Goal: Task Accomplishment & Management: Manage account settings

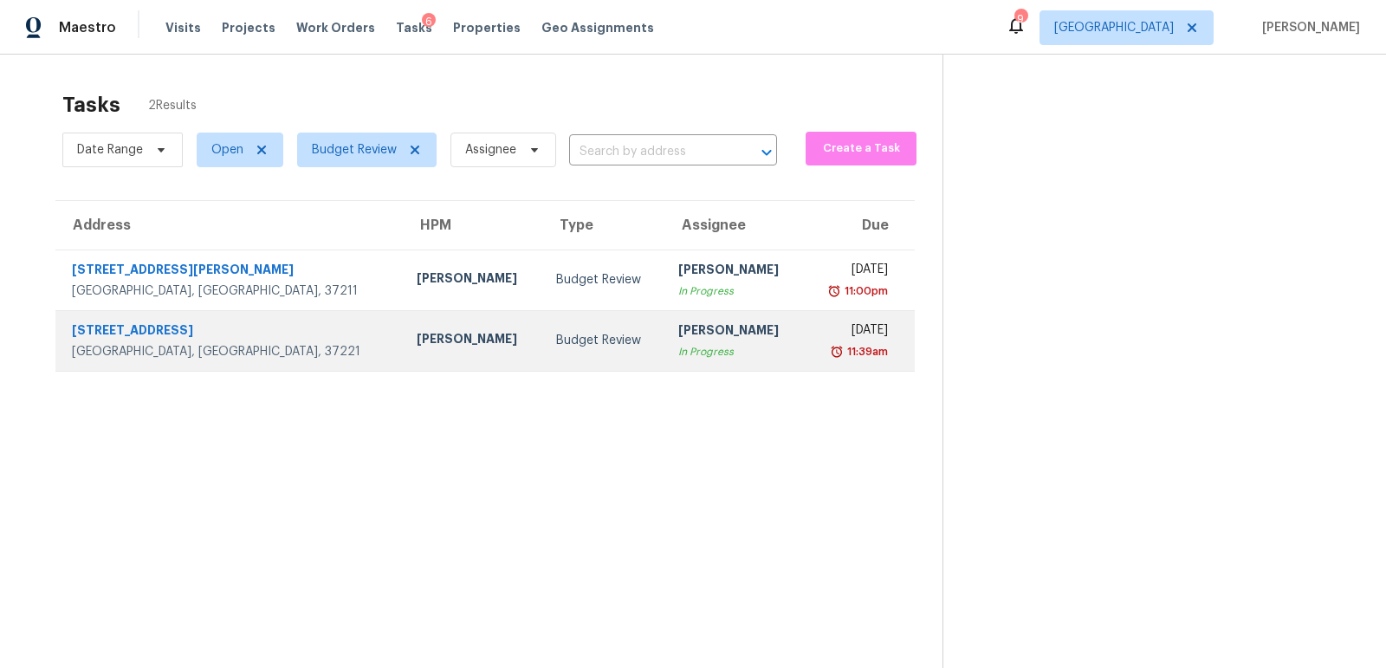
click at [184, 345] on div "Nashville, TN, 37221" at bounding box center [230, 351] width 317 height 17
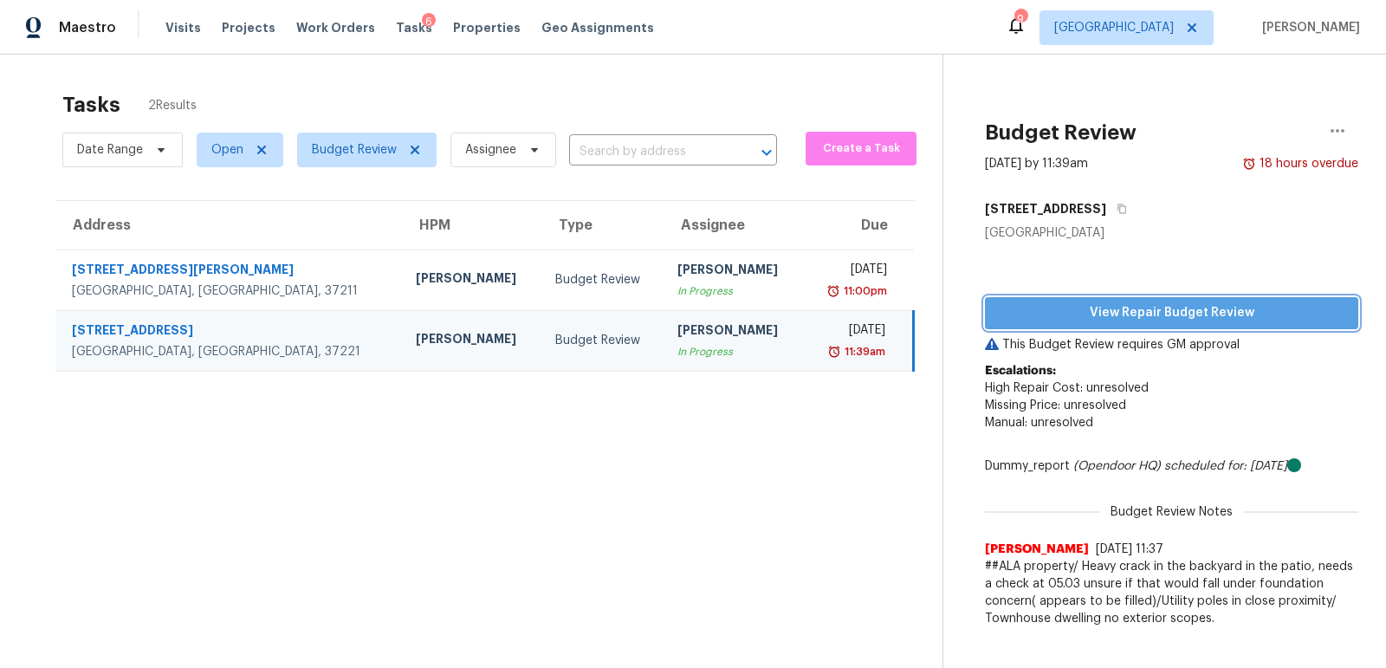
click at [1145, 308] on span "View Repair Budget Review" at bounding box center [1172, 313] width 346 height 22
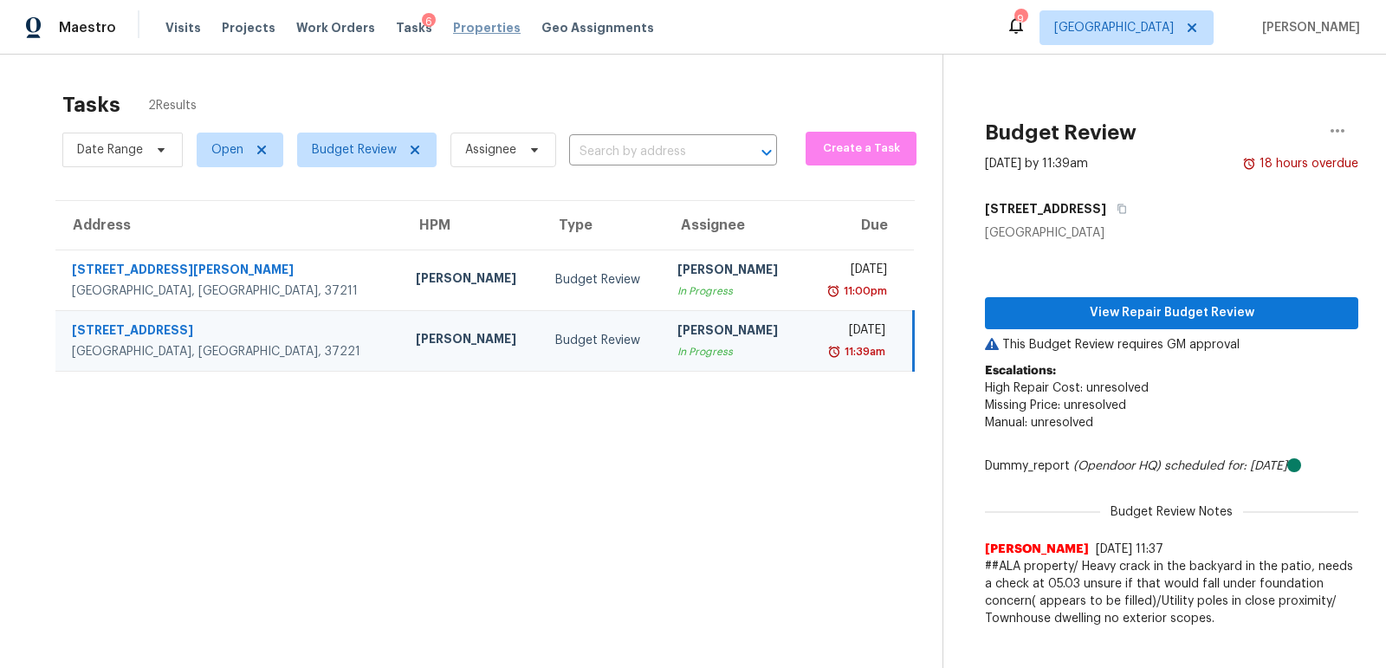
click at [469, 19] on span "Properties" at bounding box center [487, 27] width 68 height 17
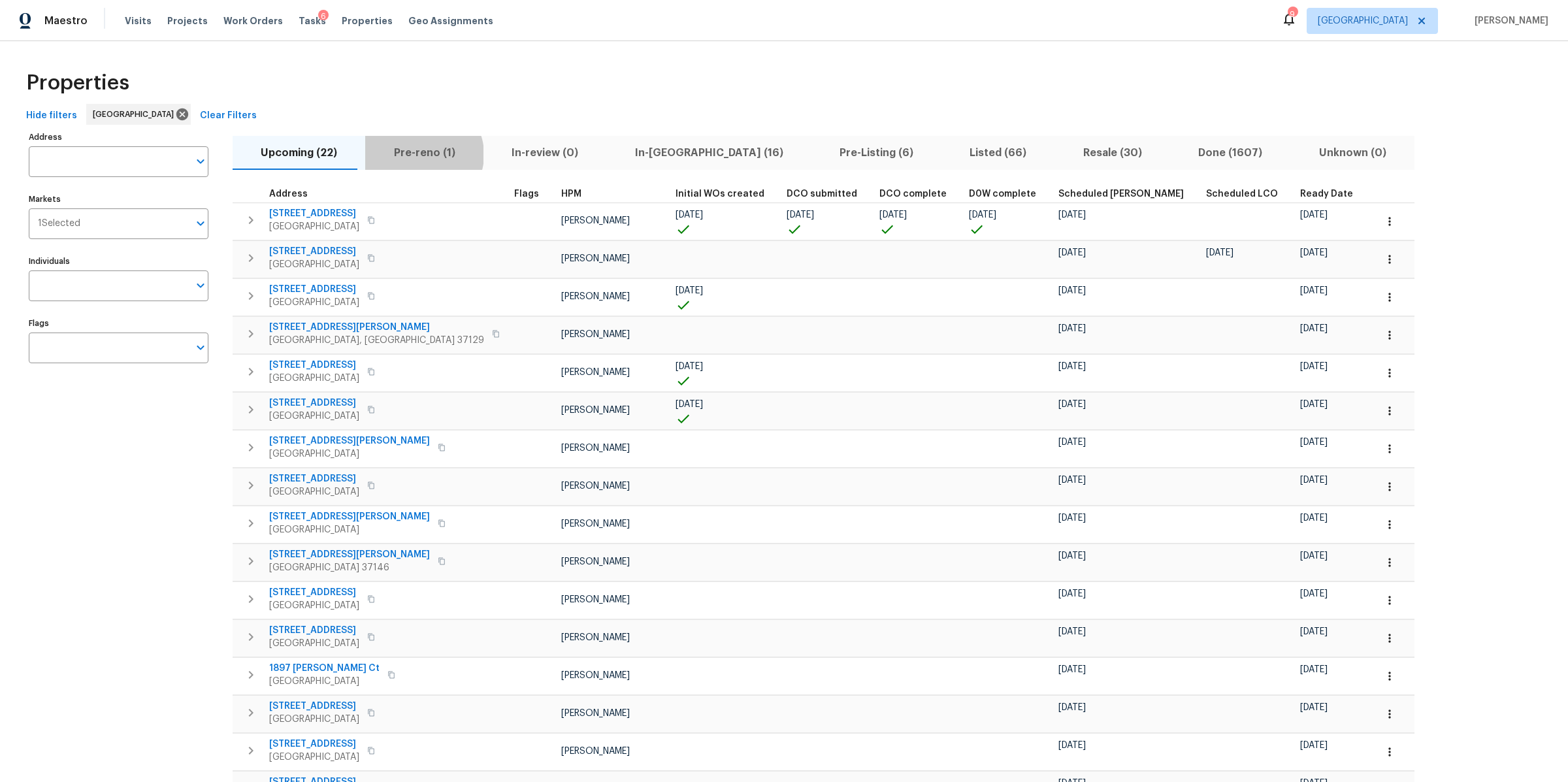
click at [416, 155] on span "Pre-reno (1)" at bounding box center [424, 153] width 102 height 18
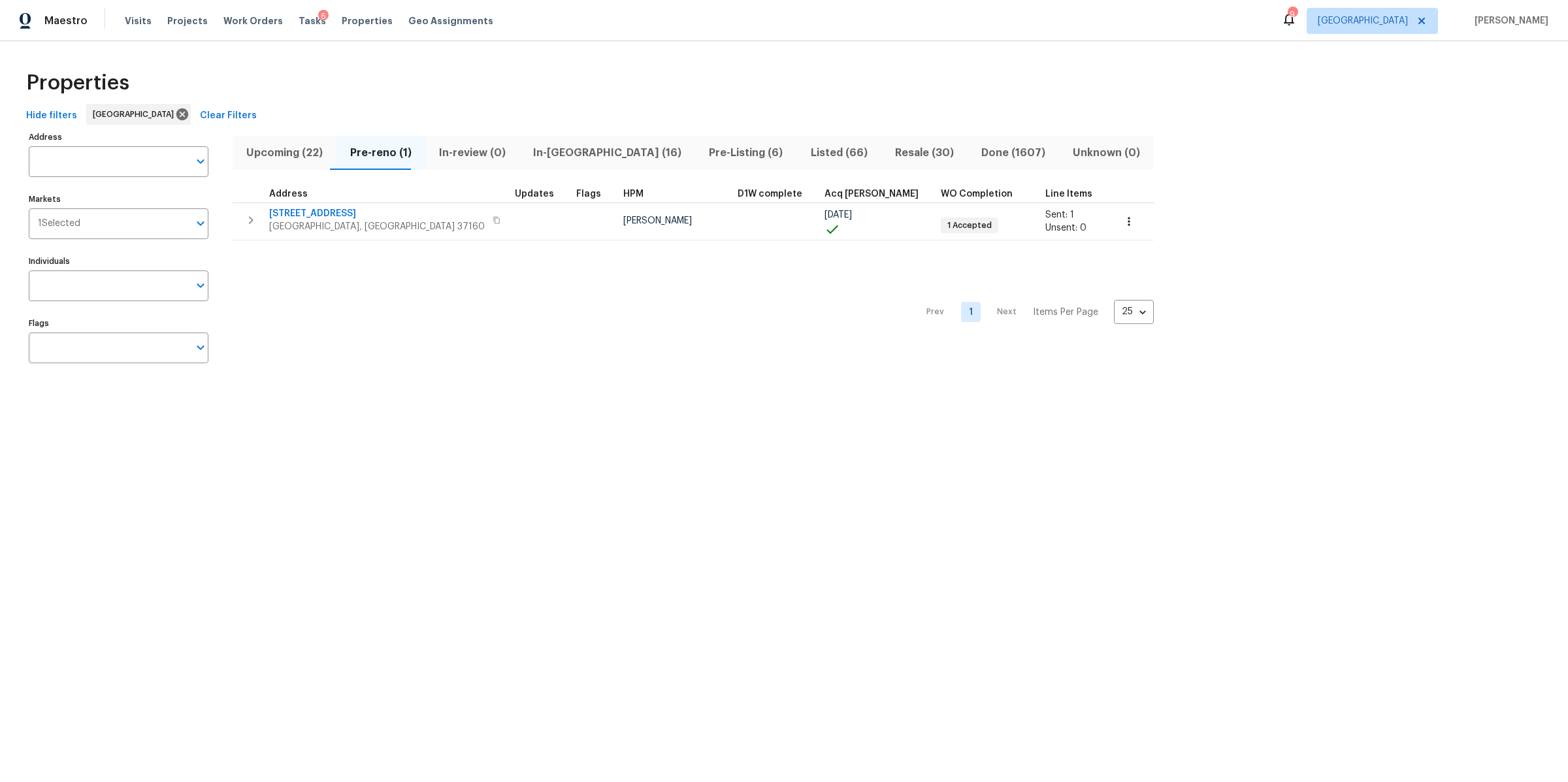
click at [549, 144] on span "In-reno (16)" at bounding box center [607, 153] width 160 height 18
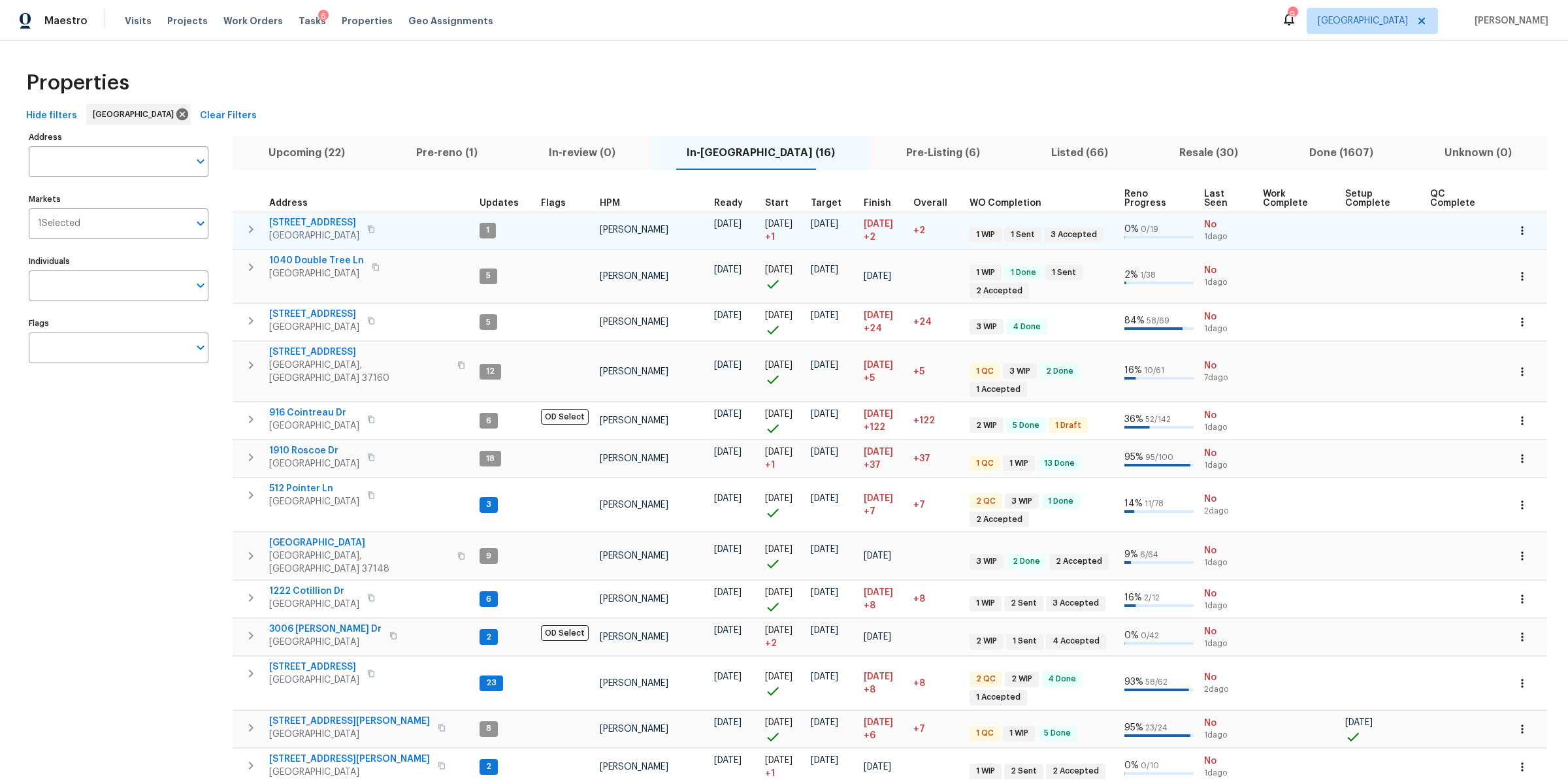
click at [284, 222] on span "371 Elm Ave" at bounding box center [315, 222] width 91 height 13
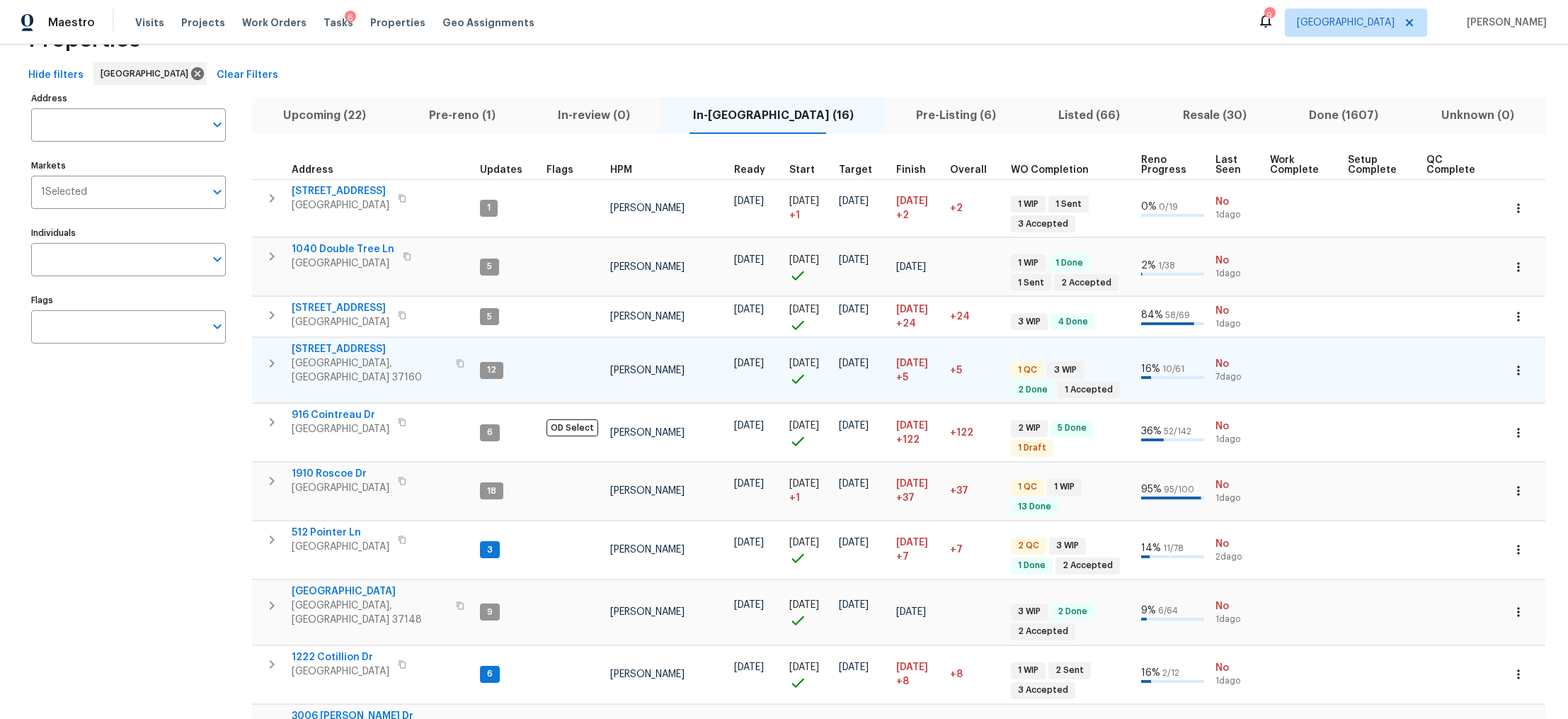
scroll to position [68, 0]
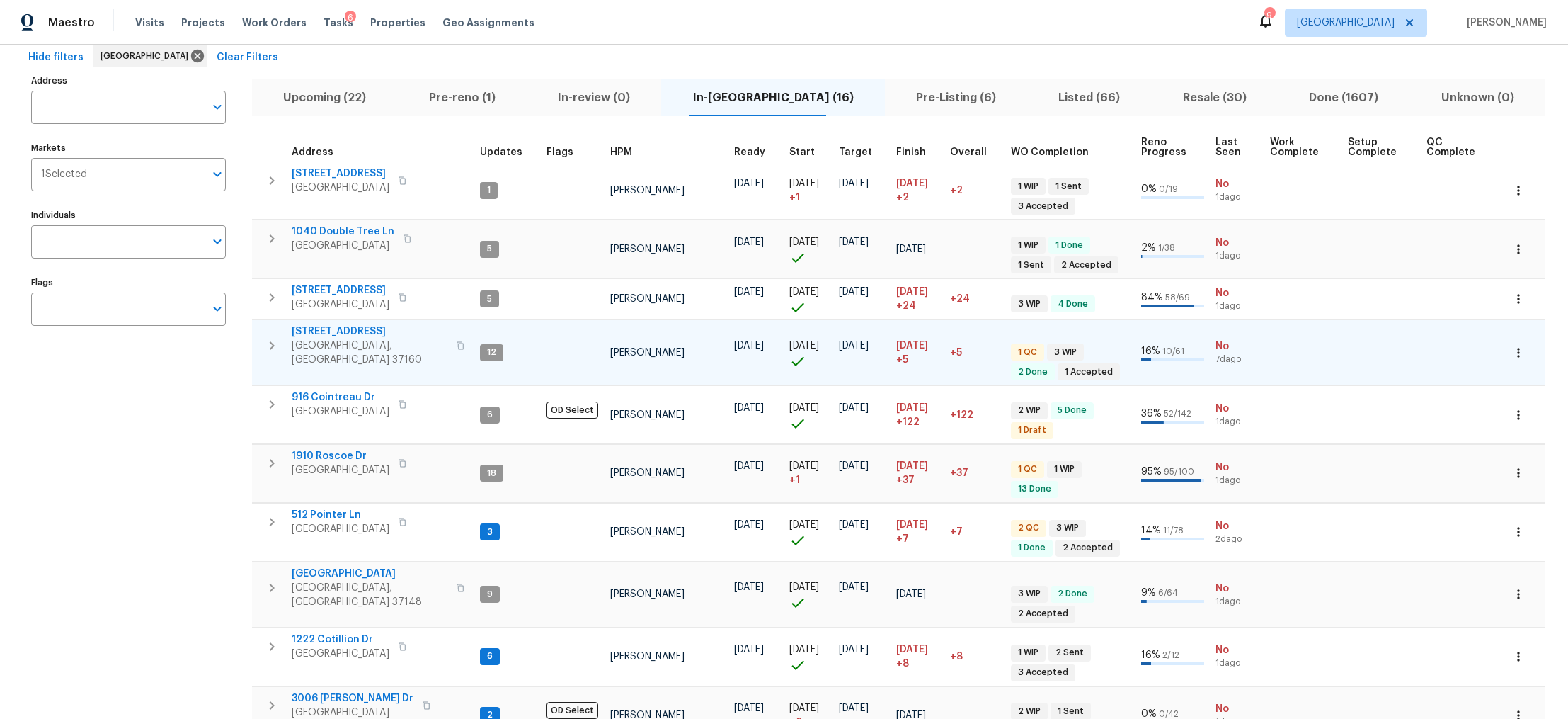
click at [357, 330] on span "[STREET_ADDRESS]" at bounding box center [370, 331] width 156 height 14
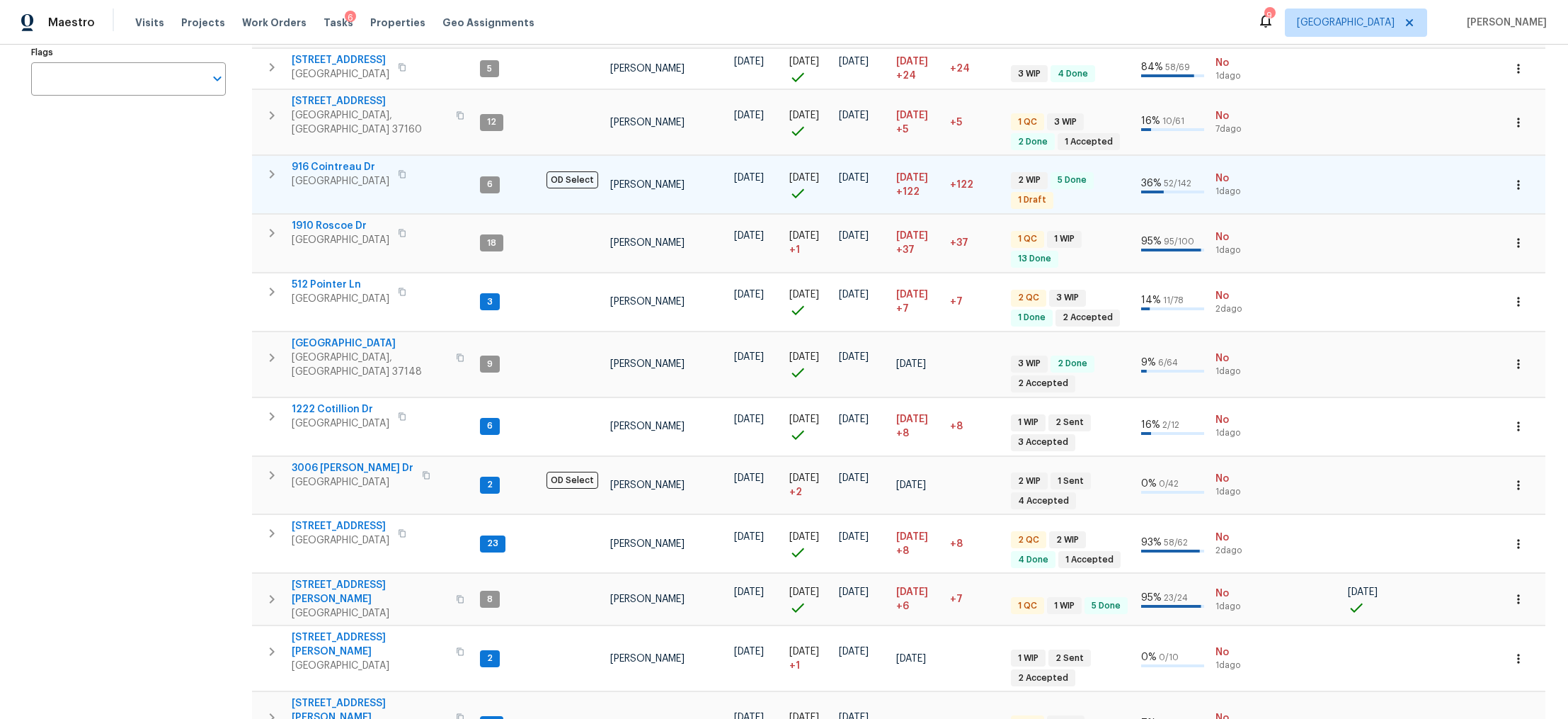
scroll to position [305, 0]
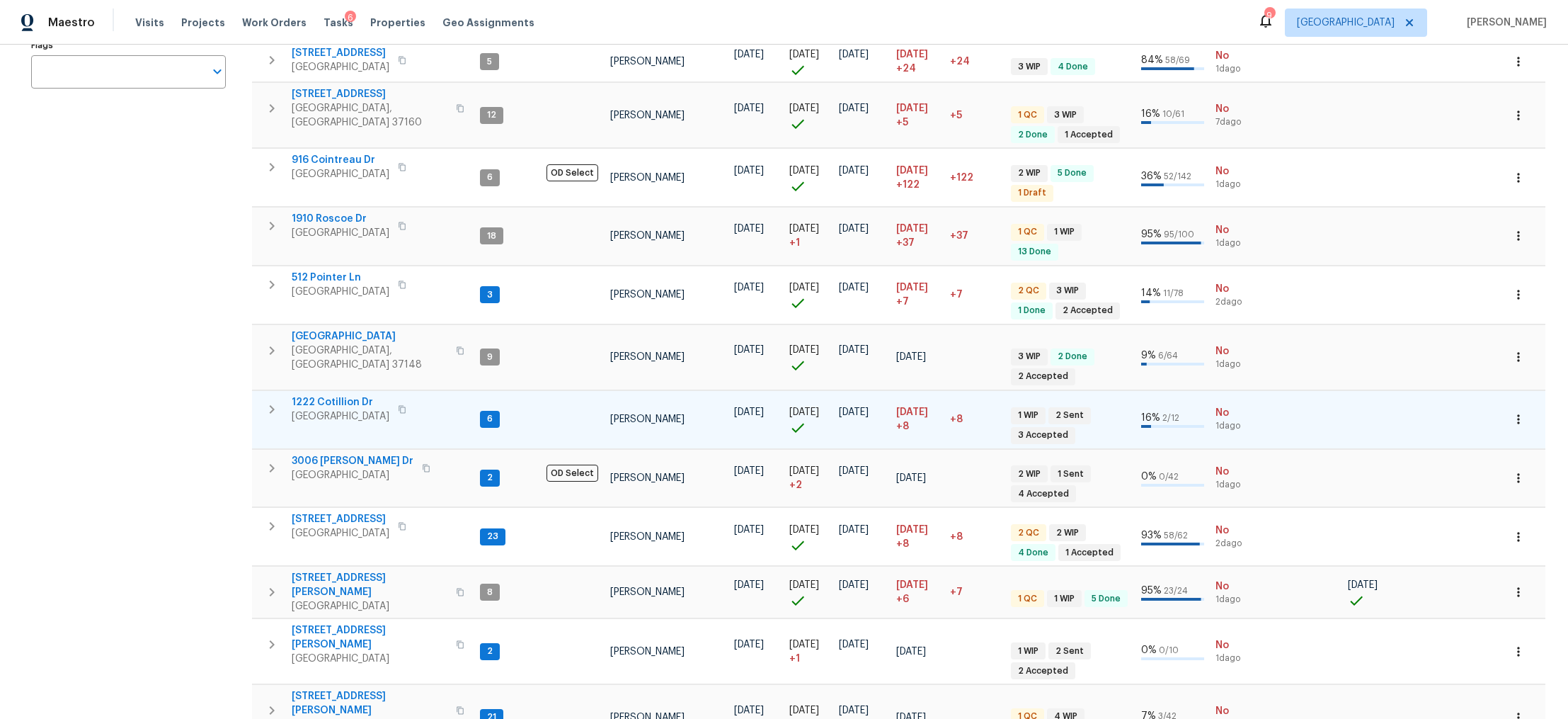
click at [343, 395] on span "1222 Cotillion Dr" at bounding box center [341, 402] width 98 height 14
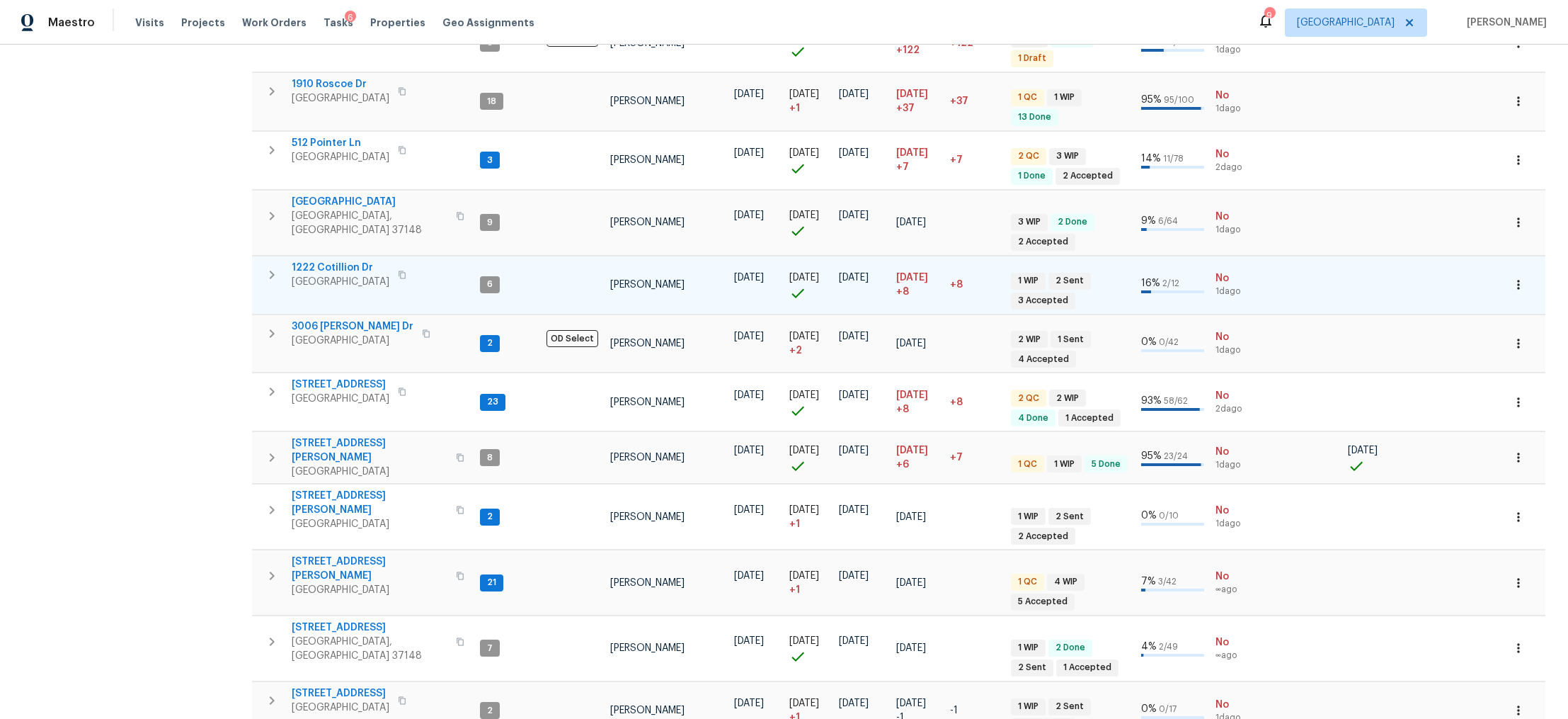
scroll to position [445, 0]
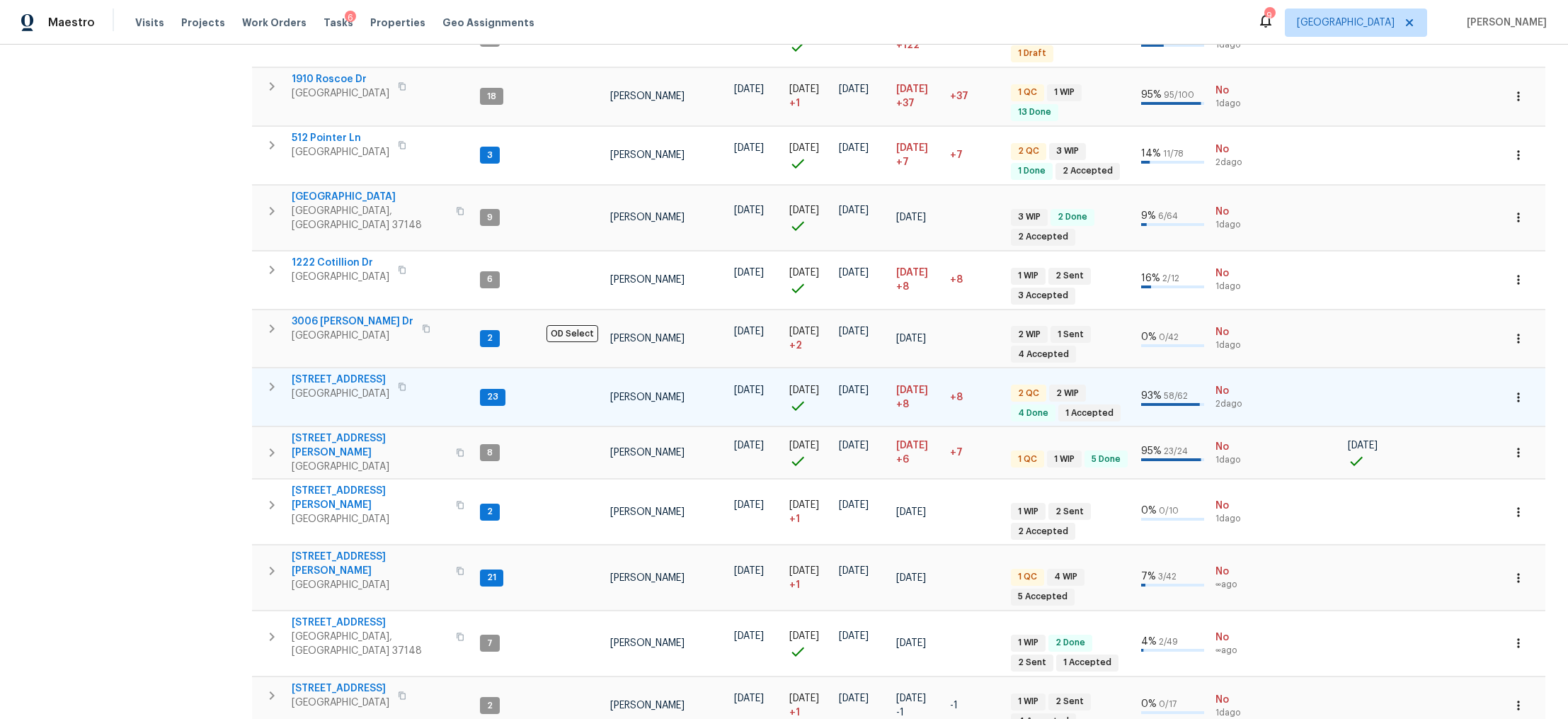
click at [314, 373] on span "4039 Caney Creek Ln" at bounding box center [341, 380] width 98 height 14
click at [273, 383] on icon "button" at bounding box center [272, 387] width 5 height 8
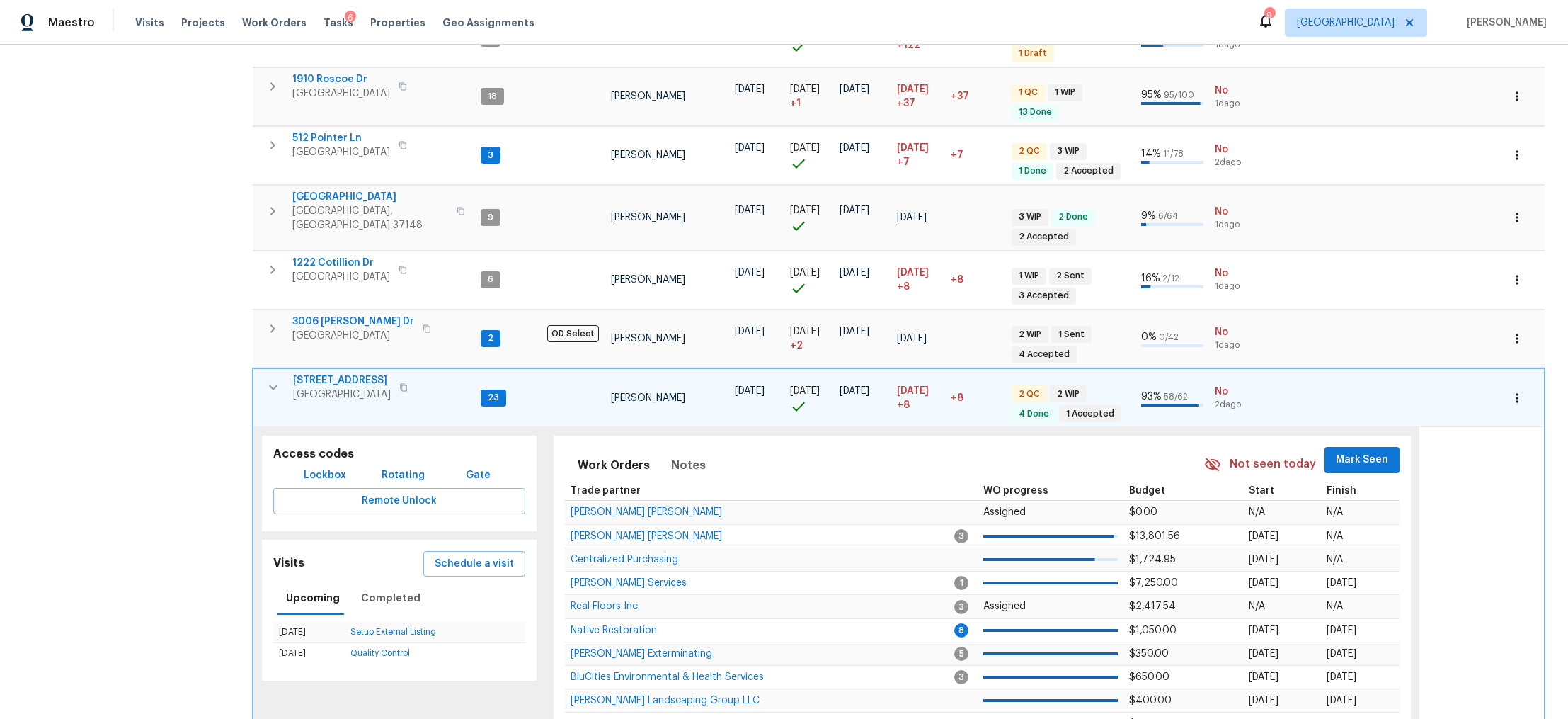
click at [272, 385] on icon "button" at bounding box center [273, 388] width 8 height 5
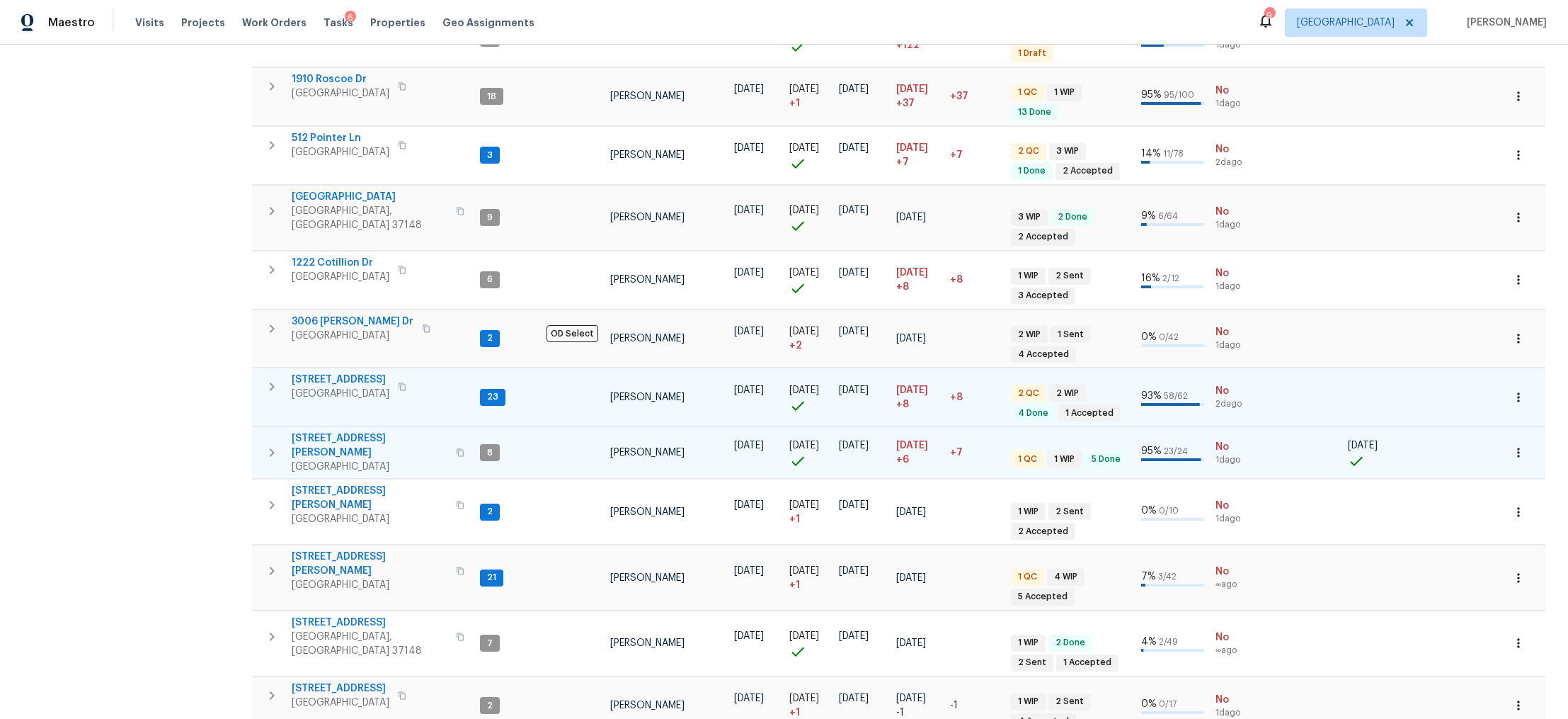
click at [334, 431] on span "4826 Trevino Ct" at bounding box center [370, 445] width 156 height 29
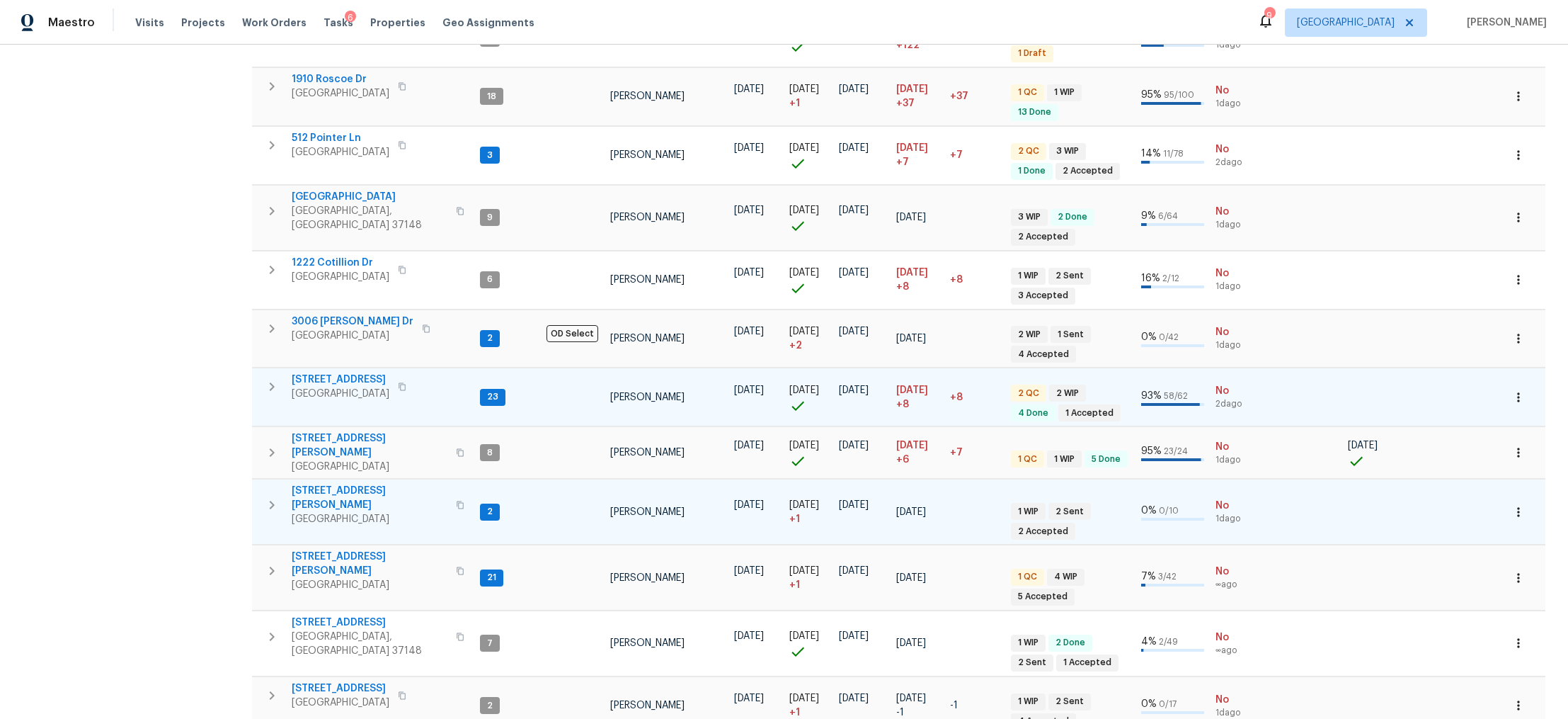
click at [325, 484] on span "3726 Selina Dr" at bounding box center [370, 498] width 156 height 29
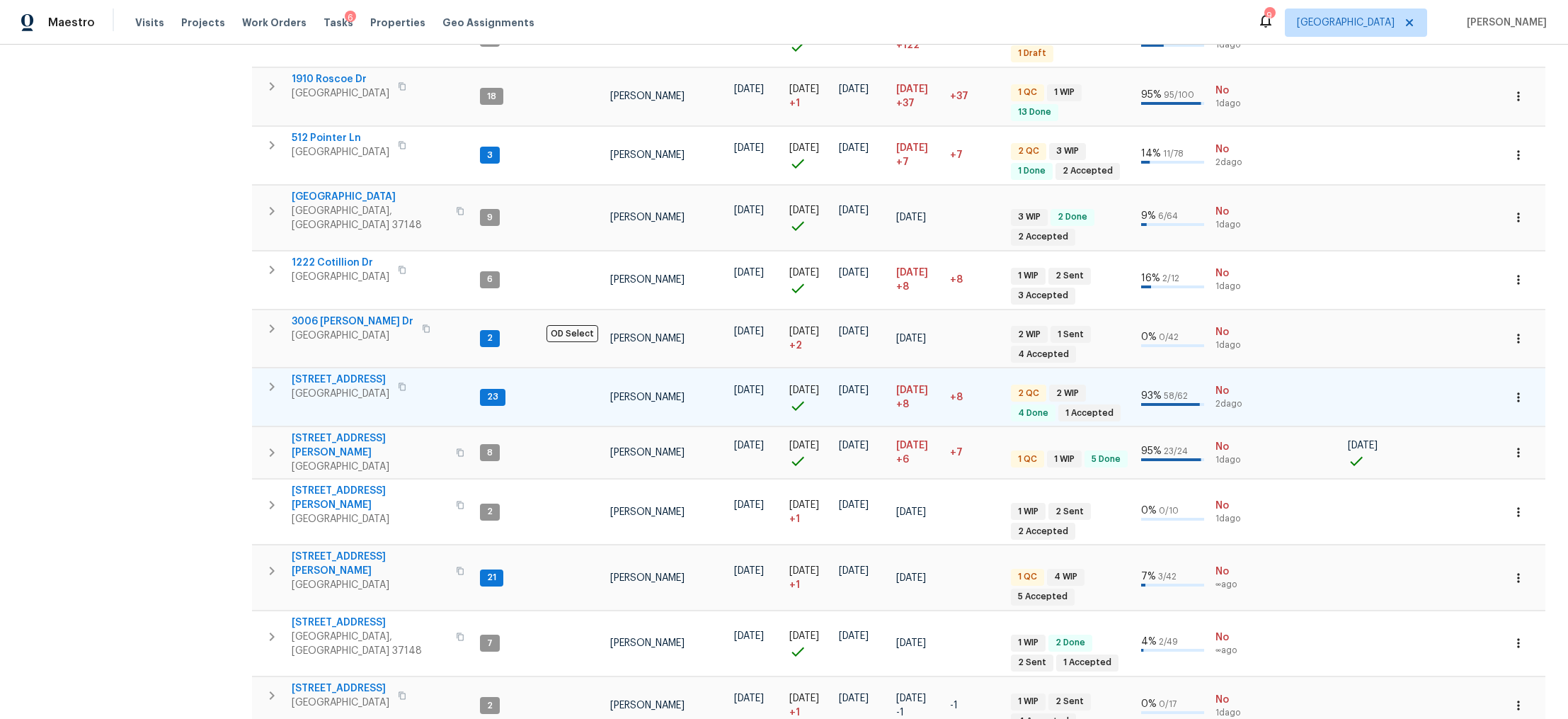
click at [270, 378] on icon "button" at bounding box center [271, 386] width 17 height 17
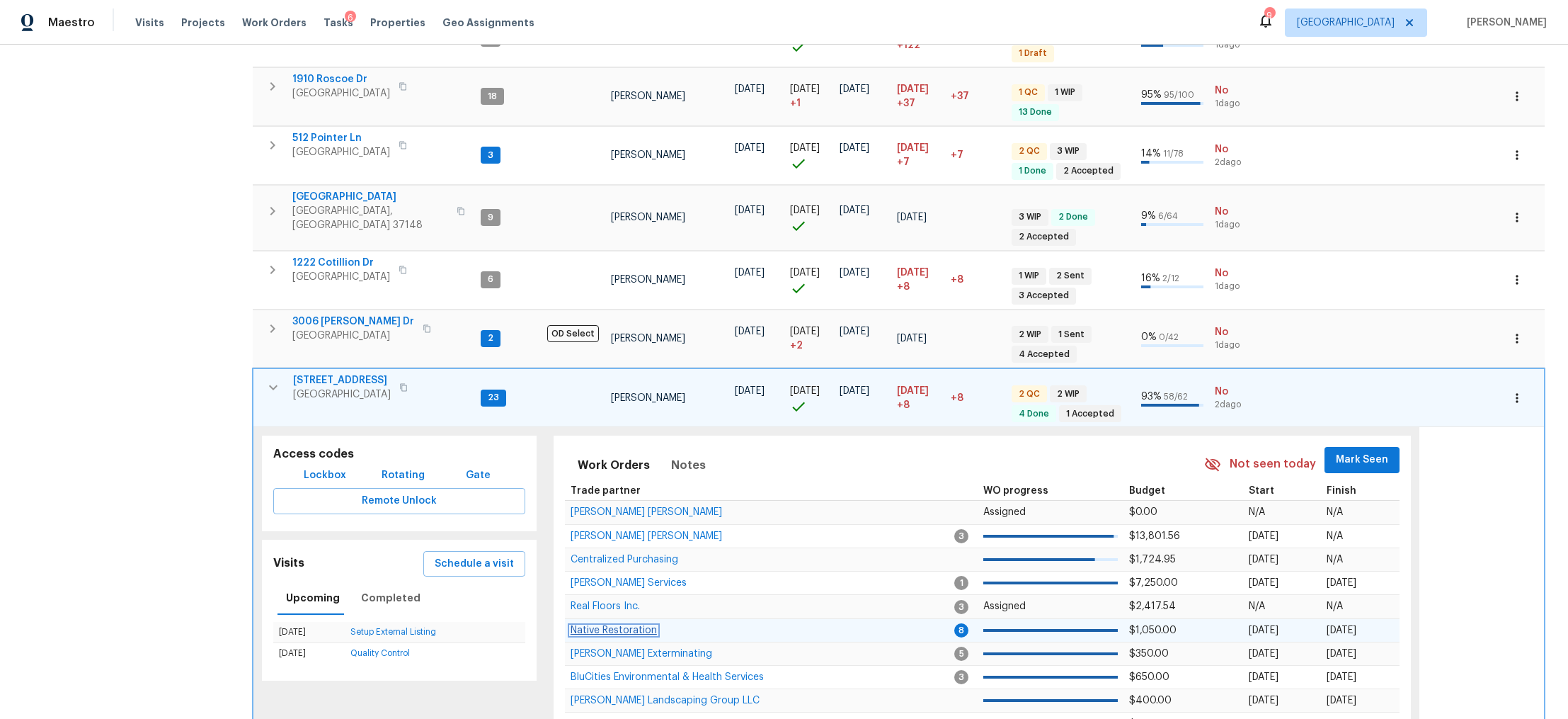
click at [625, 546] on span "Native Restoration" at bounding box center [614, 631] width 87 height 10
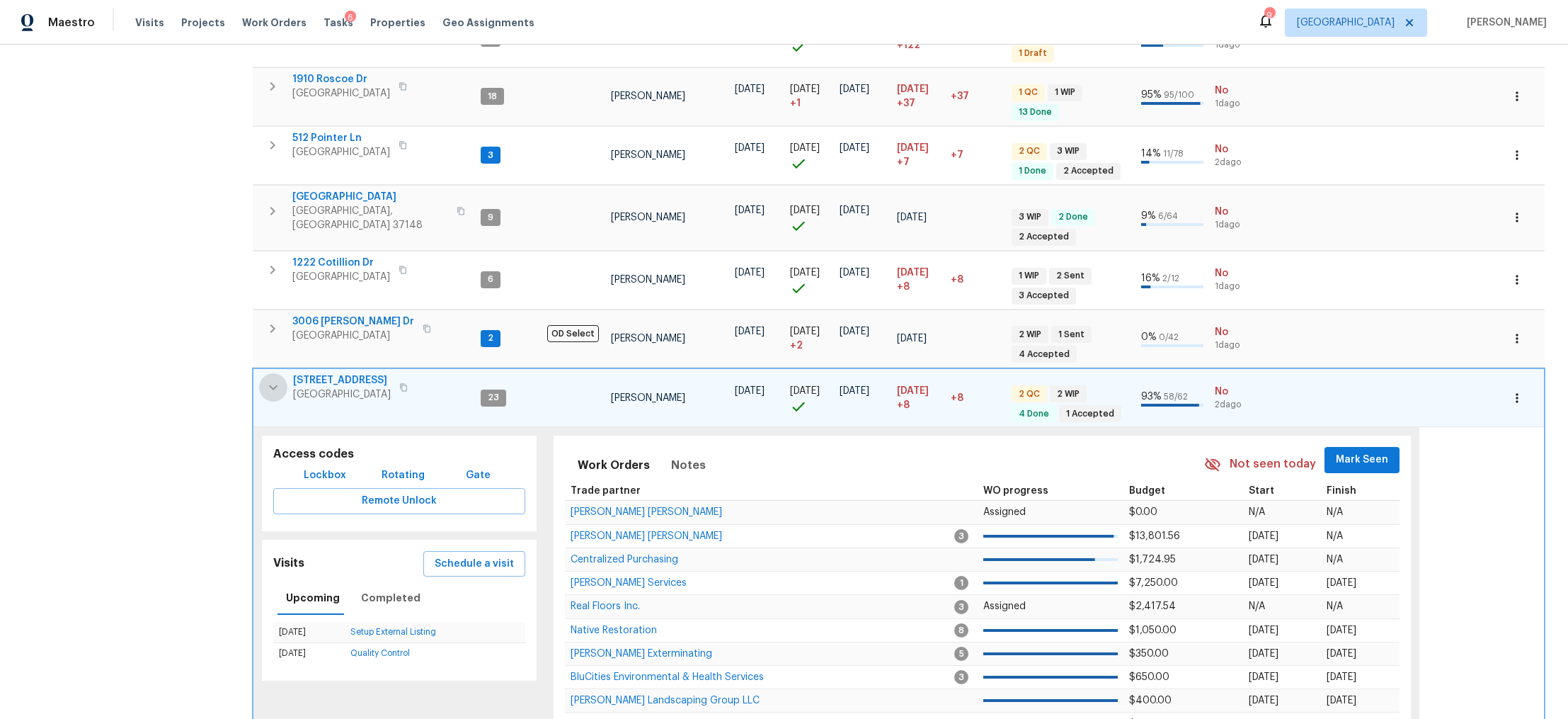
click at [266, 379] on icon "button" at bounding box center [273, 387] width 17 height 17
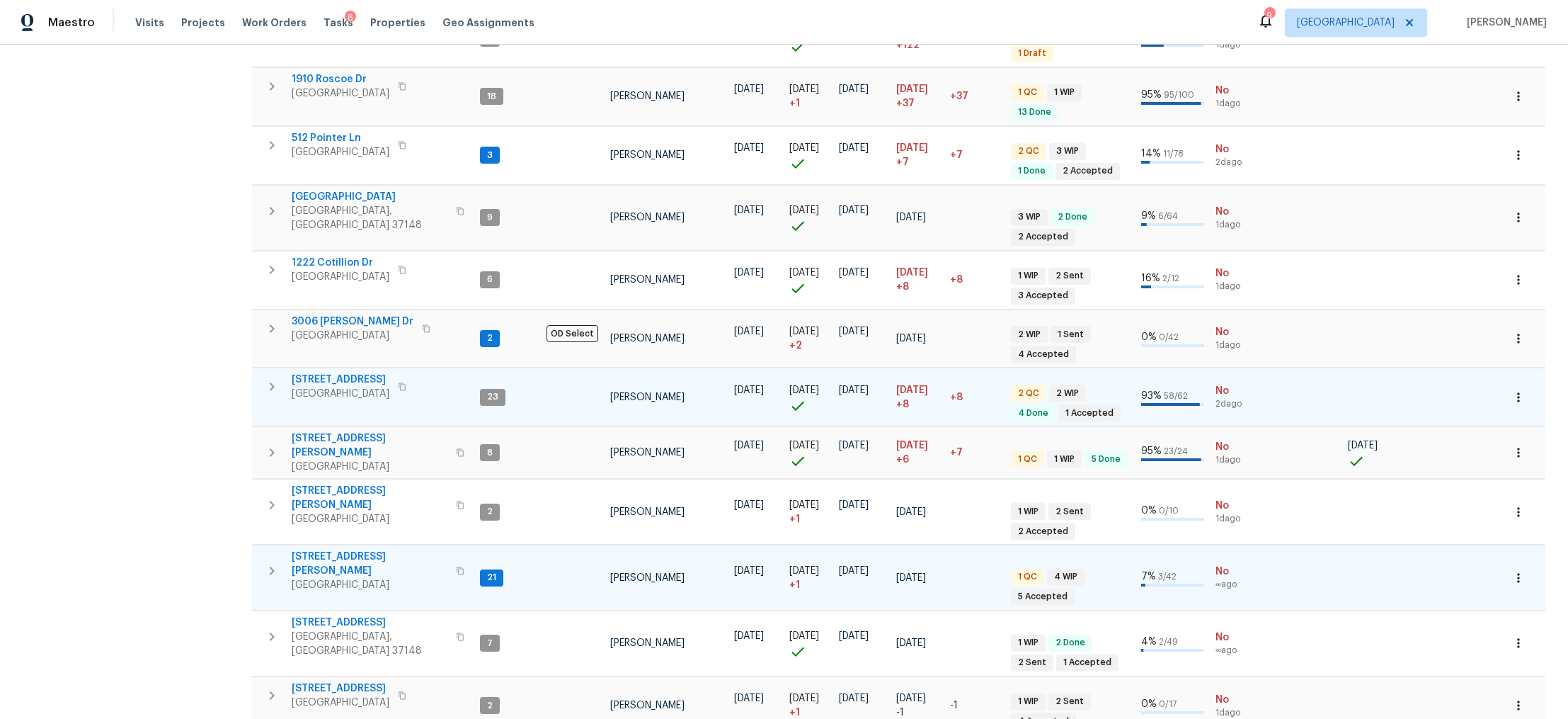
click at [330, 546] on span "501 Colburn Dr" at bounding box center [370, 564] width 156 height 29
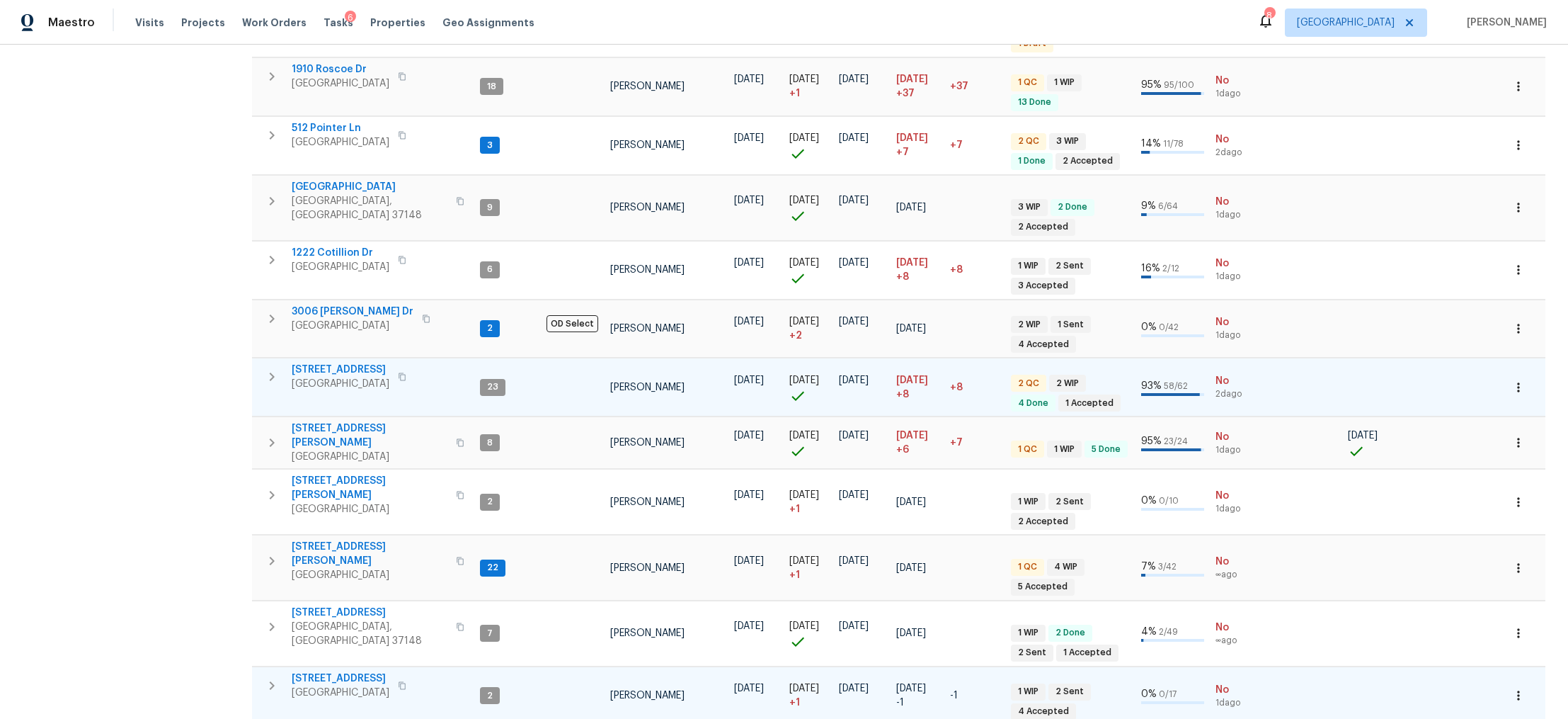
click at [328, 546] on span "2817 Winterberry Dr" at bounding box center [341, 678] width 98 height 14
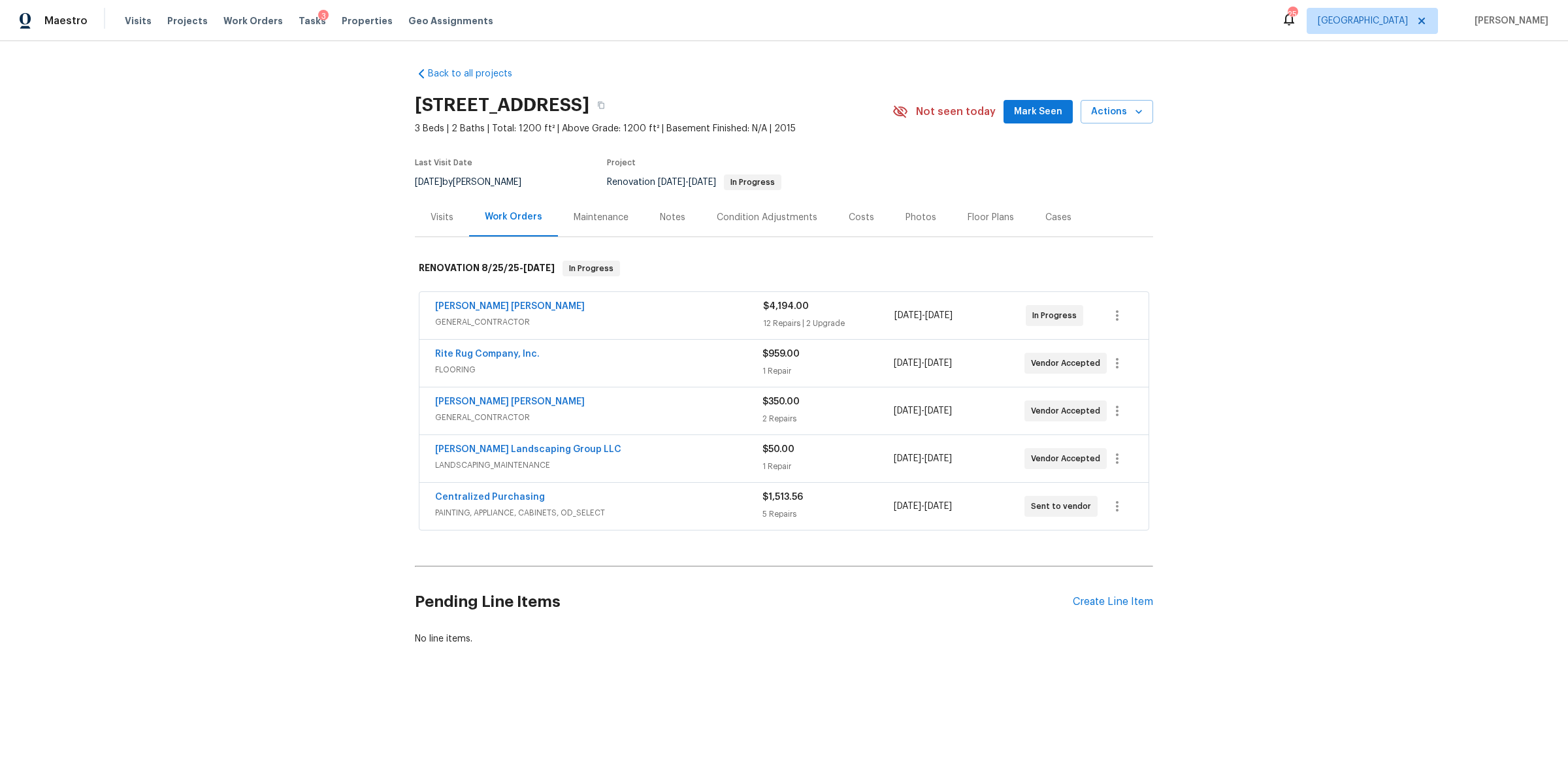
click at [657, 207] on div "Notes" at bounding box center [672, 216] width 57 height 38
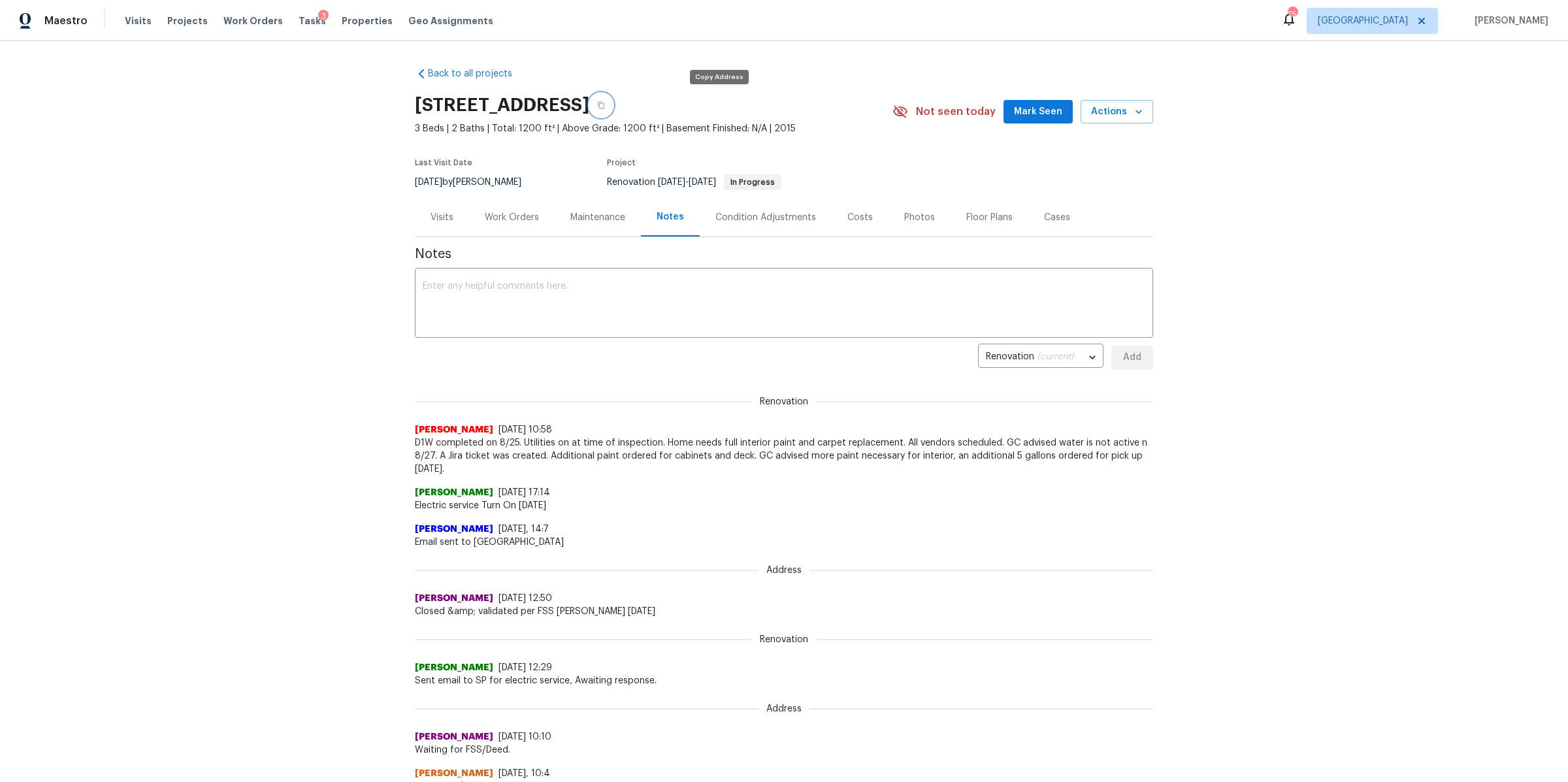
click at [612, 105] on button "button" at bounding box center [600, 105] width 23 height 23
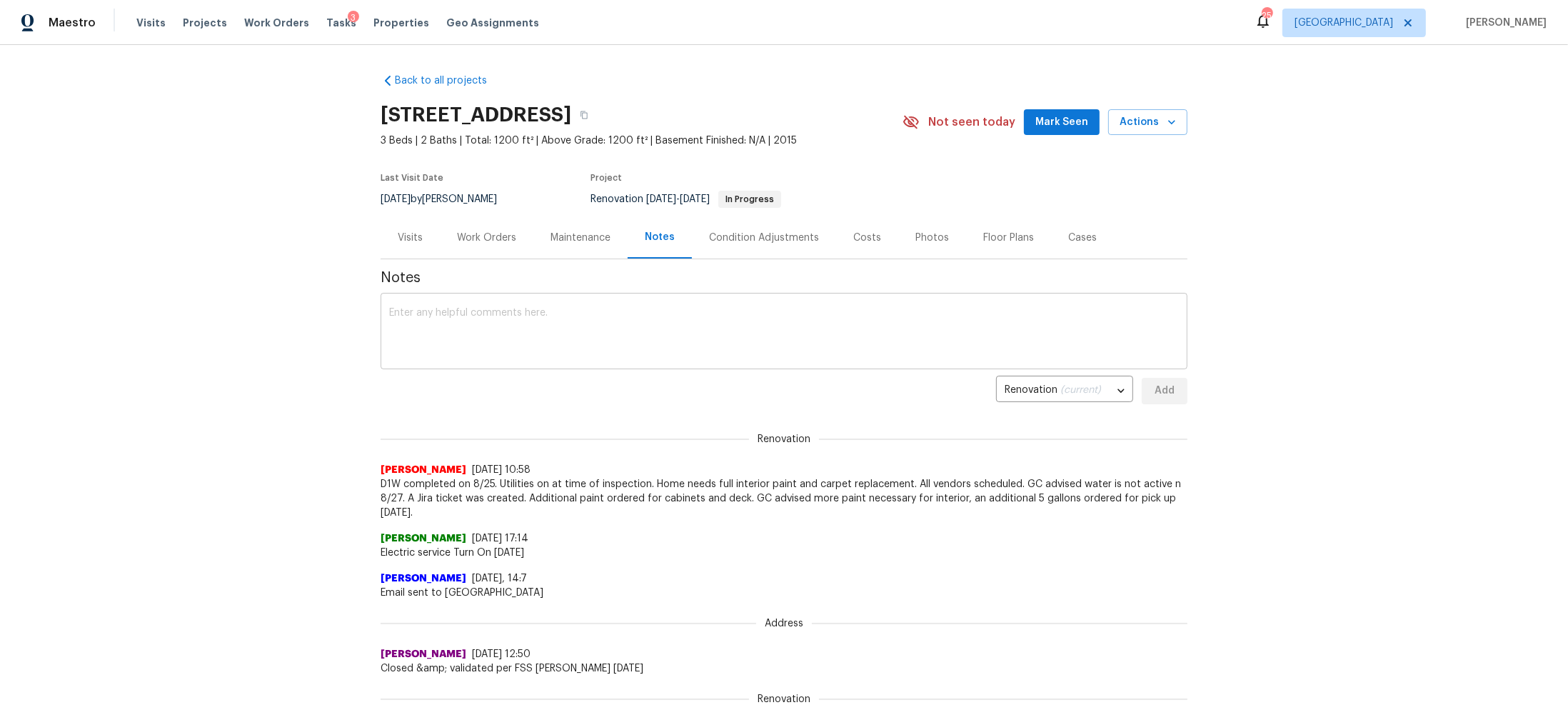
click at [567, 336] on textarea at bounding box center [784, 332] width 790 height 50
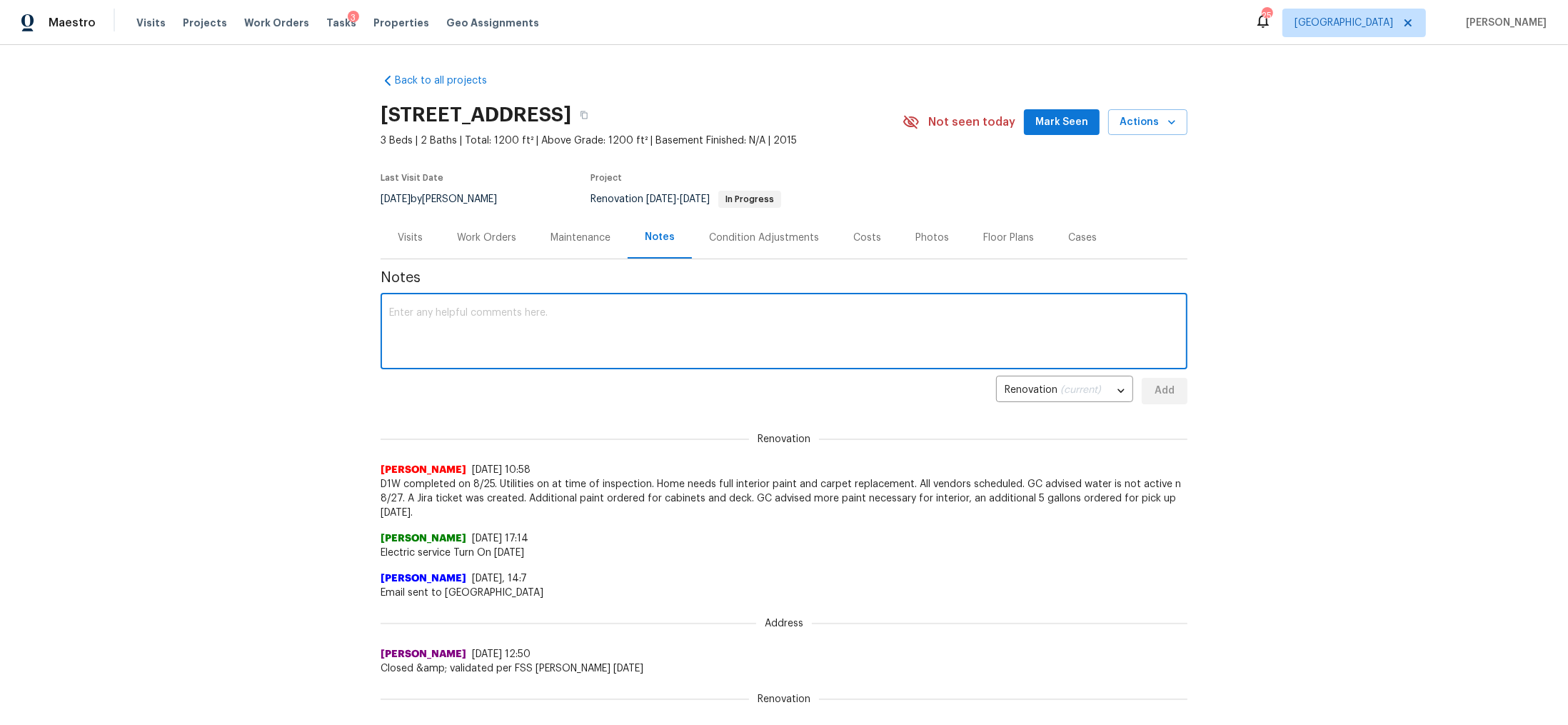
paste textarea "https://opendoor.atlassian.net/browse/UTL-77638"
click at [1062, 323] on textarea "https://opendoor.atlassian.net/browse/UTL-77638" at bounding box center [784, 332] width 790 height 50
click at [1016, 310] on textarea "https://opendoor.atlassian.net/browse/UTL-77638" at bounding box center [784, 332] width 790 height 50
type textarea "https://opendoor.atlassian.net/browse/UTL-77638 Central Ops has requested a cha…"
click at [1142, 384] on button "Add" at bounding box center [1164, 391] width 45 height 26
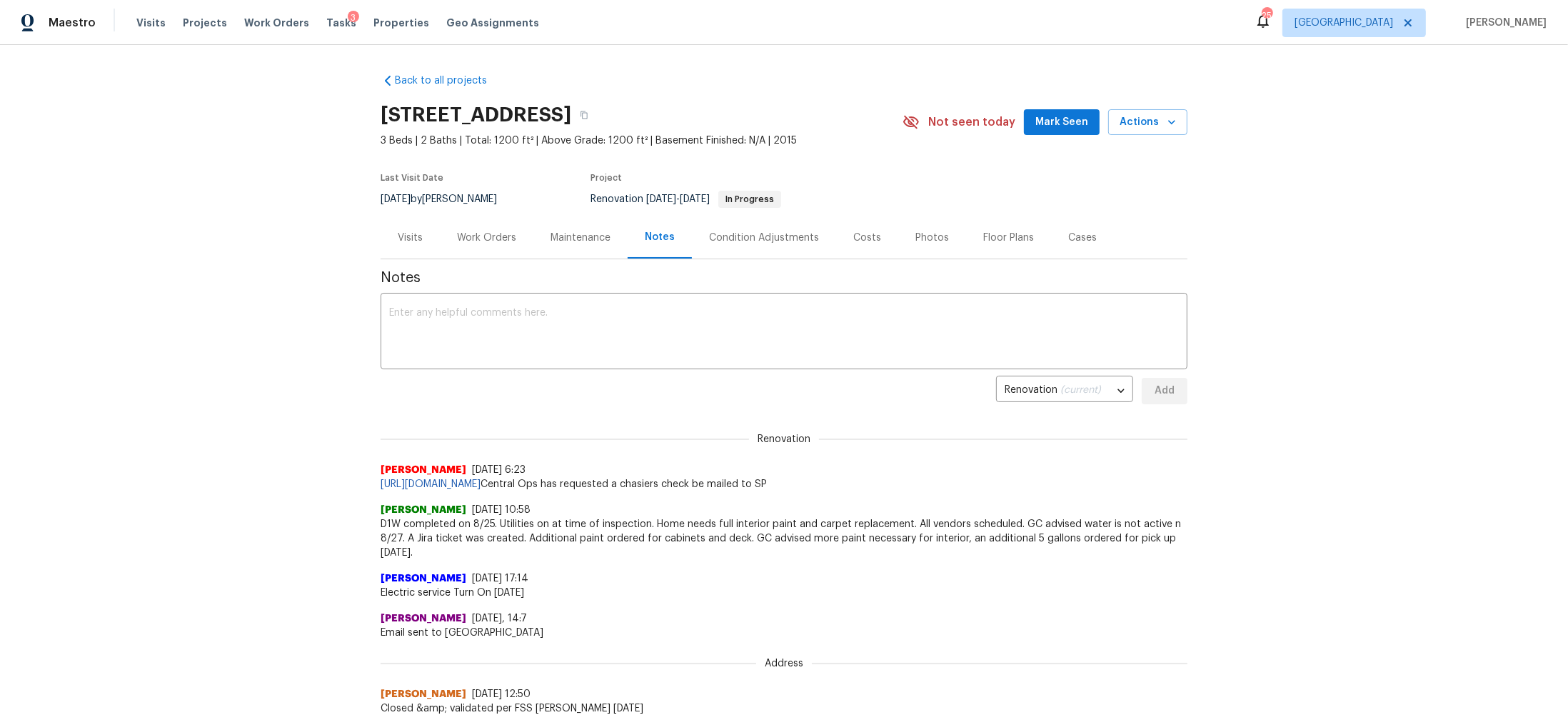
click at [475, 242] on div "Work Orders" at bounding box center [486, 238] width 59 height 14
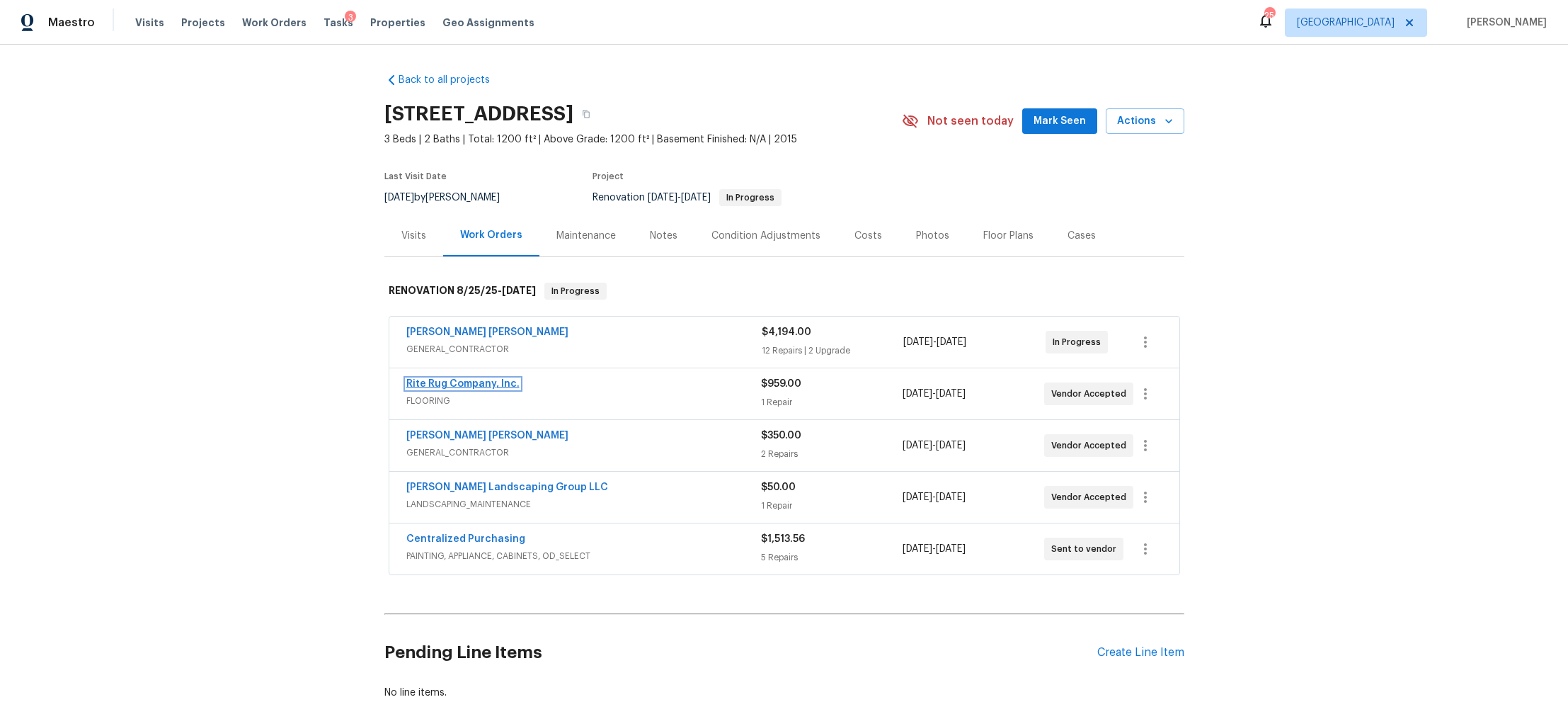
click at [478, 383] on link "Rite Rug Company, Inc." at bounding box center [463, 384] width 114 height 10
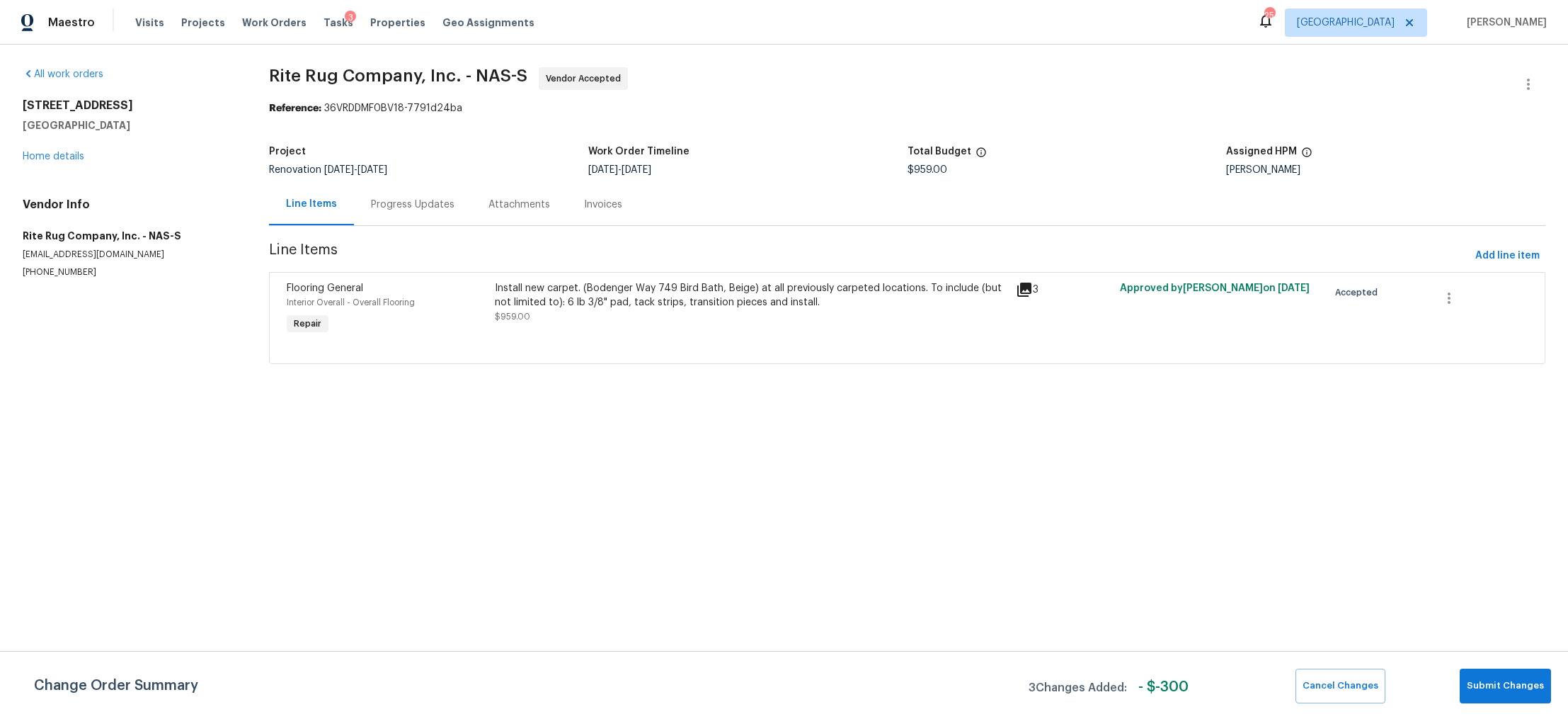
click at [395, 212] on div "Progress Updates" at bounding box center [413, 204] width 83 height 14
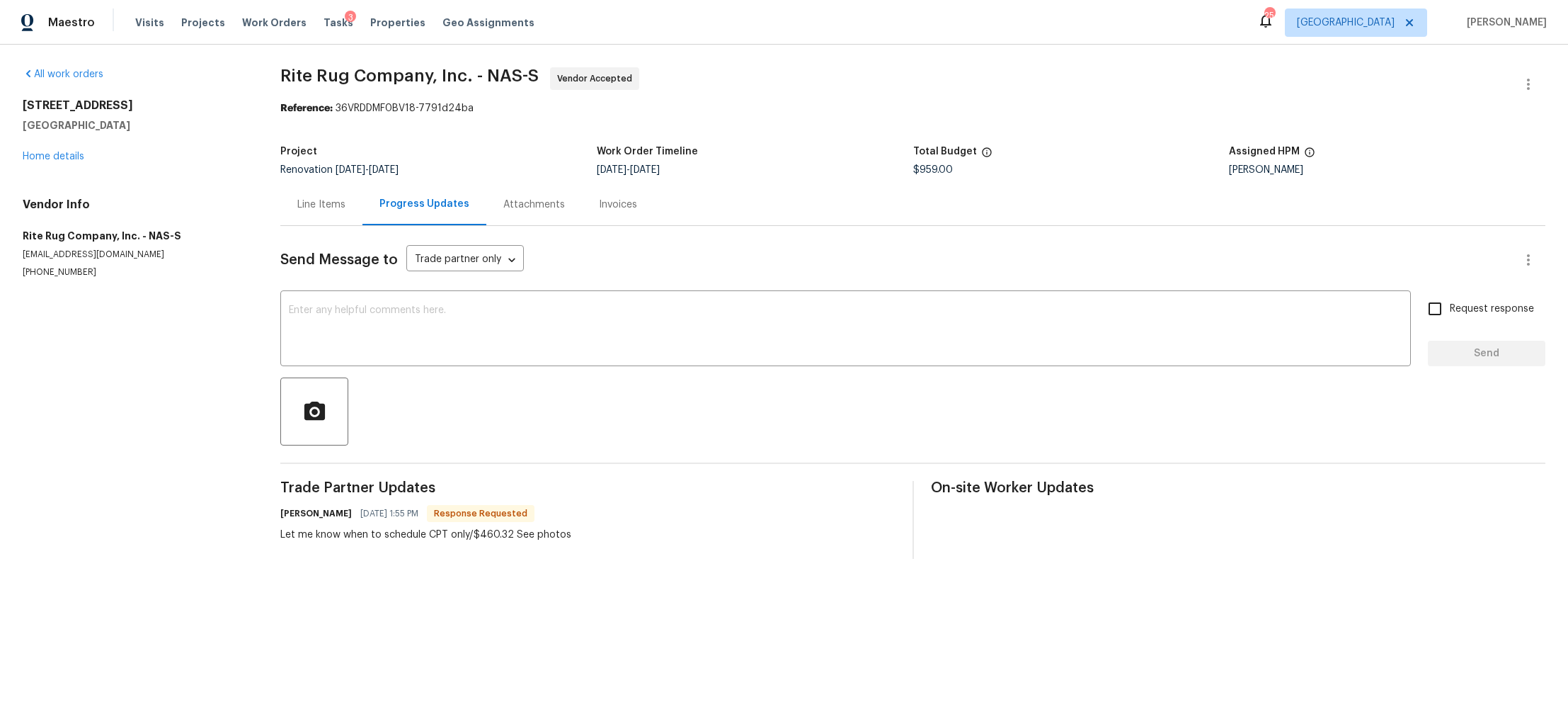
click at [325, 206] on div "Line Items" at bounding box center [321, 204] width 48 height 14
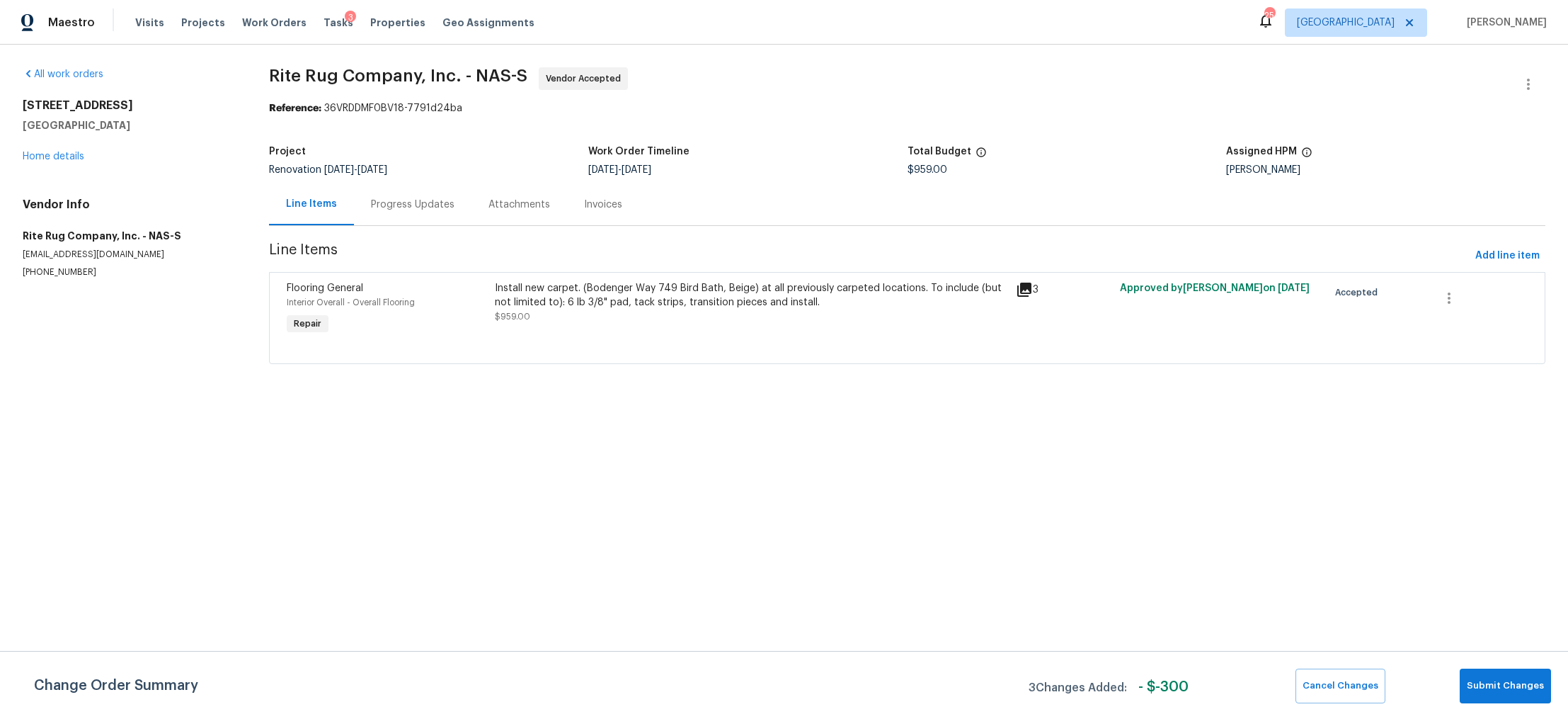
click at [661, 335] on div "Install new carpet. (Bodenger Way 749 Bird Bath, Beige) at all previously carpe…" at bounding box center [750, 310] width 521 height 65
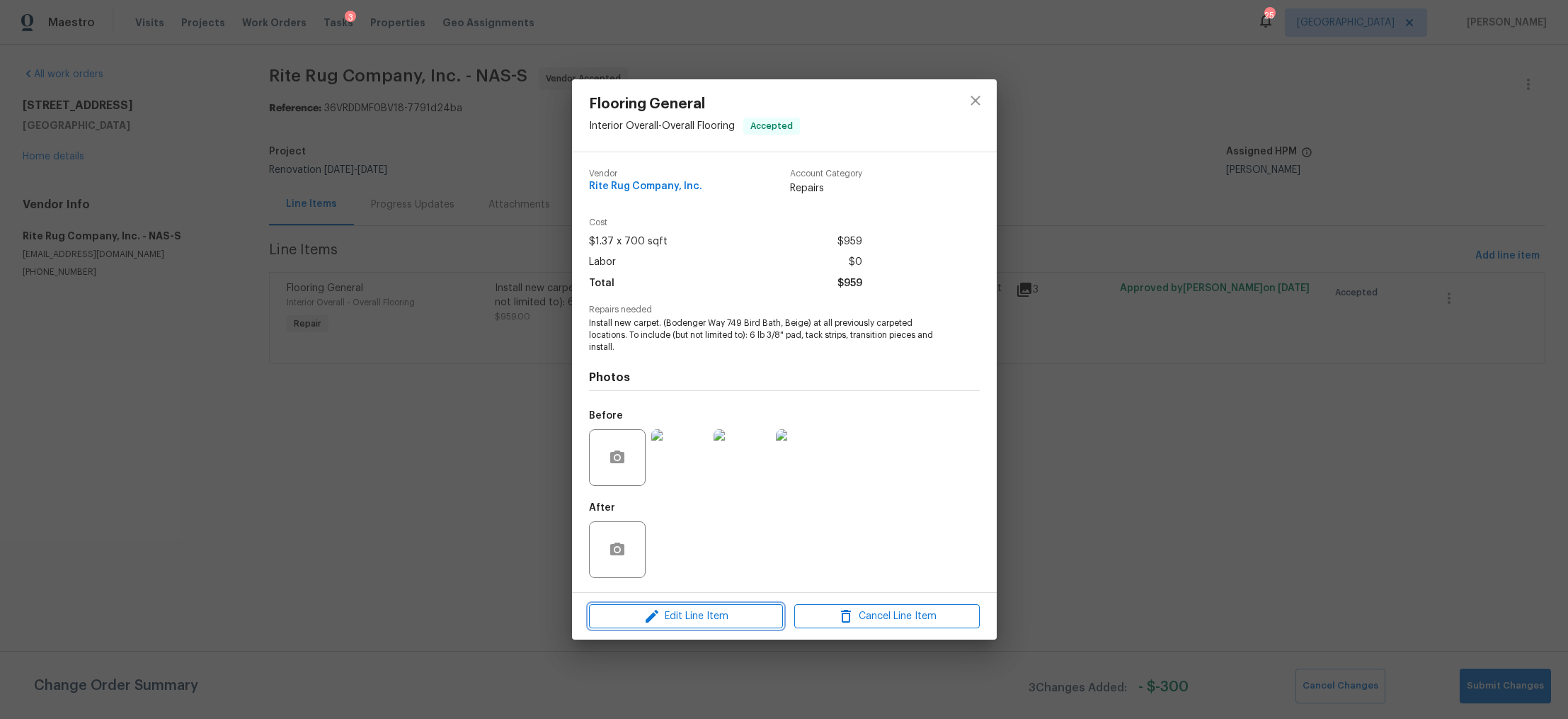
click at [738, 618] on span "Edit Line Item" at bounding box center [686, 617] width 186 height 18
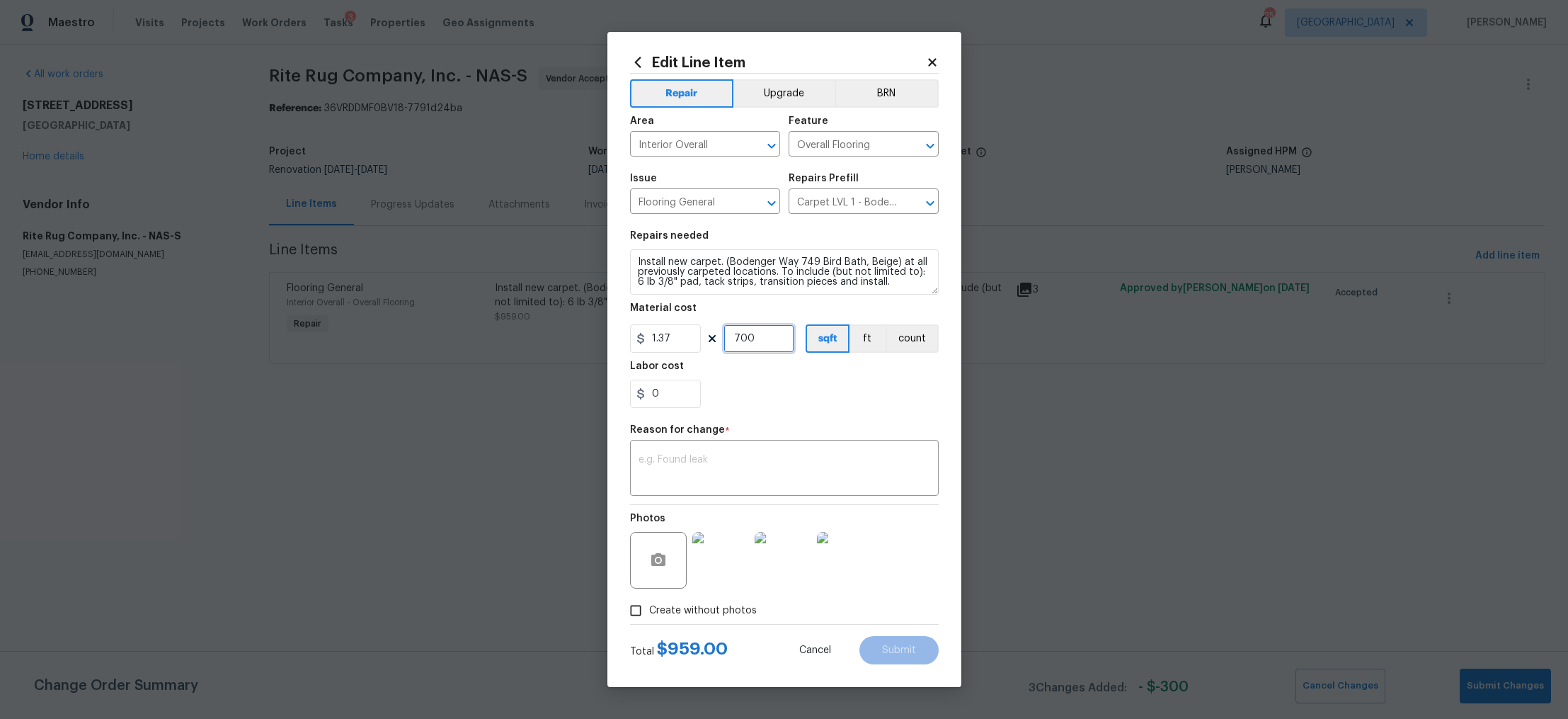
click at [757, 339] on input "700" at bounding box center [759, 339] width 71 height 29
type input "336"
click at [732, 463] on textarea at bounding box center [784, 470] width 292 height 29
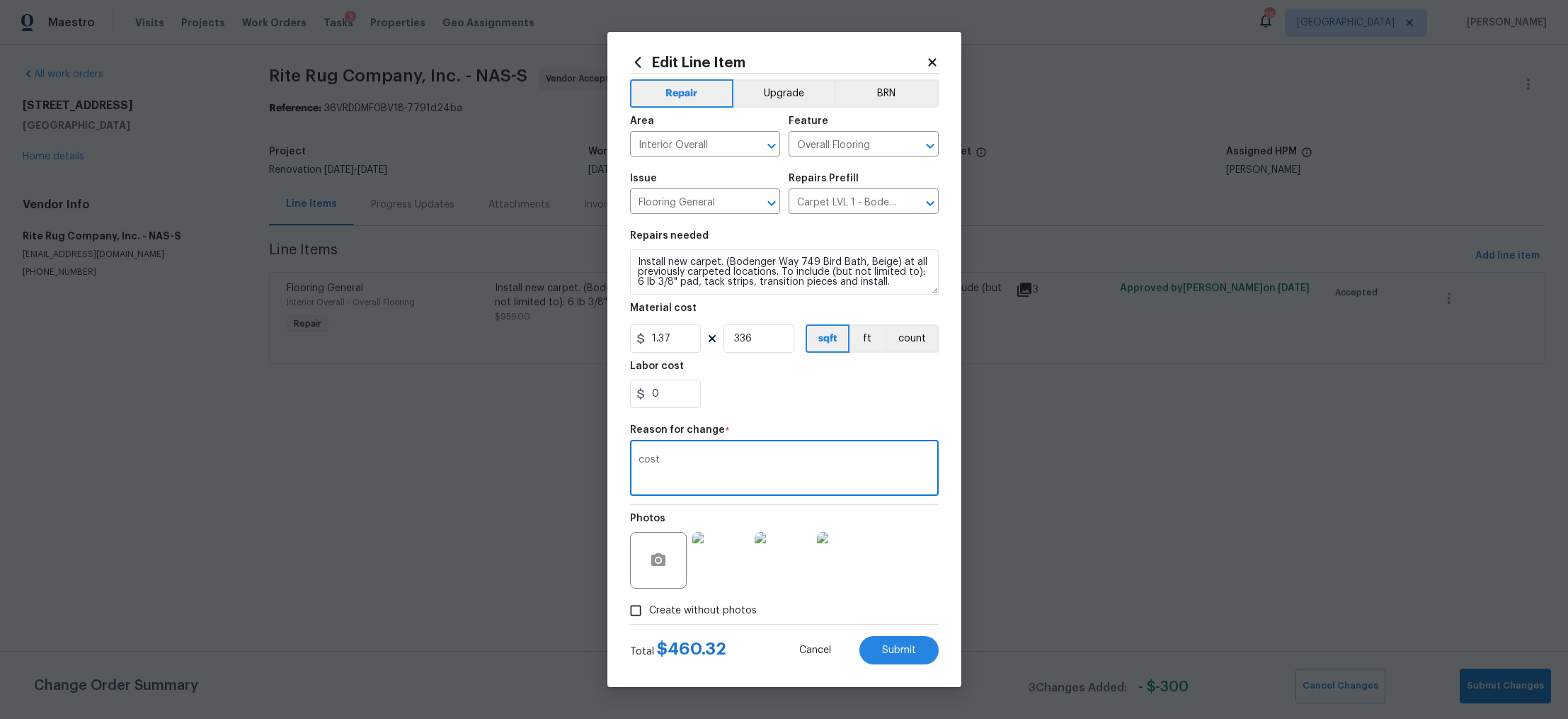
type textarea "cost"
click at [868, 405] on div "0" at bounding box center [785, 393] width 309 height 29
click at [911, 666] on div "Edit Line Item Repair Upgrade BRN Area Interior Overall ​ Feature Overall Floor…" at bounding box center [784, 359] width 354 height 655
click at [908, 639] on button "Submit" at bounding box center [898, 650] width 79 height 29
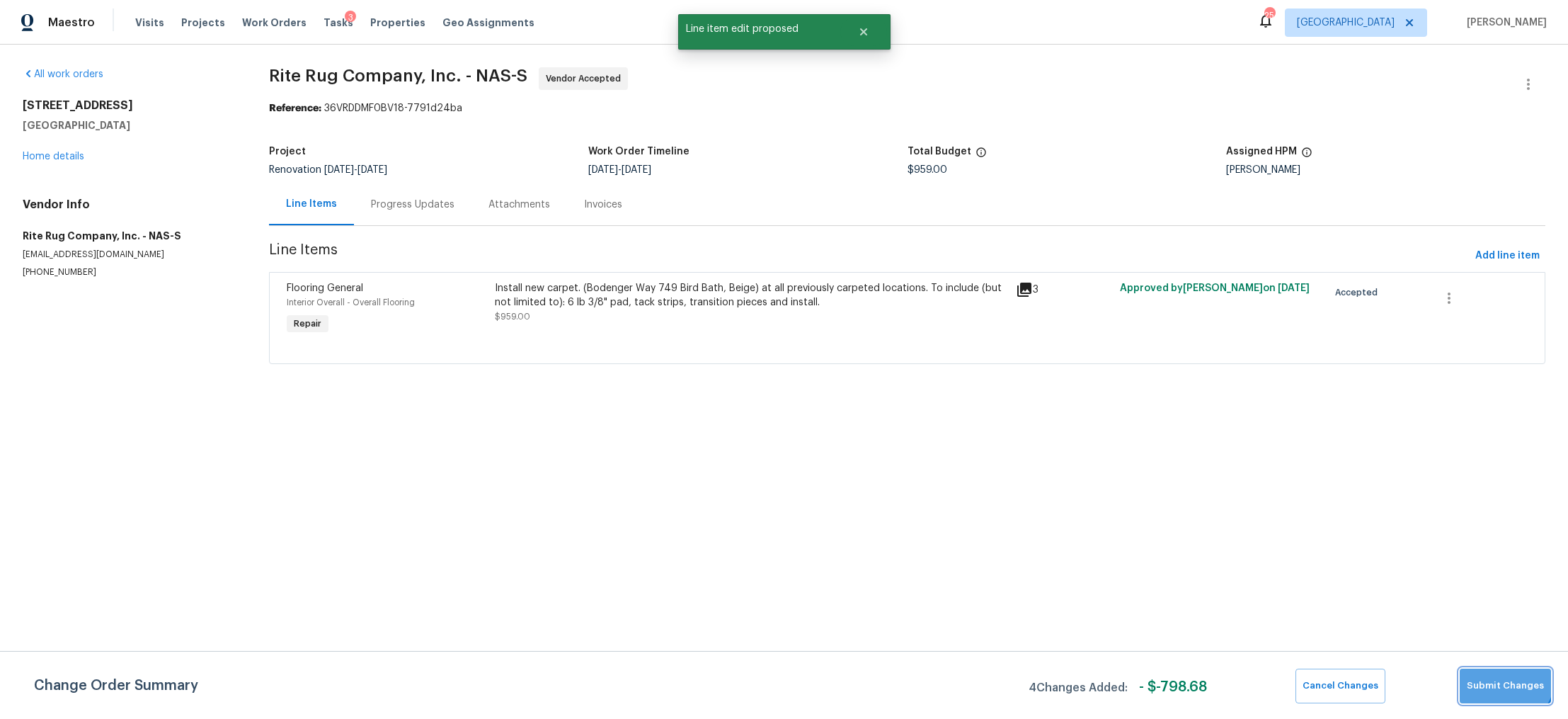
click at [1504, 676] on button "Submit Changes" at bounding box center [1506, 686] width 92 height 34
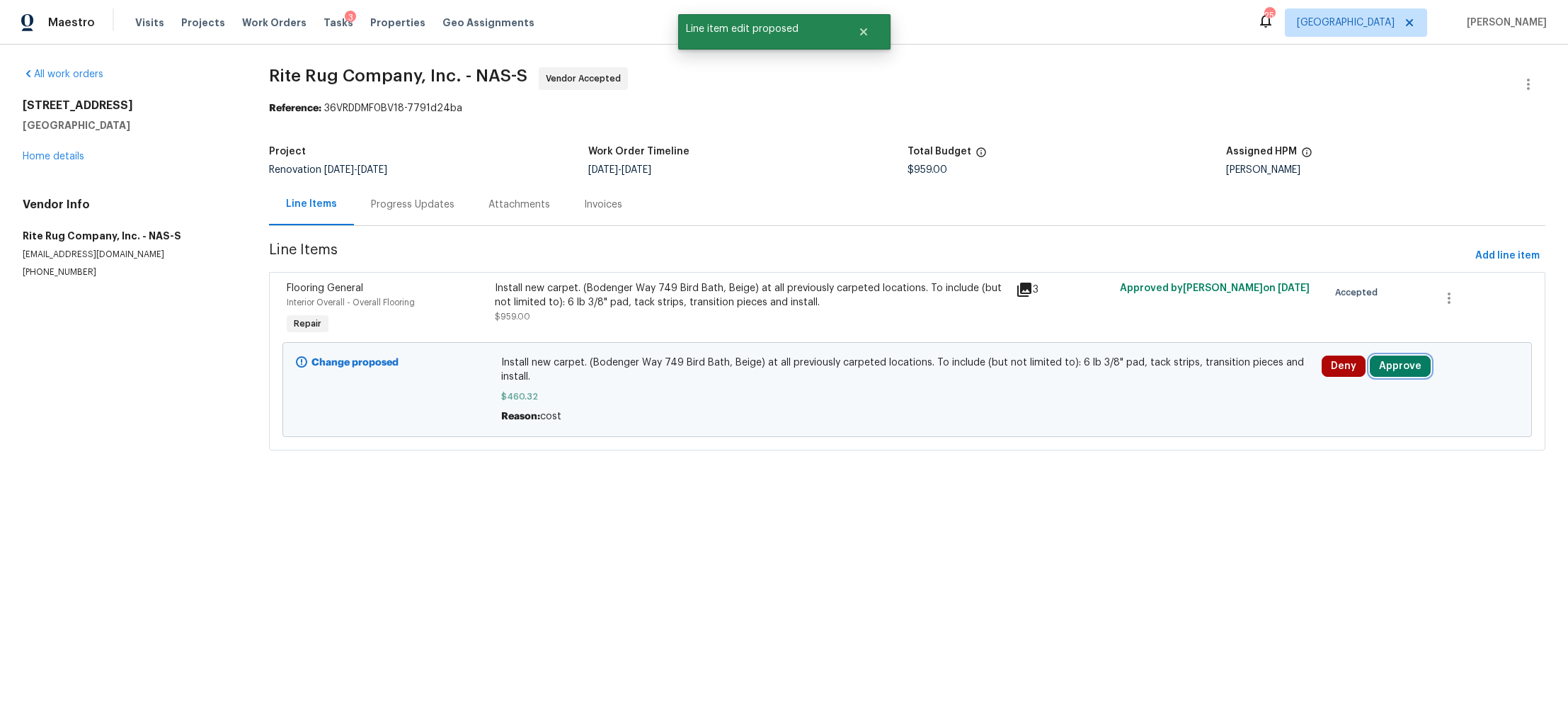
click at [1392, 365] on button "Approve" at bounding box center [1400, 366] width 60 height 21
click at [1182, 389] on button "Approve" at bounding box center [1186, 380] width 85 height 29
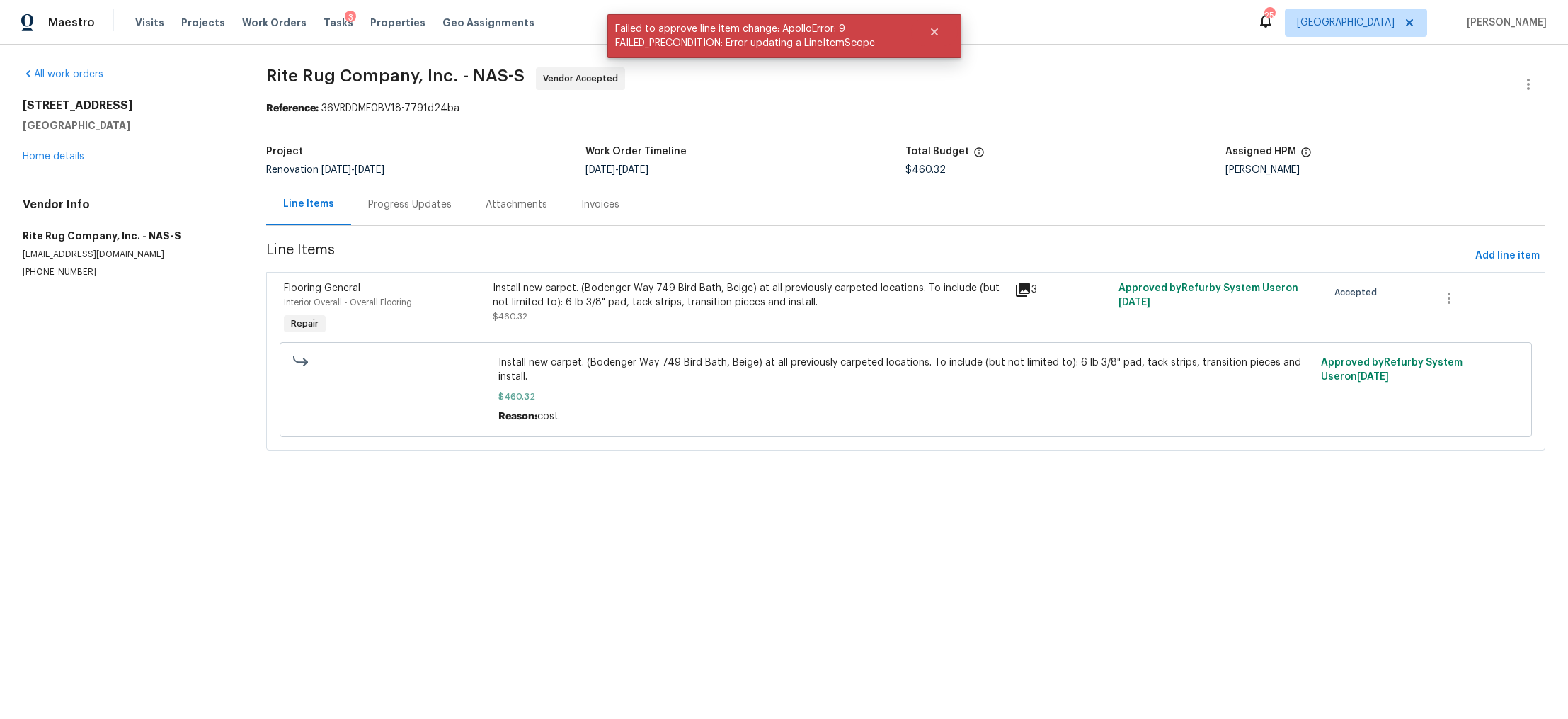
click at [503, 198] on div "Attachments" at bounding box center [516, 204] width 61 height 14
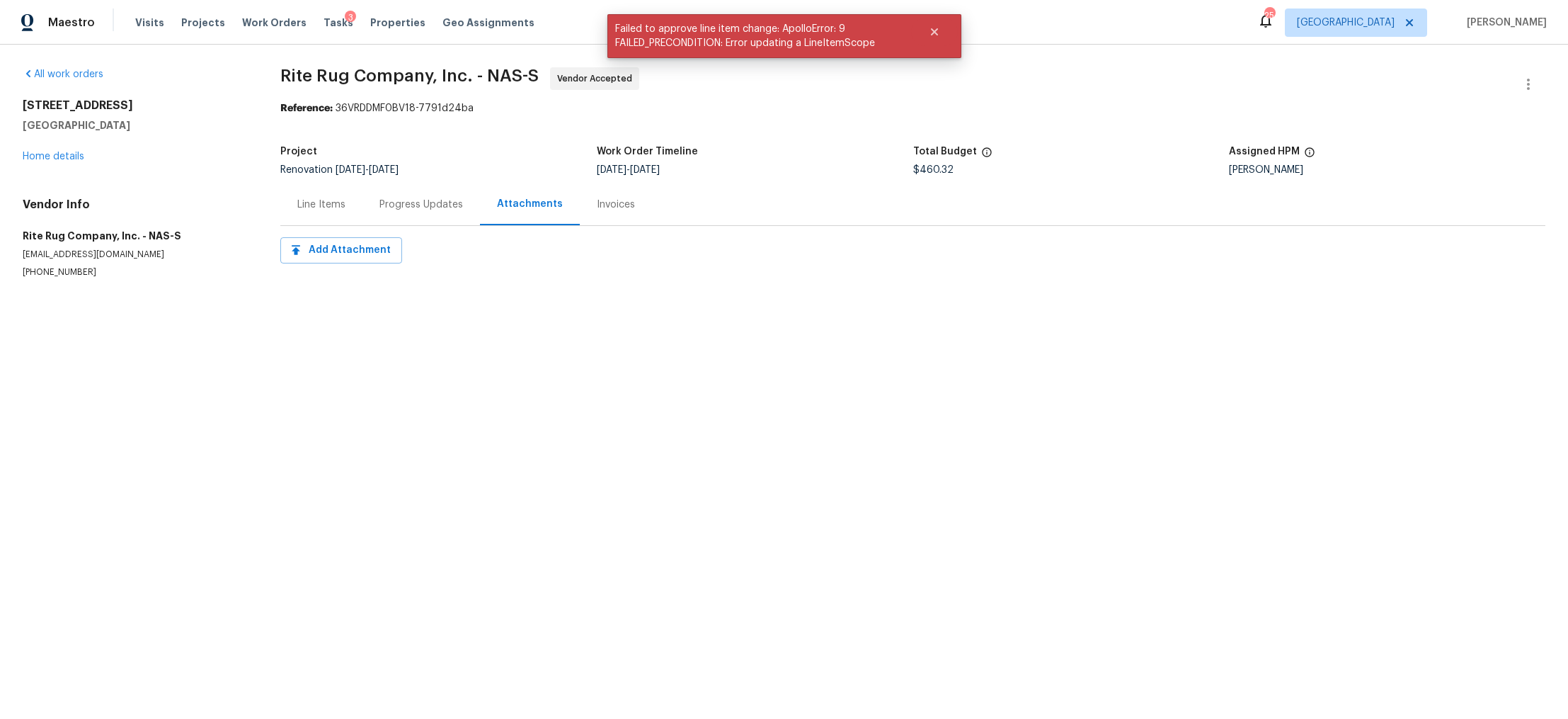
click at [396, 198] on div "Progress Updates" at bounding box center [421, 204] width 83 height 14
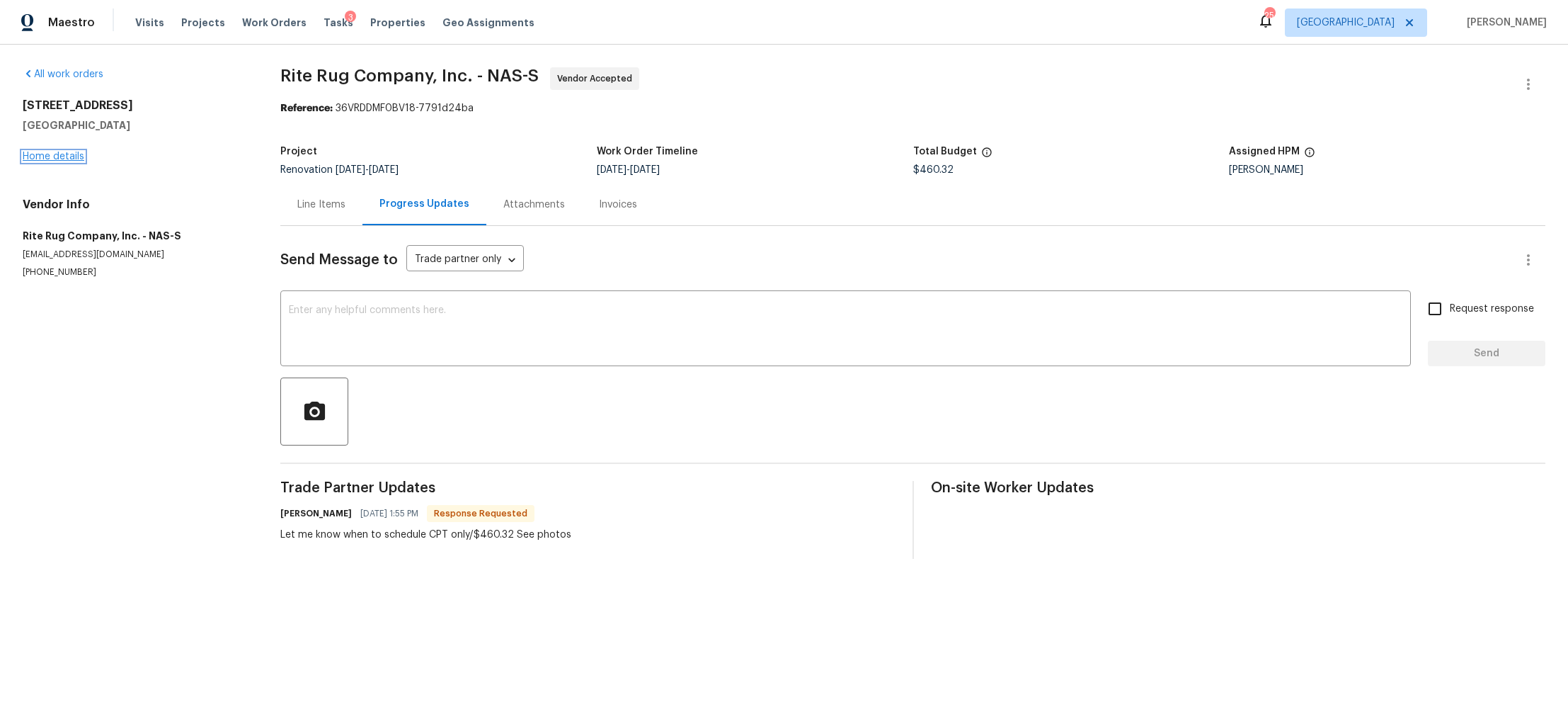
click at [67, 153] on link "Home details" at bounding box center [53, 156] width 61 height 10
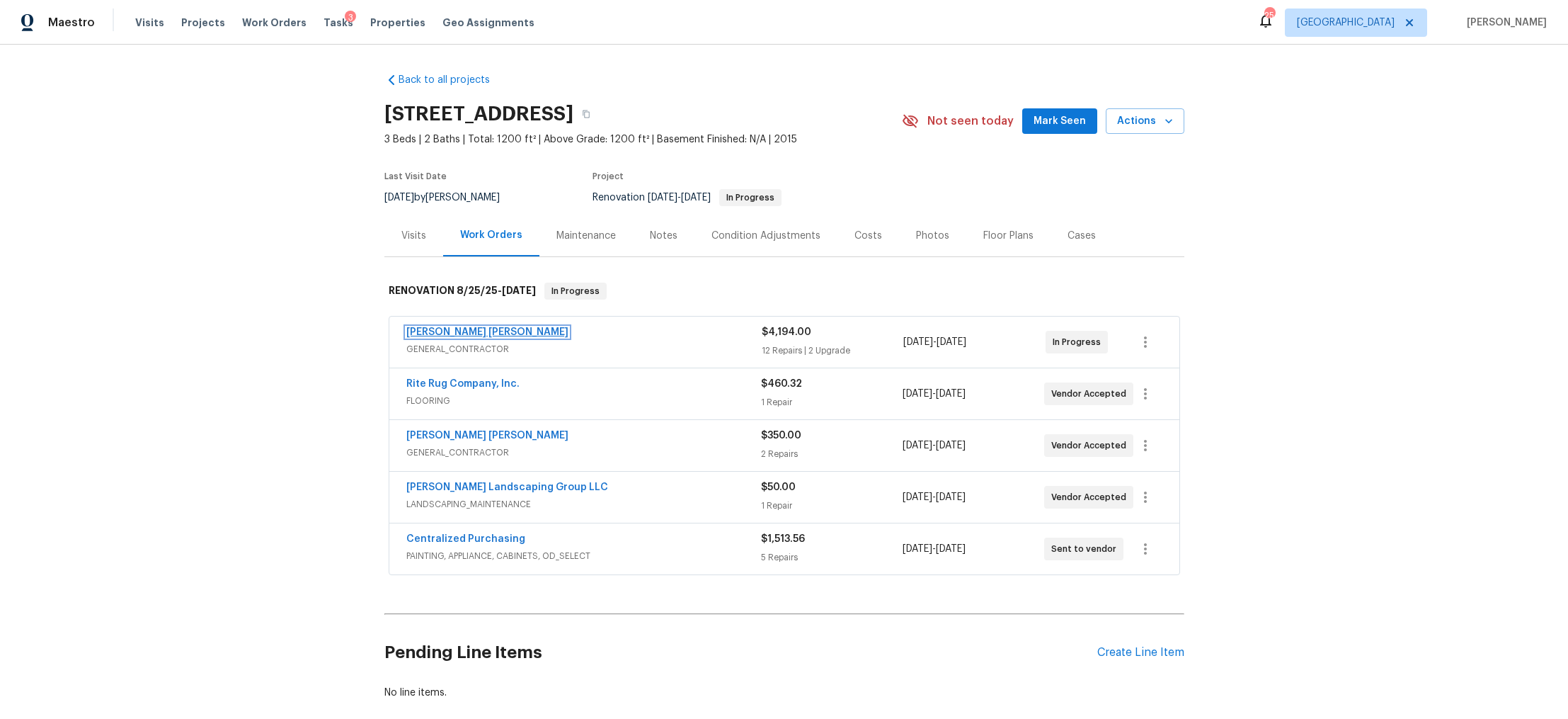
click at [484, 330] on link "Fernando Ruiz Hernandez" at bounding box center [487, 332] width 162 height 10
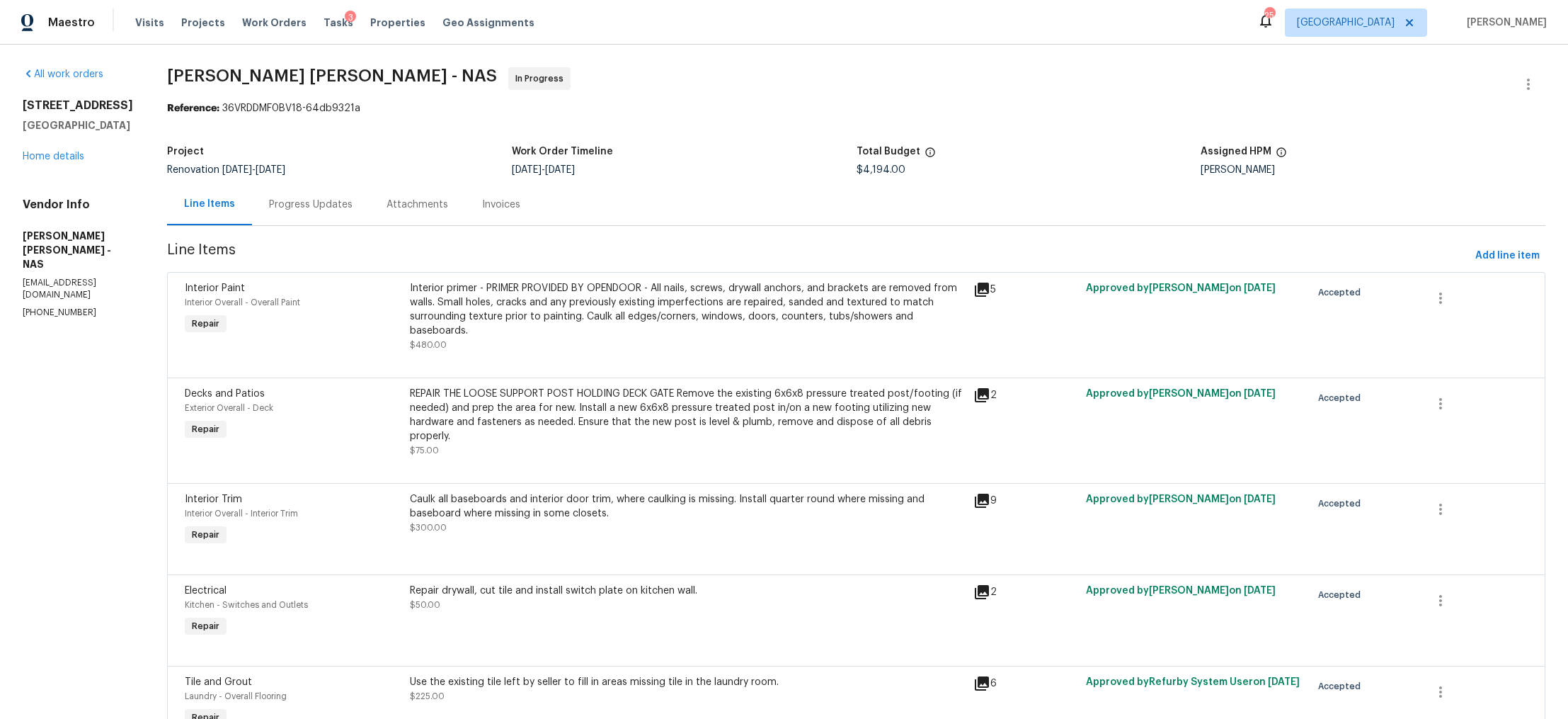
click at [325, 215] on div "Progress Updates" at bounding box center [311, 204] width 118 height 42
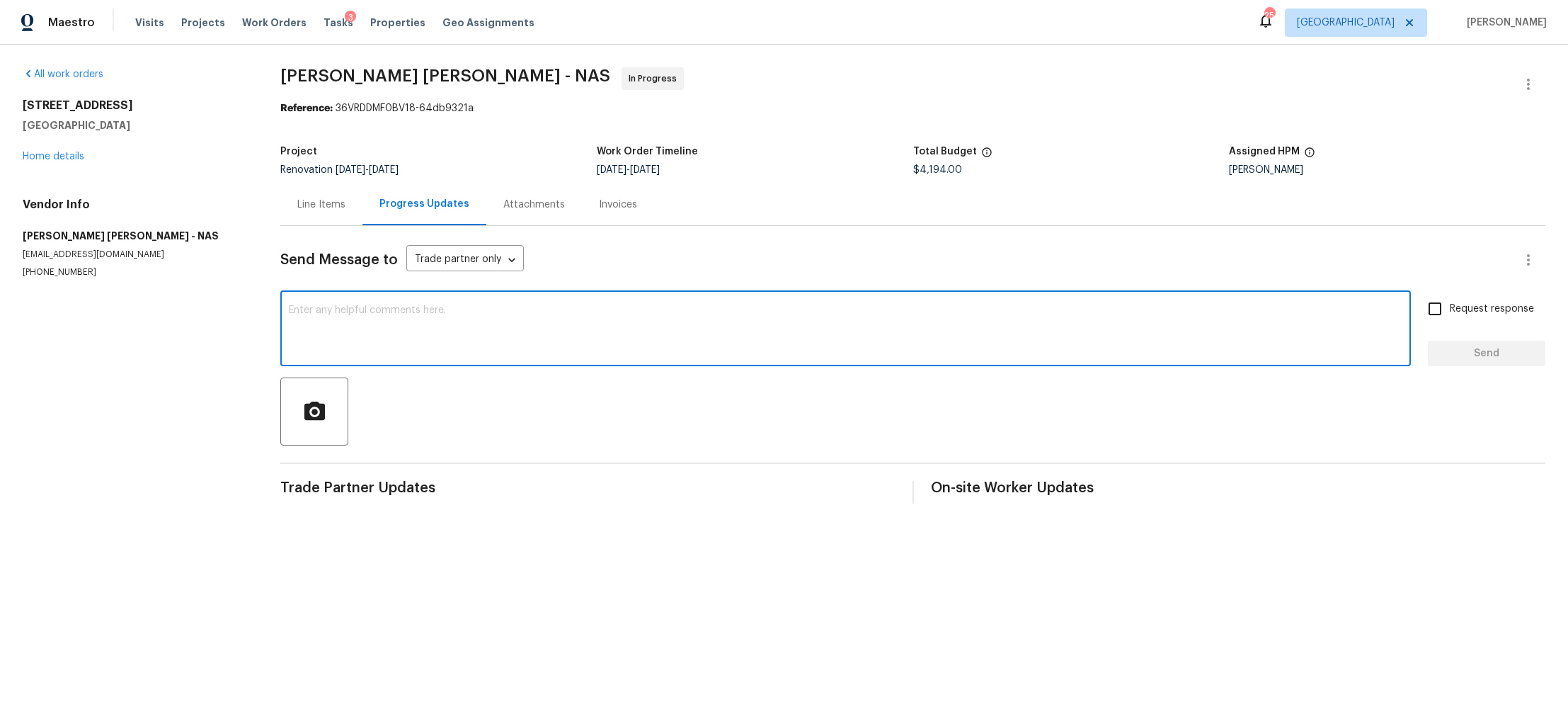
click at [542, 334] on textarea at bounding box center [845, 330] width 1113 height 50
type textarea "H"
click at [50, 157] on link "Home details" at bounding box center [53, 156] width 61 height 10
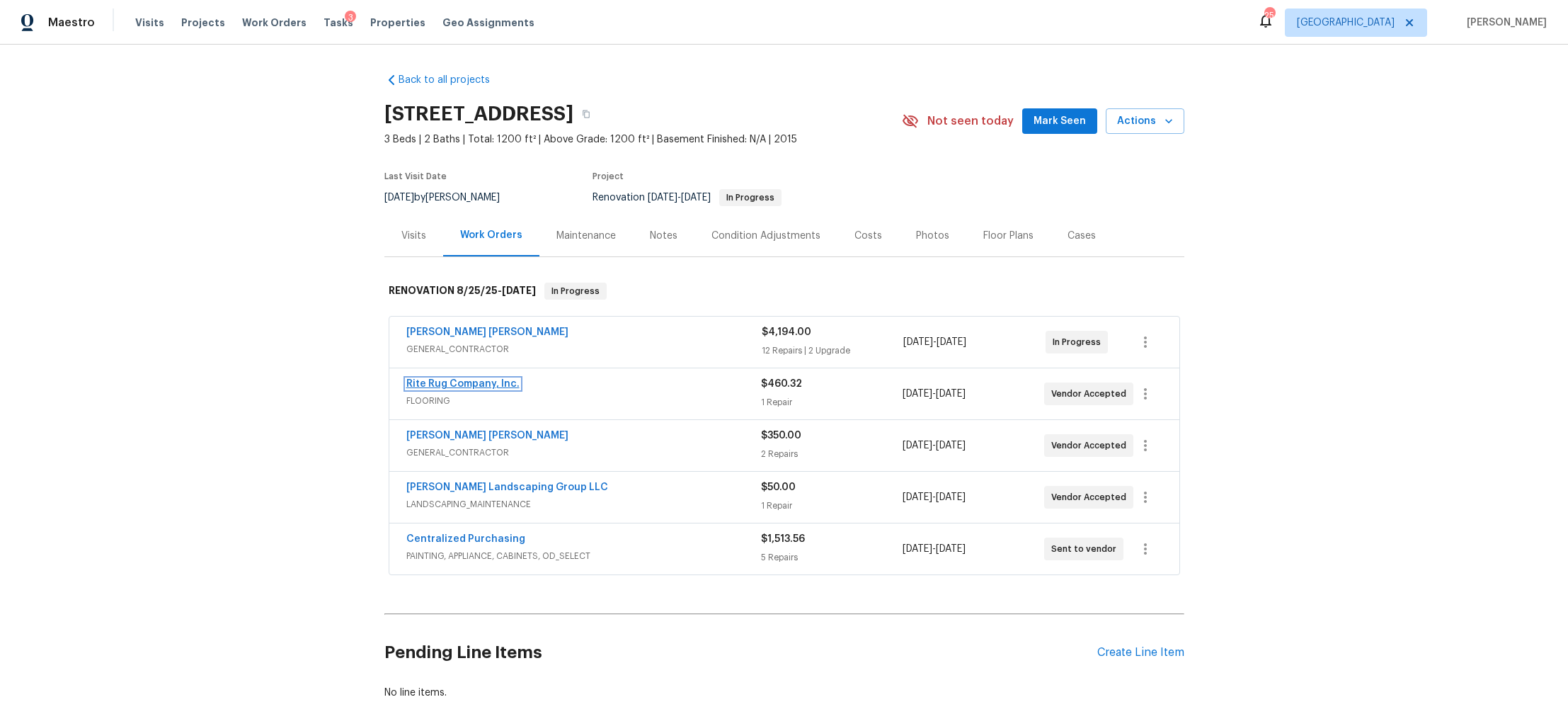
click at [480, 383] on link "Rite Rug Company, Inc." at bounding box center [463, 384] width 114 height 10
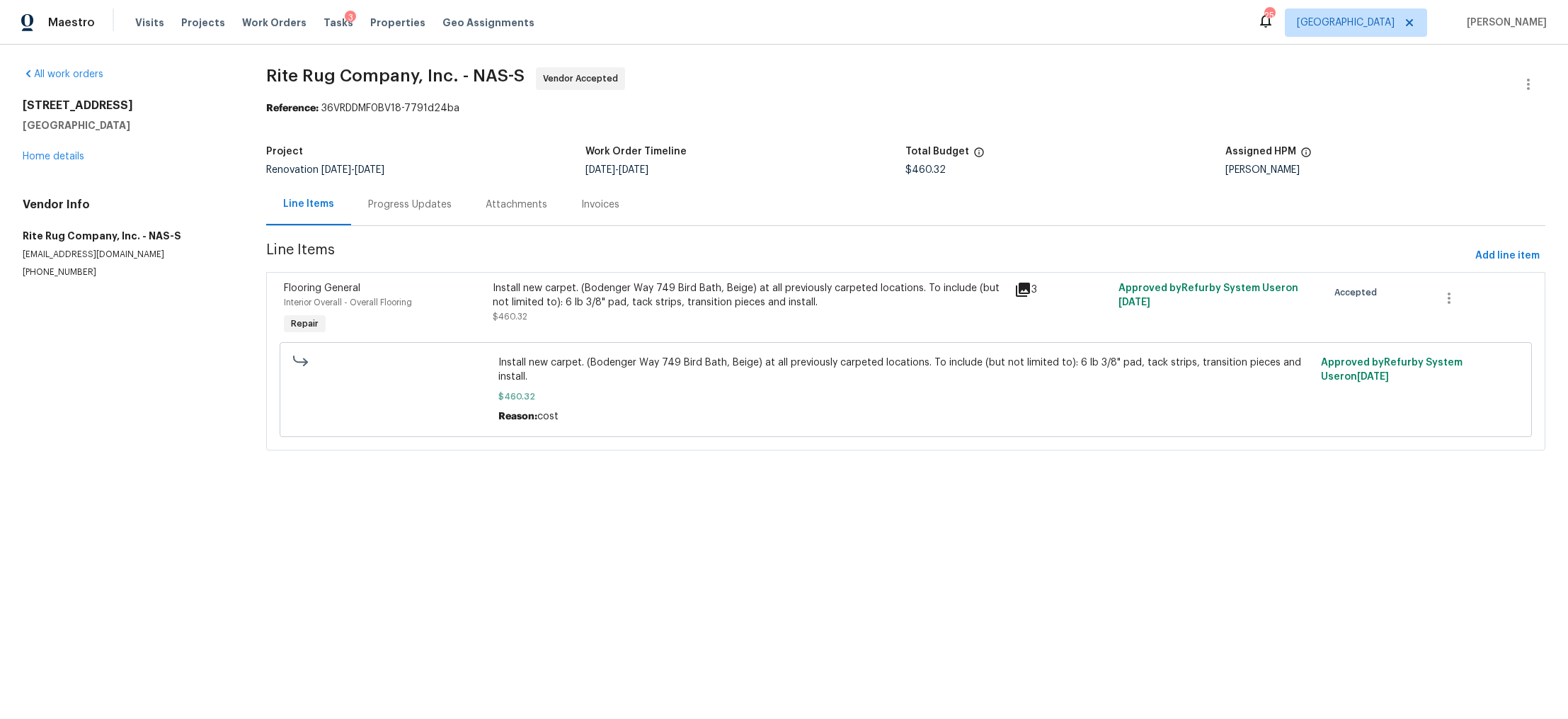
click at [422, 204] on div "Progress Updates" at bounding box center [410, 204] width 83 height 14
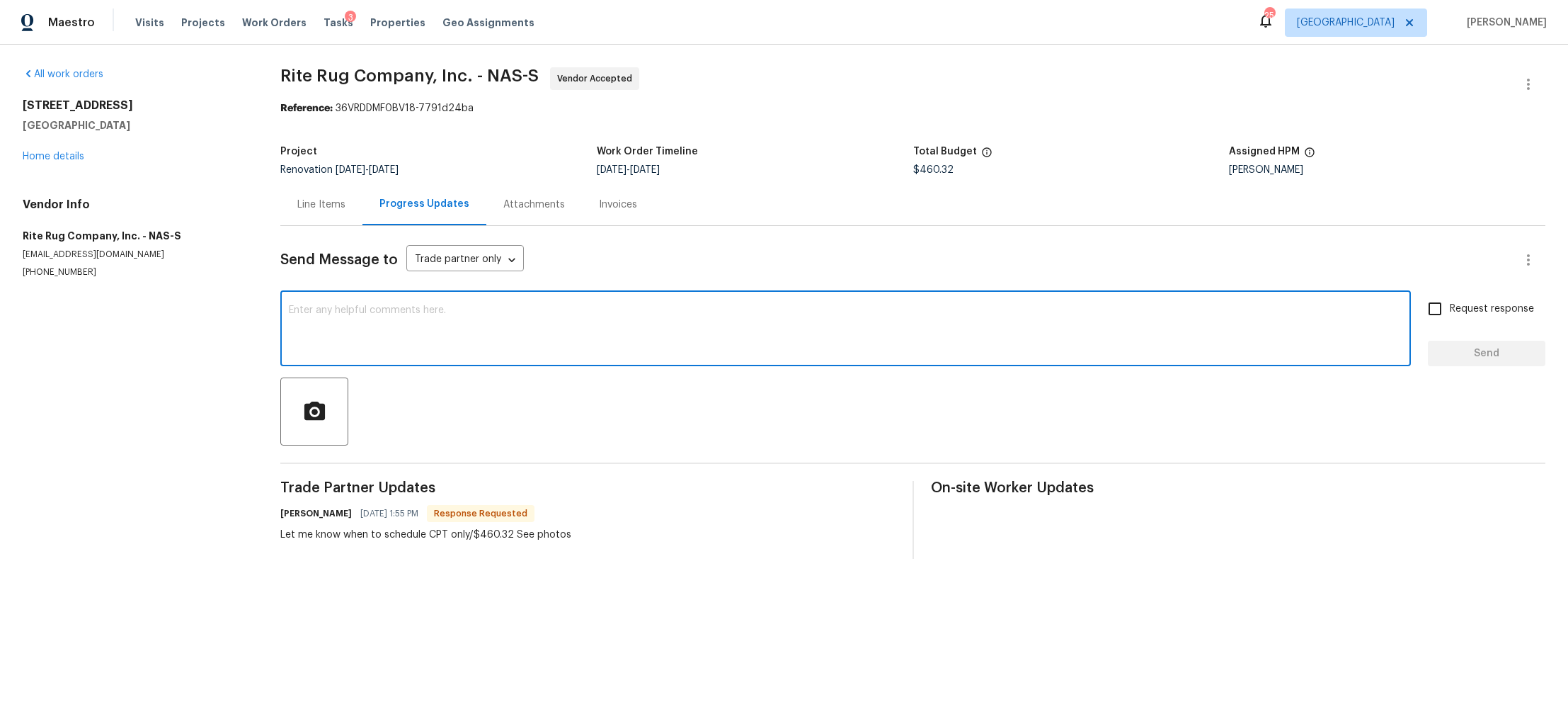
click at [450, 309] on textarea at bounding box center [845, 330] width 1113 height 50
type textarea "Hi please scheduled install for 8/30"
click at [1479, 315] on span "Request response" at bounding box center [1492, 309] width 84 height 15
click at [1450, 315] on input "Request response" at bounding box center [1435, 308] width 29 height 29
checkbox input "true"
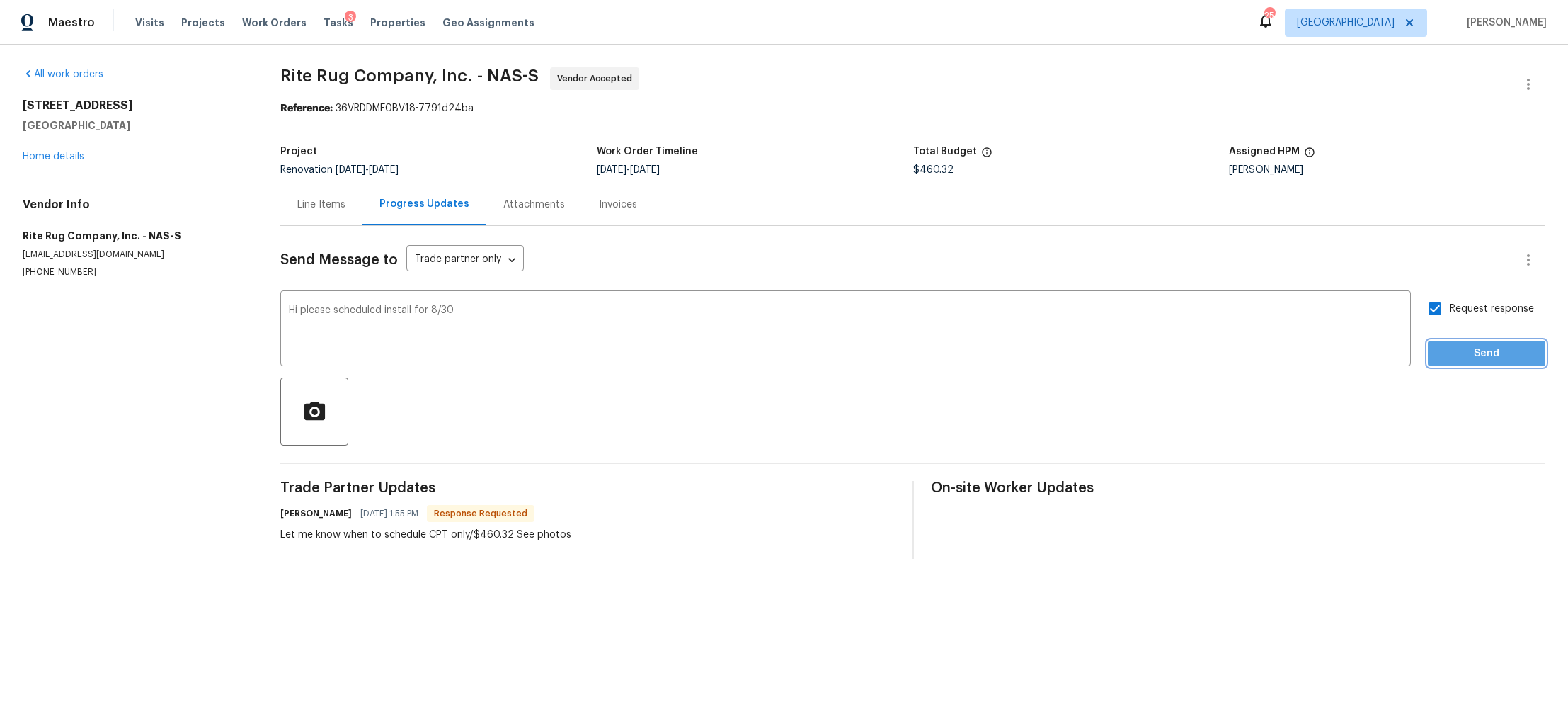
click at [1476, 352] on span "Send" at bounding box center [1487, 354] width 95 height 18
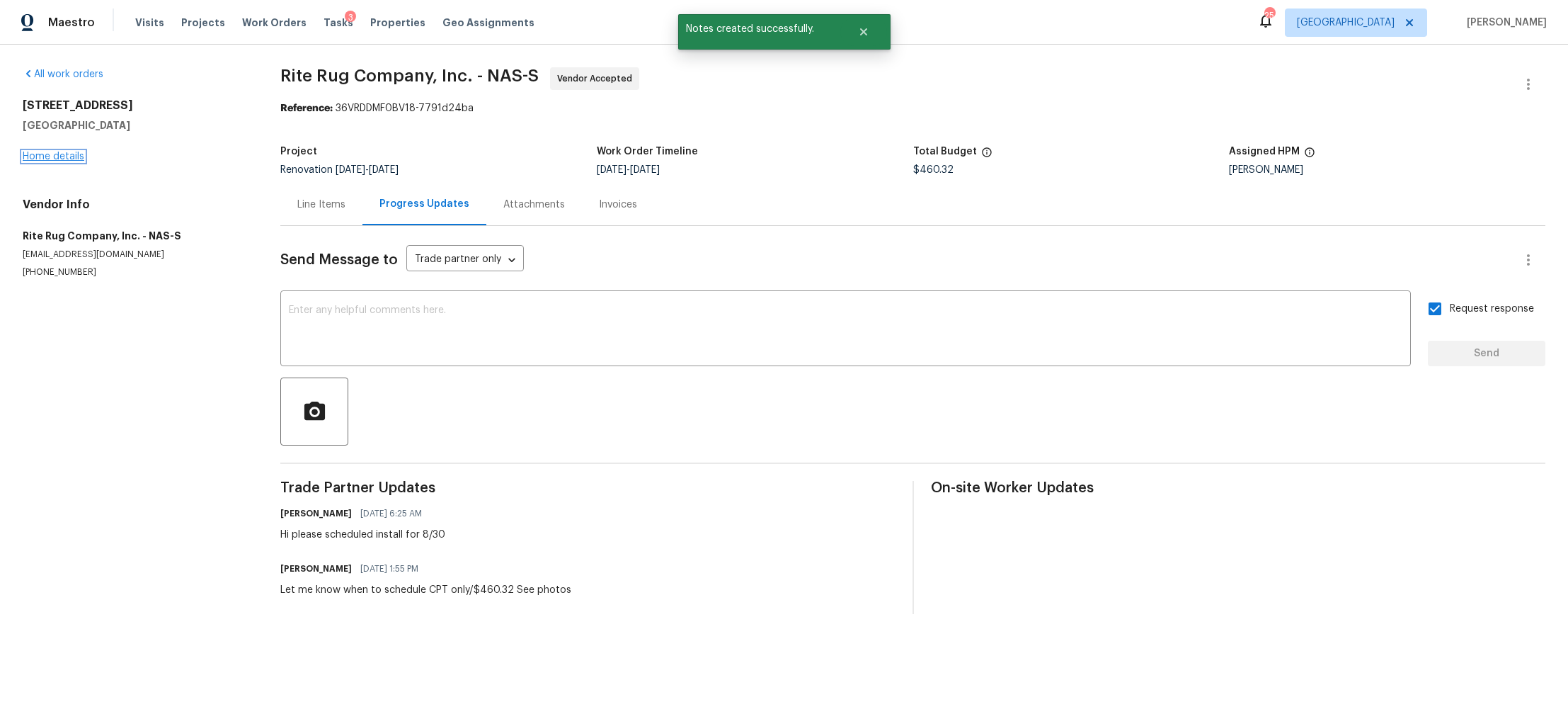
click at [69, 152] on link "Home details" at bounding box center [53, 156] width 61 height 10
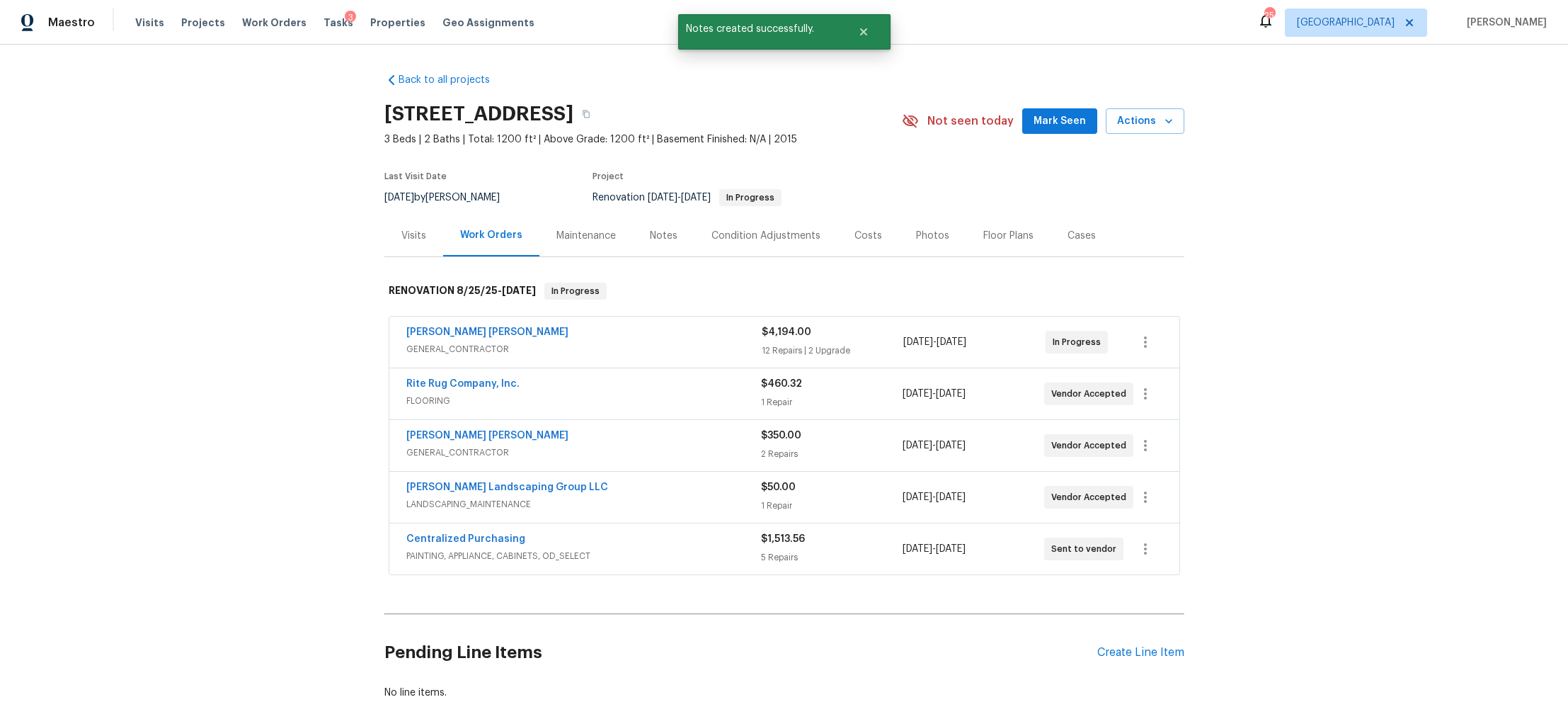
click at [701, 457] on span "GENERAL_CONTRACTOR" at bounding box center [584, 452] width 355 height 14
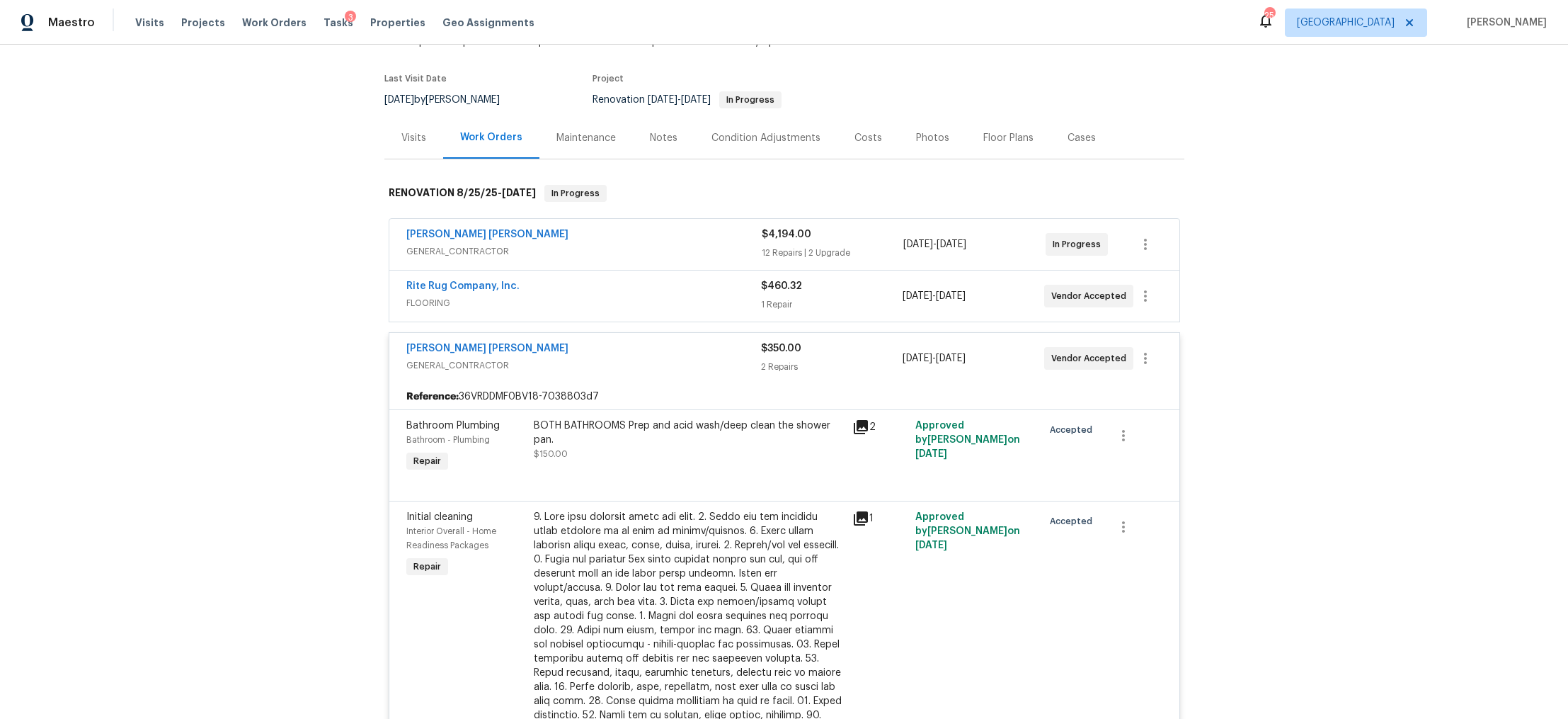
scroll to position [82, 0]
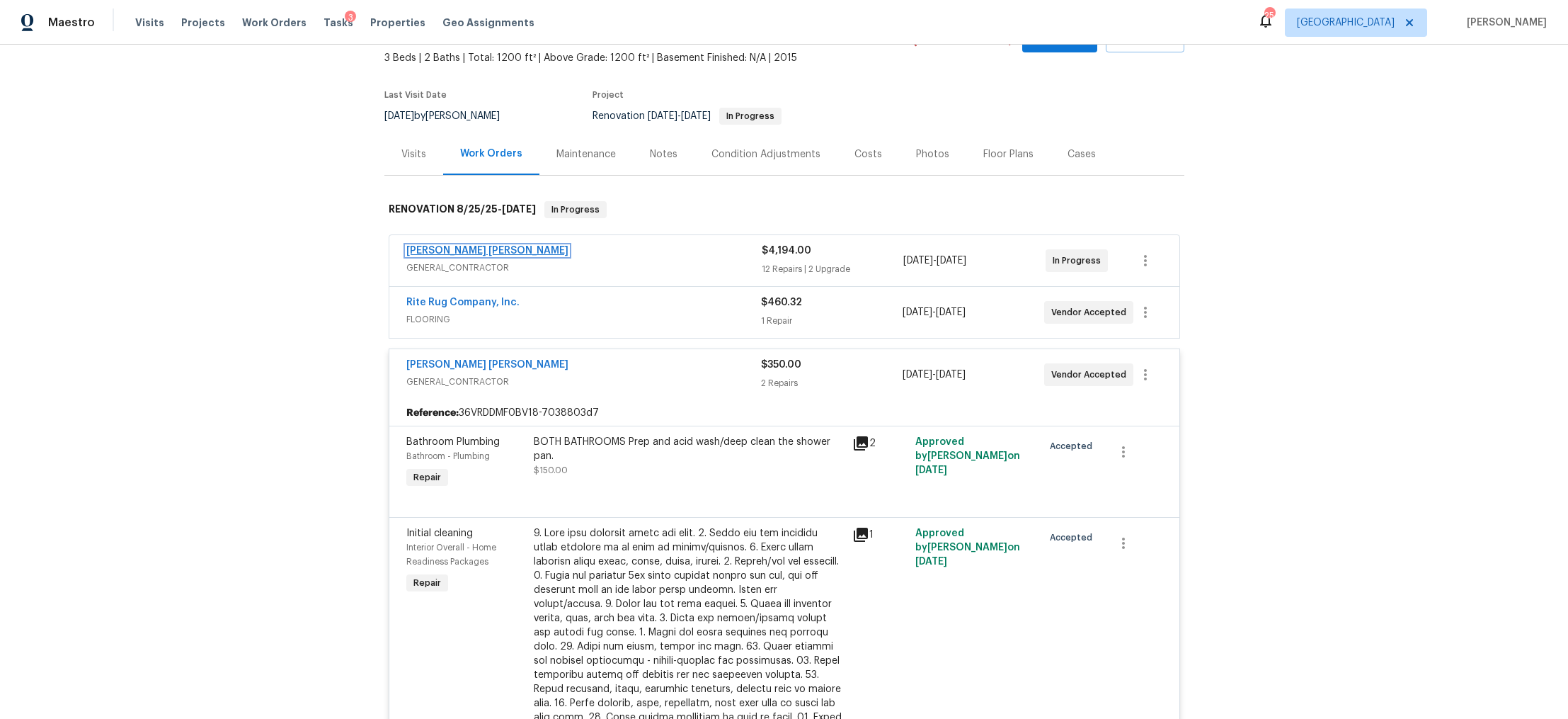
click at [486, 249] on link "Fernando Ruiz Hernandez" at bounding box center [487, 251] width 162 height 10
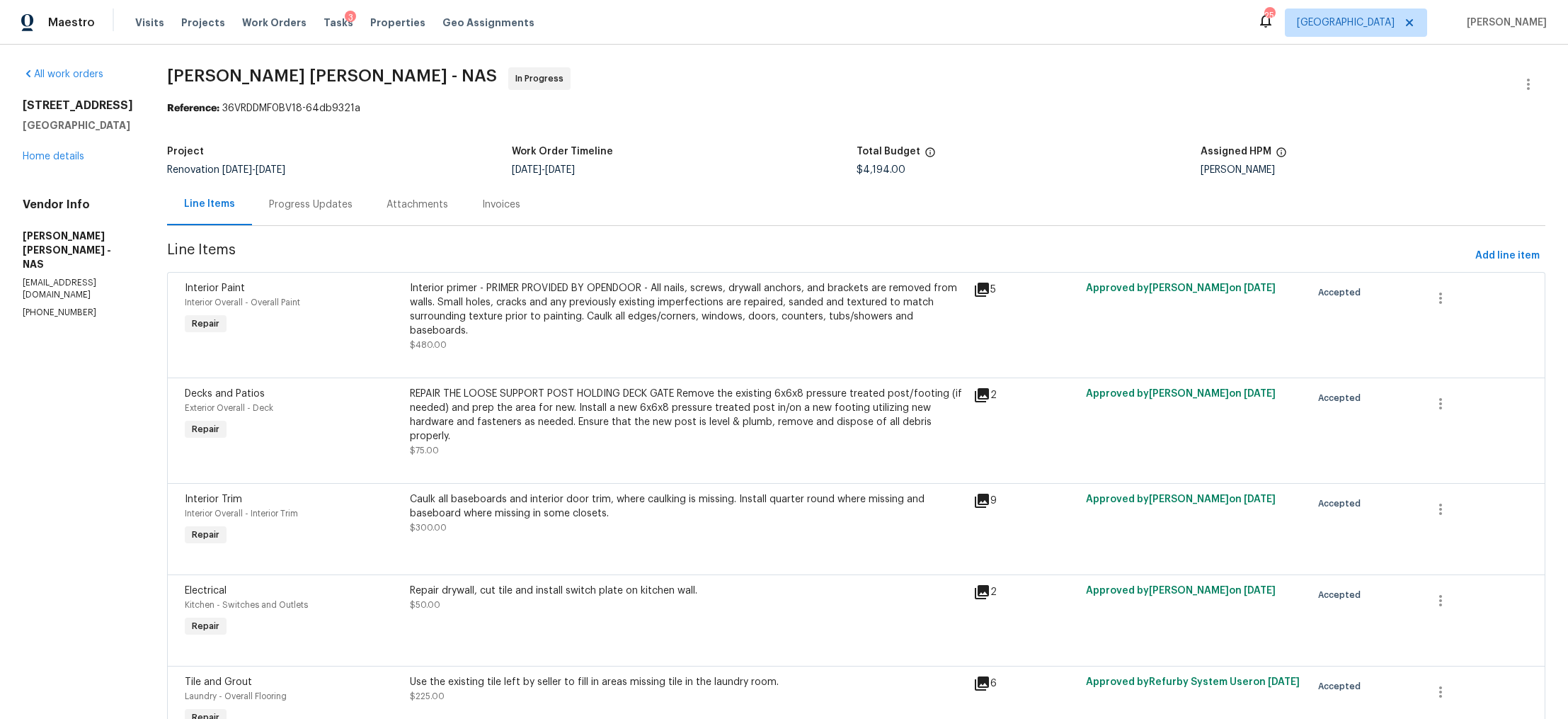
click at [317, 206] on div "Progress Updates" at bounding box center [311, 204] width 83 height 14
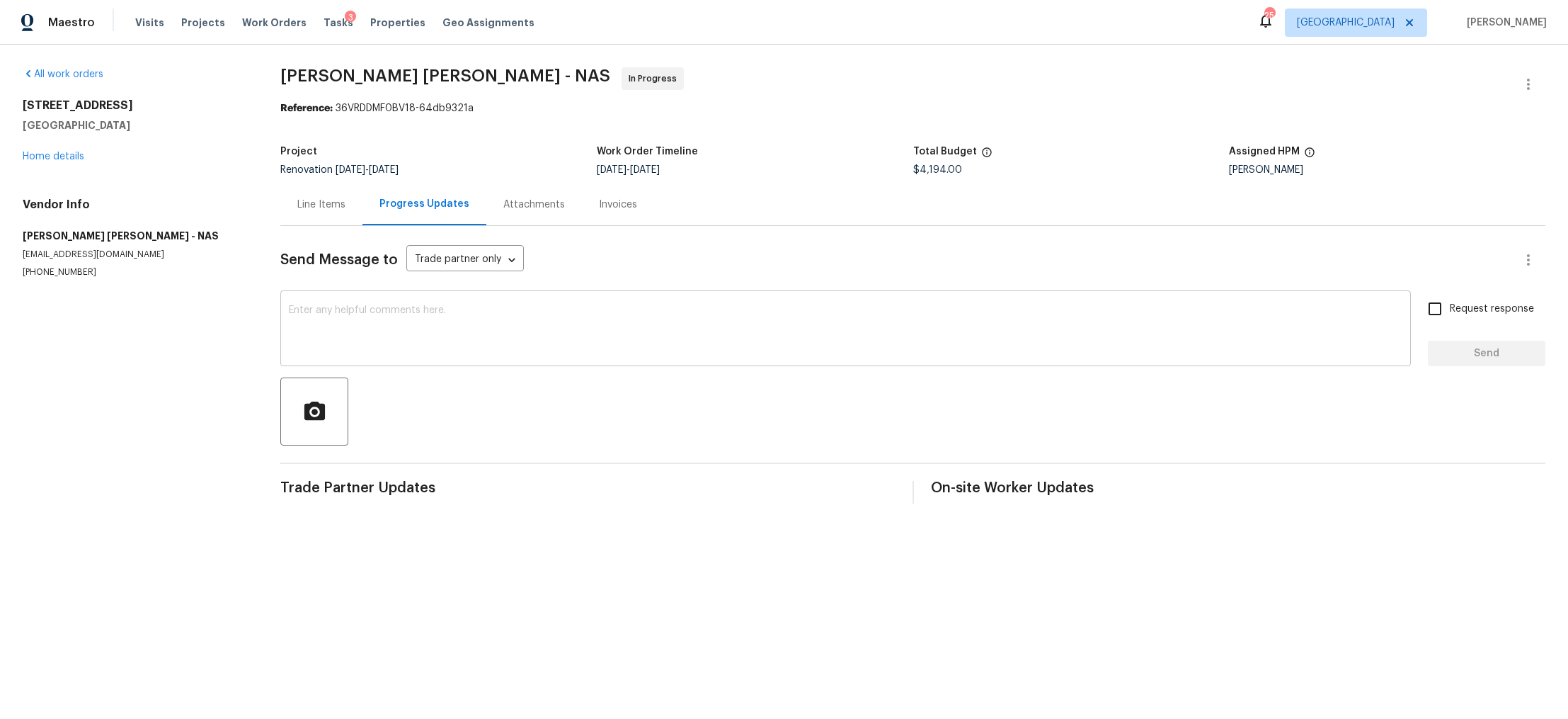
click at [410, 317] on textarea at bounding box center [845, 330] width 1113 height 50
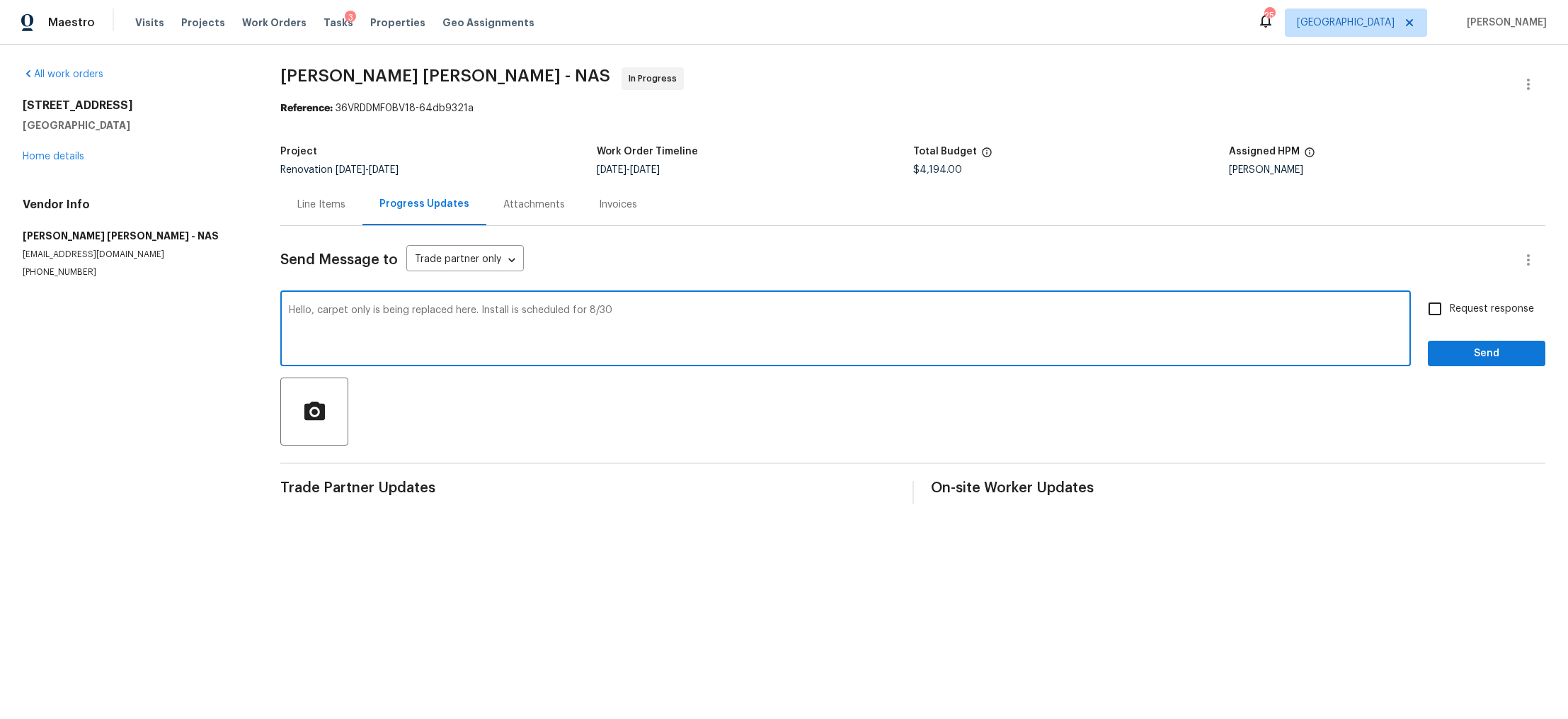
type textarea "Hello, carpet only is being replaced here. Install is scheduled for 8/30"
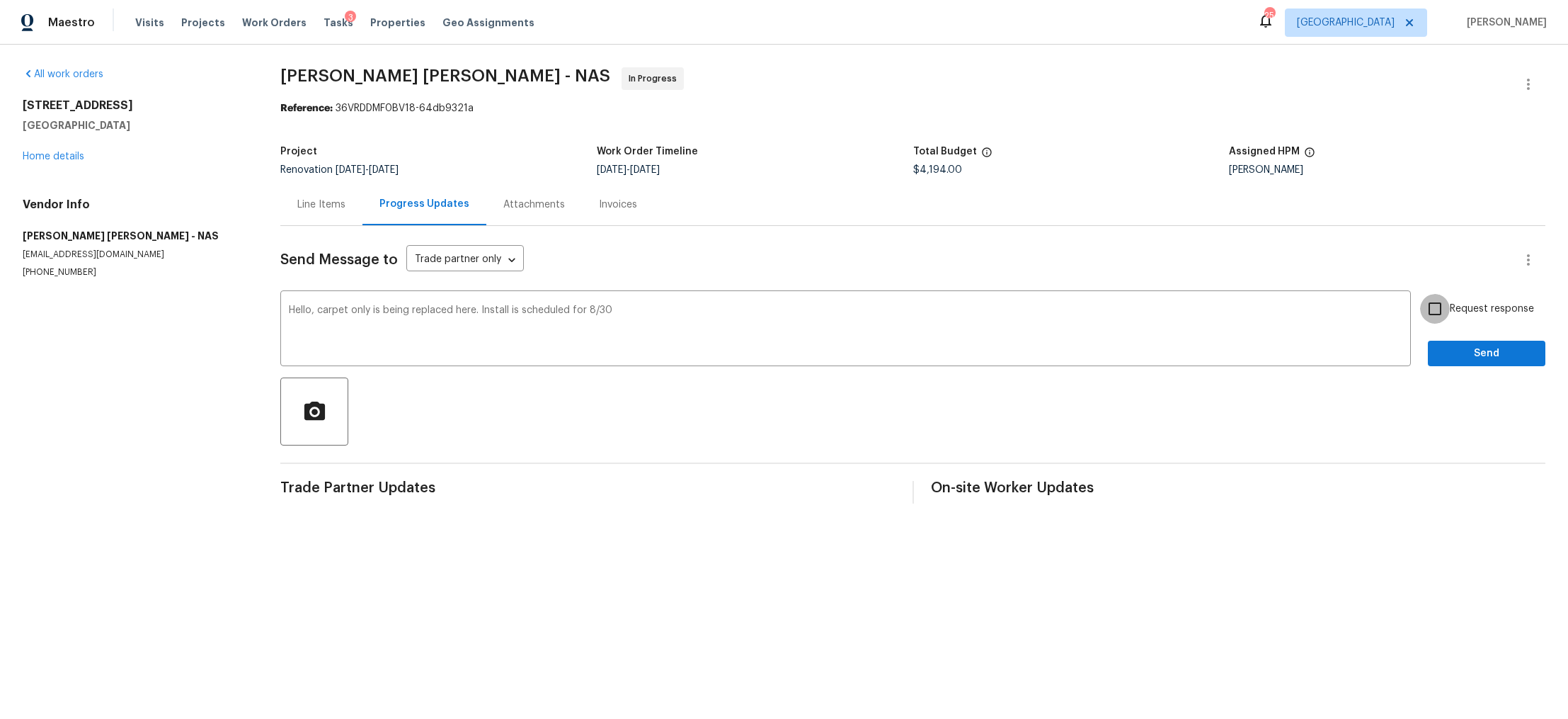
click at [1437, 311] on input "Request response" at bounding box center [1435, 308] width 29 height 29
checkbox input "true"
click at [1437, 341] on div "Request response Send" at bounding box center [1487, 330] width 118 height 72
click at [1440, 350] on span "Send" at bounding box center [1487, 354] width 95 height 18
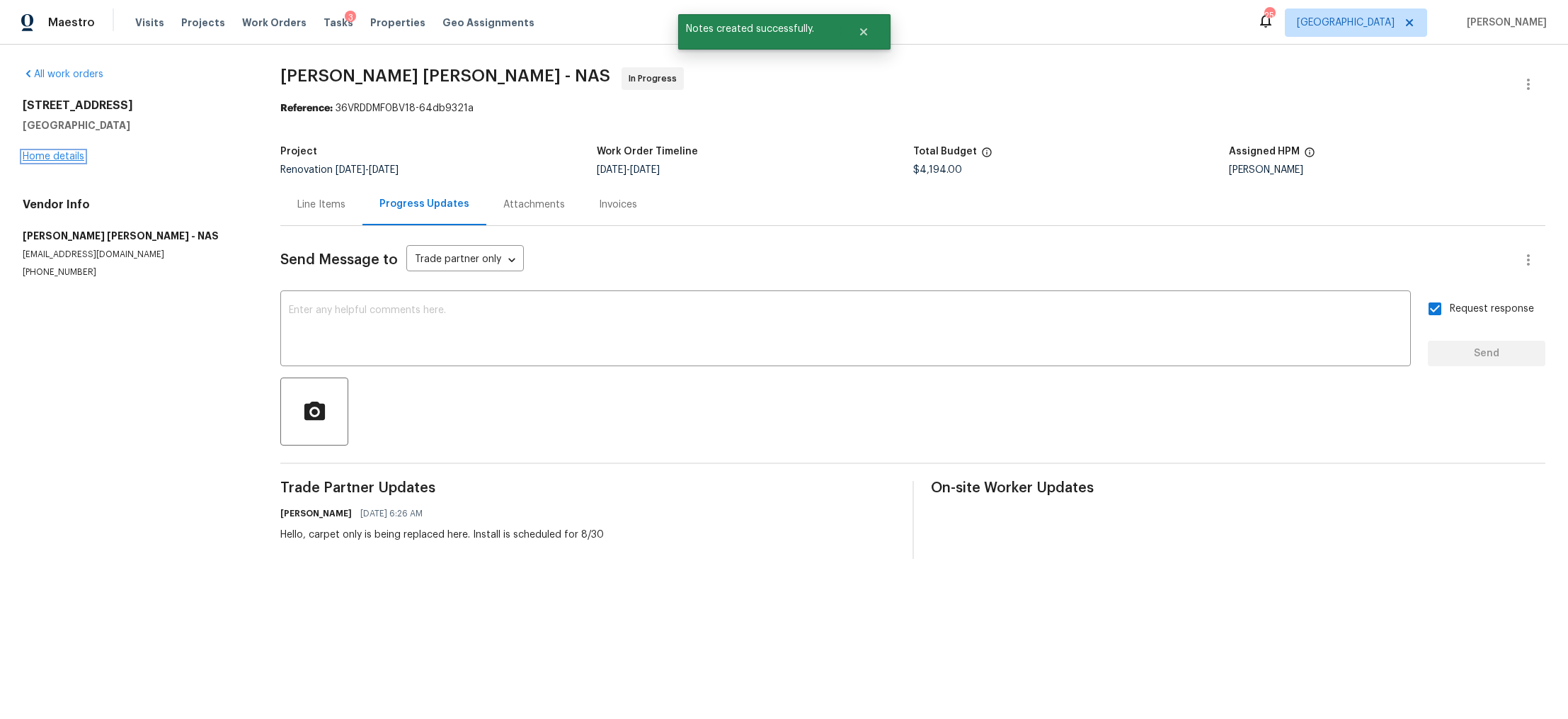
click at [41, 158] on link "Home details" at bounding box center [53, 156] width 61 height 10
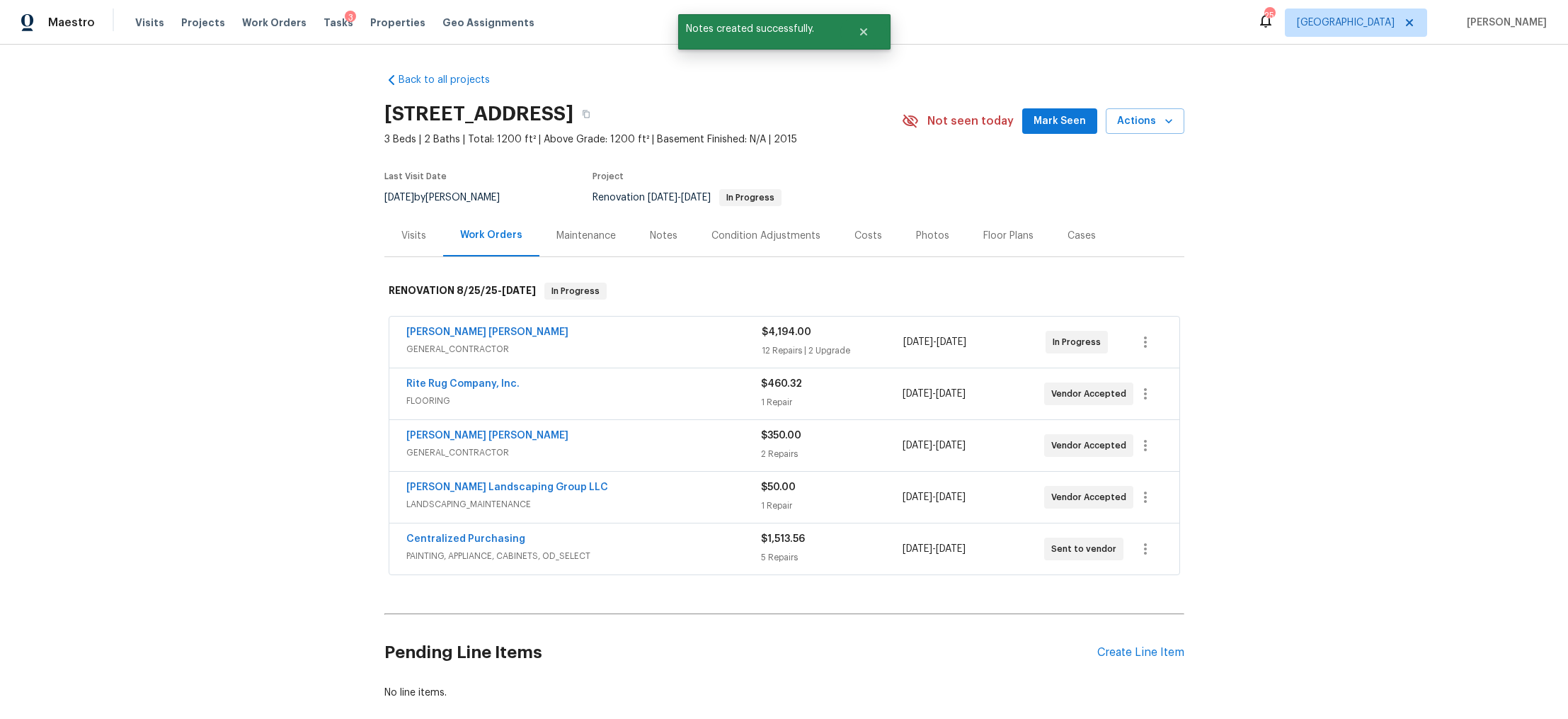
click at [669, 236] on div "Notes" at bounding box center [663, 235] width 61 height 42
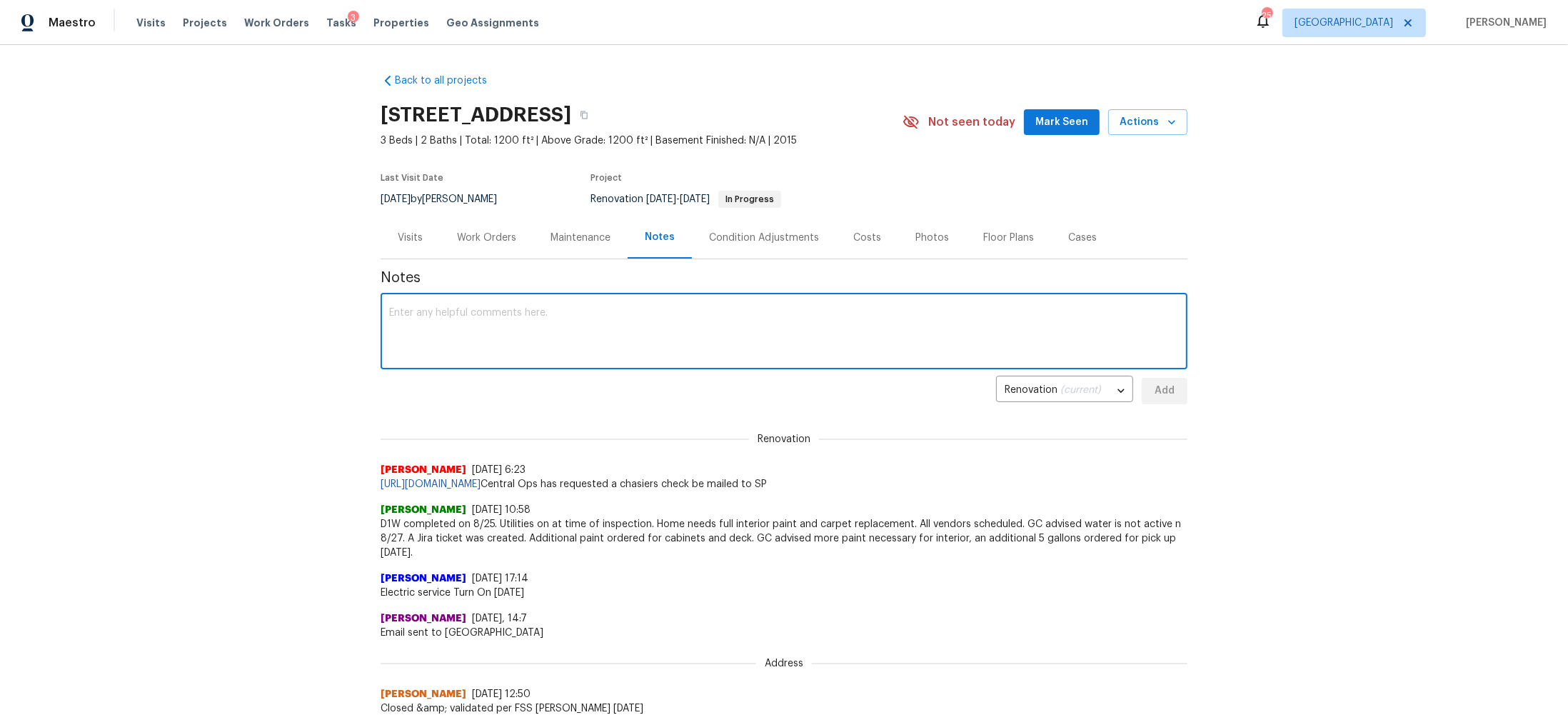
click at [603, 309] on textarea at bounding box center [784, 332] width 790 height 50
type textarea "Carpet install 9/30, cleaning over the weekend"
click at [1159, 382] on span "Add" at bounding box center [1165, 391] width 23 height 18
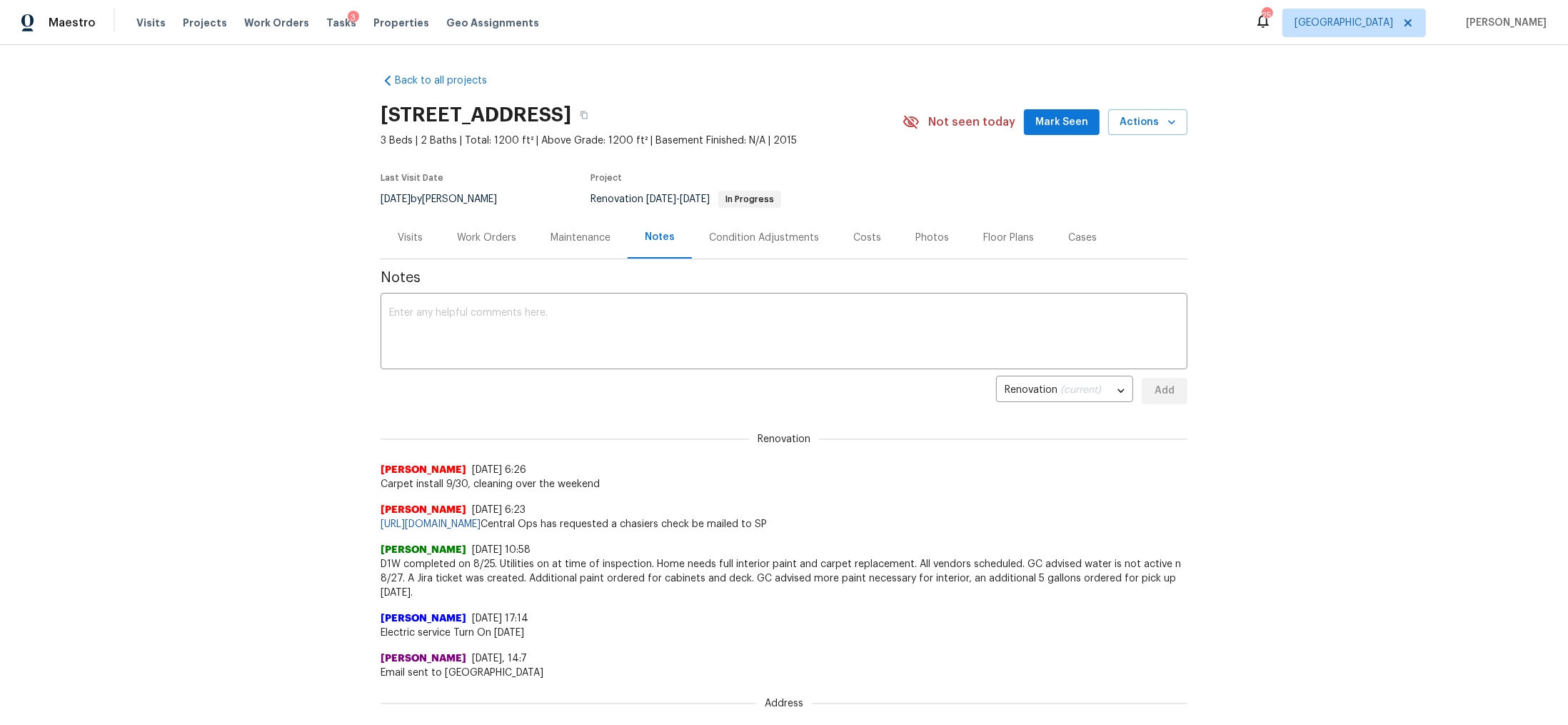
click at [859, 235] on div "Costs" at bounding box center [867, 238] width 28 height 14
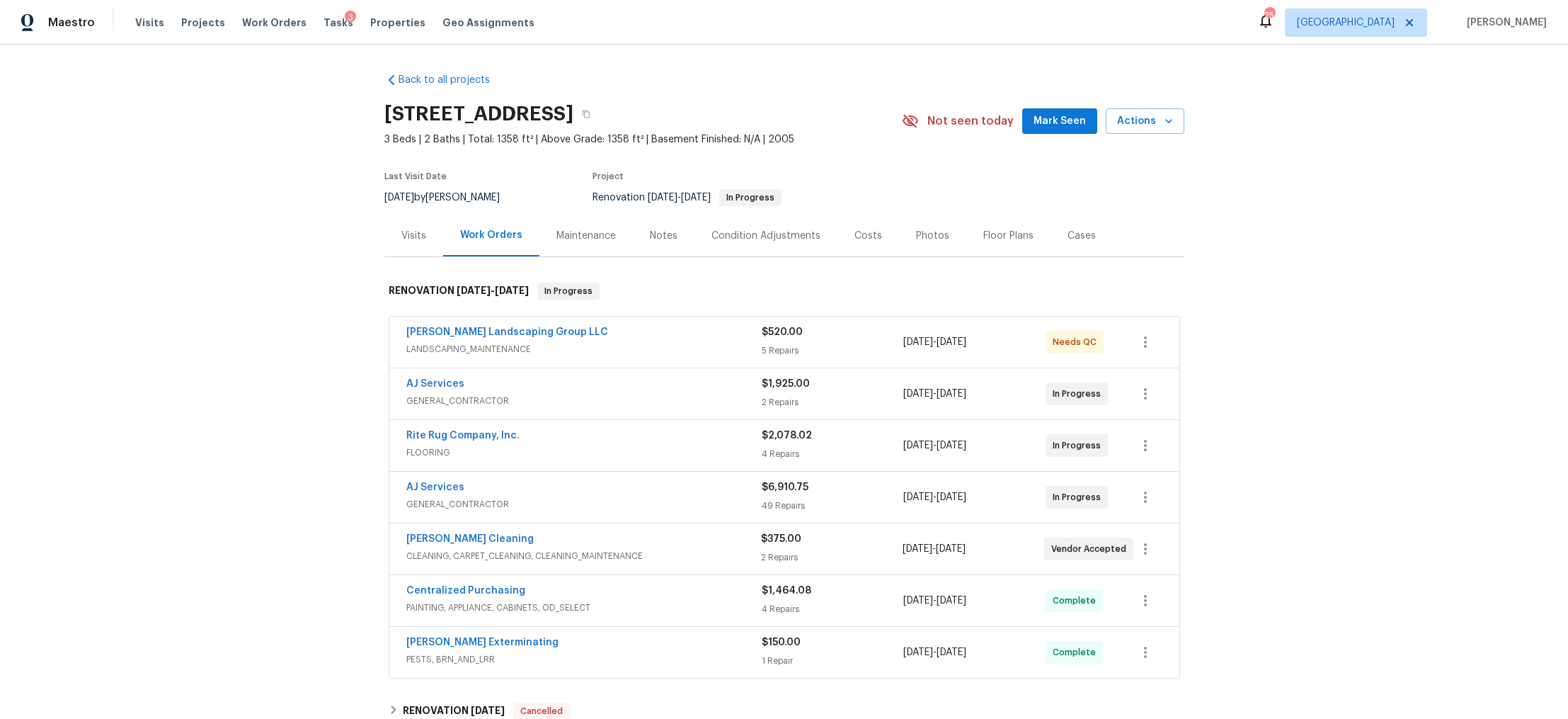
click at [664, 241] on div "Notes" at bounding box center [664, 236] width 28 height 14
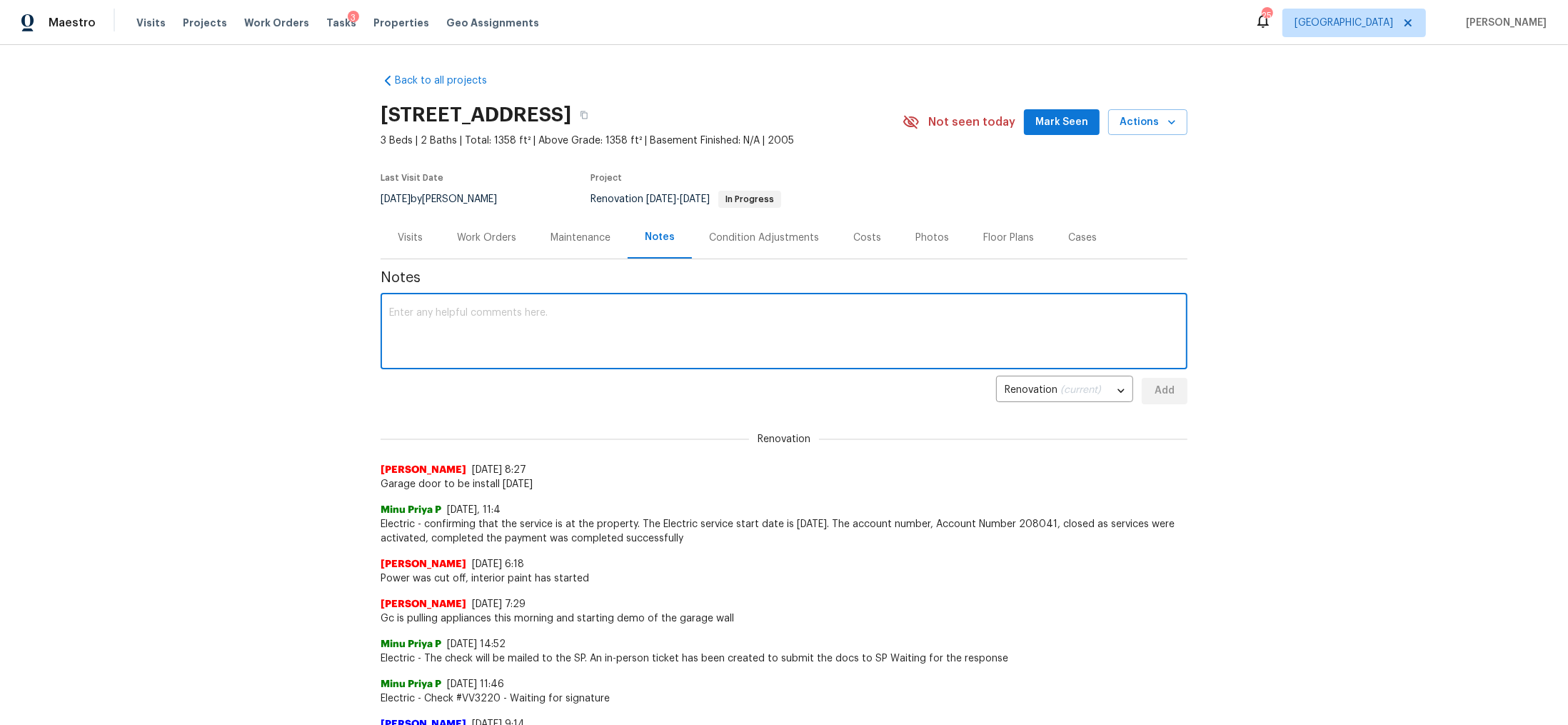
click at [628, 318] on textarea at bounding box center [784, 332] width 790 height 50
type textarea "On site progress visit was completed [DATE]. Resurfacing and paint will be fini…"
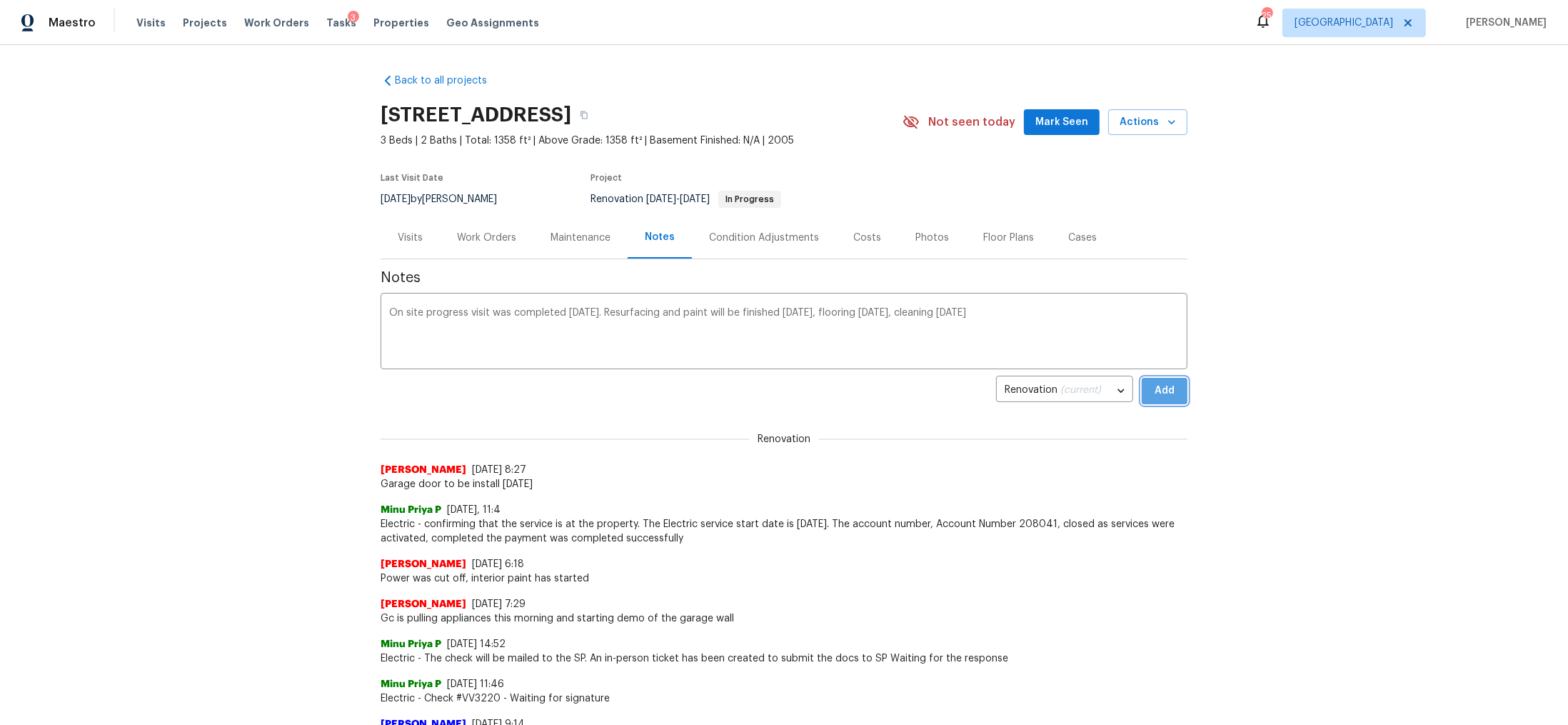
click at [1169, 388] on span "Add" at bounding box center [1165, 391] width 23 height 18
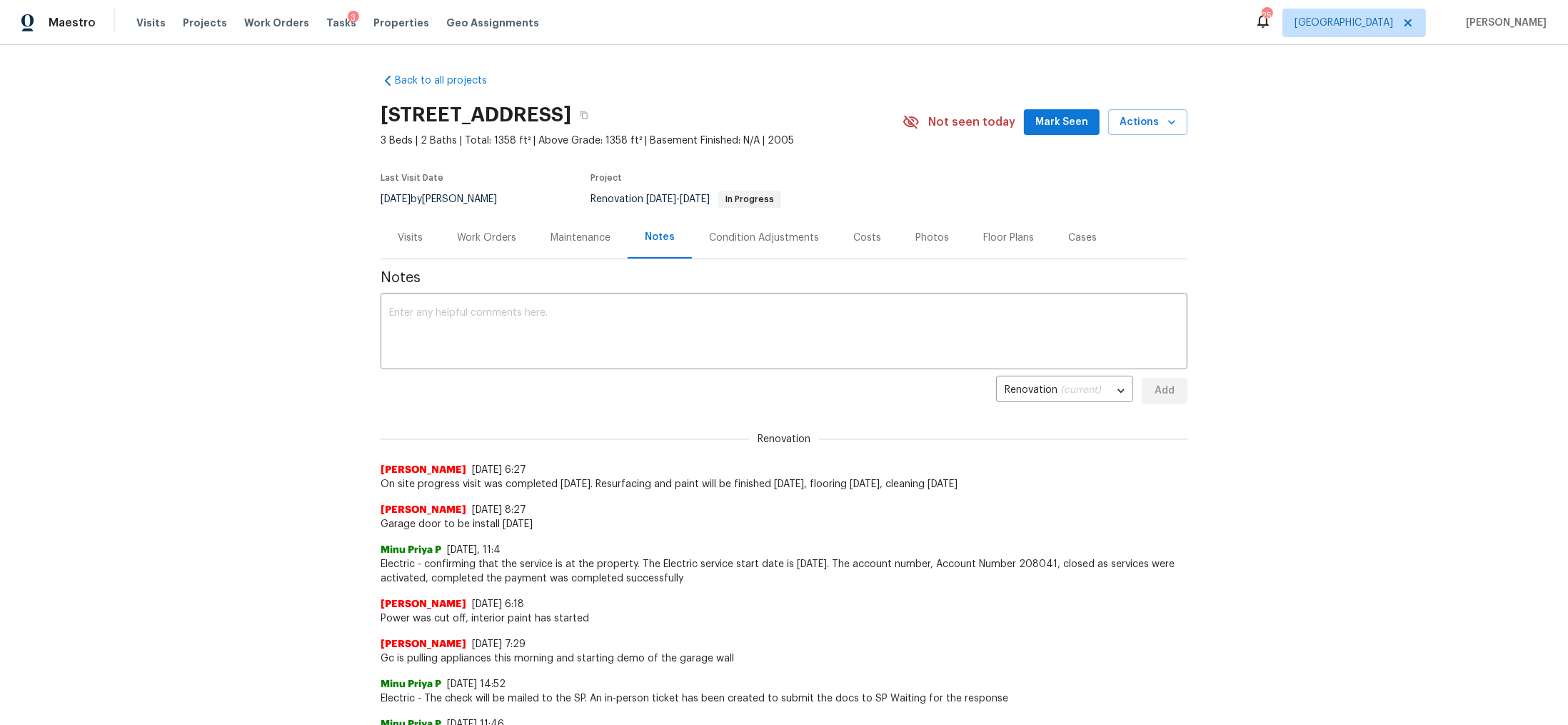
click at [504, 241] on div "Work Orders" at bounding box center [486, 238] width 59 height 14
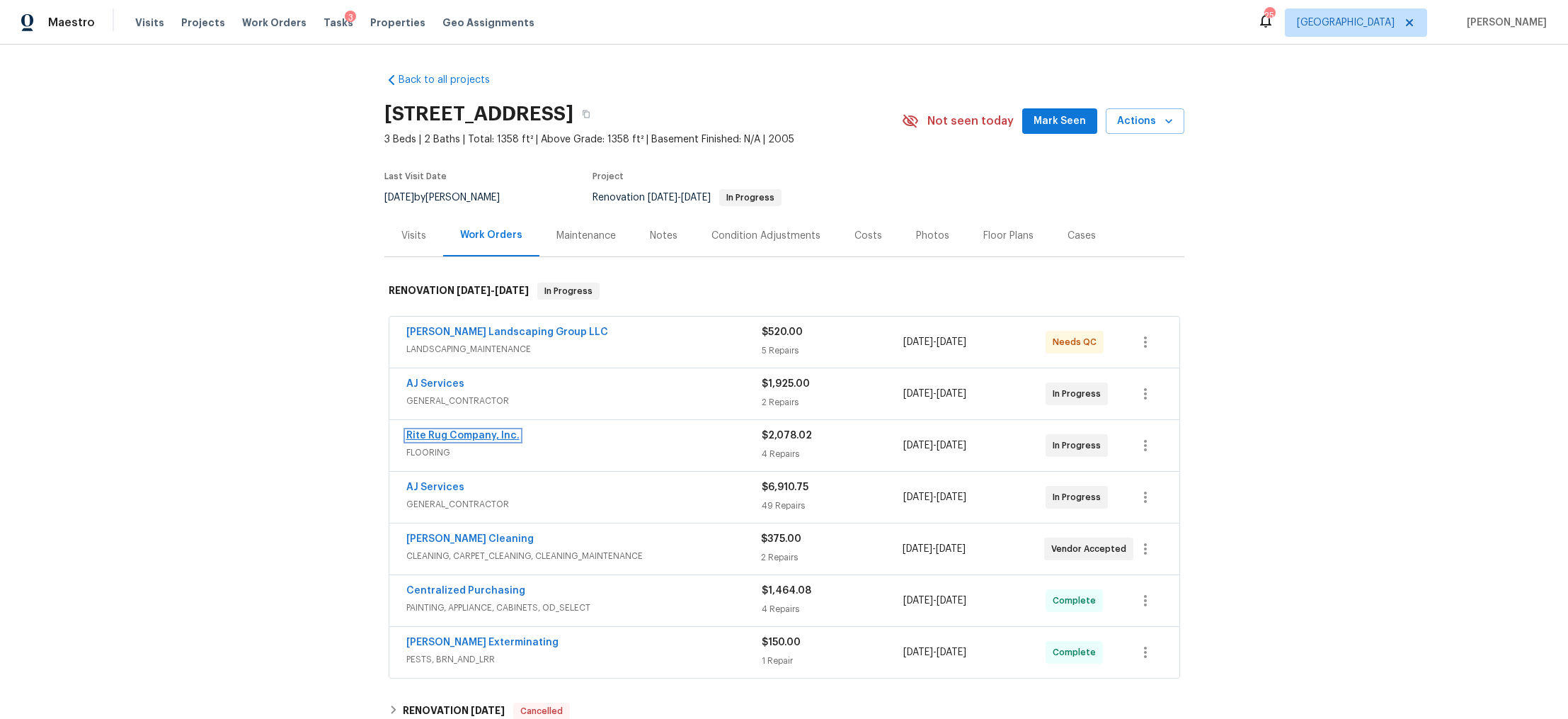
click at [456, 434] on link "Rite Rug Company, Inc." at bounding box center [463, 436] width 114 height 10
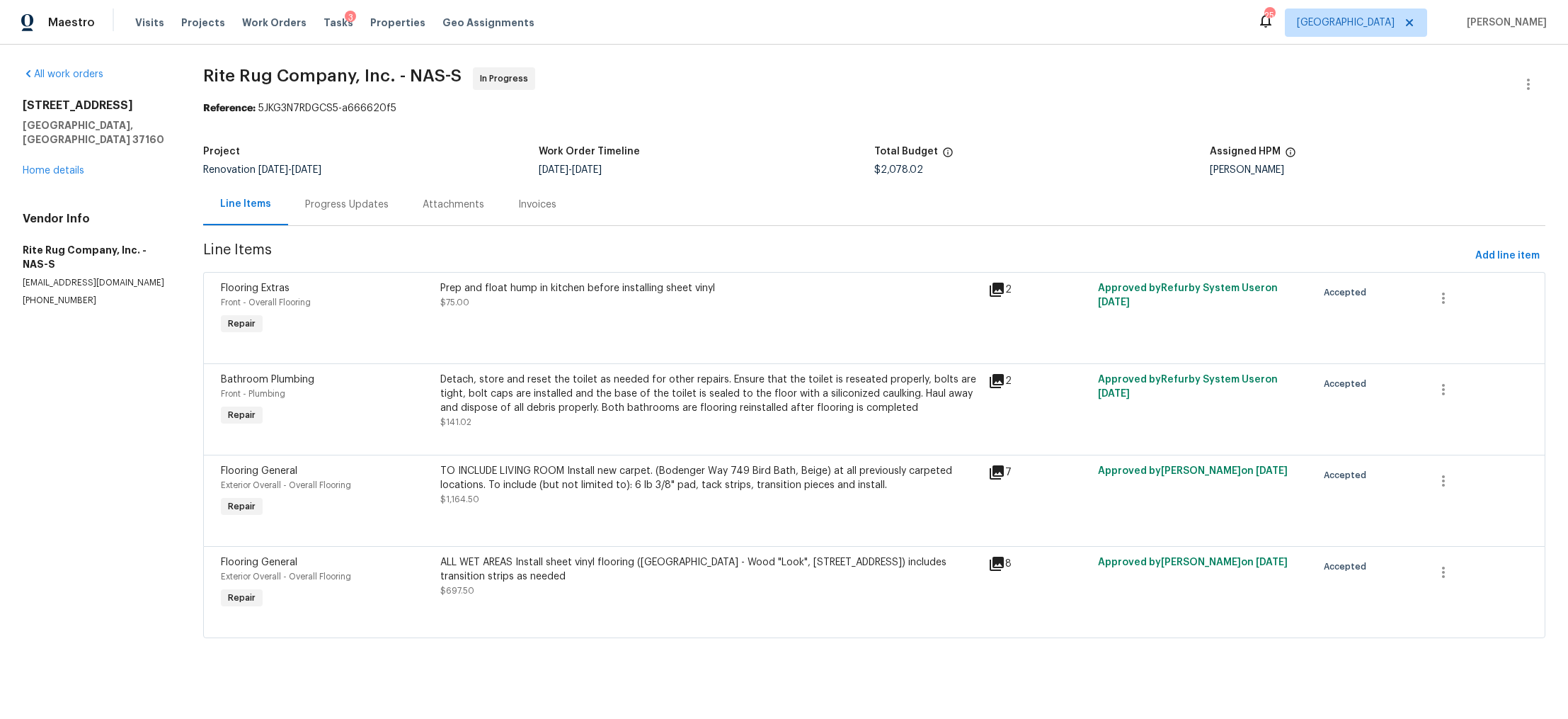
click at [318, 209] on div "Progress Updates" at bounding box center [347, 204] width 83 height 14
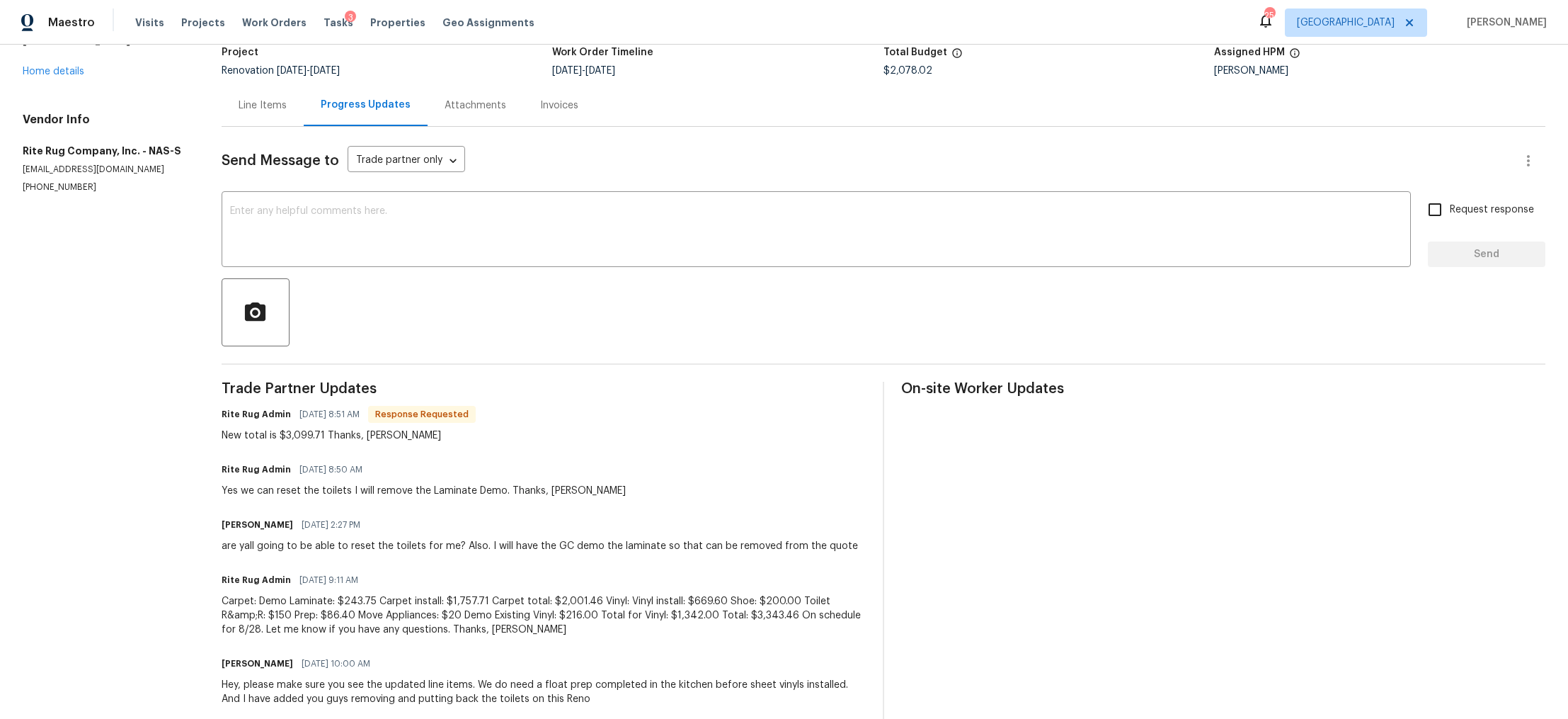
scroll to position [100, 0]
click at [61, 66] on link "Home details" at bounding box center [53, 71] width 61 height 10
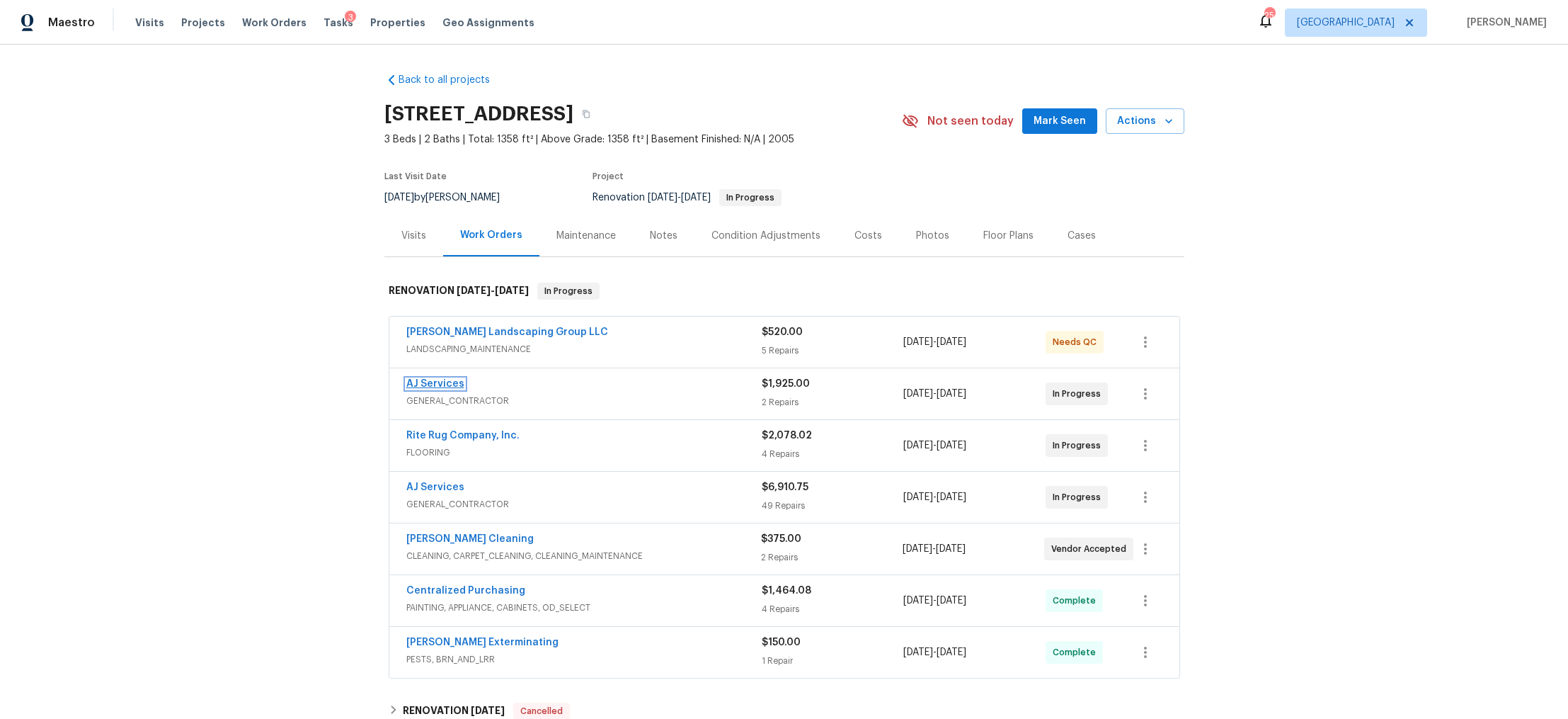
click at [446, 381] on link "AJ Services" at bounding box center [435, 384] width 58 height 10
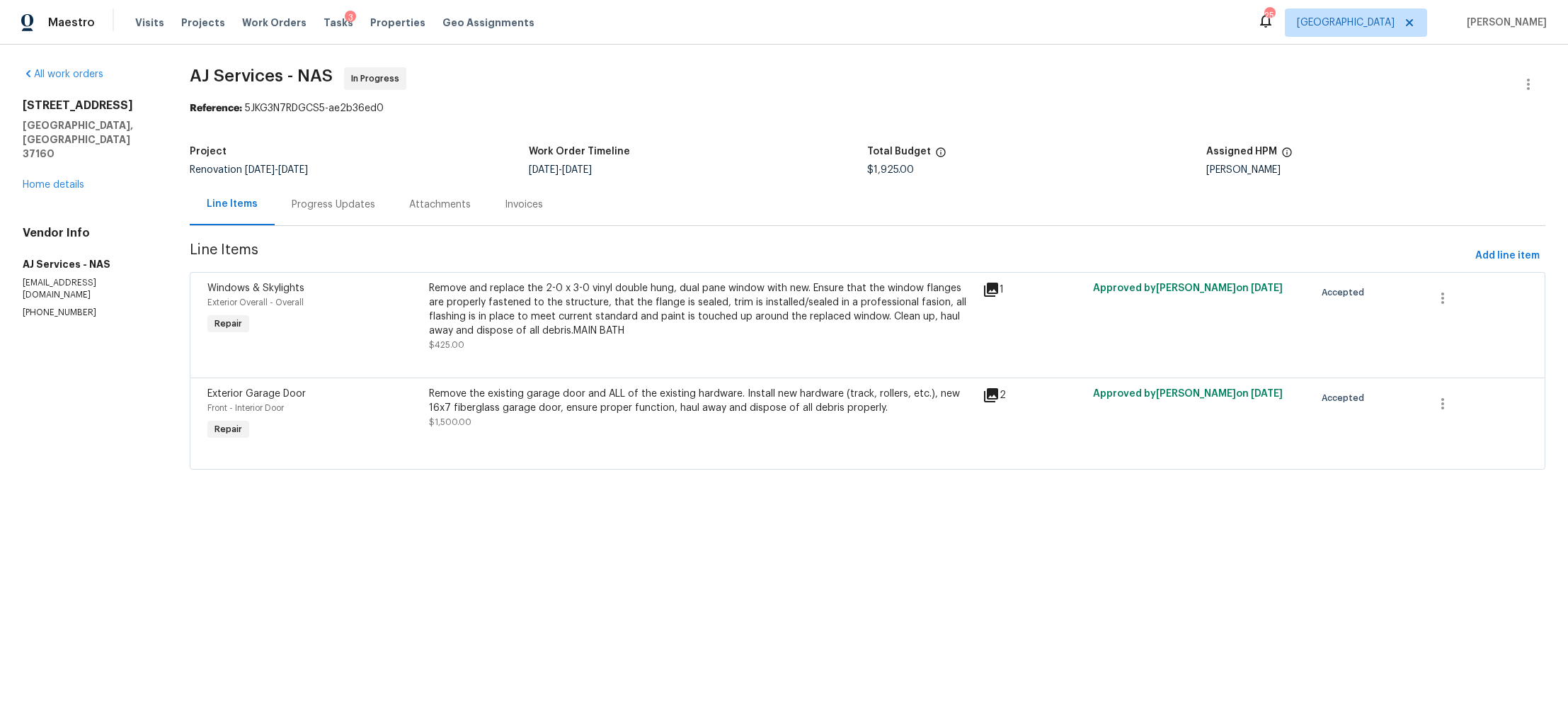
click at [307, 201] on div "Progress Updates" at bounding box center [334, 204] width 83 height 14
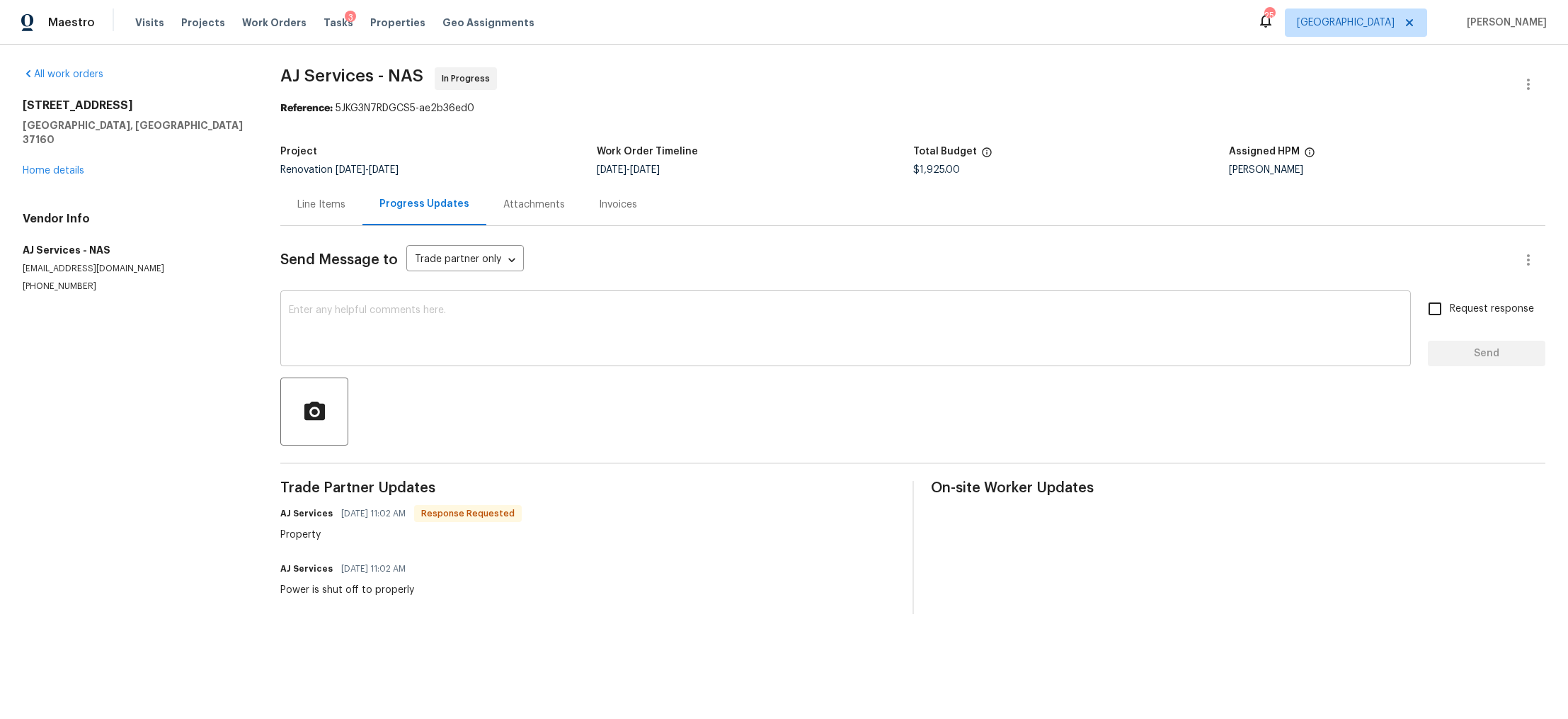
click at [426, 347] on textarea at bounding box center [845, 330] width 1113 height 50
click at [69, 166] on link "Home details" at bounding box center [53, 171] width 61 height 10
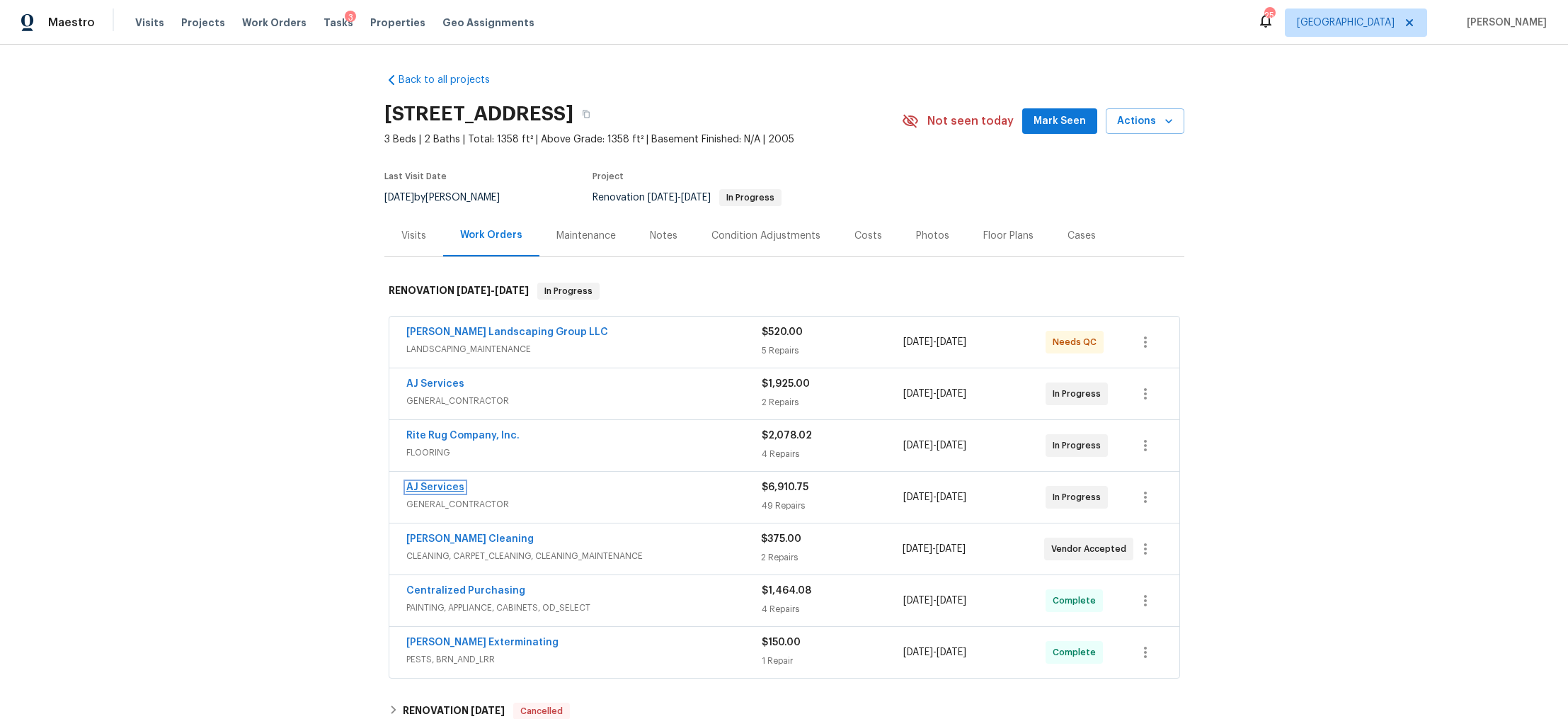
click at [432, 487] on link "AJ Services" at bounding box center [435, 488] width 58 height 10
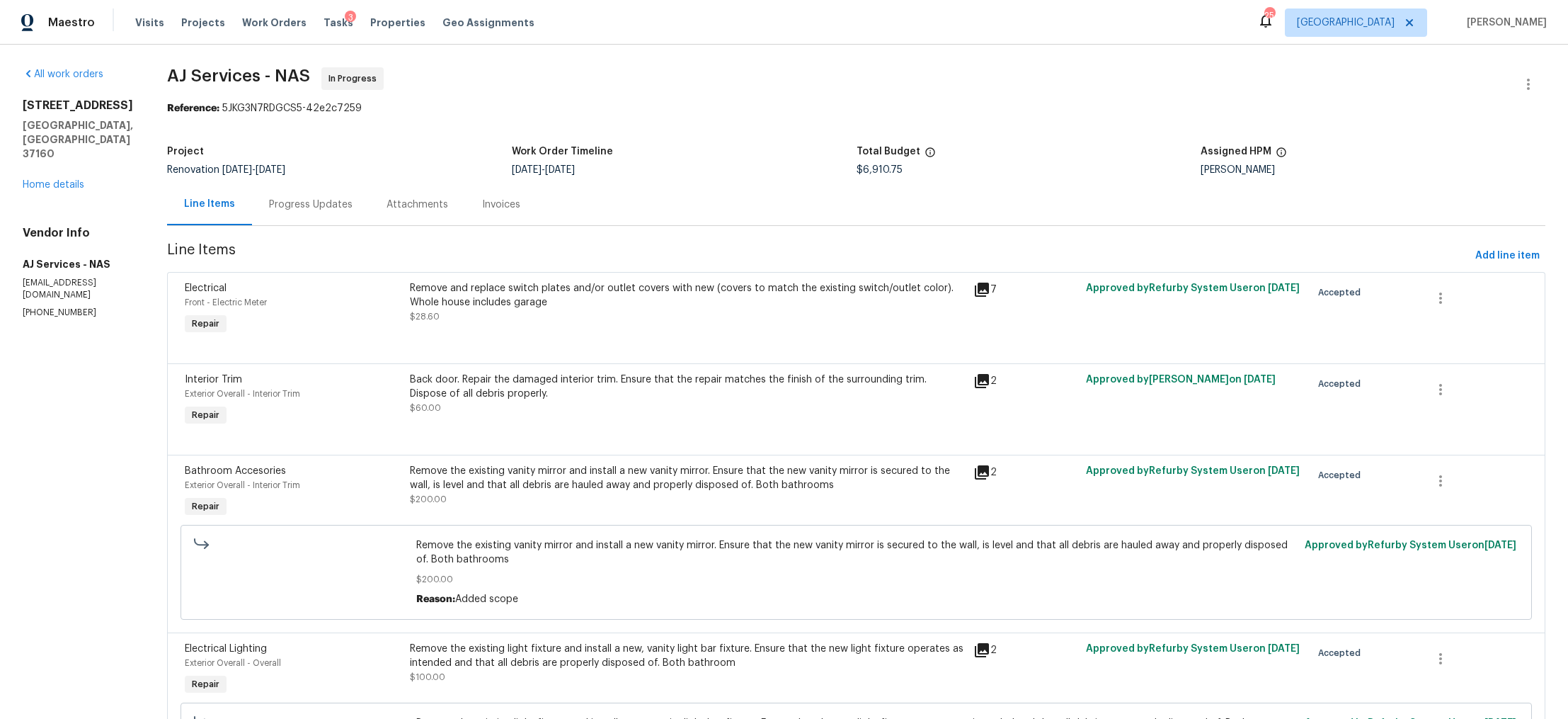
click at [392, 209] on div "Attachments" at bounding box center [417, 204] width 61 height 14
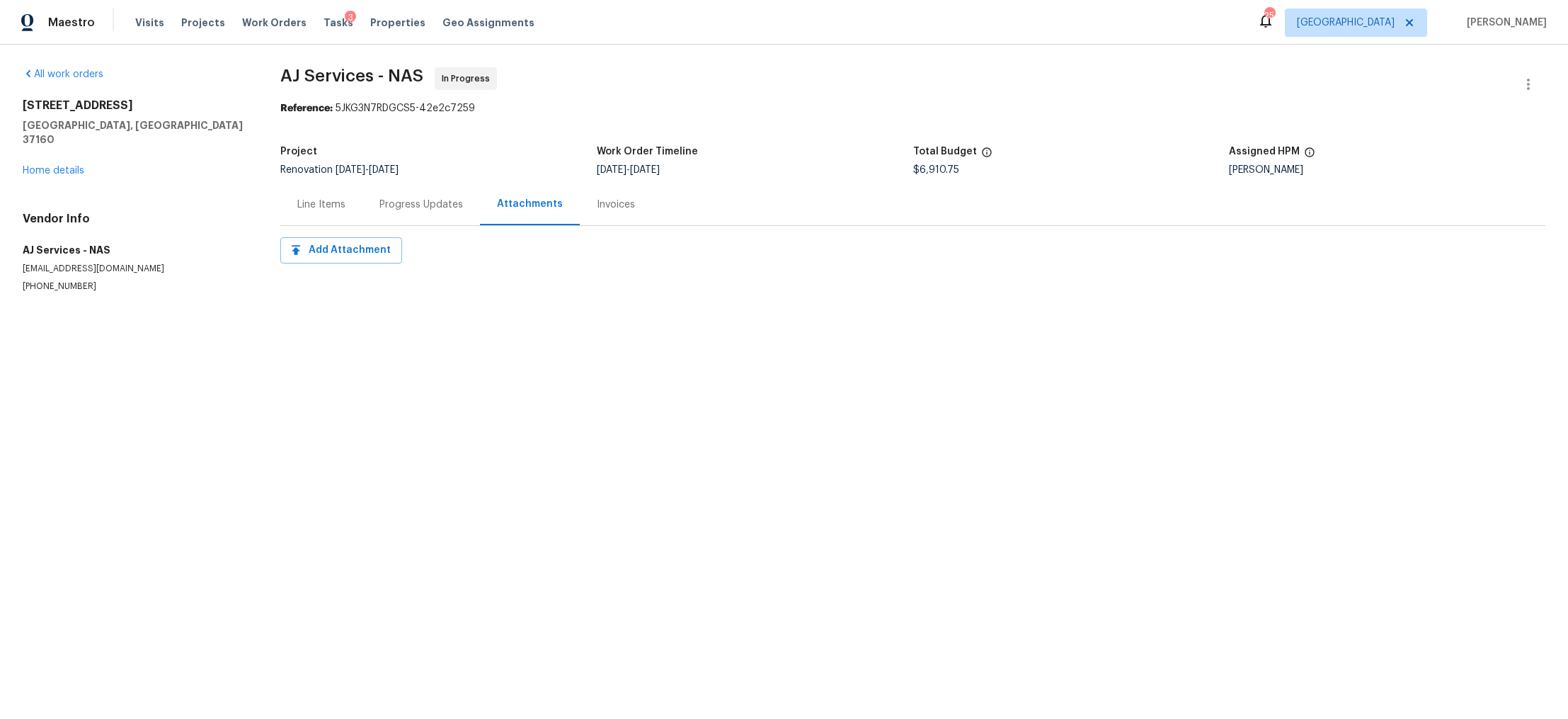
click at [394, 209] on div "Progress Updates" at bounding box center [421, 204] width 83 height 14
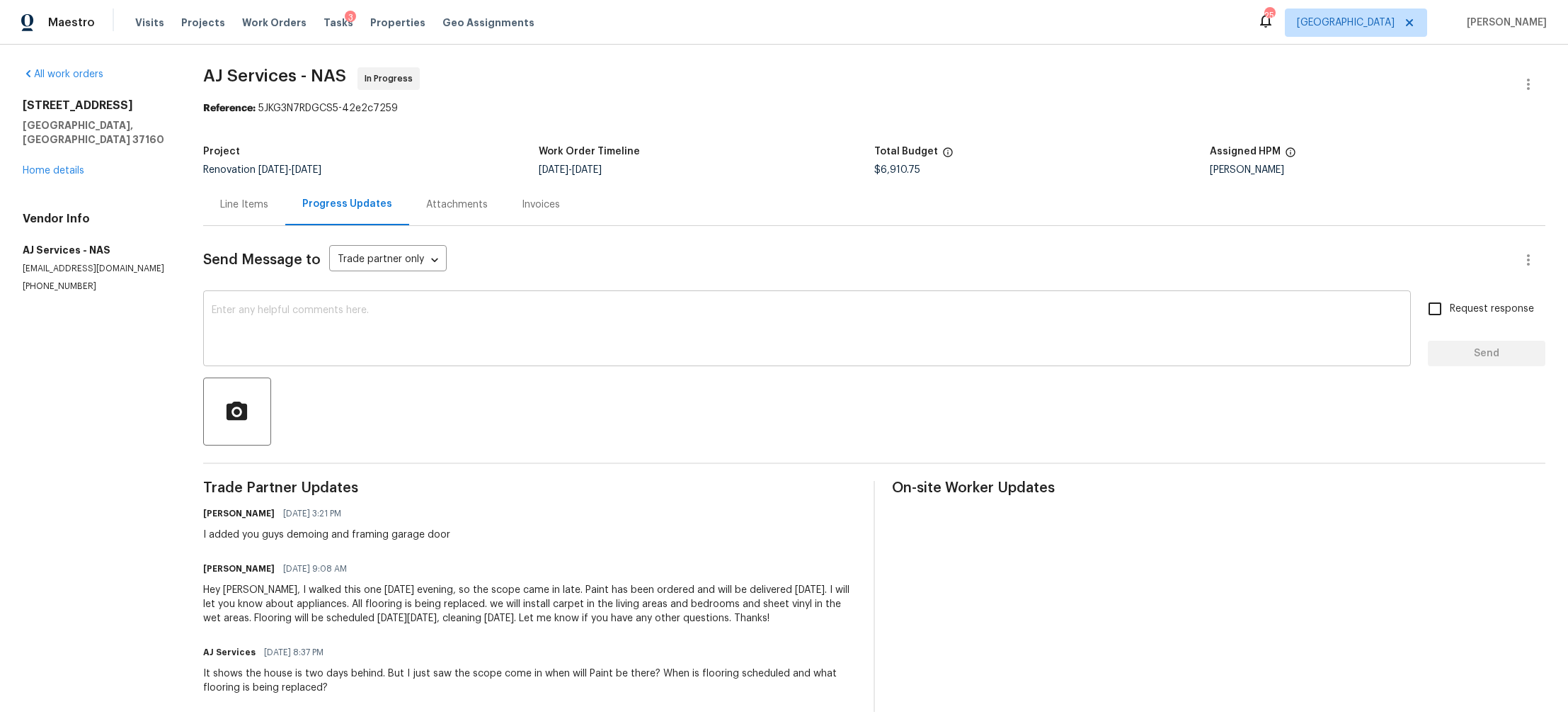
click at [366, 321] on textarea at bounding box center [807, 330] width 1191 height 50
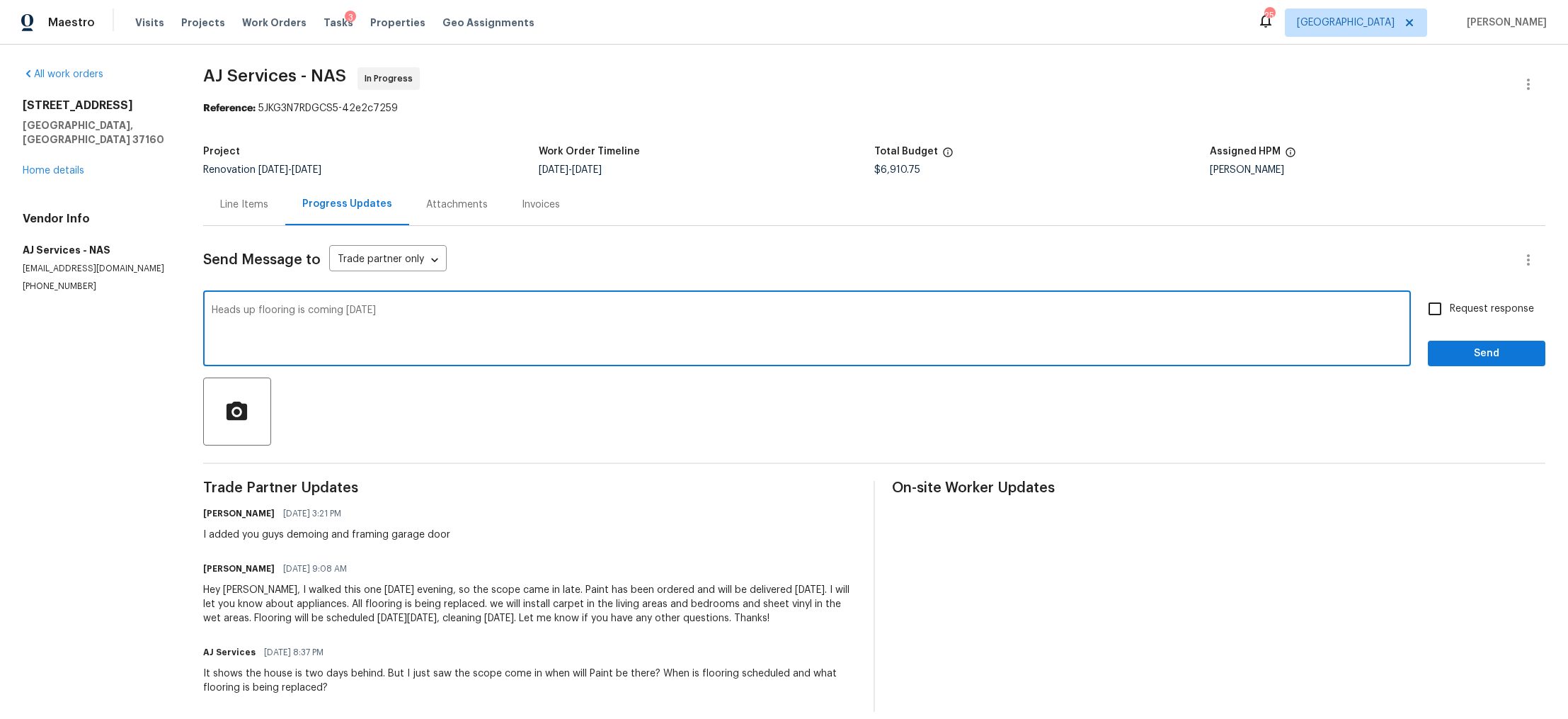
type textarea "Heads up flooring is coming [DATE]"
click at [1480, 310] on span "Request response" at bounding box center [1492, 309] width 84 height 15
click at [1450, 310] on input "Request response" at bounding box center [1435, 308] width 29 height 29
checkbox input "true"
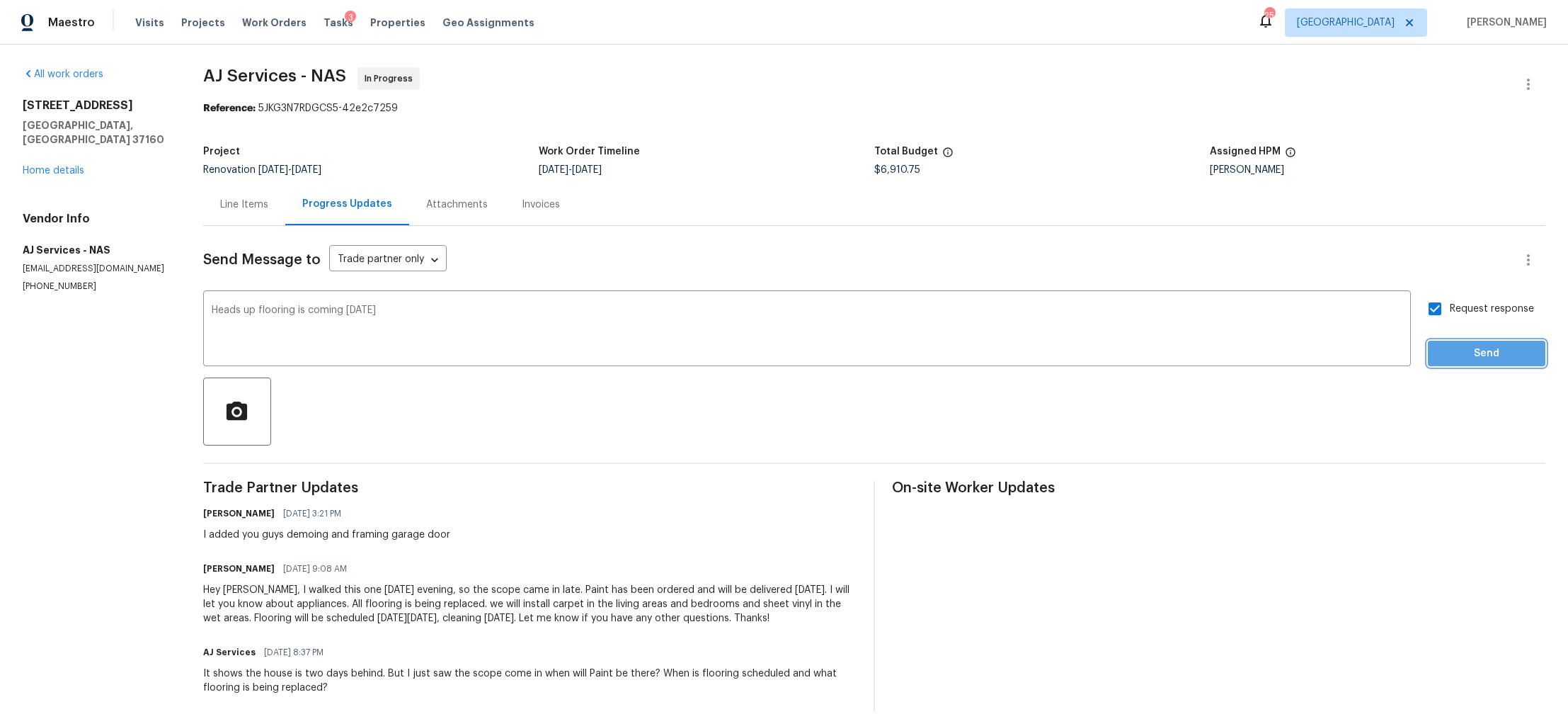
click at [1467, 349] on span "Send" at bounding box center [1487, 354] width 95 height 18
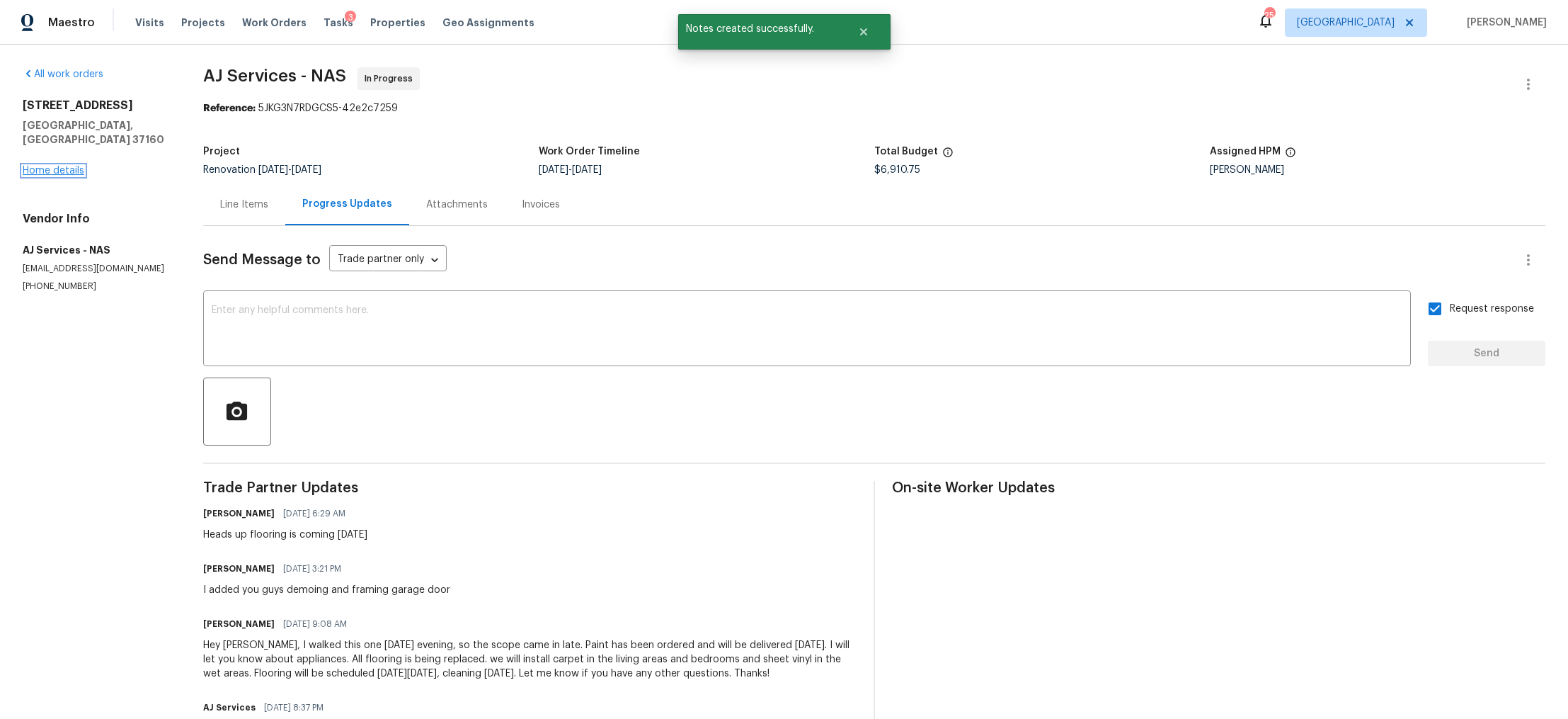
click at [39, 166] on link "Home details" at bounding box center [53, 171] width 61 height 10
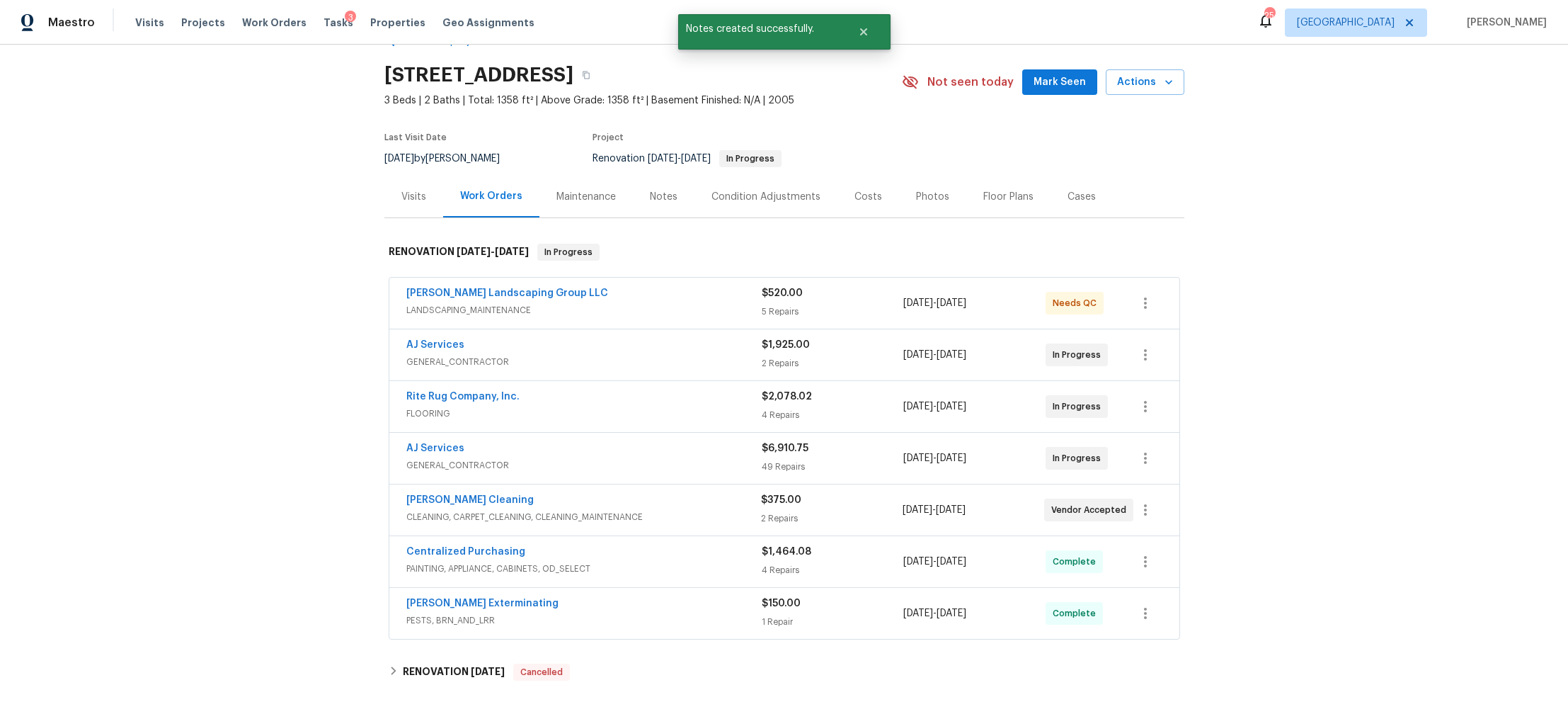
scroll to position [41, 0]
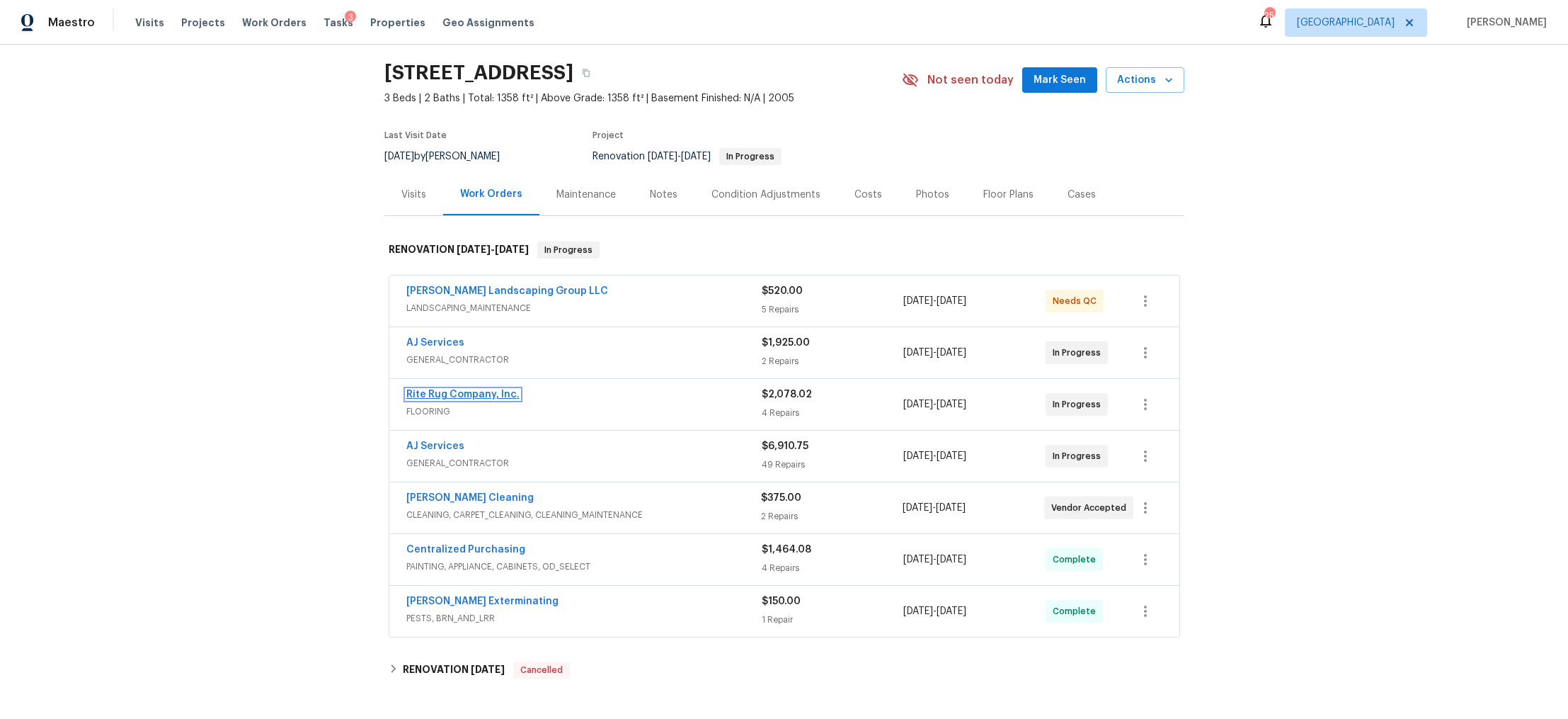
click at [446, 393] on link "Rite Rug Company, Inc." at bounding box center [463, 394] width 114 height 10
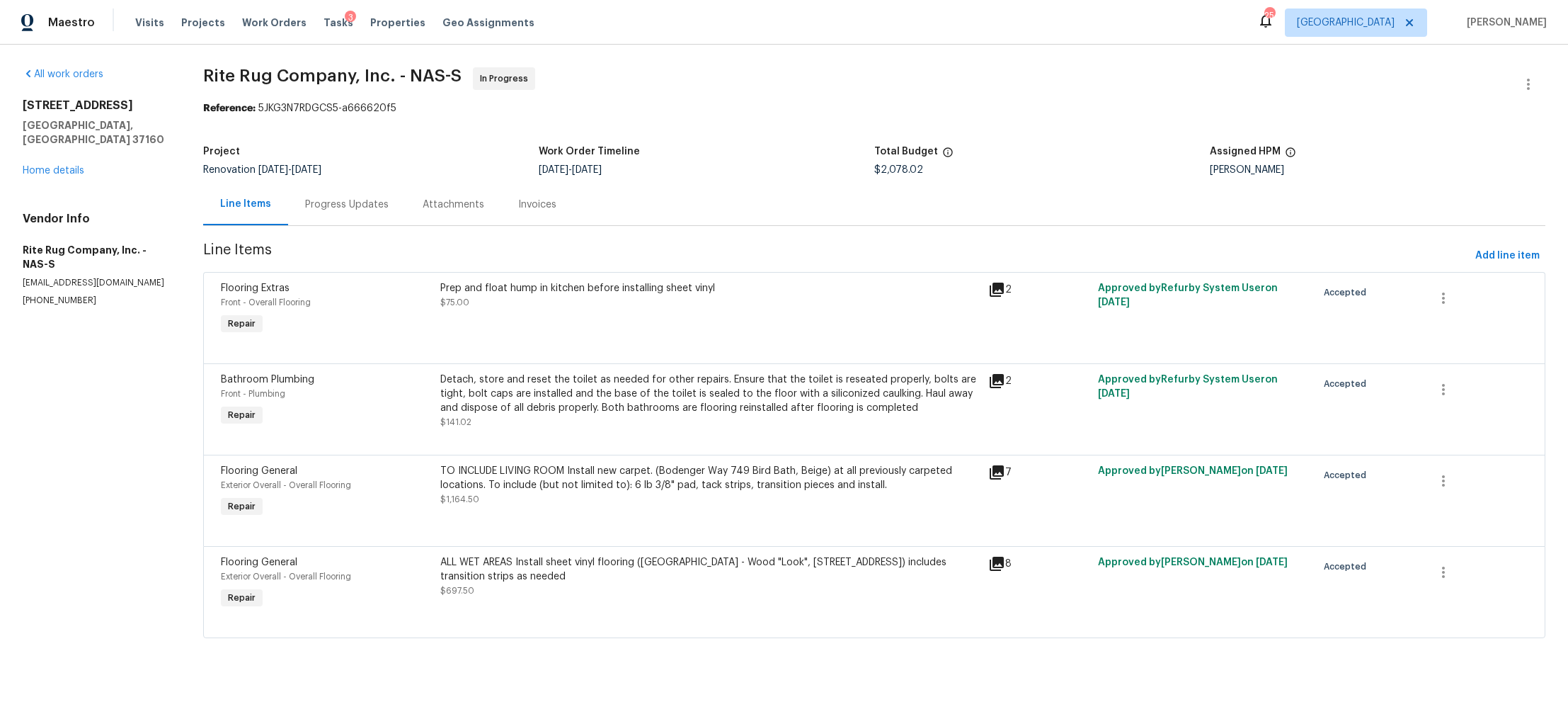
click at [804, 309] on div "Prep and float hump in kitchen before installing sheet vinyl $75.00" at bounding box center [710, 295] width 540 height 29
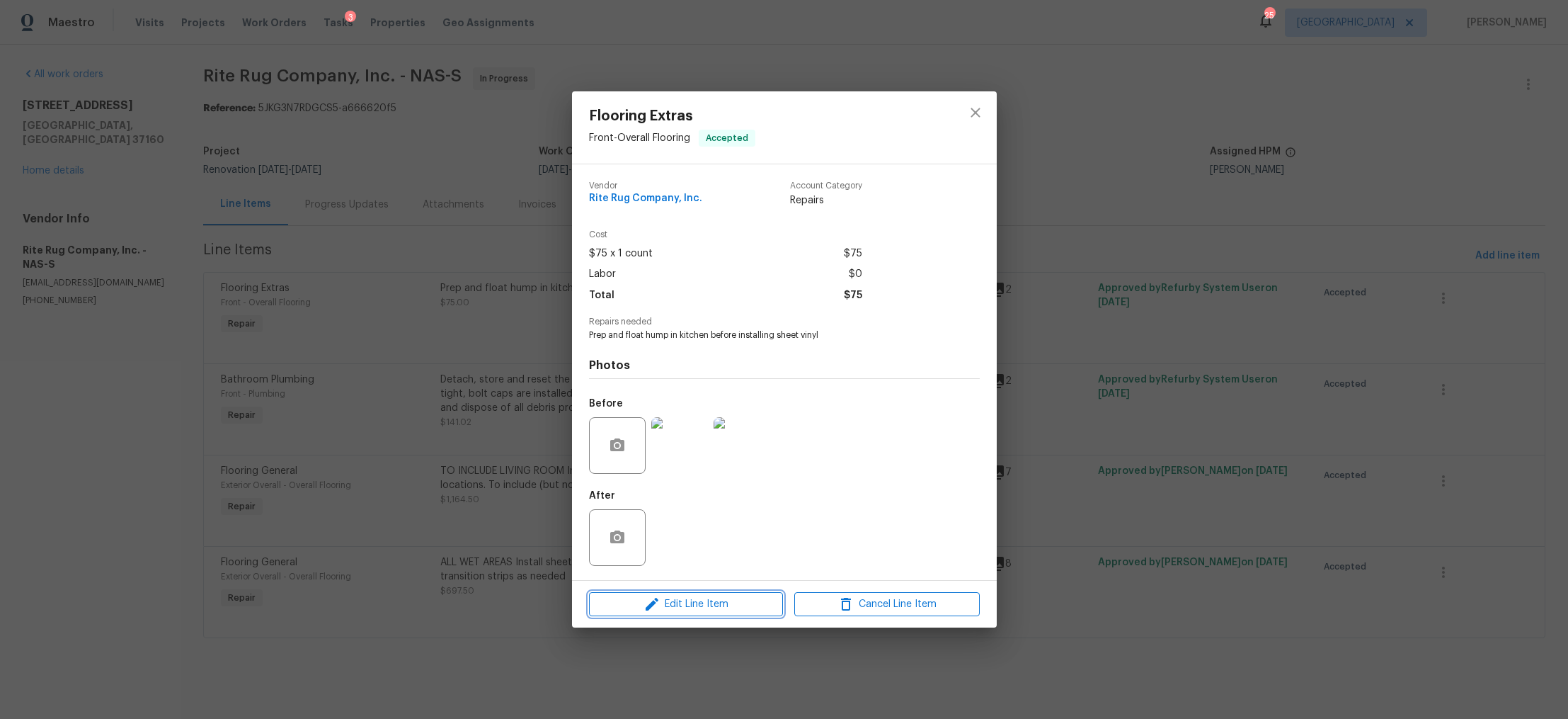
click at [713, 602] on span "Edit Line Item" at bounding box center [686, 604] width 186 height 18
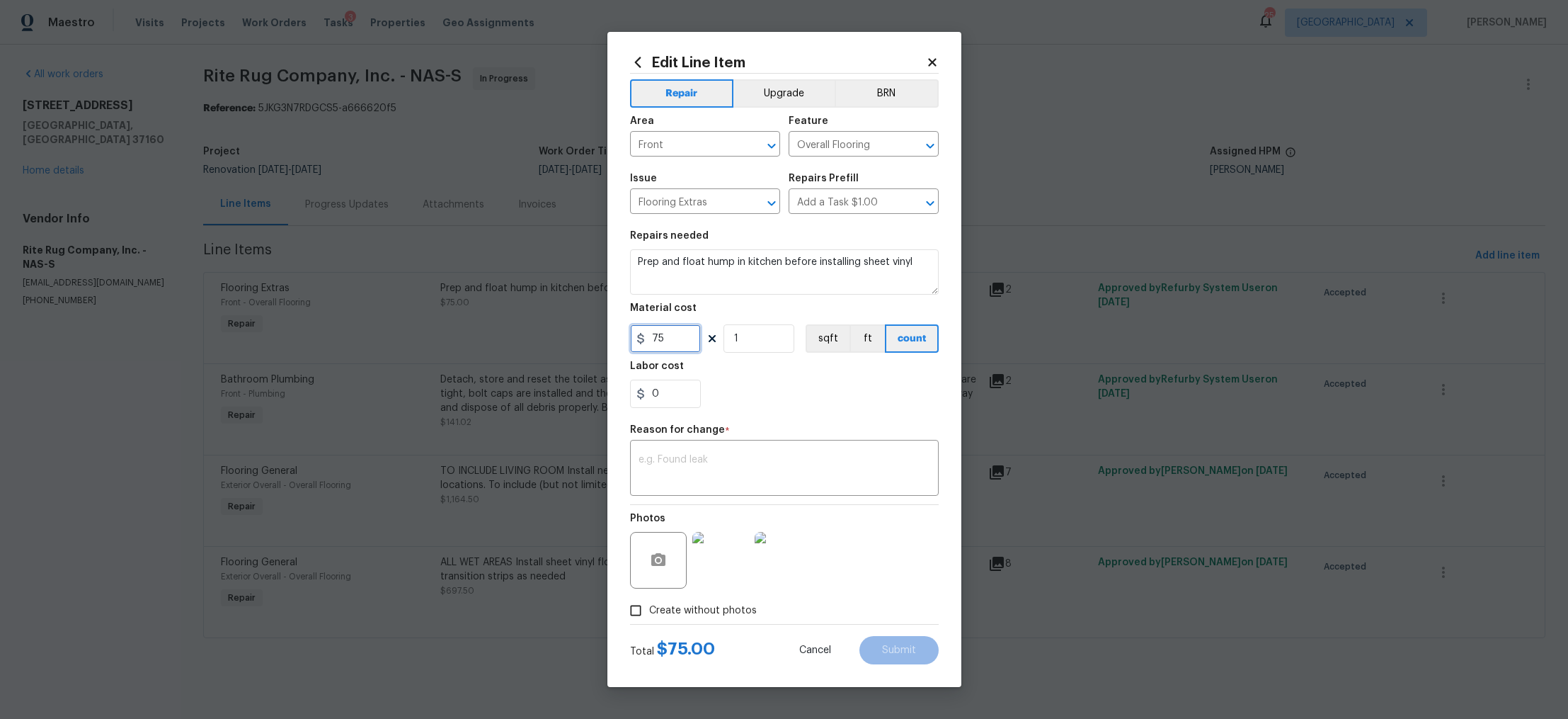
click at [665, 348] on input "75" at bounding box center [665, 339] width 71 height 29
type input "86.4"
click at [695, 462] on textarea at bounding box center [784, 470] width 292 height 29
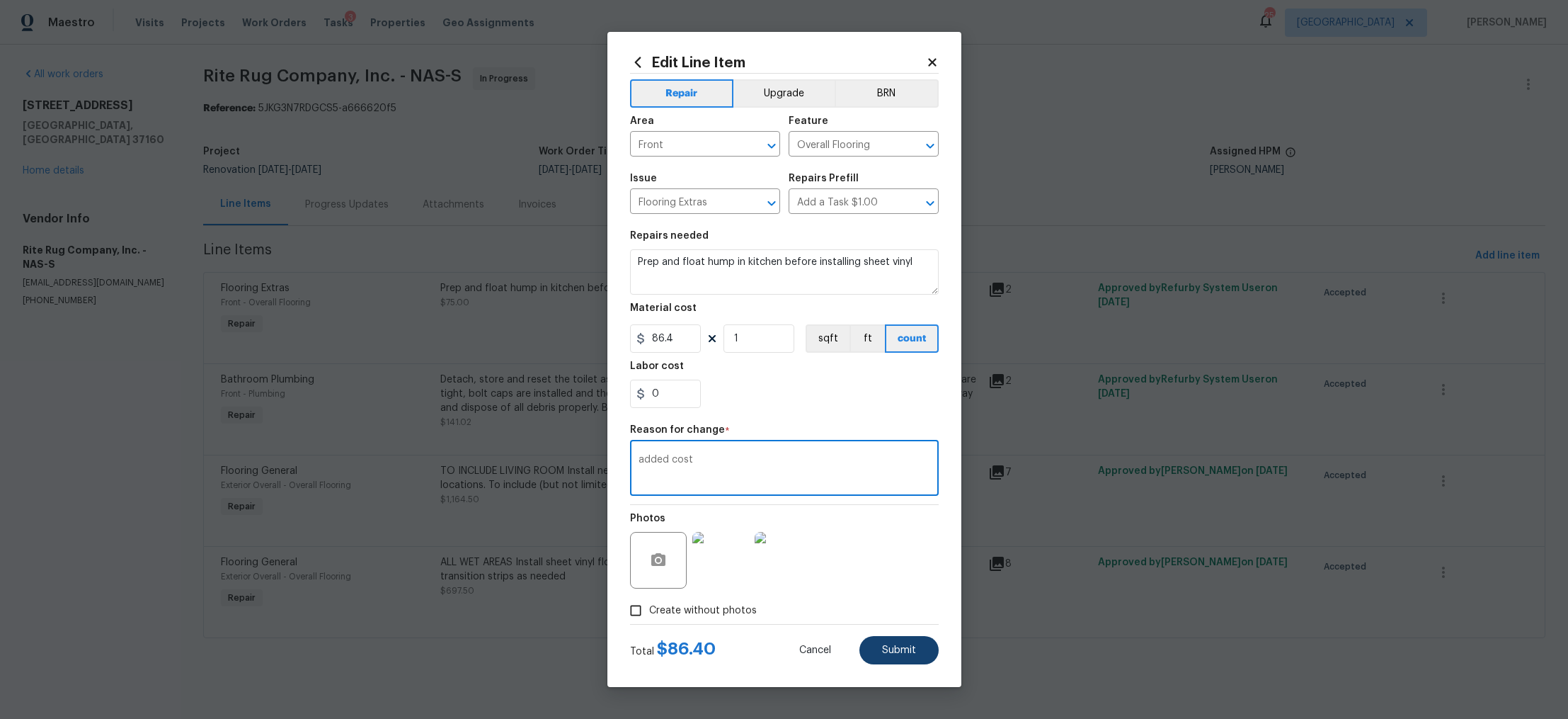
type textarea "added cost"
click at [893, 645] on span "Submit" at bounding box center [899, 650] width 34 height 11
type input "75"
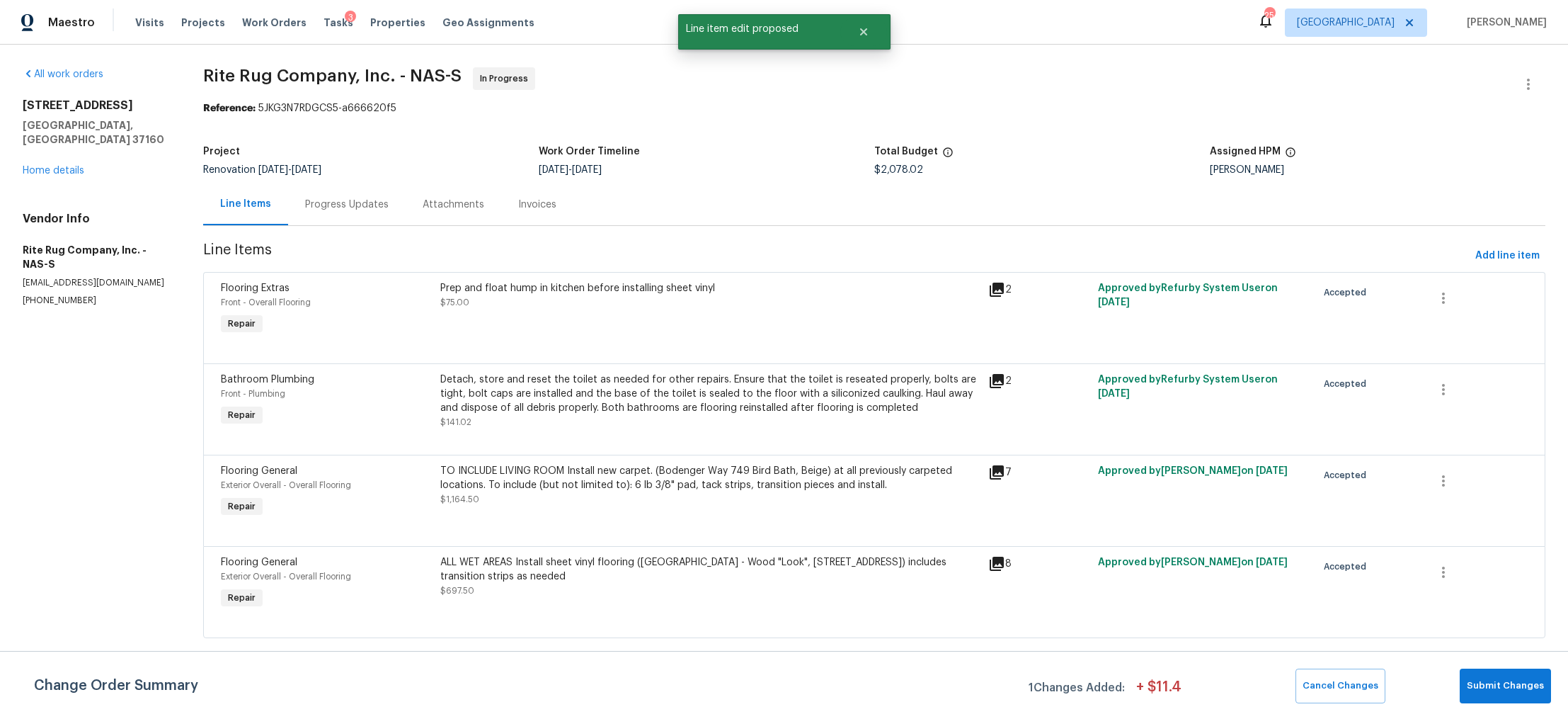
click at [687, 423] on div "Detach, store and reset the toilet as needed for other repairs. Ensure that the…" at bounding box center [710, 401] width 540 height 56
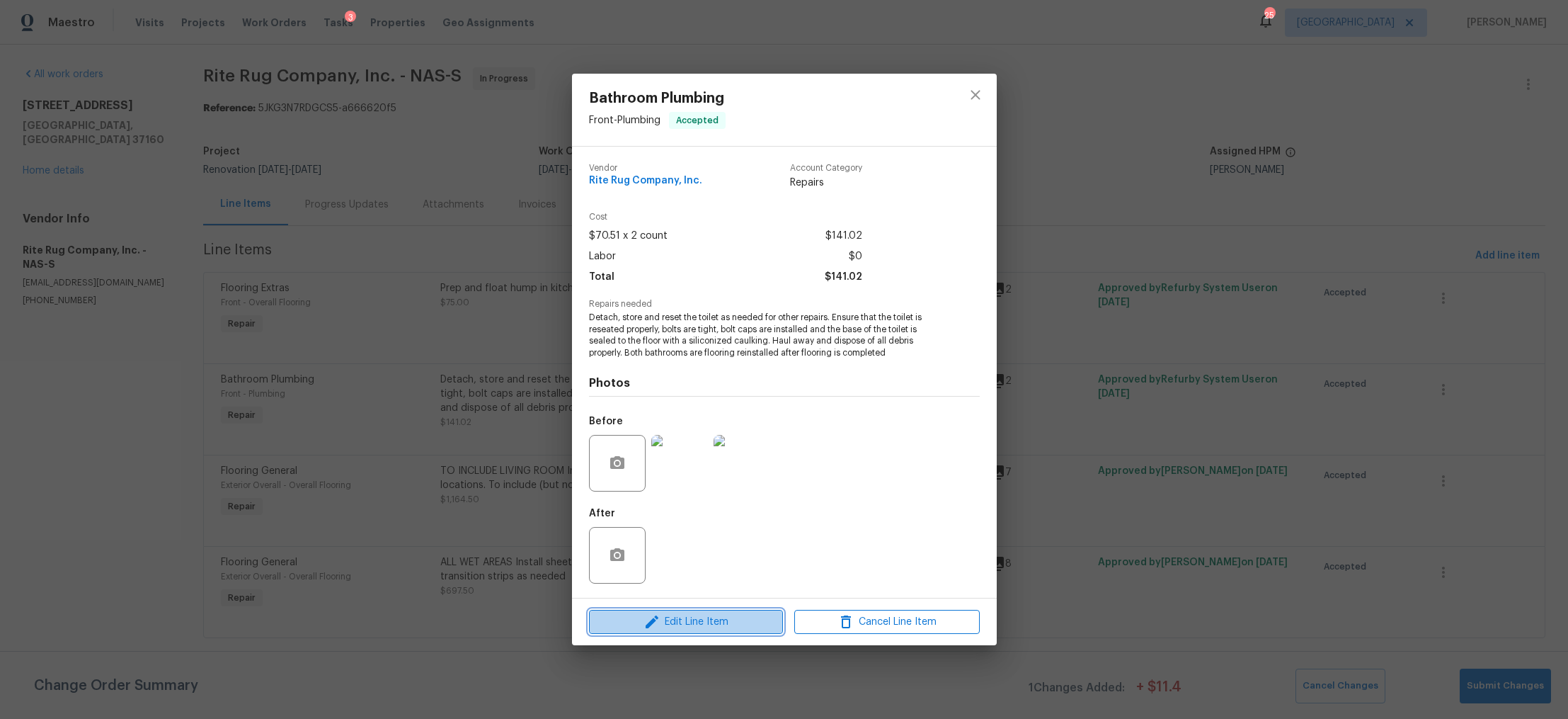
click at [662, 621] on span "Edit Line Item" at bounding box center [686, 622] width 186 height 18
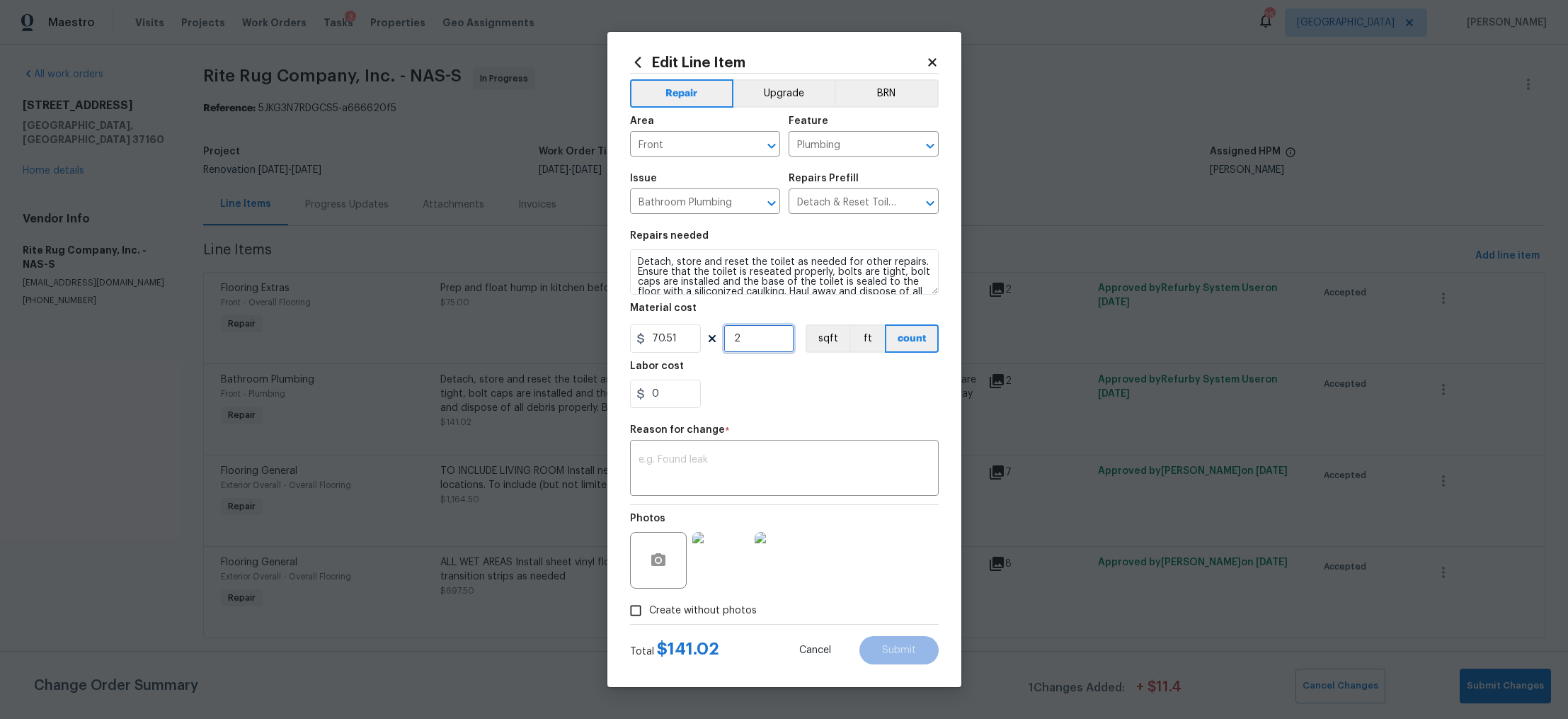
click at [739, 343] on input "2" at bounding box center [759, 339] width 71 height 29
type input "1"
click at [665, 344] on input "70.51" at bounding box center [665, 339] width 71 height 29
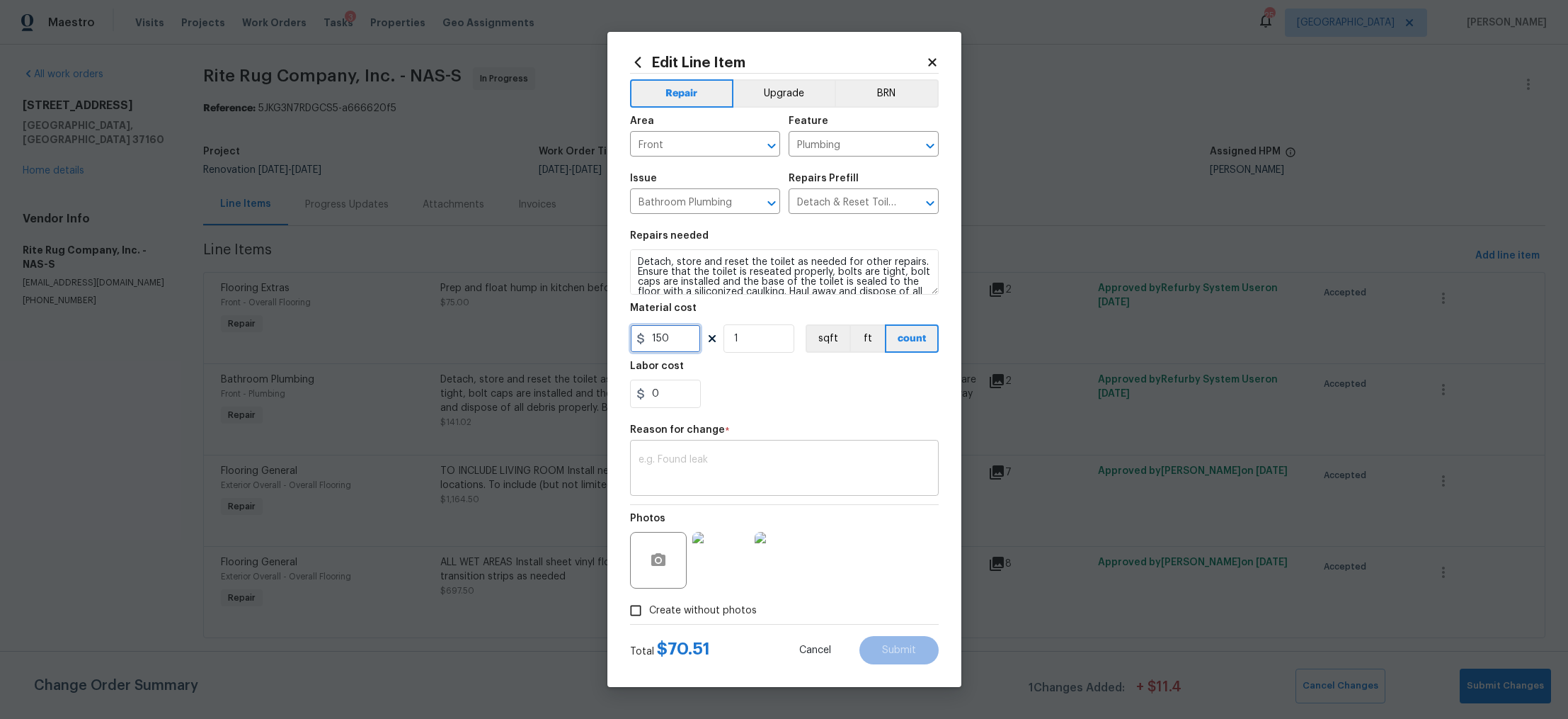
type input "150"
click at [690, 462] on textarea at bounding box center [784, 470] width 292 height 29
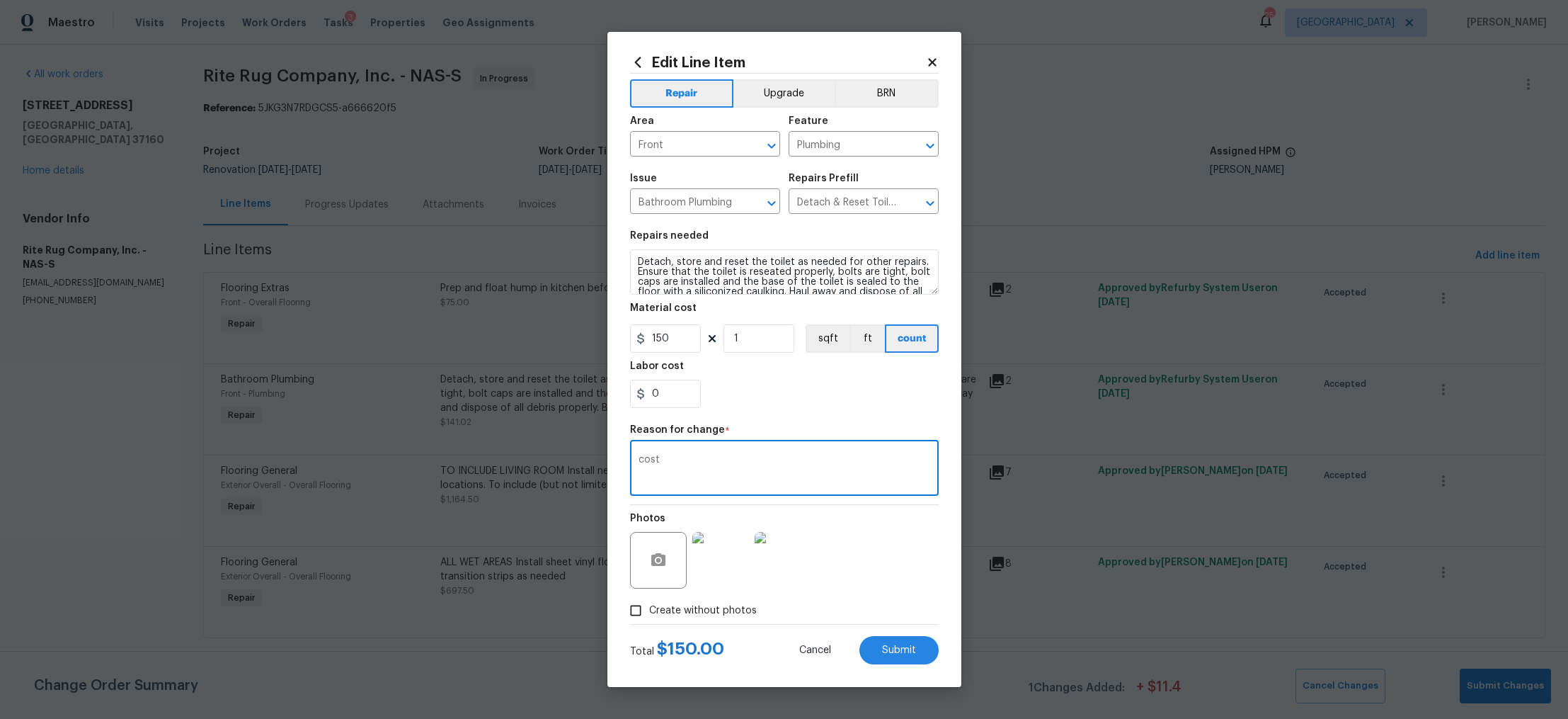
type textarea "cost"
click at [839, 405] on div "0" at bounding box center [785, 393] width 309 height 29
click at [912, 654] on span "Submit" at bounding box center [899, 650] width 34 height 11
type input "70.51"
type input "2"
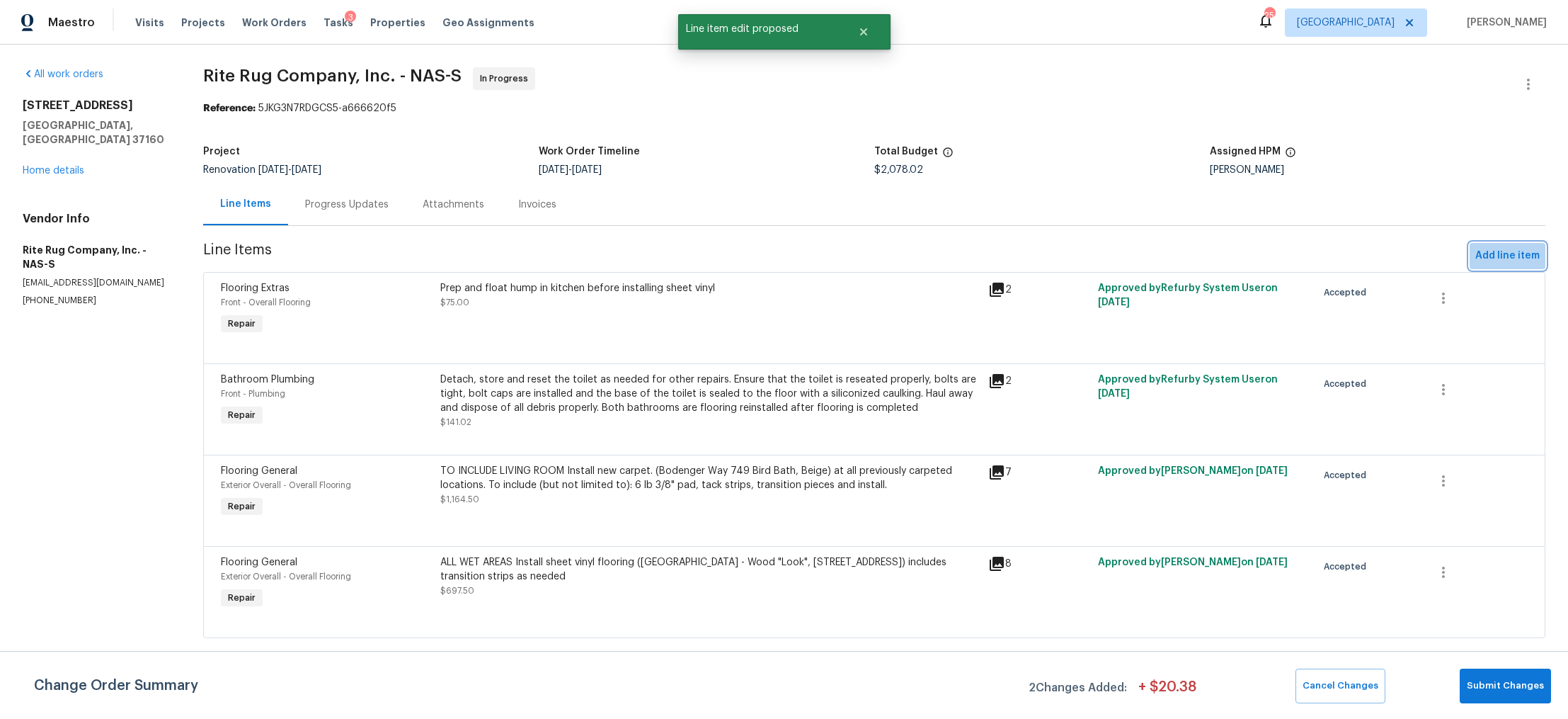
click at [1519, 255] on span "Add line item" at bounding box center [1508, 256] width 65 height 18
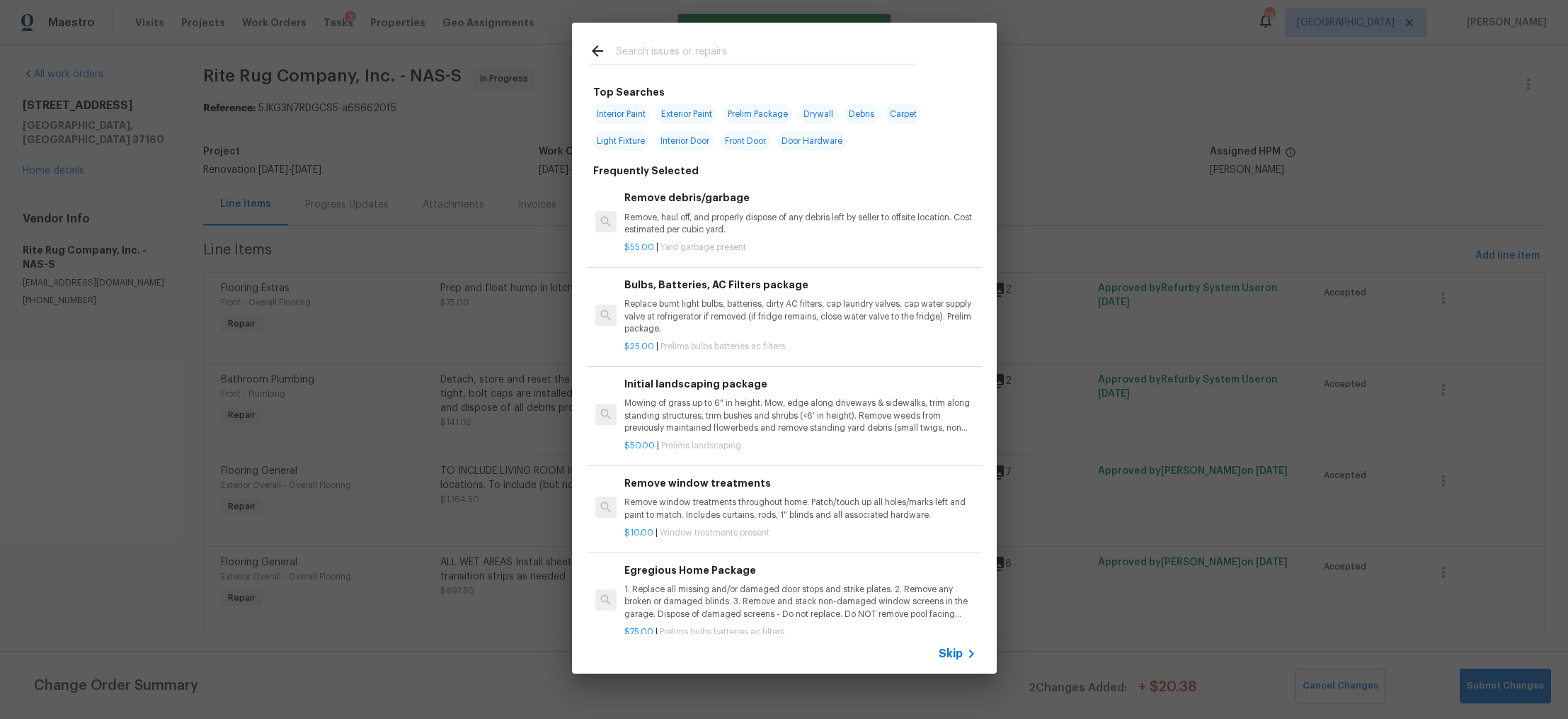
click at [959, 654] on span "Skip" at bounding box center [950, 654] width 24 height 14
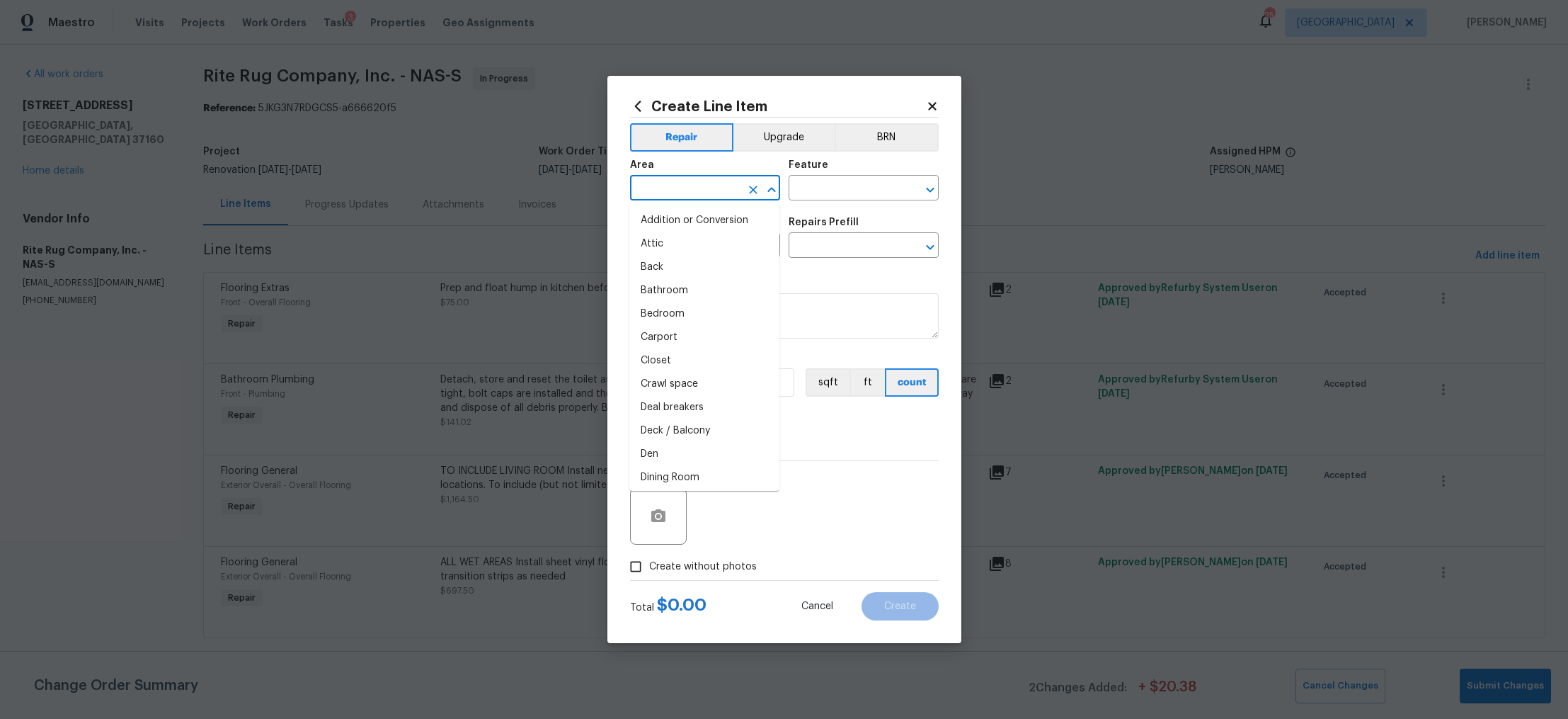
click at [692, 188] on input "text" at bounding box center [685, 189] width 110 height 22
drag, startPoint x: 670, startPoint y: 239, endPoint x: 688, endPoint y: 227, distance: 21.6
click at [670, 239] on li "Interior Overall" at bounding box center [705, 244] width 150 height 24
type input "Interior Overall"
click at [804, 184] on input "text" at bounding box center [844, 189] width 110 height 22
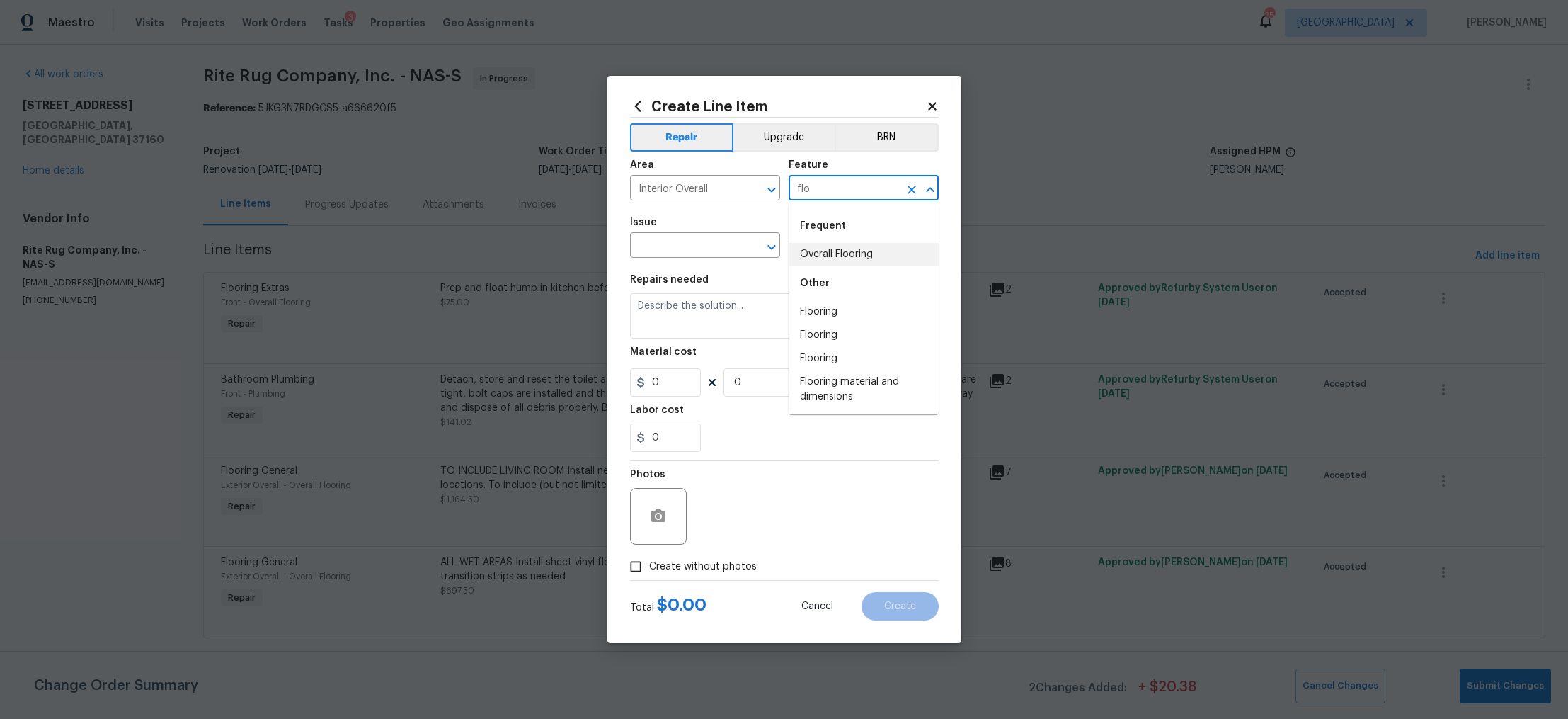
click at [832, 251] on li "Overall Flooring" at bounding box center [864, 254] width 150 height 24
type input "Overall Flooring"
click at [703, 252] on input "text" at bounding box center [685, 246] width 110 height 22
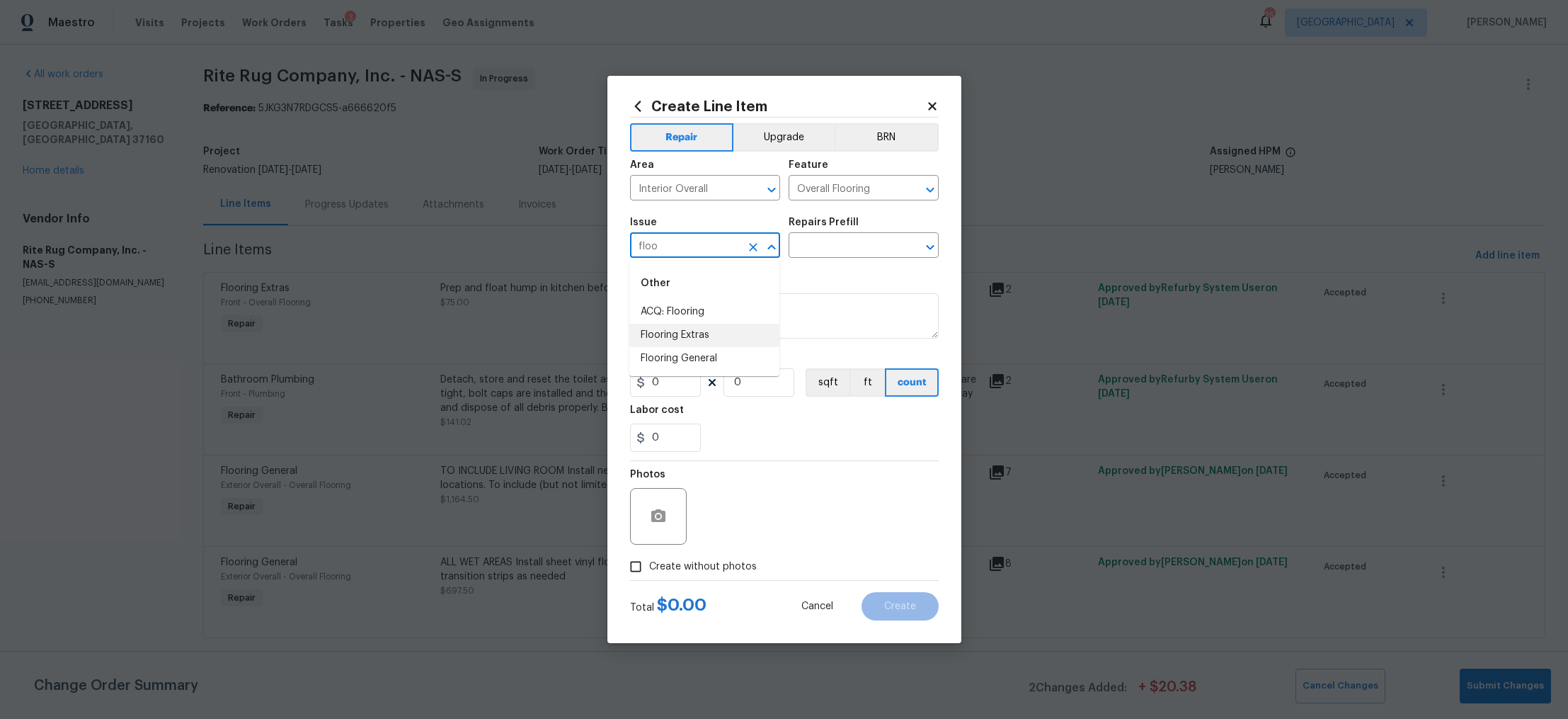
click at [689, 327] on li "Flooring Extras" at bounding box center [705, 335] width 150 height 24
type input "Flooring Extras"
click at [830, 256] on input "text" at bounding box center [844, 246] width 110 height 22
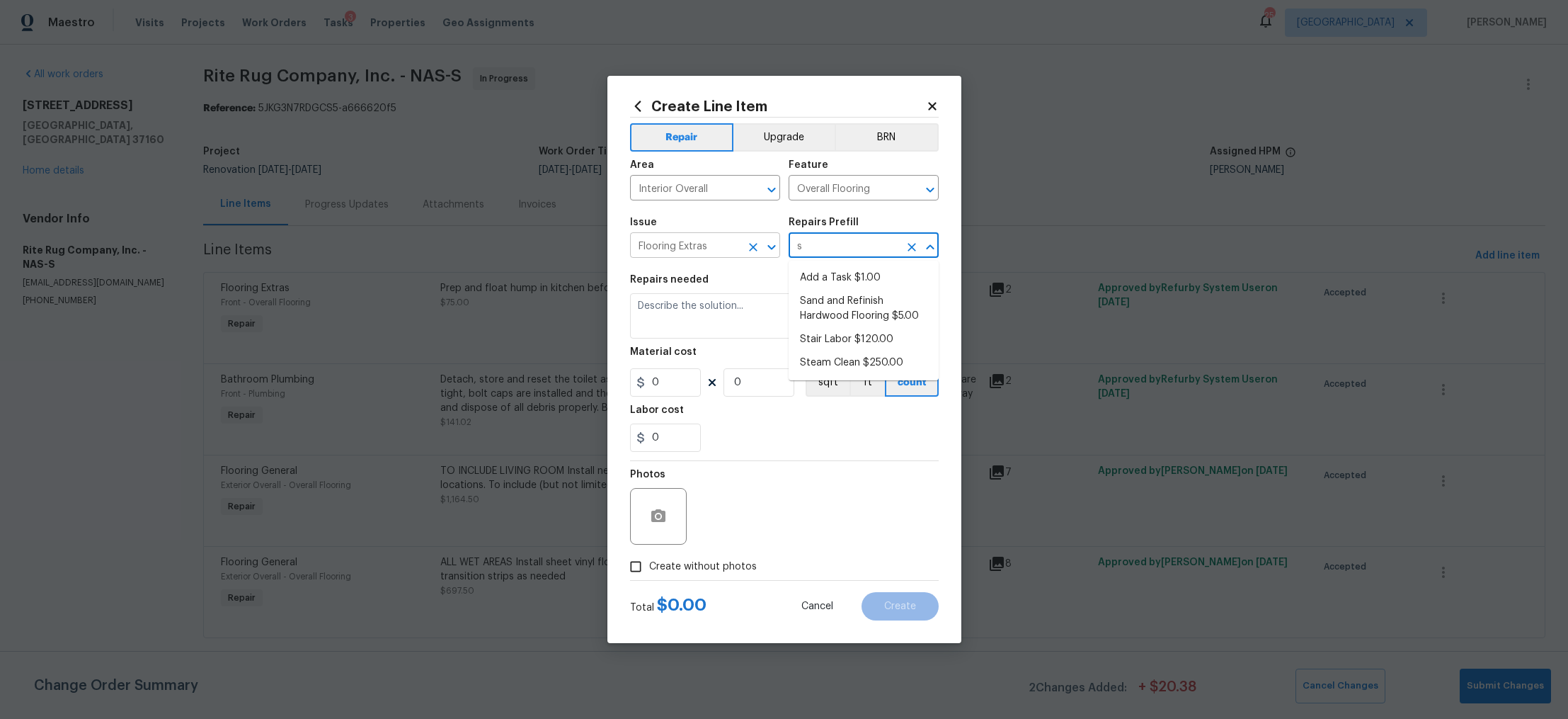
type input "s"
click at [723, 244] on input "Flooring Extras" at bounding box center [685, 246] width 110 height 22
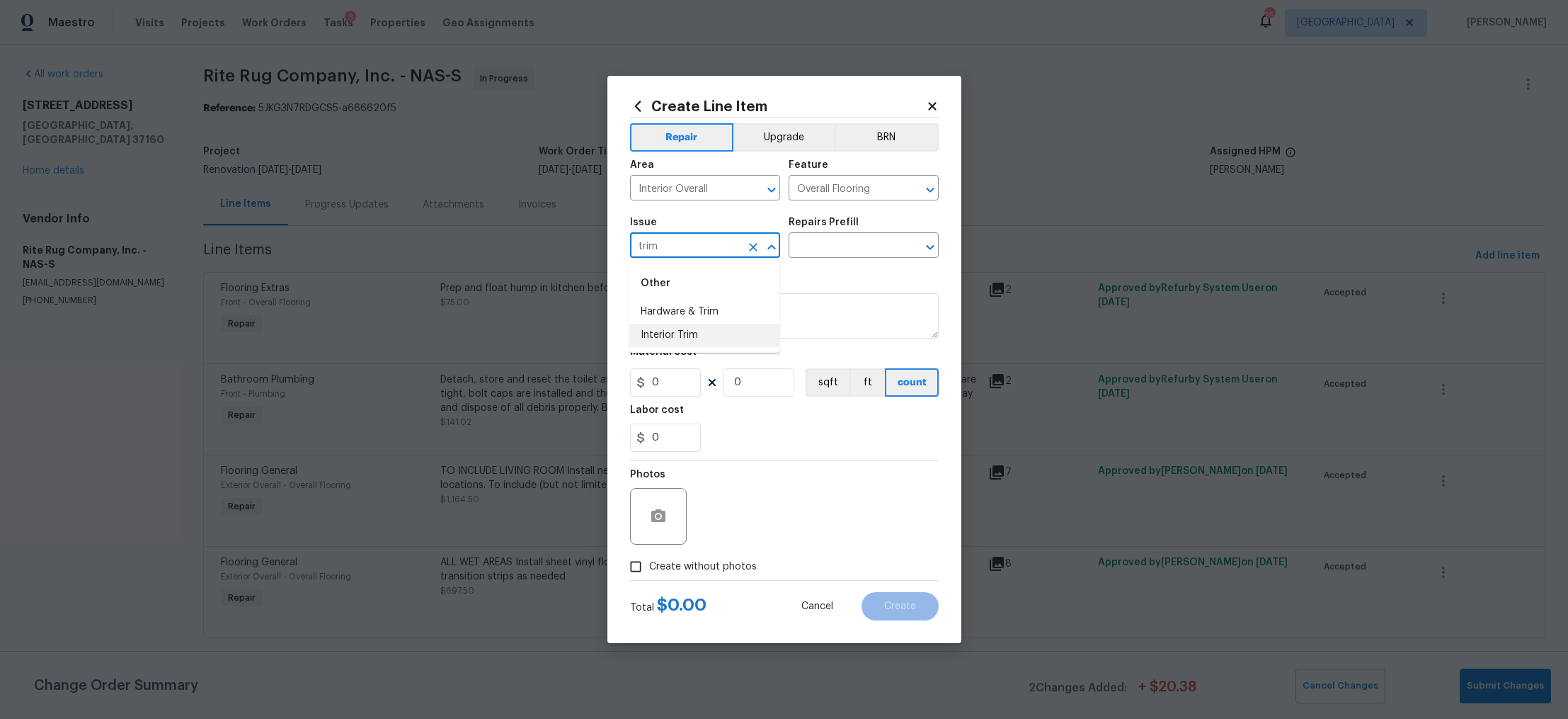
click at [684, 337] on li "Interior Trim" at bounding box center [705, 335] width 150 height 24
type input "Interior Trim"
click at [809, 240] on input "text" at bounding box center [844, 246] width 110 height 22
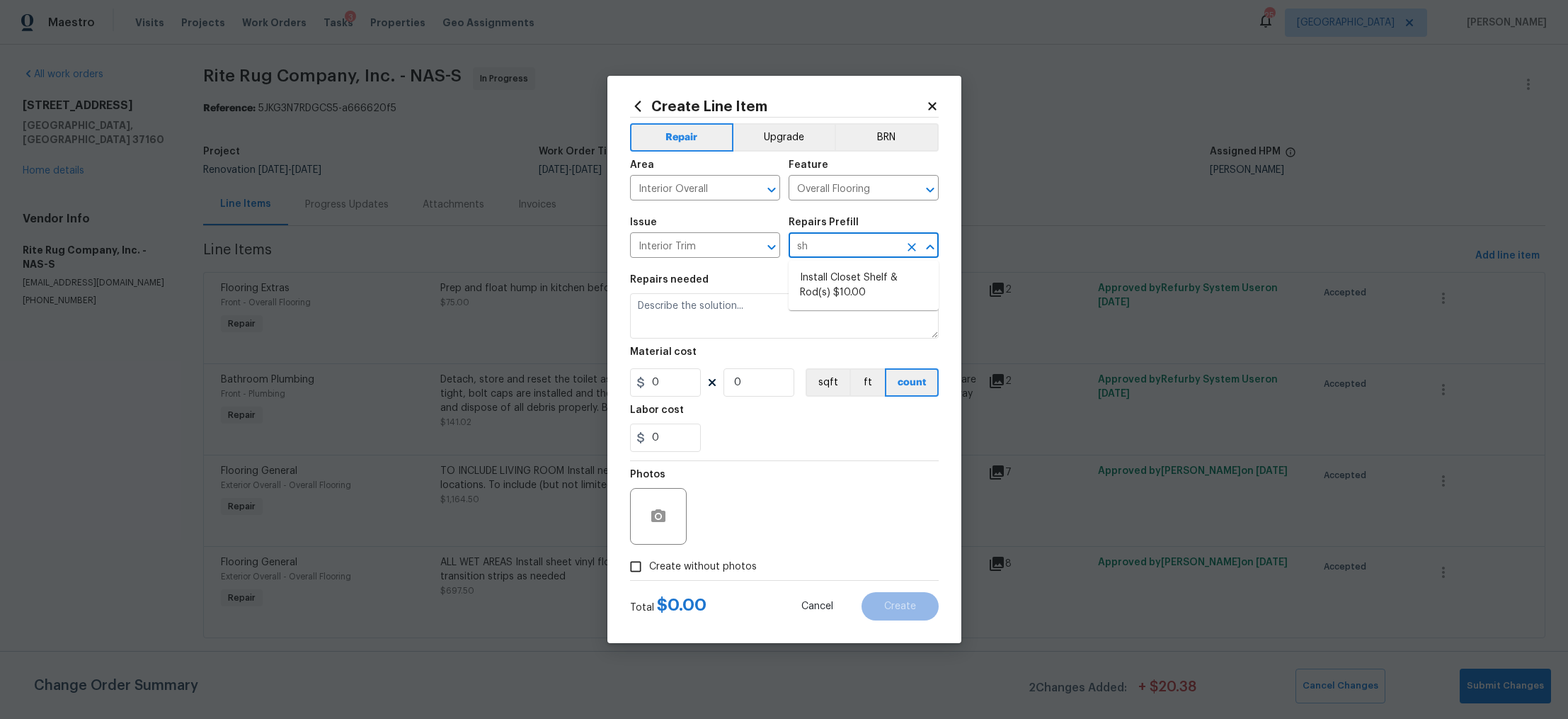
type input "s"
type input "q"
type input "cas"
click at [712, 240] on input "Interior Trim" at bounding box center [685, 246] width 110 height 22
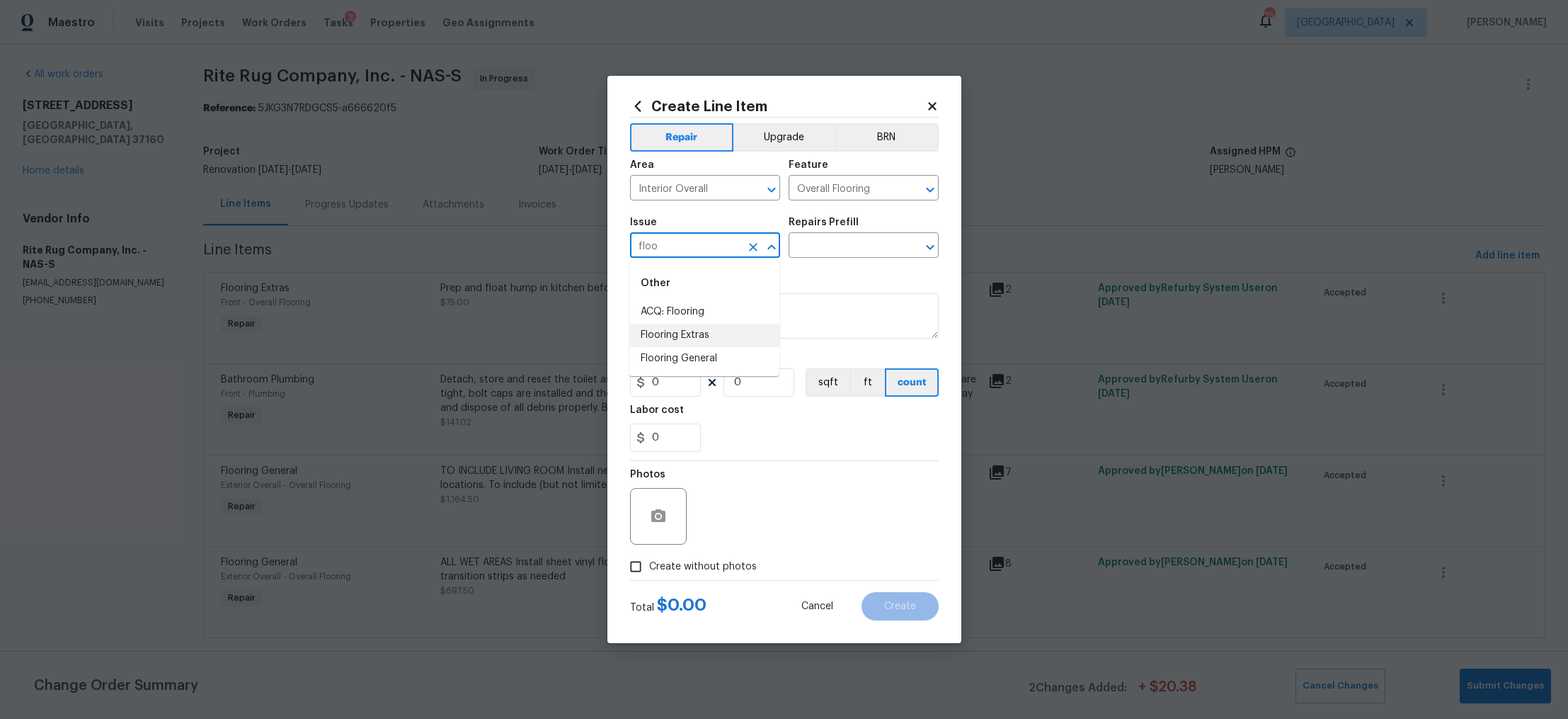
click at [692, 332] on li "Flooring Extras" at bounding box center [705, 335] width 150 height 24
type input "Flooring Extras"
click at [838, 251] on input "text" at bounding box center [844, 246] width 110 height 22
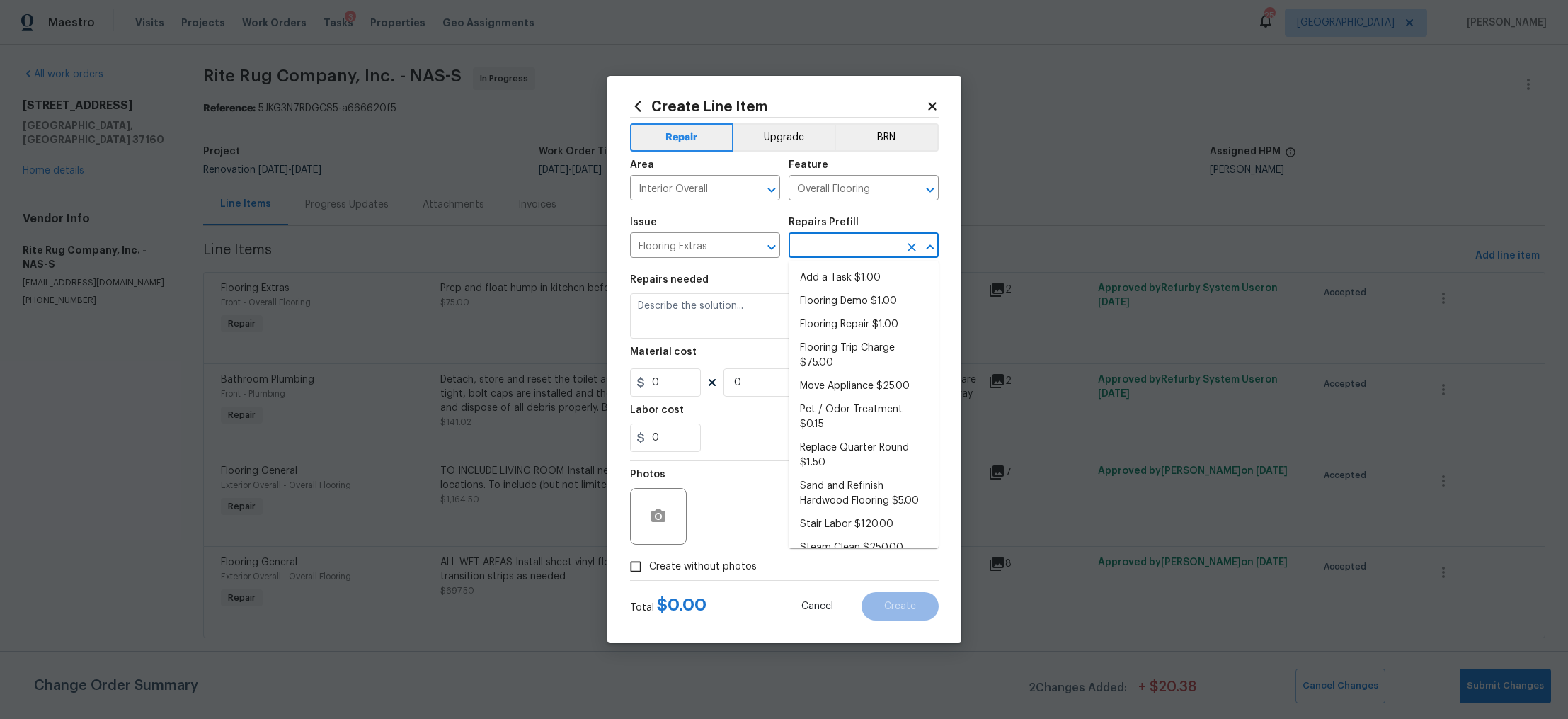
type input "q"
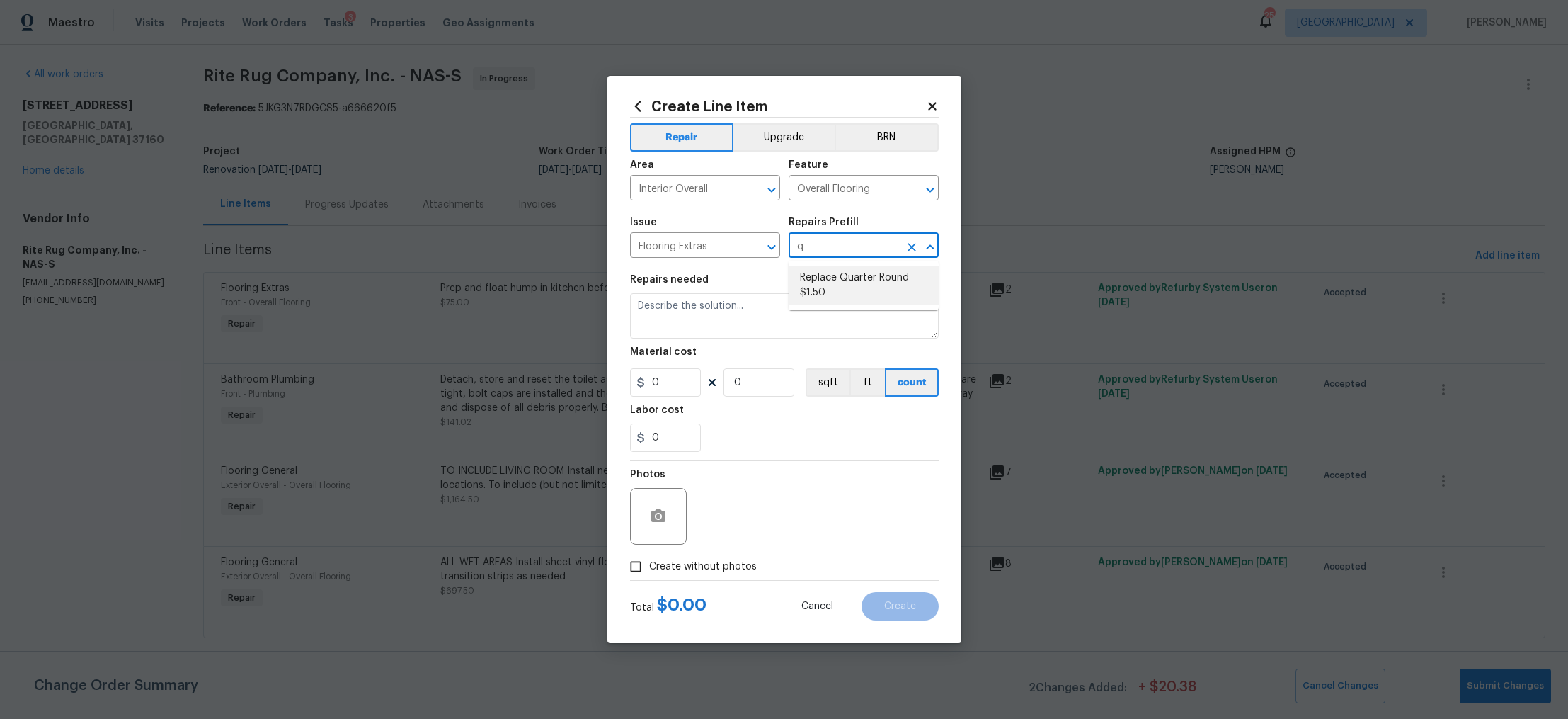
click at [848, 285] on li "Replace Quarter Round $1.50" at bounding box center [864, 285] width 150 height 38
type input "Replace Quarter Round $1.50"
type textarea "Replace Quarter Round"
type input "1.5"
type input "1"
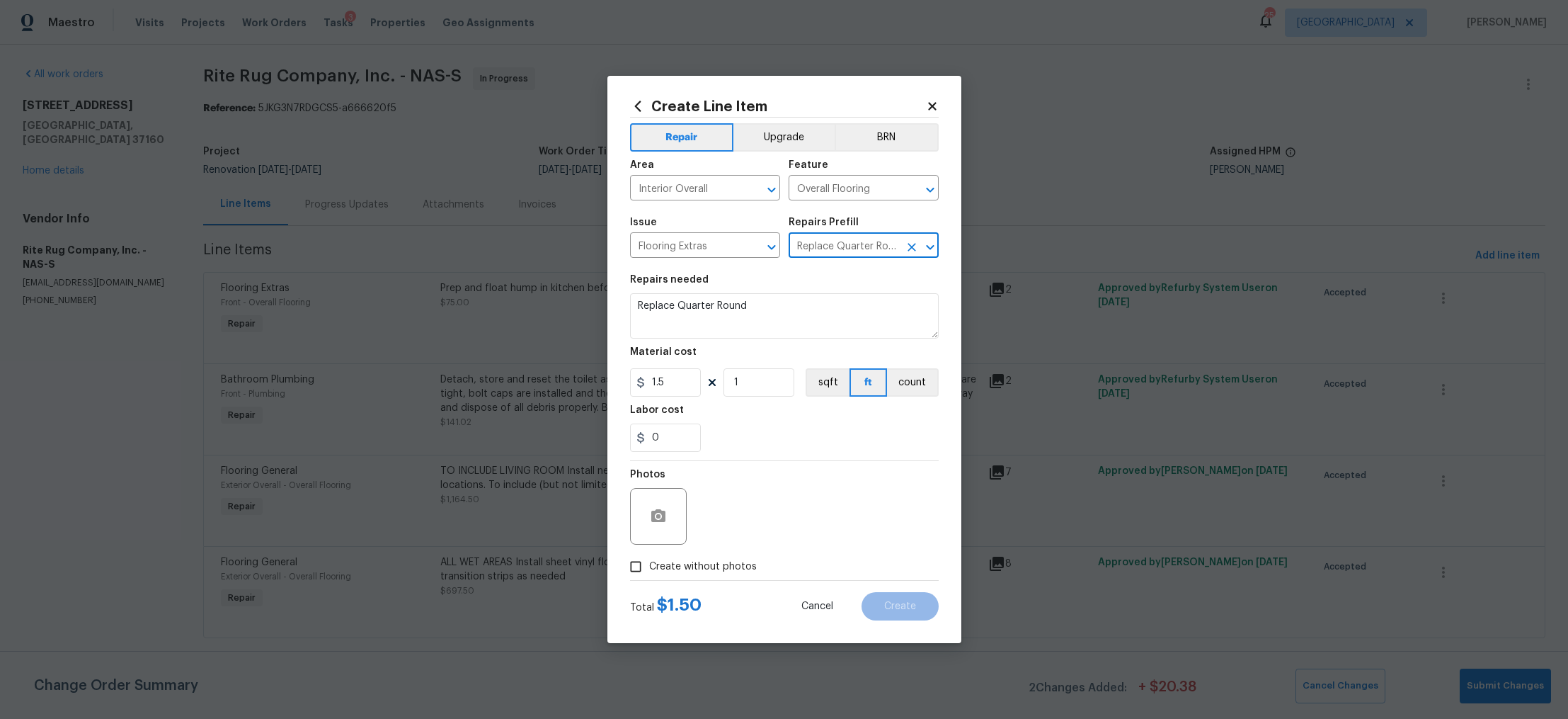
type input "Replace Quarter Round $1.50"
click at [699, 381] on input "1.5" at bounding box center [665, 382] width 71 height 29
type input "1"
click at [755, 379] on input "1" at bounding box center [759, 382] width 71 height 29
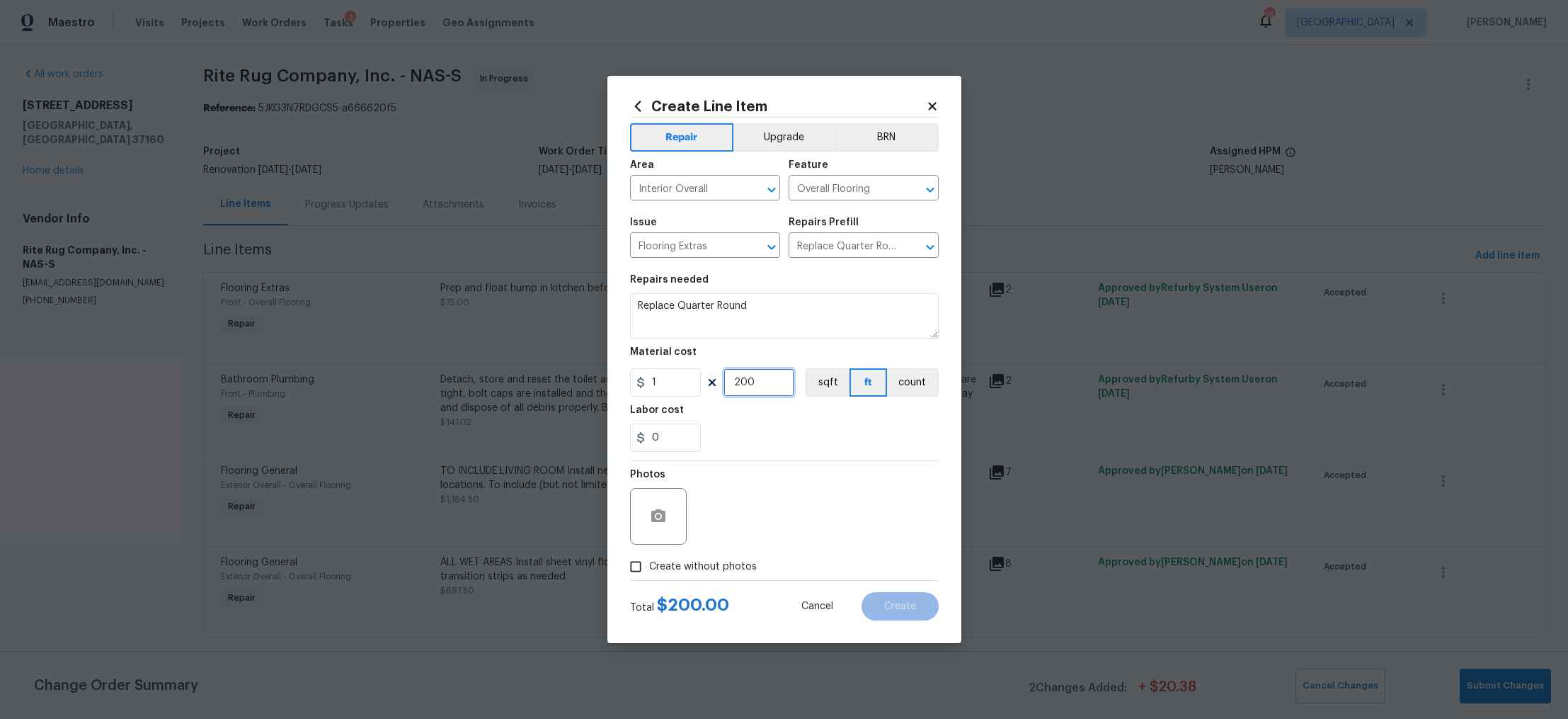
type input "200"
click at [688, 573] on span "Create without photos" at bounding box center [703, 567] width 108 height 15
click at [649, 573] on input "Create without photos" at bounding box center [635, 566] width 27 height 27
checkbox input "true"
click at [747, 505] on textarea at bounding box center [818, 516] width 240 height 56
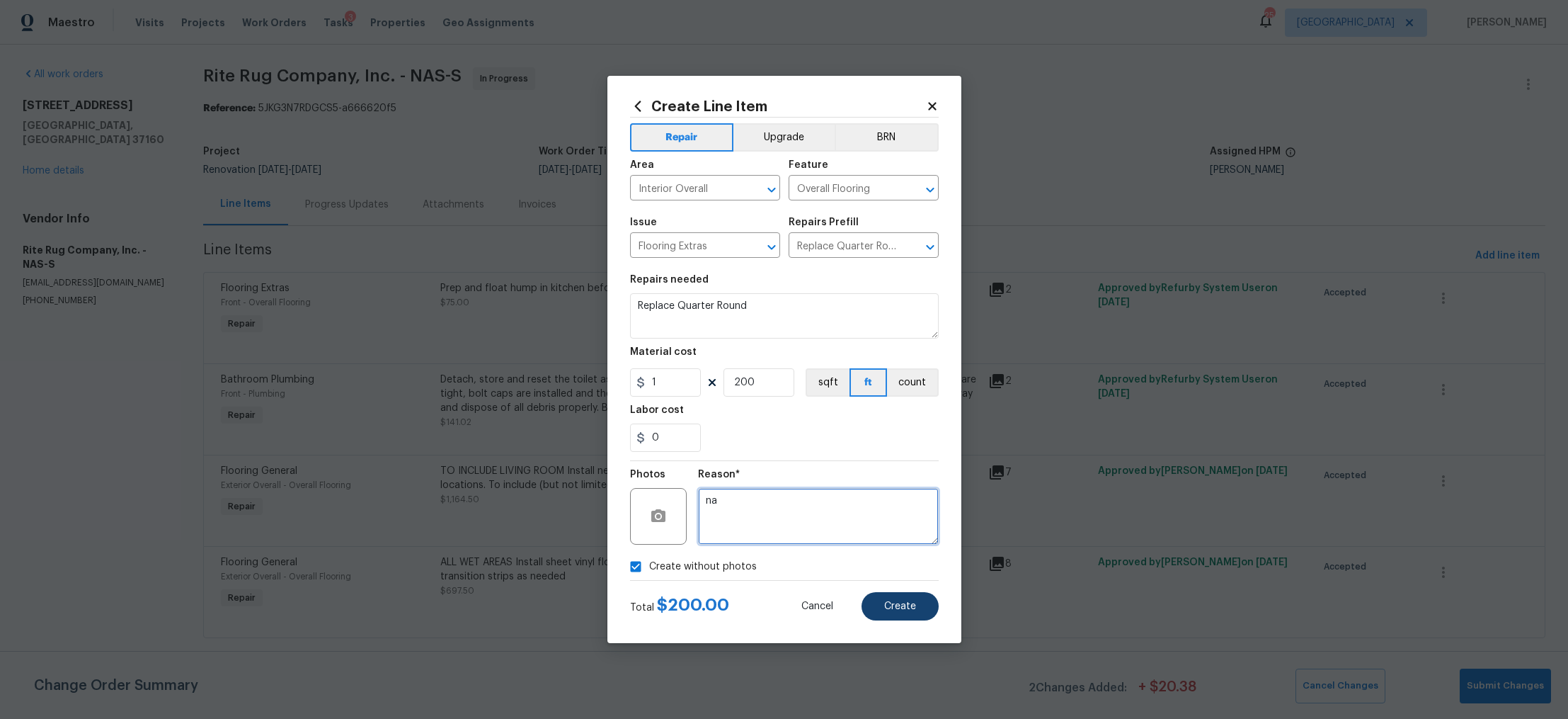
type textarea "na"
click at [894, 603] on span "Create" at bounding box center [900, 606] width 32 height 11
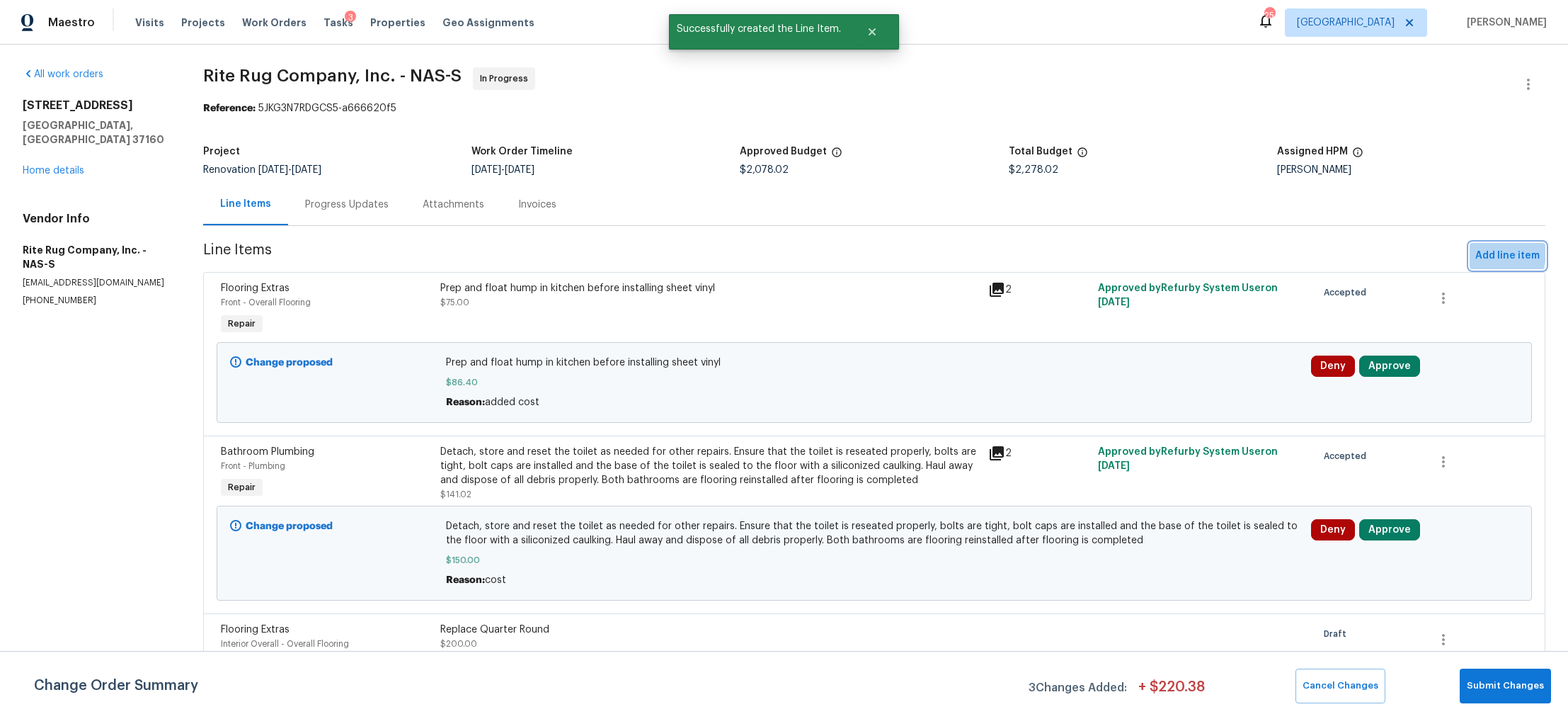
click at [1476, 253] on span "Add line item" at bounding box center [1508, 256] width 65 height 18
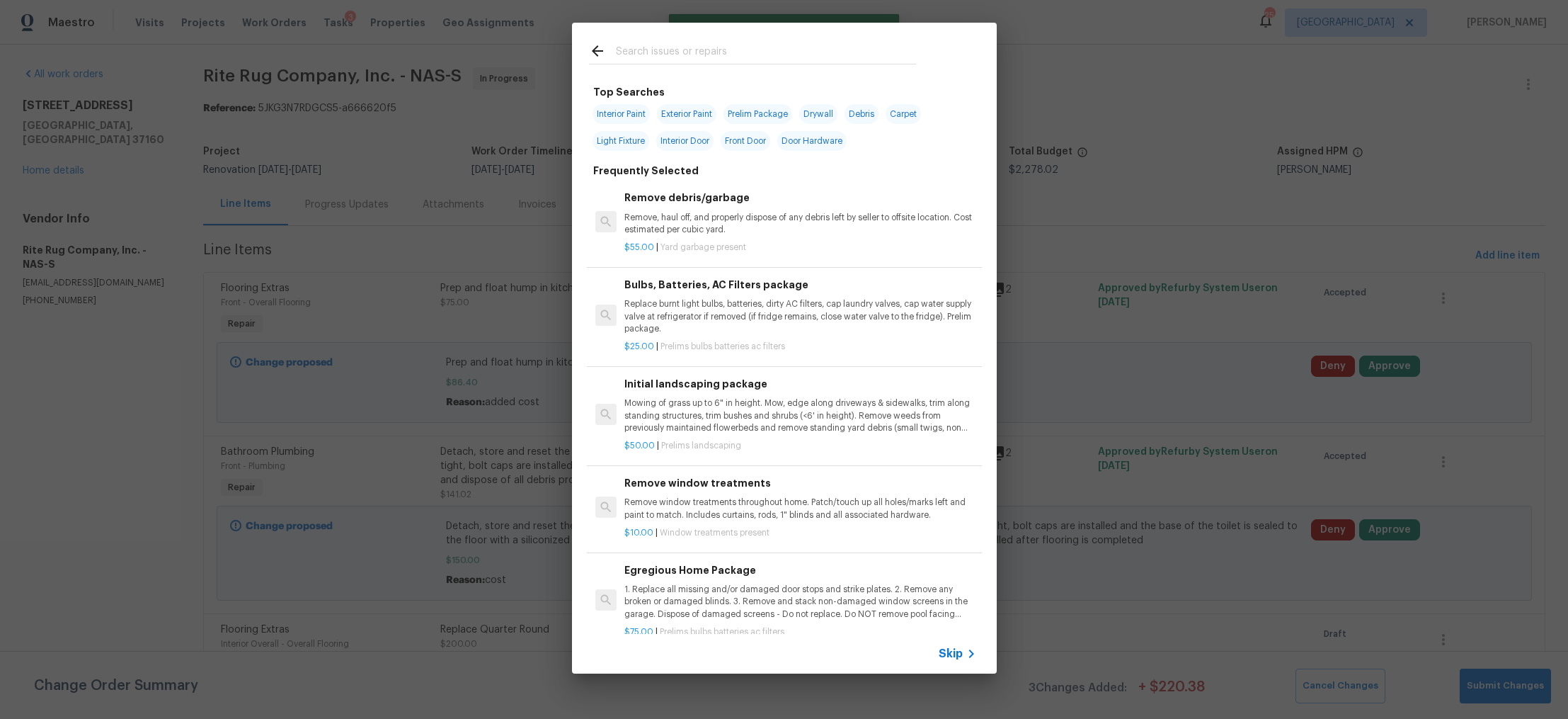
click at [963, 655] on icon at bounding box center [971, 654] width 17 height 17
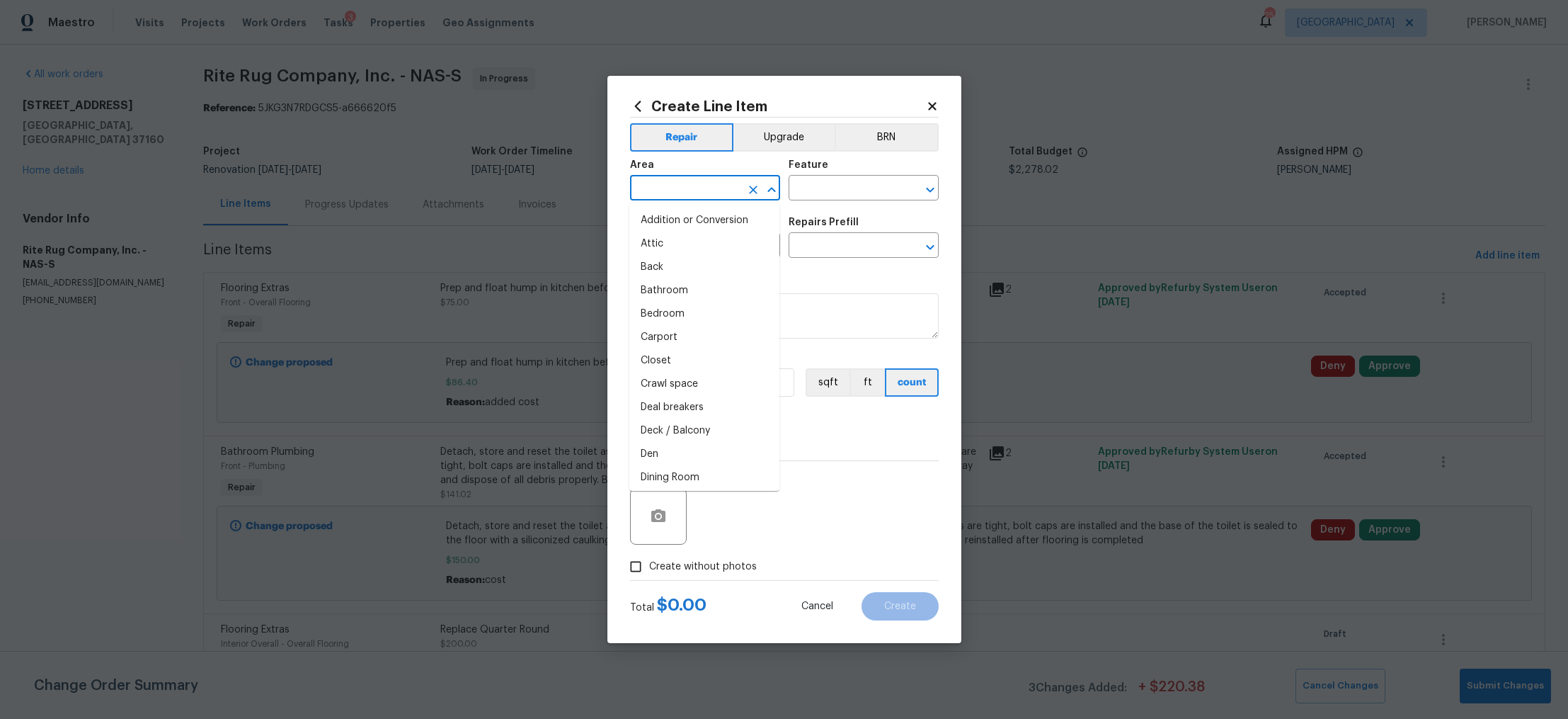
click at [695, 182] on input "text" at bounding box center [685, 189] width 110 height 22
click at [653, 248] on li "Interior Overall" at bounding box center [705, 244] width 150 height 24
type input "Interior Overall"
click at [808, 191] on input "text" at bounding box center [844, 189] width 110 height 22
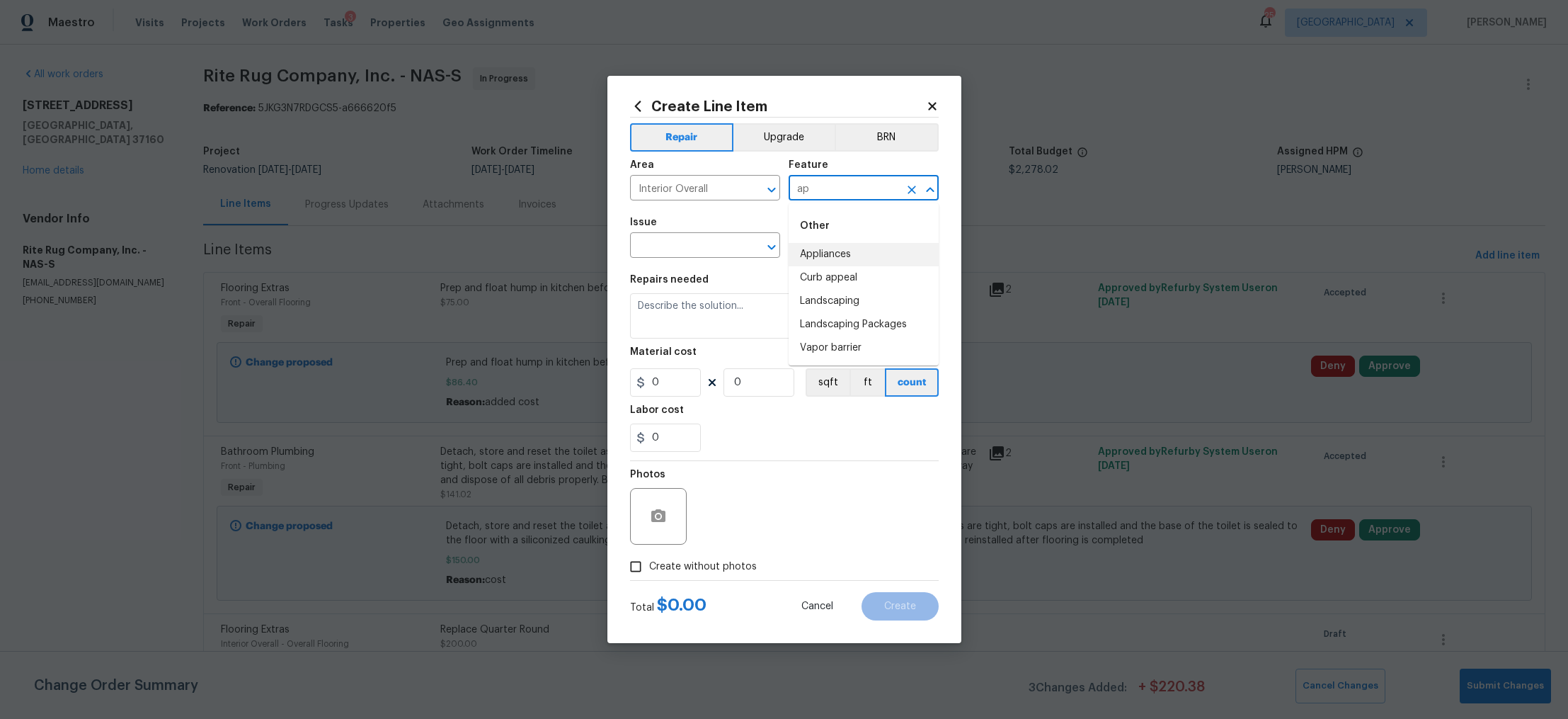
click at [809, 254] on li "Appliances" at bounding box center [864, 254] width 150 height 24
type input "Appliances"
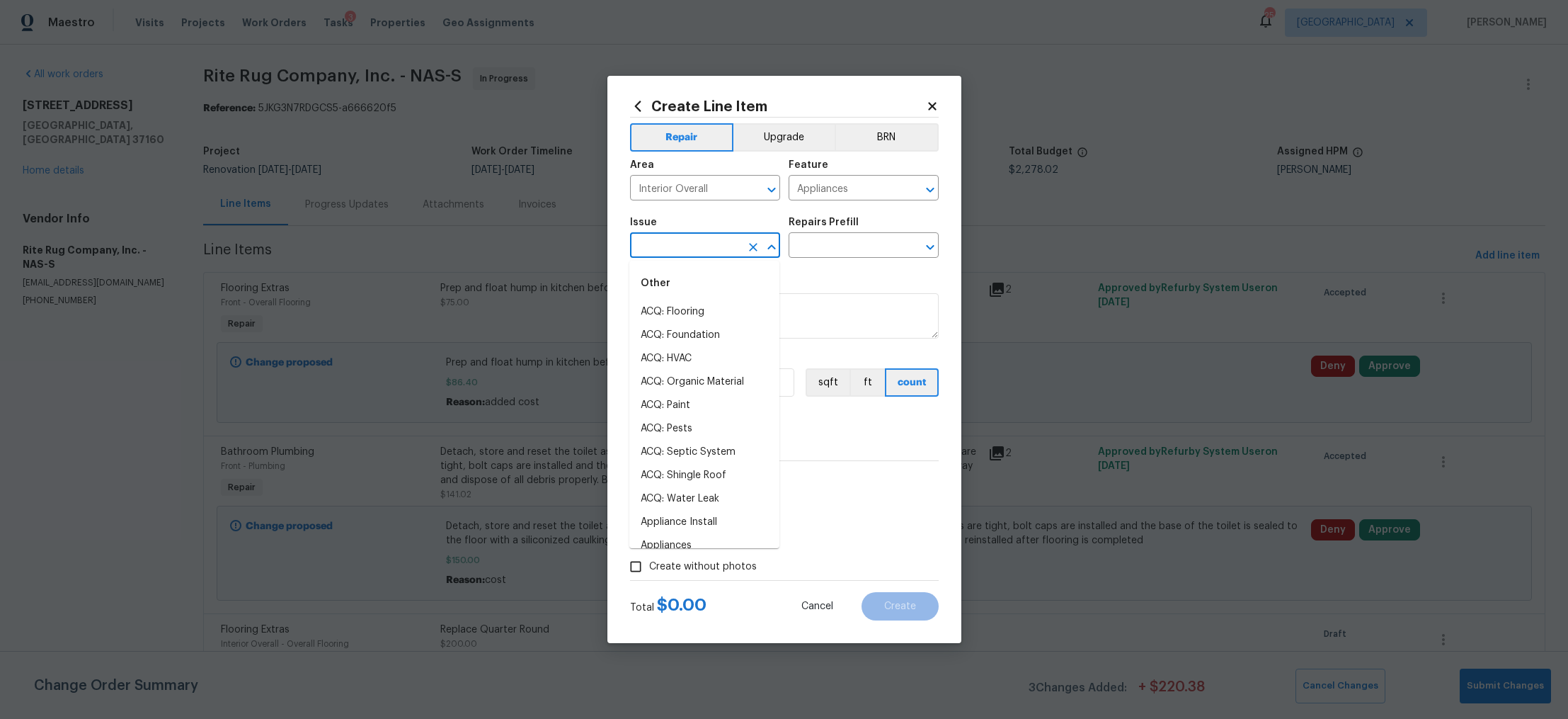
click at [695, 241] on input "text" at bounding box center [685, 246] width 110 height 22
click at [684, 327] on li "Appliances" at bounding box center [705, 335] width 150 height 24
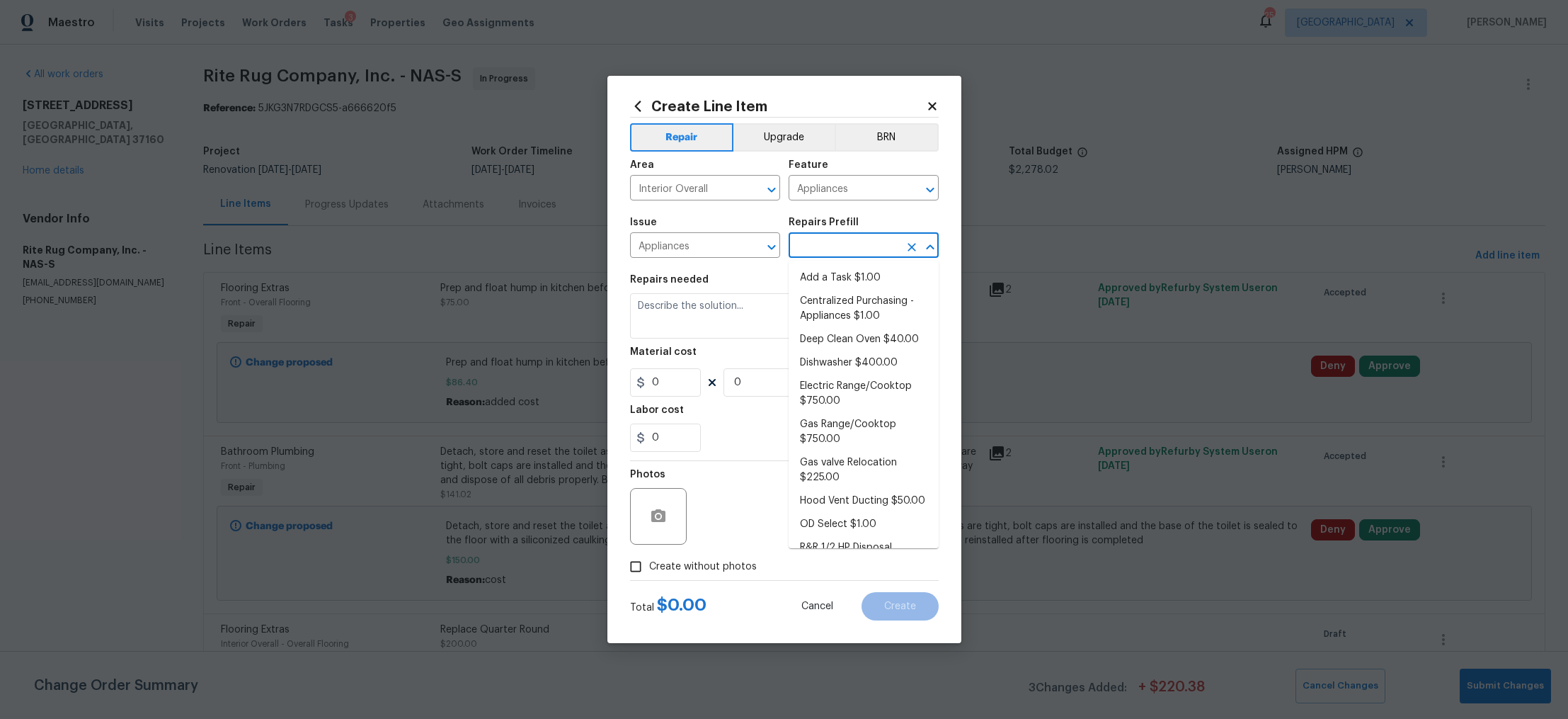
click at [822, 251] on input "text" at bounding box center [844, 246] width 110 height 22
click at [722, 251] on input "Appliances" at bounding box center [685, 246] width 110 height 22
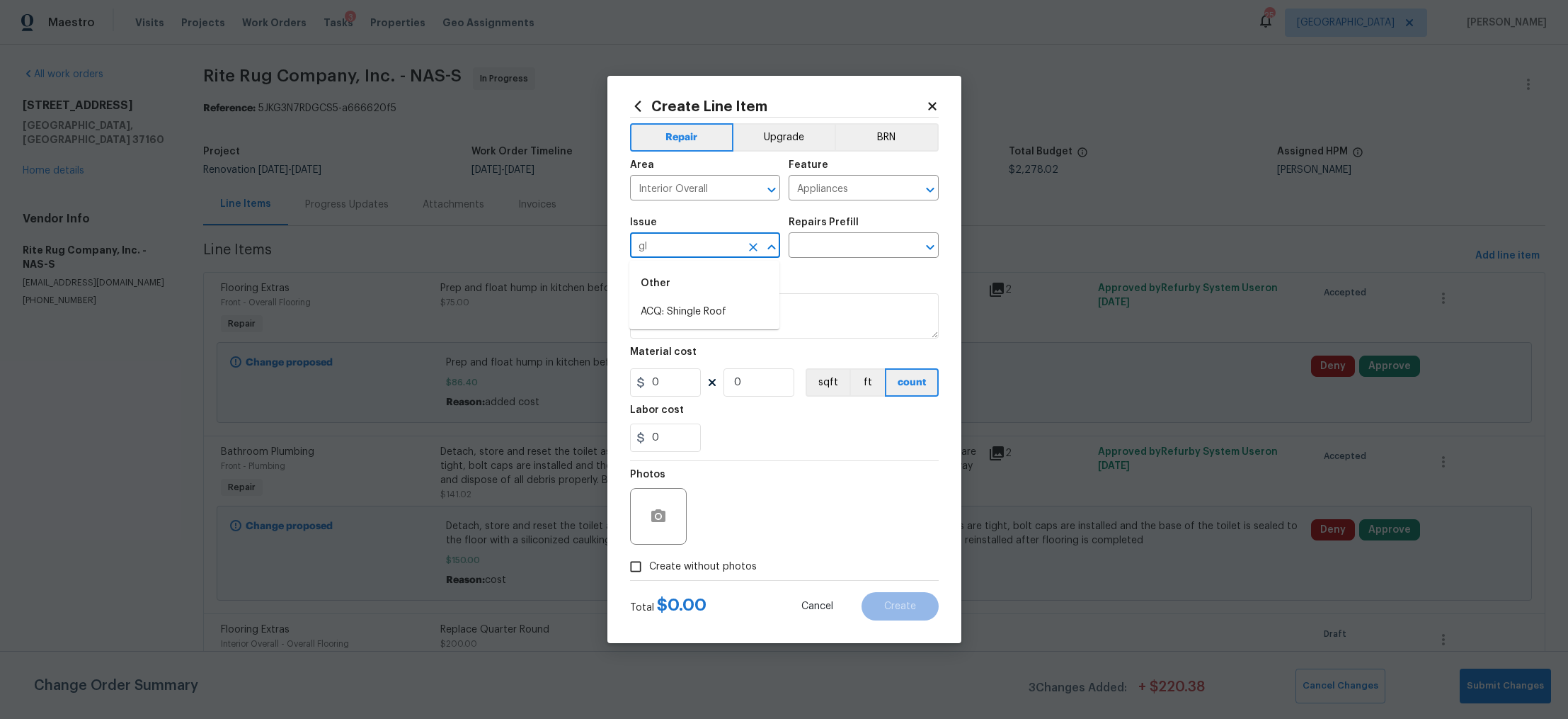
type input "g"
click at [688, 334] on li "Flooring Extras" at bounding box center [705, 335] width 150 height 24
type input "Flooring Extras"
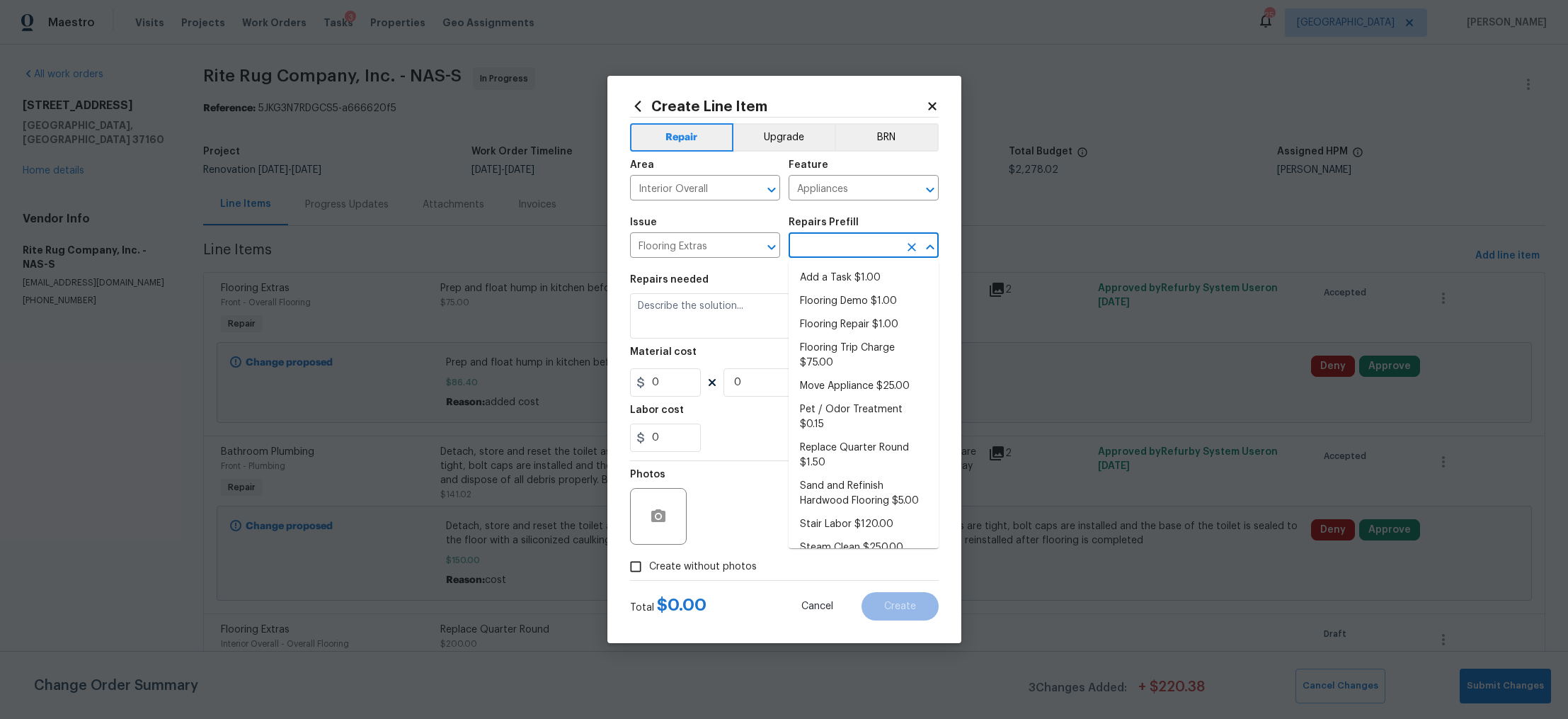
click at [859, 249] on input "text" at bounding box center [844, 246] width 110 height 22
click at [857, 378] on li "Move Appliance $25.00" at bounding box center [864, 386] width 150 height 24
type input "Overall Flooring"
type input "Move Appliance $25.00"
type textarea "Move appliance for flooring install"
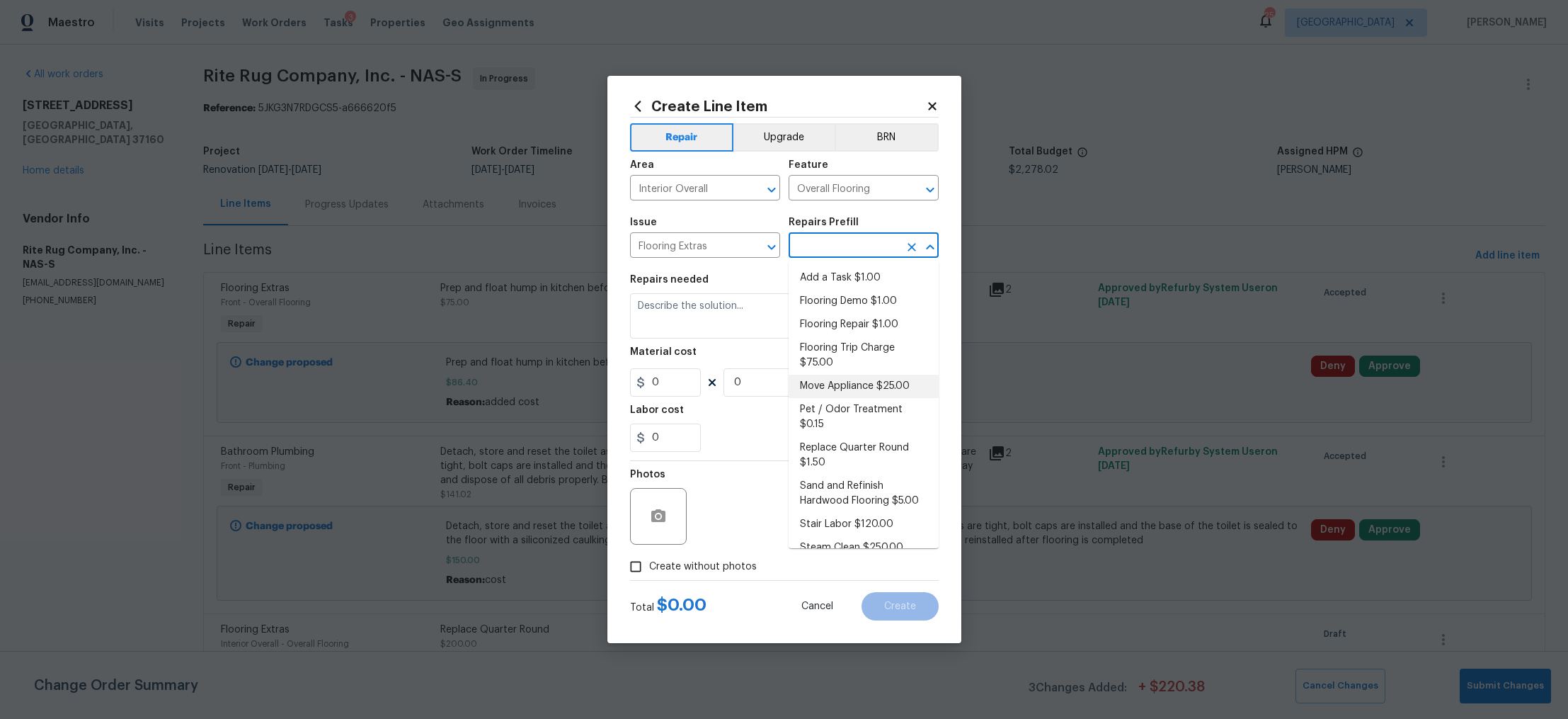
type input "25"
type input "1"
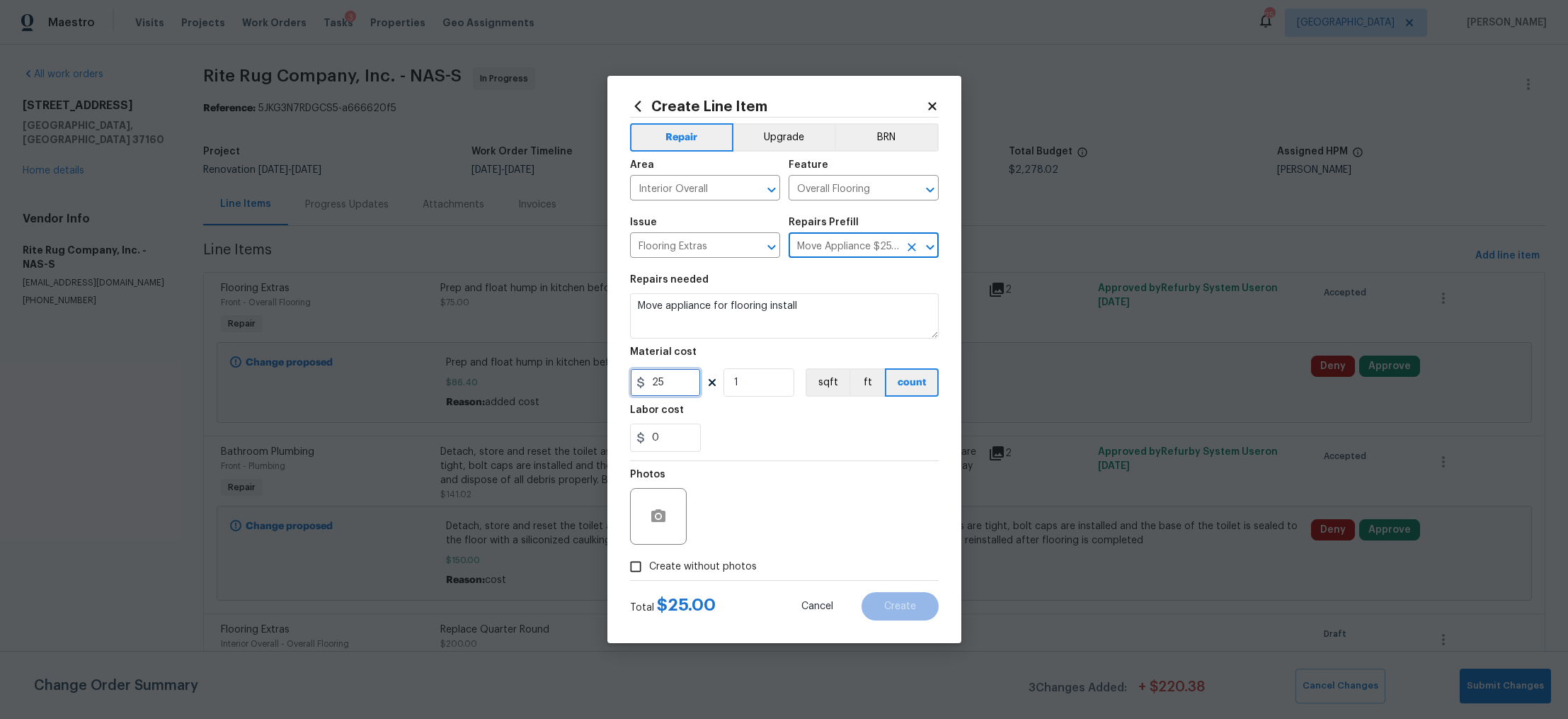
click at [684, 377] on input "25" at bounding box center [665, 382] width 71 height 29
type input "20"
click at [701, 560] on span "Create without photos" at bounding box center [703, 567] width 108 height 15
click at [649, 560] on input "Create without photos" at bounding box center [635, 566] width 27 height 27
checkbox input "true"
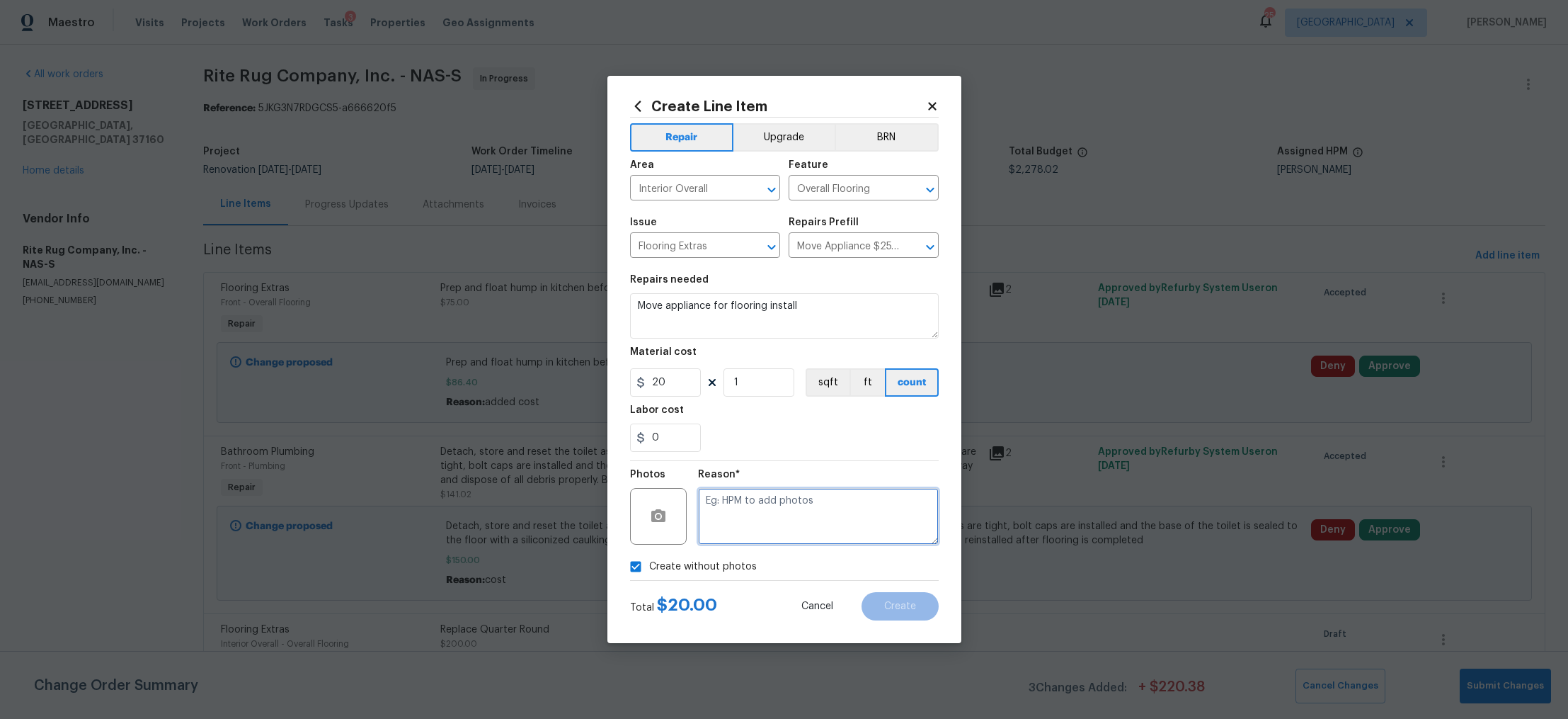
click at [755, 520] on textarea at bounding box center [818, 516] width 240 height 56
type textarea "na"
click at [890, 604] on span "Create" at bounding box center [900, 606] width 32 height 11
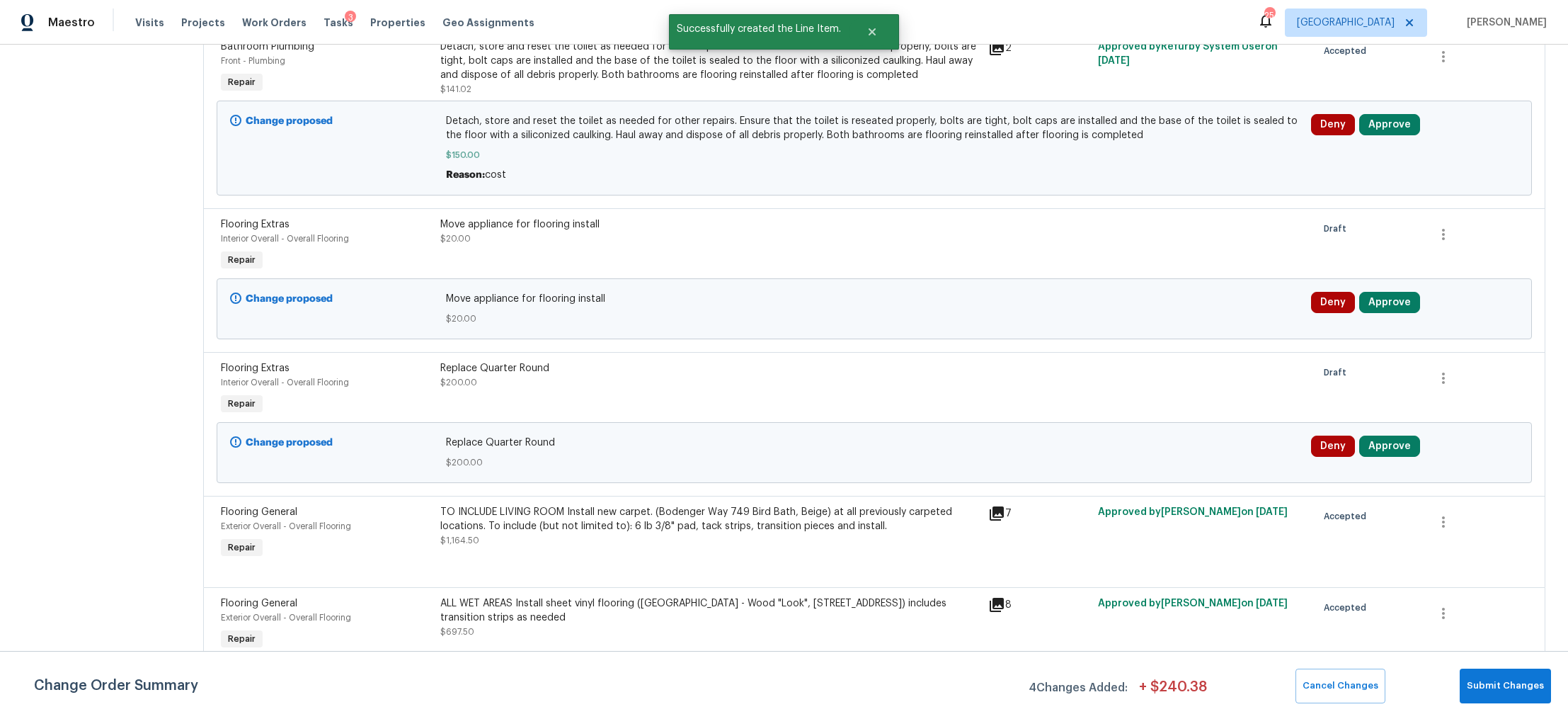
scroll to position [423, 0]
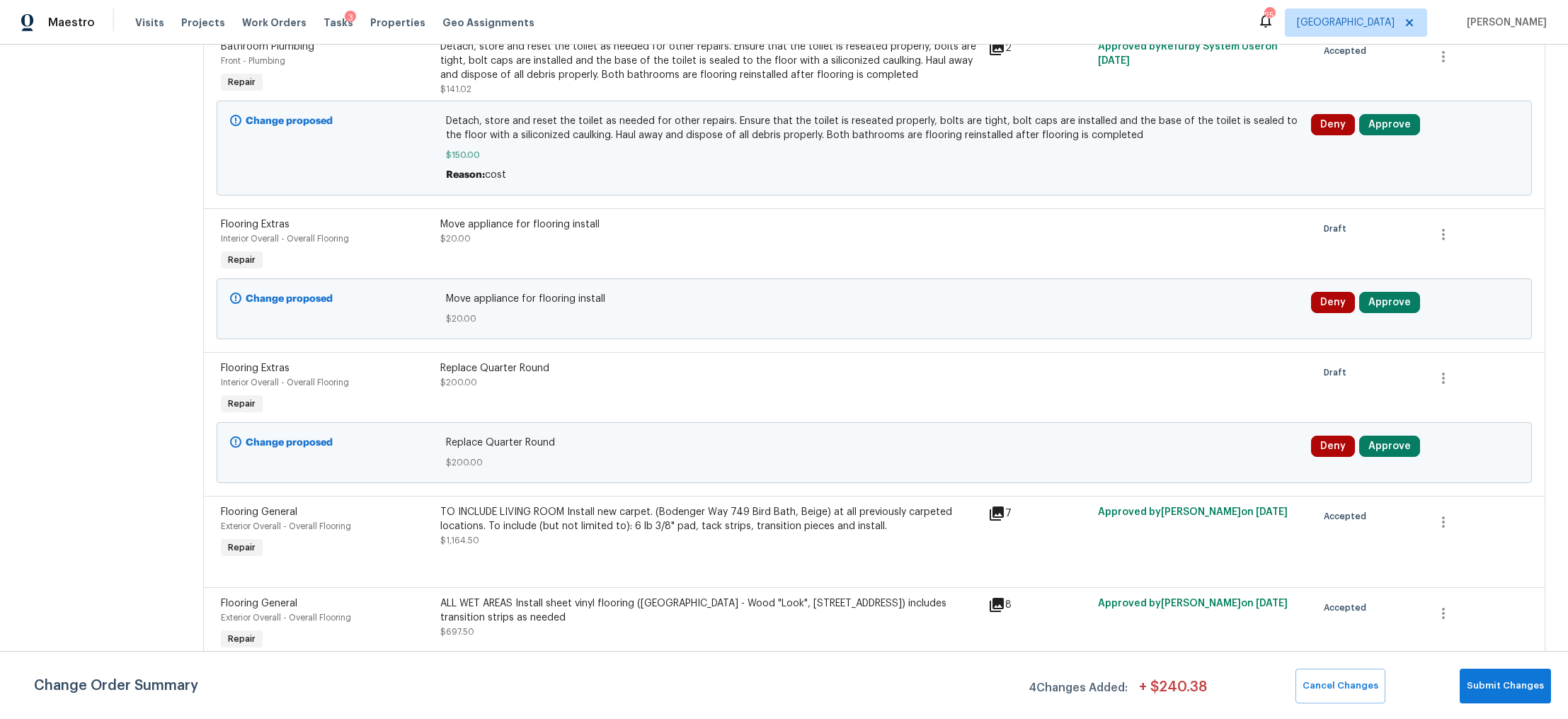
click at [729, 541] on div "TO INCLUDE LIVING ROOM Install new carpet. (Bodenger Way 749 Bird Bath, Beige) …" at bounding box center [710, 533] width 548 height 65
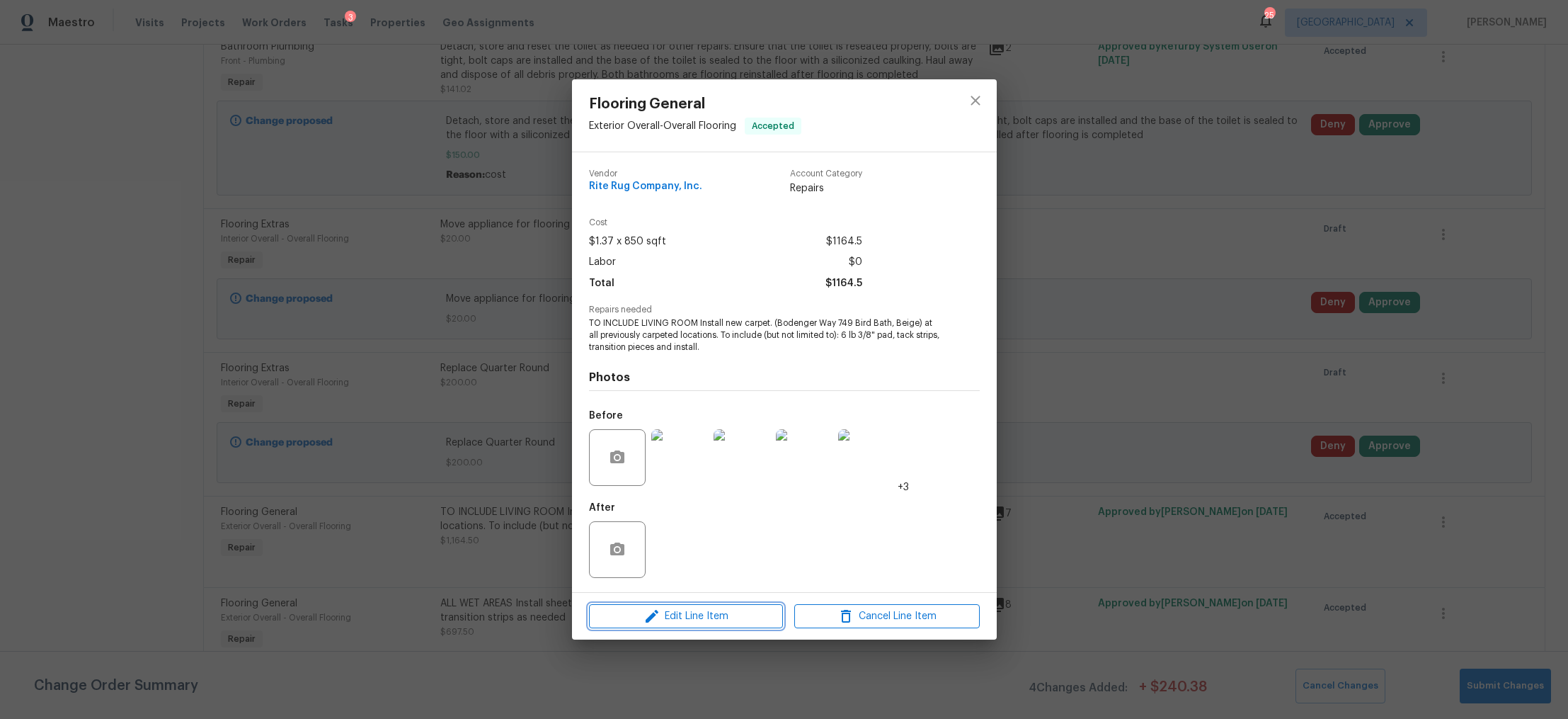
click at [707, 616] on span "Edit Line Item" at bounding box center [686, 617] width 186 height 18
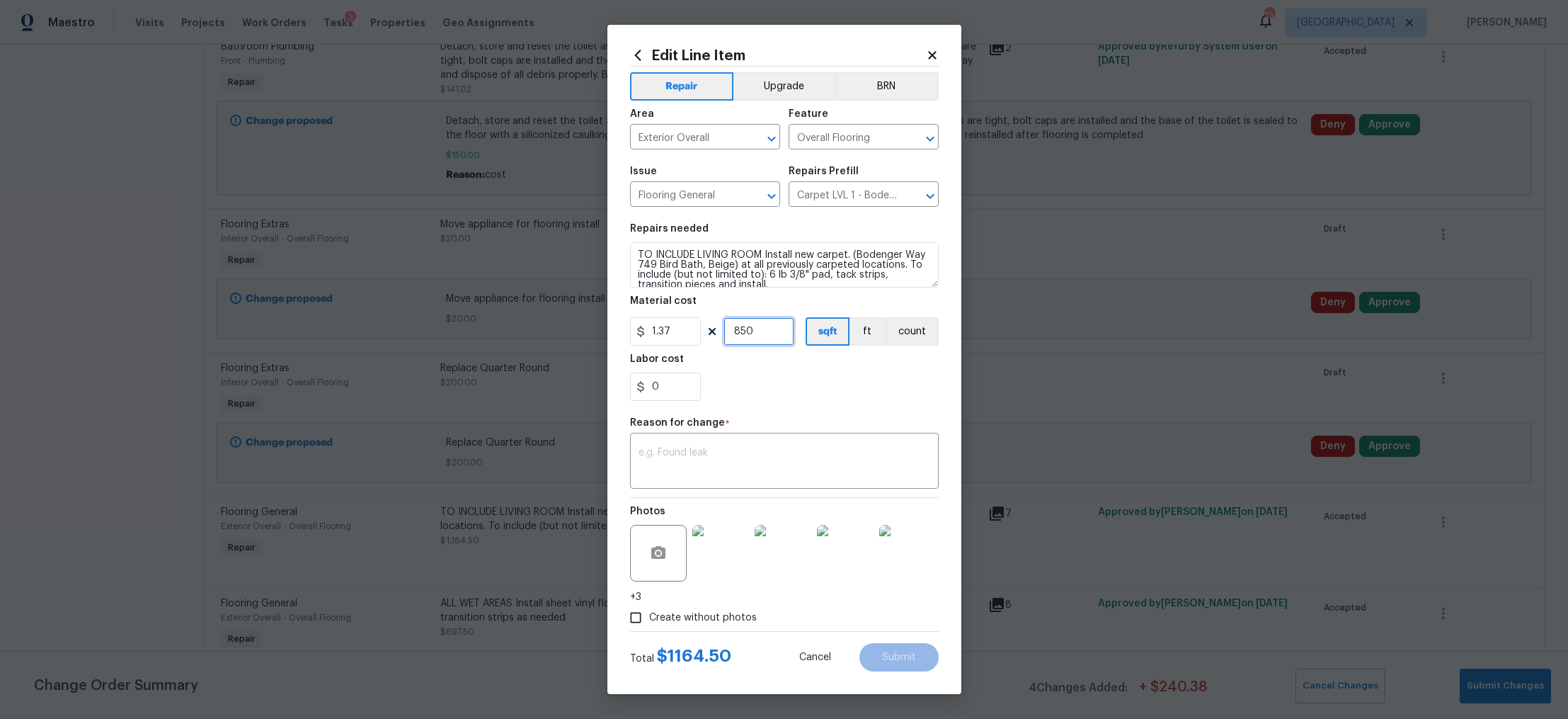
click at [750, 326] on input "850" at bounding box center [759, 331] width 71 height 29
type input "1283"
click at [777, 474] on textarea at bounding box center [784, 462] width 292 height 29
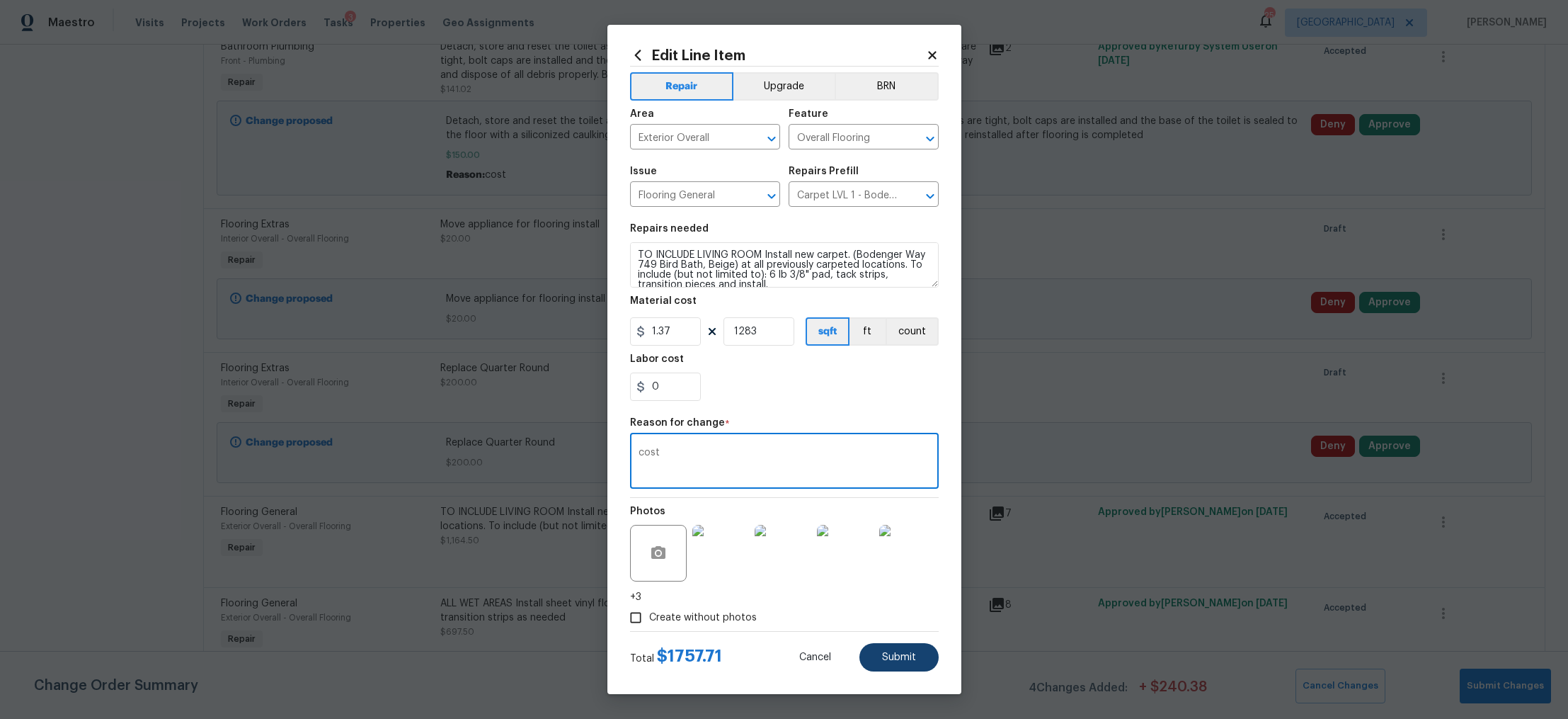
type textarea "cost"
click at [902, 654] on span "Submit" at bounding box center [899, 658] width 34 height 11
type input "850"
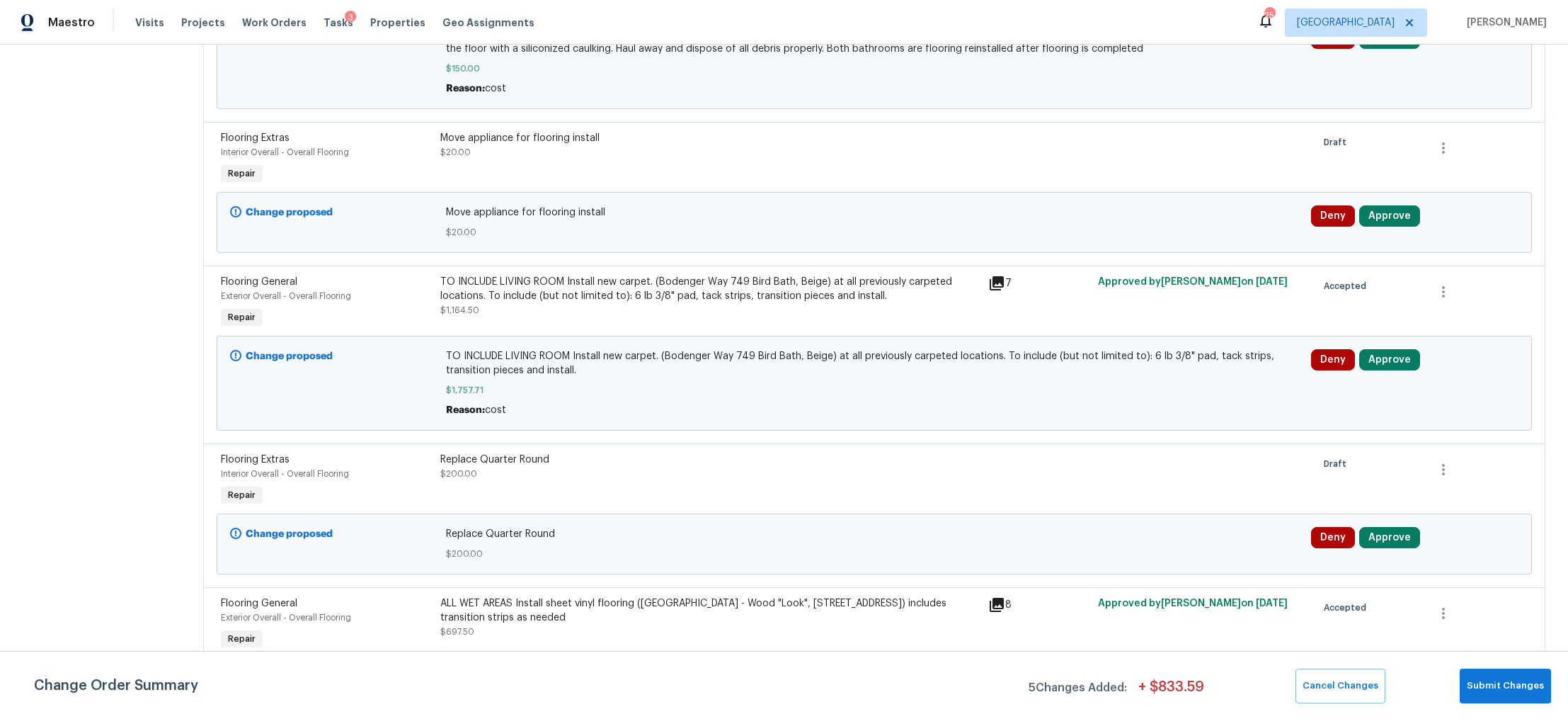
scroll to position [510, 0]
click at [703, 610] on div "ALL WET AREAS Install sheet vinyl flooring (Sugar Valley - Wood "Look", 565 Bea…" at bounding box center [710, 610] width 540 height 29
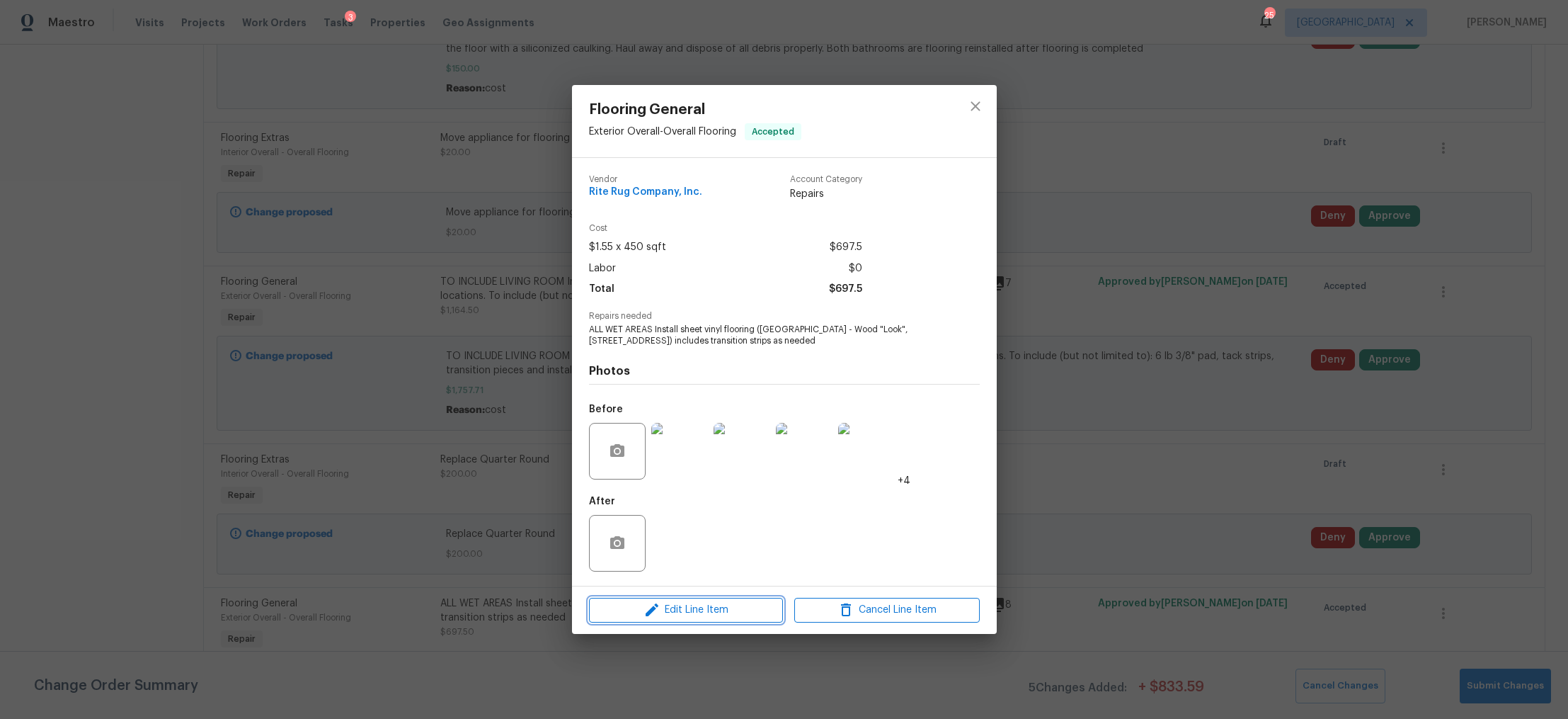
click at [701, 607] on span "Edit Line Item" at bounding box center [686, 610] width 186 height 18
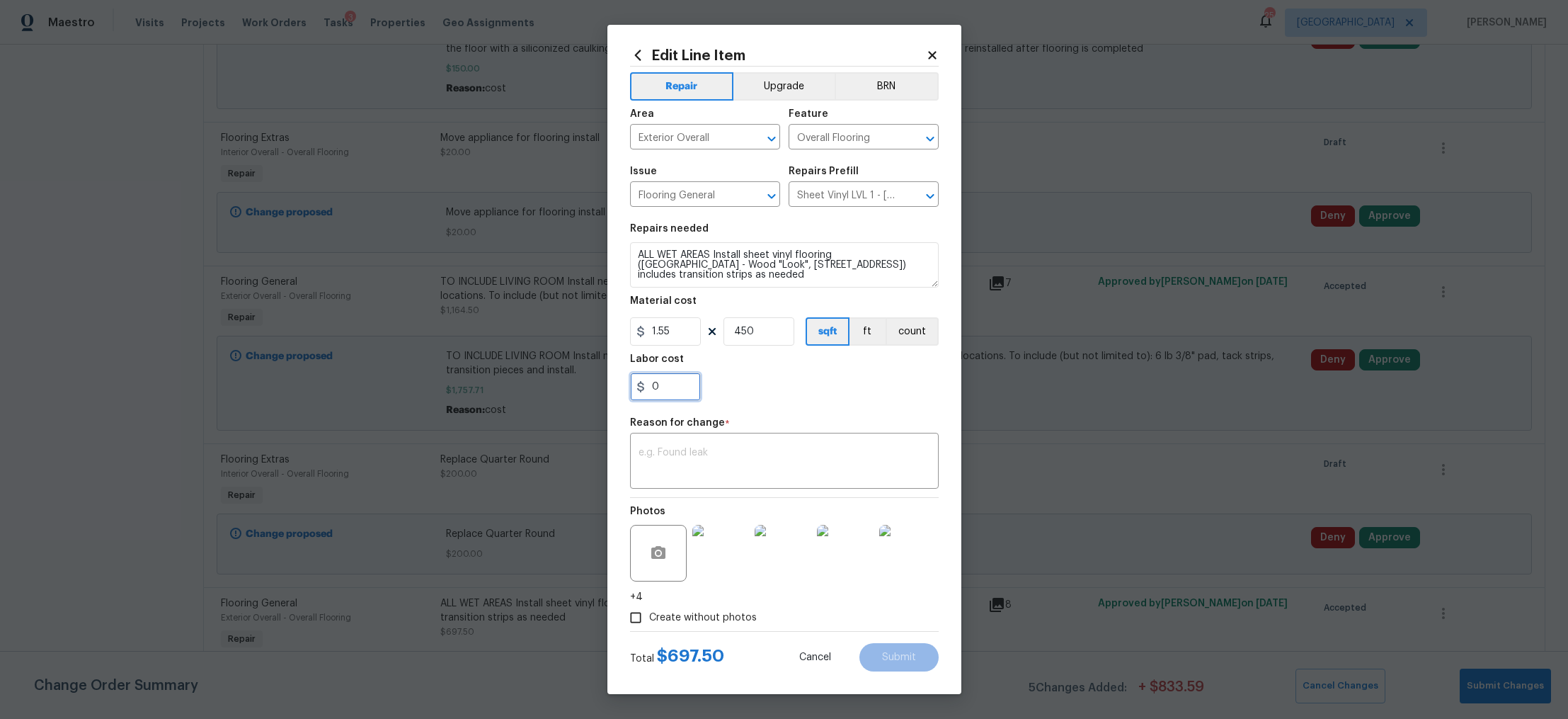
click at [679, 385] on input "0" at bounding box center [665, 387] width 71 height 29
type input "214.5"
click at [690, 465] on textarea at bounding box center [784, 462] width 292 height 29
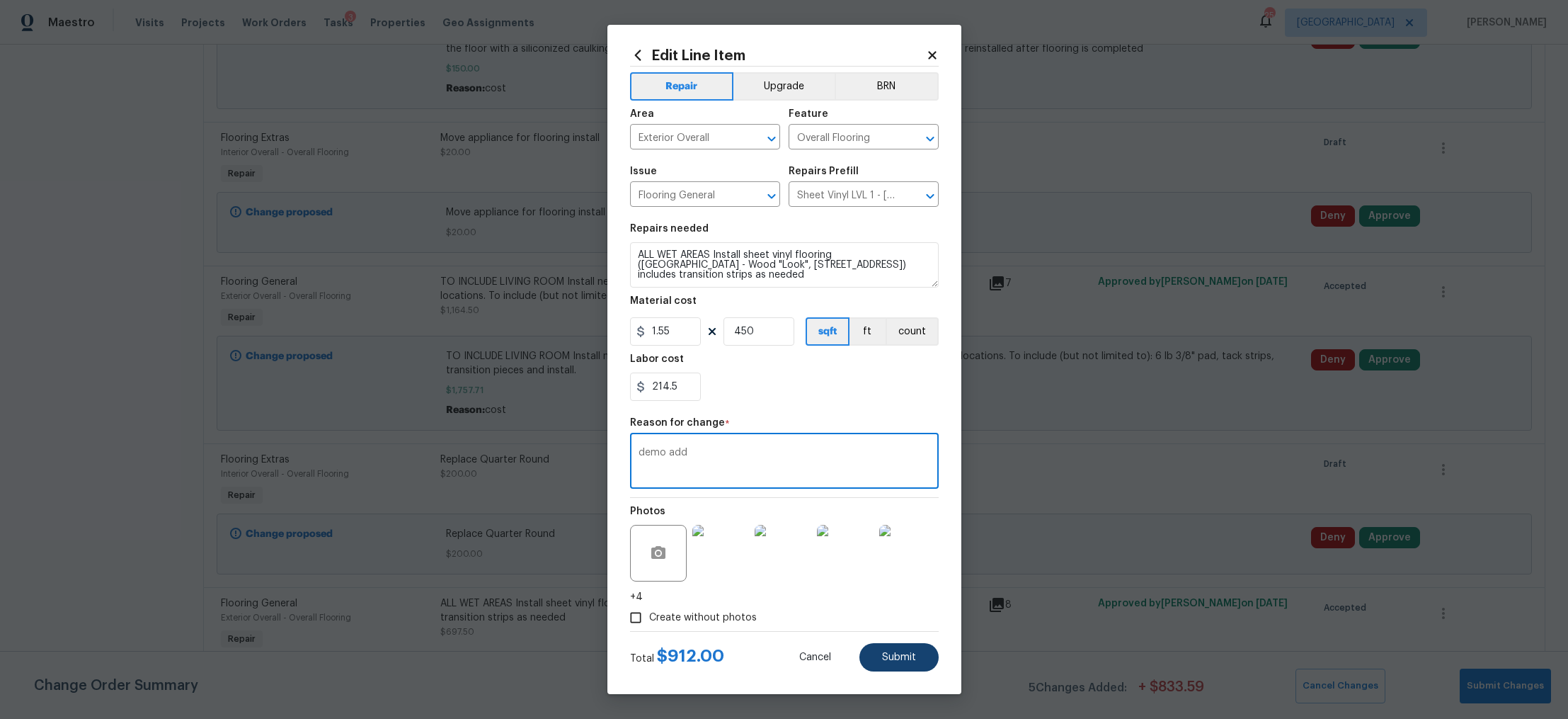
type textarea "demo add"
click at [893, 658] on span "Submit" at bounding box center [899, 658] width 34 height 11
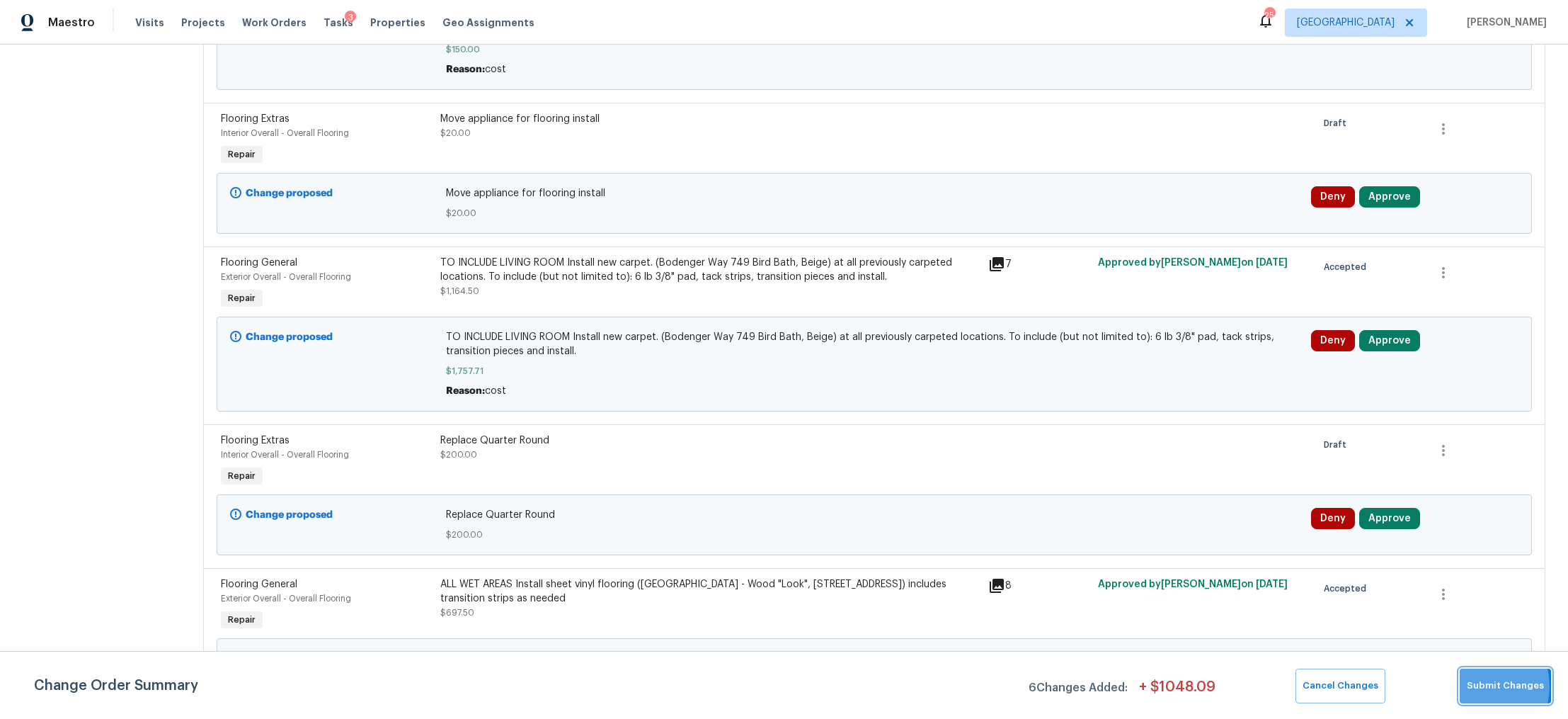
click at [1477, 686] on span "Submit Changes" at bounding box center [1505, 686] width 77 height 16
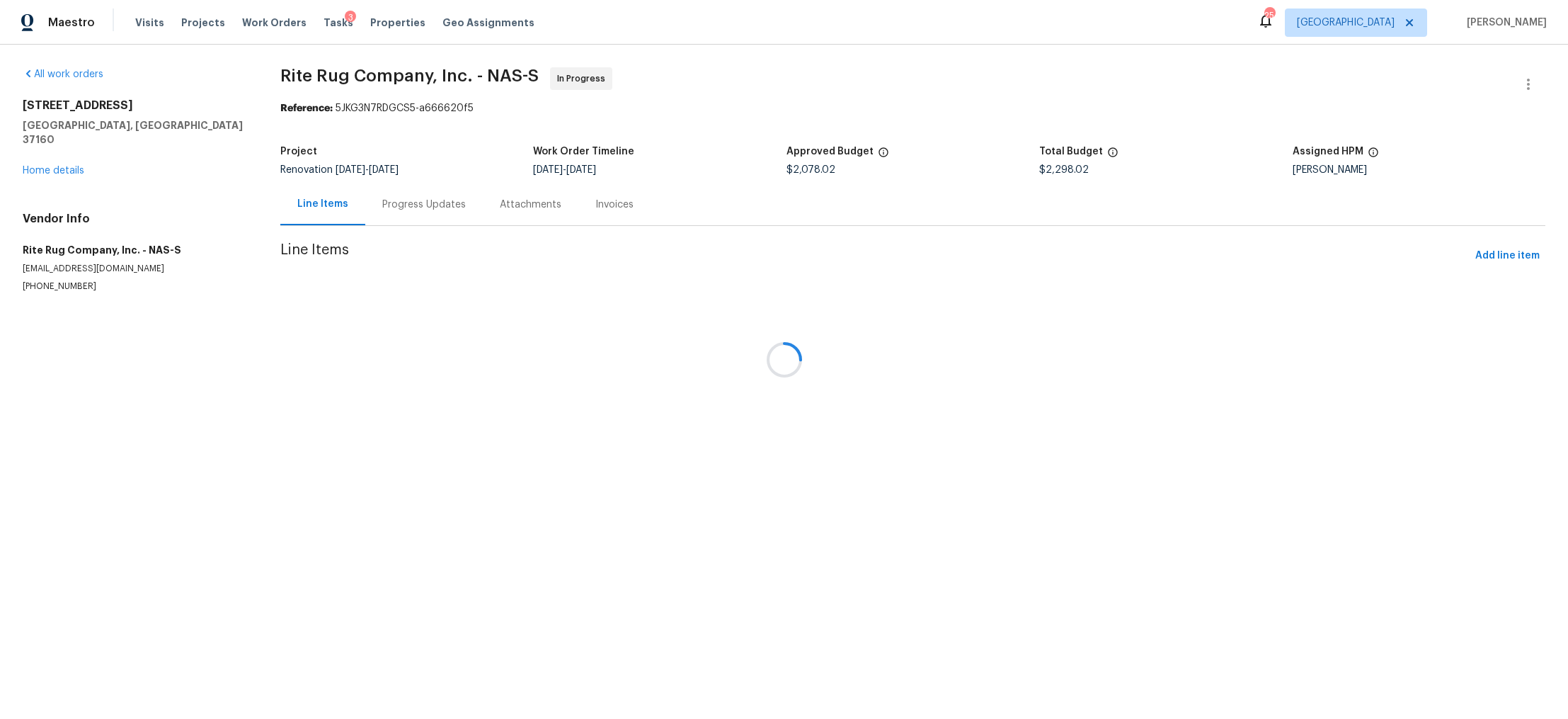
scroll to position [0, 0]
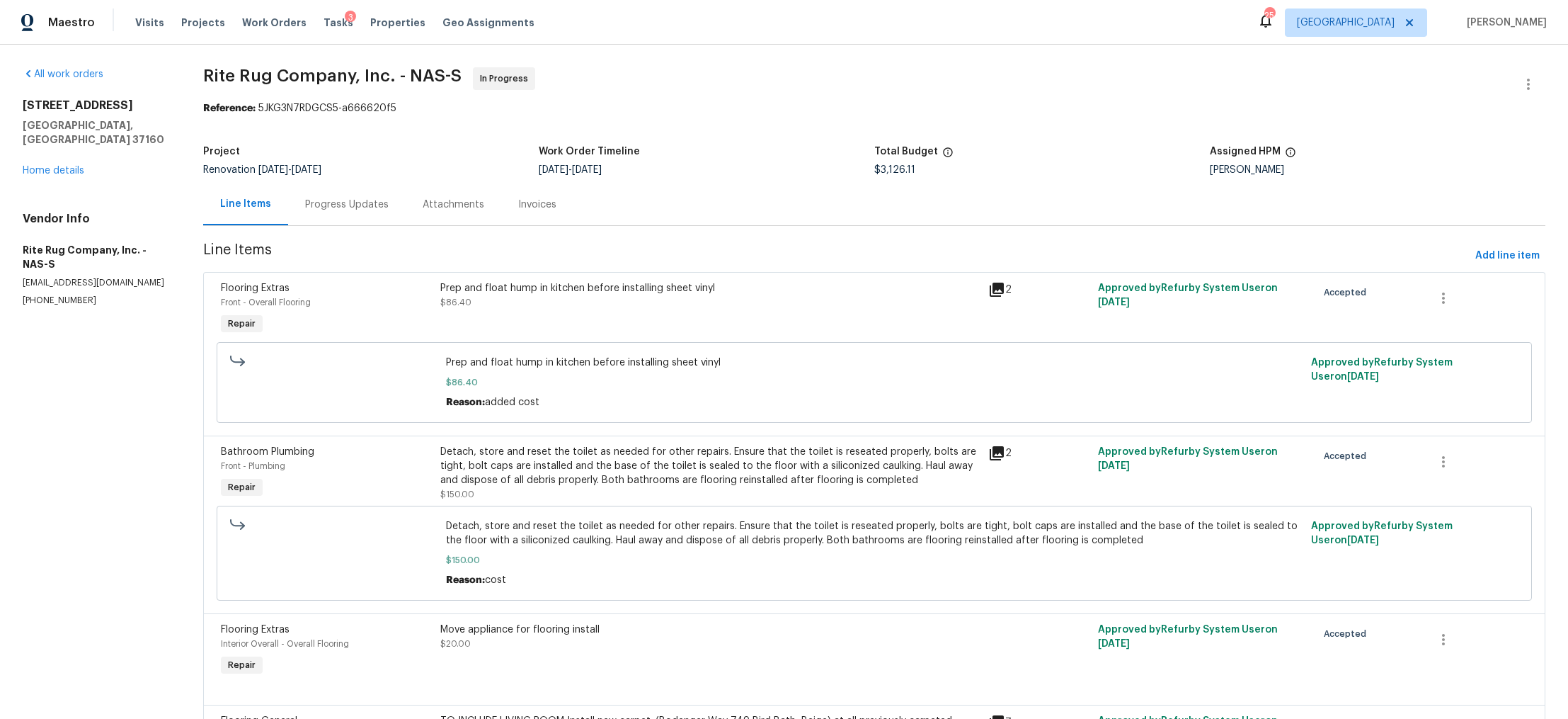
click at [347, 207] on div "Progress Updates" at bounding box center [347, 204] width 83 height 14
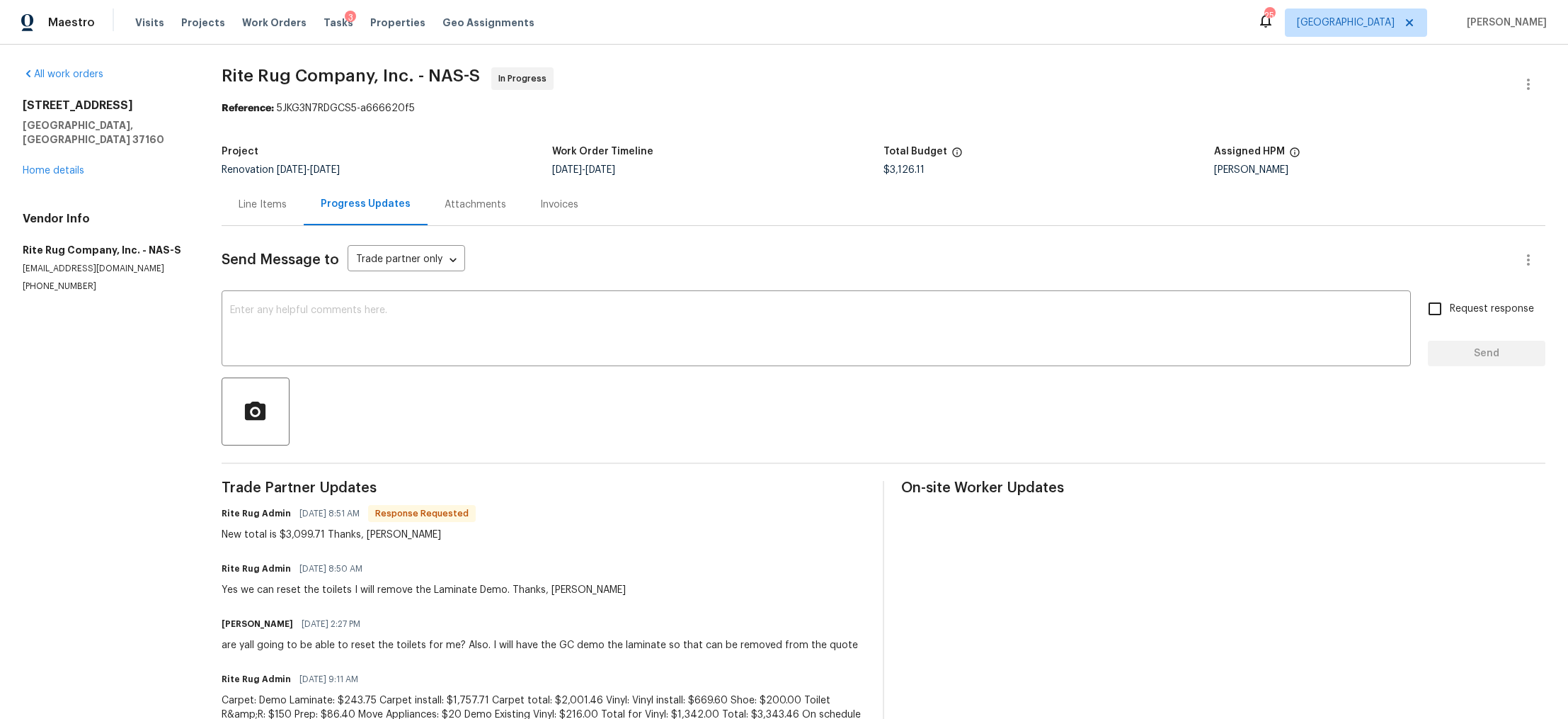
click at [283, 204] on div "Line Items" at bounding box center [262, 204] width 48 height 14
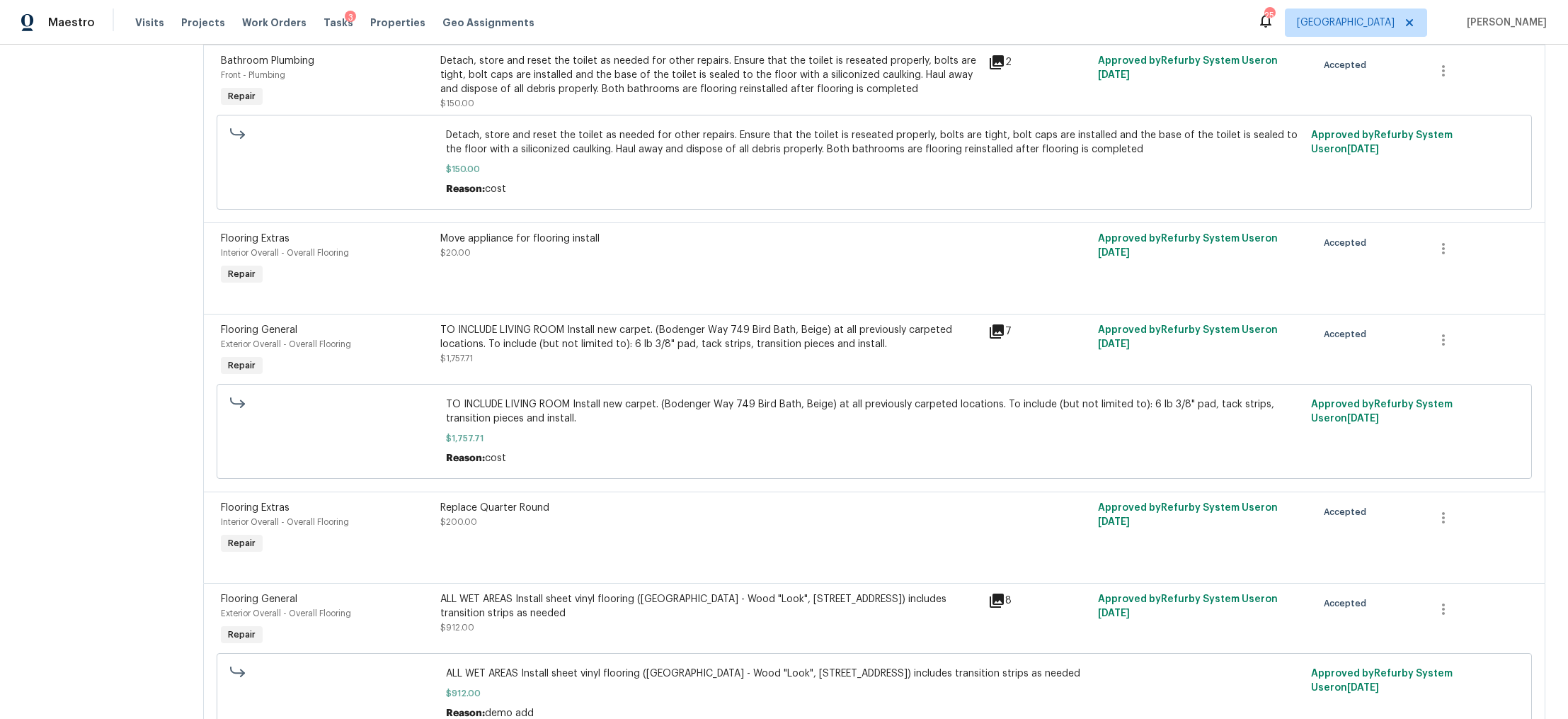
scroll to position [427, 0]
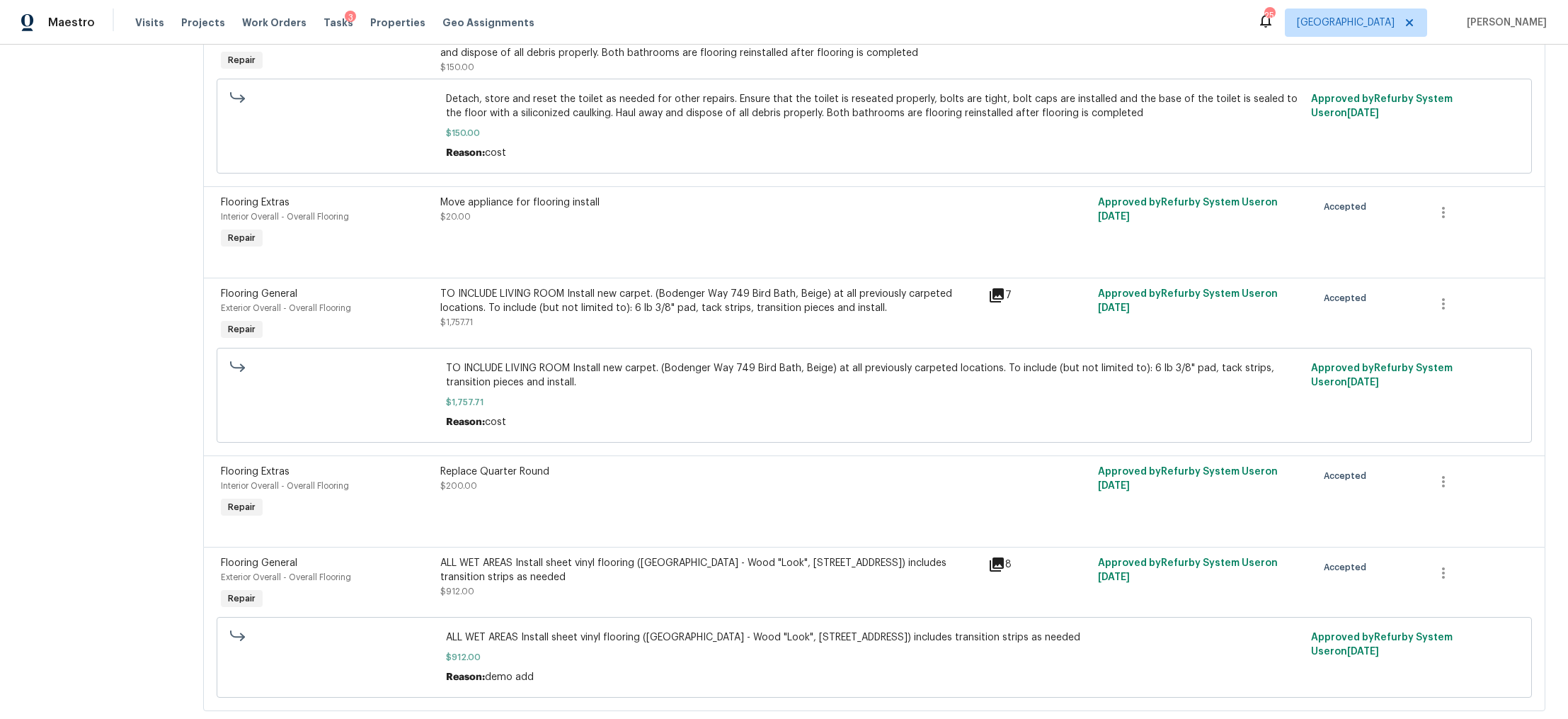
click at [669, 493] on div "Replace Quarter Round $200.00" at bounding box center [710, 479] width 540 height 29
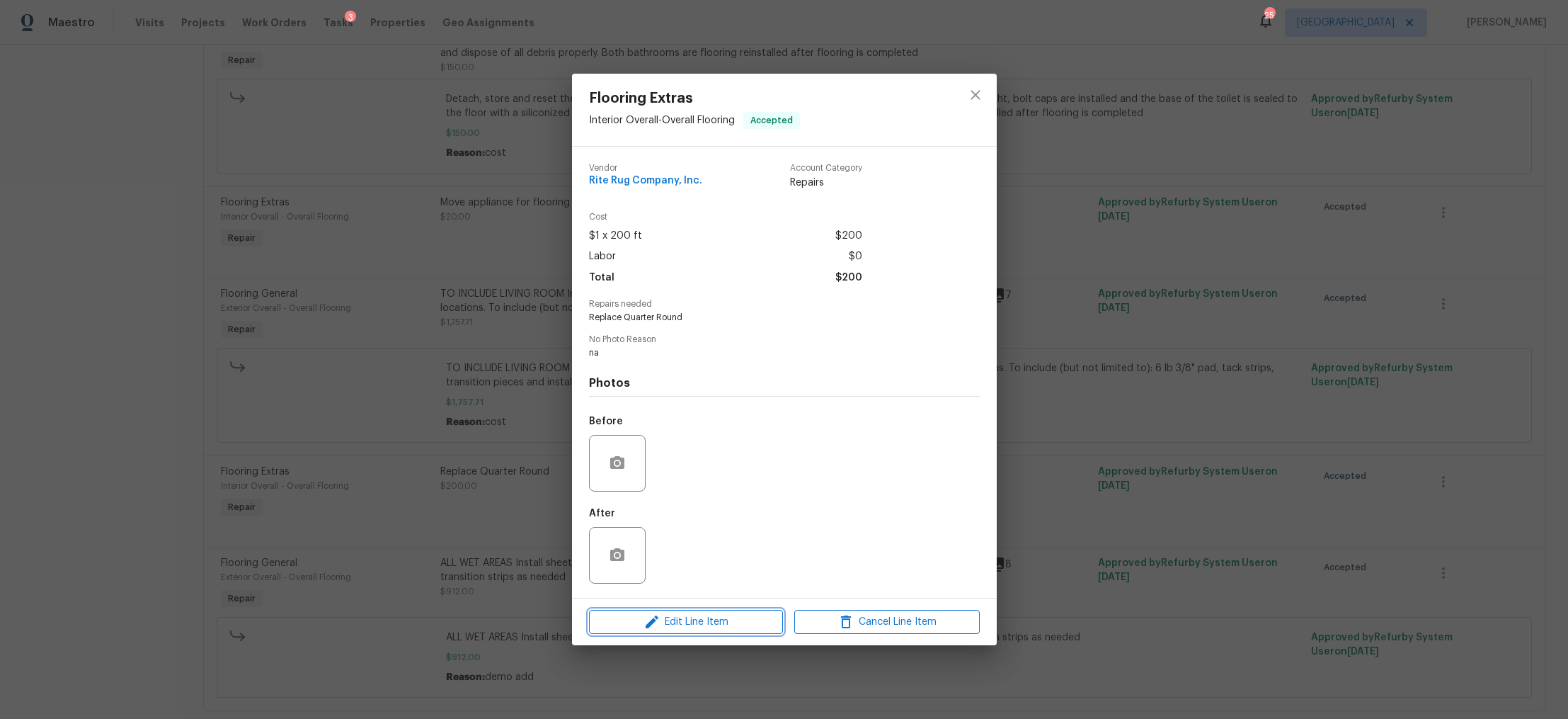
click at [715, 631] on span "Edit Line Item" at bounding box center [686, 622] width 186 height 18
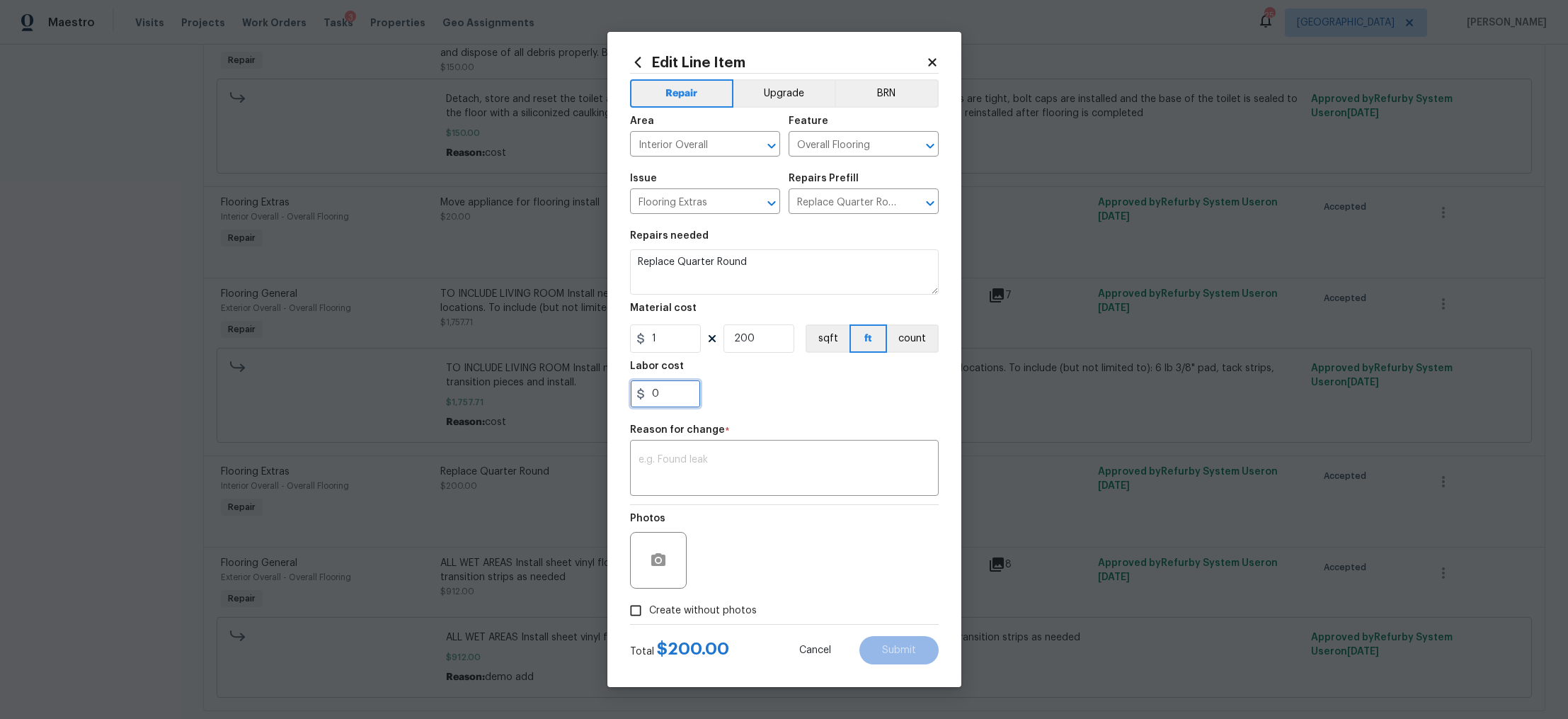
click at [680, 394] on input "0" at bounding box center [665, 393] width 71 height 29
type input "0"
click at [755, 336] on input "200" at bounding box center [759, 339] width 71 height 29
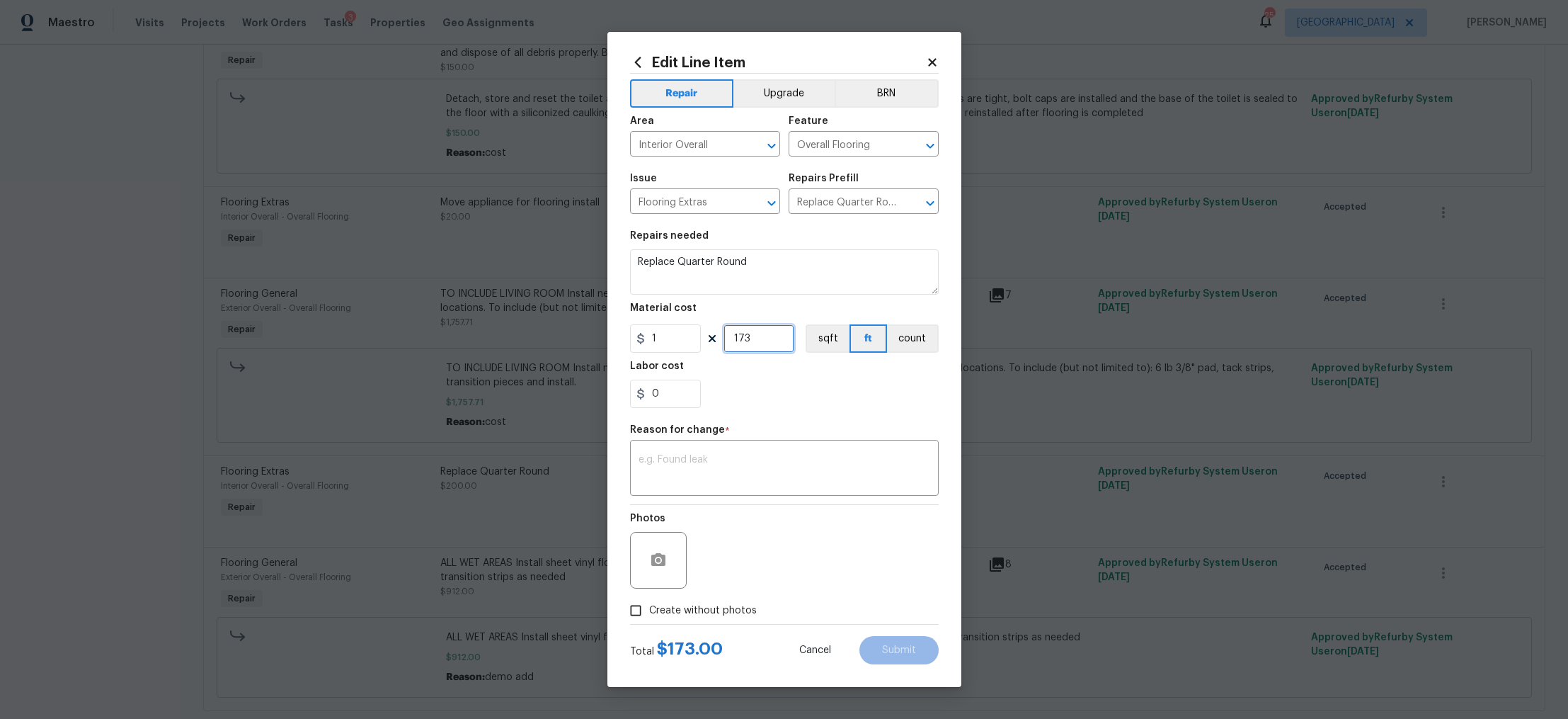
type input "173"
click at [680, 395] on input "0" at bounding box center [665, 393] width 71 height 29
type input "0.6"
click at [734, 482] on textarea at bounding box center [784, 470] width 292 height 29
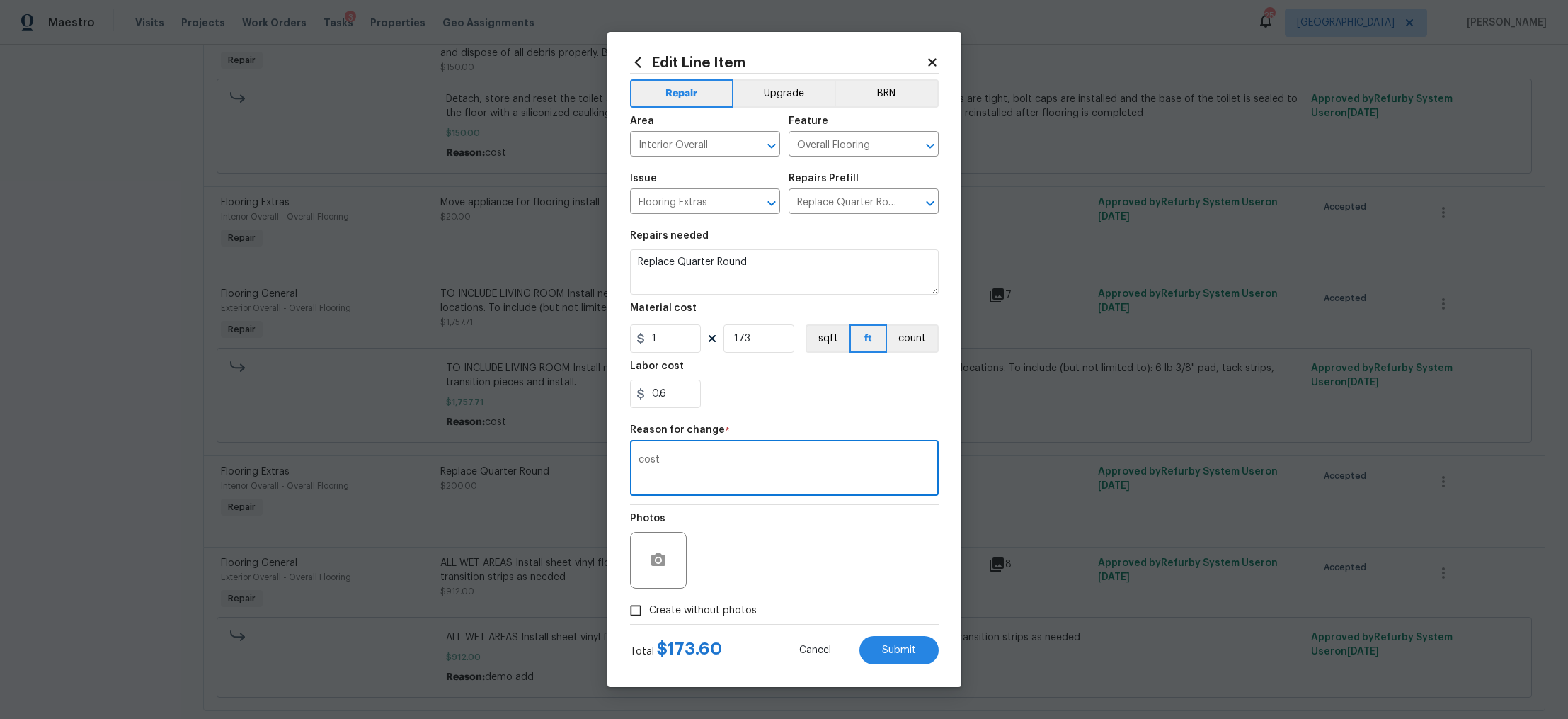
type textarea "cost"
click at [896, 546] on div "Photos" at bounding box center [785, 551] width 309 height 92
click at [898, 656] on button "Submit" at bounding box center [898, 650] width 79 height 29
type input "200"
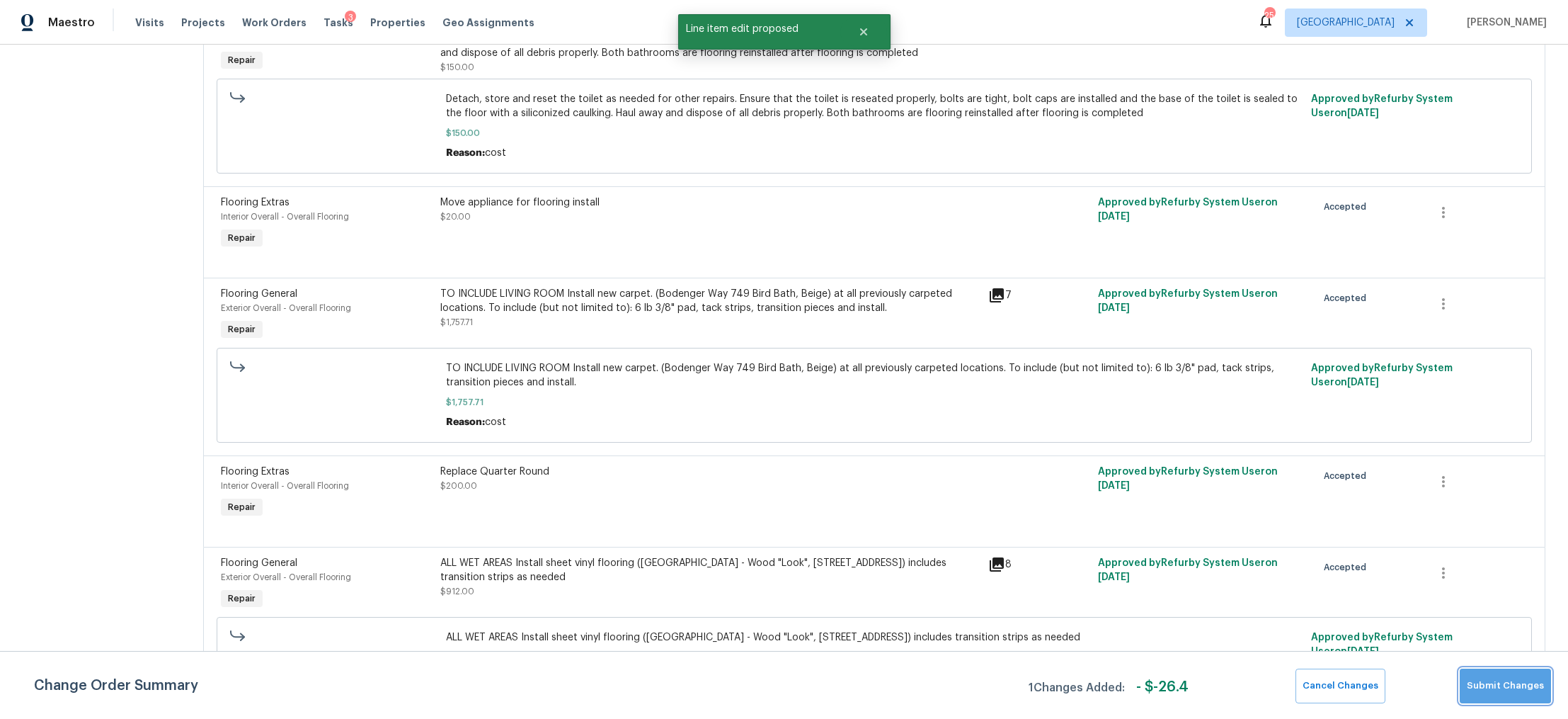
click at [1519, 691] on span "Submit Changes" at bounding box center [1505, 686] width 77 height 16
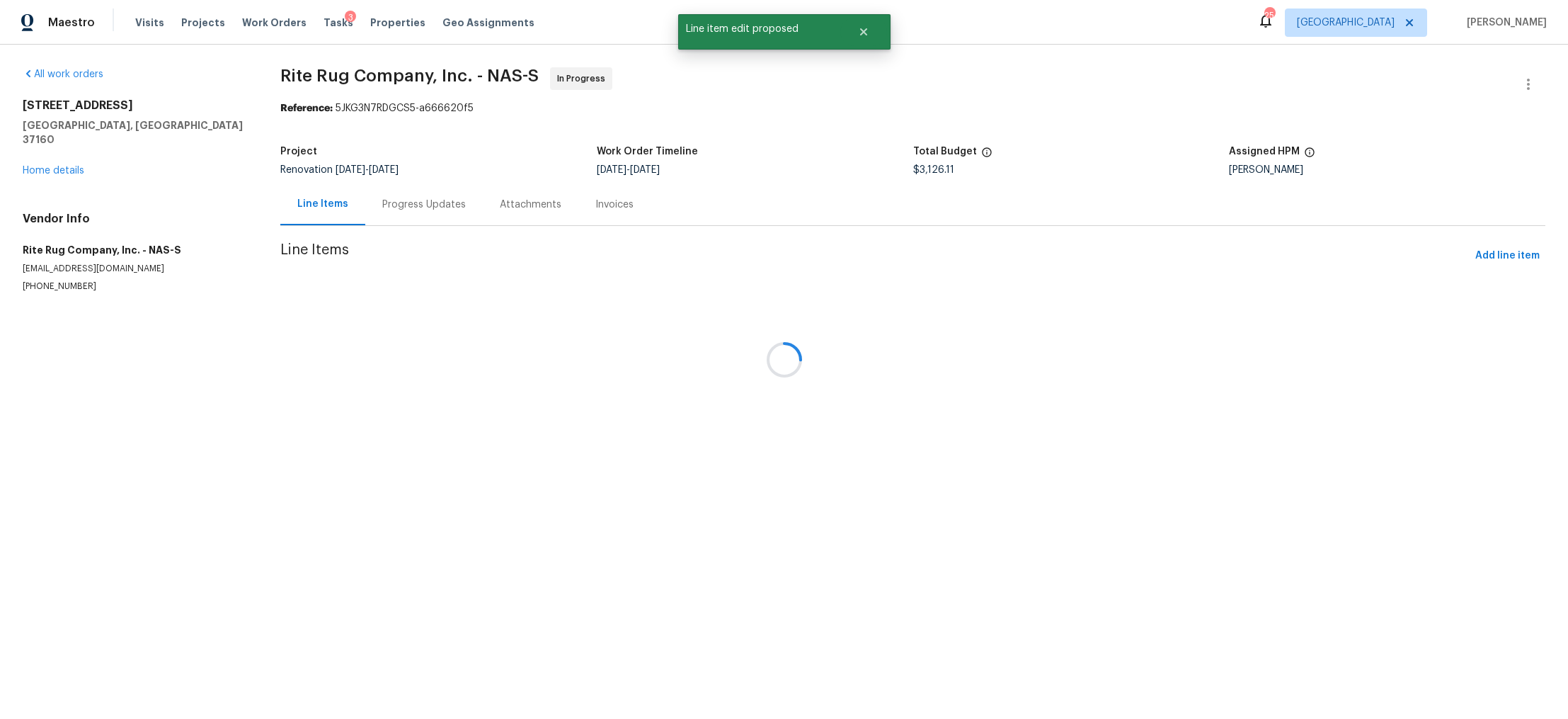
scroll to position [0, 0]
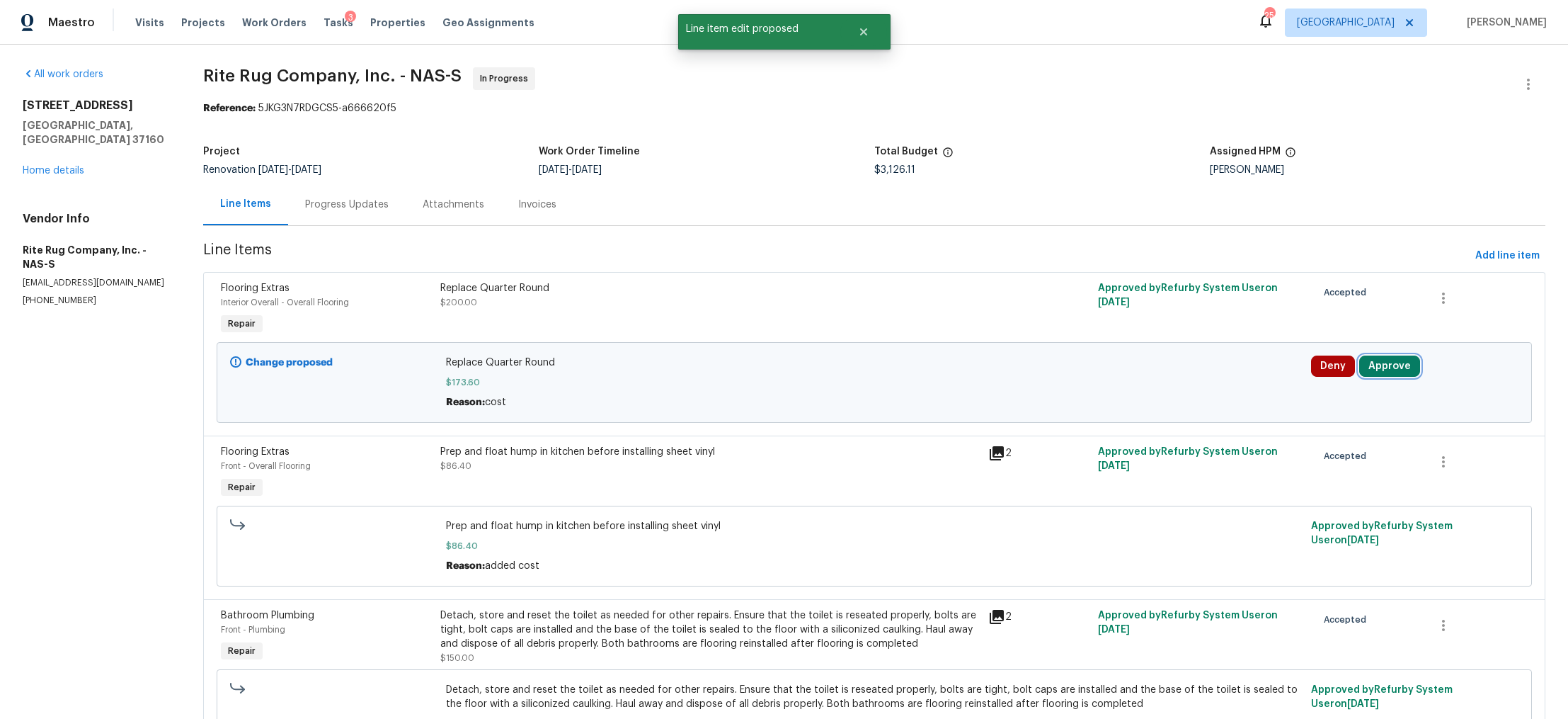
click at [1377, 366] on button "Approve" at bounding box center [1390, 366] width 60 height 21
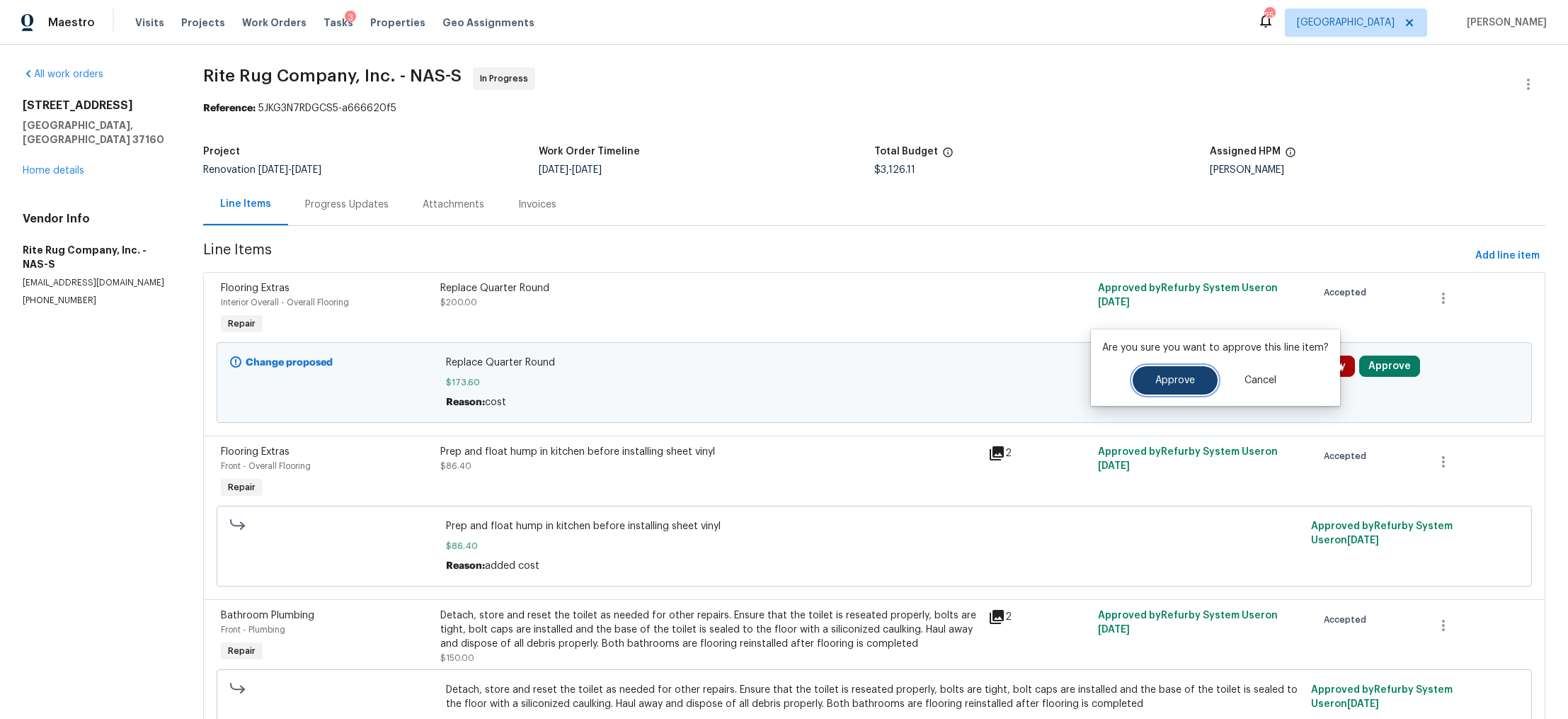
click at [1190, 371] on button "Approve" at bounding box center [1176, 380] width 85 height 29
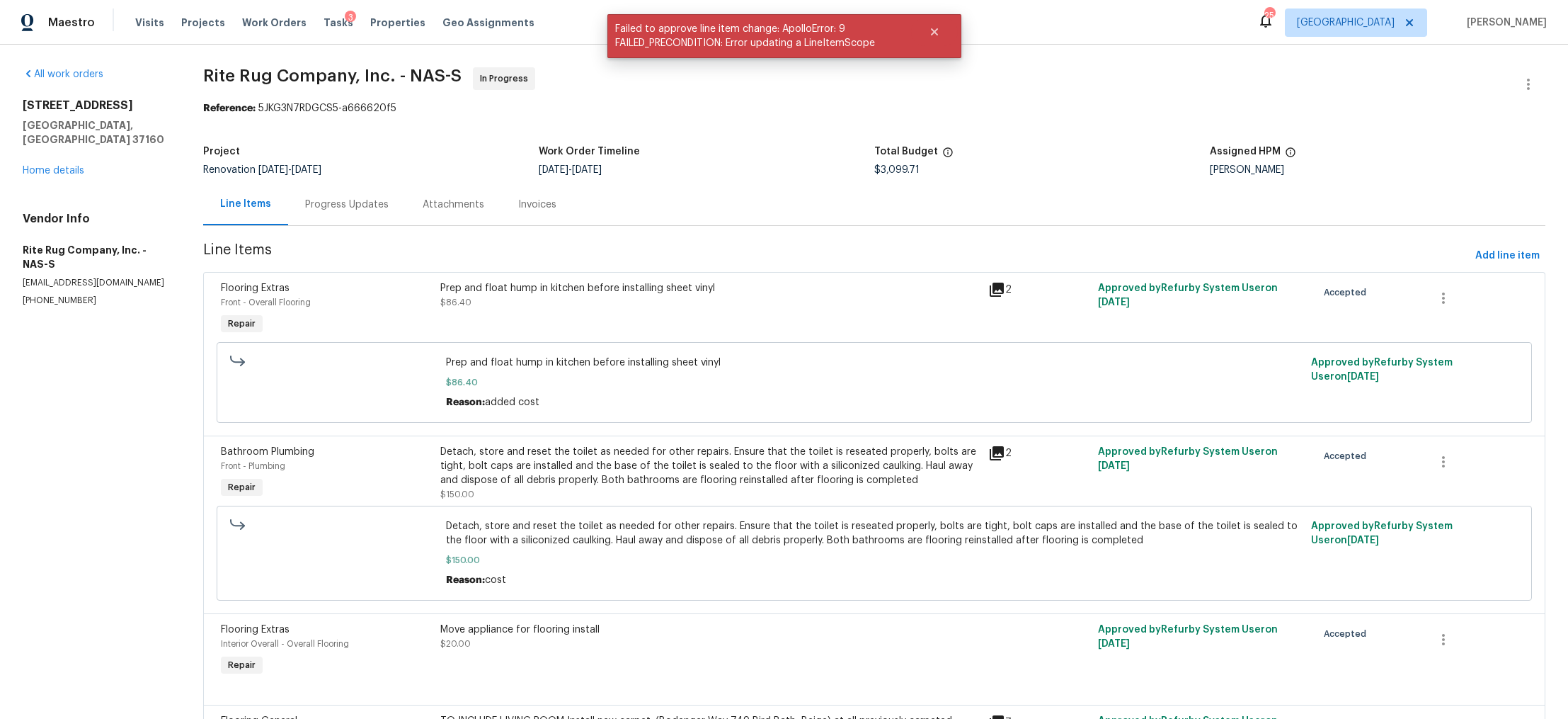
click at [316, 204] on div "Progress Updates" at bounding box center [347, 204] width 83 height 14
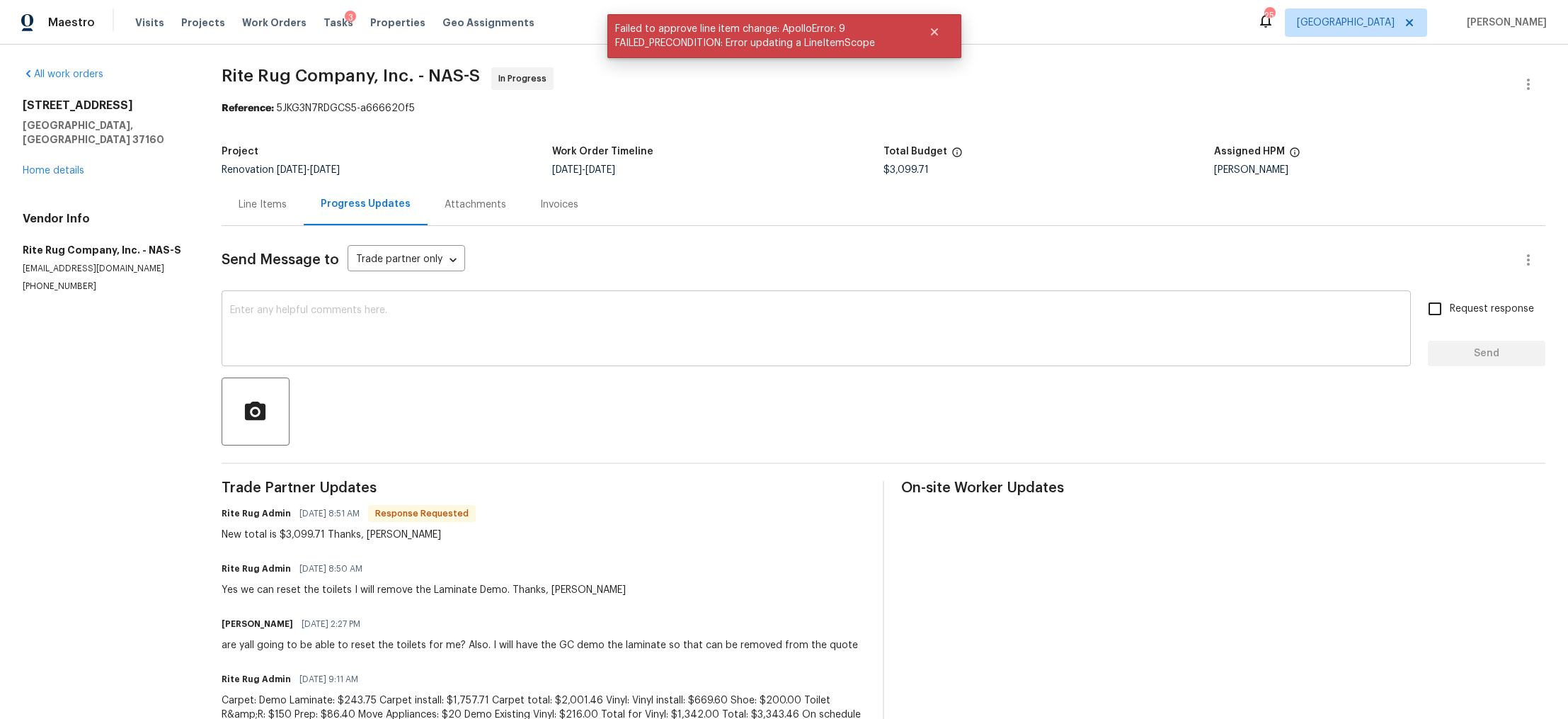
click at [335, 331] on textarea at bounding box center [816, 330] width 1172 height 50
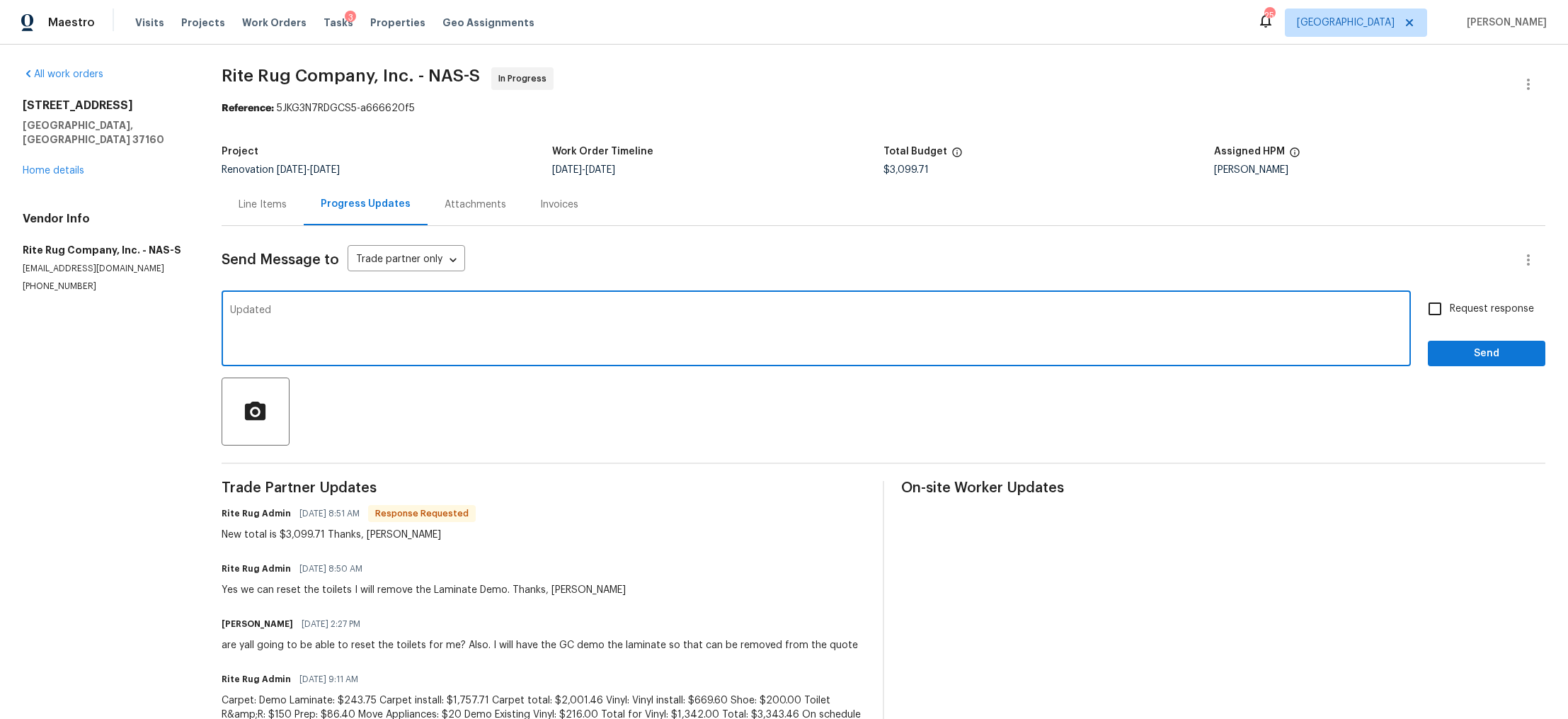
type textarea "Updated"
click at [1450, 303] on span "Request response" at bounding box center [1492, 309] width 84 height 15
click at [1444, 303] on input "Request response" at bounding box center [1435, 308] width 29 height 29
checkbox input "true"
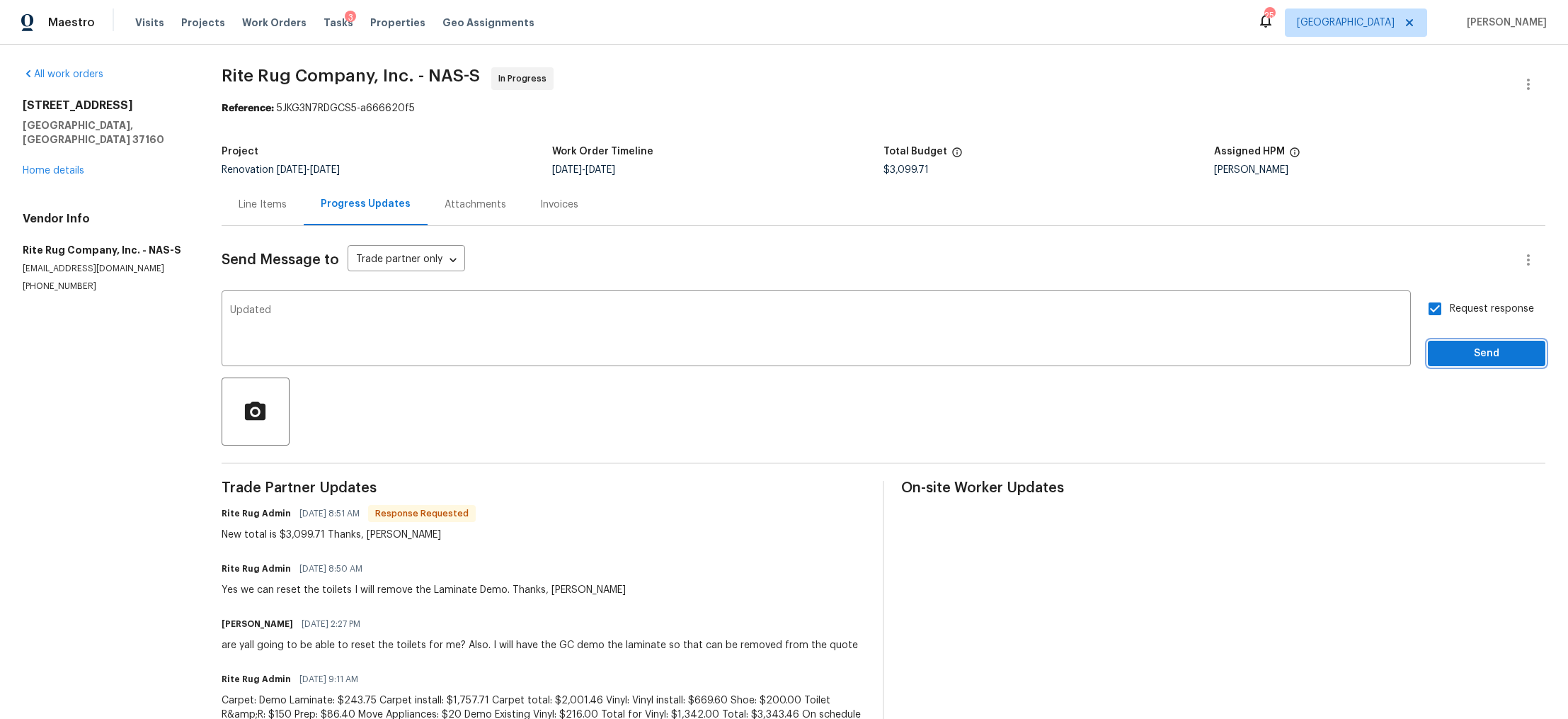
click at [1440, 348] on span "Send" at bounding box center [1487, 354] width 95 height 18
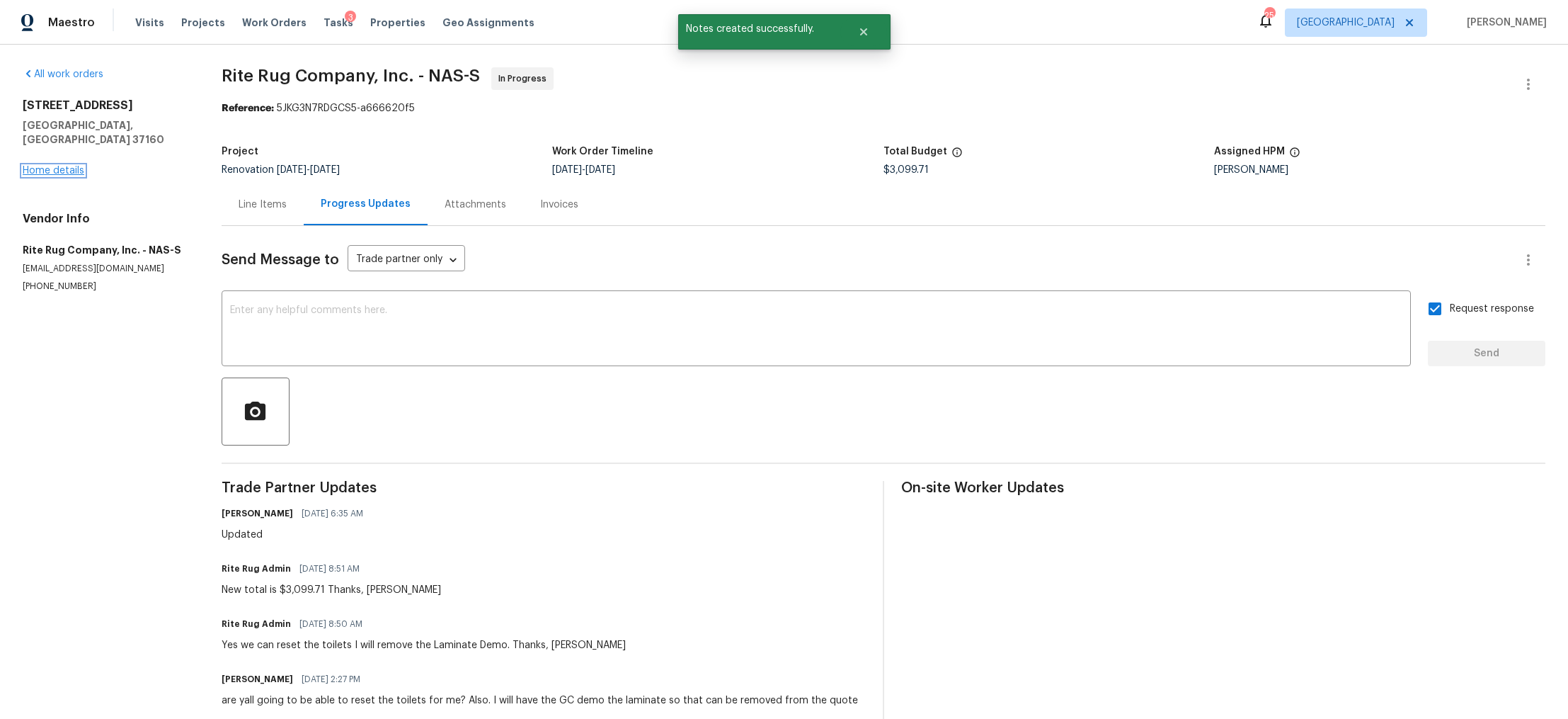
click at [66, 166] on link "Home details" at bounding box center [53, 171] width 61 height 10
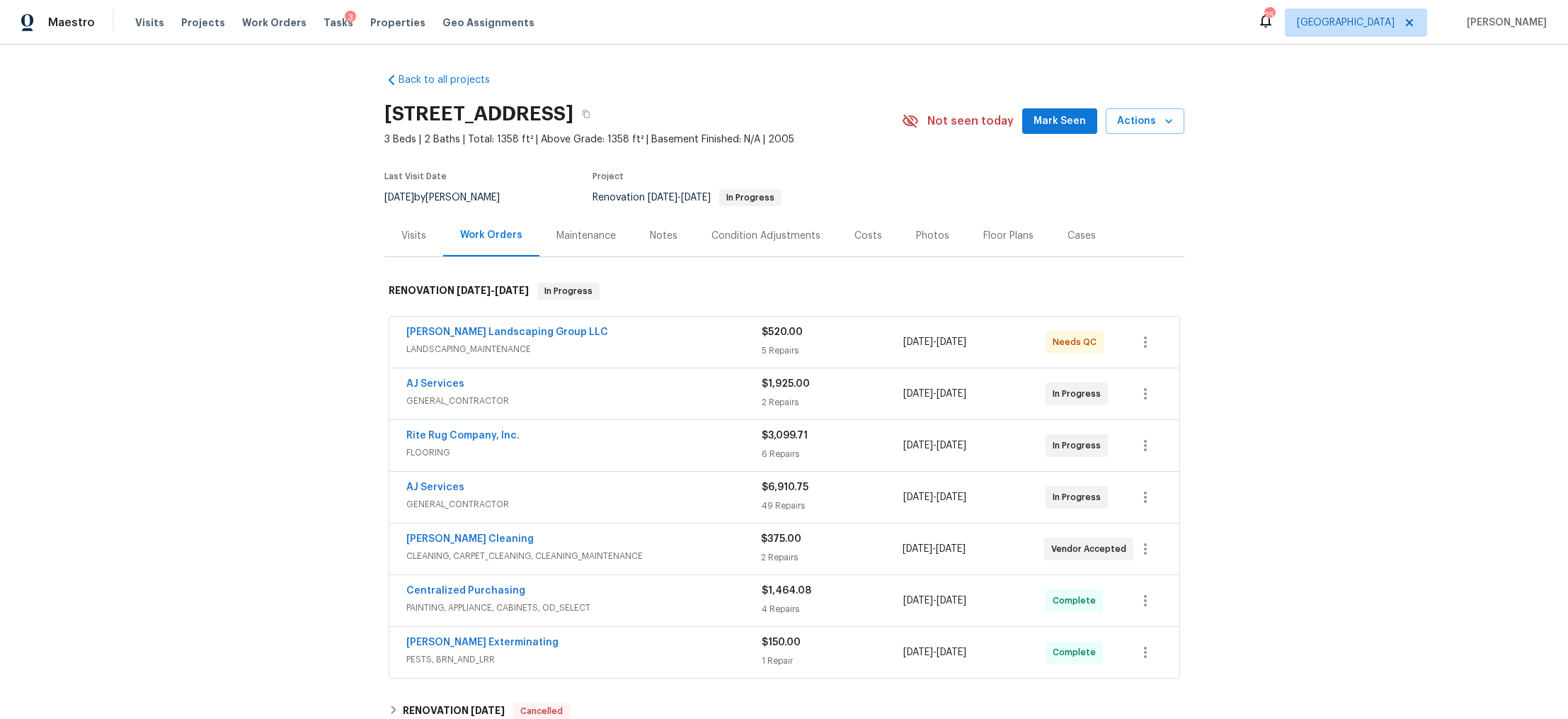
click at [618, 340] on div "[PERSON_NAME] Landscaping Group LLC" at bounding box center [584, 334] width 356 height 17
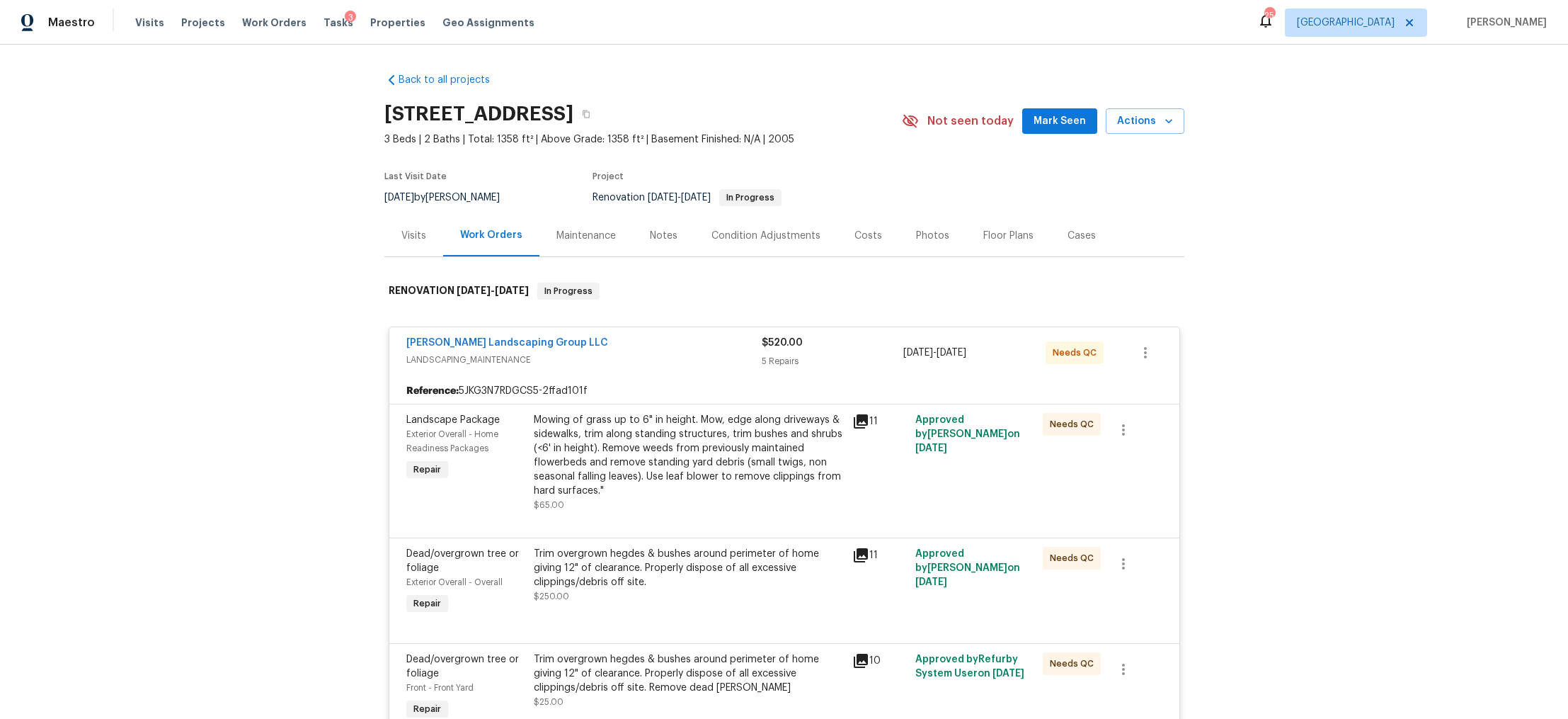
click at [661, 425] on div "Mowing of grass up to 6" in height. Mow, edge along driveways & sidewalks, trim…" at bounding box center [688, 456] width 310 height 85
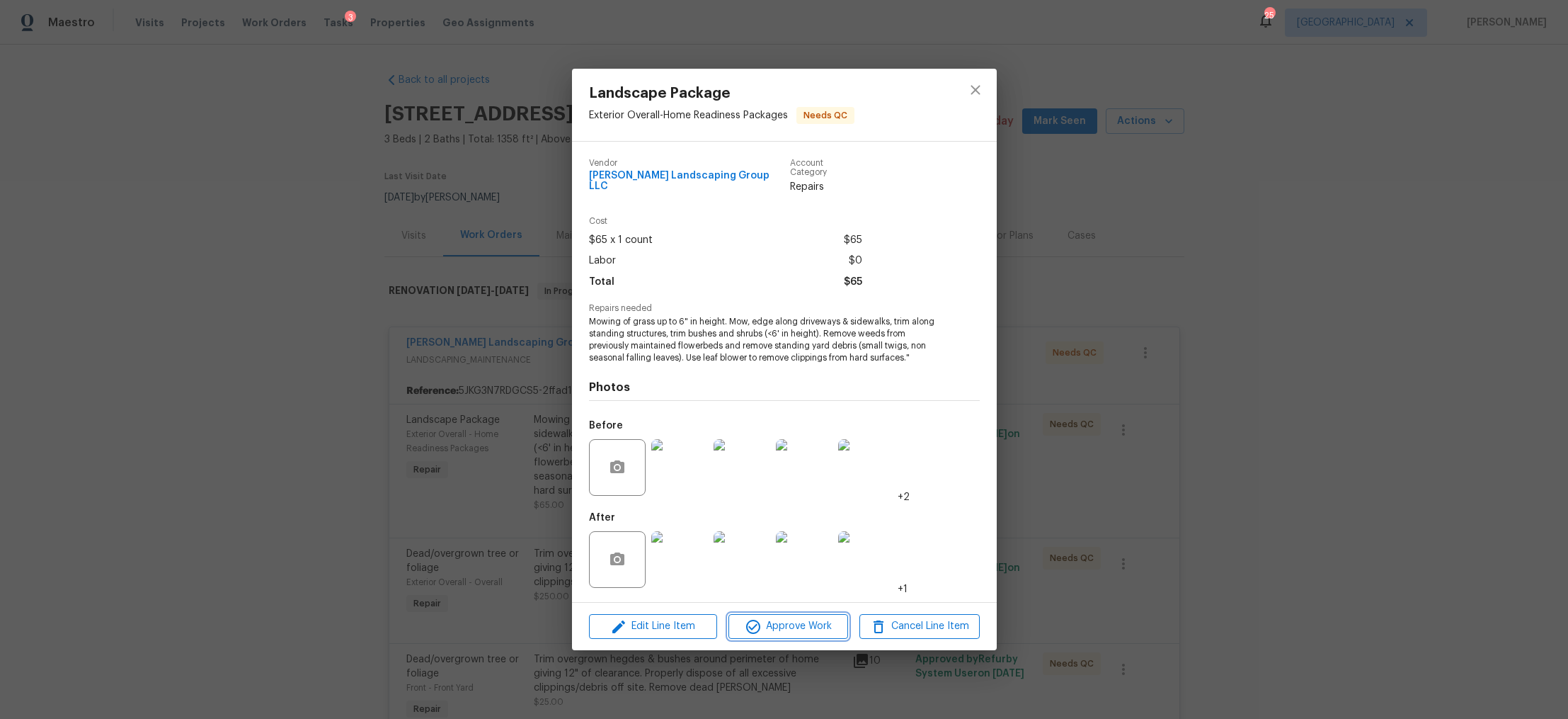
click at [786, 622] on span "Approve Work" at bounding box center [788, 627] width 111 height 18
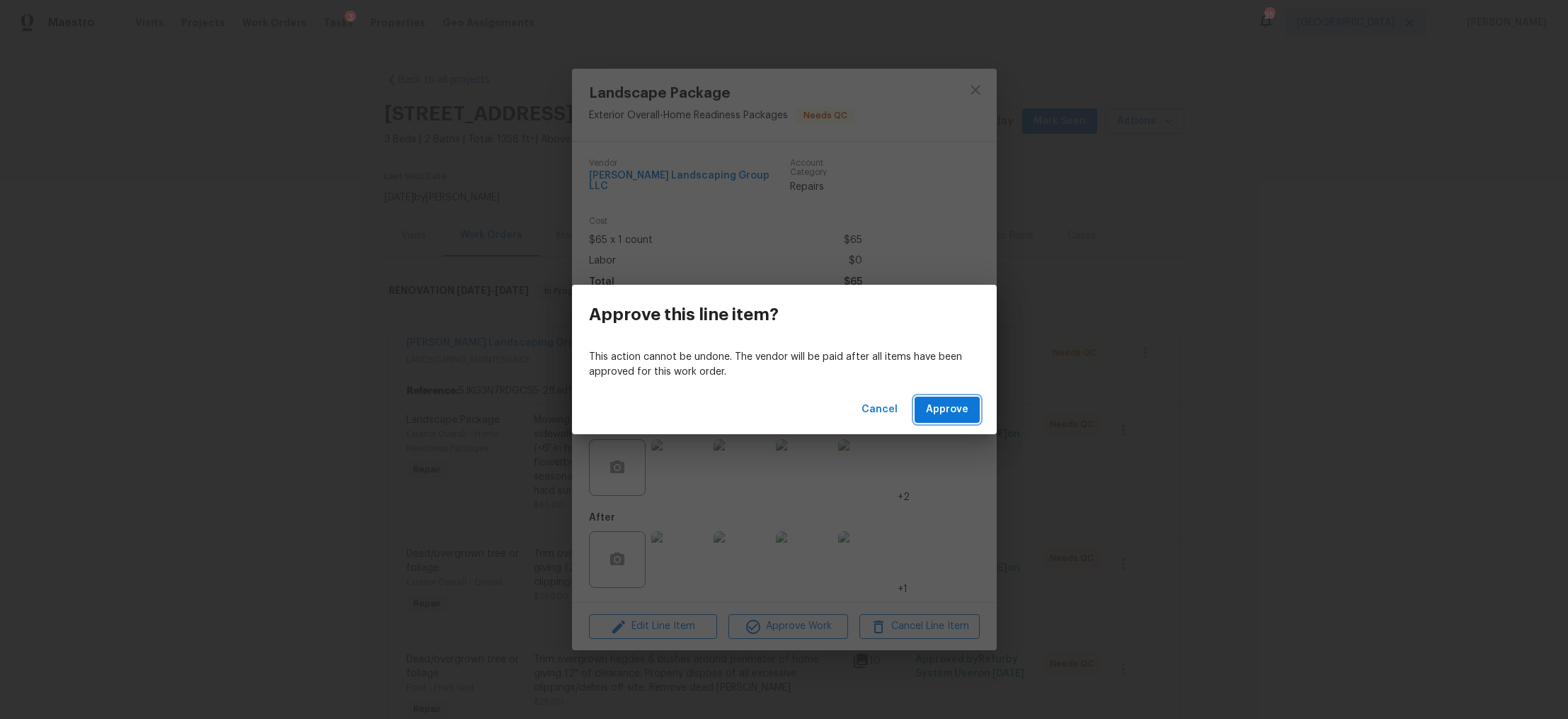
click at [955, 411] on span "Approve" at bounding box center [948, 410] width 43 height 18
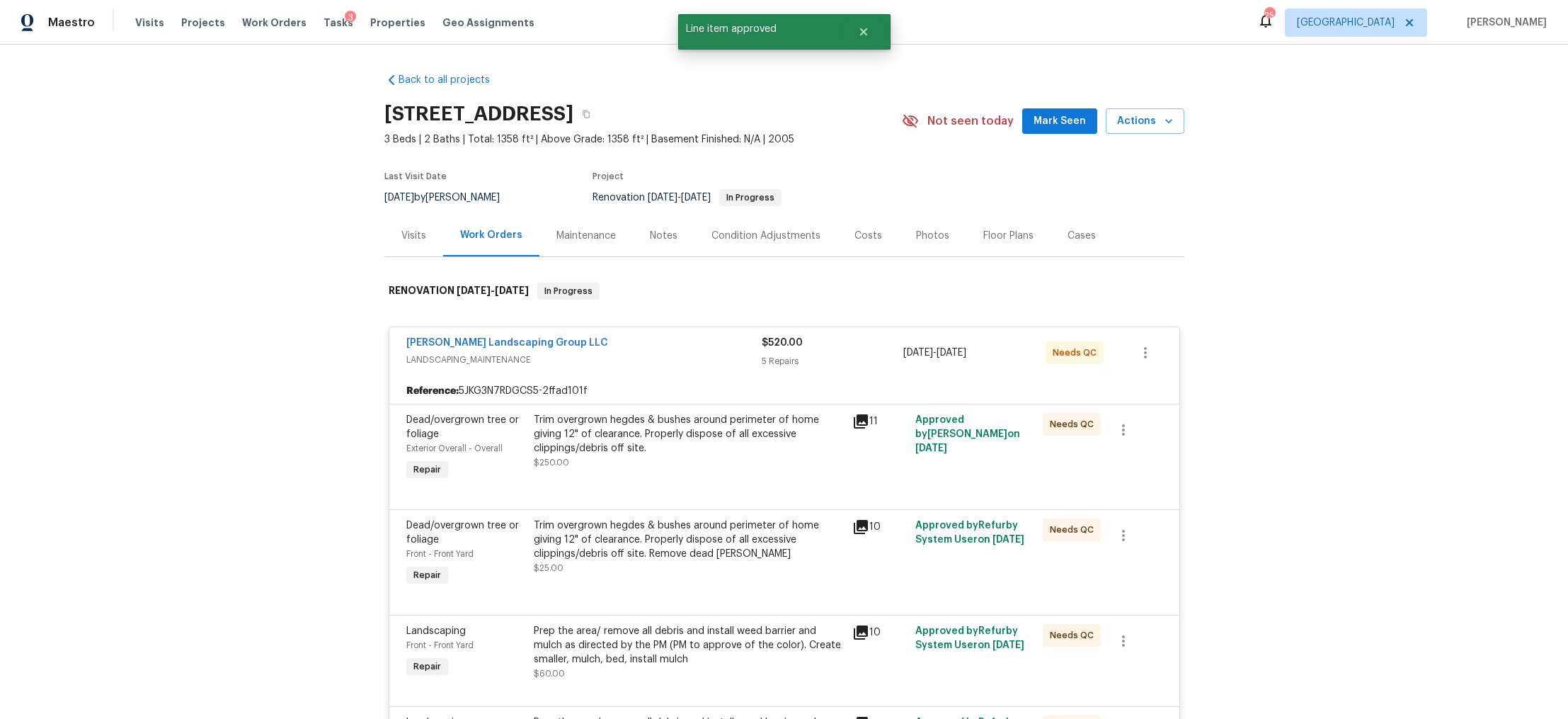
click at [653, 480] on div "Trim overgrown hegdes & bushes around perimeter of home giving 12" of clearance…" at bounding box center [689, 448] width 319 height 79
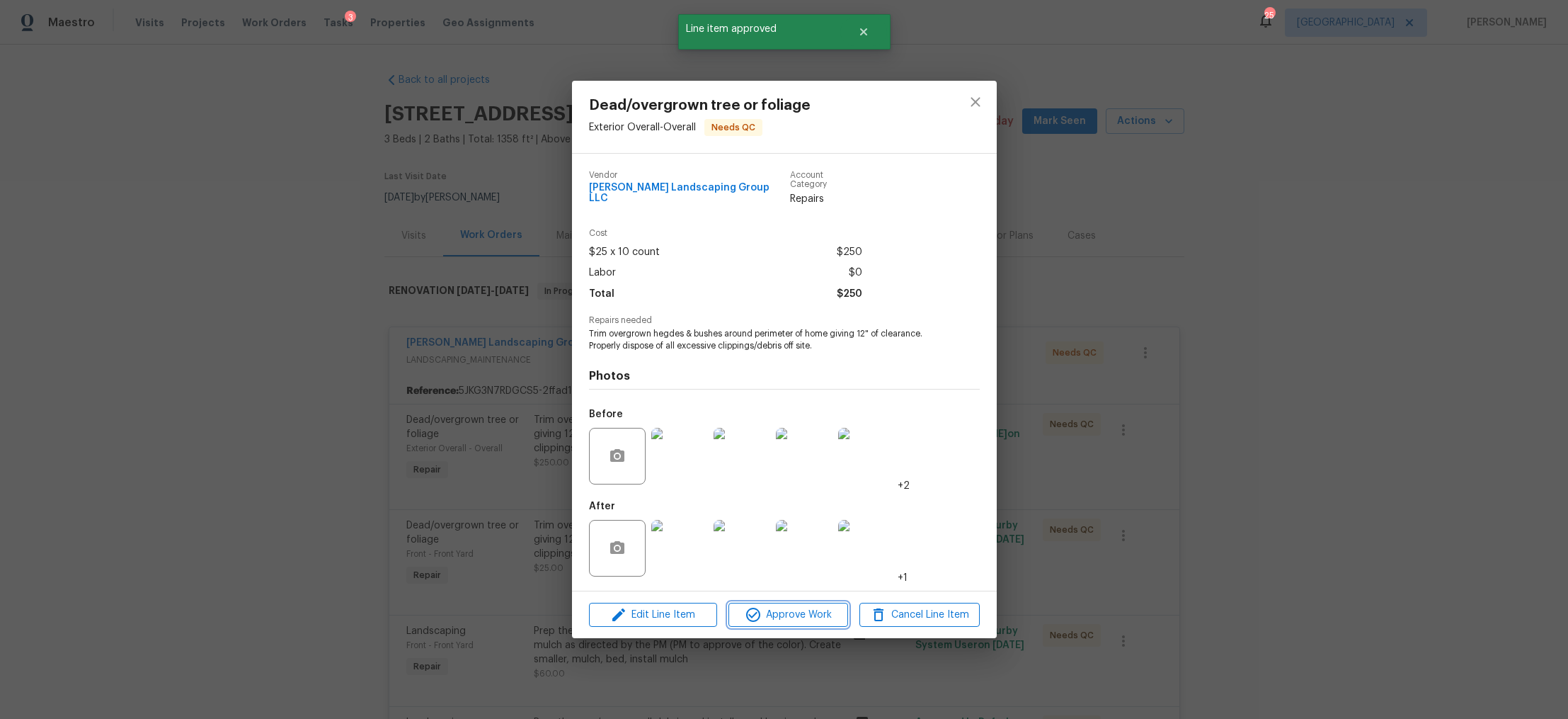
click at [792, 609] on span "Approve Work" at bounding box center [788, 615] width 111 height 18
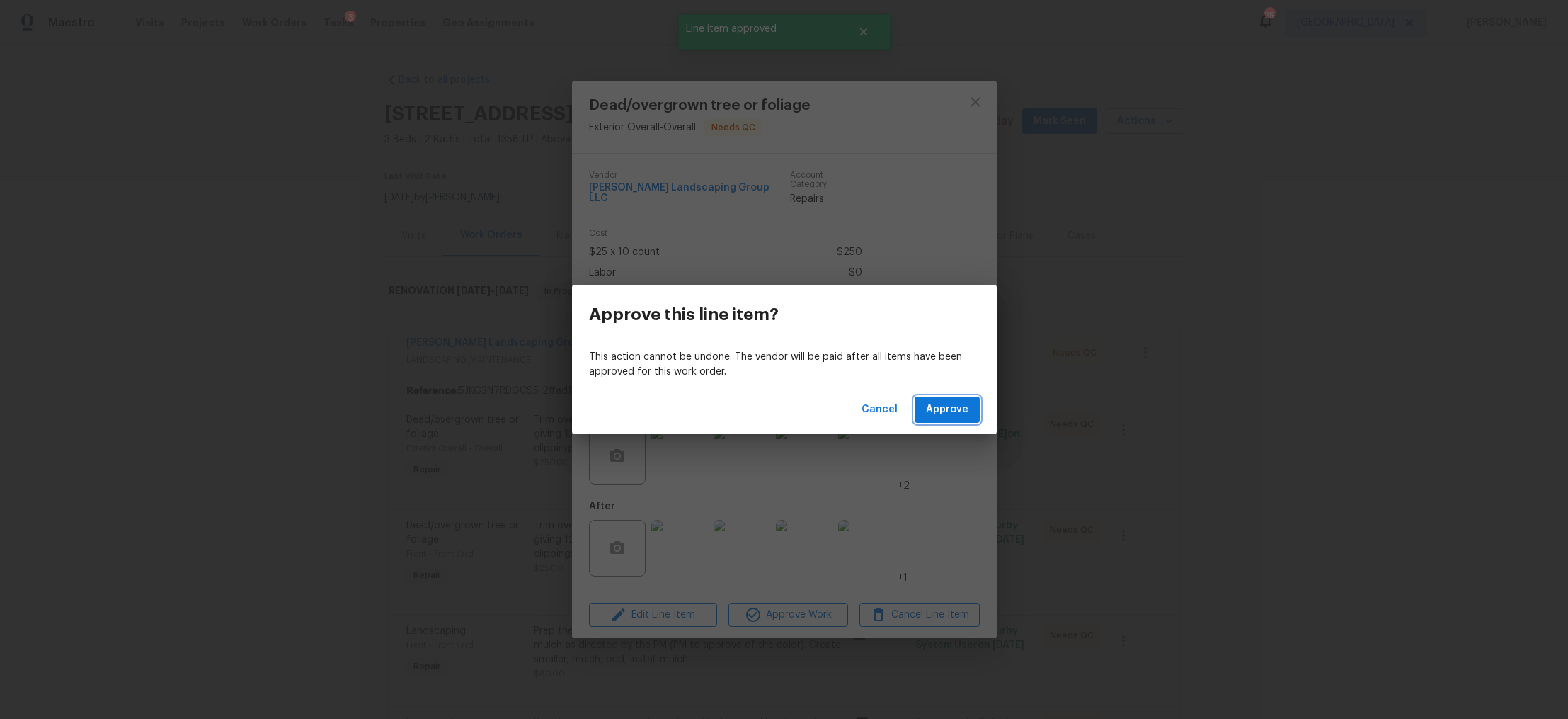
click at [953, 405] on span "Approve" at bounding box center [948, 410] width 43 height 18
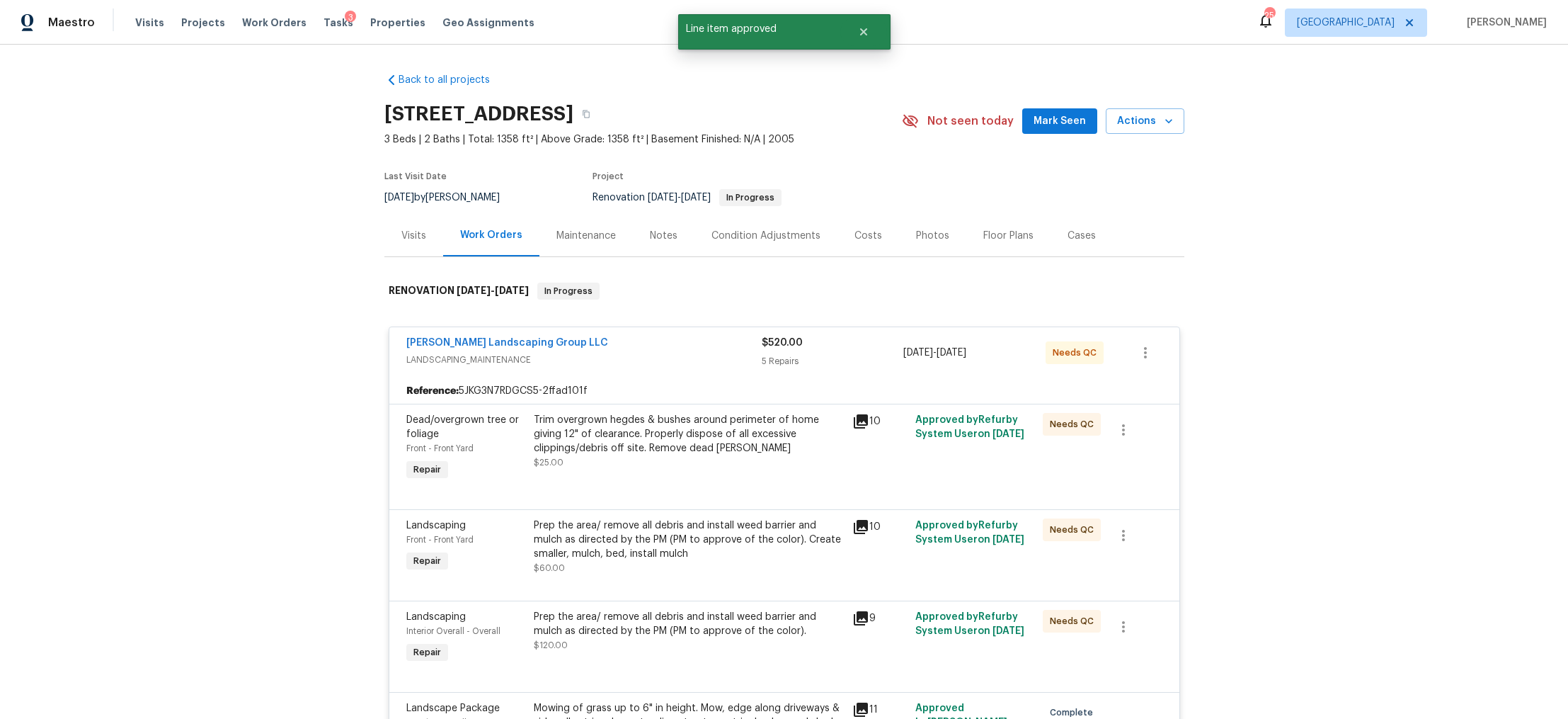
click at [657, 468] on div "Trim overgrown hegdes & bushes around perimeter of home giving 12" of clearance…" at bounding box center [688, 441] width 310 height 56
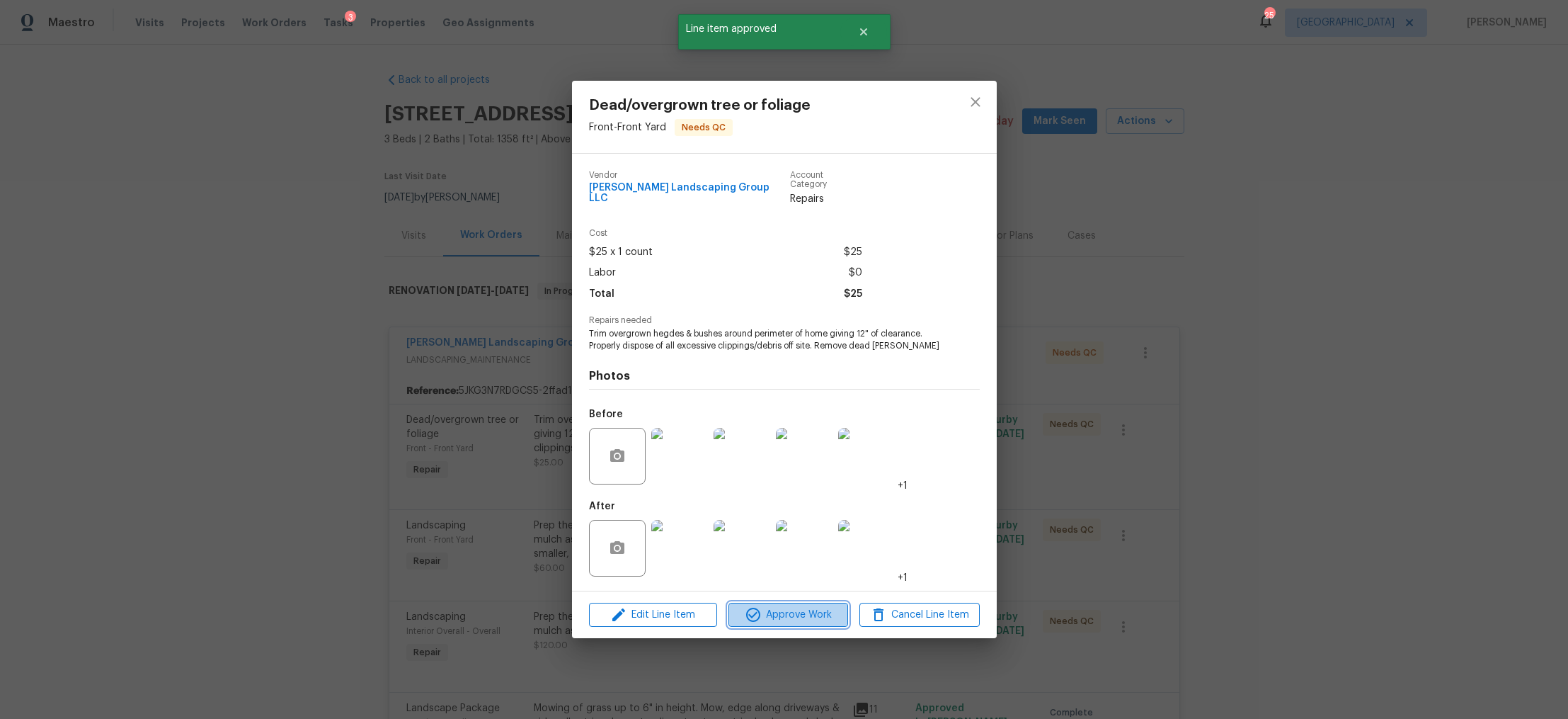
click at [795, 606] on span "Approve Work" at bounding box center [788, 615] width 111 height 18
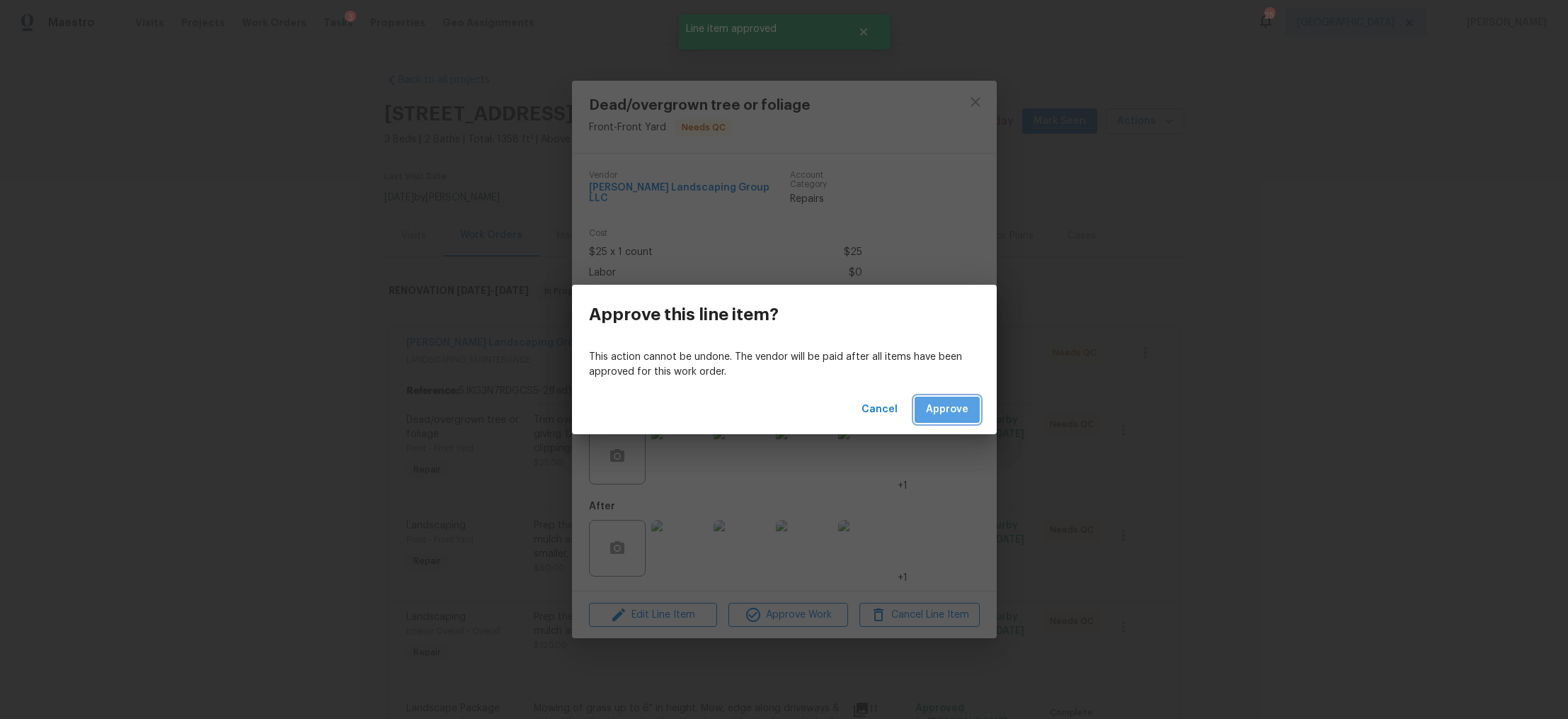
click at [949, 404] on span "Approve" at bounding box center [948, 410] width 43 height 18
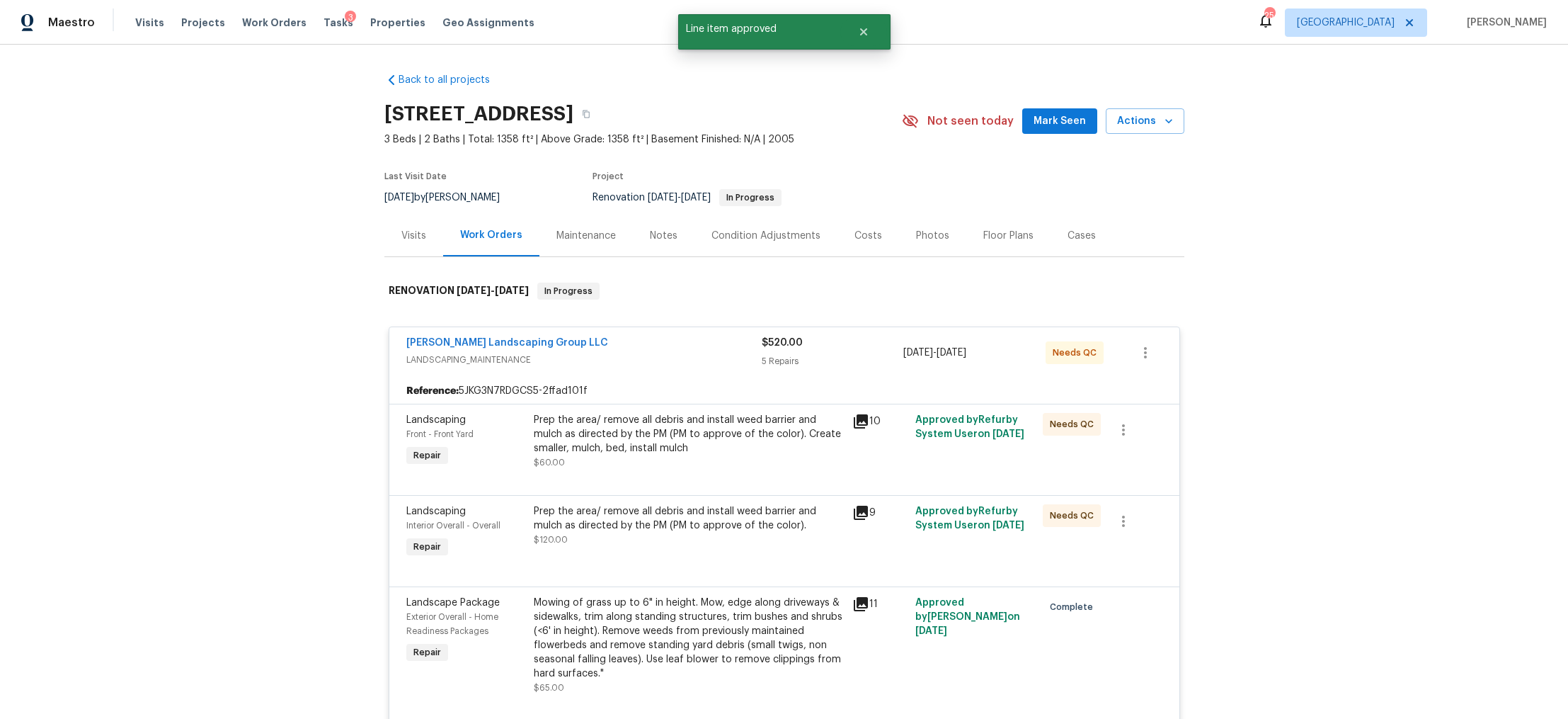
click at [665, 474] on div at bounding box center [784, 478] width 756 height 17
click at [787, 465] on div "Prep the area/ remove all debris and install weed barrier and mulch as directed…" at bounding box center [688, 441] width 310 height 56
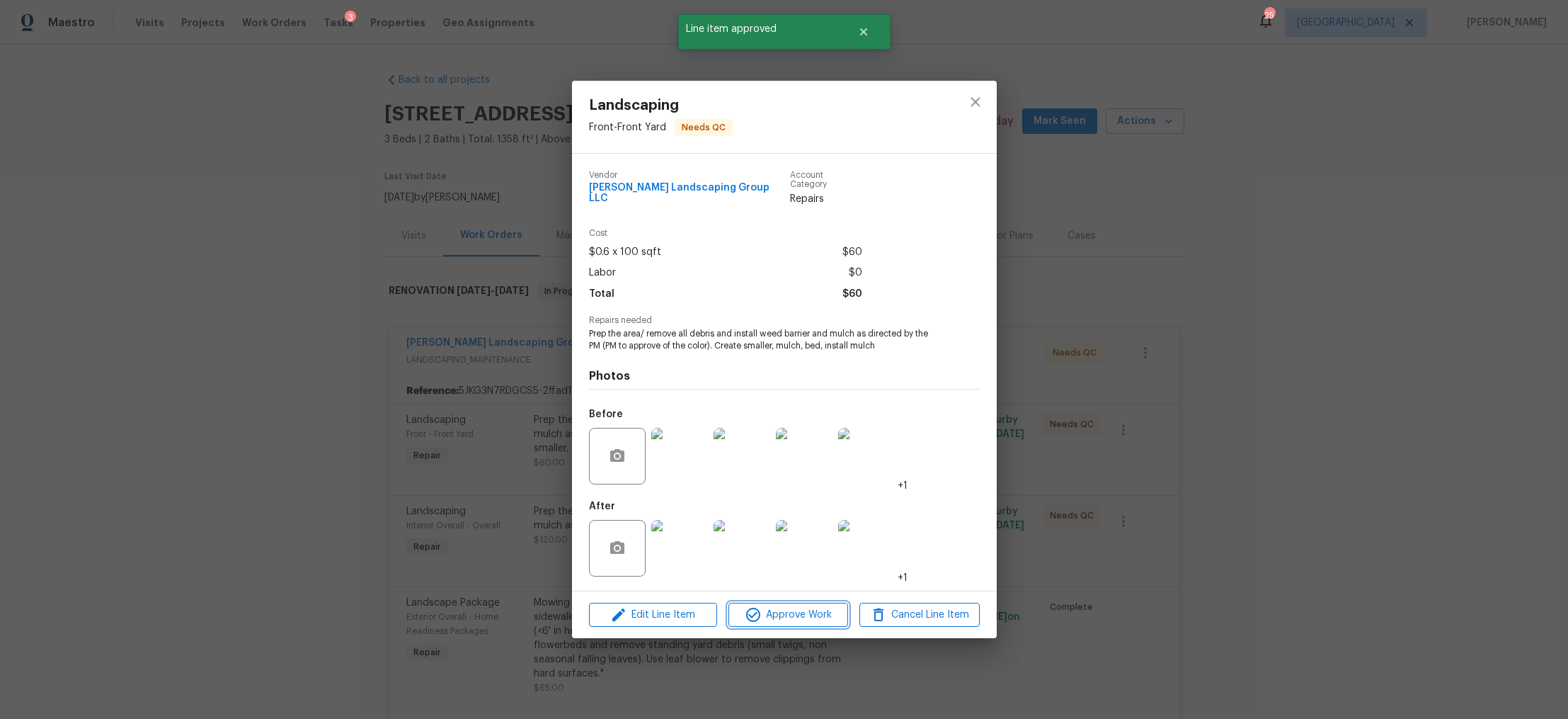
click at [810, 606] on span "Approve Work" at bounding box center [788, 615] width 111 height 18
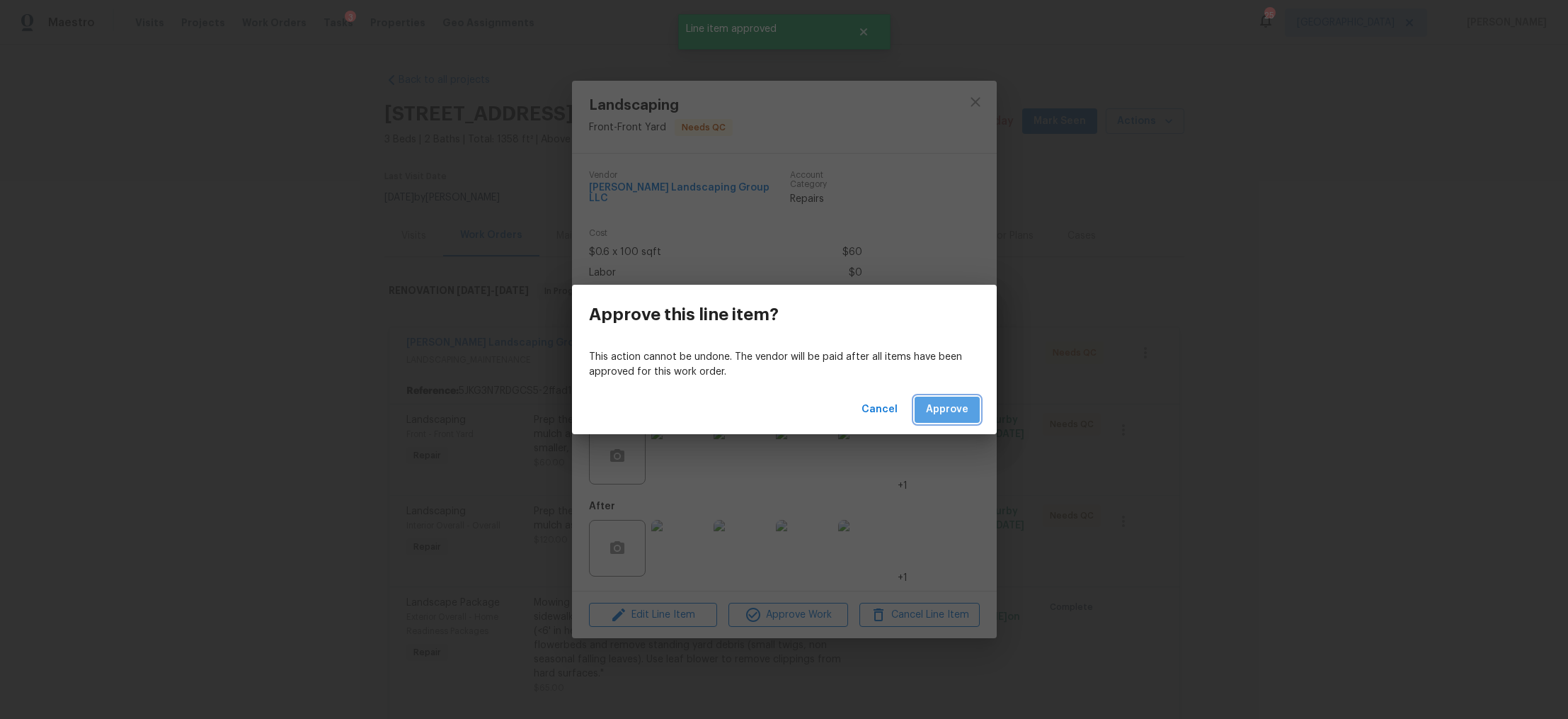
click at [952, 410] on span "Approve" at bounding box center [948, 410] width 43 height 18
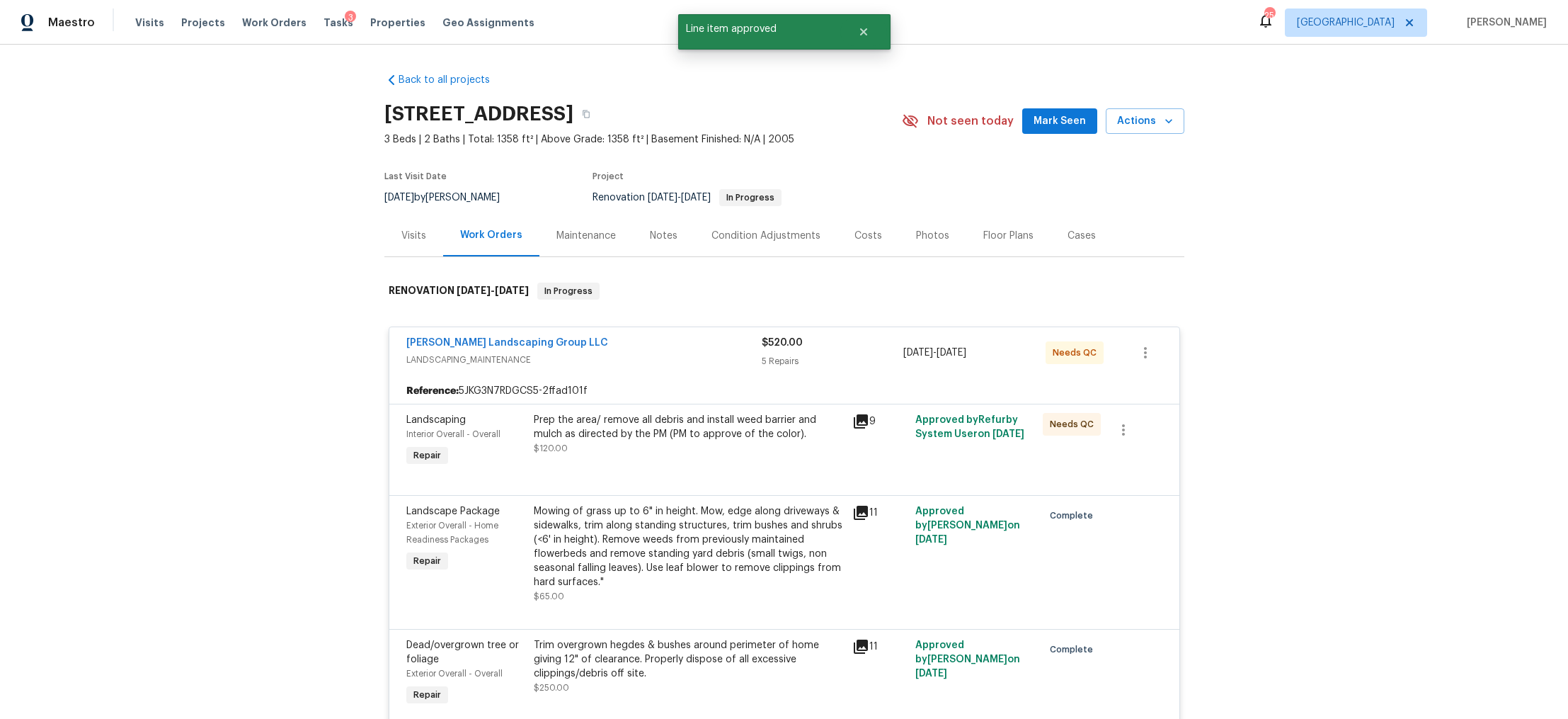
click at [656, 463] on div "Prep the area/ remove all debris and install weed barrier and mulch as directed…" at bounding box center [689, 442] width 319 height 65
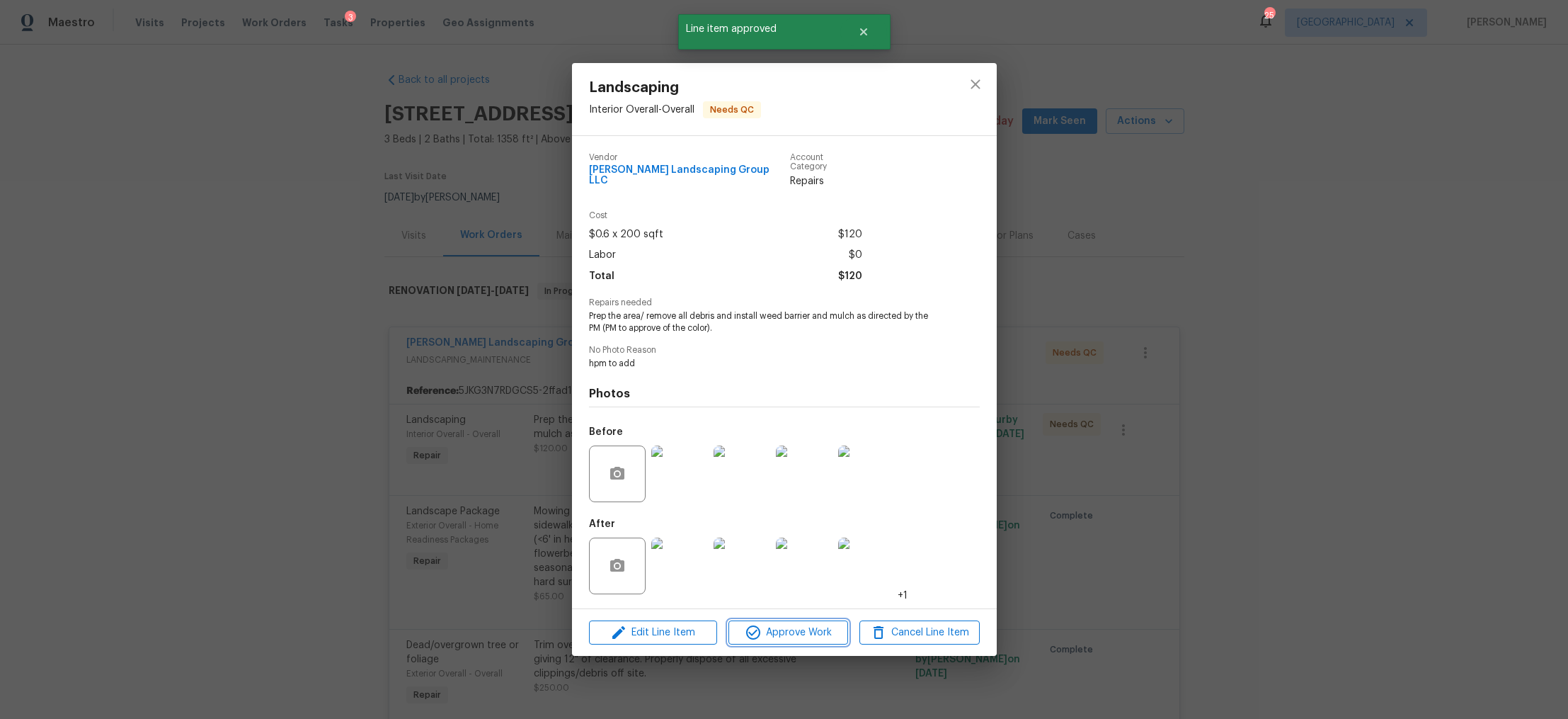
click at [773, 627] on span "Approve Work" at bounding box center [788, 633] width 111 height 18
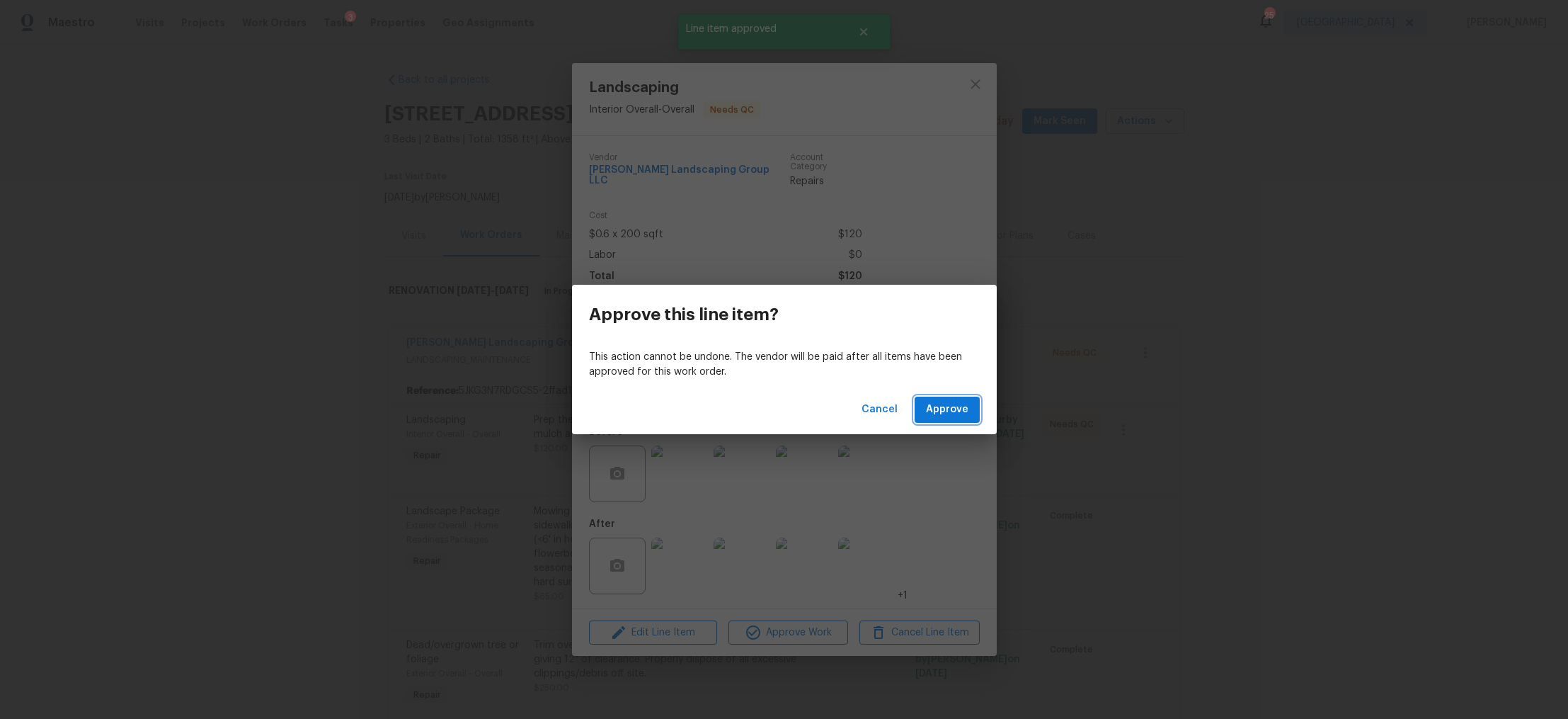
click at [960, 402] on span "Approve" at bounding box center [948, 410] width 43 height 18
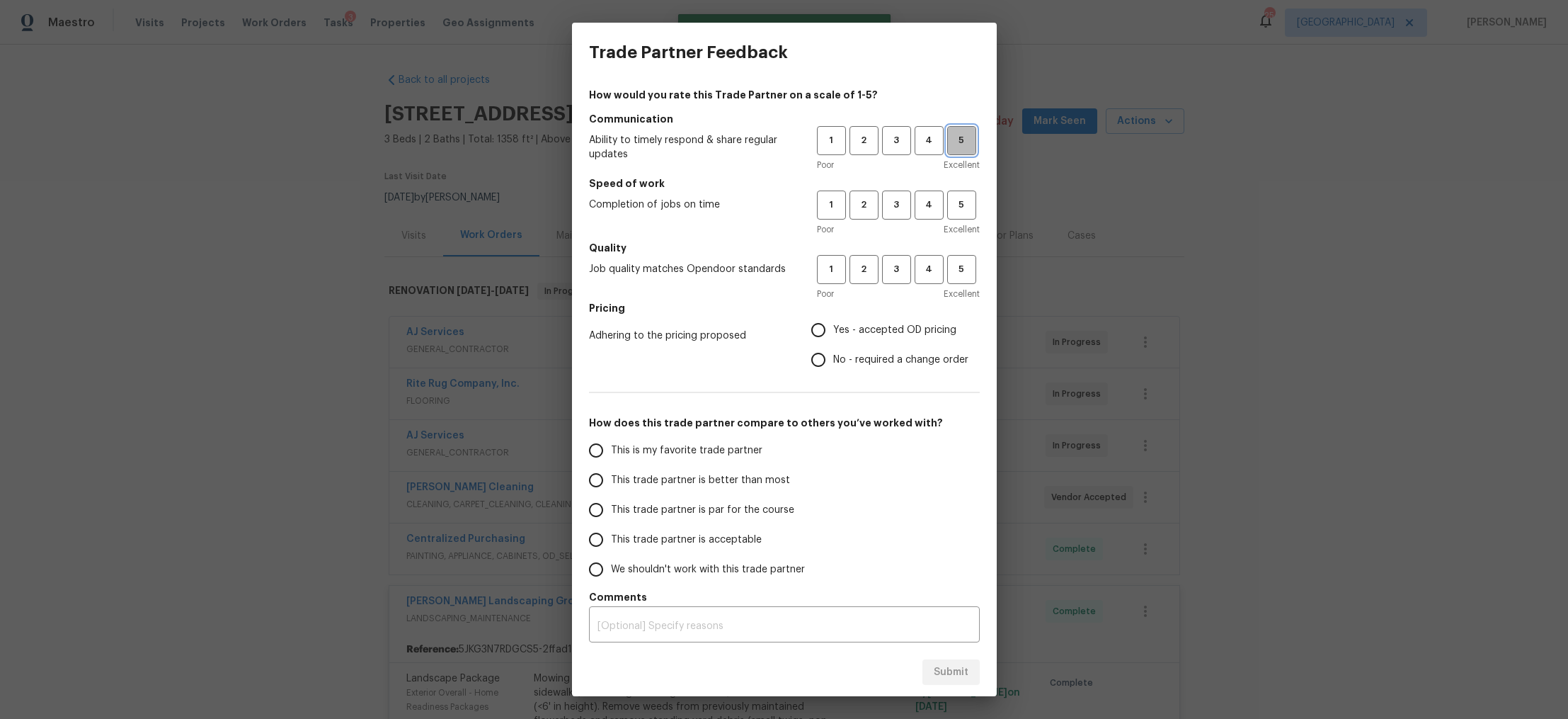
click at [965, 137] on span "5" at bounding box center [962, 141] width 26 height 16
click at [965, 195] on button "5" at bounding box center [962, 205] width 29 height 29
click at [965, 250] on h5 "Quality" at bounding box center [785, 247] width 391 height 14
click at [965, 262] on span "5" at bounding box center [962, 270] width 26 height 16
click at [880, 330] on span "Yes - accepted OD pricing" at bounding box center [894, 330] width 123 height 15
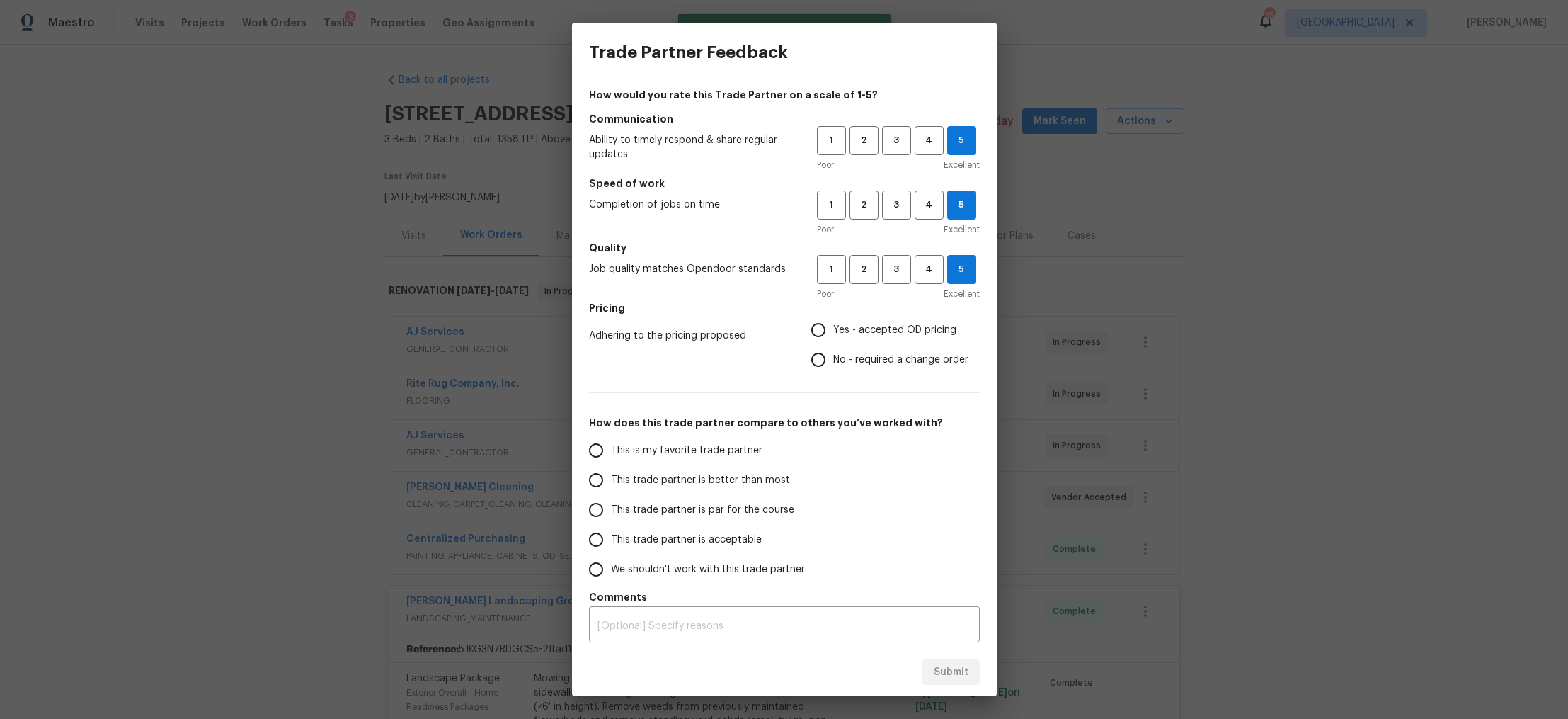
click at [833, 330] on input "Yes - accepted OD pricing" at bounding box center [818, 330] width 29 height 29
radio input "true"
click at [705, 474] on span "This trade partner is better than most" at bounding box center [700, 481] width 179 height 15
click at [611, 474] on input "This trade partner is better than most" at bounding box center [596, 480] width 29 height 29
click at [953, 670] on span "Submit" at bounding box center [951, 673] width 34 height 18
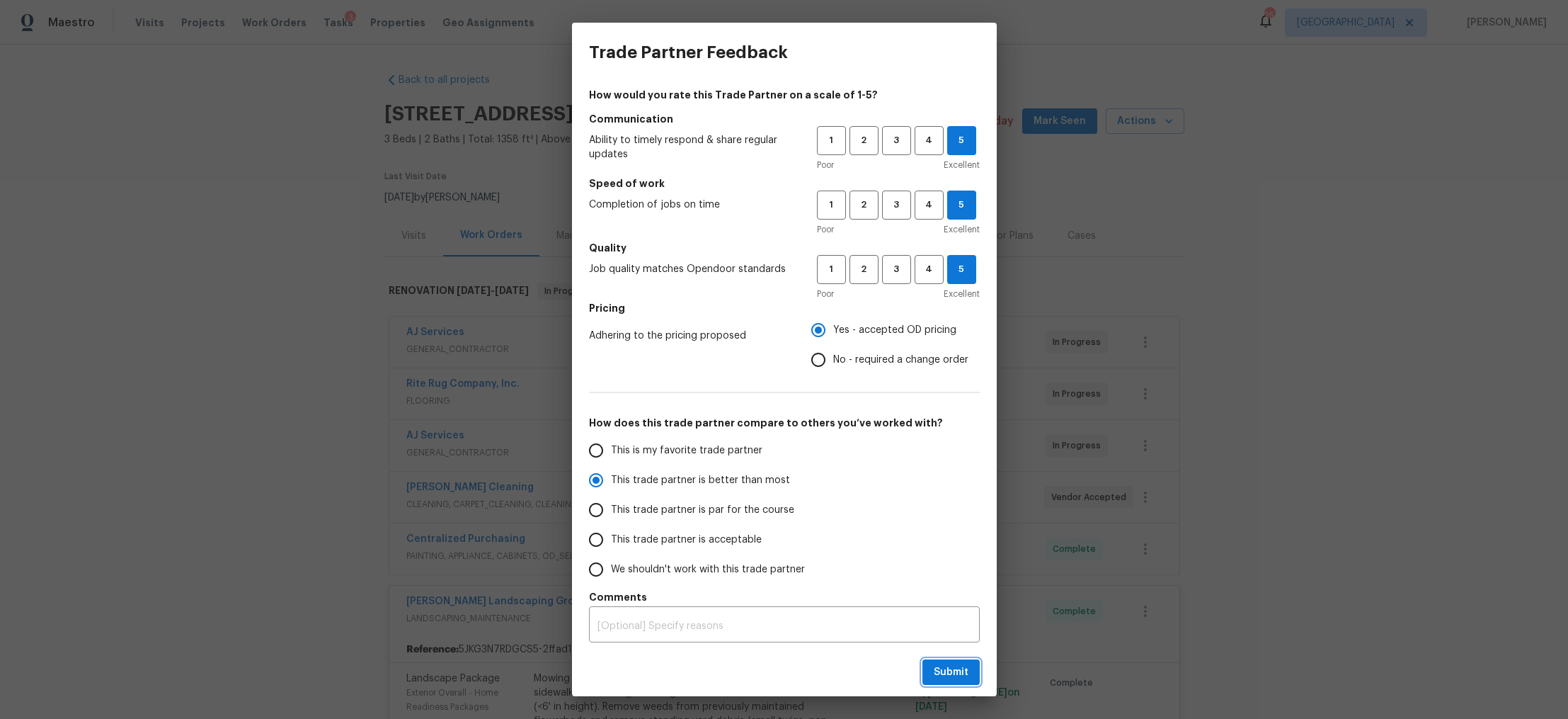
radio input "true"
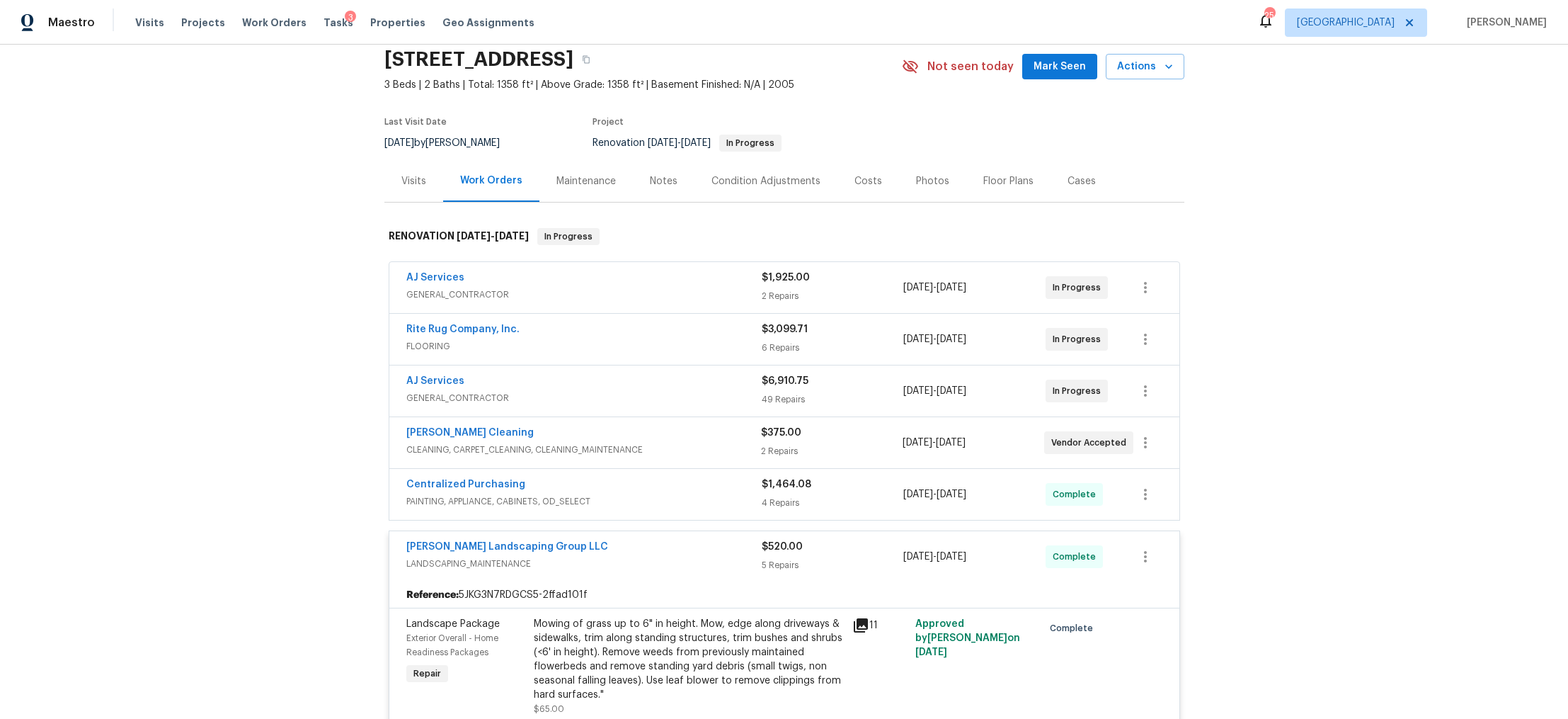
scroll to position [37, 0]
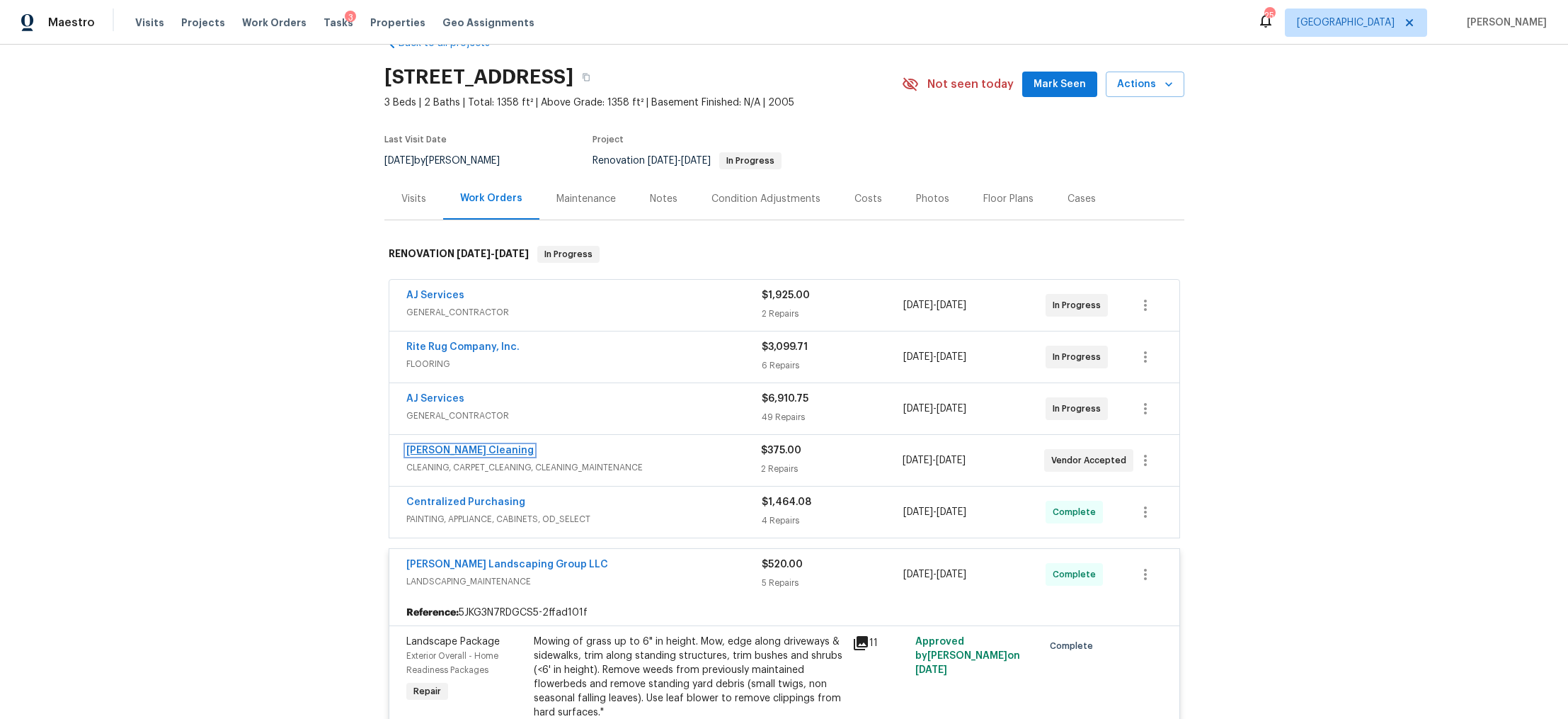
click at [452, 449] on link "[PERSON_NAME] Cleaning" at bounding box center [470, 451] width 128 height 10
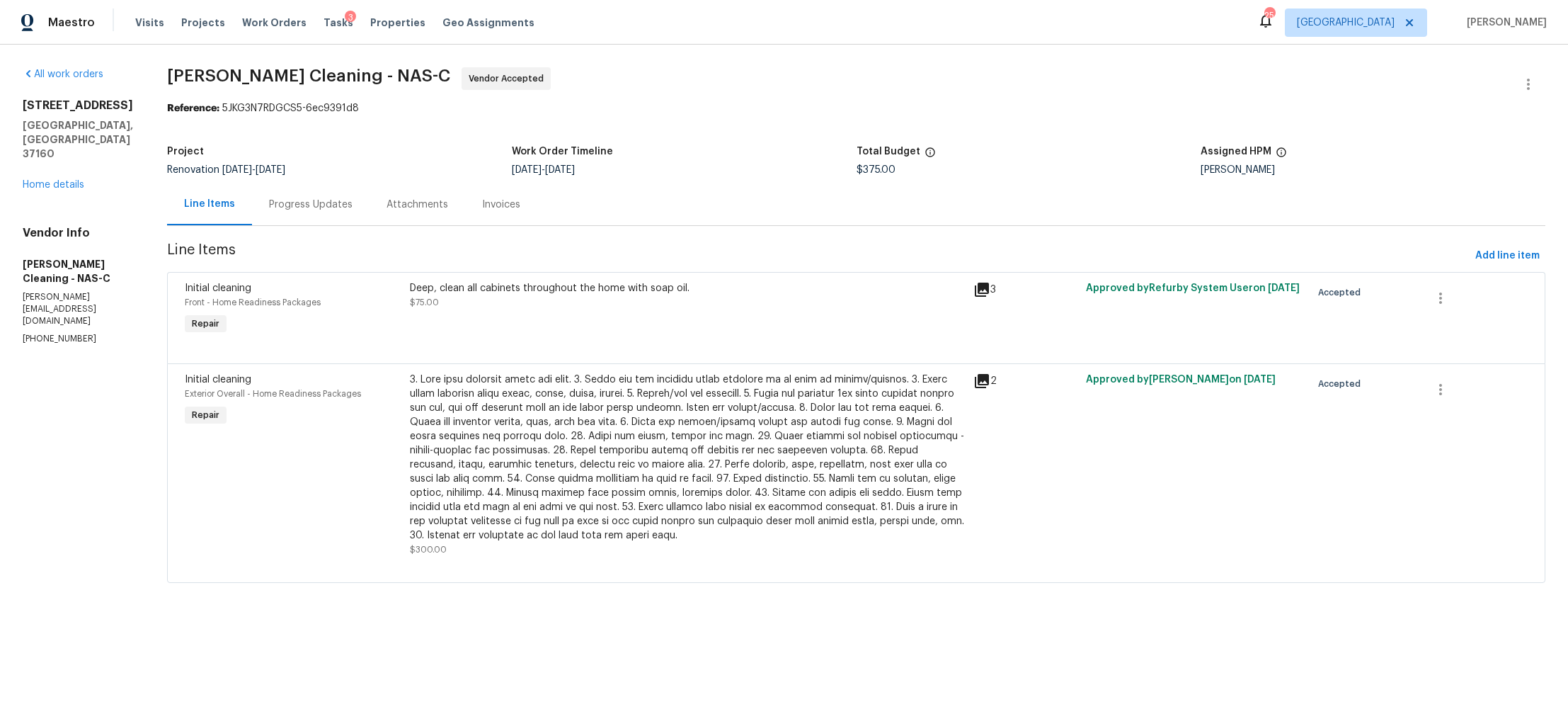
click at [334, 213] on div "Progress Updates" at bounding box center [311, 204] width 118 height 42
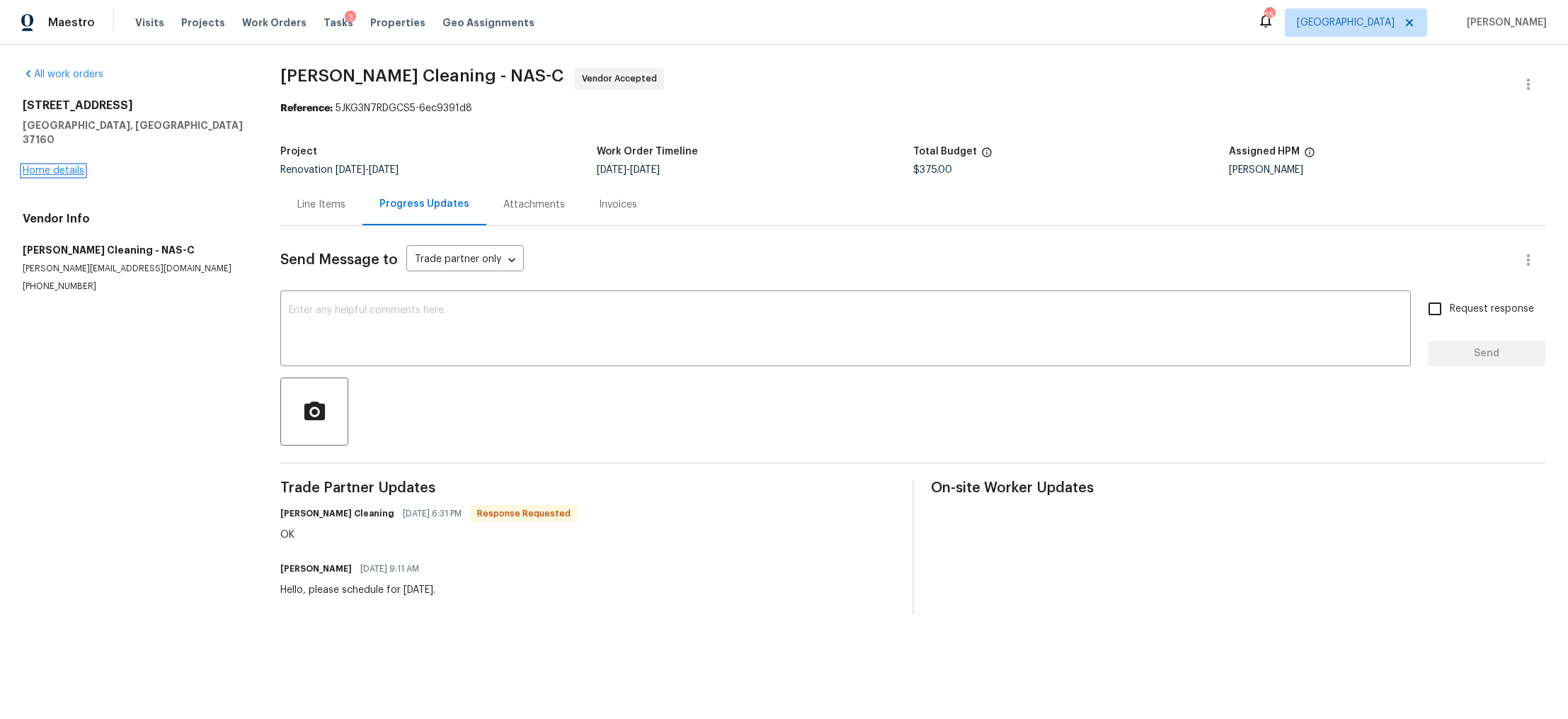
click at [54, 166] on link "Home details" at bounding box center [53, 171] width 61 height 10
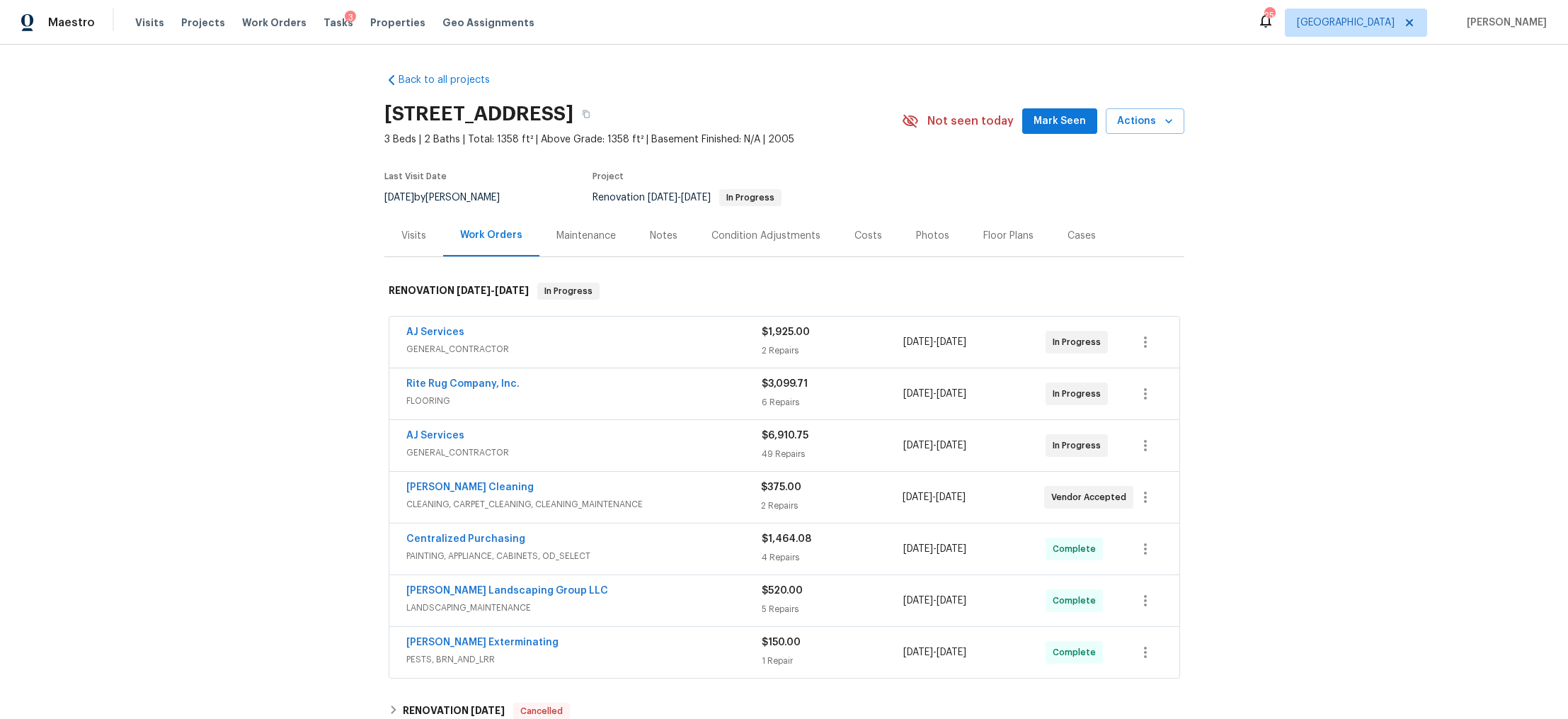
click at [867, 231] on div "Costs" at bounding box center [868, 236] width 28 height 14
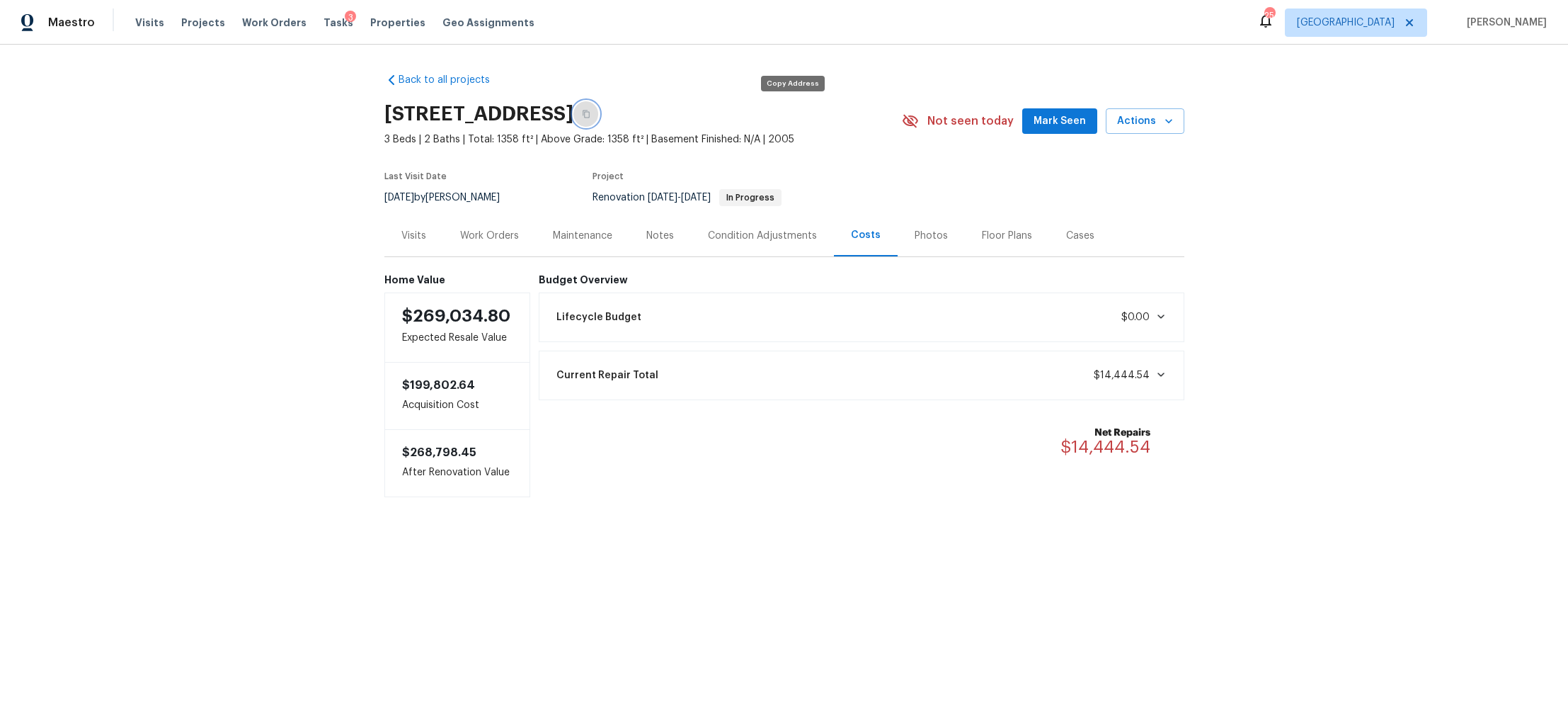
click at [599, 101] on button "button" at bounding box center [586, 114] width 25 height 25
click at [146, 20] on span "Visits" at bounding box center [150, 22] width 29 height 14
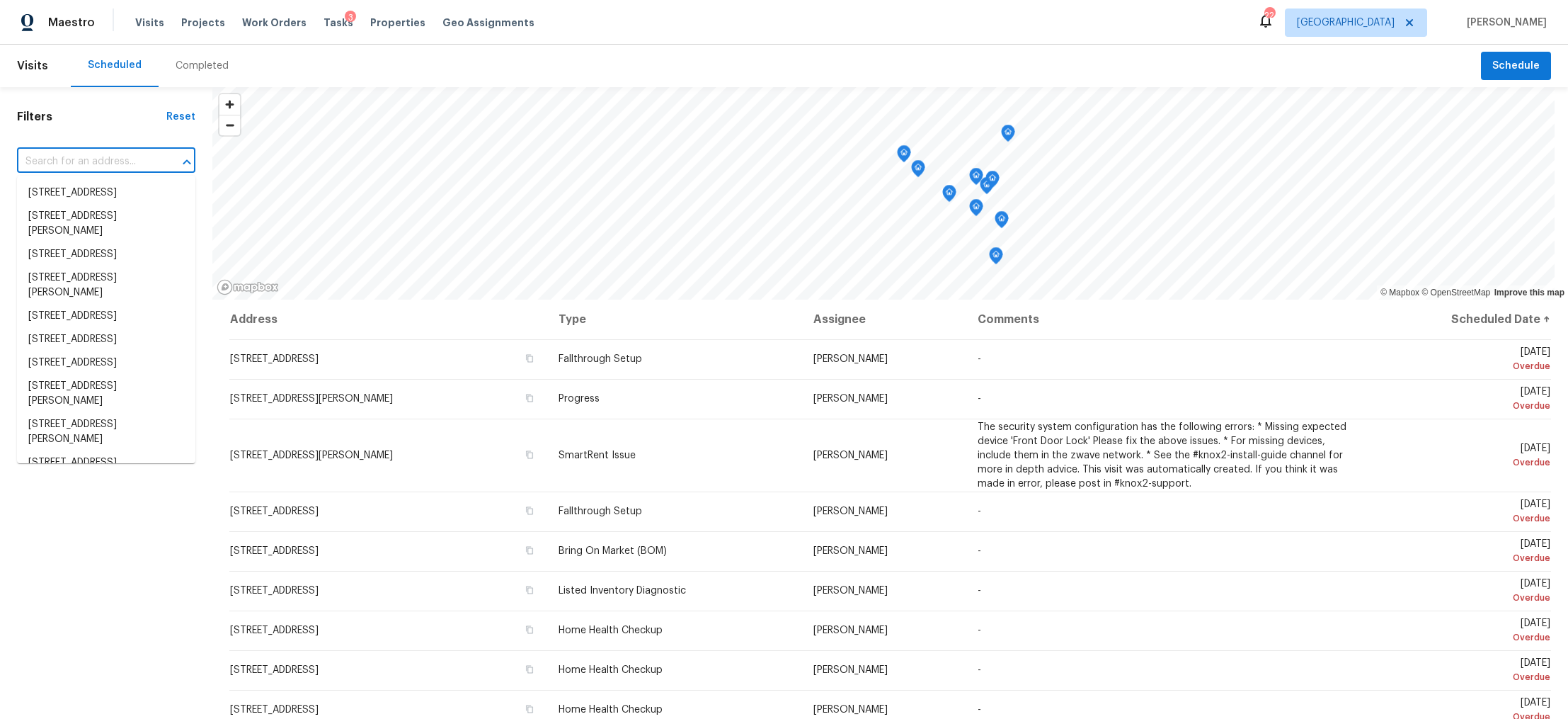
click at [92, 162] on input "text" at bounding box center [87, 161] width 139 height 22
paste input "1222 Cotillion Dr, Murfreesboro, TN 37128"
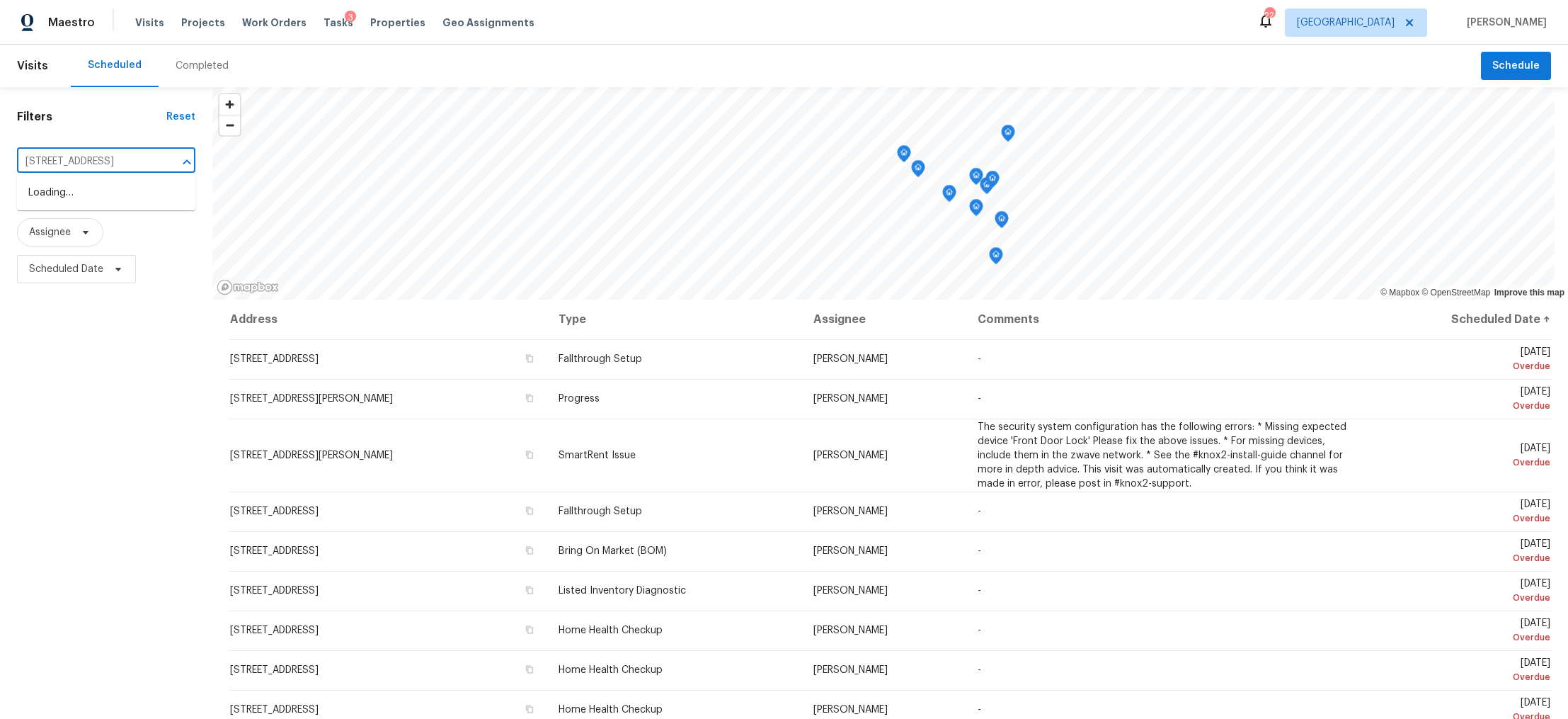
scroll to position [0, 59]
type input "1222 Cotillion Dr, Murfreesboro, TN 37128"
click at [75, 204] on li "1222 Cotillion Dr, Murfreesboro, TN 37128" at bounding box center [106, 193] width 178 height 24
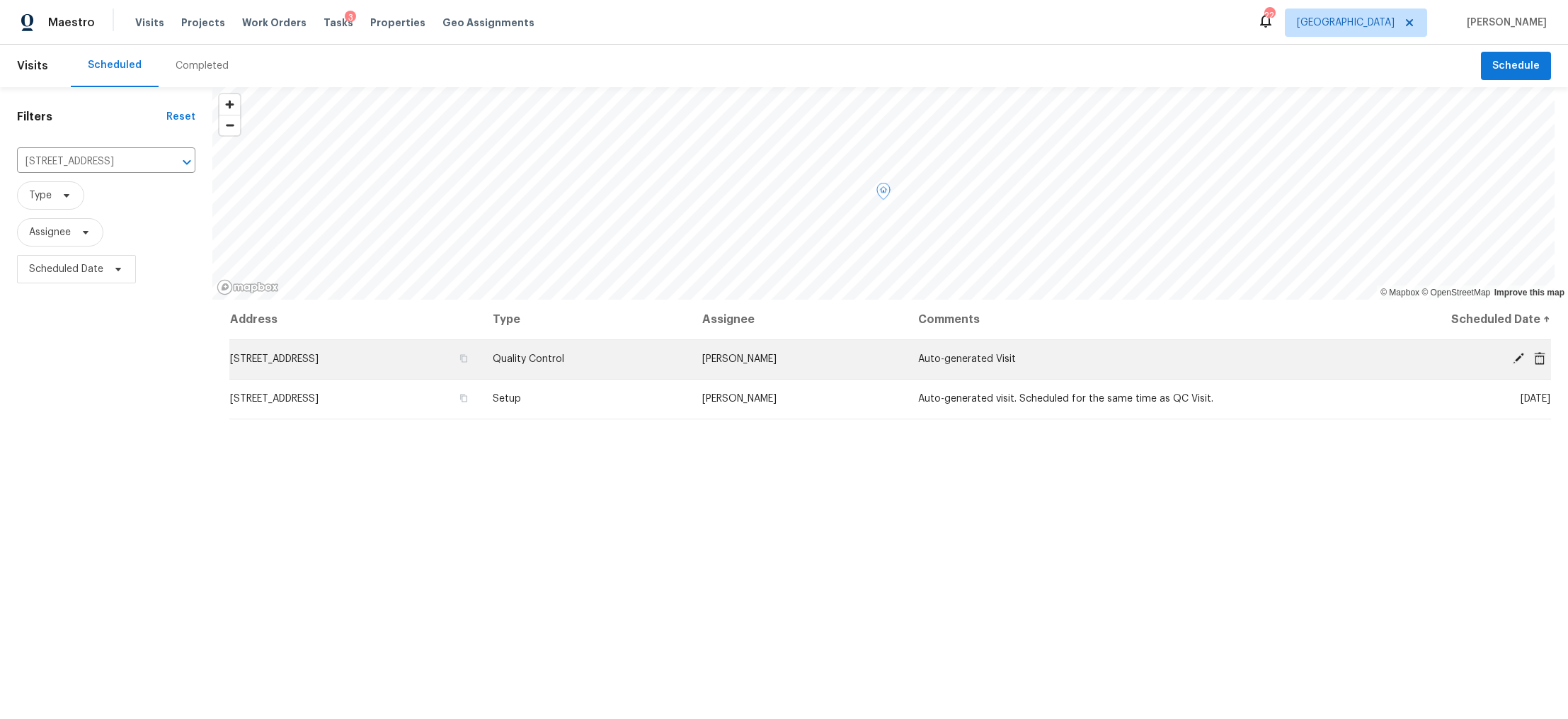
click at [1512, 360] on icon at bounding box center [1519, 358] width 13 height 13
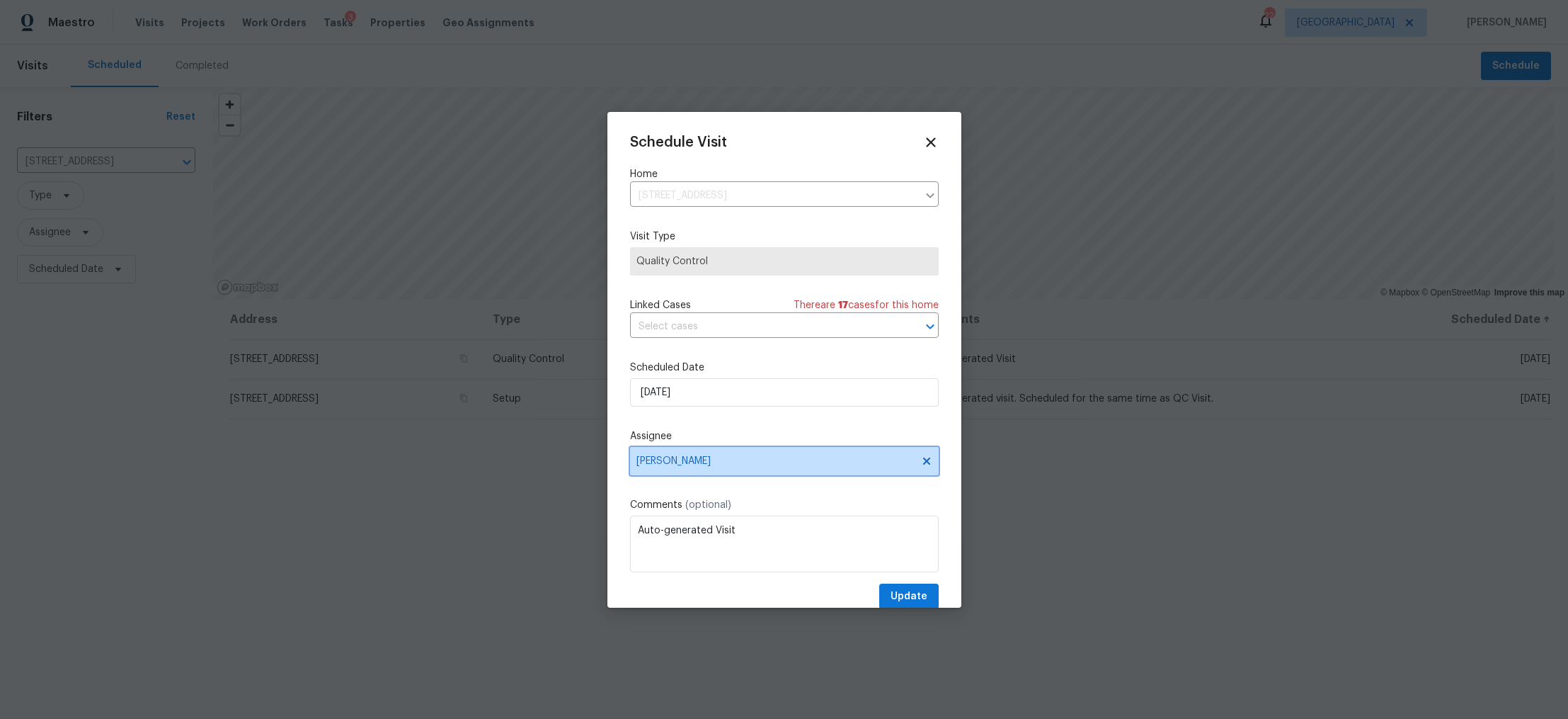
click at [727, 458] on span "[PERSON_NAME]" at bounding box center [775, 461] width 277 height 11
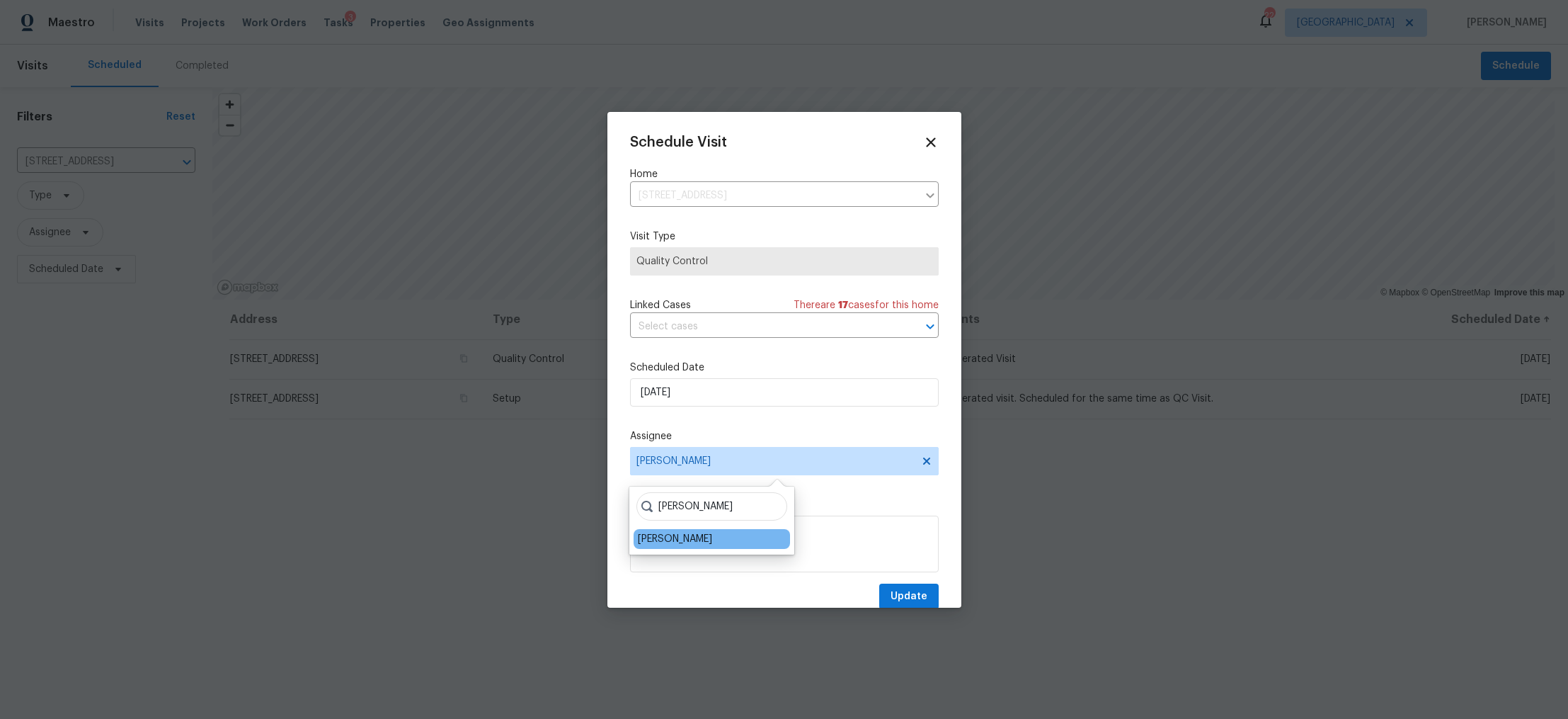
type input "brian"
click at [670, 532] on div "[PERSON_NAME]" at bounding box center [674, 538] width 74 height 14
click at [891, 597] on span "Update" at bounding box center [909, 597] width 37 height 18
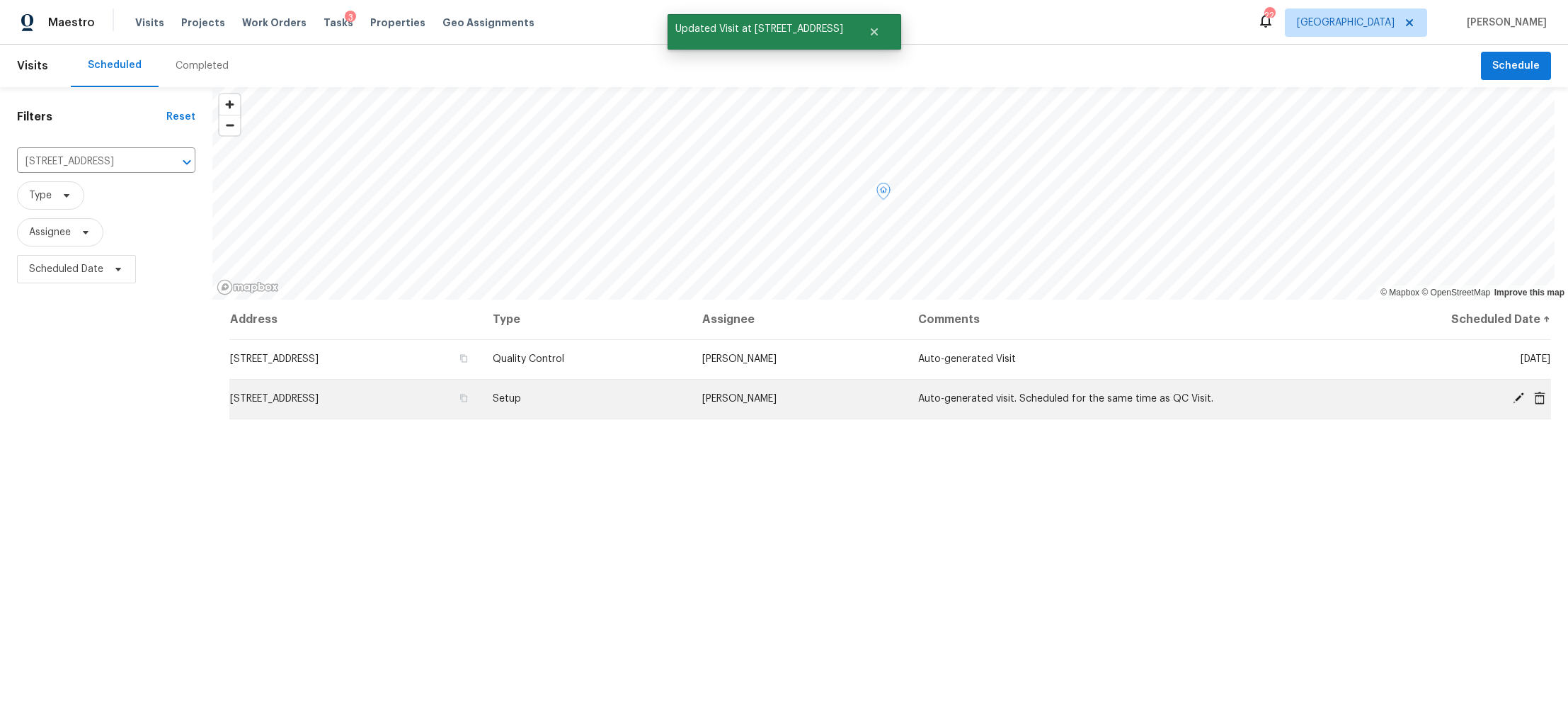
click at [1512, 400] on icon at bounding box center [1519, 398] width 13 height 13
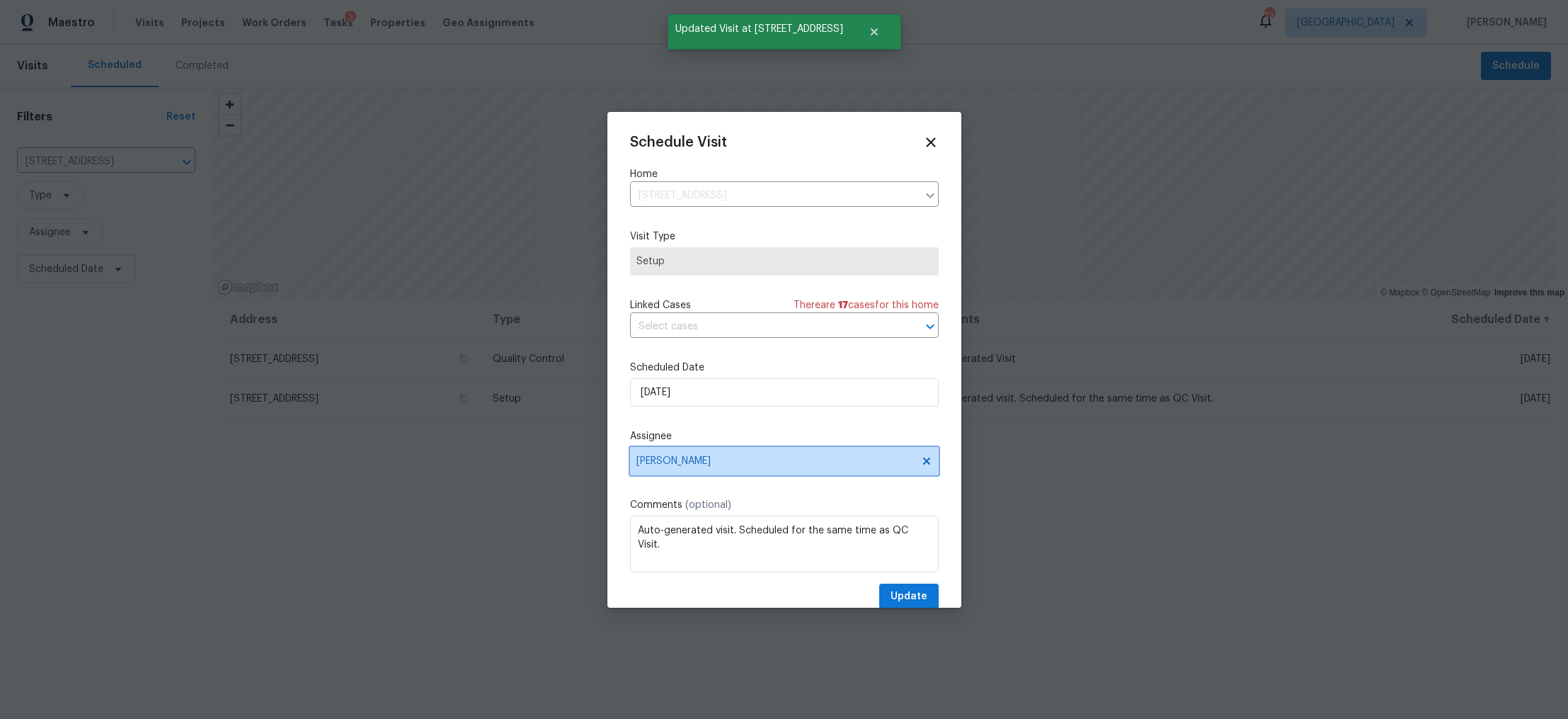
click at [710, 456] on span "[PERSON_NAME]" at bounding box center [775, 461] width 277 height 11
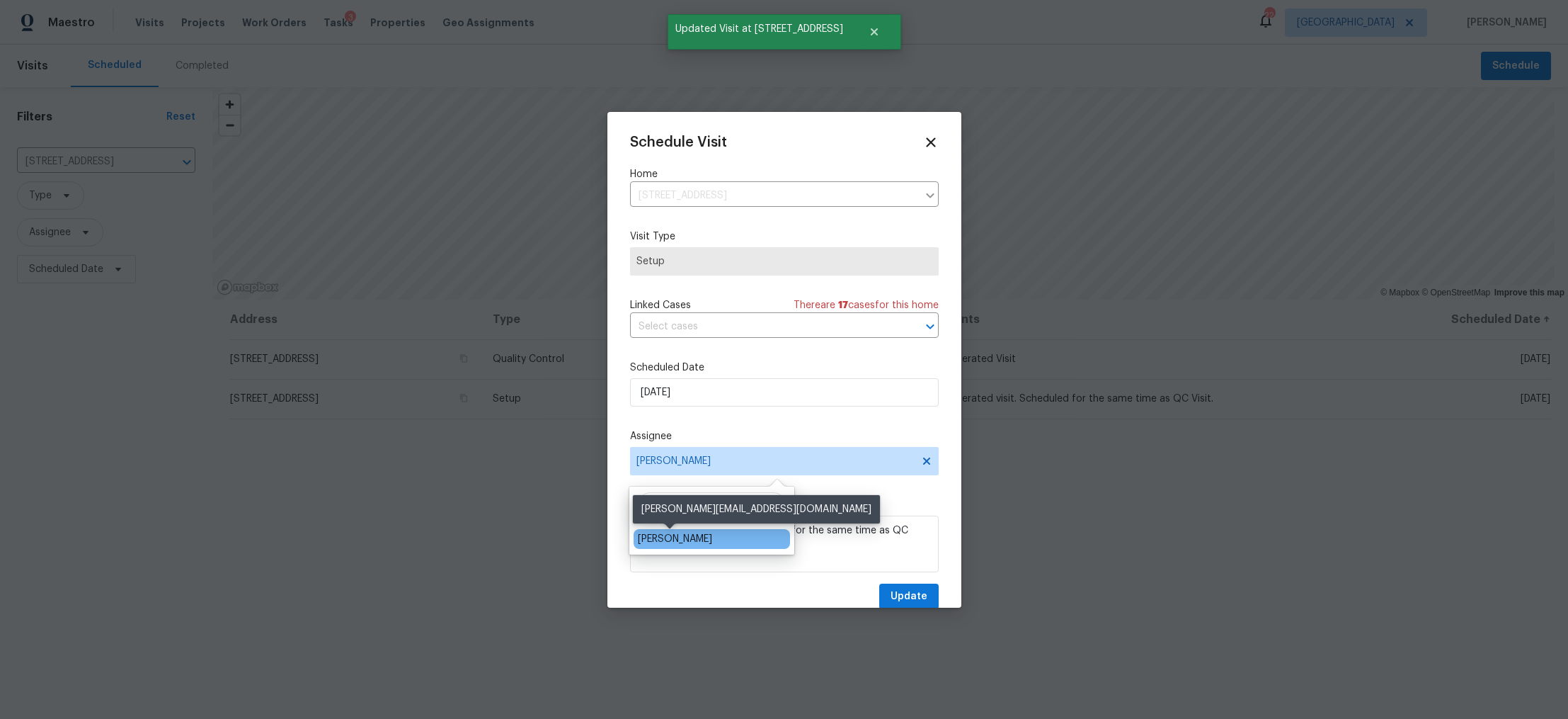
type input "brian"
click at [663, 540] on div "[PERSON_NAME]" at bounding box center [674, 538] width 74 height 14
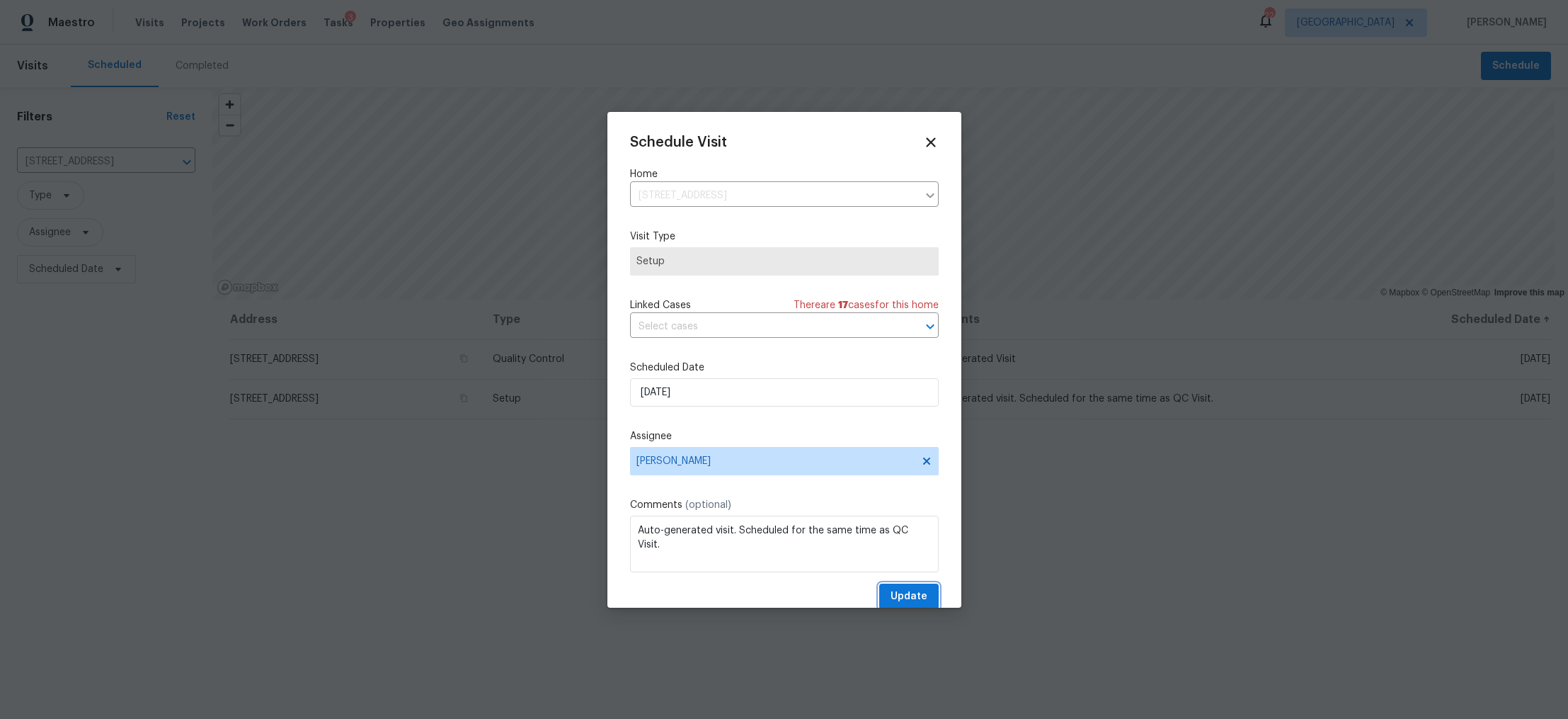
click at [911, 596] on span "Update" at bounding box center [909, 597] width 37 height 18
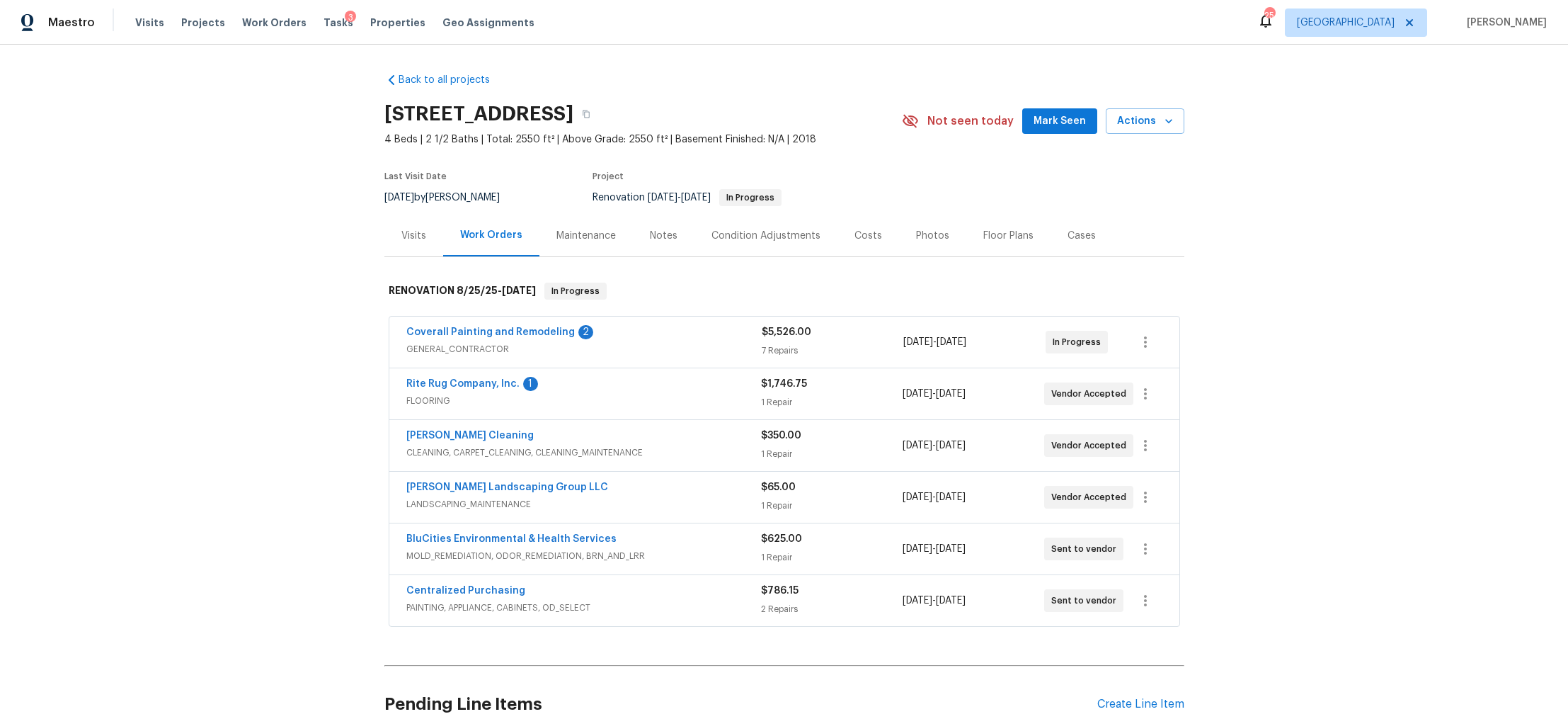
click at [404, 227] on div "Visits" at bounding box center [414, 235] width 59 height 42
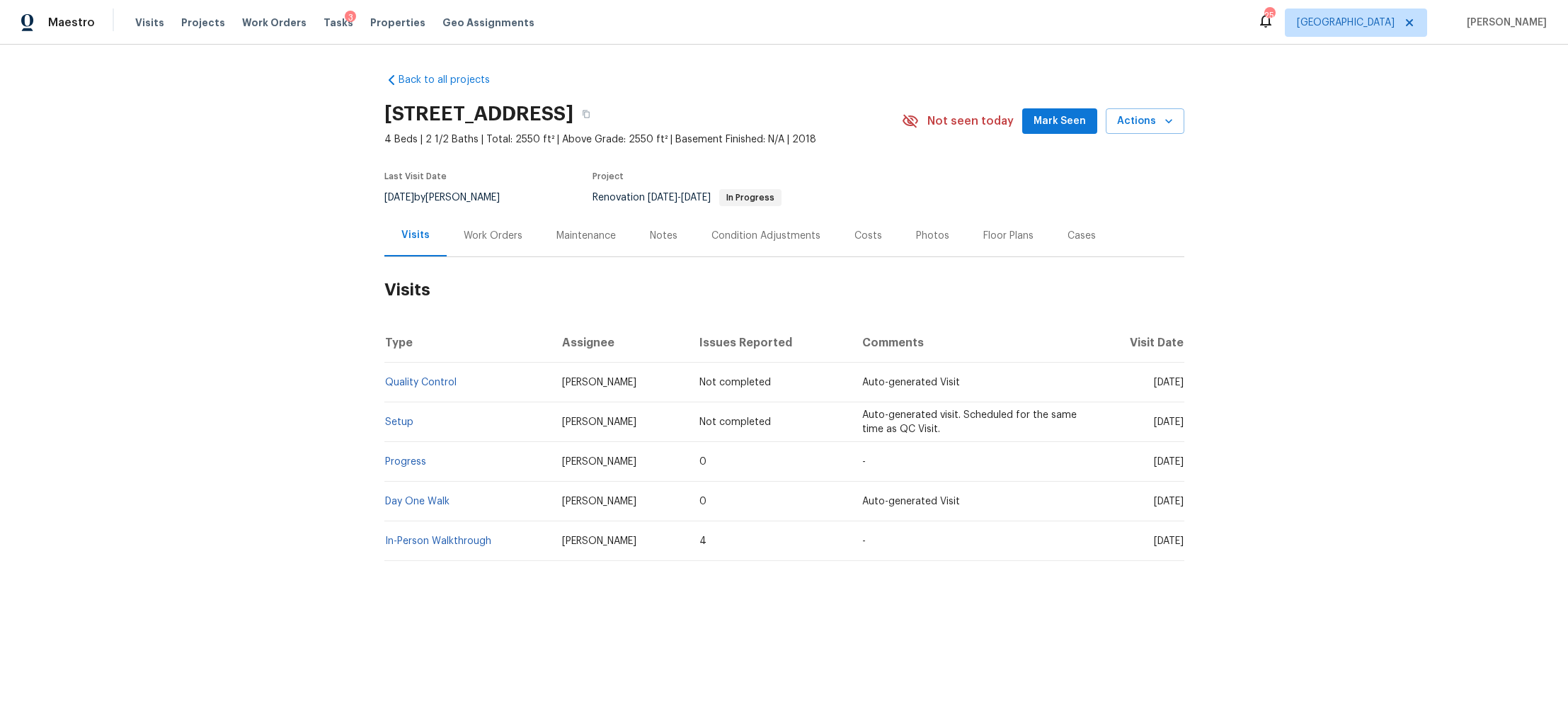
click at [651, 240] on div "Notes" at bounding box center [664, 236] width 28 height 14
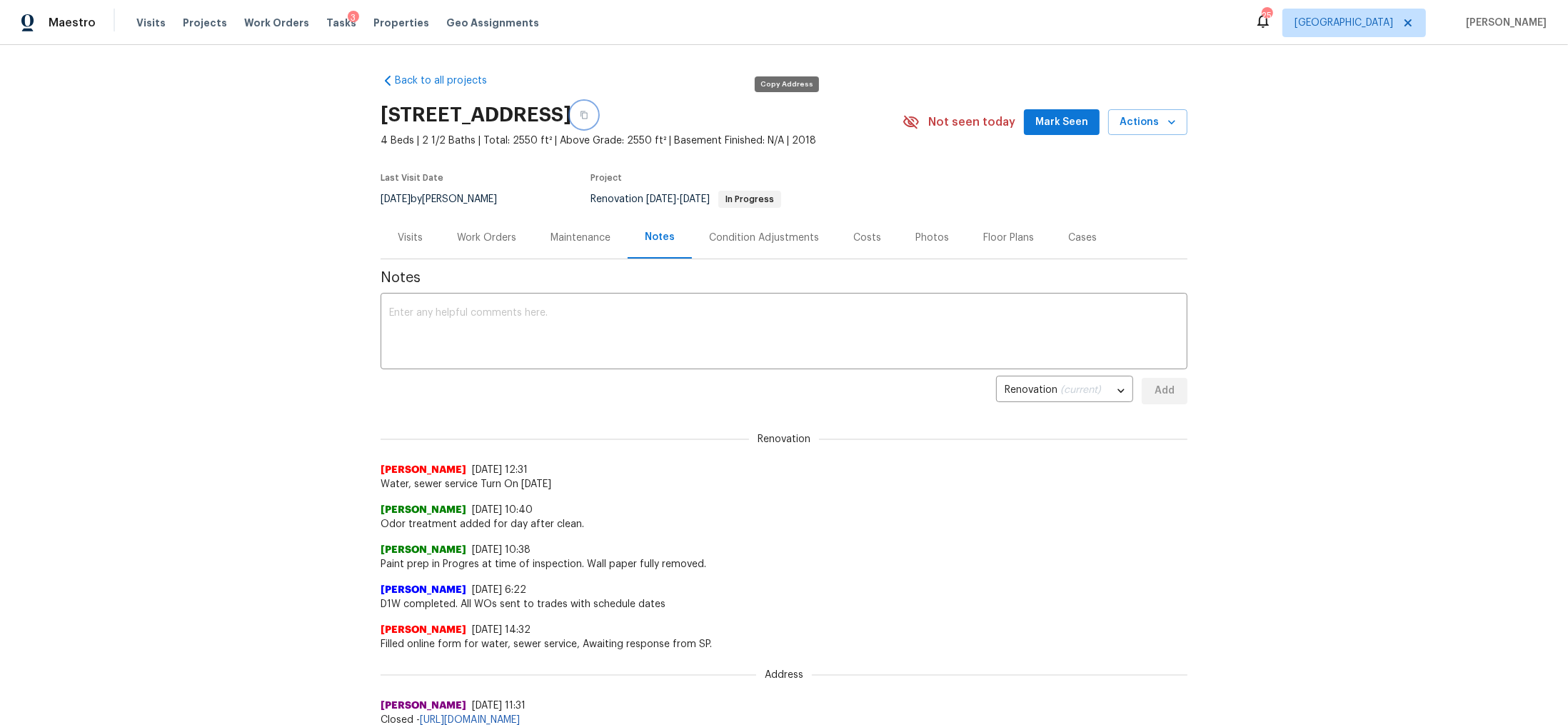
click at [588, 111] on icon "button" at bounding box center [584, 115] width 7 height 8
click at [457, 243] on div "Work Orders" at bounding box center [486, 238] width 59 height 14
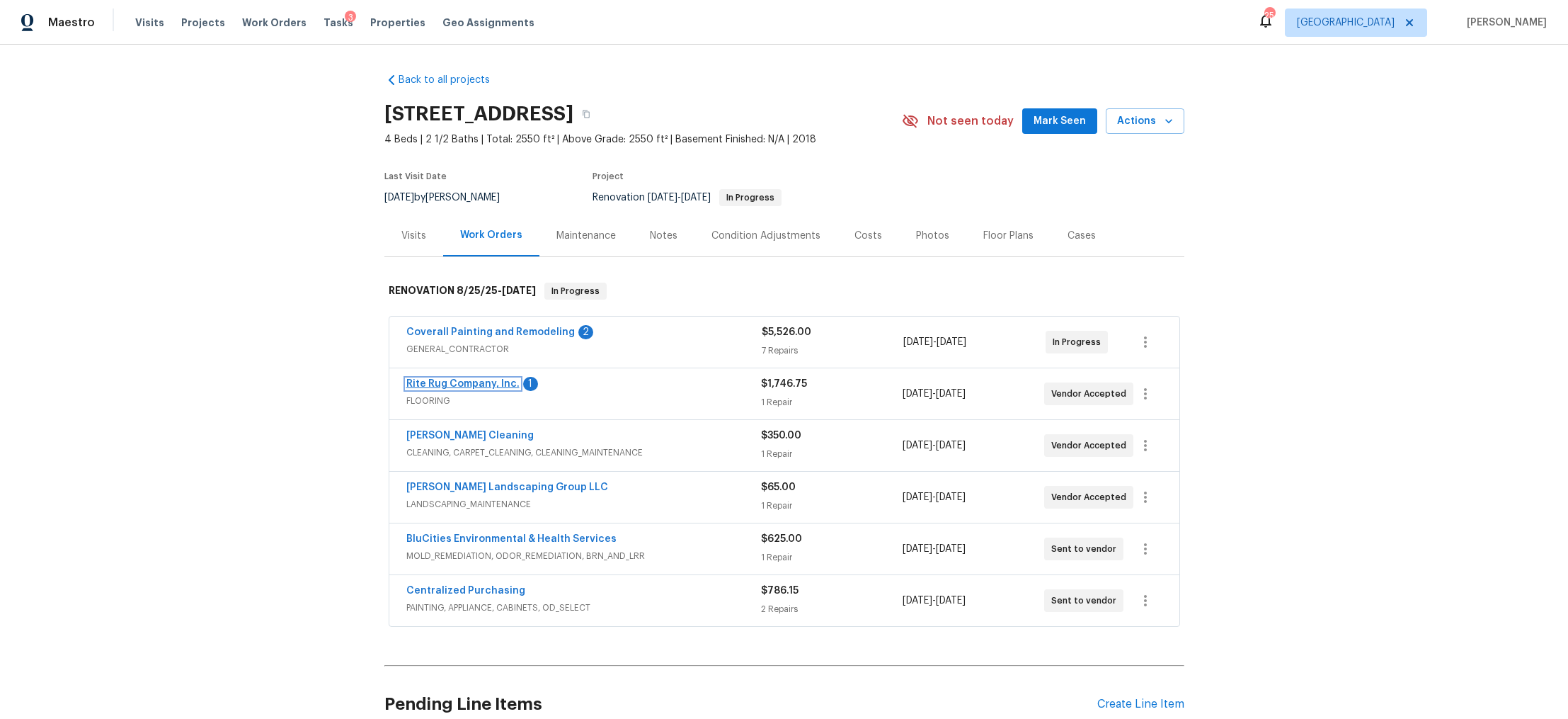
click at [430, 384] on link "Rite Rug Company, Inc." at bounding box center [463, 384] width 114 height 10
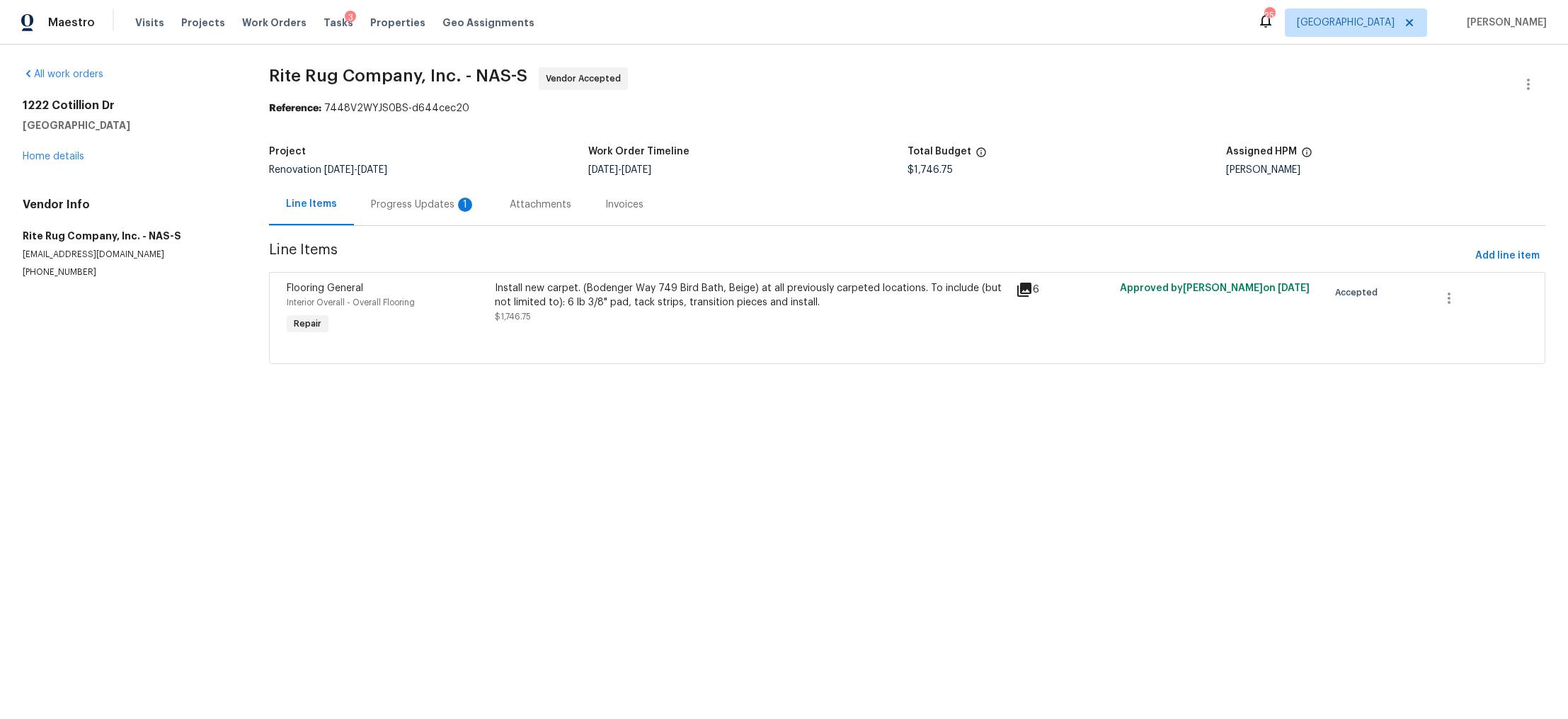
click at [399, 212] on div "Progress Updates 1" at bounding box center [423, 204] width 139 height 42
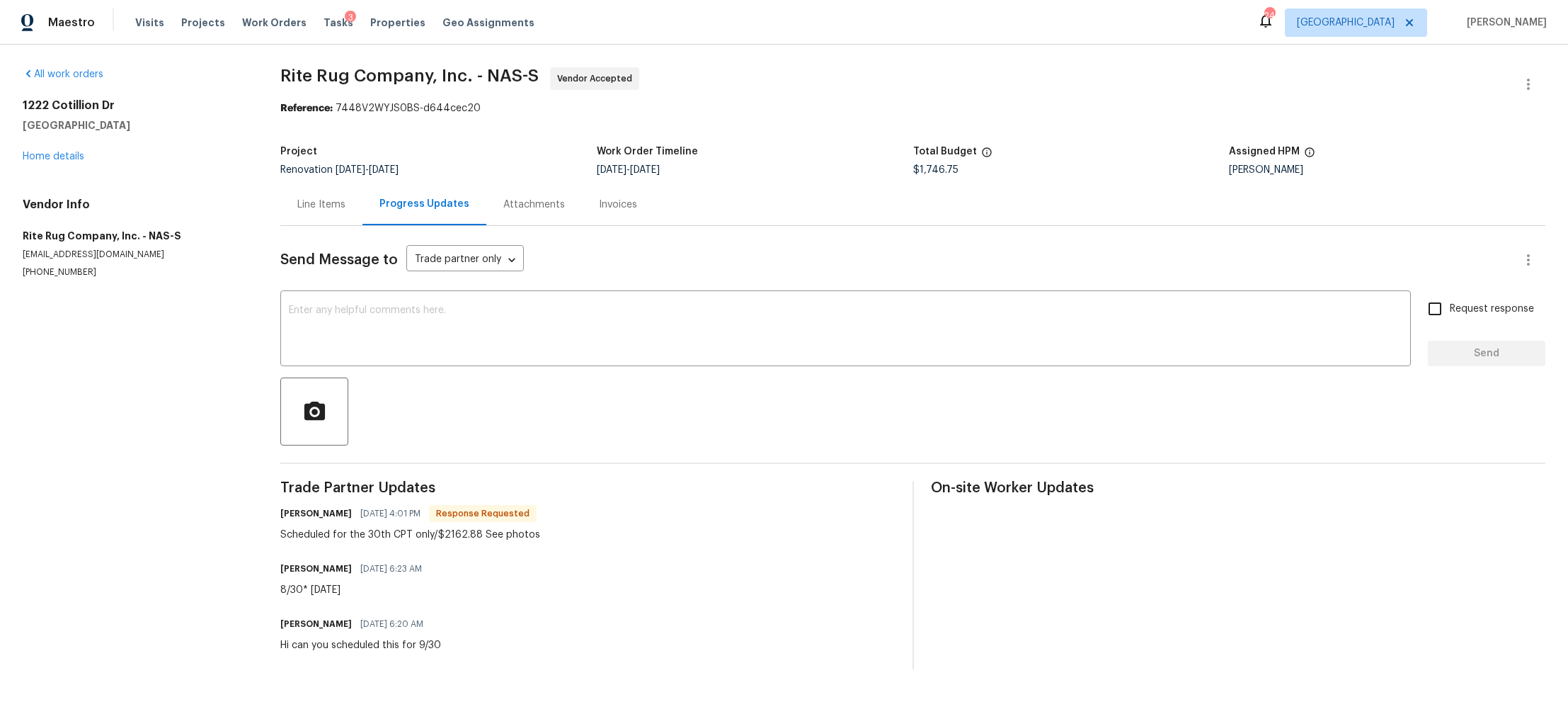
click at [326, 194] on div "Line Items" at bounding box center [321, 204] width 82 height 42
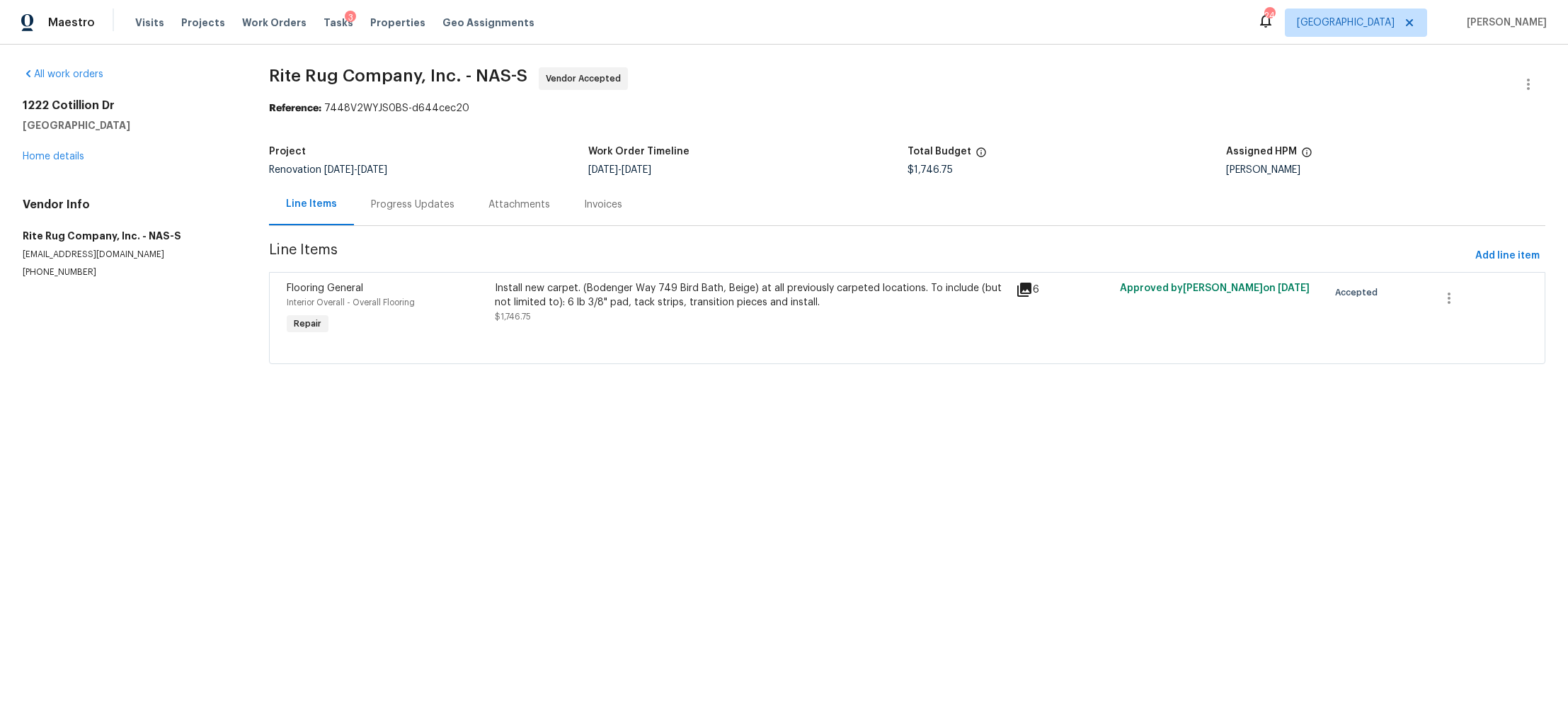
click at [634, 315] on div "Install new carpet. (Bodenger Way 749 Bird Bath, Beige) at all previously carpe…" at bounding box center [750, 303] width 512 height 43
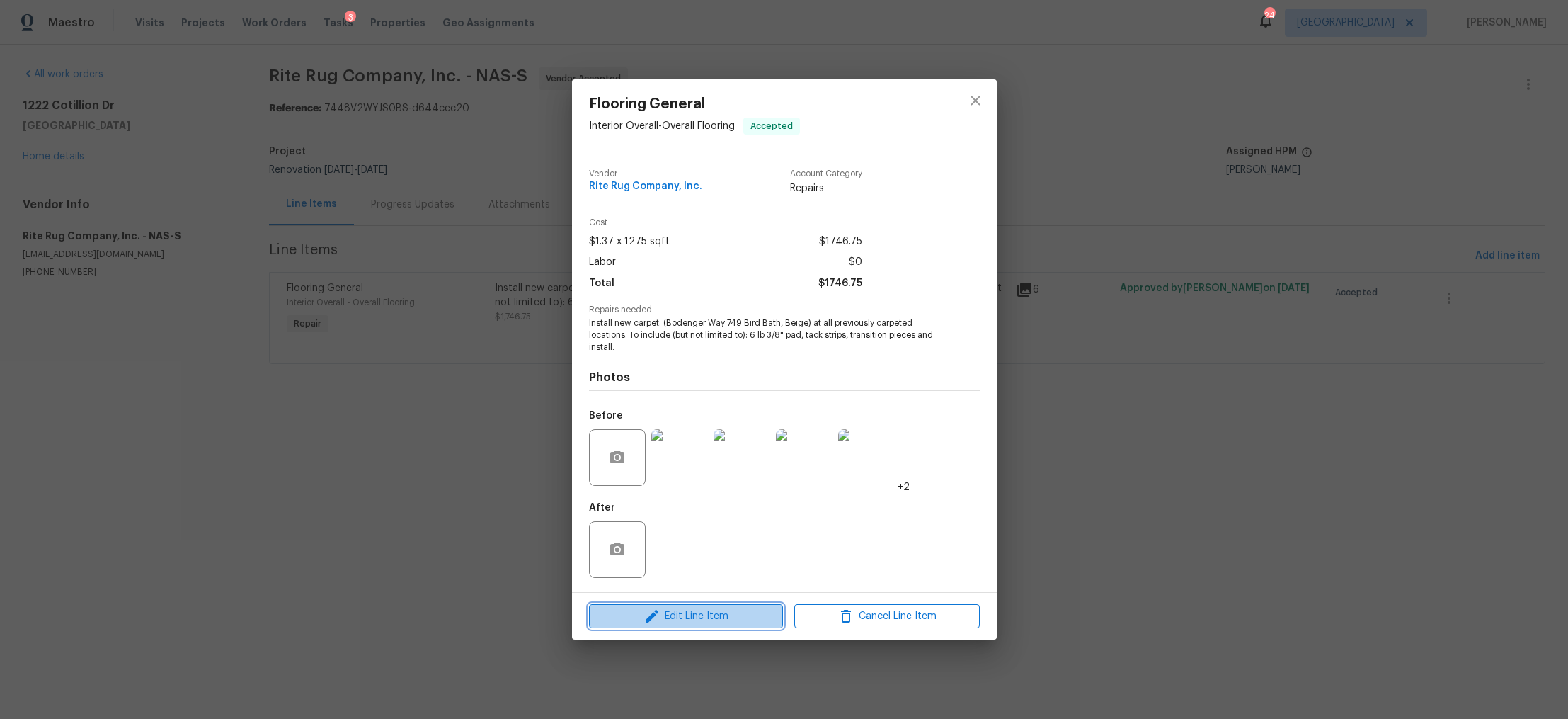
click at [718, 609] on span "Edit Line Item" at bounding box center [686, 617] width 186 height 18
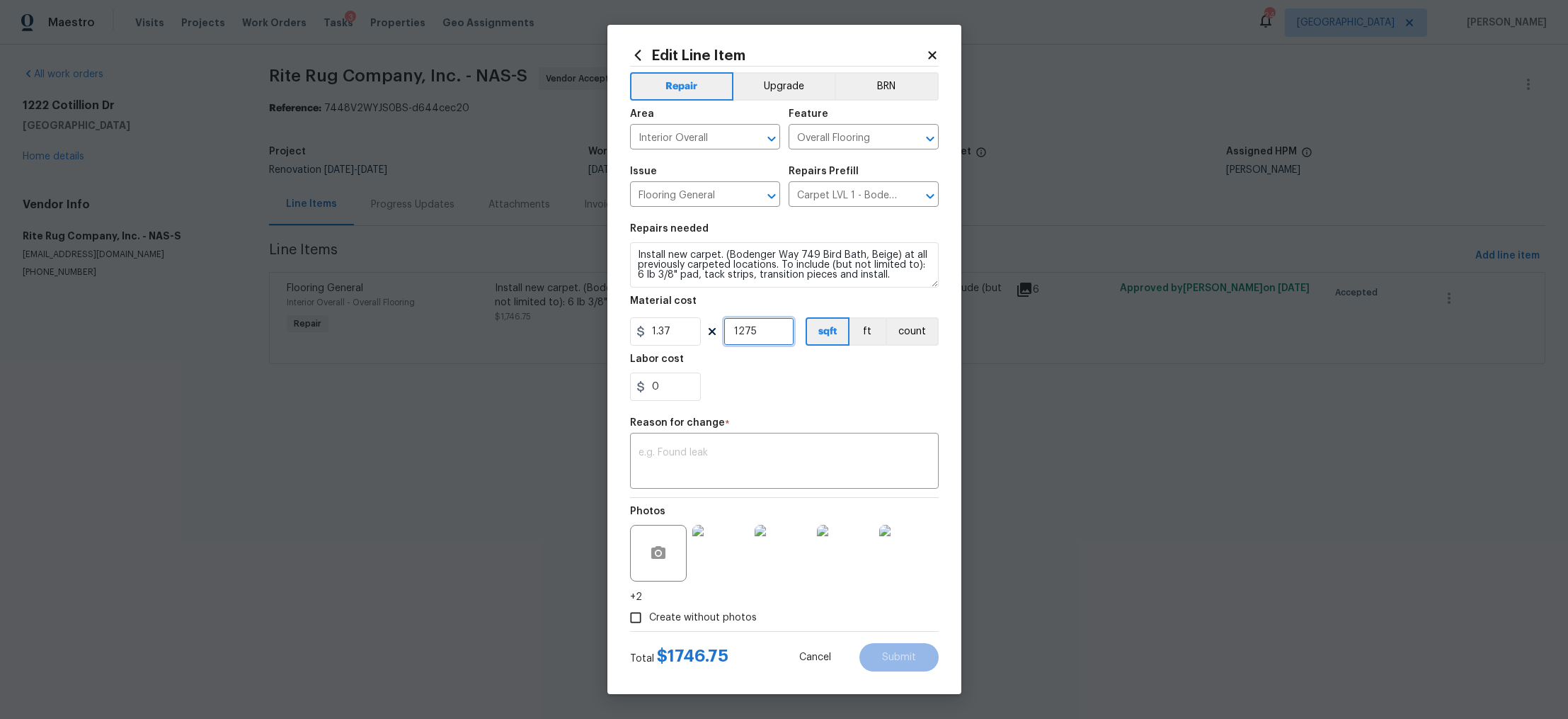
click at [758, 329] on input "1275" at bounding box center [759, 331] width 71 height 29
type input "1578"
click at [767, 366] on div "Labor cost" at bounding box center [785, 363] width 309 height 19
click at [669, 384] on input "0" at bounding box center [665, 387] width 71 height 29
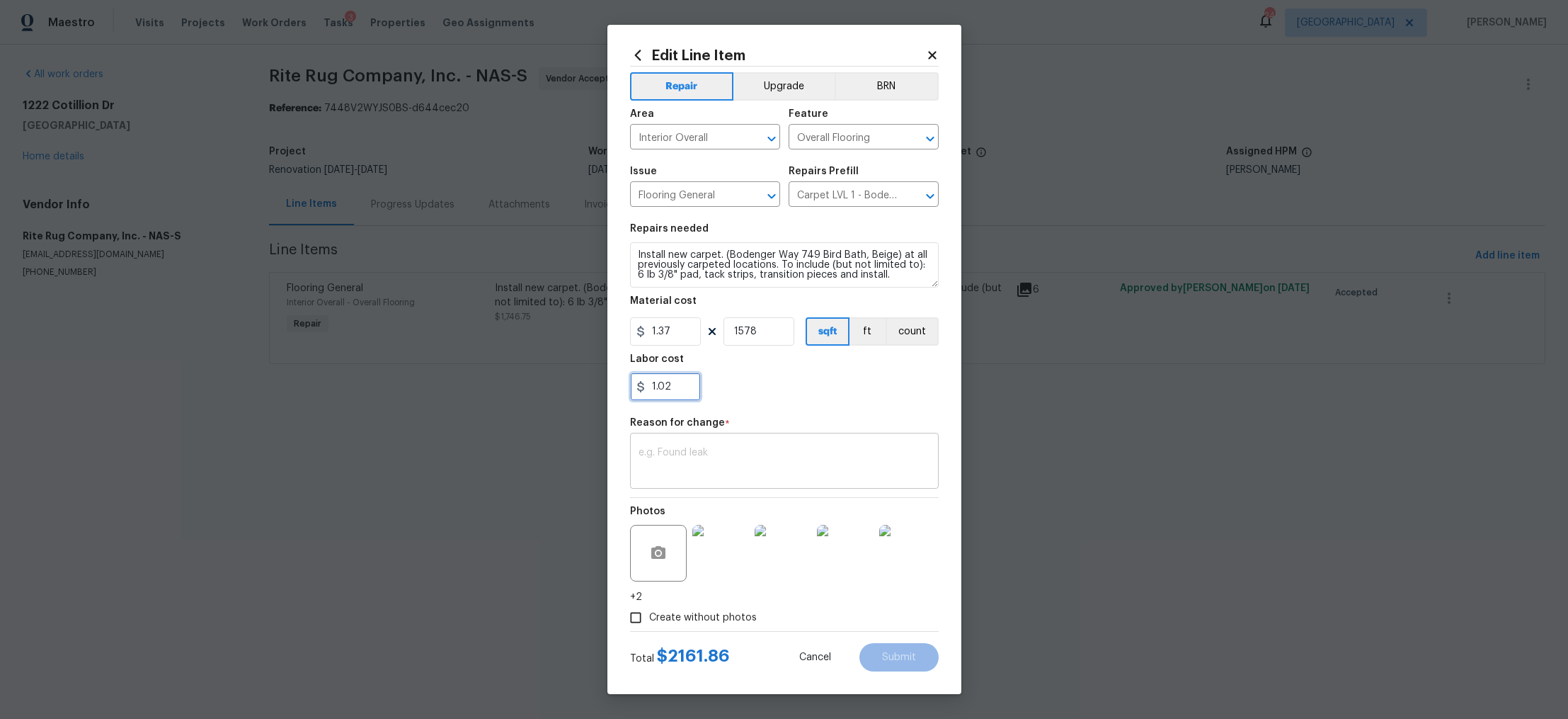
type input "1.02"
click at [707, 468] on textarea at bounding box center [784, 462] width 292 height 29
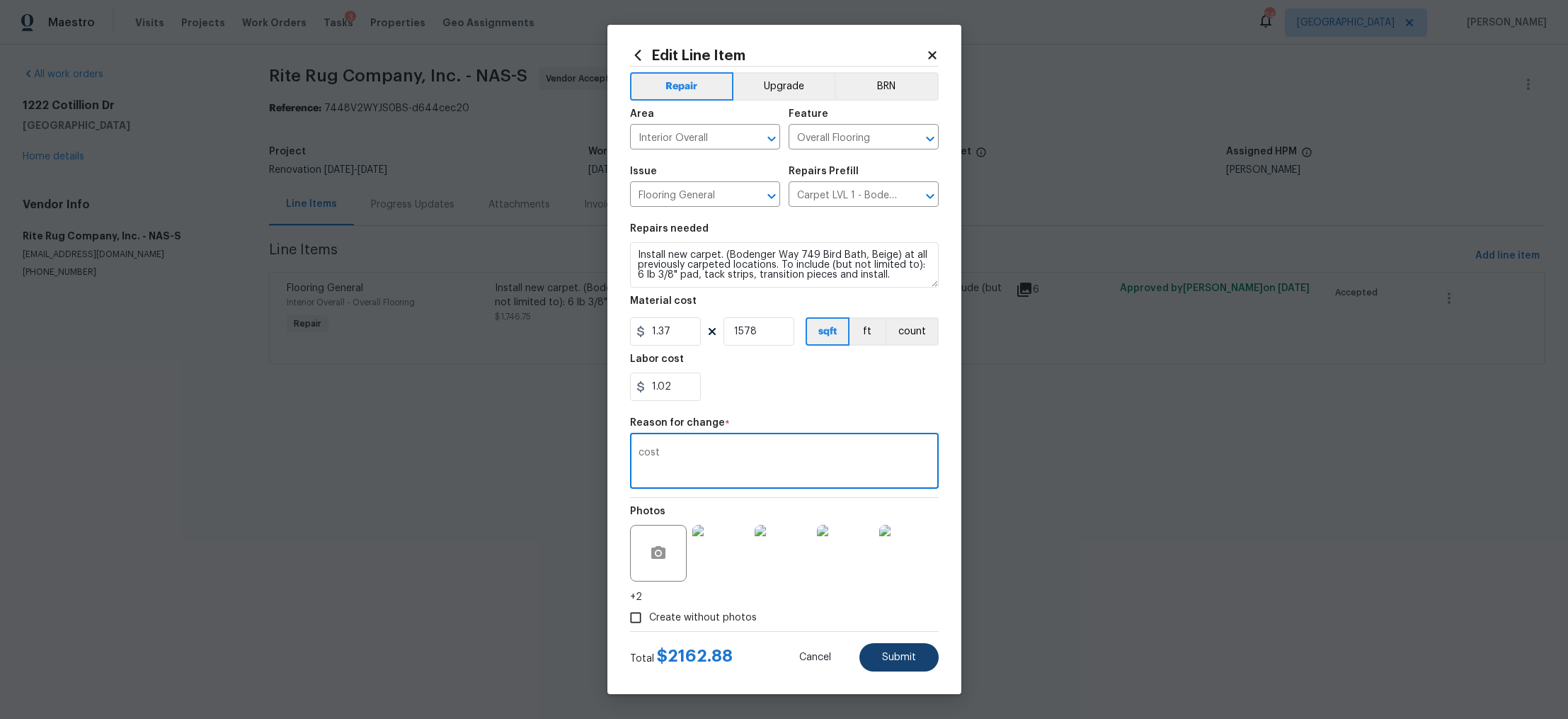
type textarea "cost"
click at [912, 654] on span "Submit" at bounding box center [899, 658] width 34 height 11
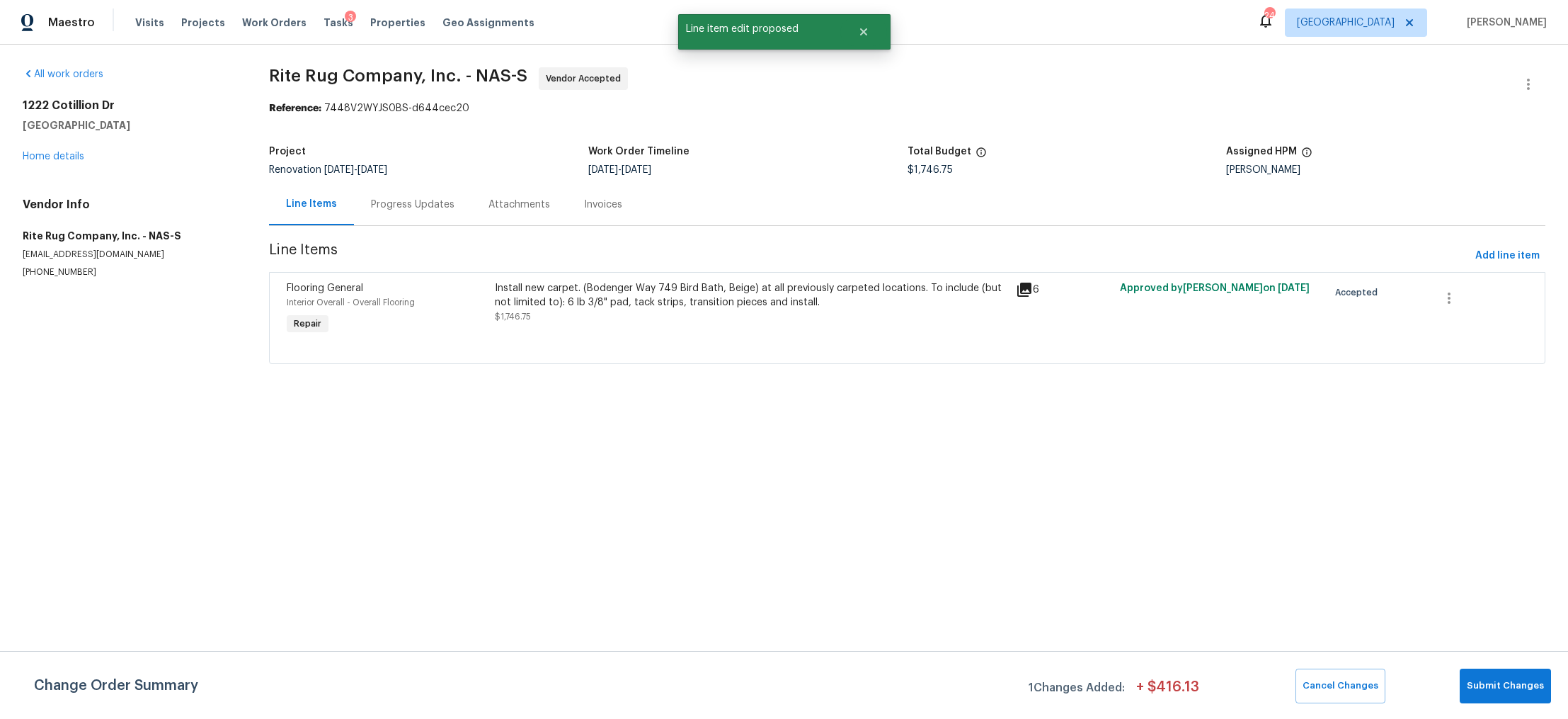
click at [1508, 667] on div "Change Order Summary 1 Changes Added: + $ 416.13 Cancel Changes Submit Changes" at bounding box center [784, 685] width 1568 height 68
click at [1485, 696] on button "Submit Changes" at bounding box center [1506, 686] width 92 height 34
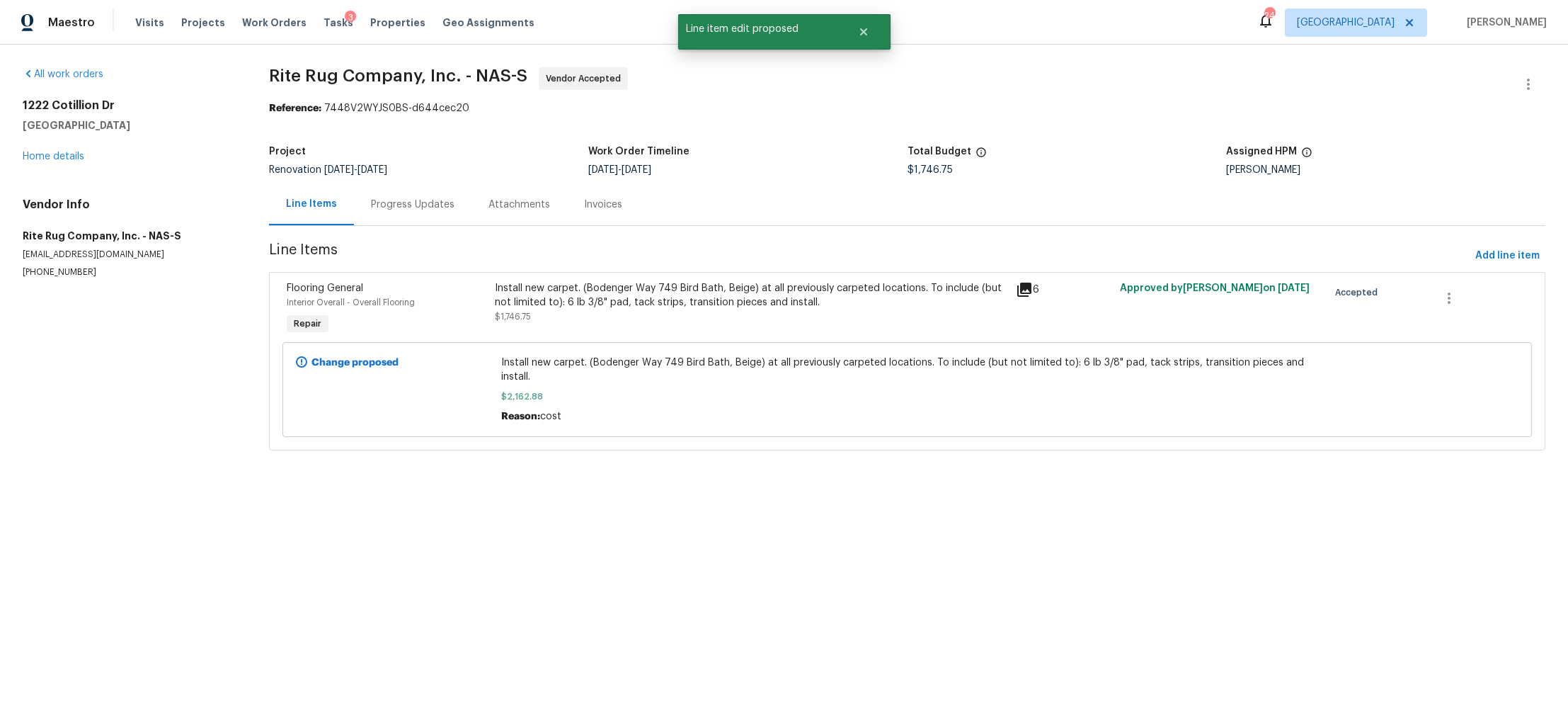
click at [1393, 367] on div at bounding box center [1420, 390] width 205 height 77
click at [435, 198] on div "Progress Updates" at bounding box center [413, 204] width 83 height 14
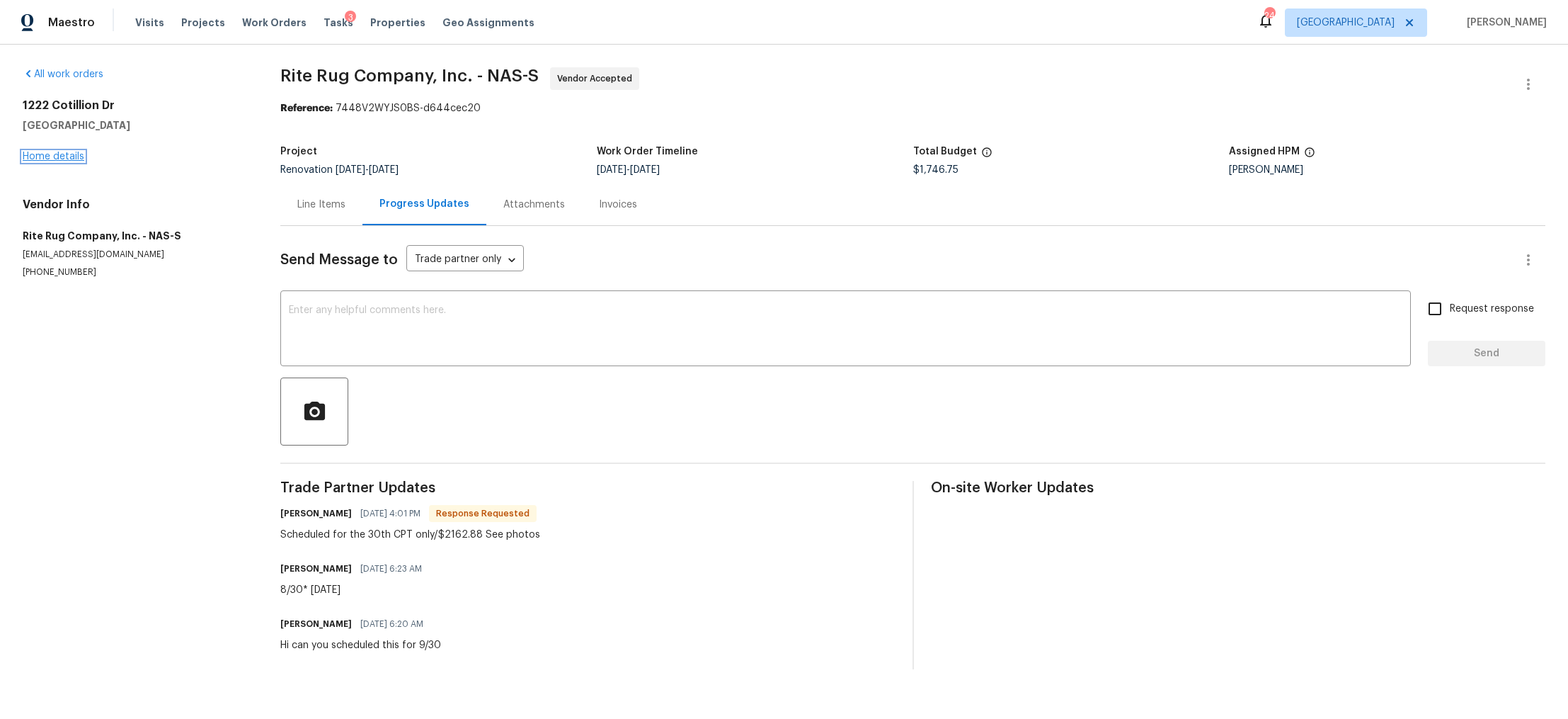
click at [44, 160] on link "Home details" at bounding box center [53, 156] width 61 height 10
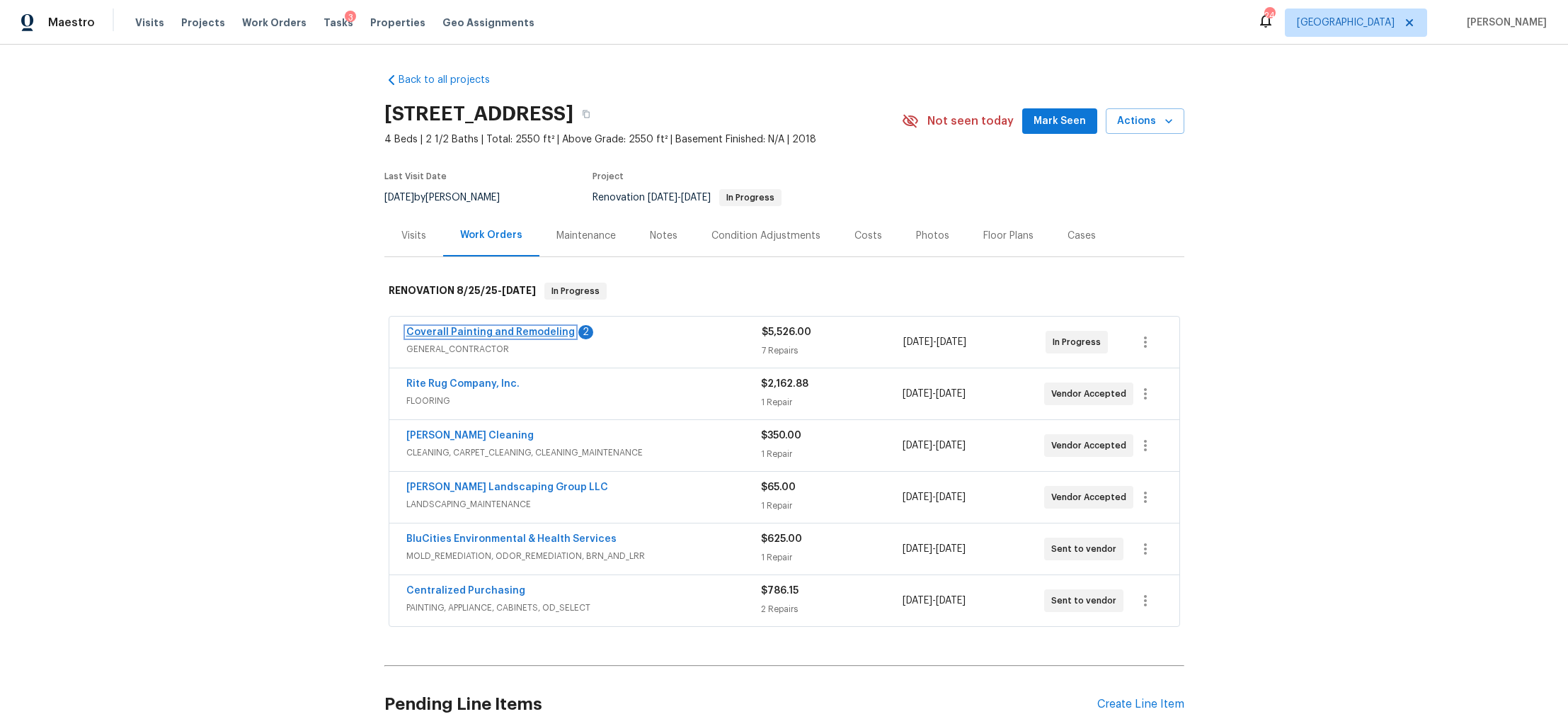
click at [464, 327] on link "Coverall Painting and Remodeling" at bounding box center [491, 332] width 168 height 10
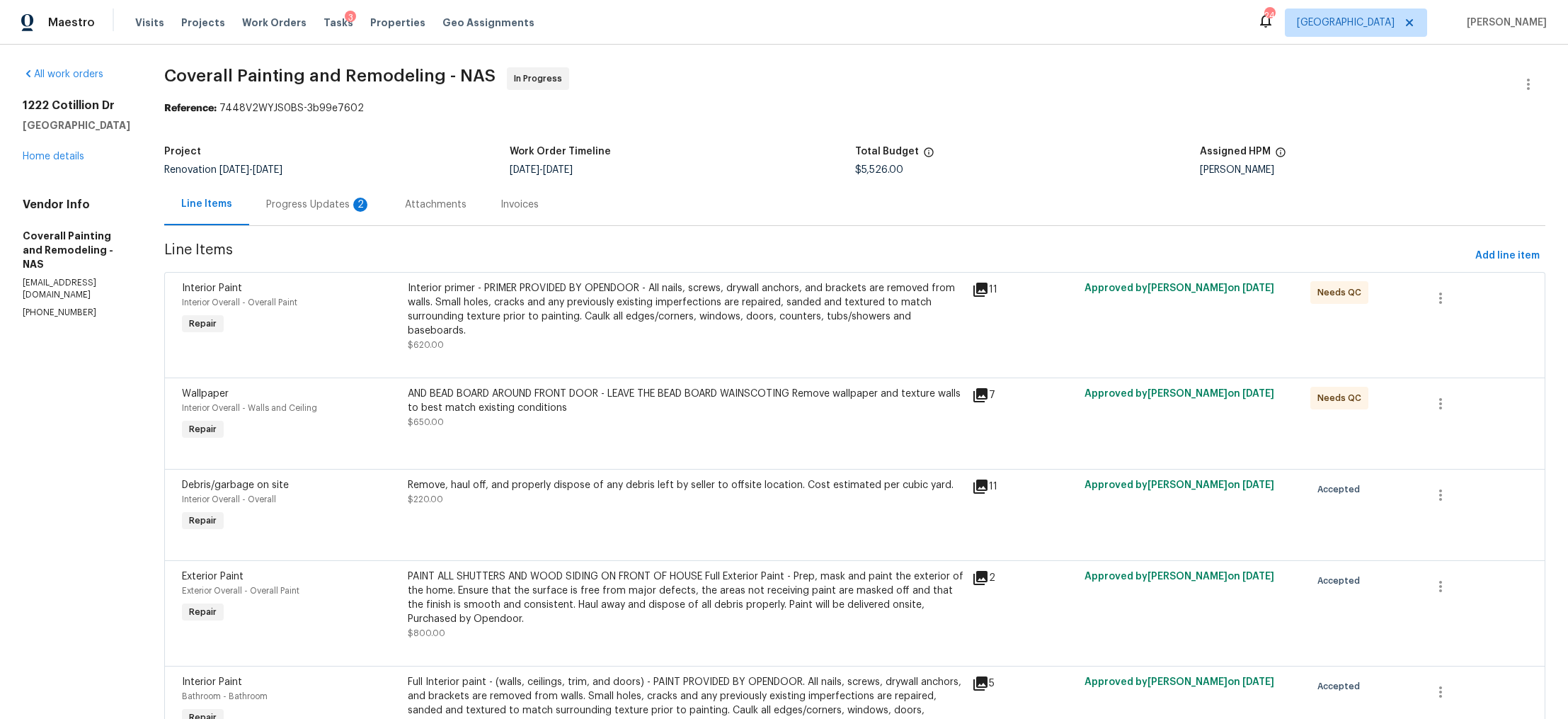
click at [349, 198] on div "Progress Updates 2" at bounding box center [319, 204] width 105 height 14
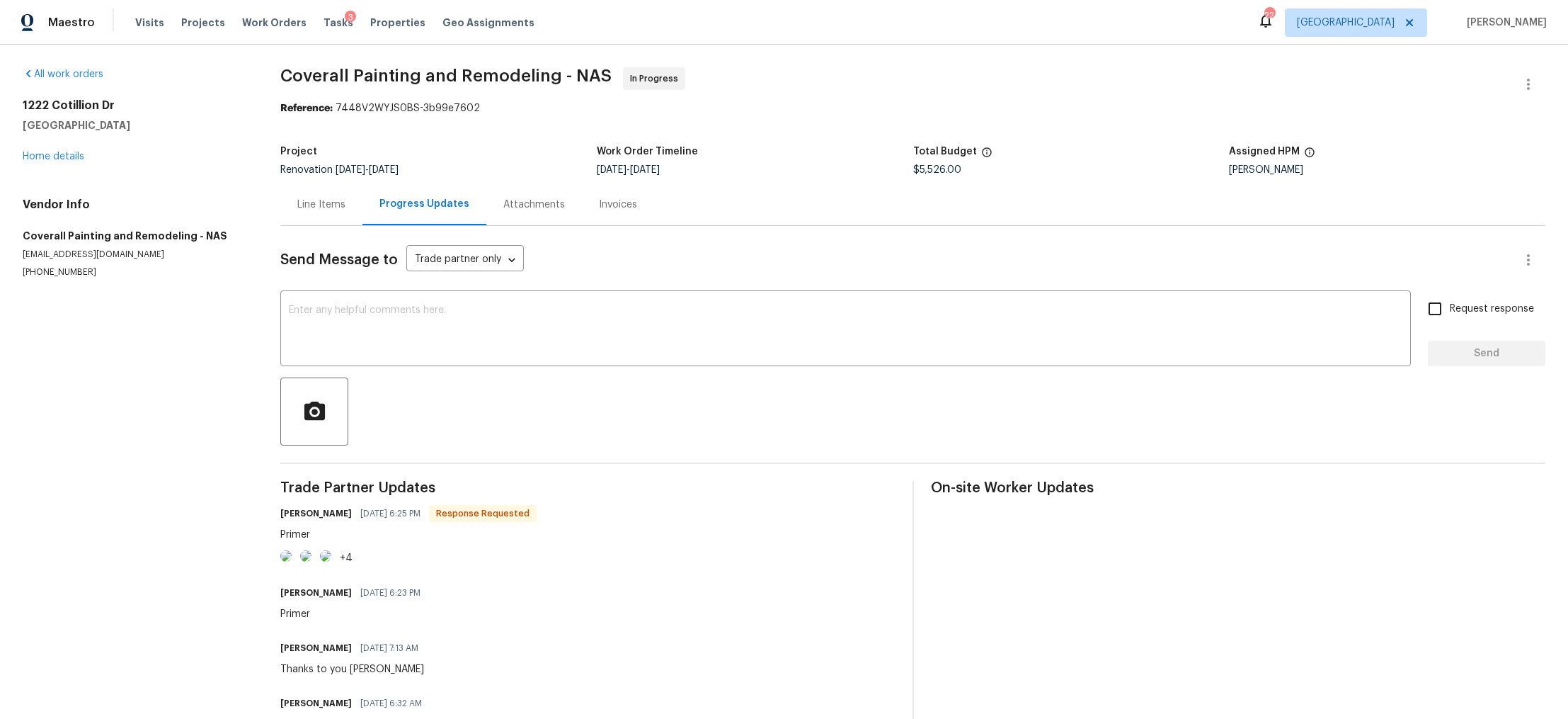
click at [292, 562] on img at bounding box center [286, 556] width 11 height 11
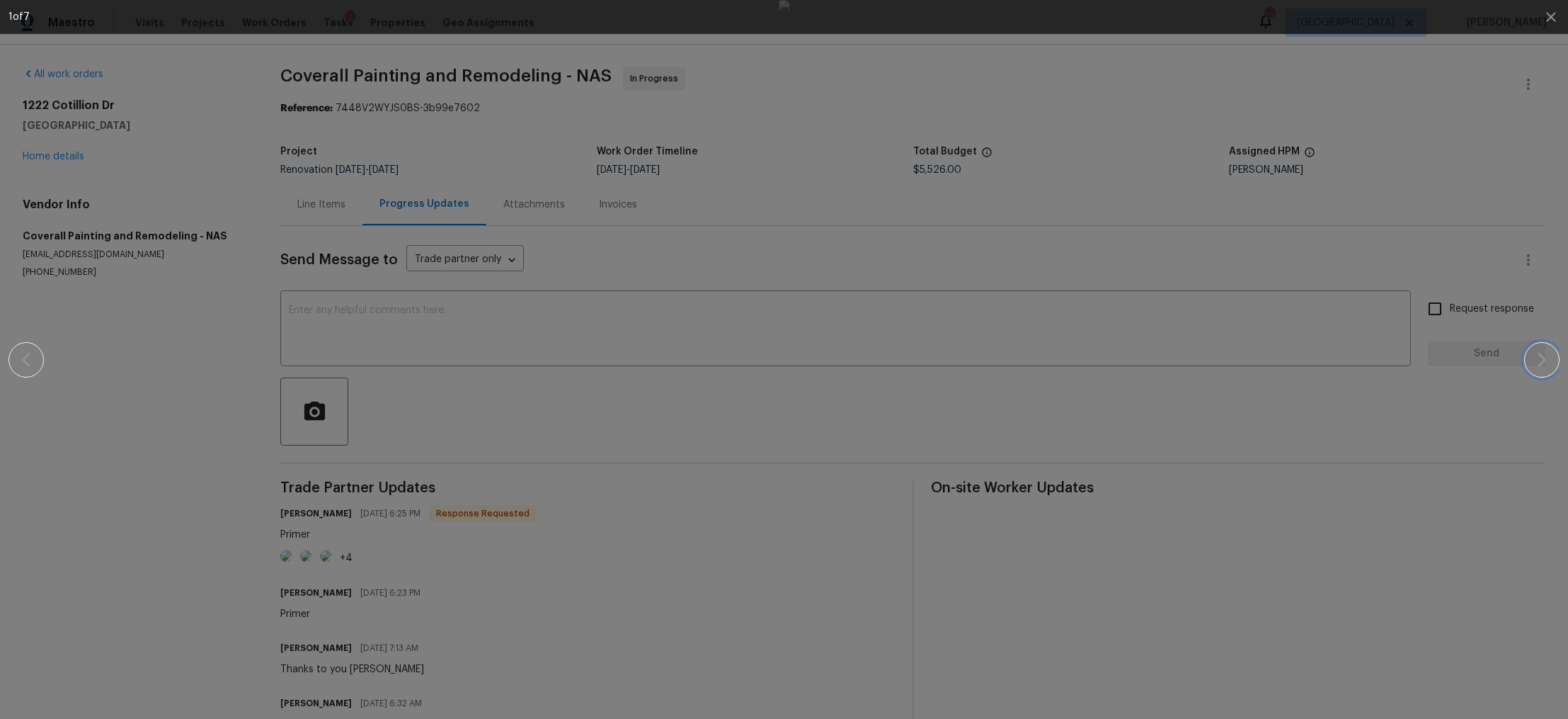
click at [1552, 349] on button "button" at bounding box center [1542, 359] width 35 height 35
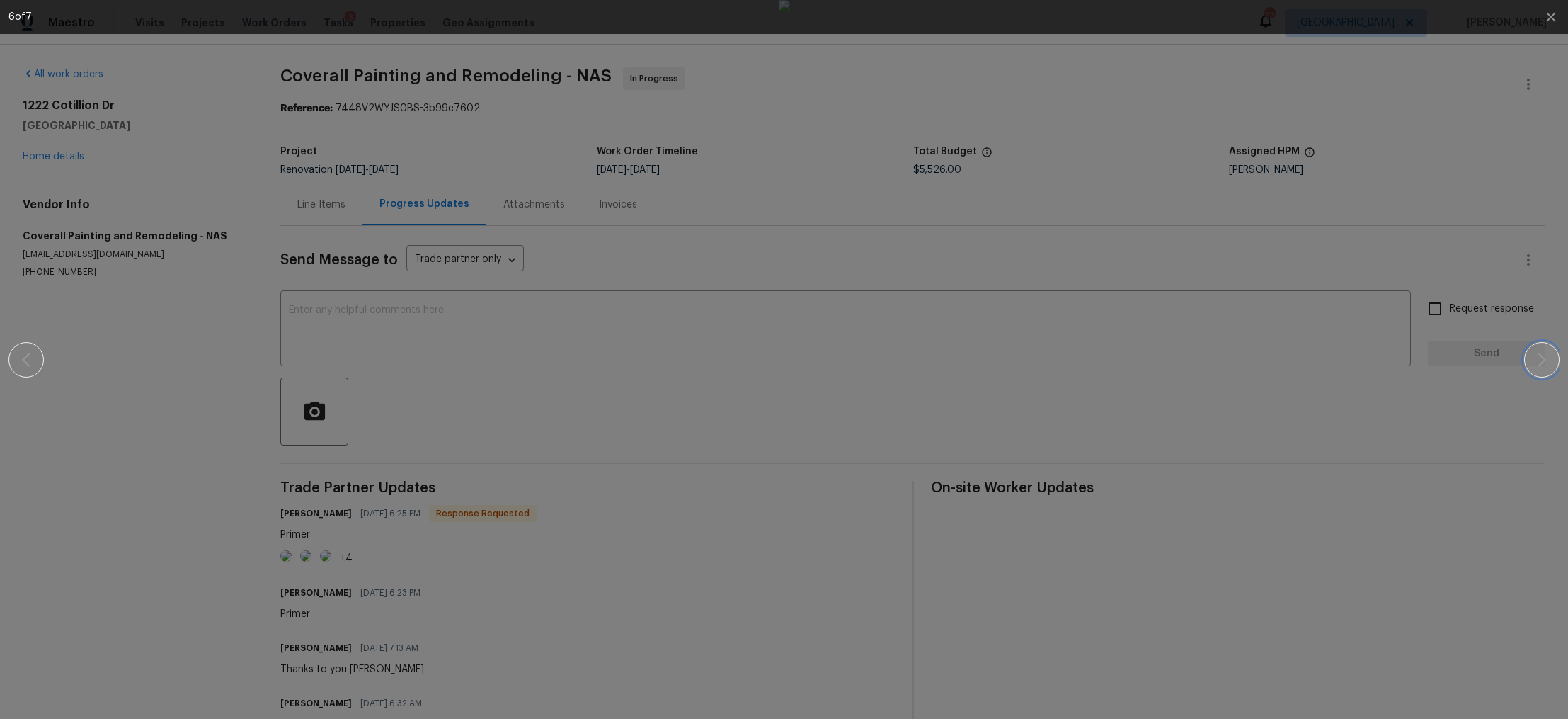
click at [1552, 349] on button "button" at bounding box center [1542, 359] width 35 height 35
click at [1349, 369] on div at bounding box center [783, 359] width 1446 height 719
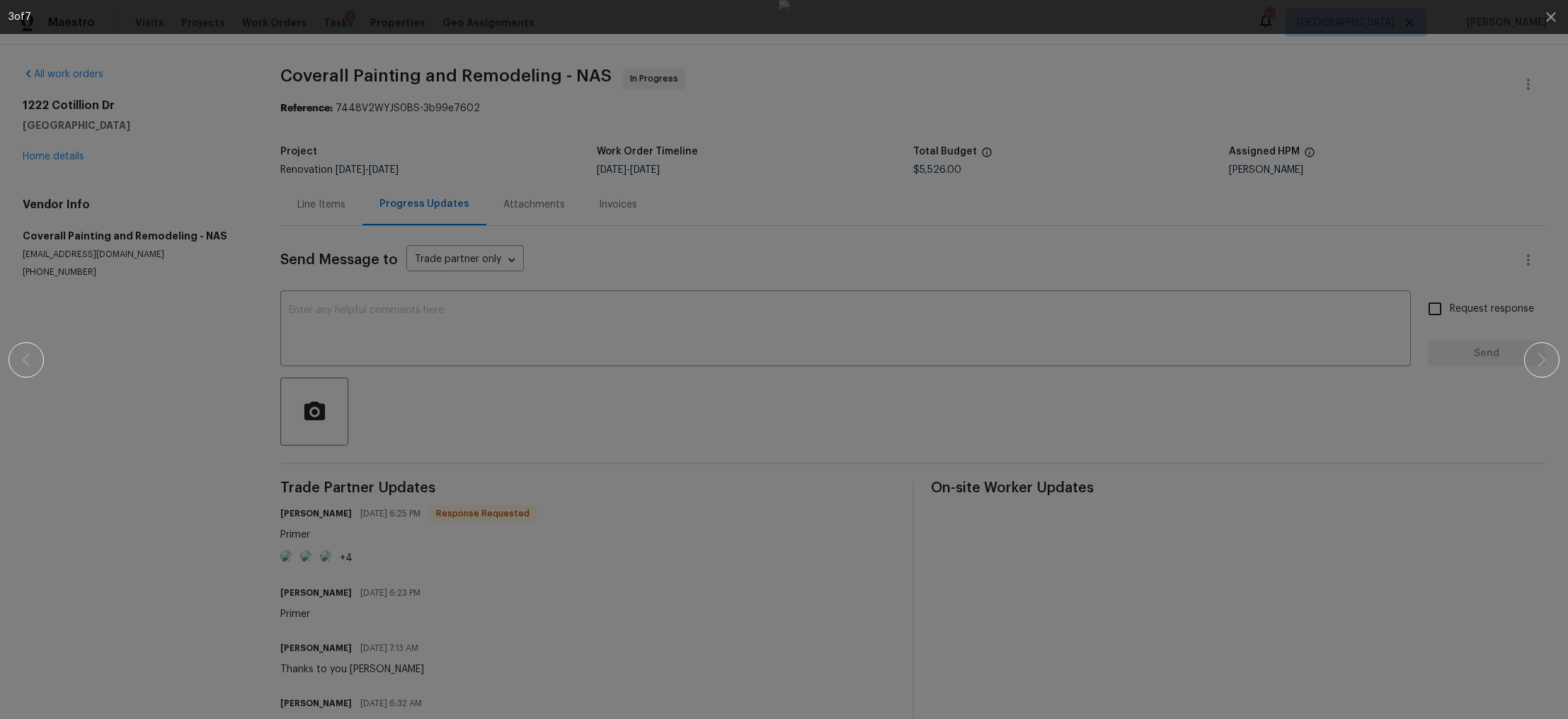
click at [1267, 420] on div at bounding box center [783, 359] width 1446 height 719
click at [1552, 18] on icon "button" at bounding box center [1550, 16] width 9 height 9
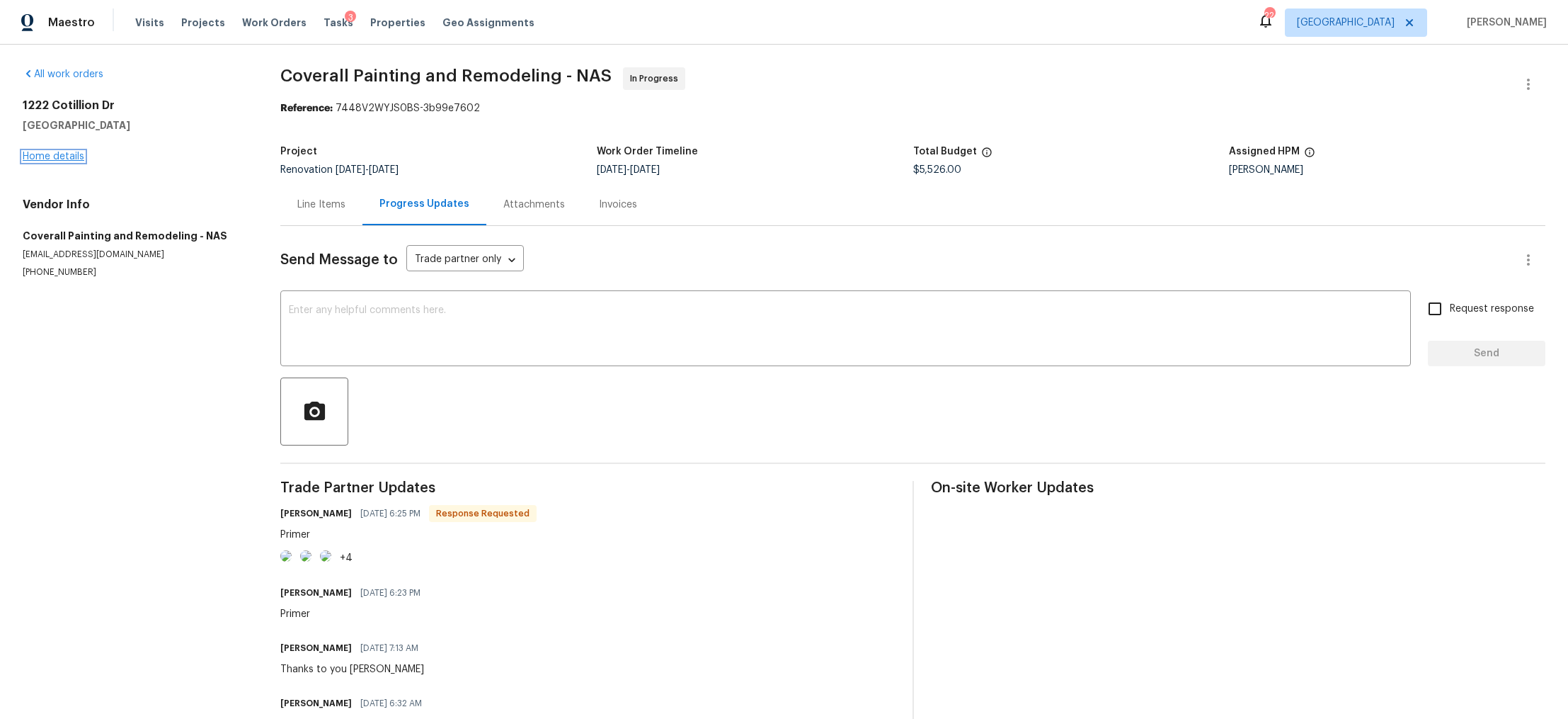
click at [41, 155] on link "Home details" at bounding box center [53, 156] width 61 height 10
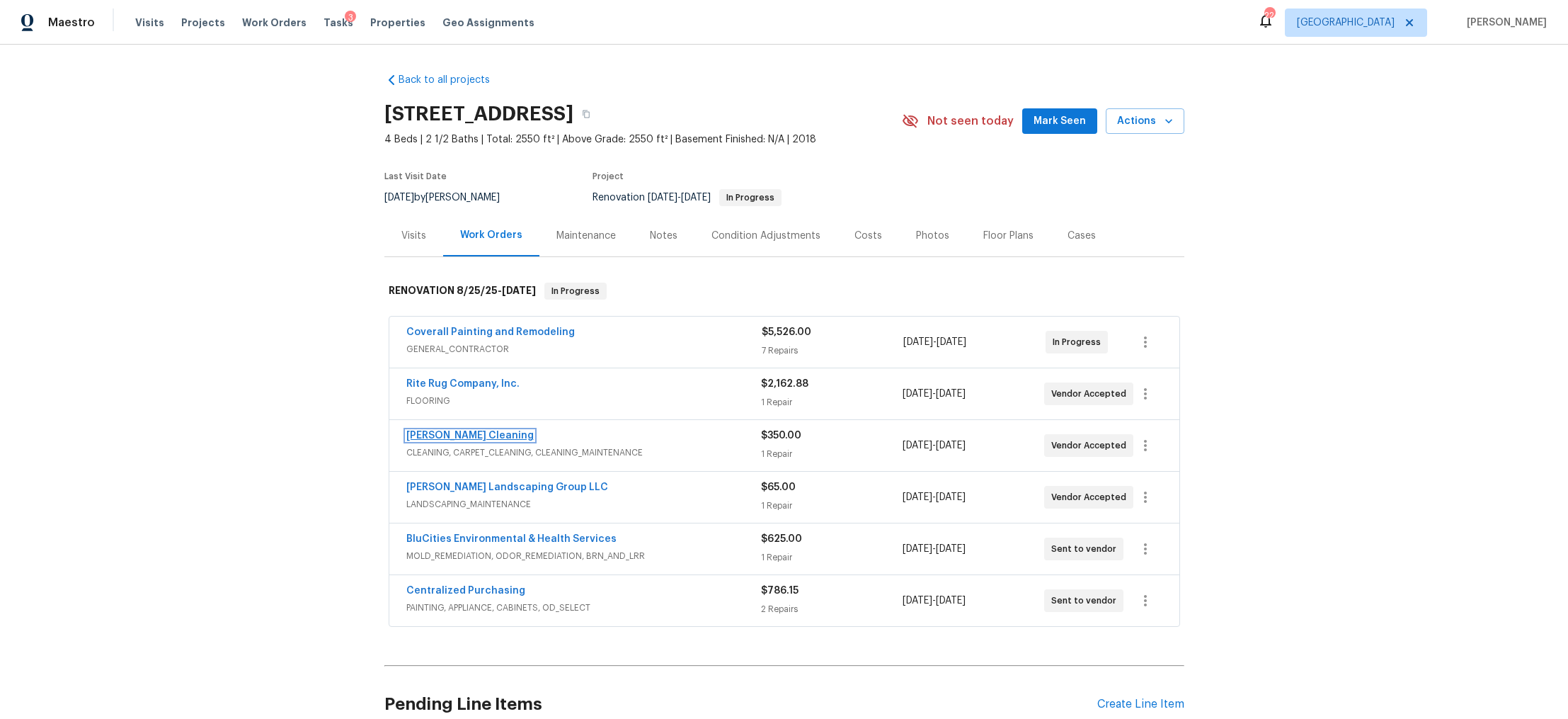
click at [461, 439] on link "[PERSON_NAME] Cleaning" at bounding box center [470, 436] width 128 height 10
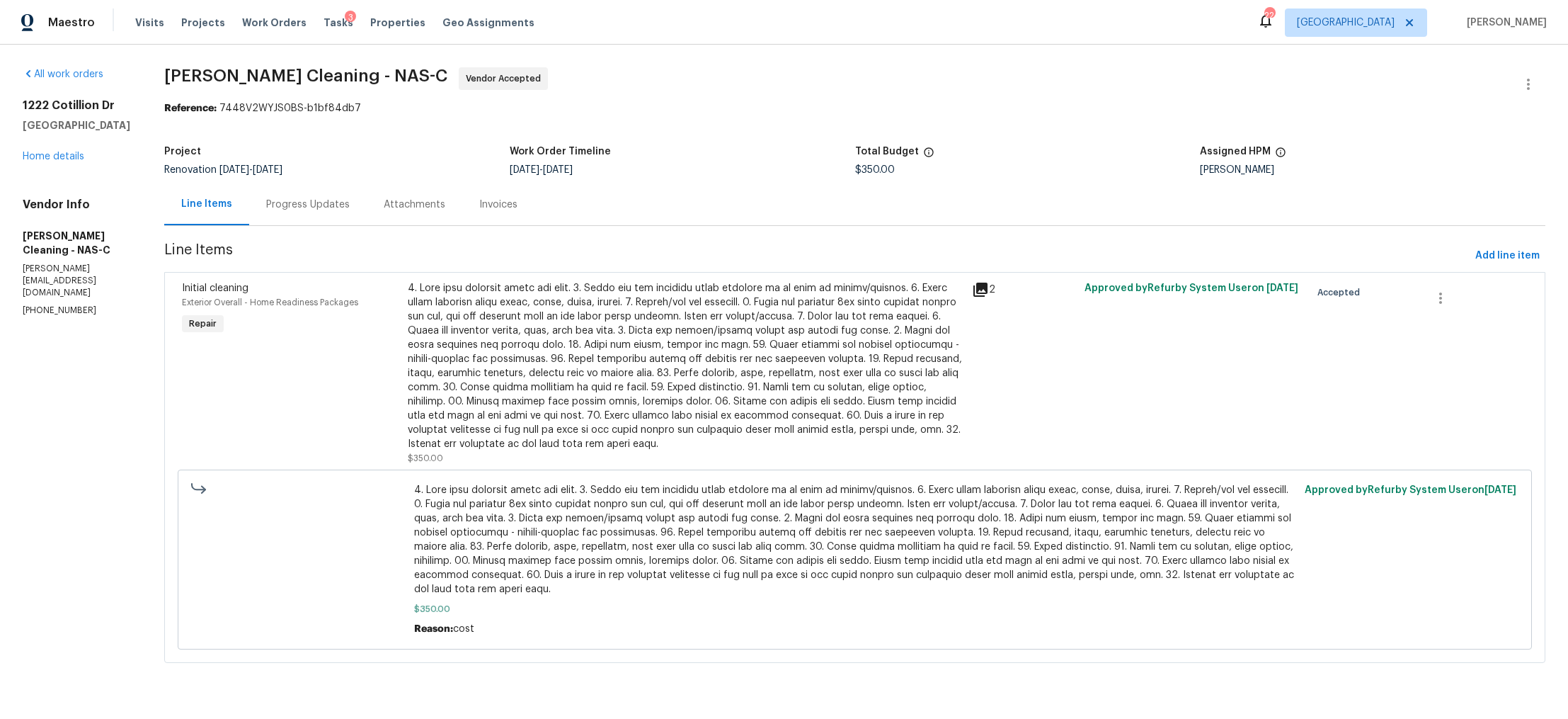
click at [315, 214] on div "Progress Updates" at bounding box center [308, 204] width 118 height 42
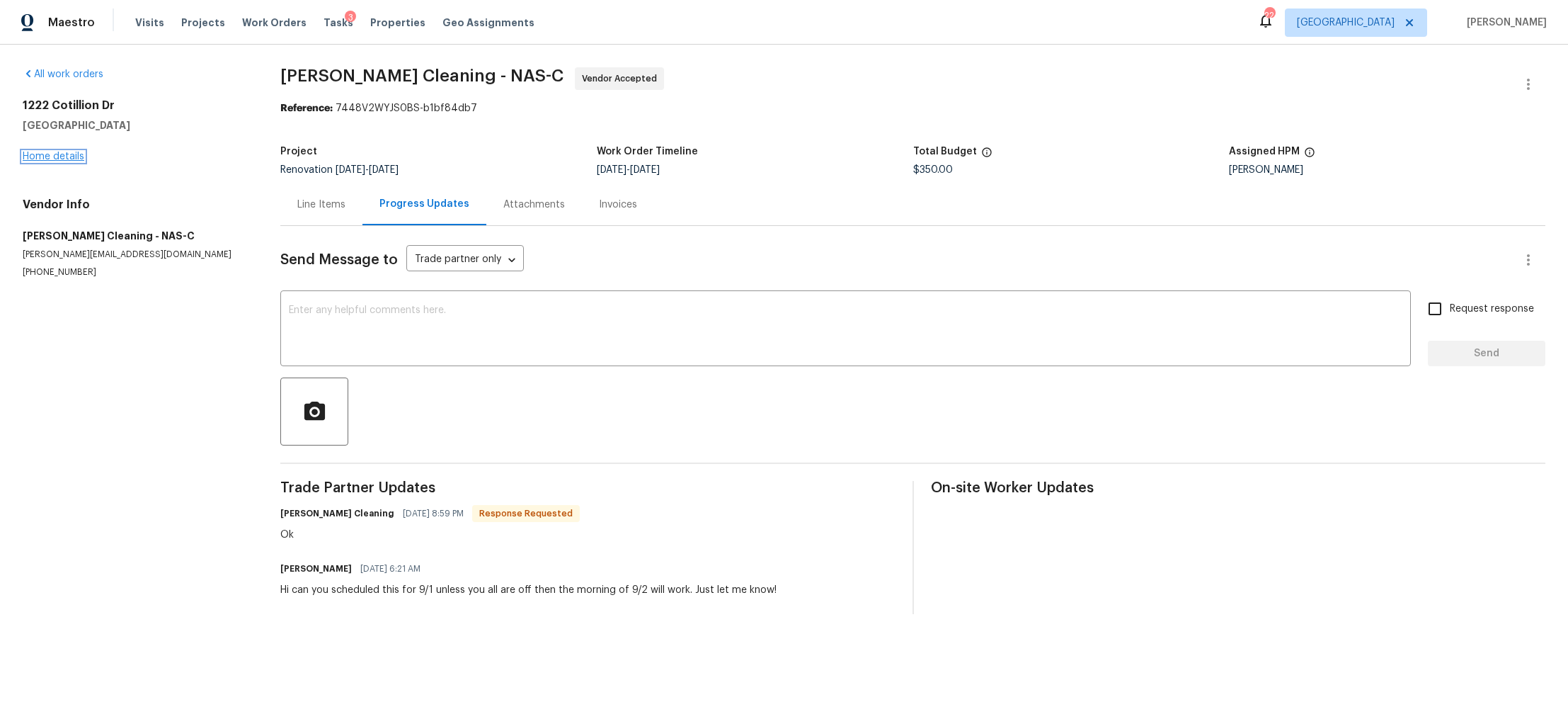
click at [50, 155] on link "Home details" at bounding box center [53, 156] width 61 height 10
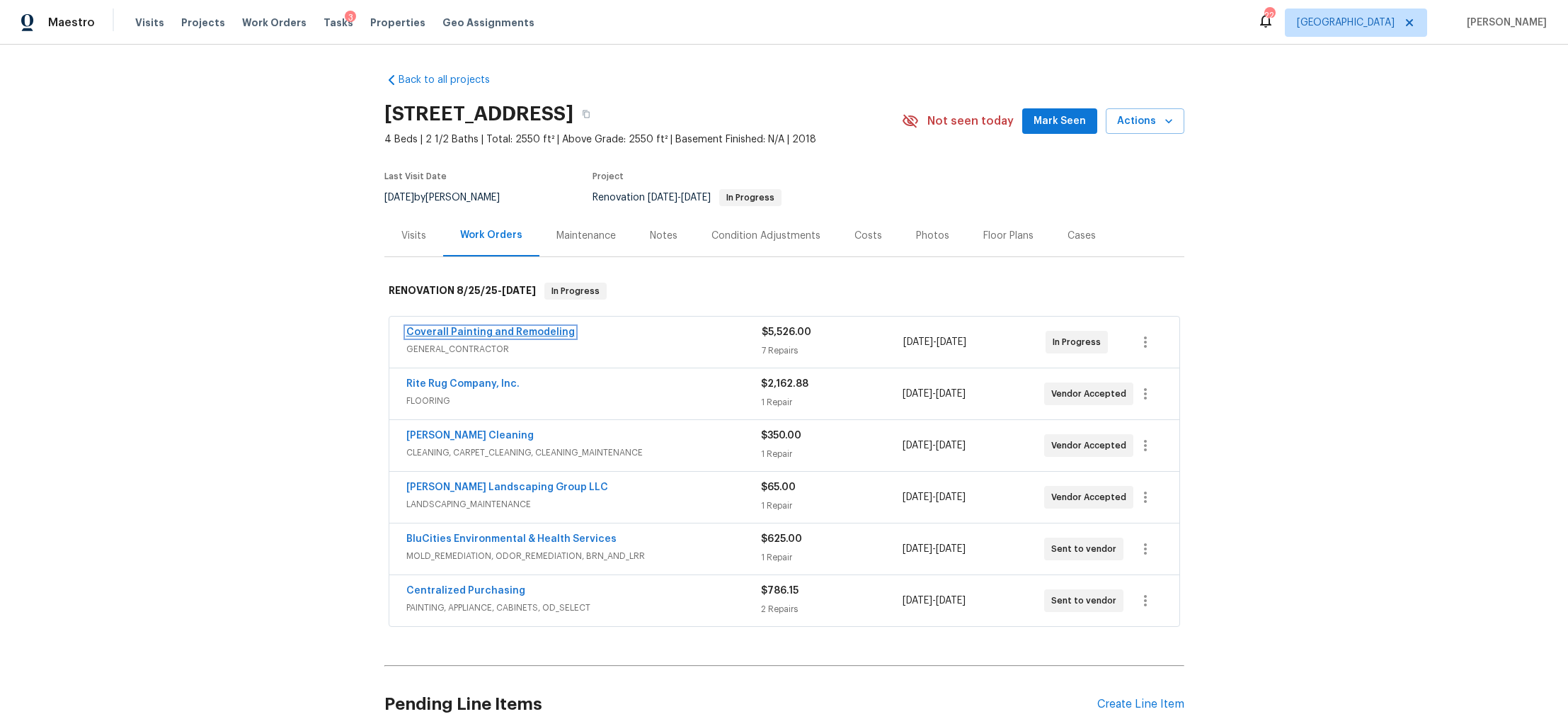
click at [482, 330] on link "Coverall Painting and Remodeling" at bounding box center [491, 332] width 168 height 10
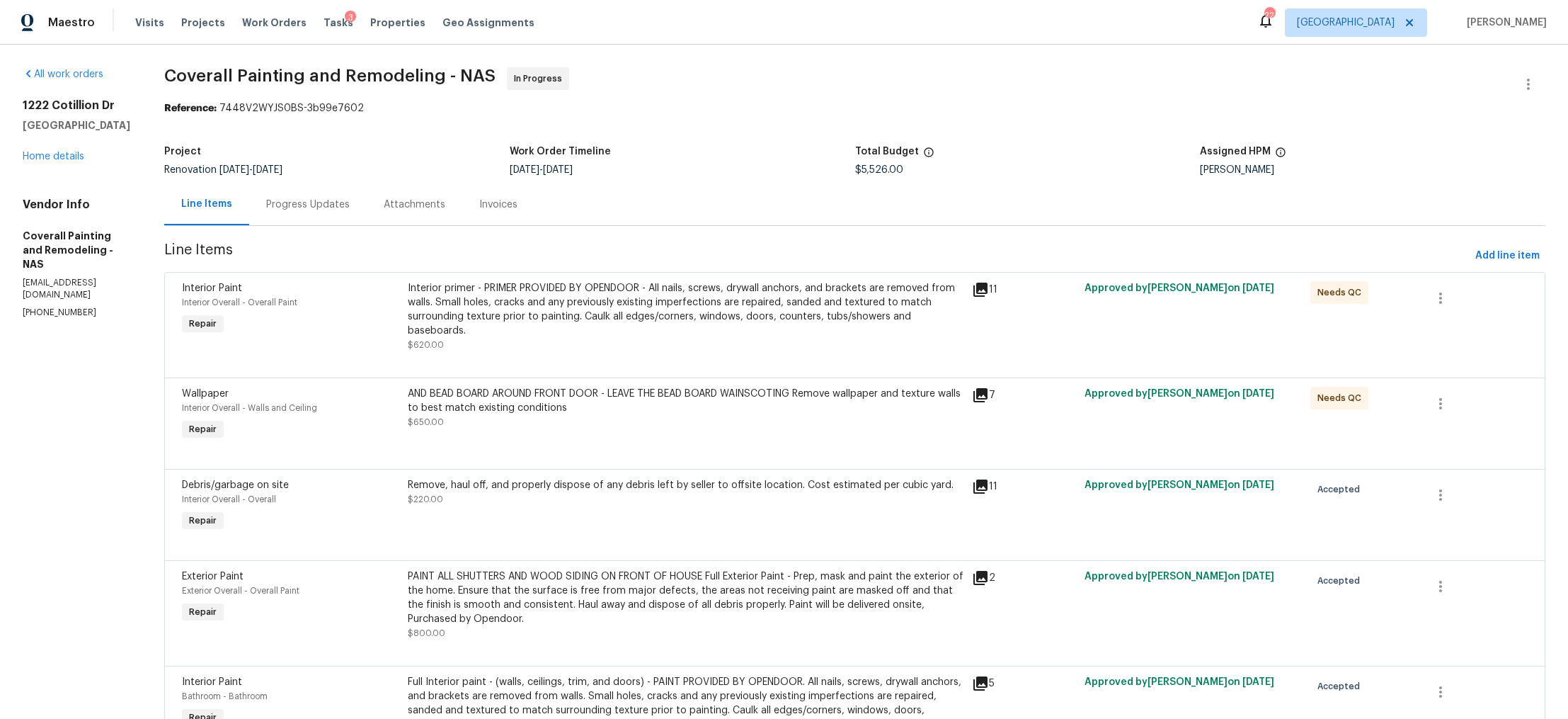
click at [350, 205] on div "Progress Updates" at bounding box center [308, 204] width 83 height 14
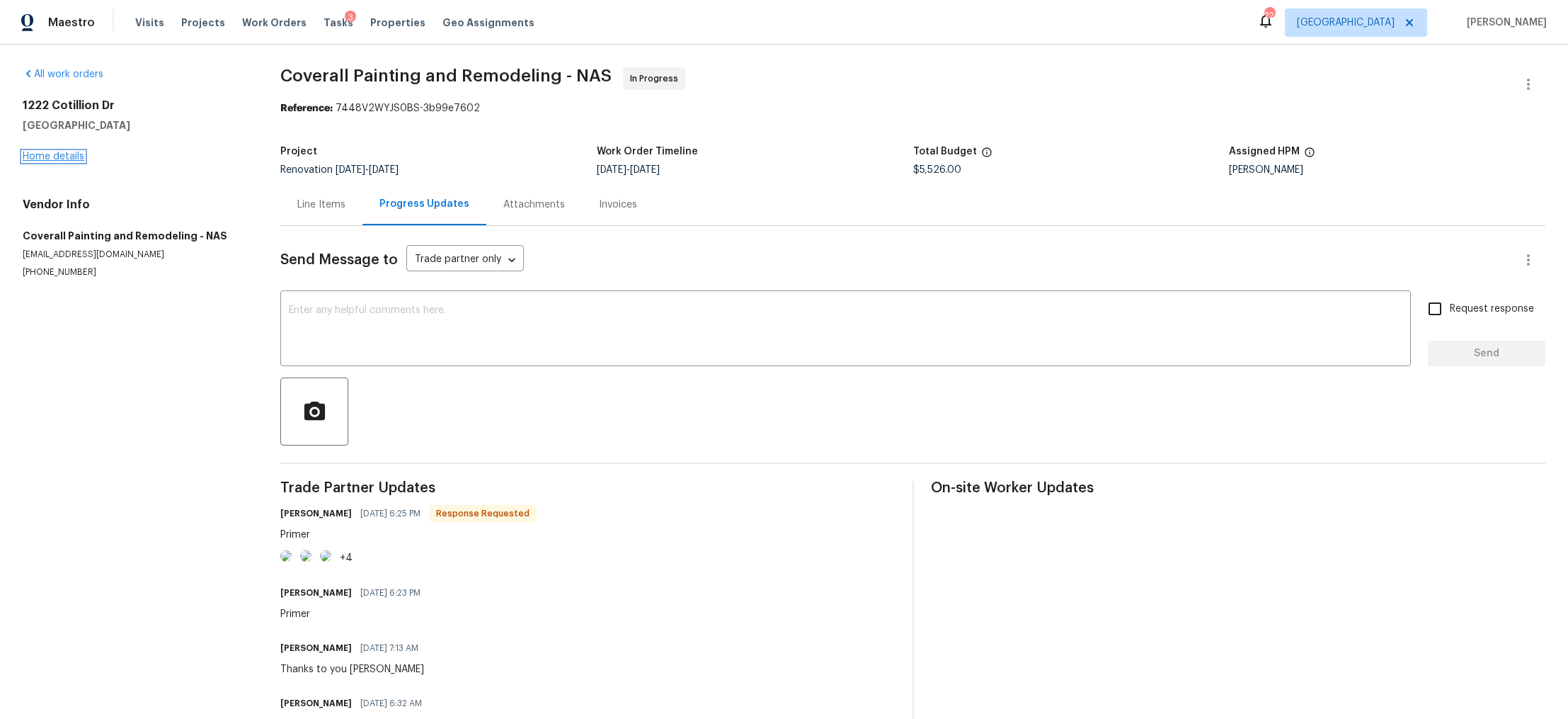
click at [53, 151] on link "Home details" at bounding box center [53, 156] width 61 height 10
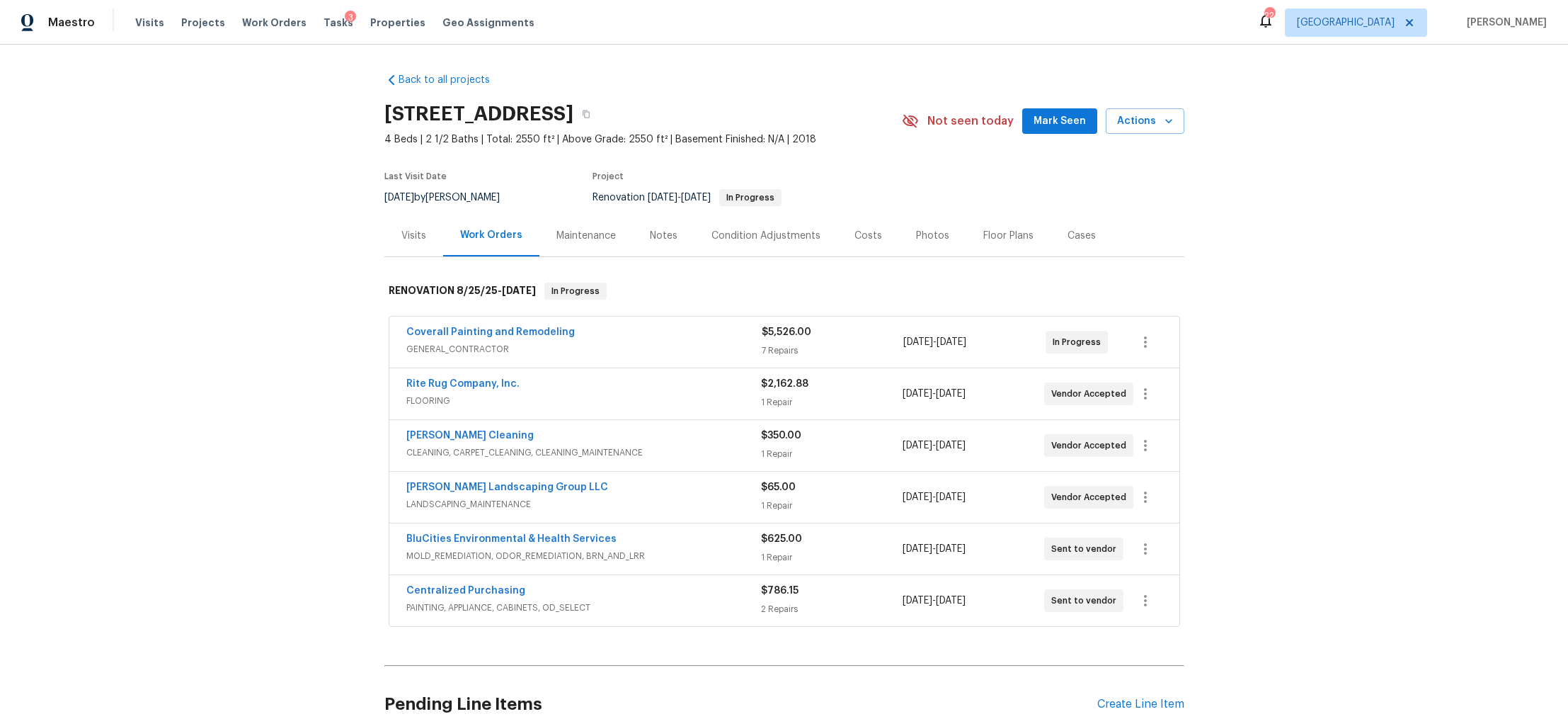
click at [410, 234] on div "Visits" at bounding box center [414, 236] width 25 height 14
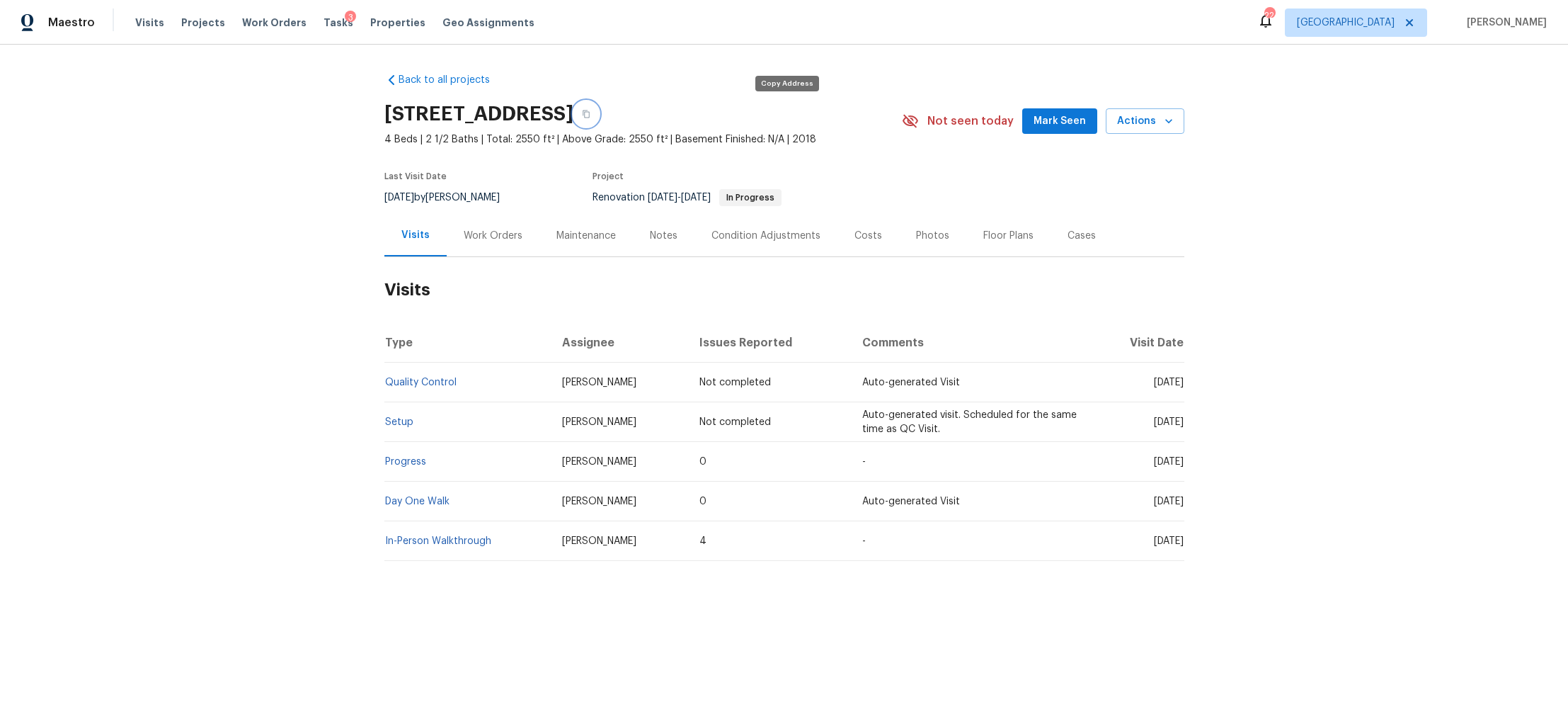
click at [590, 110] on icon "button" at bounding box center [586, 114] width 8 height 8
click at [658, 249] on div "Notes" at bounding box center [663, 235] width 61 height 42
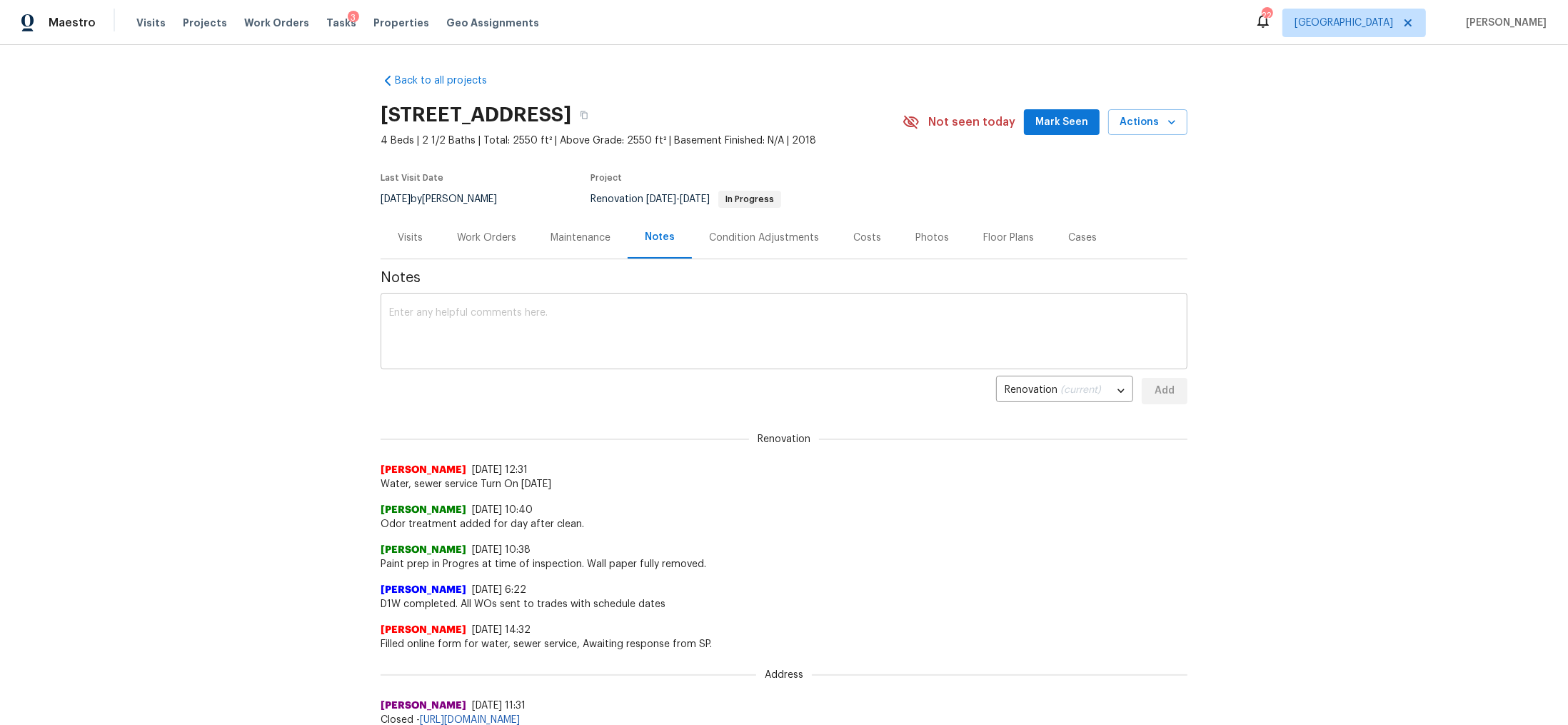
click at [592, 318] on textarea at bounding box center [784, 332] width 790 height 50
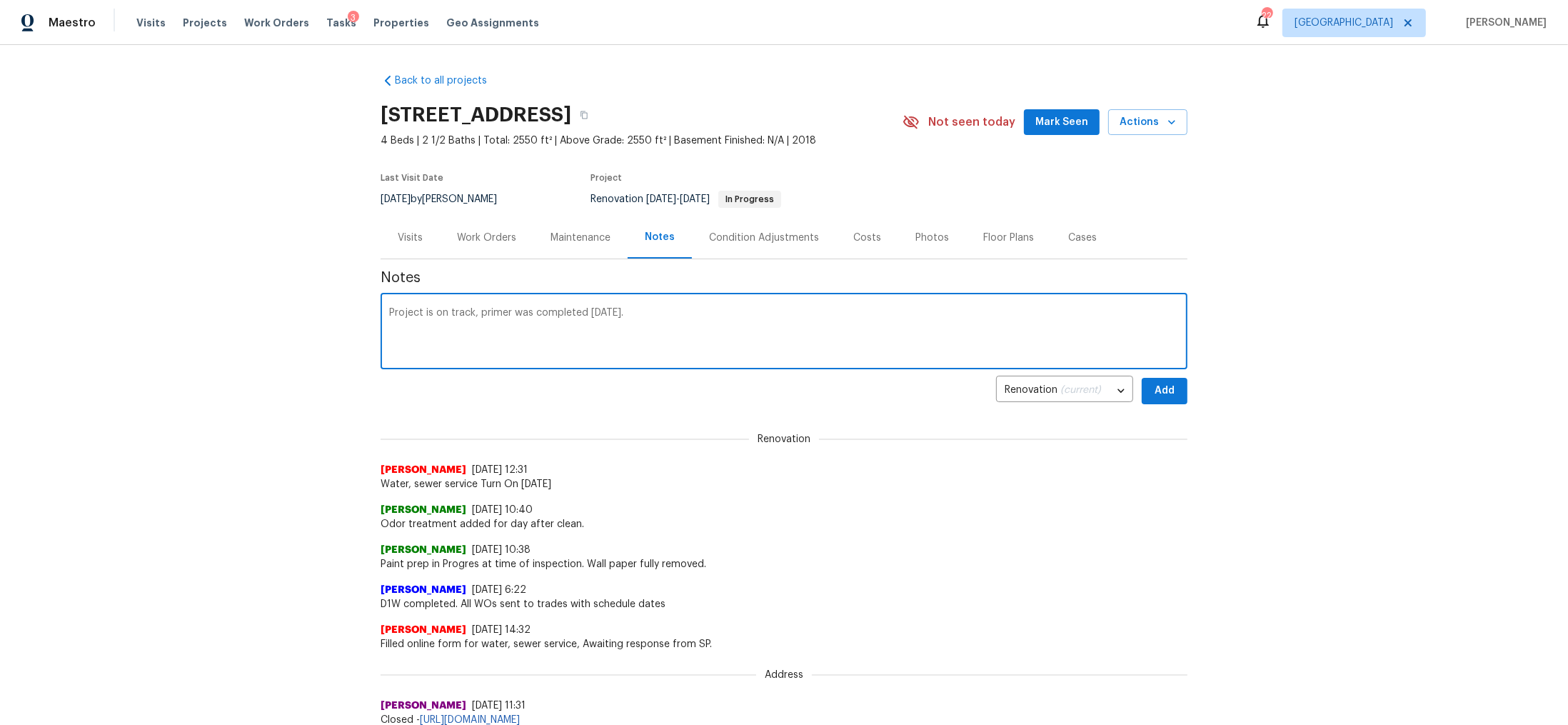
type textarea "Project is on track, primer was completed [DATE]."
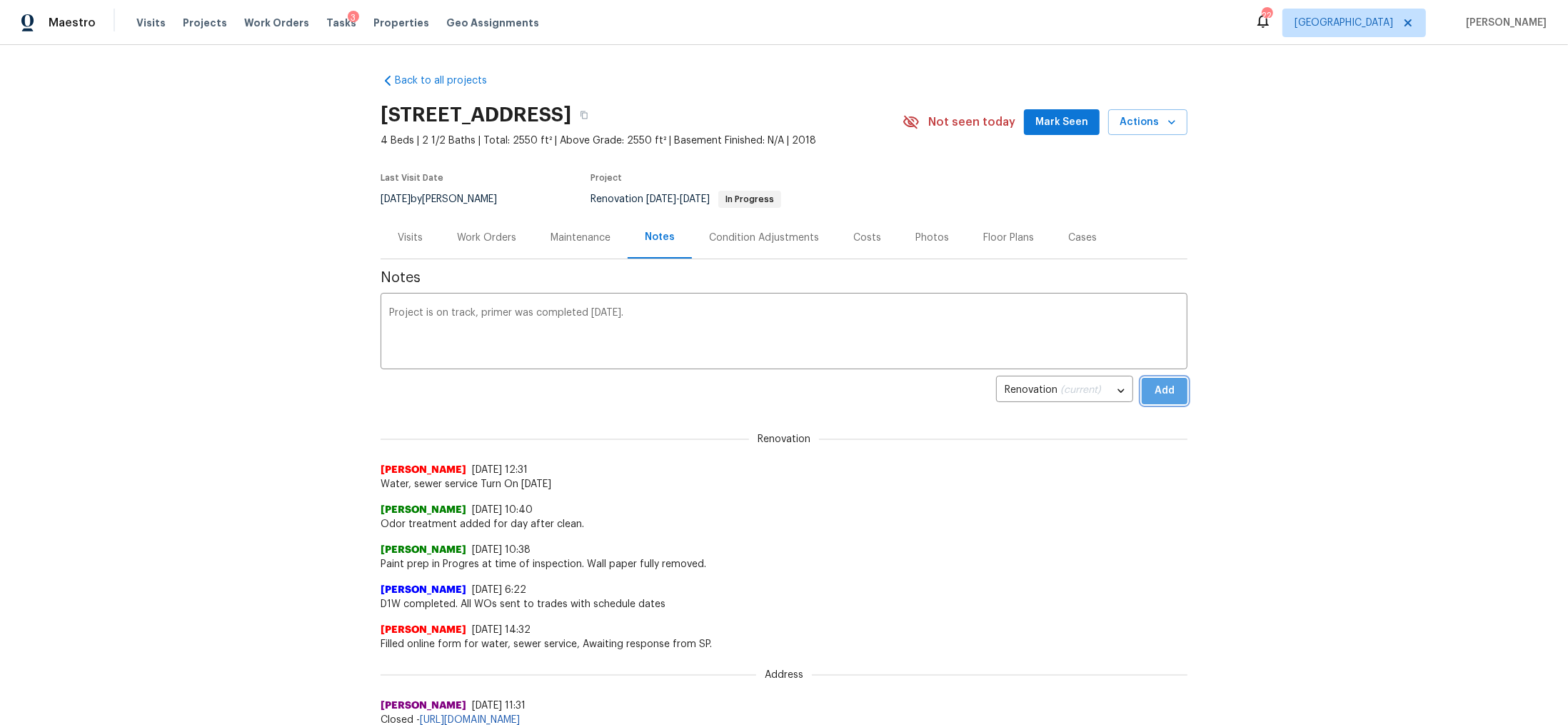
click at [1161, 387] on span "Add" at bounding box center [1165, 391] width 23 height 18
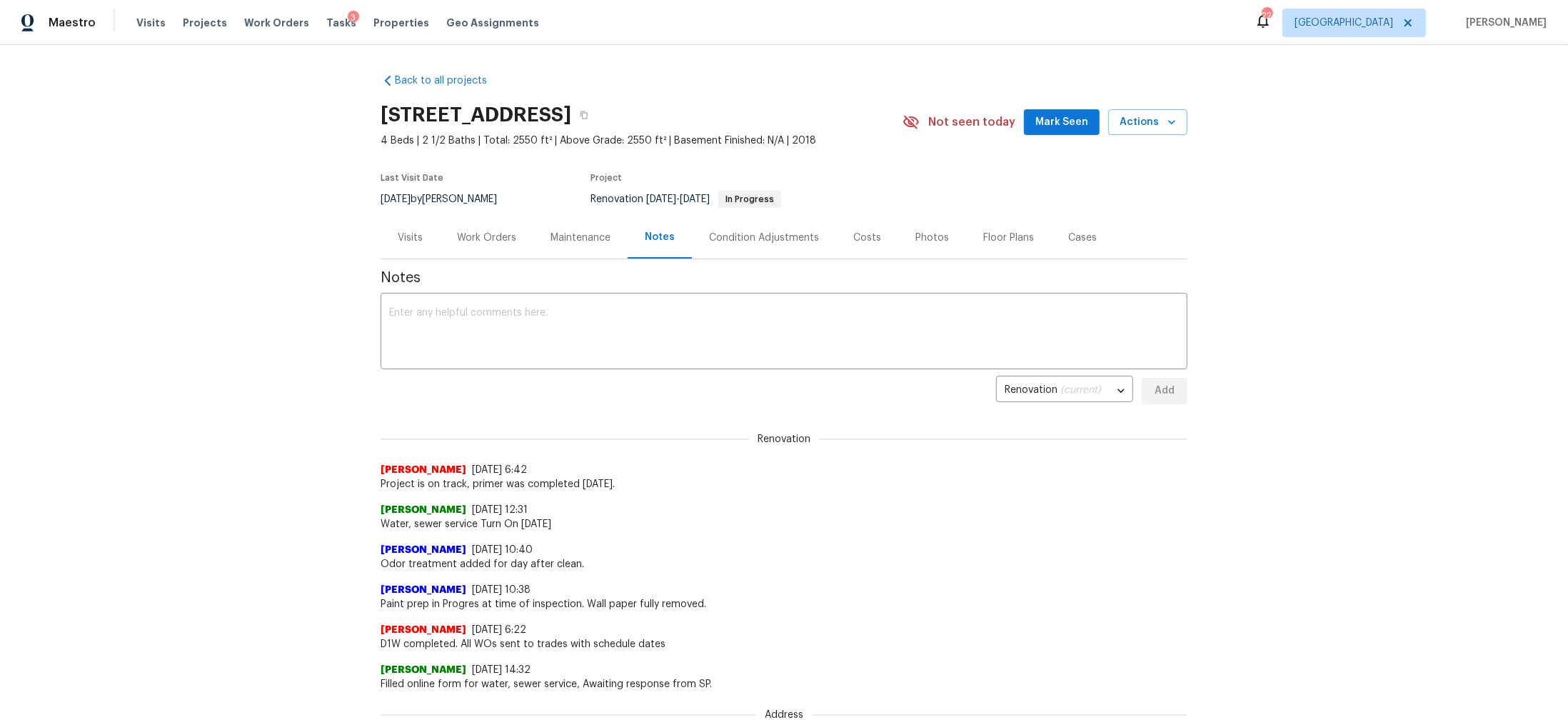
click at [853, 237] on div "Costs" at bounding box center [867, 238] width 28 height 14
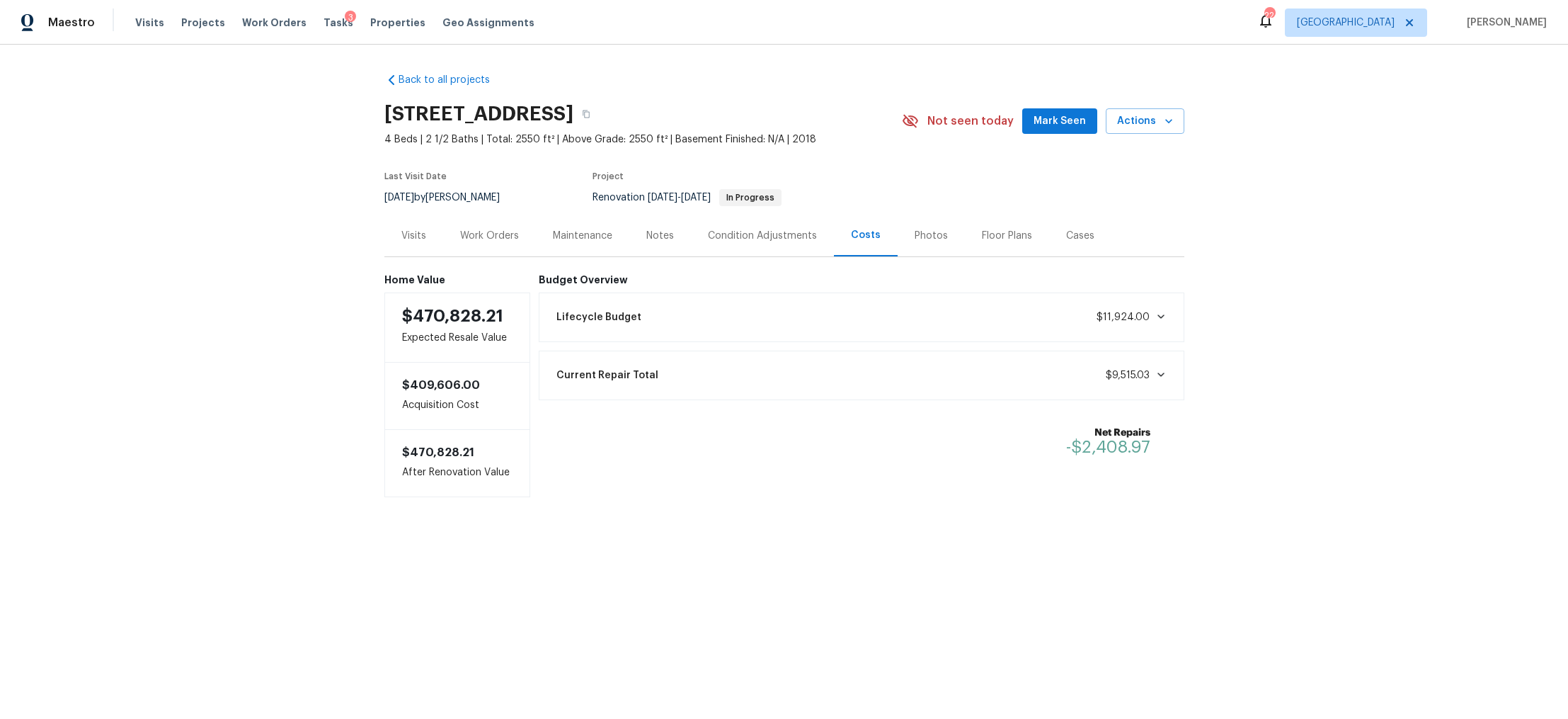
click at [477, 227] on div "Work Orders" at bounding box center [489, 235] width 92 height 42
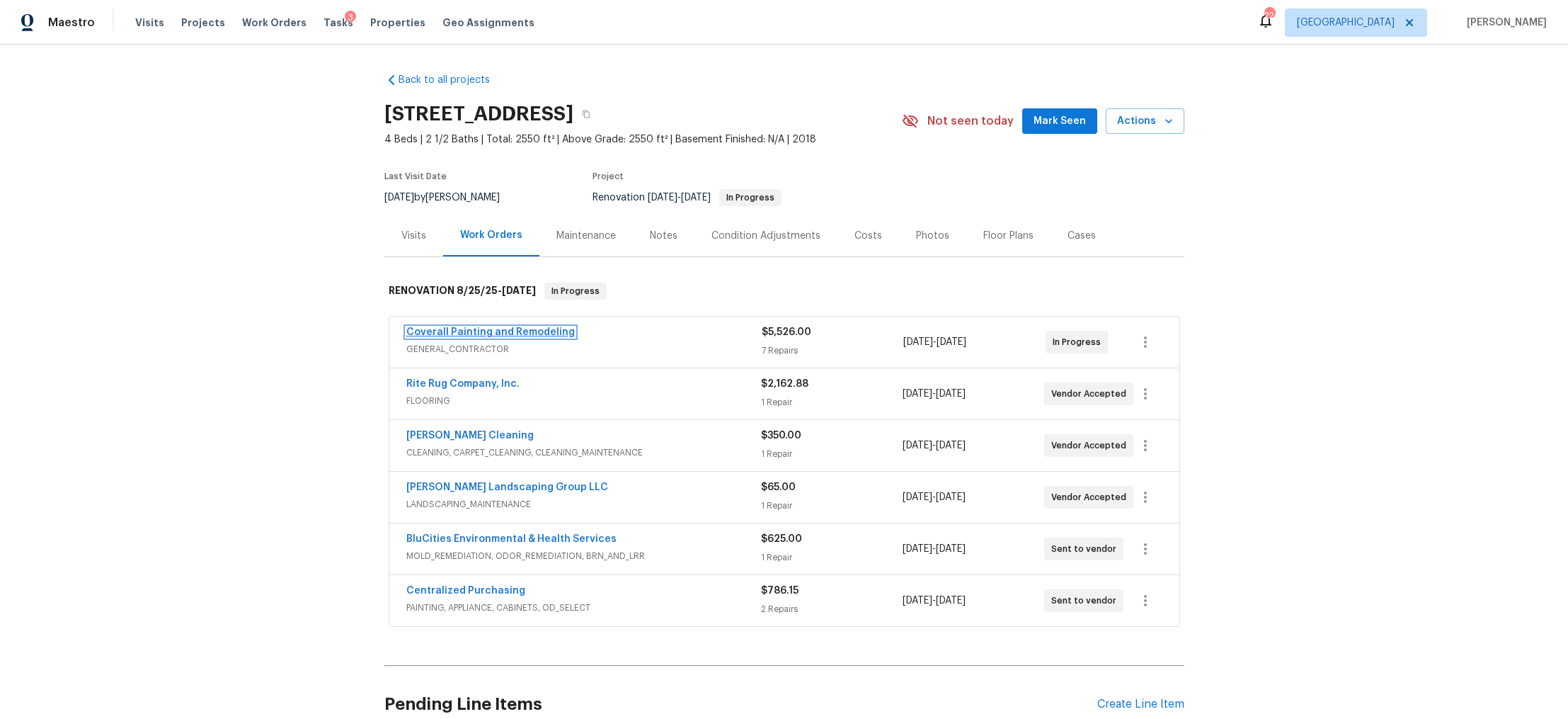
click at [496, 330] on link "Coverall Painting and Remodeling" at bounding box center [491, 332] width 168 height 10
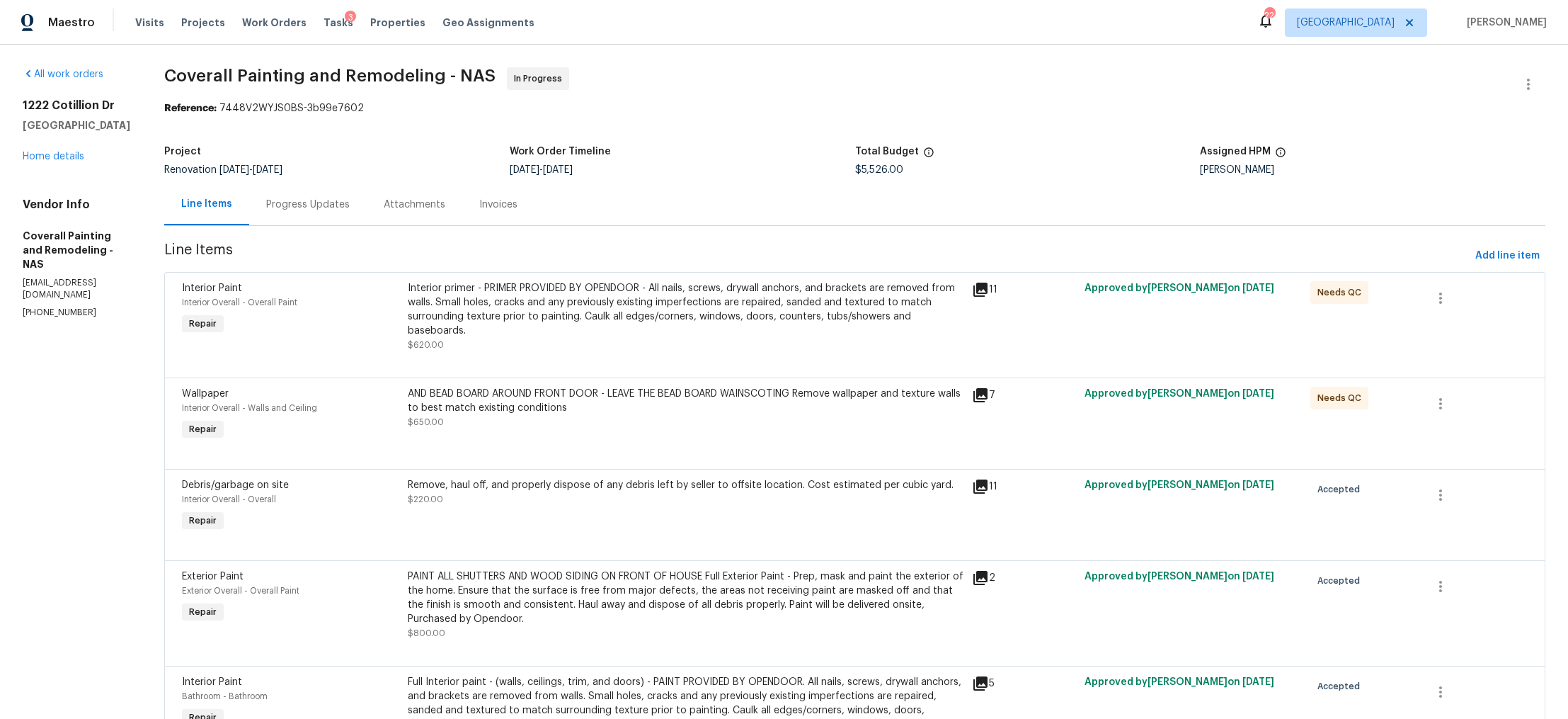
click at [350, 202] on div "Progress Updates" at bounding box center [308, 204] width 83 height 14
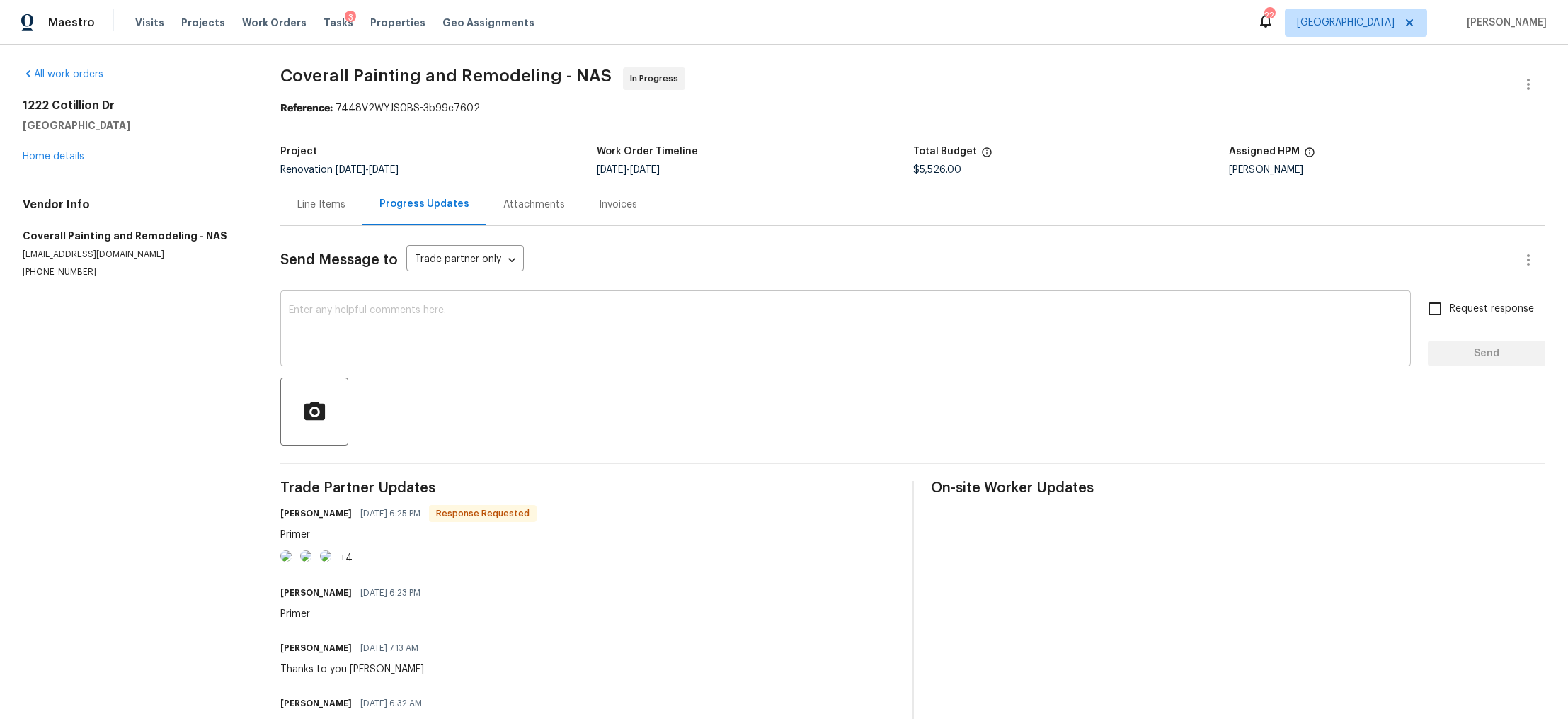
click at [434, 336] on textarea at bounding box center [845, 330] width 1113 height 50
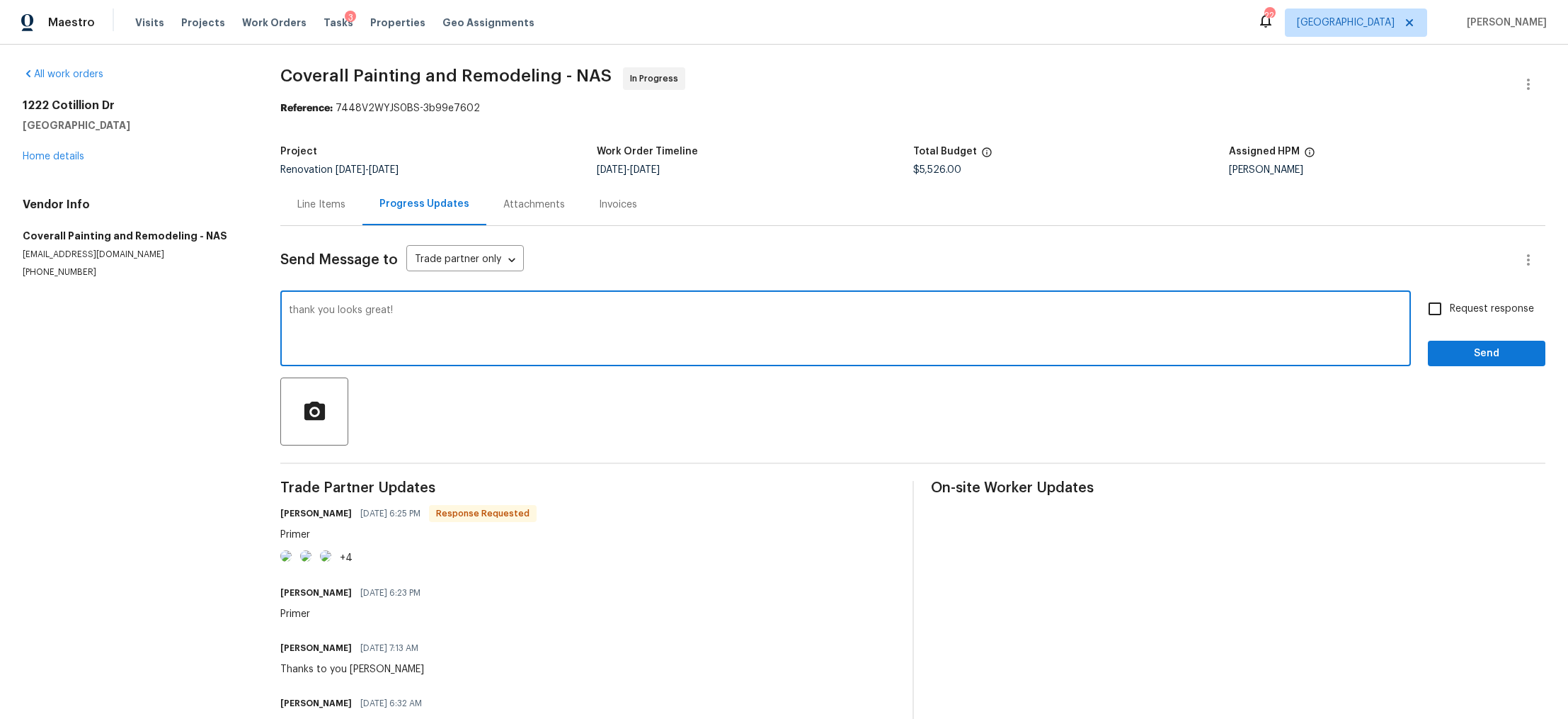
type textarea "thank you looks great!"
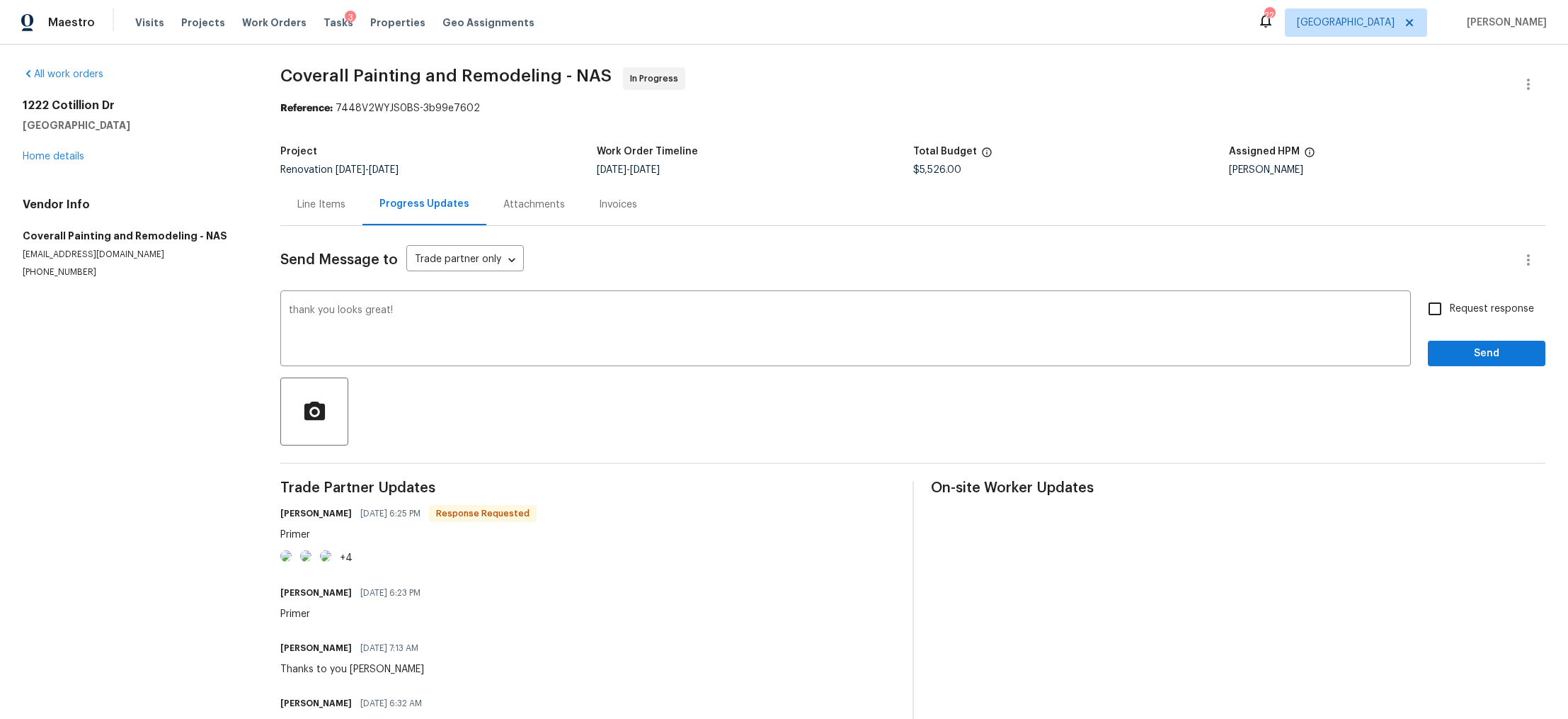
click at [1467, 299] on label "Request response" at bounding box center [1476, 308] width 114 height 29
click at [1450, 299] on input "Request response" at bounding box center [1435, 308] width 29 height 29
checkbox input "true"
click at [1463, 357] on span "Send" at bounding box center [1487, 354] width 95 height 18
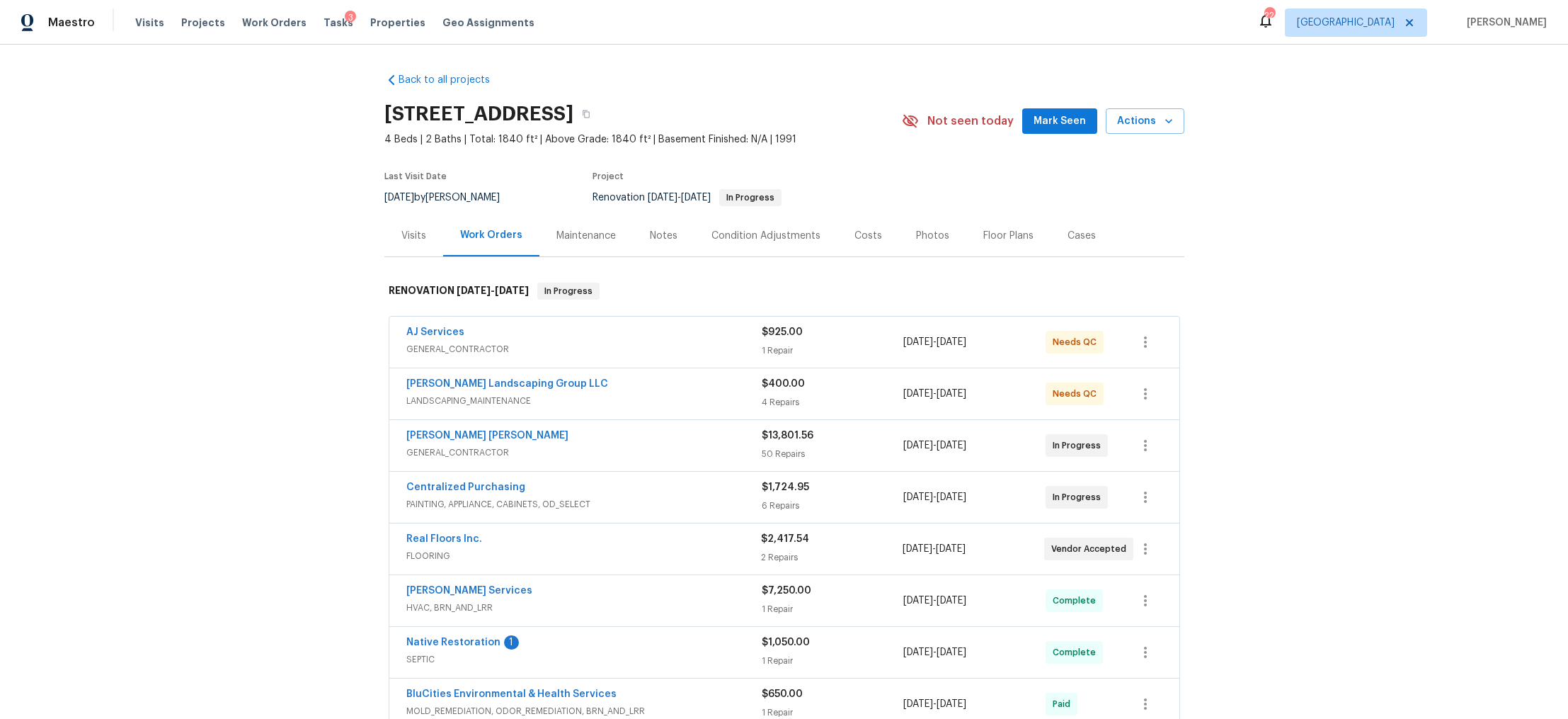
click at [650, 242] on div "Notes" at bounding box center [664, 236] width 28 height 14
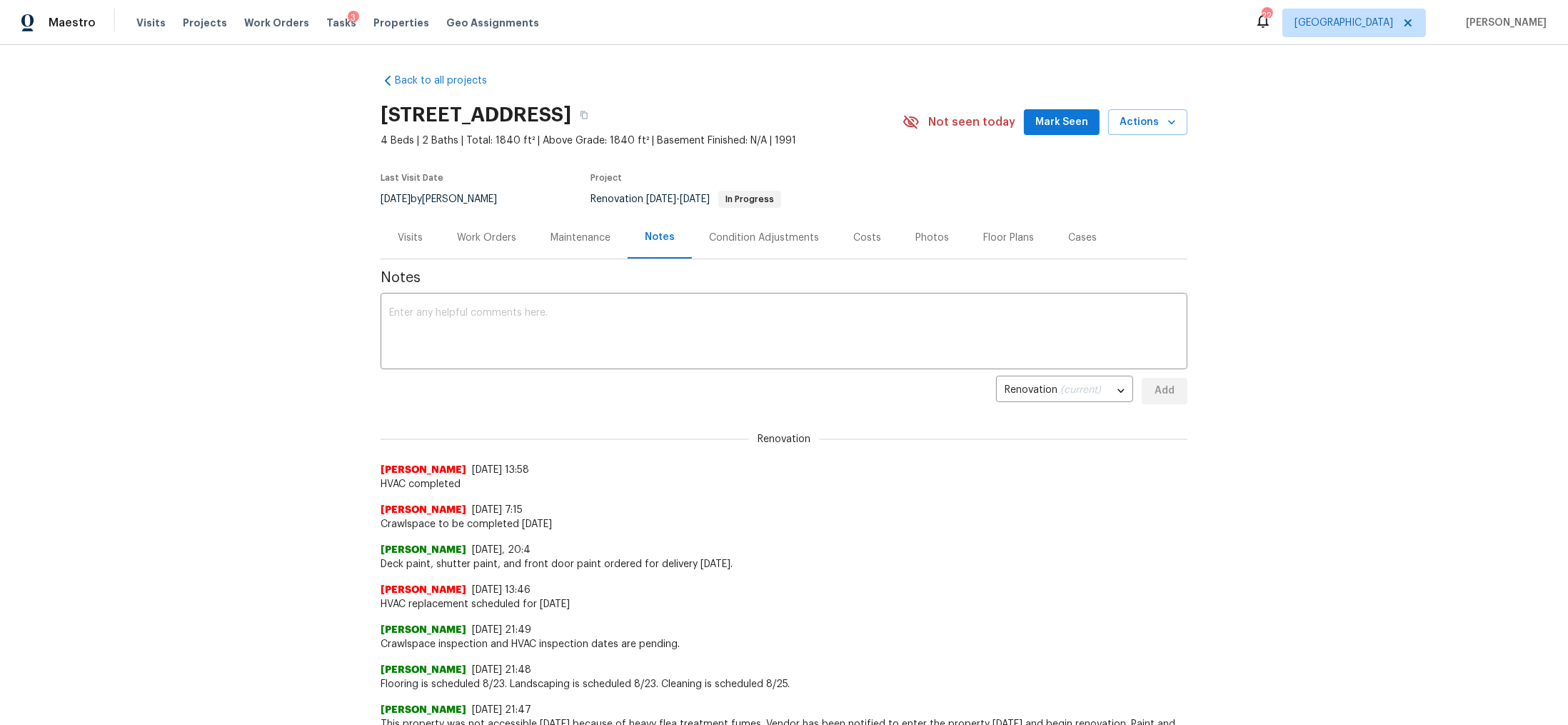
click at [476, 239] on div "Work Orders" at bounding box center [486, 238] width 59 height 14
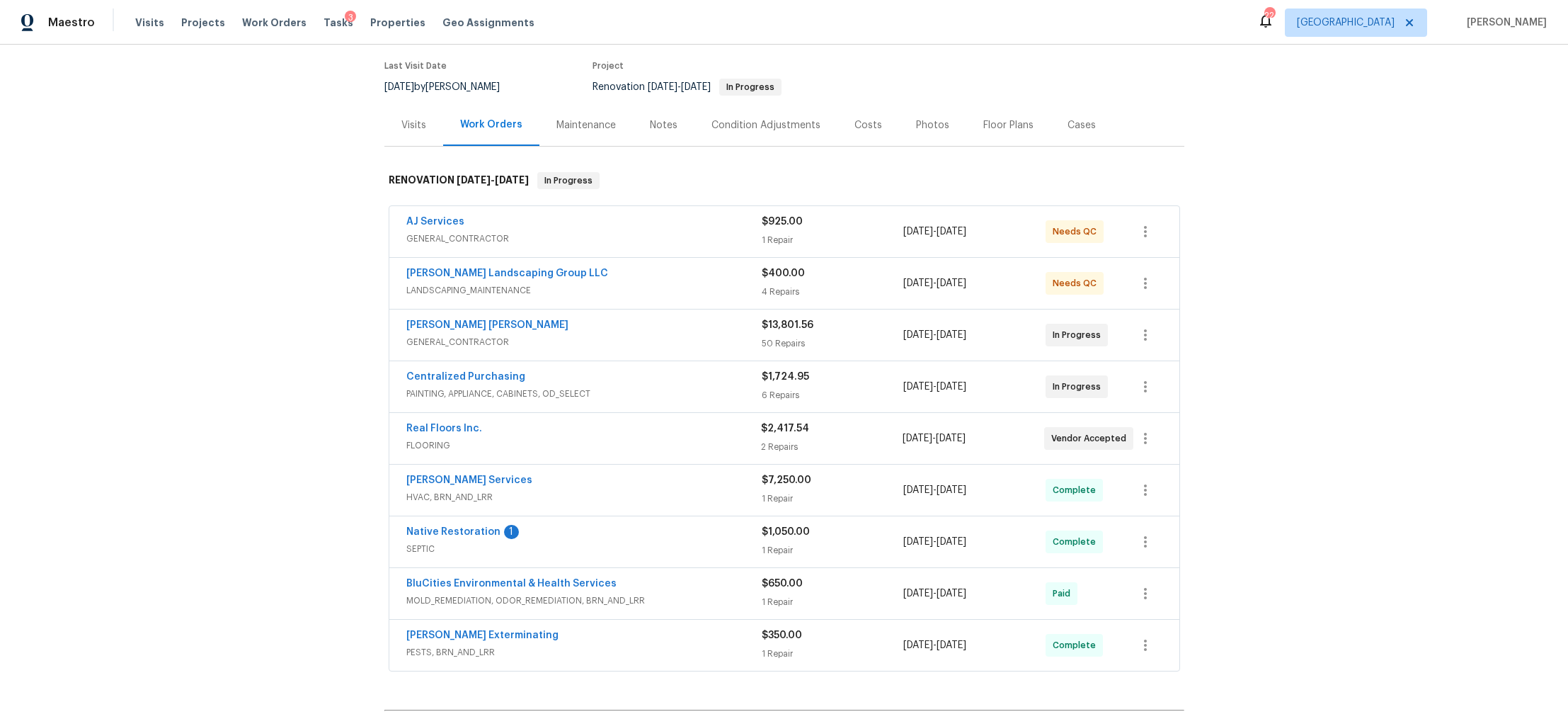
scroll to position [114, 0]
click at [431, 429] on link "Real Floors Inc." at bounding box center [444, 425] width 76 height 10
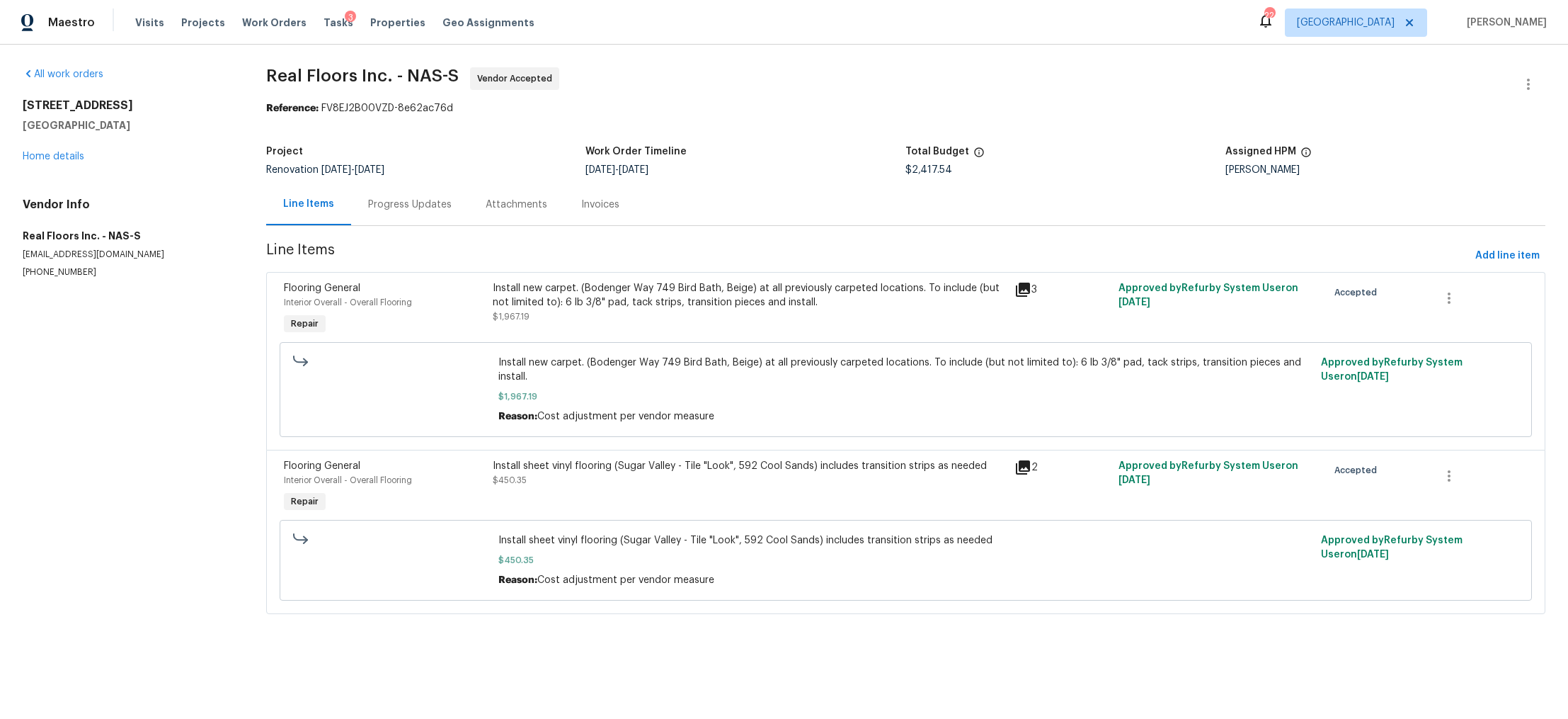
click at [387, 204] on div "Progress Updates" at bounding box center [410, 204] width 83 height 14
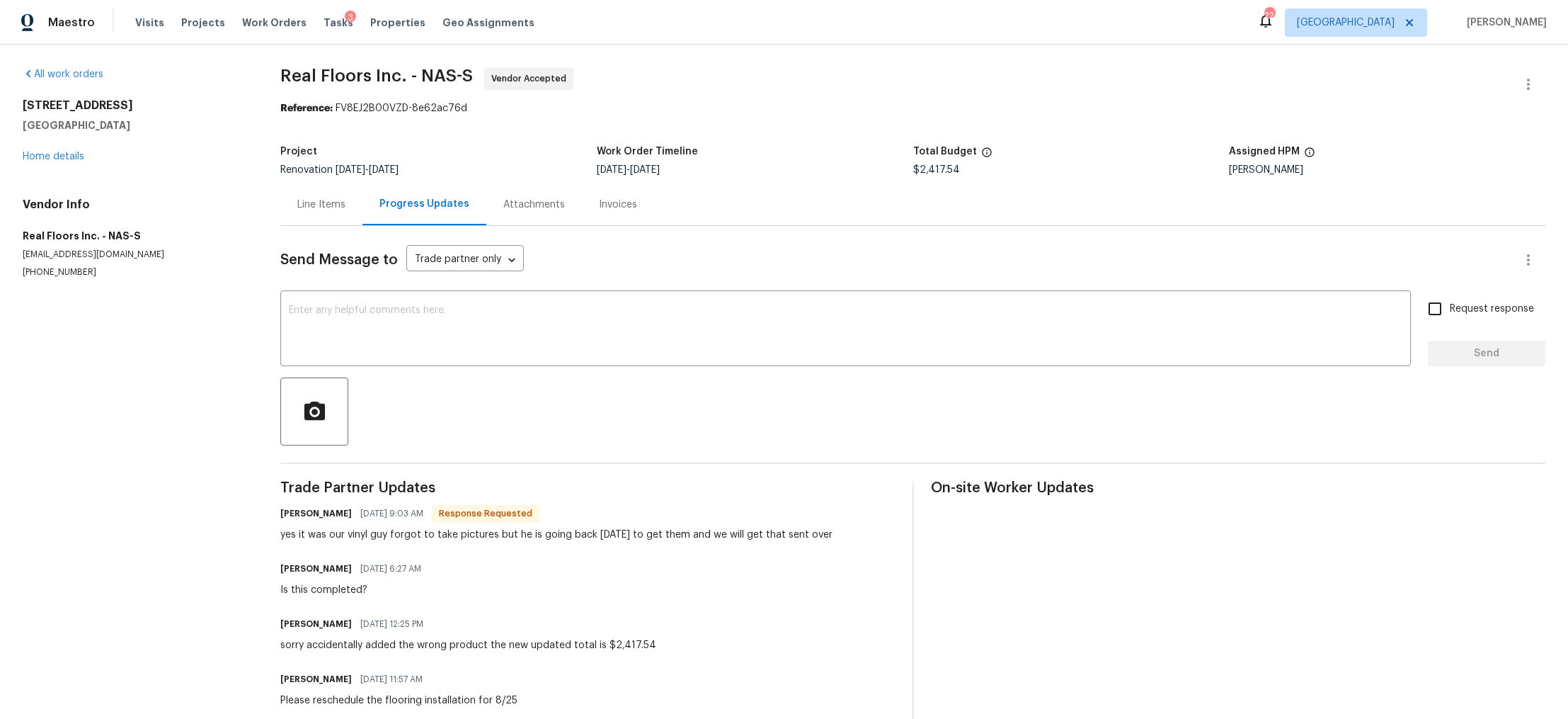
click at [318, 212] on div "Line Items" at bounding box center [321, 204] width 48 height 14
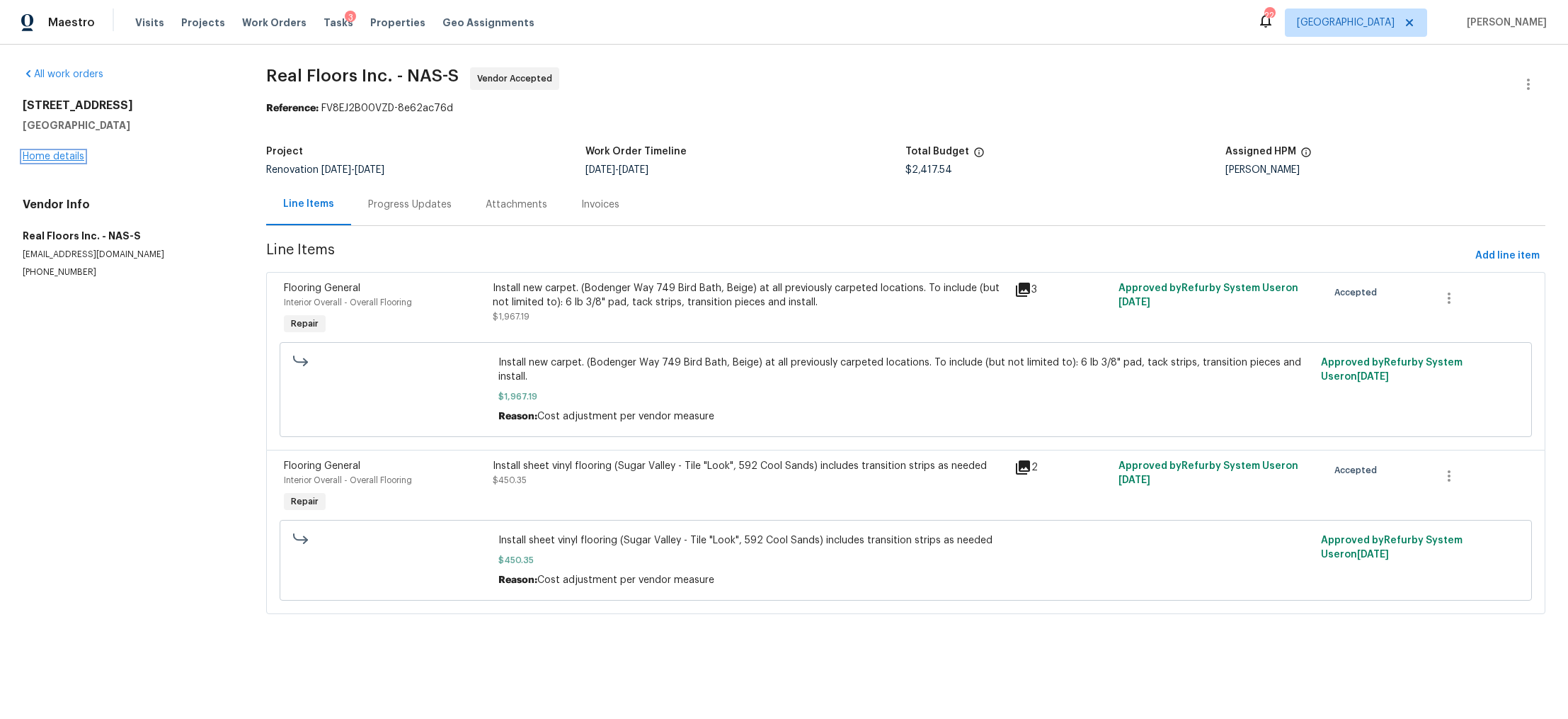
click at [63, 156] on link "Home details" at bounding box center [53, 156] width 61 height 10
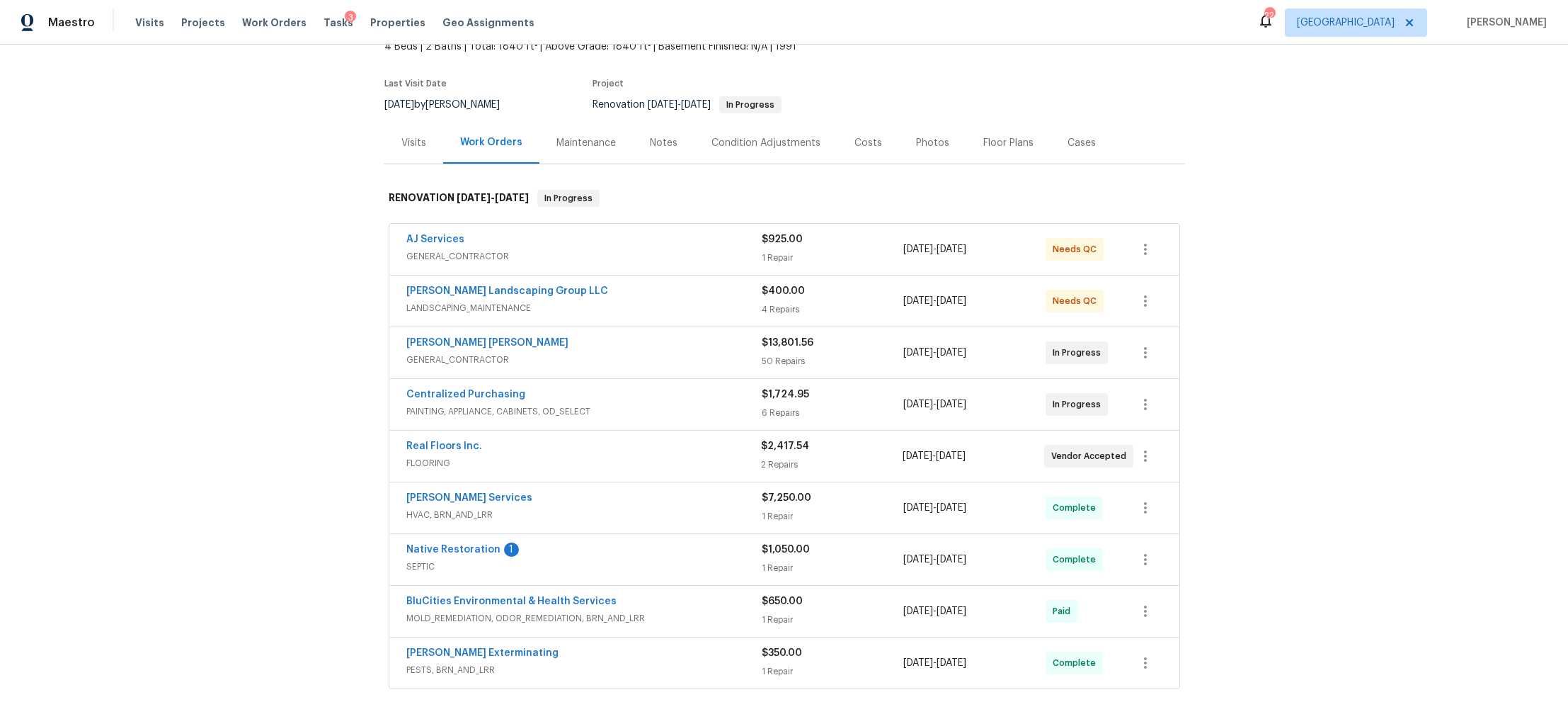
scroll to position [104, 0]
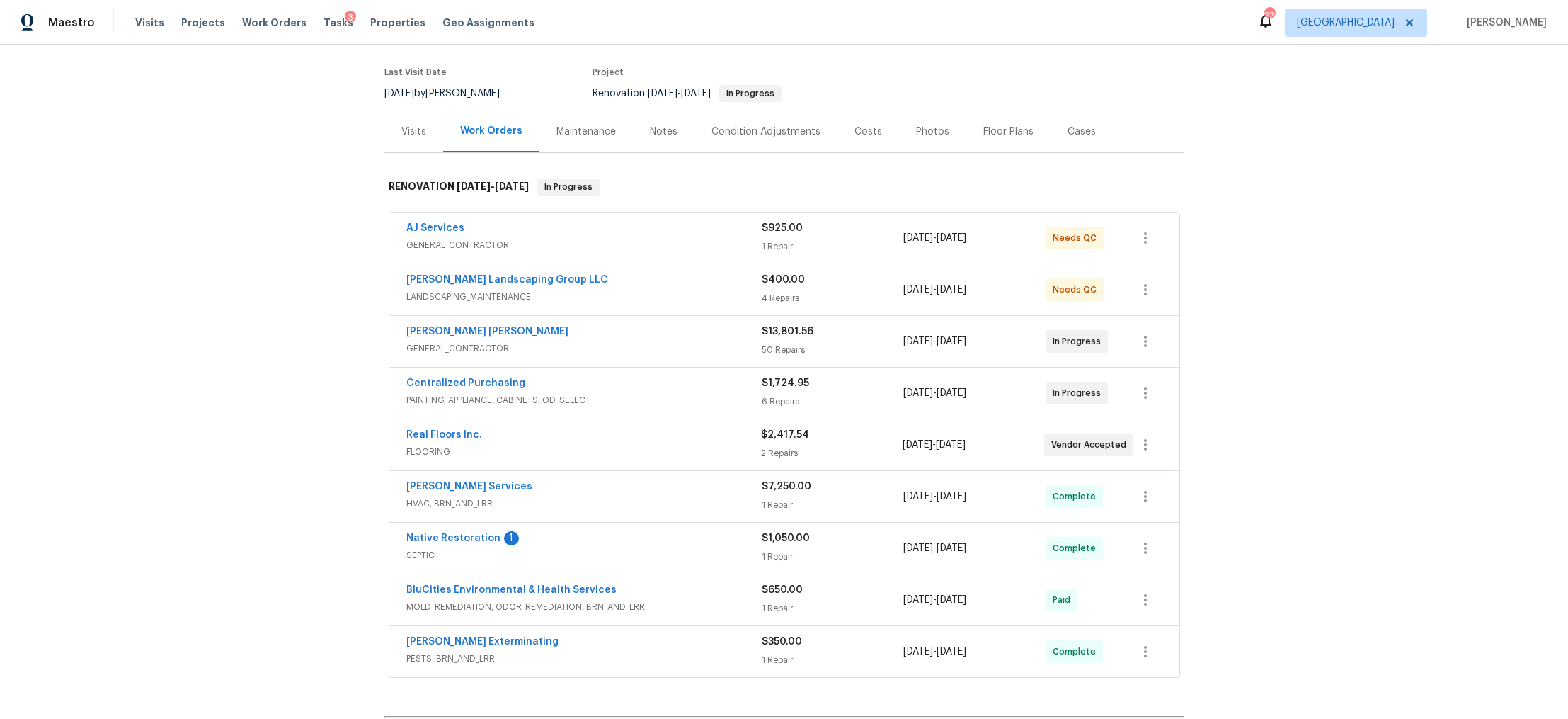
click at [633, 249] on span "GENERAL_CONTRACTOR" at bounding box center [584, 245] width 356 height 14
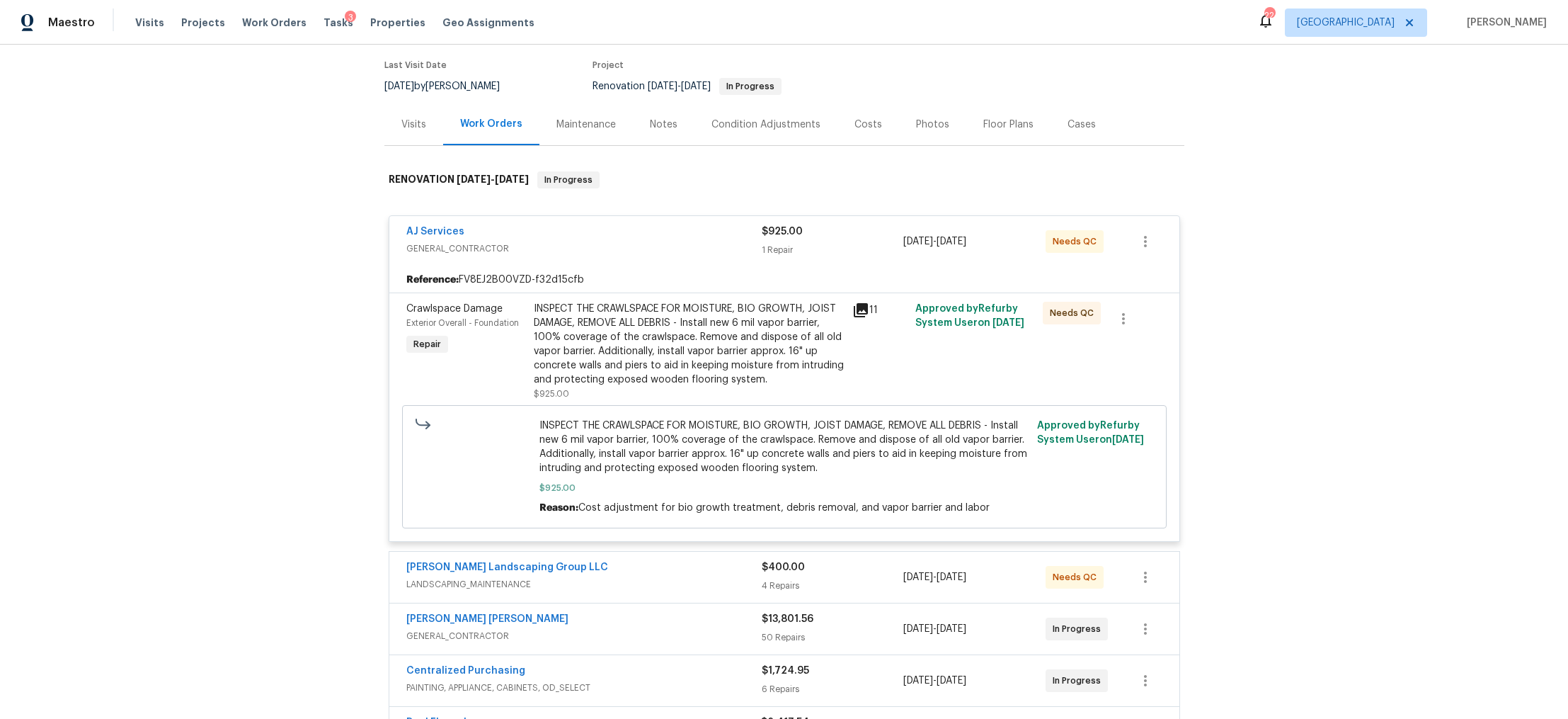
scroll to position [112, 0]
click at [647, 324] on div "INSPECT THE CRAWLSPACE FOR MOISTURE, BIO GROWTH, JOIST DAMAGE, REMOVE ALL DEBRI…" at bounding box center [688, 344] width 310 height 85
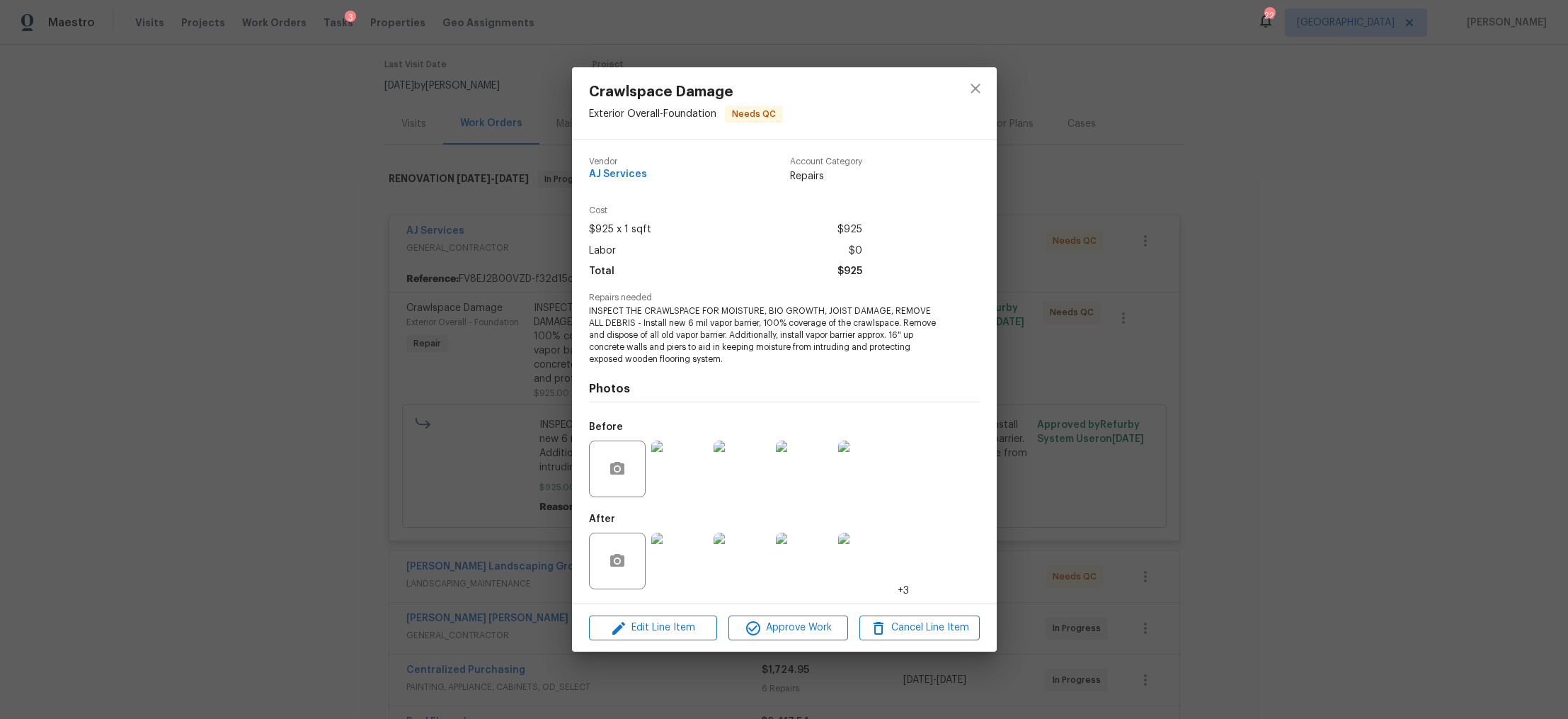
click at [677, 556] on img at bounding box center [679, 560] width 56 height 56
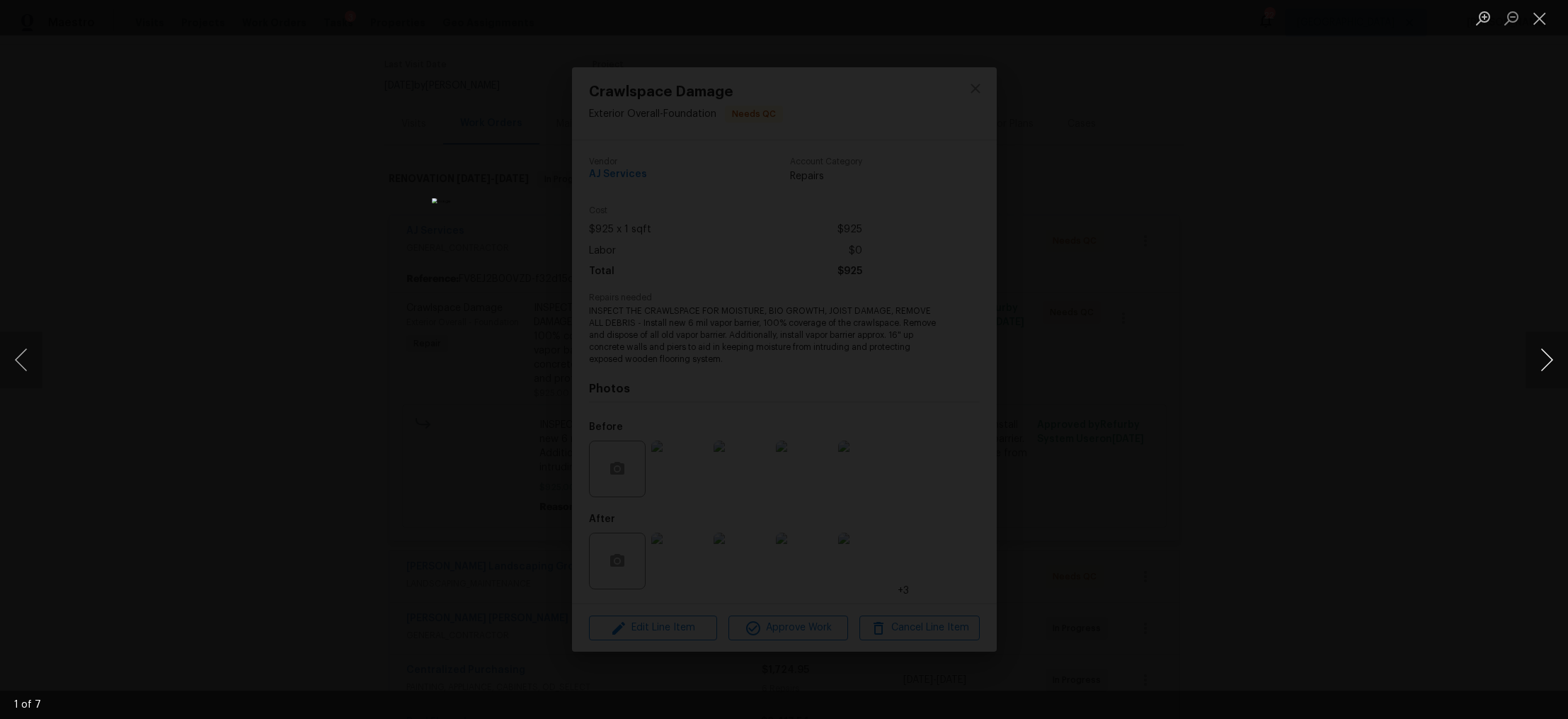
click at [1543, 362] on button "Next image" at bounding box center [1547, 359] width 43 height 56
click at [1344, 341] on div "Lightbox" at bounding box center [784, 359] width 1568 height 719
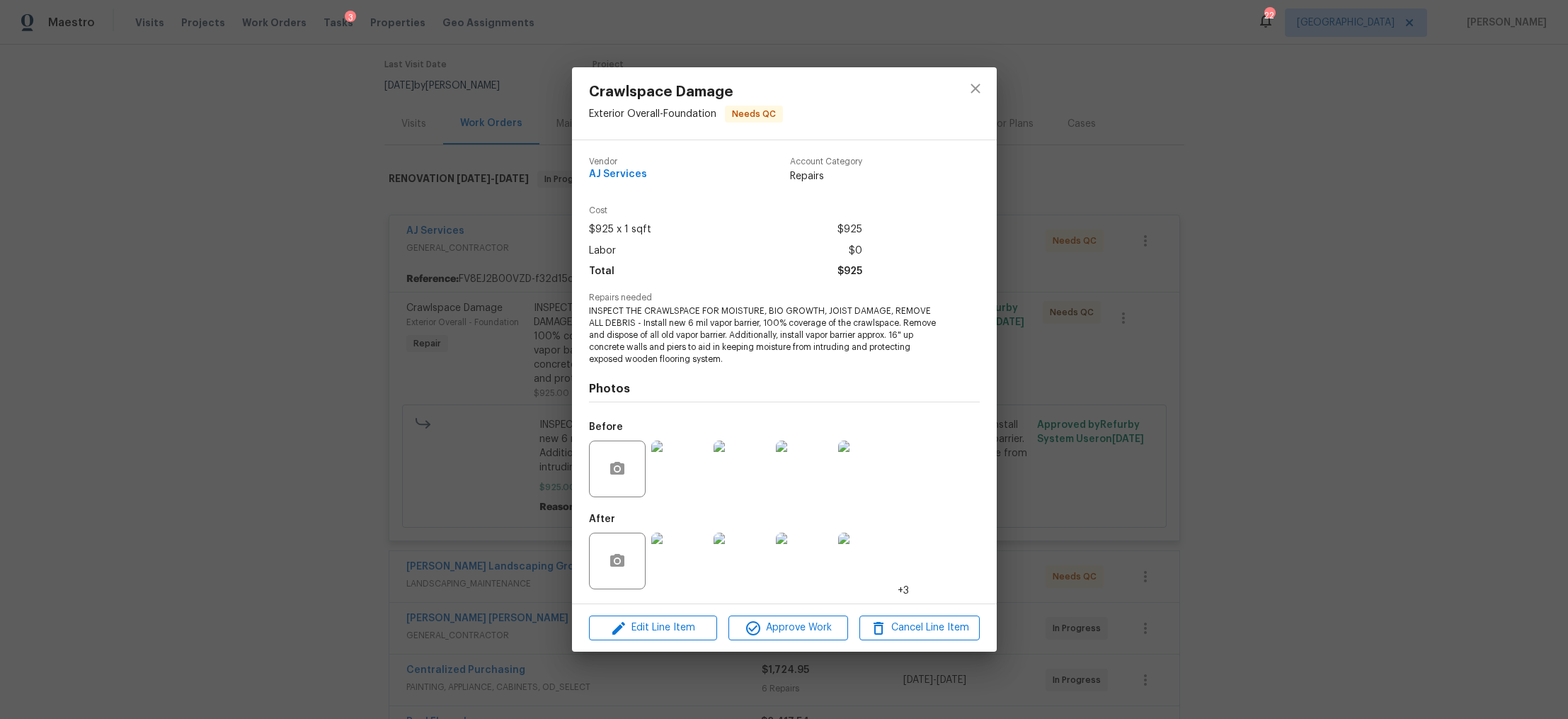
click at [1344, 341] on div "Crawlspace Damage Exterior Overall - Foundation Needs QC Vendor AJ Services Acc…" at bounding box center [784, 359] width 1568 height 719
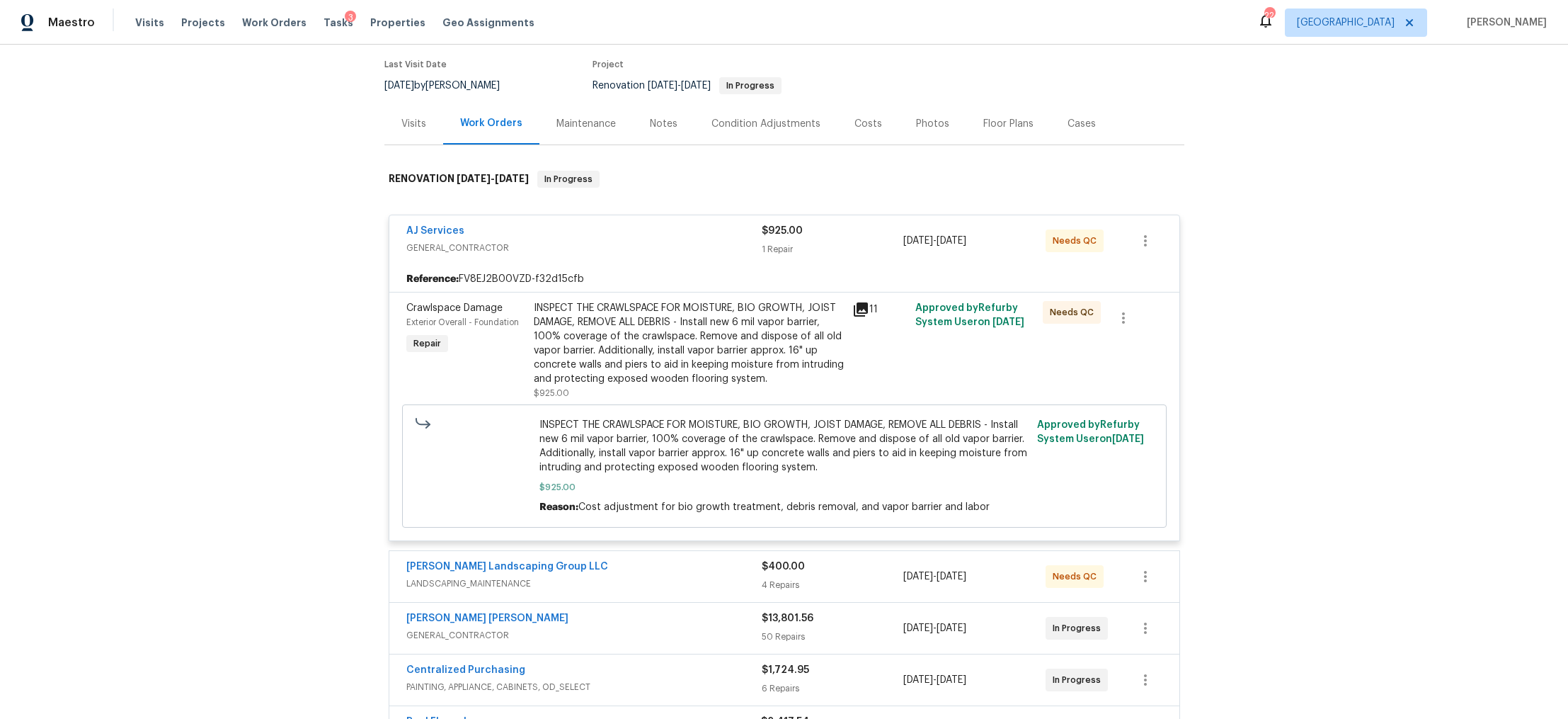
click at [695, 352] on div "INSPECT THE CRAWLSPACE FOR MOISTURE, BIO GROWTH, JOIST DAMAGE, REMOVE ALL DEBRI…" at bounding box center [688, 344] width 310 height 85
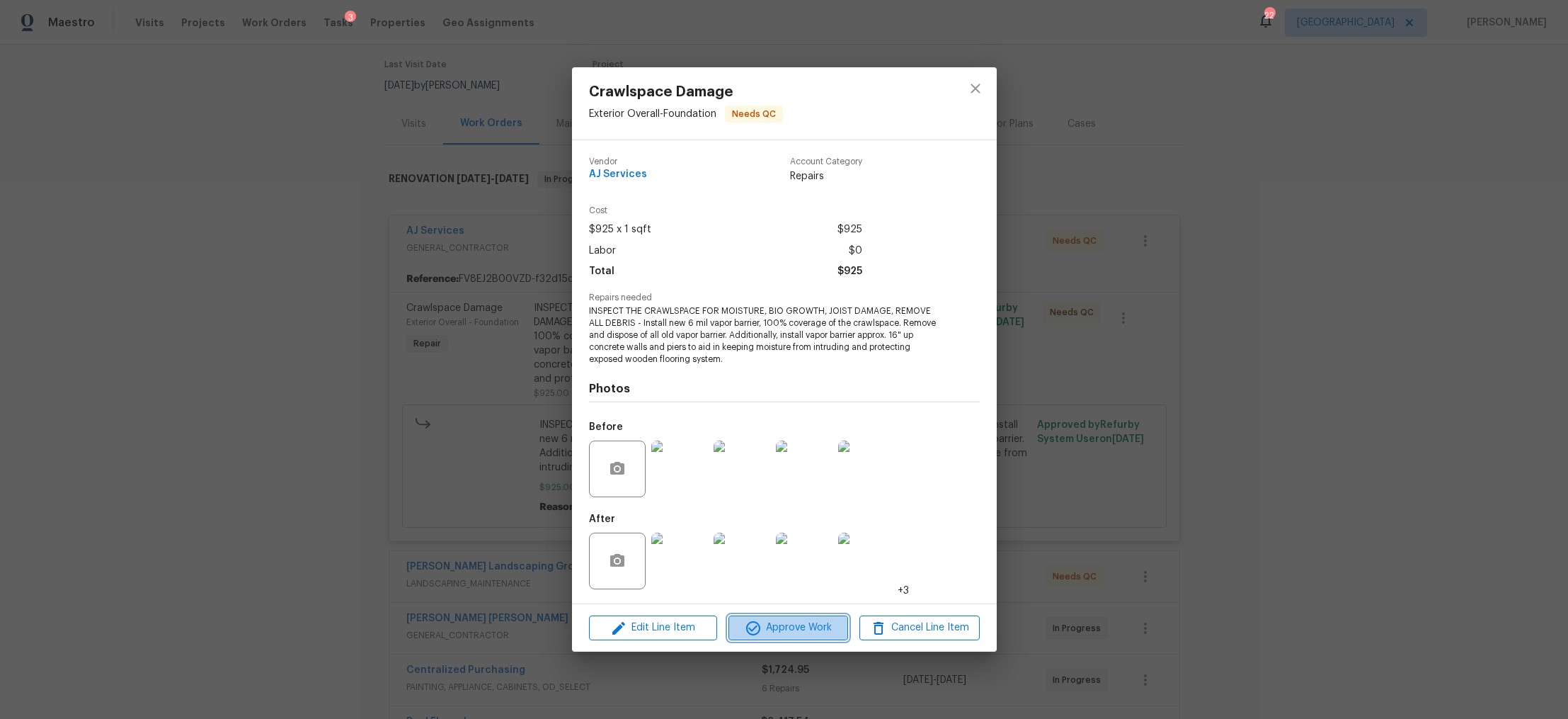
click at [798, 627] on span "Approve Work" at bounding box center [788, 628] width 111 height 18
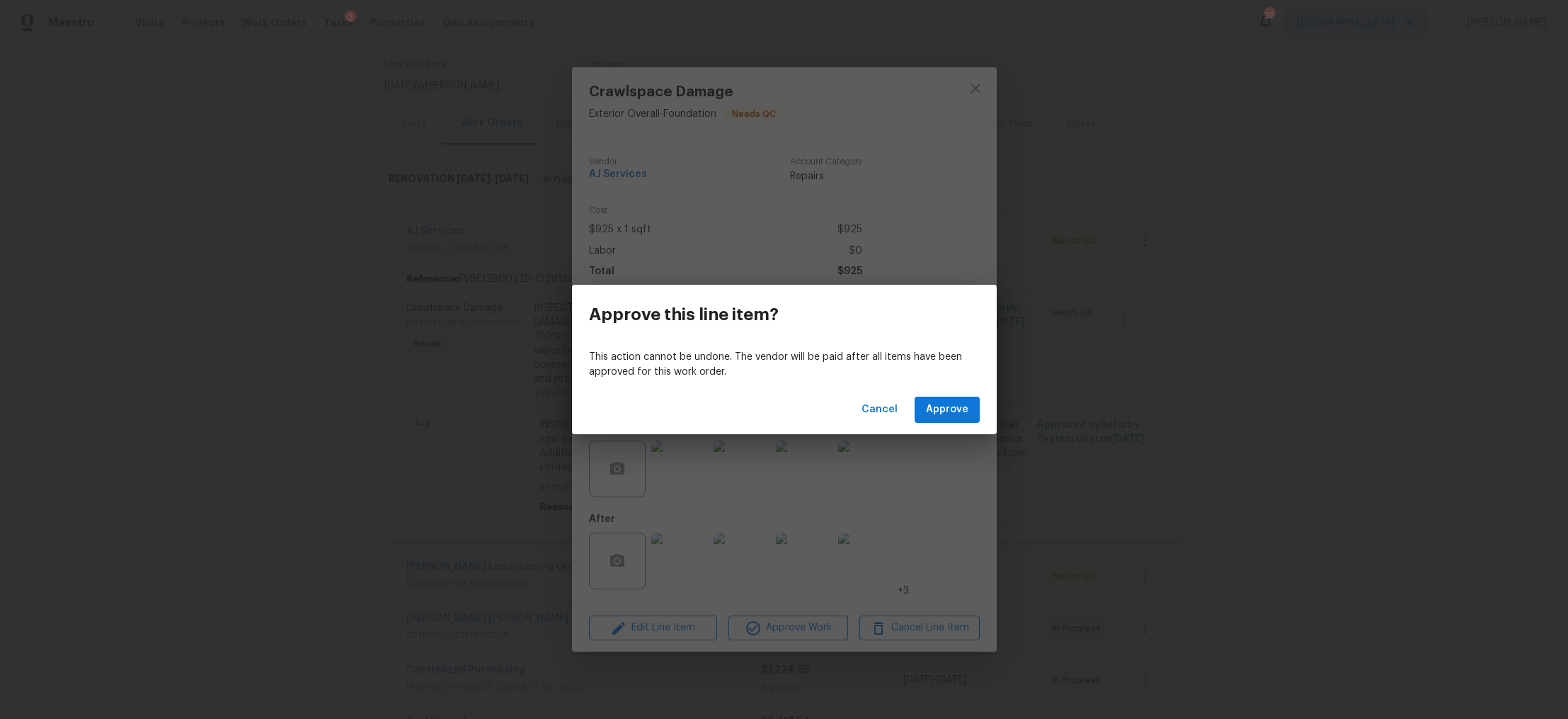
click at [948, 394] on div "Cancel Approve" at bounding box center [785, 410] width 425 height 49
click at [941, 409] on span "Approve" at bounding box center [948, 410] width 43 height 18
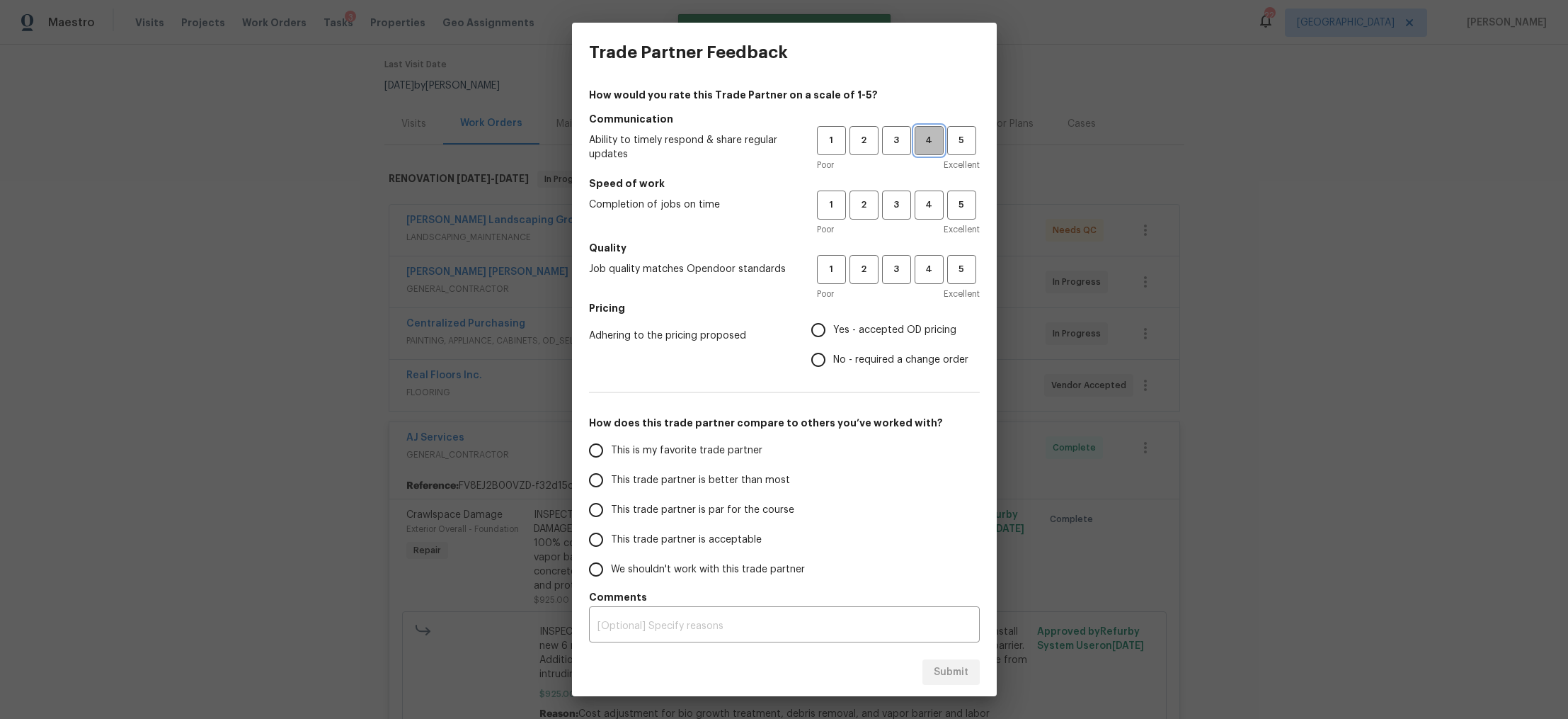
click at [930, 142] on span "4" at bounding box center [930, 141] width 26 height 16
click at [930, 207] on span "4" at bounding box center [930, 205] width 26 height 16
click at [932, 272] on span "4" at bounding box center [930, 270] width 26 height 16
click at [876, 330] on span "Yes - accepted OD pricing" at bounding box center [894, 330] width 123 height 15
click at [833, 330] on input "Yes - accepted OD pricing" at bounding box center [818, 330] width 29 height 29
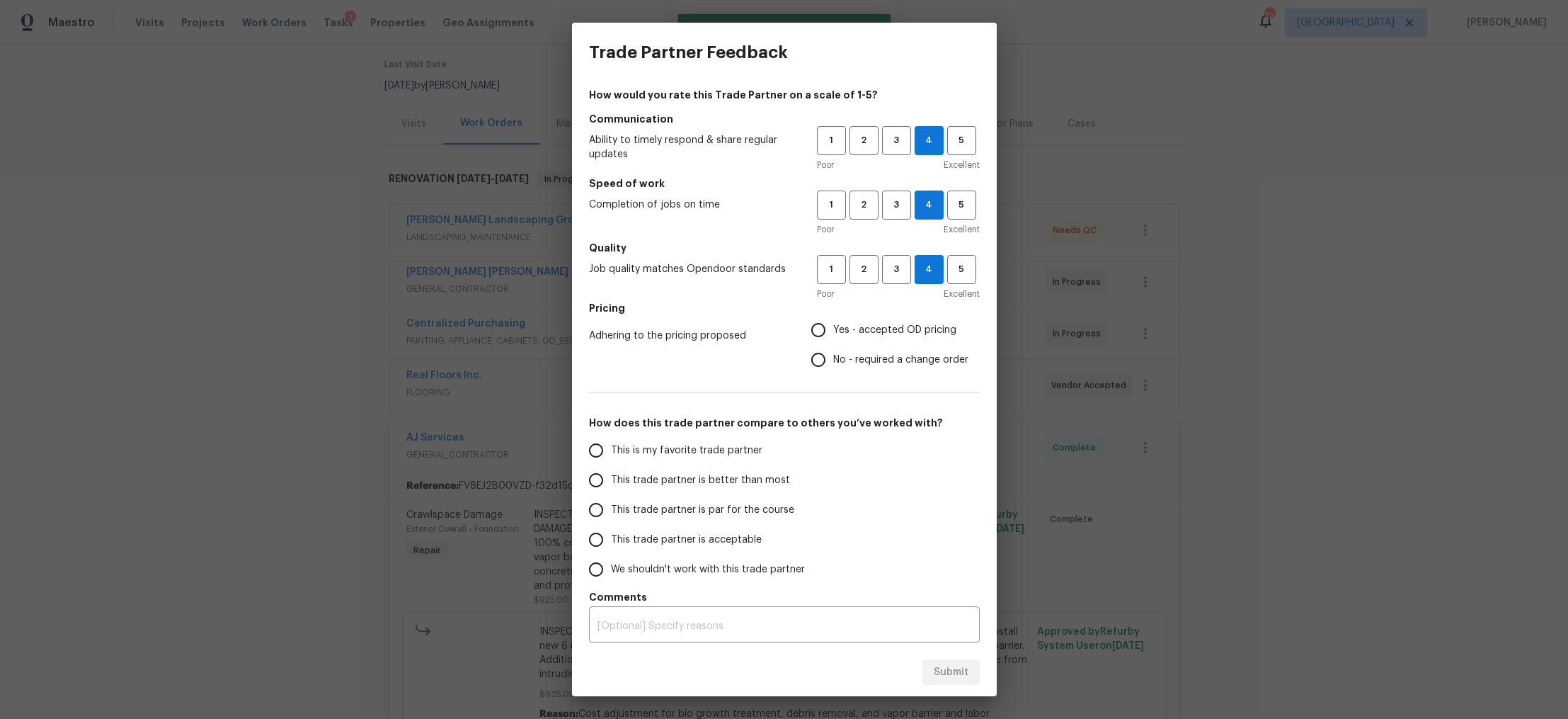
radio input "true"
click at [724, 478] on span "This trade partner is better than most" at bounding box center [700, 481] width 179 height 15
click at [611, 478] on input "This trade partner is better than most" at bounding box center [596, 480] width 29 height 29
click at [943, 678] on span "Submit" at bounding box center [951, 673] width 34 height 18
radio input "true"
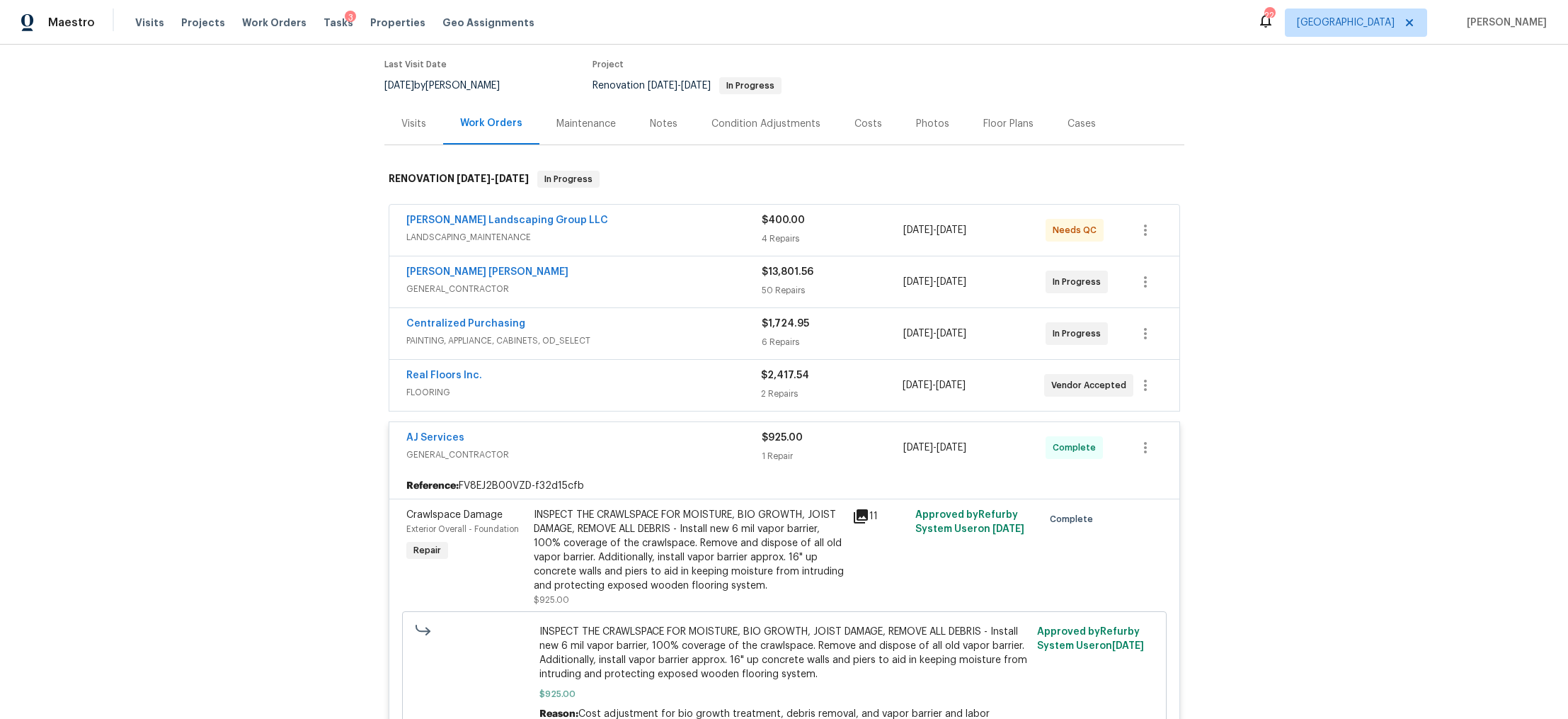
radio input "false"
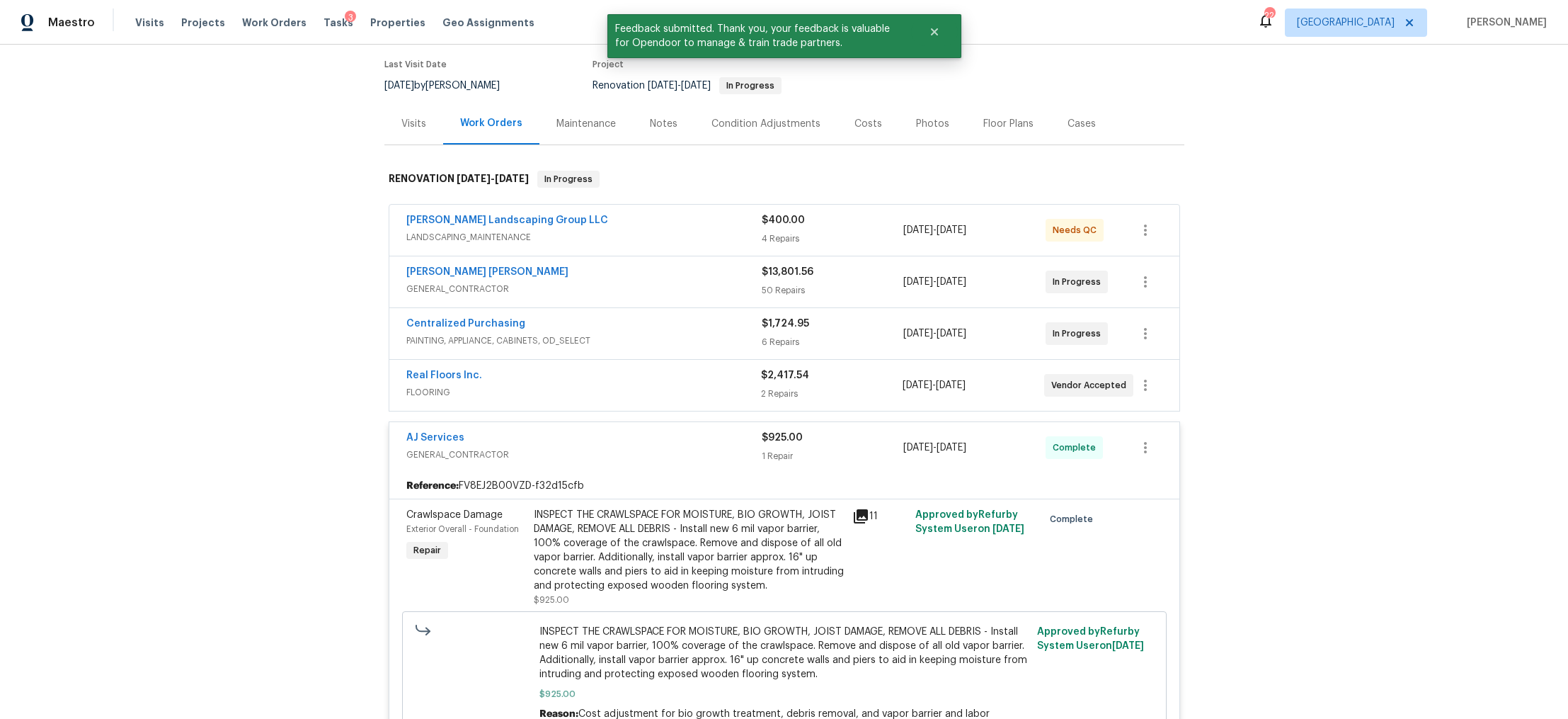
click at [603, 222] on div "Sandoval Landscaping Group LLC" at bounding box center [584, 222] width 356 height 17
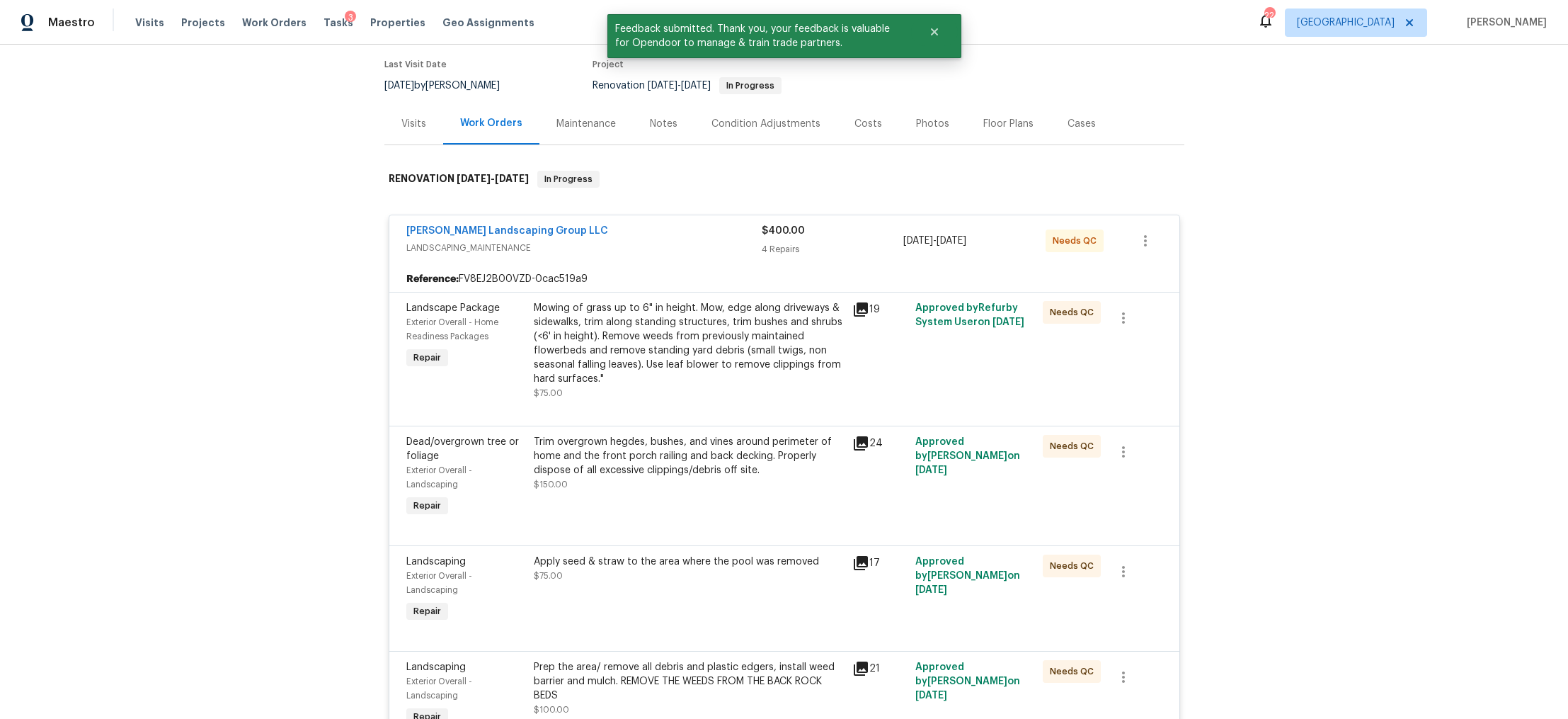
click at [679, 369] on div "Mowing of grass up to 6" in height. Mow, edge along driveways & sidewalks, trim…" at bounding box center [688, 344] width 310 height 85
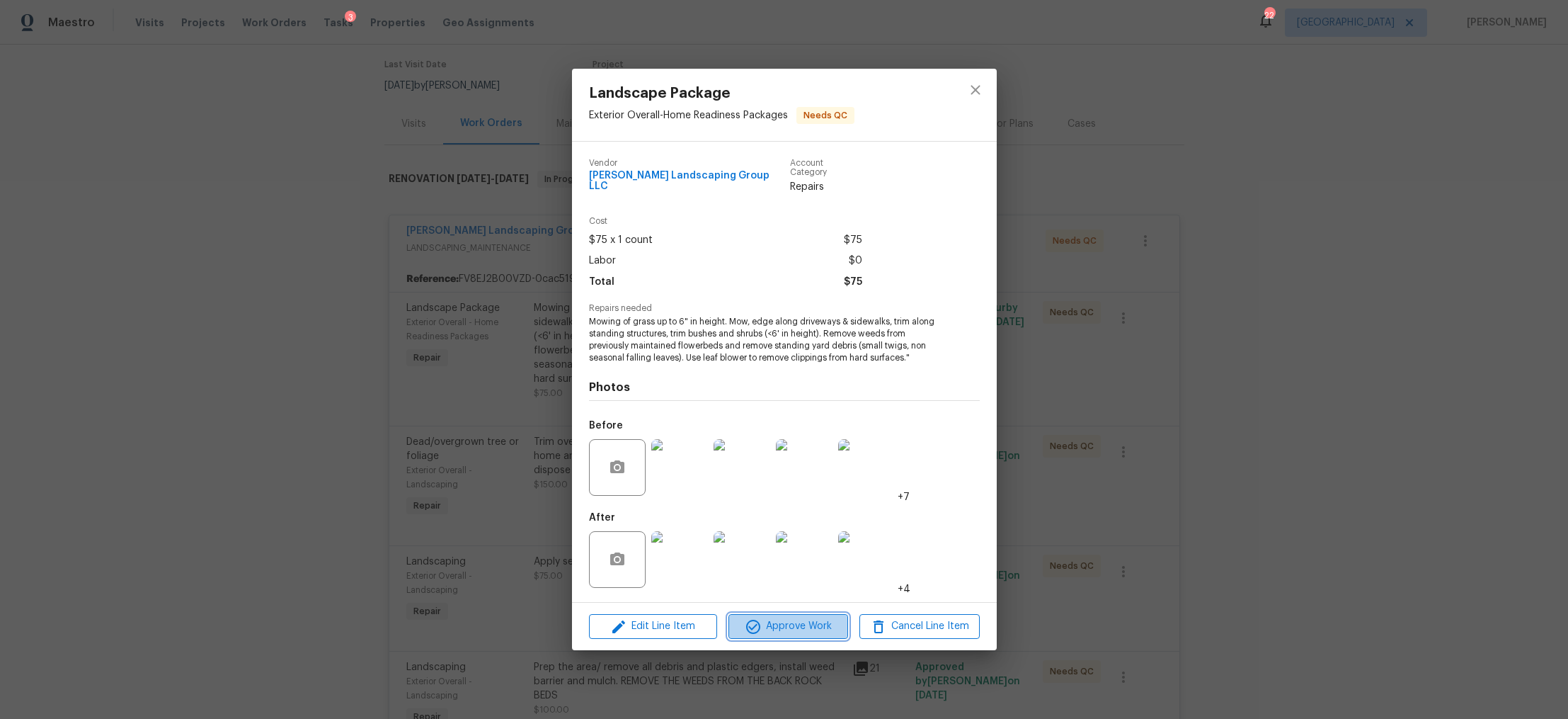
click at [800, 619] on span "Approve Work" at bounding box center [788, 627] width 111 height 18
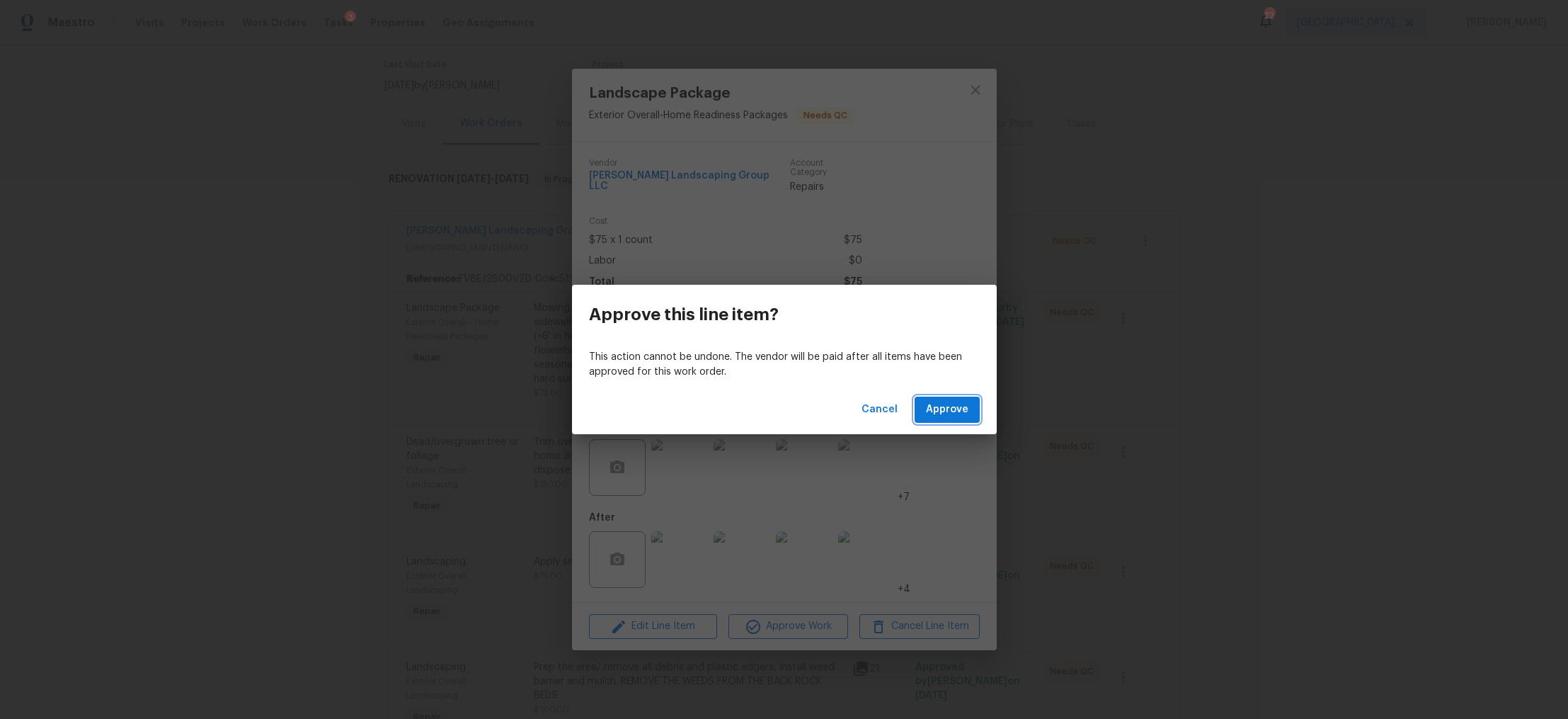
click at [946, 416] on span "Approve" at bounding box center [948, 410] width 43 height 18
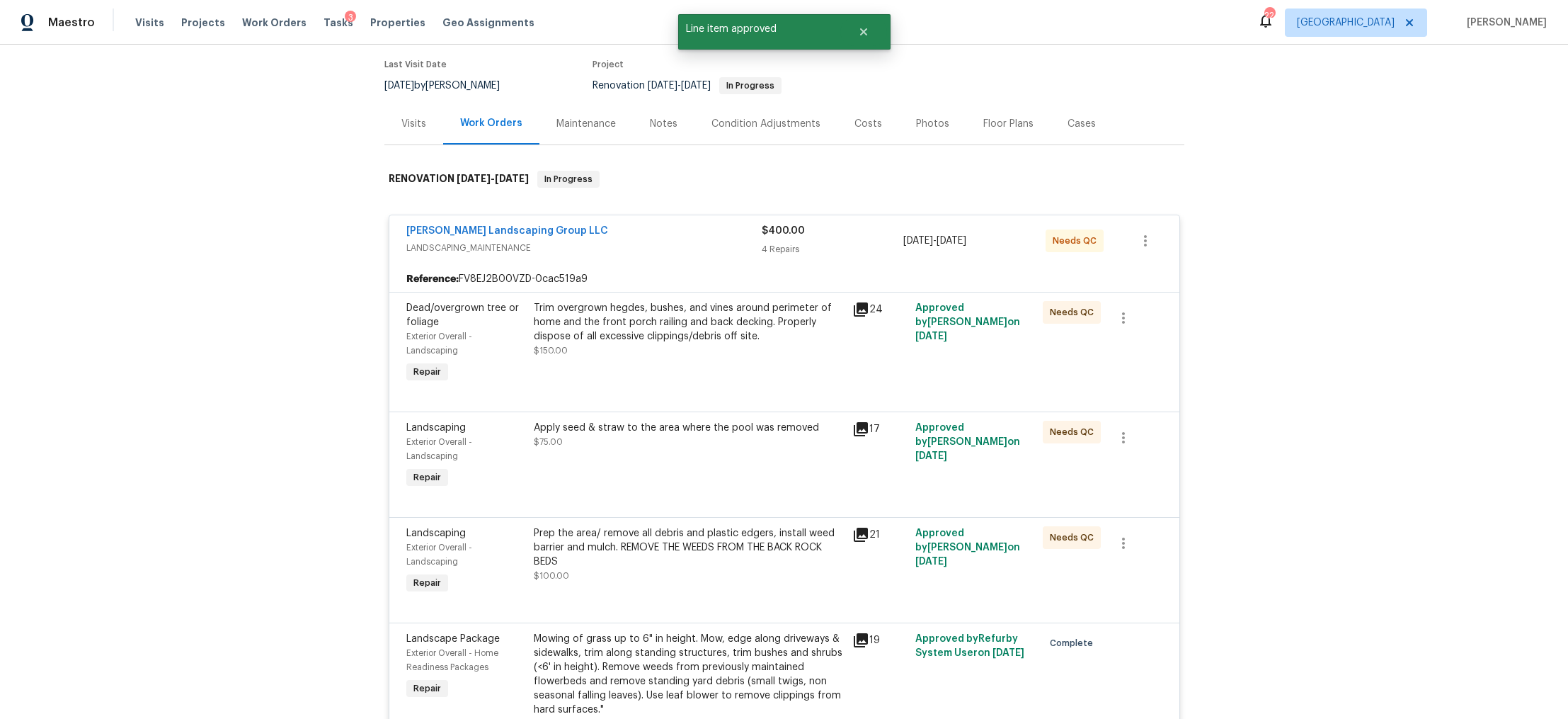
click at [653, 357] on div "Trim overgrown hegdes, bushes, and vines around perimeter of home and the front…" at bounding box center [689, 344] width 319 height 93
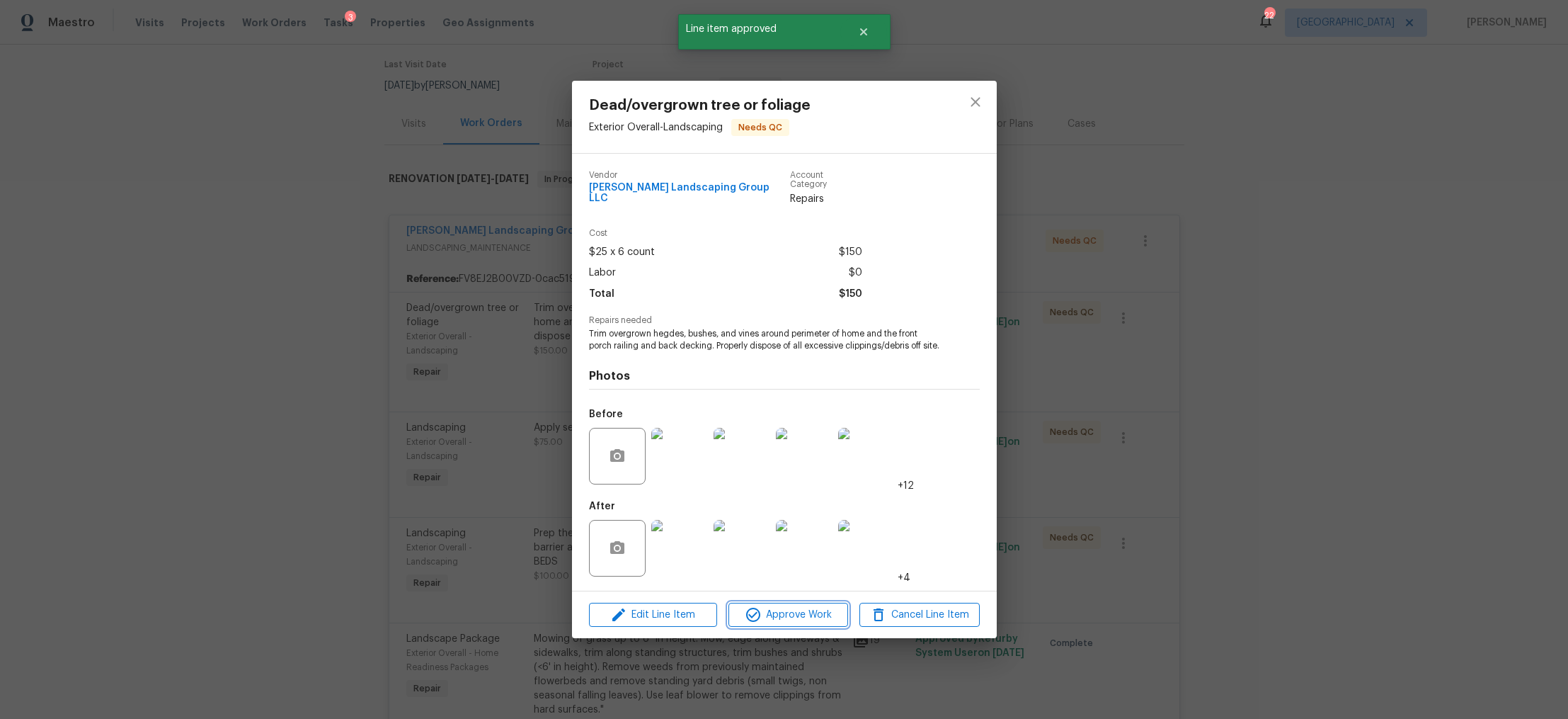
click at [791, 616] on span "Approve Work" at bounding box center [788, 615] width 111 height 18
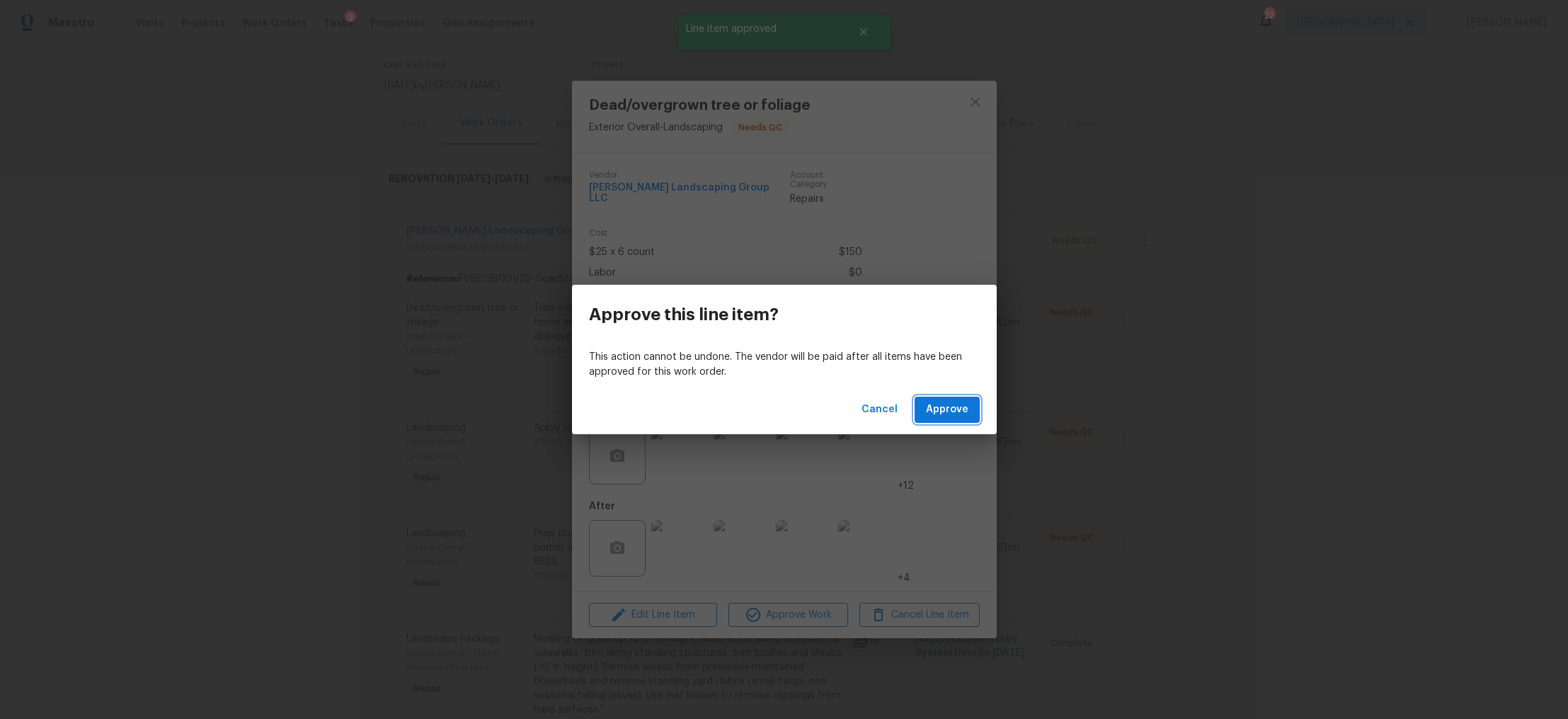
click at [965, 405] on span "Approve" at bounding box center [948, 410] width 43 height 18
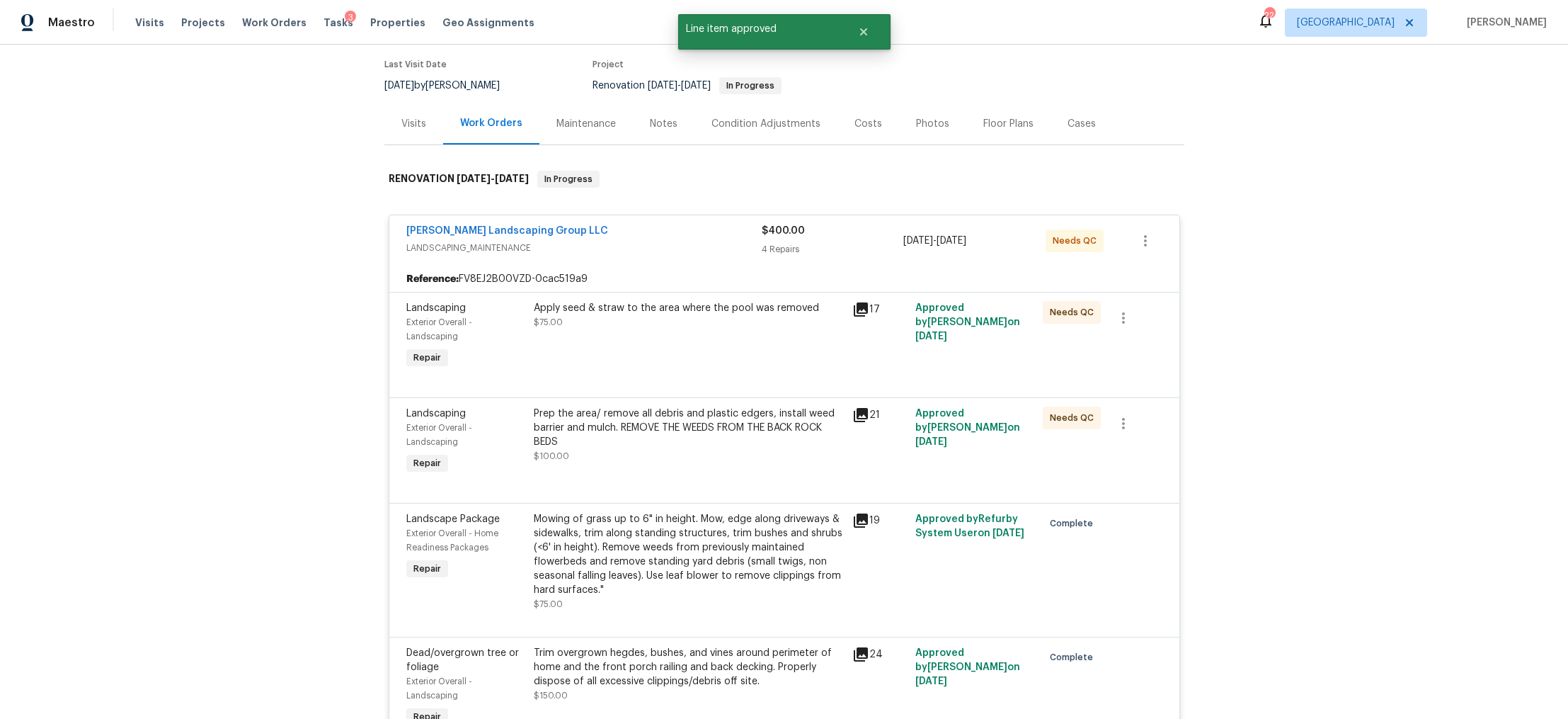
click at [696, 339] on div "Apply seed & straw to the area where the pool was removed $75.00" at bounding box center [689, 336] width 319 height 79
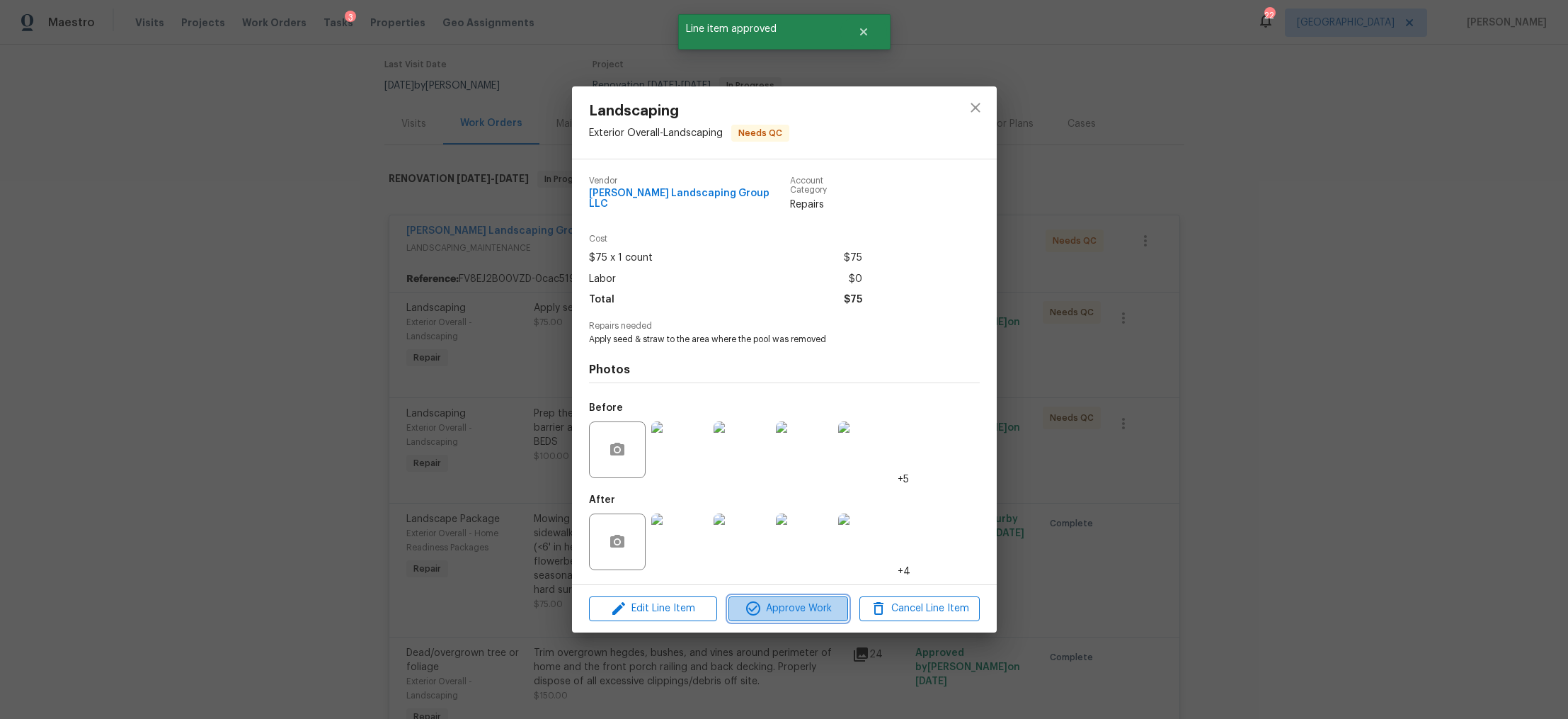
click at [786, 605] on span "Approve Work" at bounding box center [788, 609] width 111 height 18
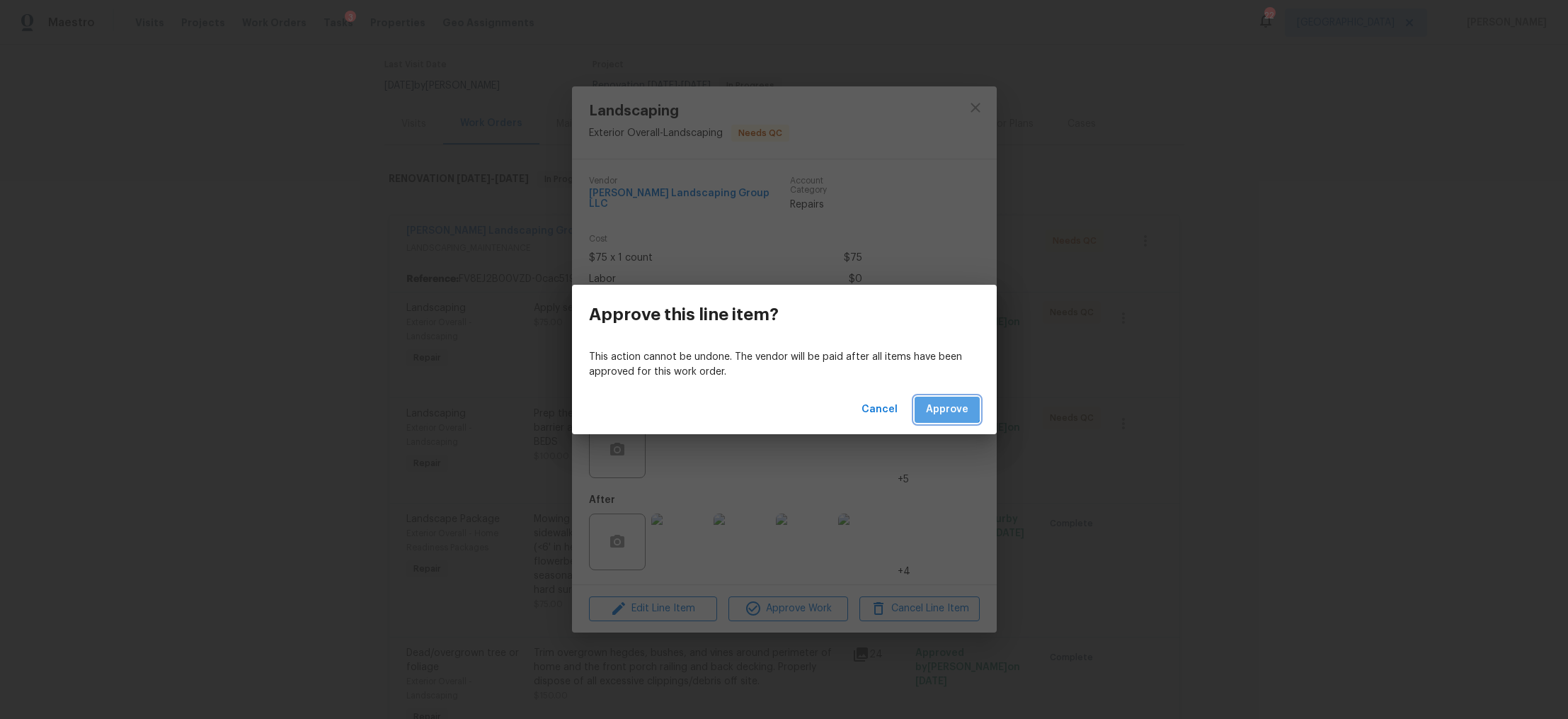
click at [948, 402] on span "Approve" at bounding box center [948, 410] width 43 height 18
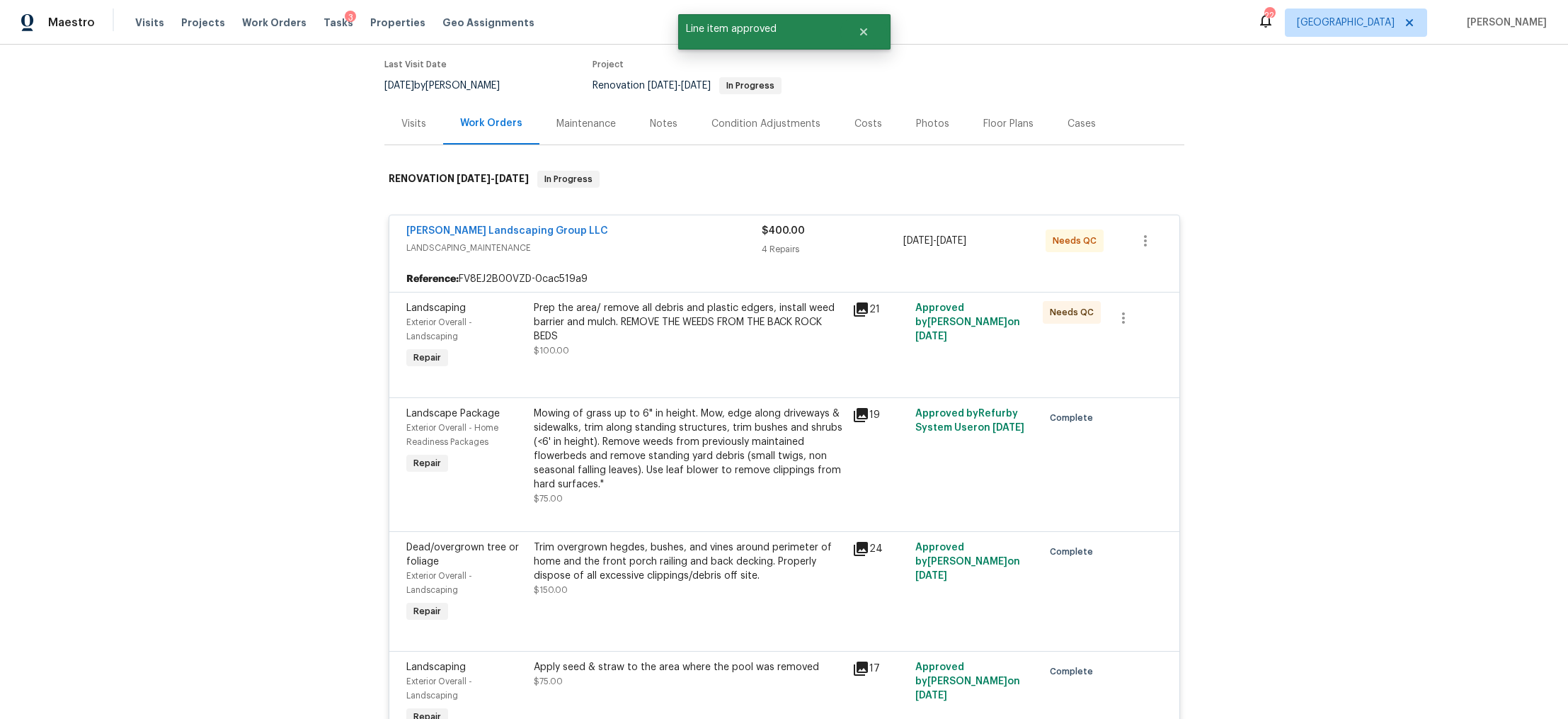
click at [649, 334] on div "Prep the area/ remove all debris and plastic edgers, install weed barrier and m…" at bounding box center [688, 322] width 310 height 43
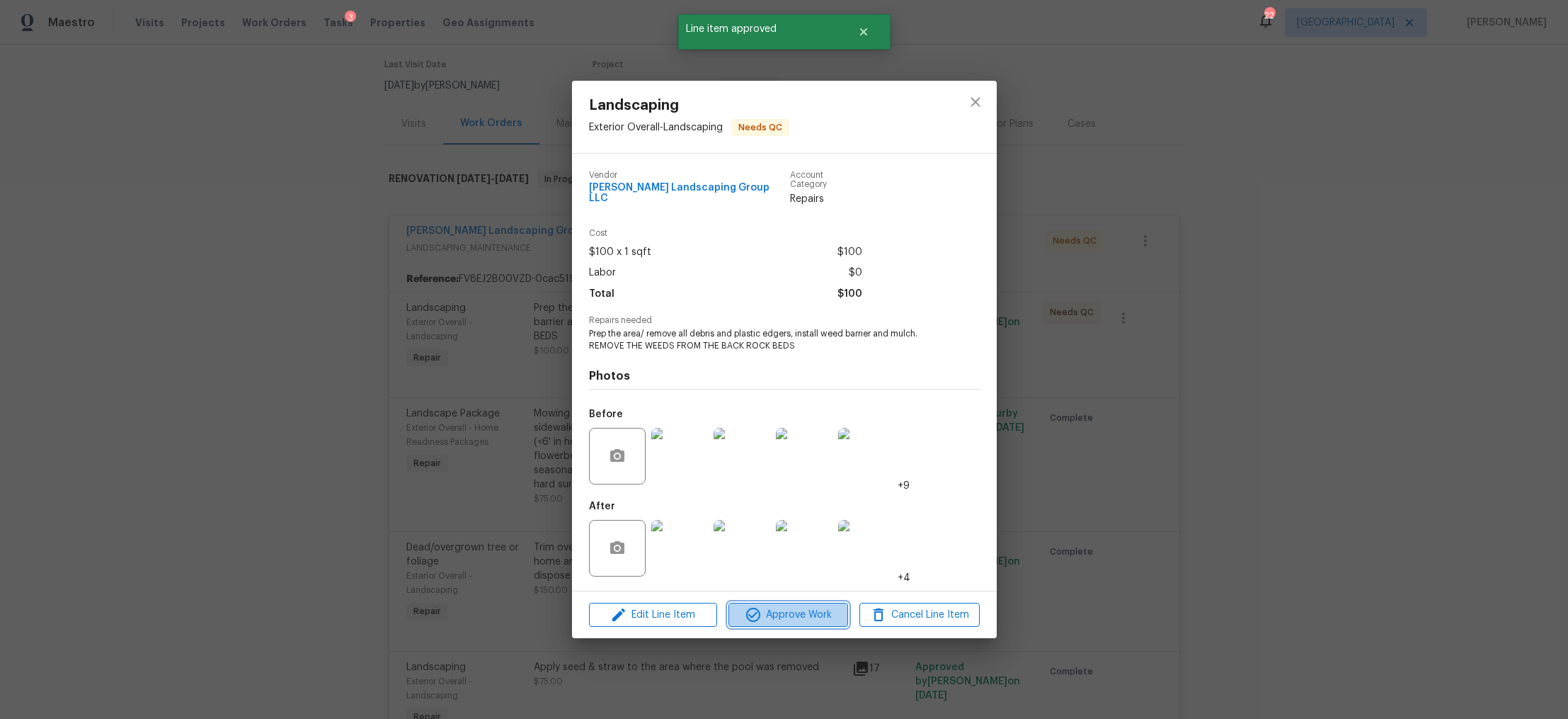
click at [797, 611] on span "Approve Work" at bounding box center [788, 615] width 111 height 18
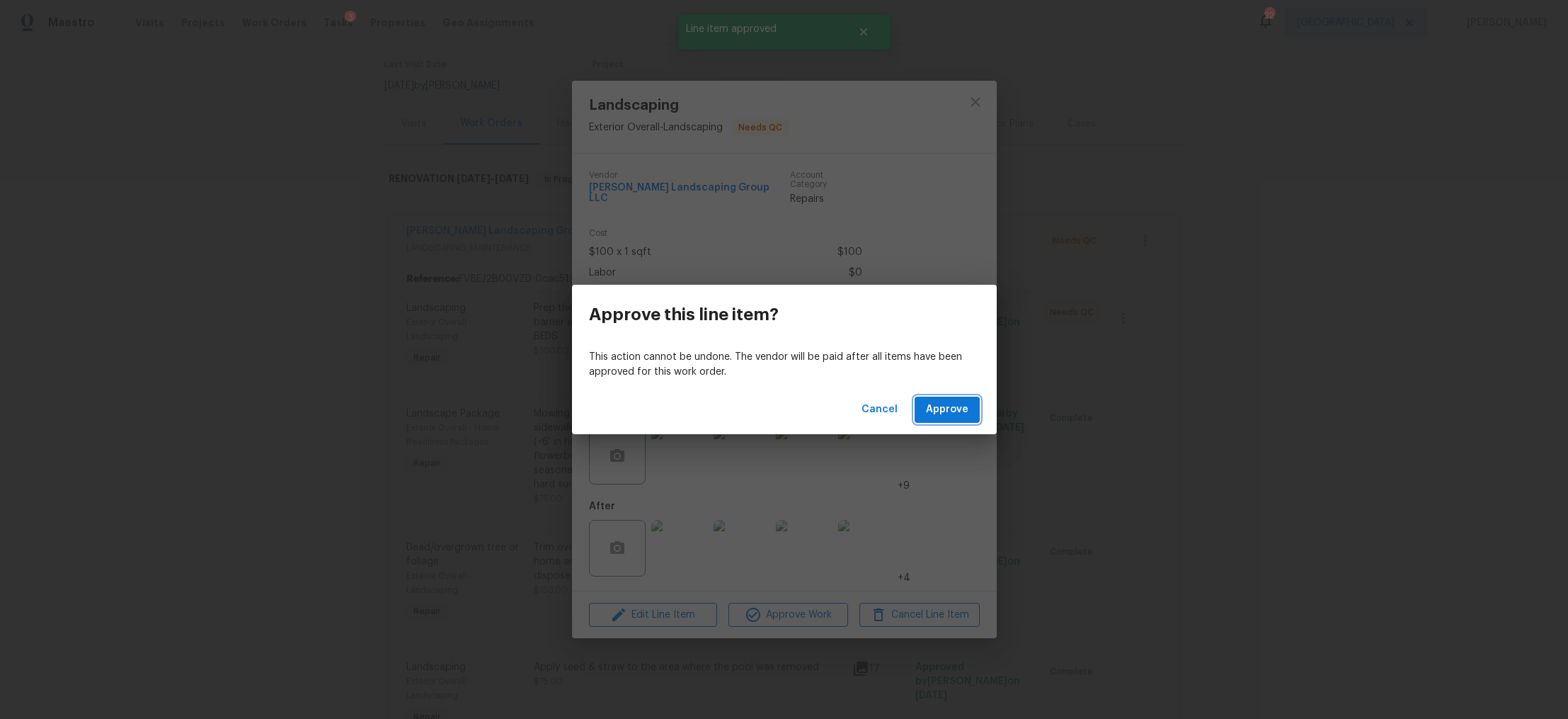
click at [937, 398] on button "Approve" at bounding box center [948, 410] width 65 height 26
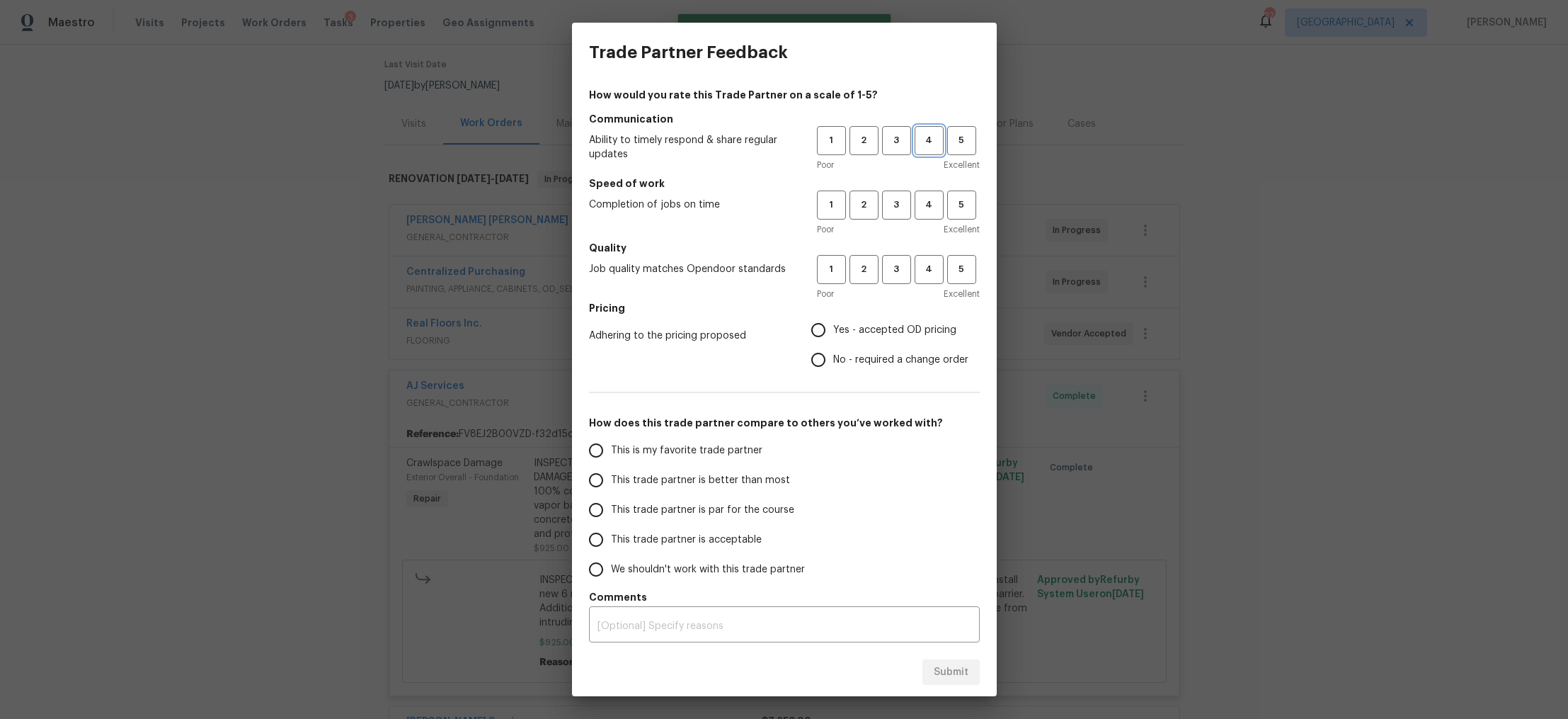
click at [933, 141] on span "4" at bounding box center [930, 141] width 26 height 16
click at [933, 216] on button "4" at bounding box center [930, 205] width 29 height 29
click at [932, 262] on span "4" at bounding box center [930, 270] width 26 height 16
click at [898, 323] on span "Yes - accepted OD pricing" at bounding box center [894, 330] width 123 height 15
click at [833, 322] on input "Yes - accepted OD pricing" at bounding box center [818, 330] width 29 height 29
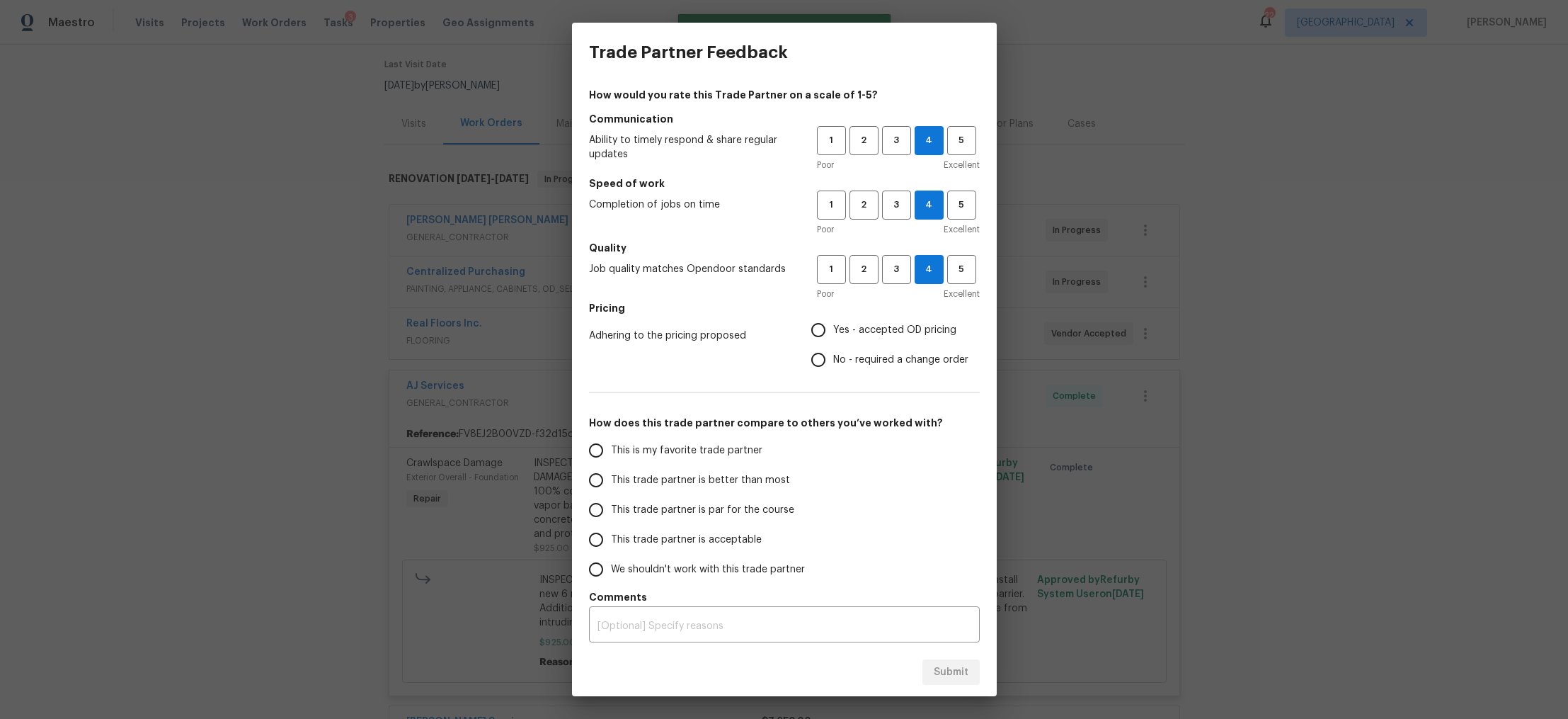
radio input "true"
click at [716, 474] on span "This trade partner is better than most" at bounding box center [700, 481] width 179 height 15
click at [611, 474] on input "This trade partner is better than most" at bounding box center [596, 480] width 29 height 29
click at [952, 665] on span "Submit" at bounding box center [951, 673] width 34 height 18
radio input "true"
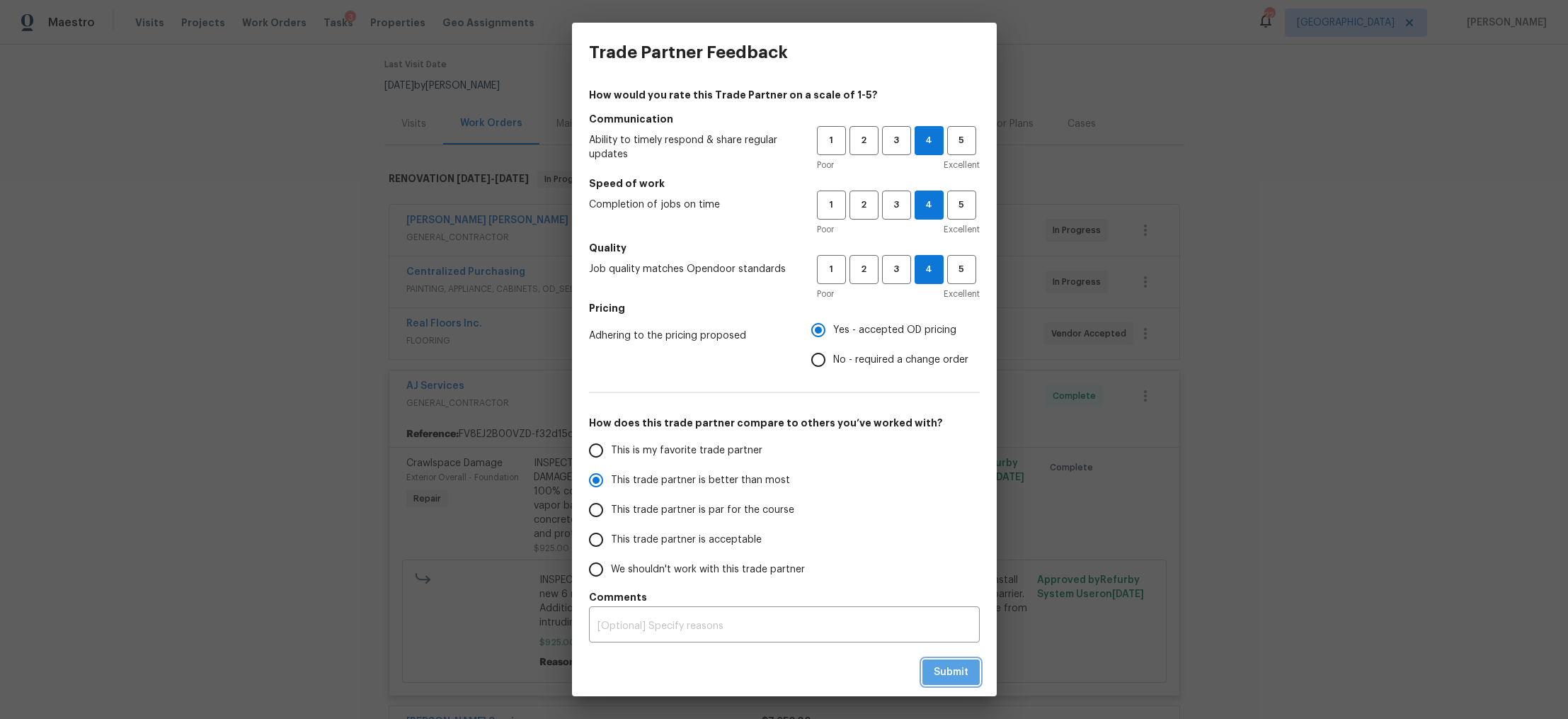
radio input "false"
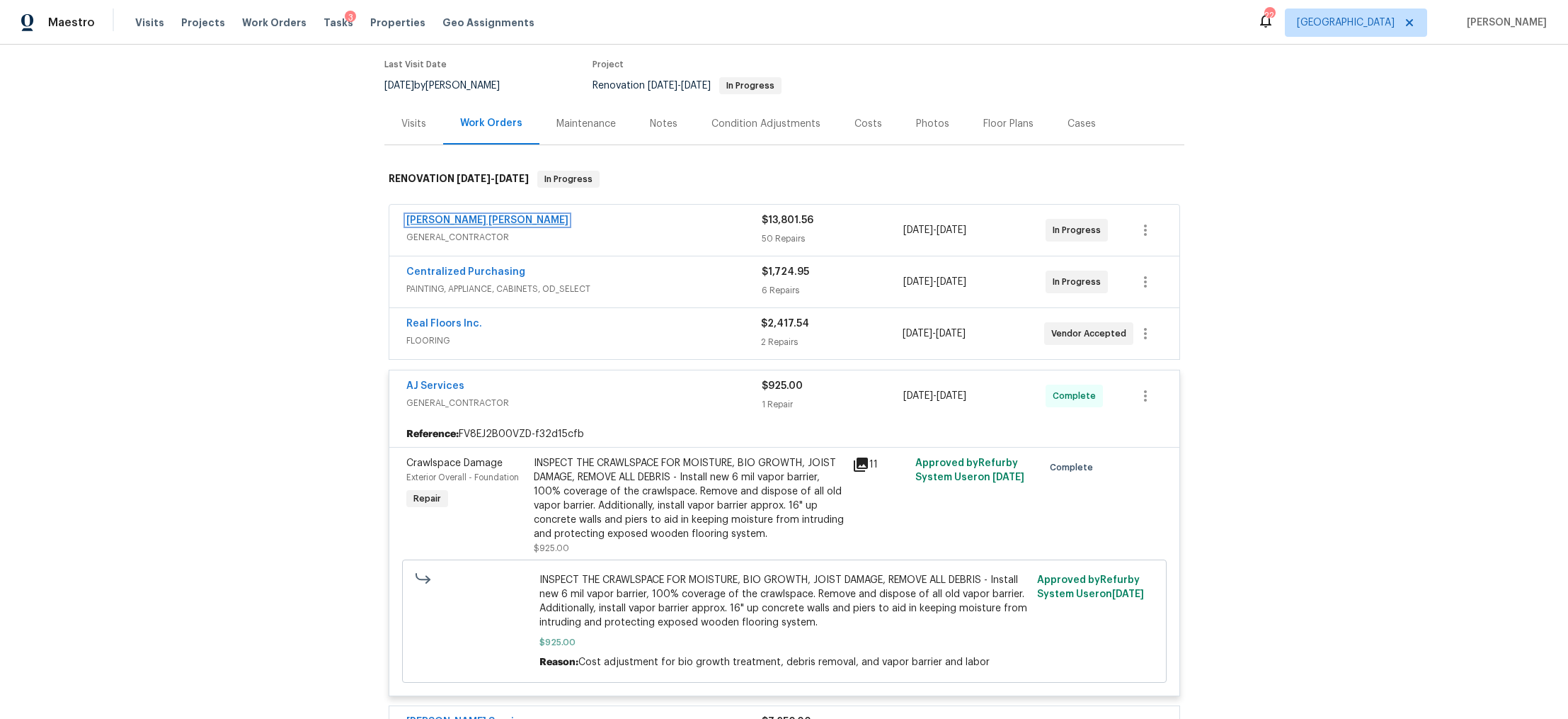
click at [486, 218] on link "[PERSON_NAME] [PERSON_NAME]" at bounding box center [487, 220] width 162 height 10
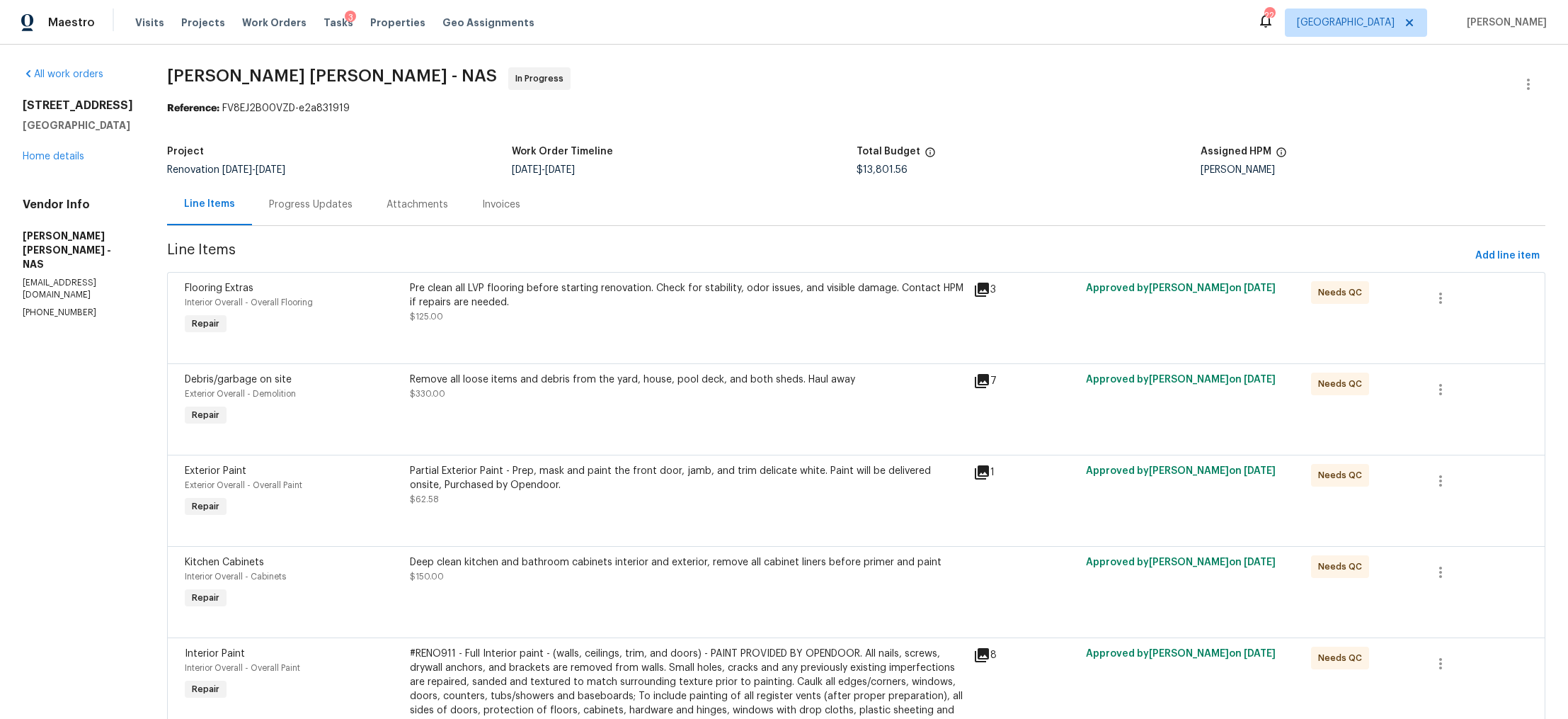
click at [616, 299] on div "Pre clean all LVP flooring before starting renovation. Check for stability, odo…" at bounding box center [687, 295] width 554 height 29
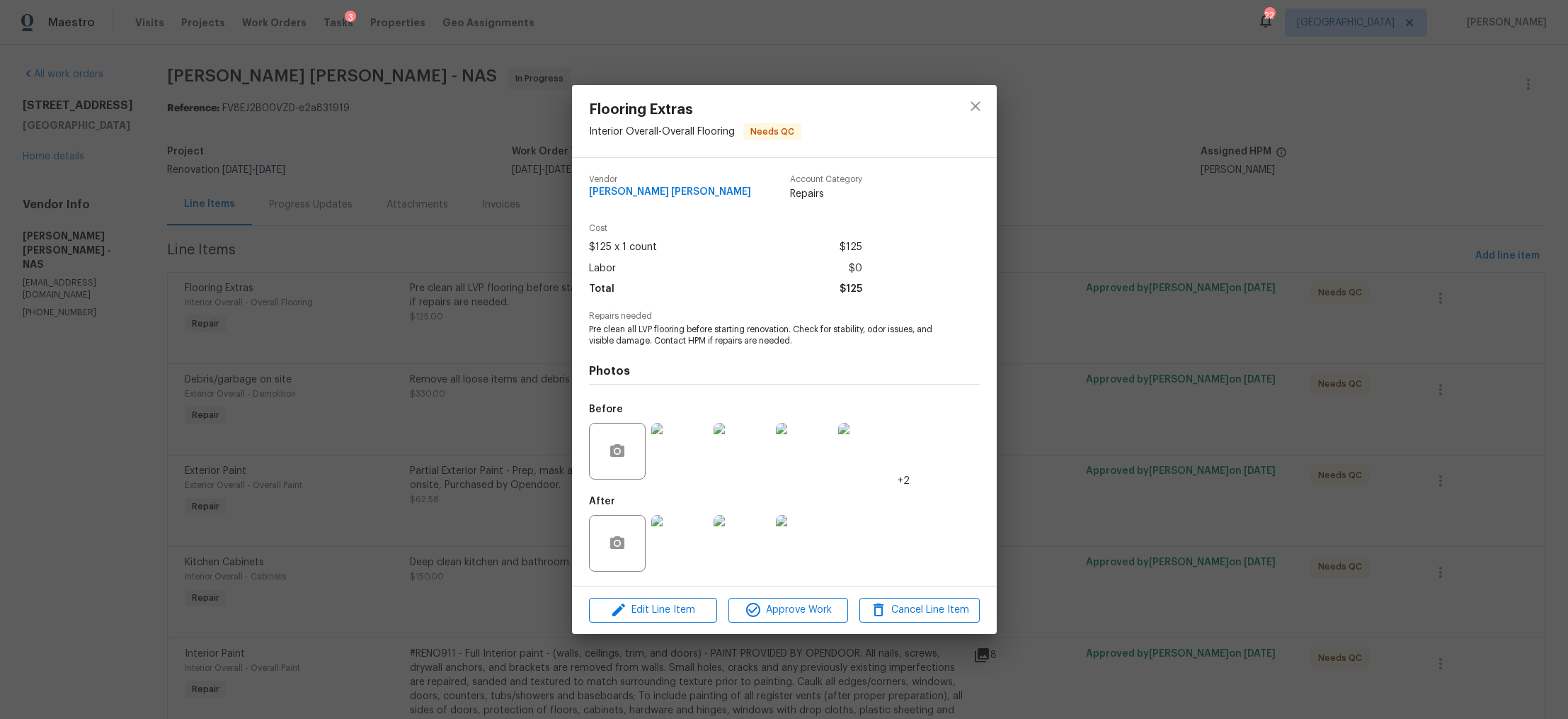
click at [681, 546] on img at bounding box center [679, 543] width 56 height 56
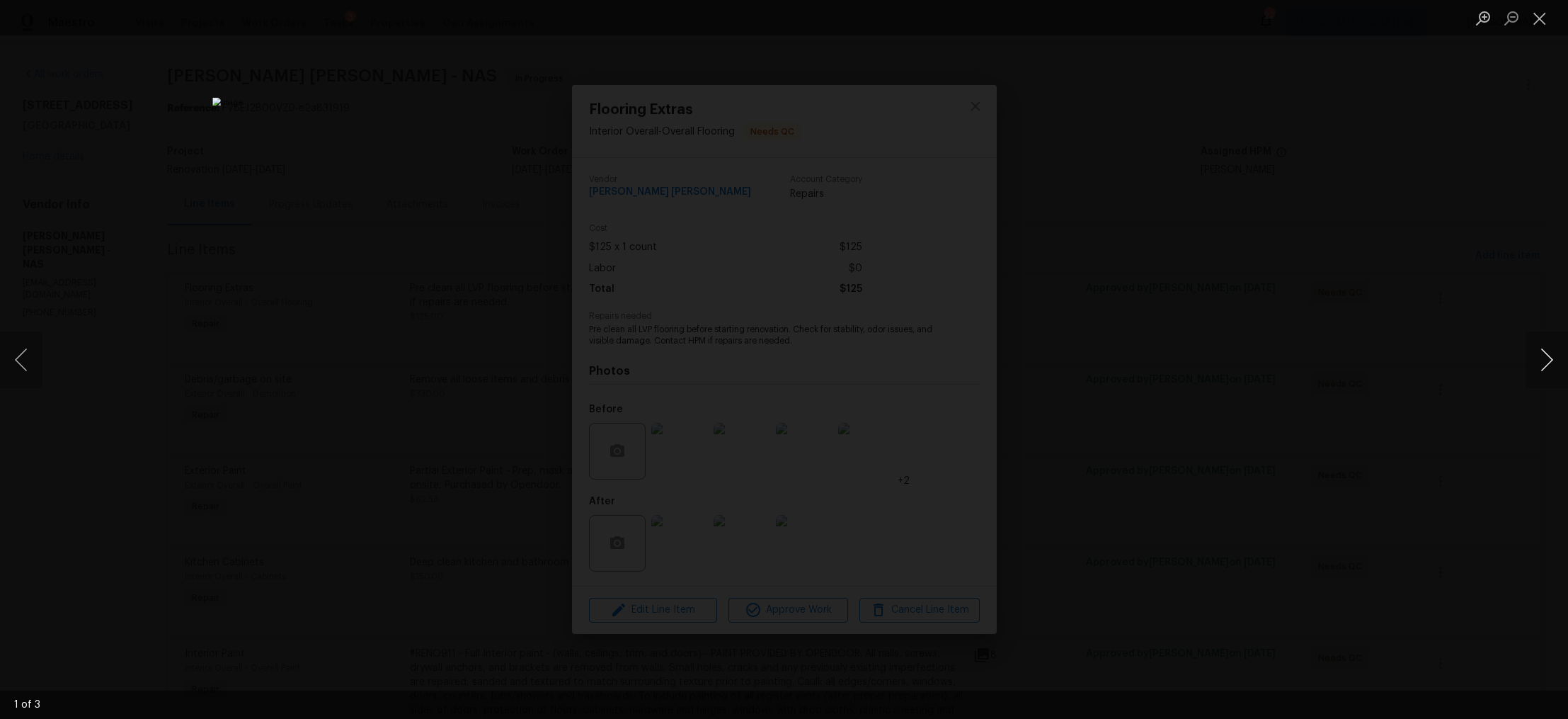
click at [1549, 348] on button "Next image" at bounding box center [1547, 359] width 43 height 56
click at [1337, 294] on div "Lightbox" at bounding box center [784, 359] width 1568 height 719
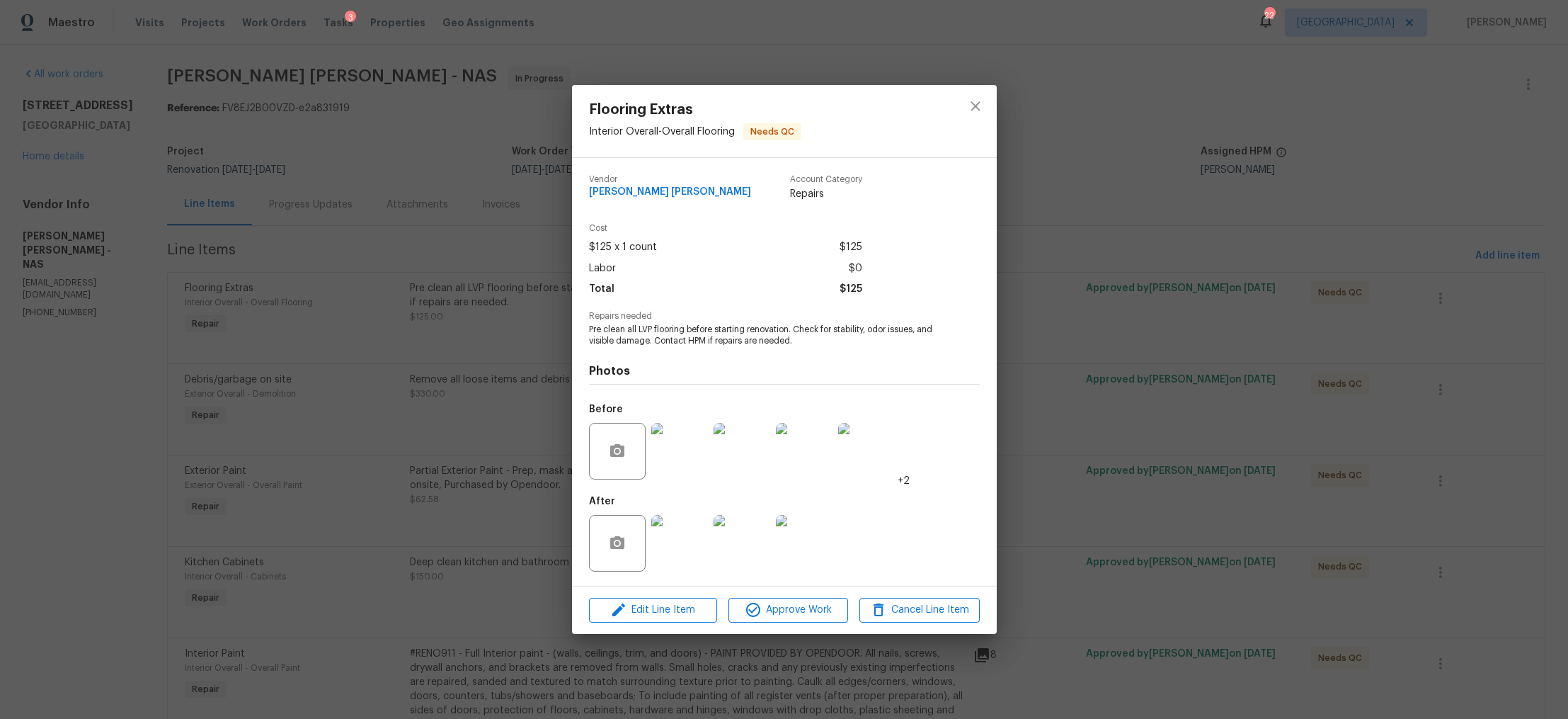
click at [1337, 294] on div "Flooring Extras Interior Overall - Overall Flooring Needs QC Vendor Fernando Ru…" at bounding box center [784, 359] width 1568 height 719
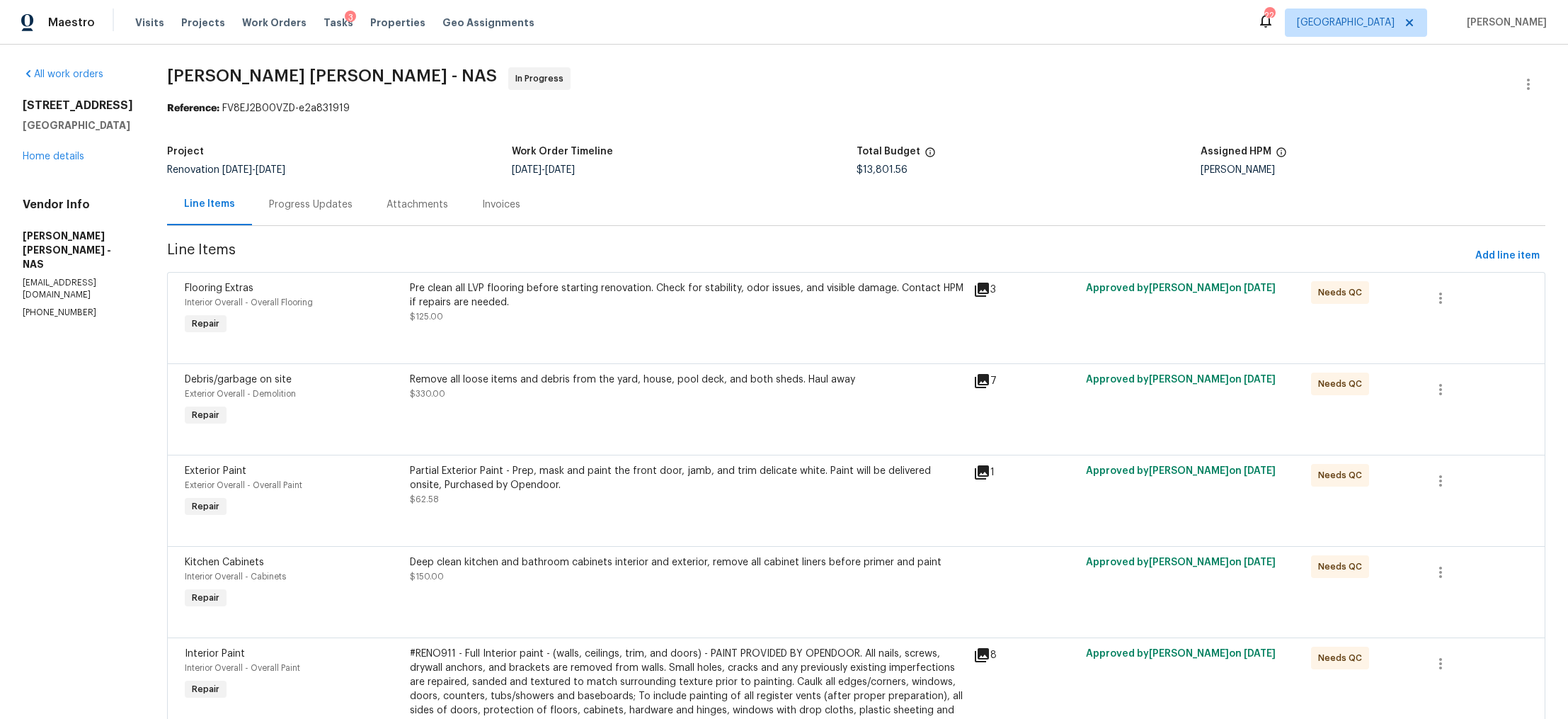
click at [338, 207] on div "Progress Updates" at bounding box center [311, 204] width 83 height 14
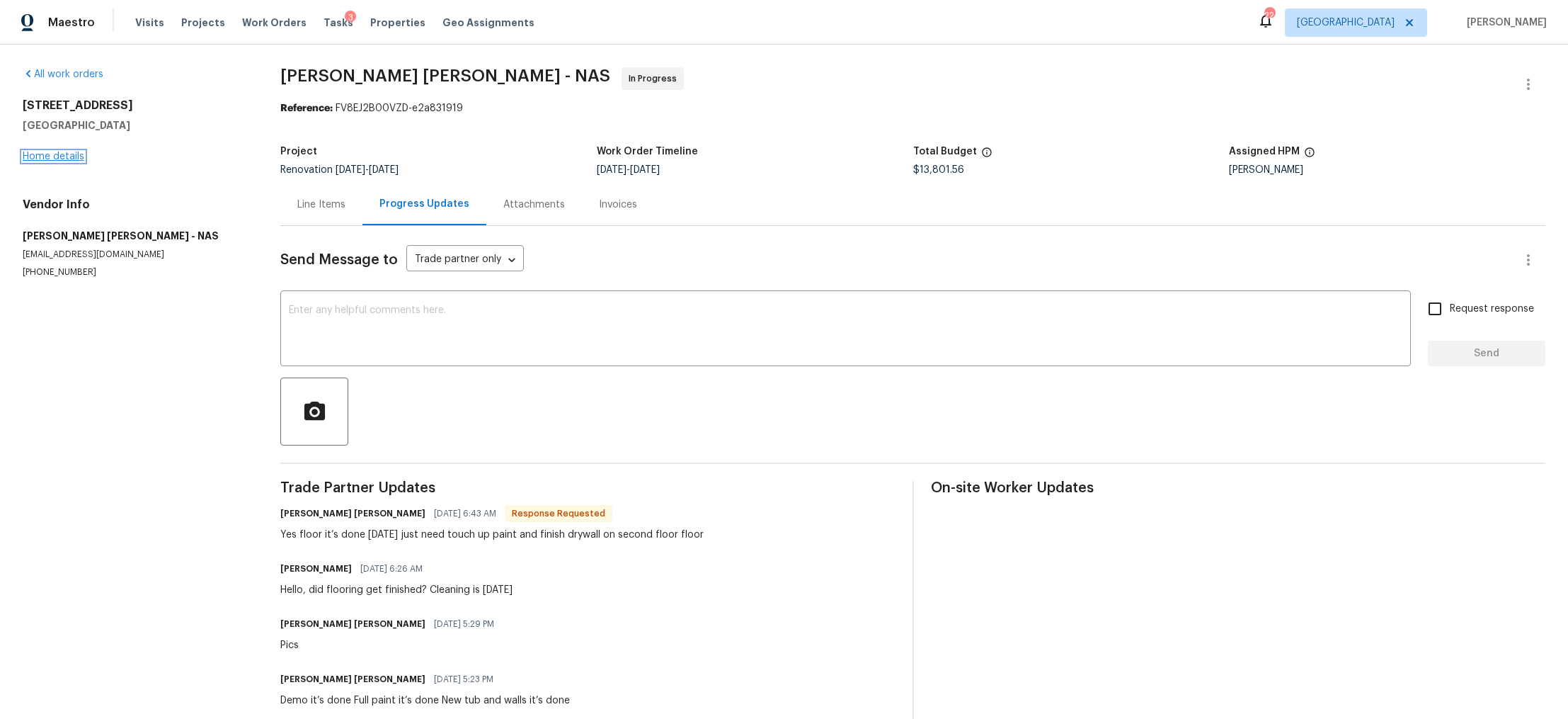
click at [69, 156] on link "Home details" at bounding box center [53, 156] width 61 height 10
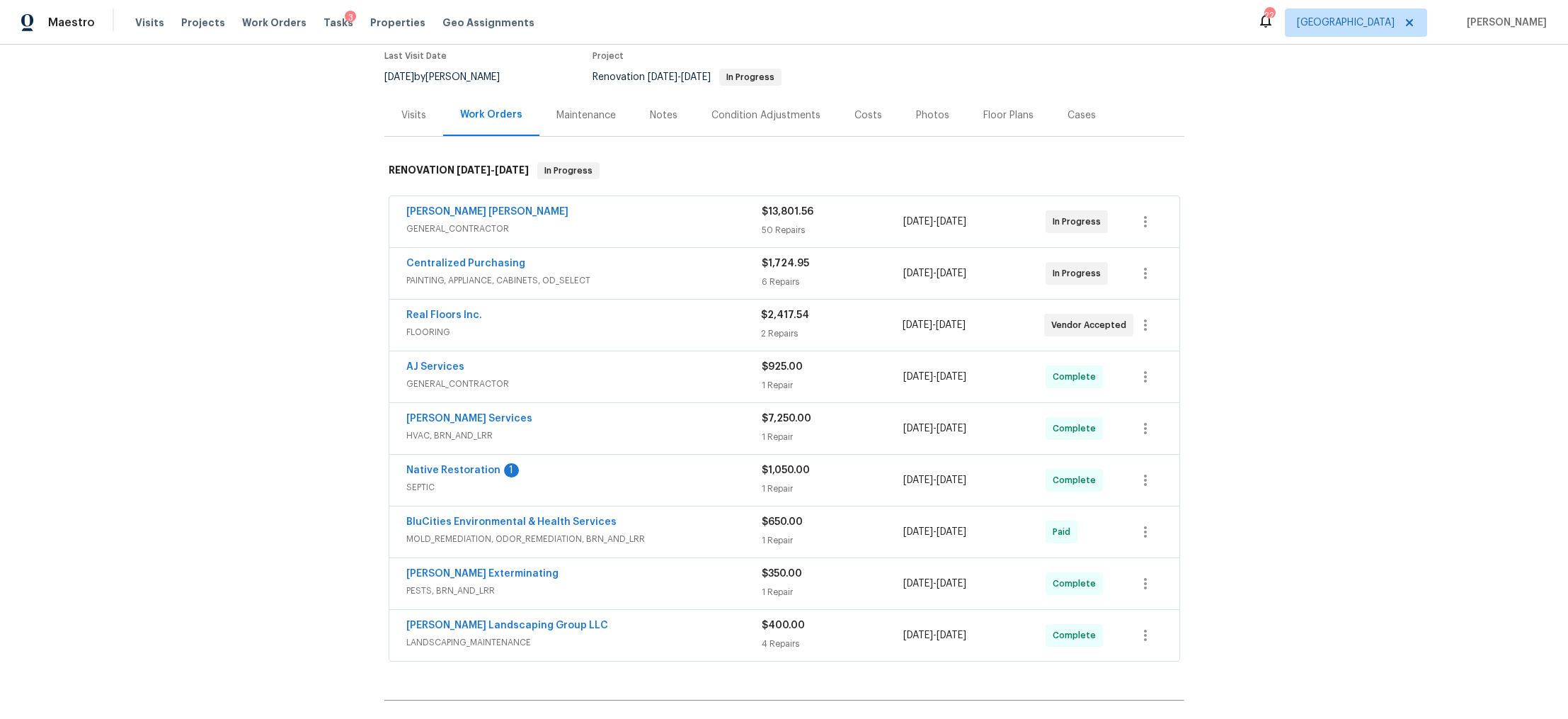
scroll to position [123, 0]
click at [405, 101] on div "Visits" at bounding box center [414, 113] width 59 height 42
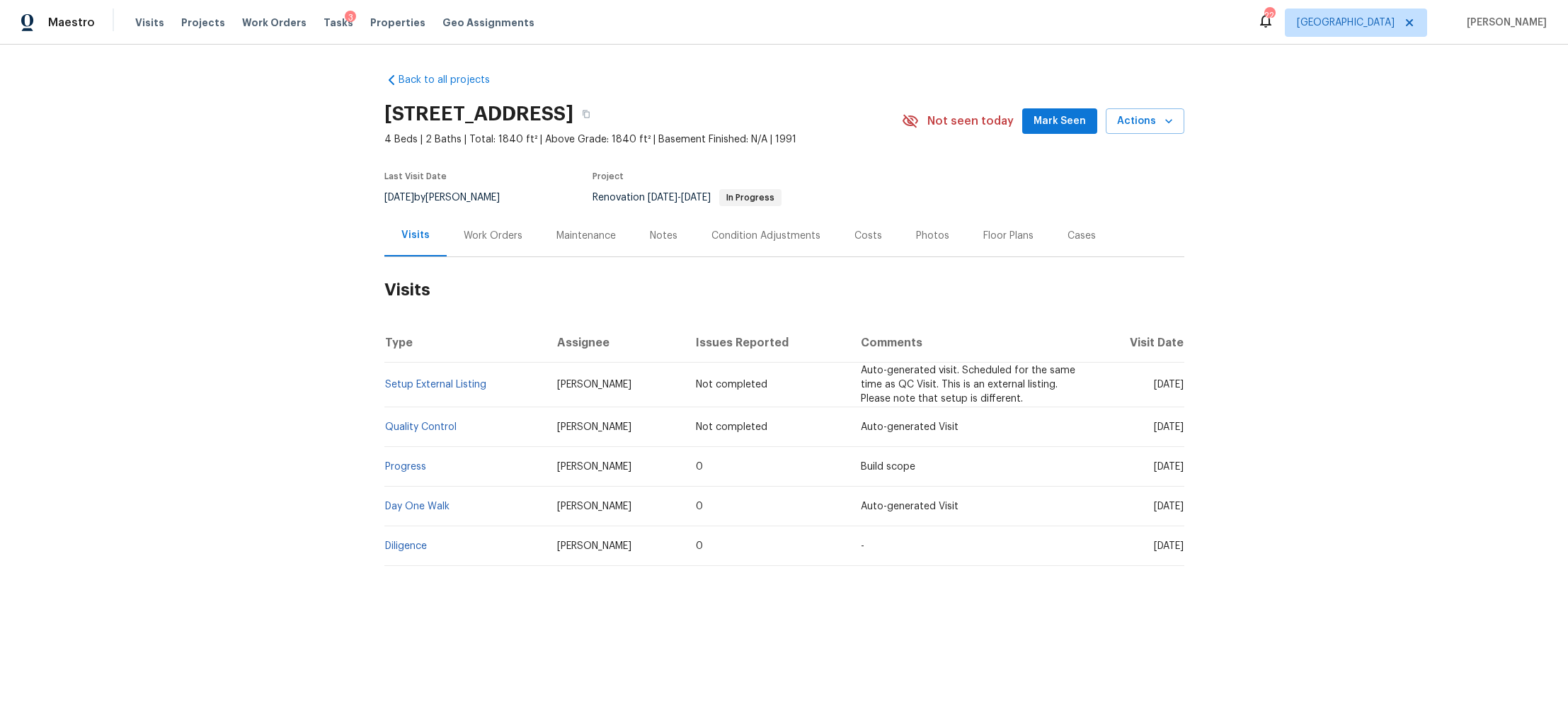
click at [650, 234] on div "Notes" at bounding box center [664, 236] width 28 height 14
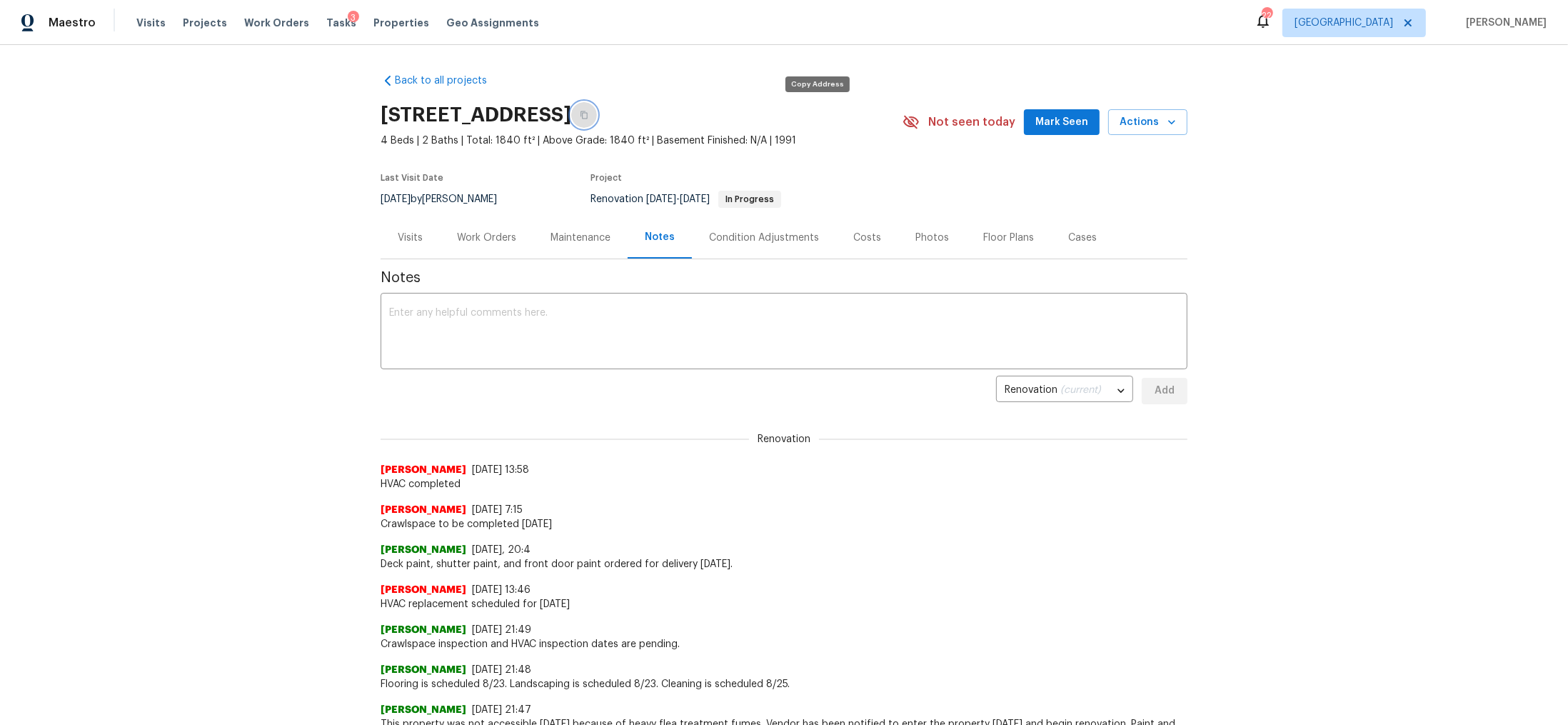
click at [589, 115] on icon "button" at bounding box center [584, 115] width 8 height 8
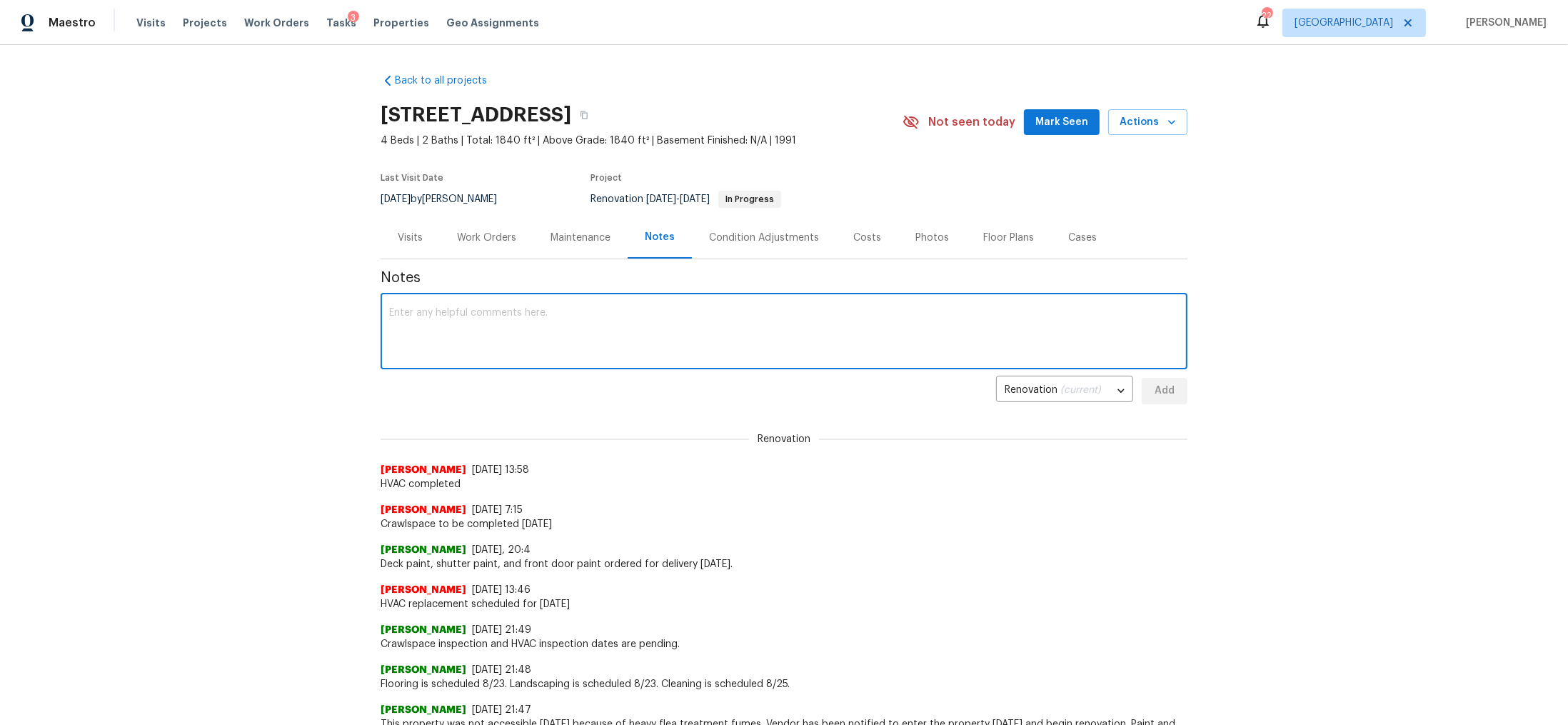
click at [520, 330] on textarea at bounding box center [784, 332] width 790 height 50
type textarea "Flooring is completed, drywall and paint touch ups were completed yesterday."
click at [1161, 392] on span "Add" at bounding box center [1165, 391] width 23 height 18
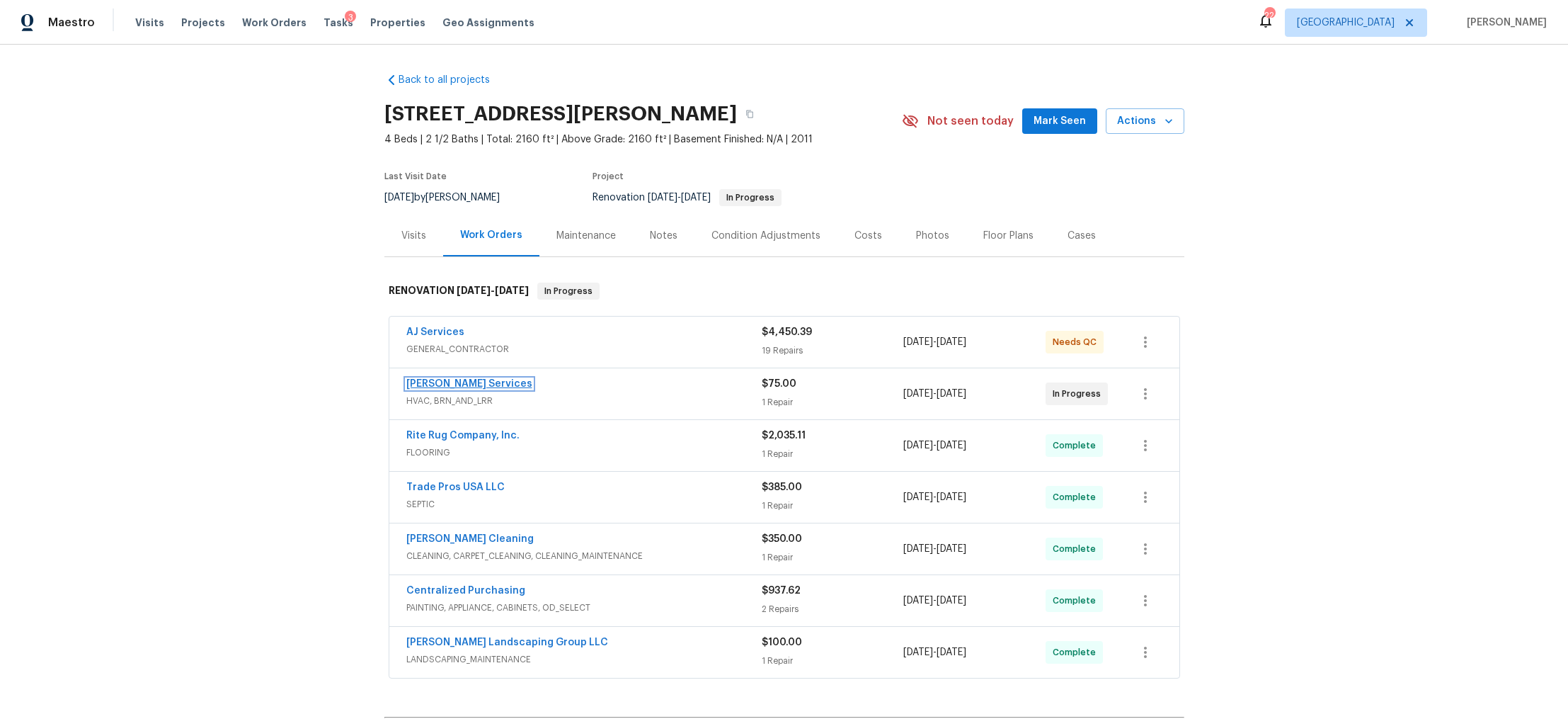
click at [468, 384] on link "[PERSON_NAME] Services" at bounding box center [469, 384] width 126 height 10
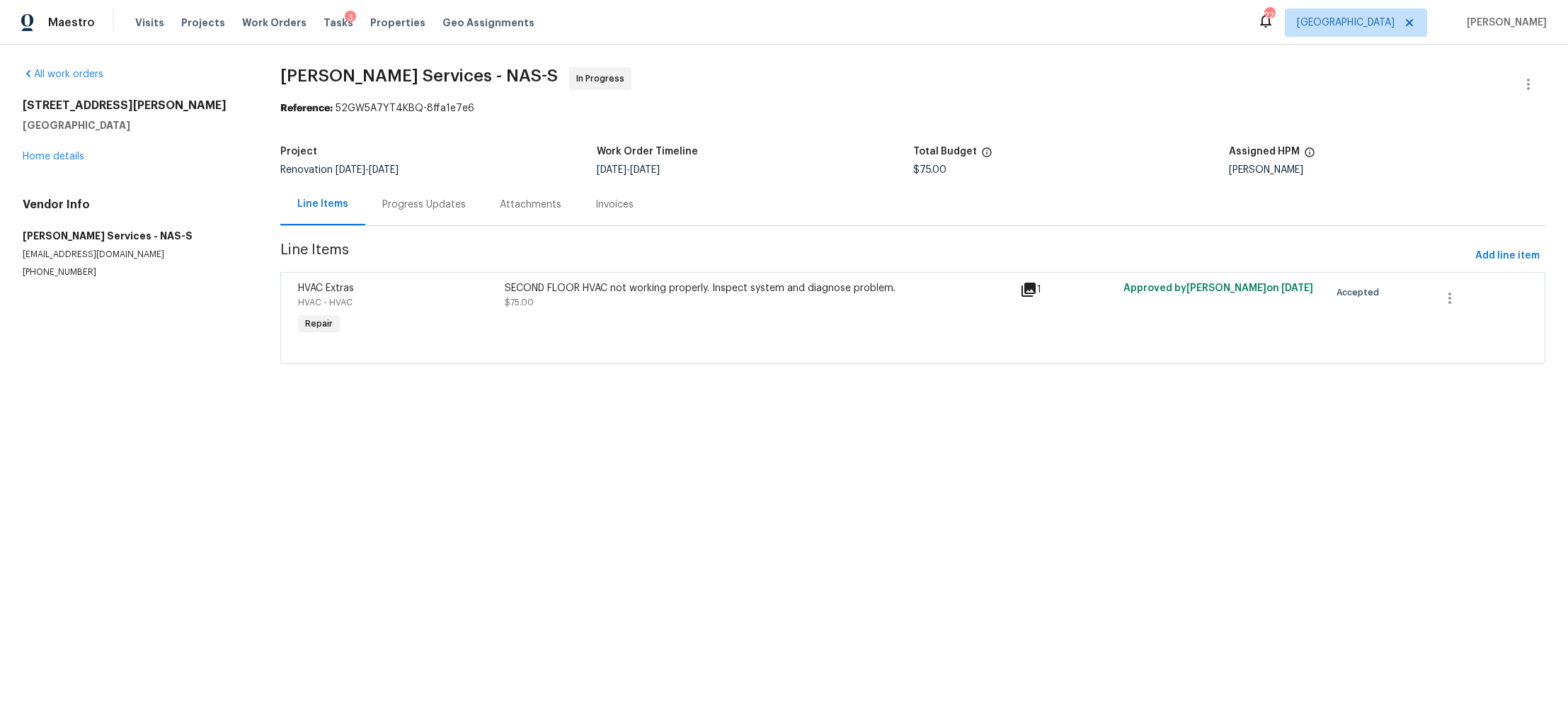
click at [406, 200] on div "Progress Updates" at bounding box center [424, 204] width 83 height 14
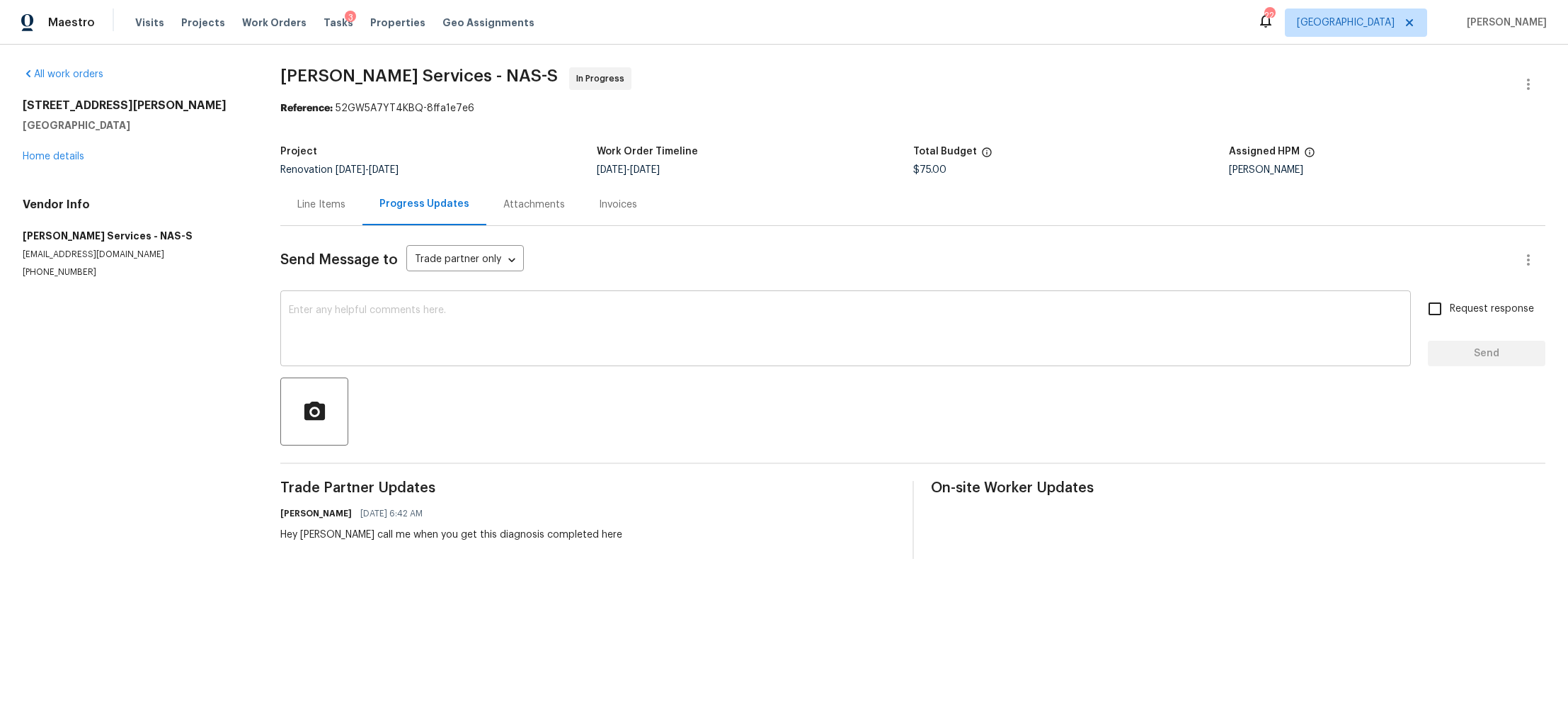
click at [430, 308] on textarea at bounding box center [845, 330] width 1113 height 50
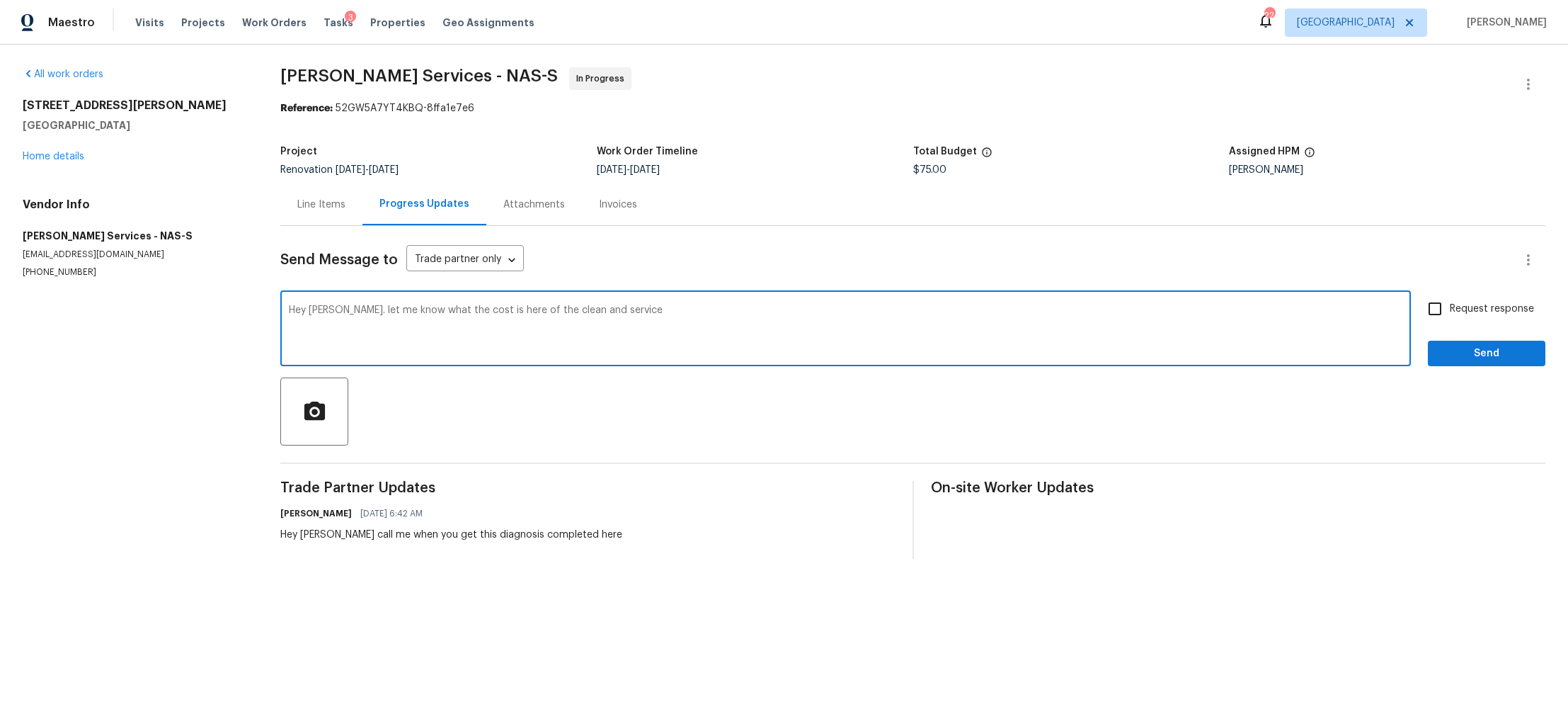
type textarea "Hey [PERSON_NAME]. let me know what the cost is here of the clean and service"
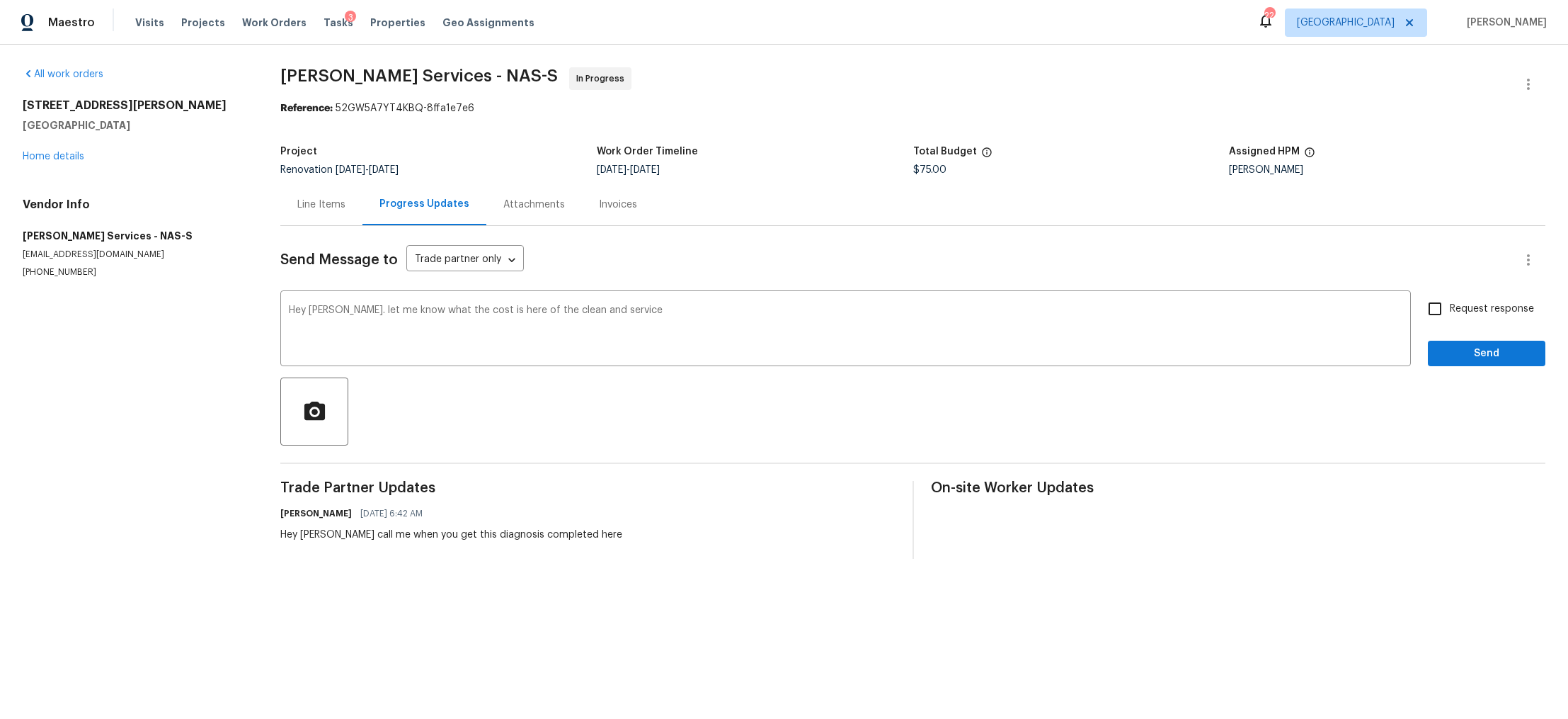
click at [1463, 300] on label "Request response" at bounding box center [1476, 308] width 114 height 29
click at [1450, 300] on input "Request response" at bounding box center [1435, 308] width 29 height 29
checkbox input "true"
click at [1449, 351] on span "Send" at bounding box center [1487, 354] width 95 height 18
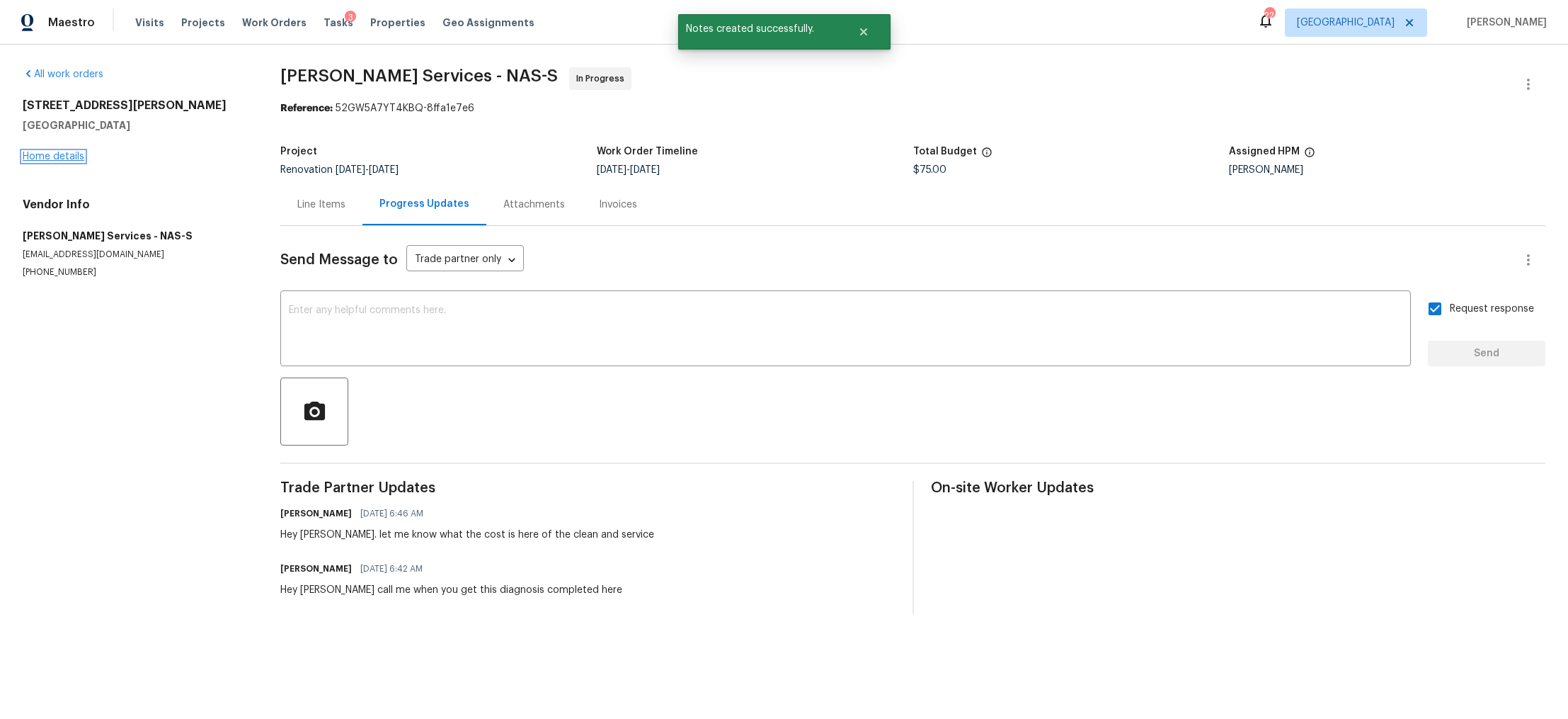
click at [60, 153] on link "Home details" at bounding box center [53, 156] width 61 height 10
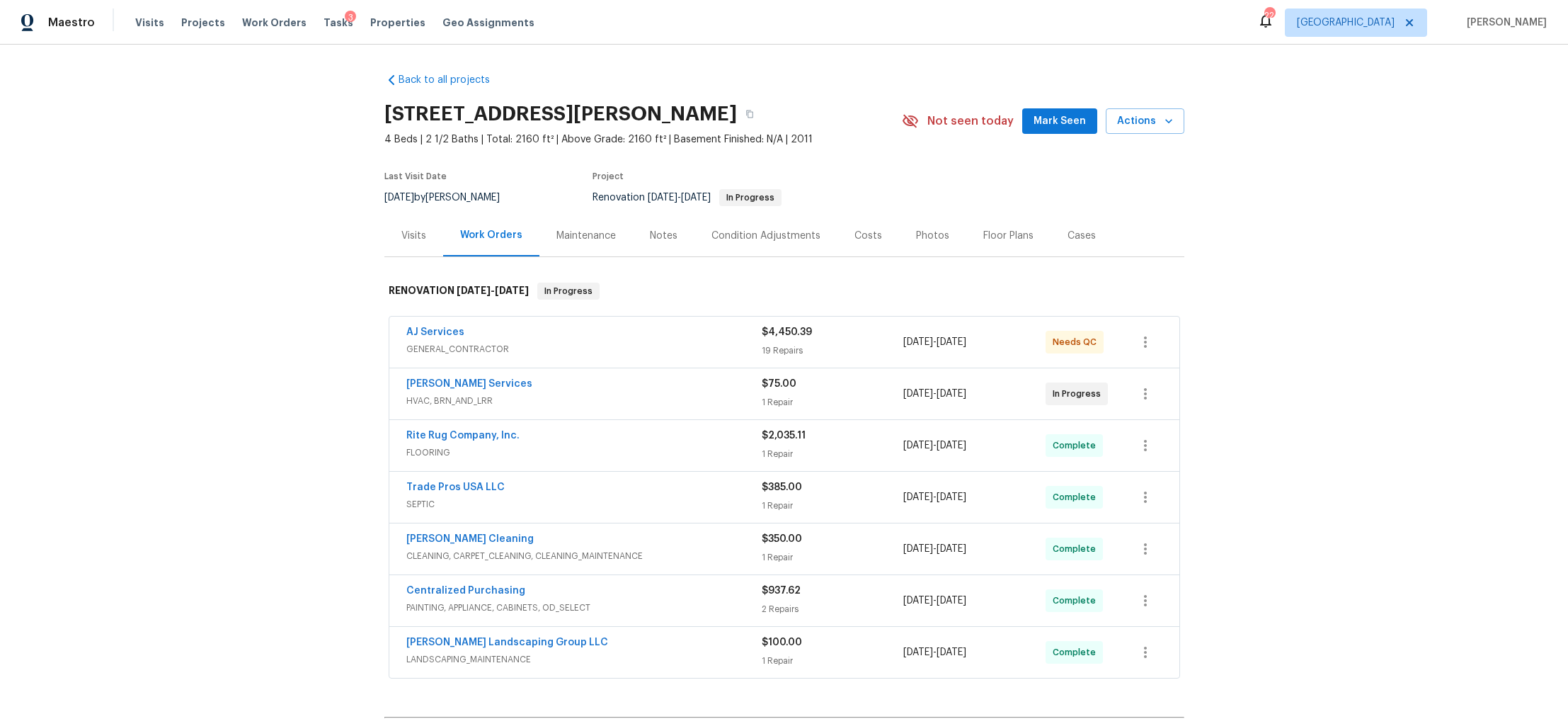
click at [928, 236] on div "Photos" at bounding box center [933, 236] width 34 height 14
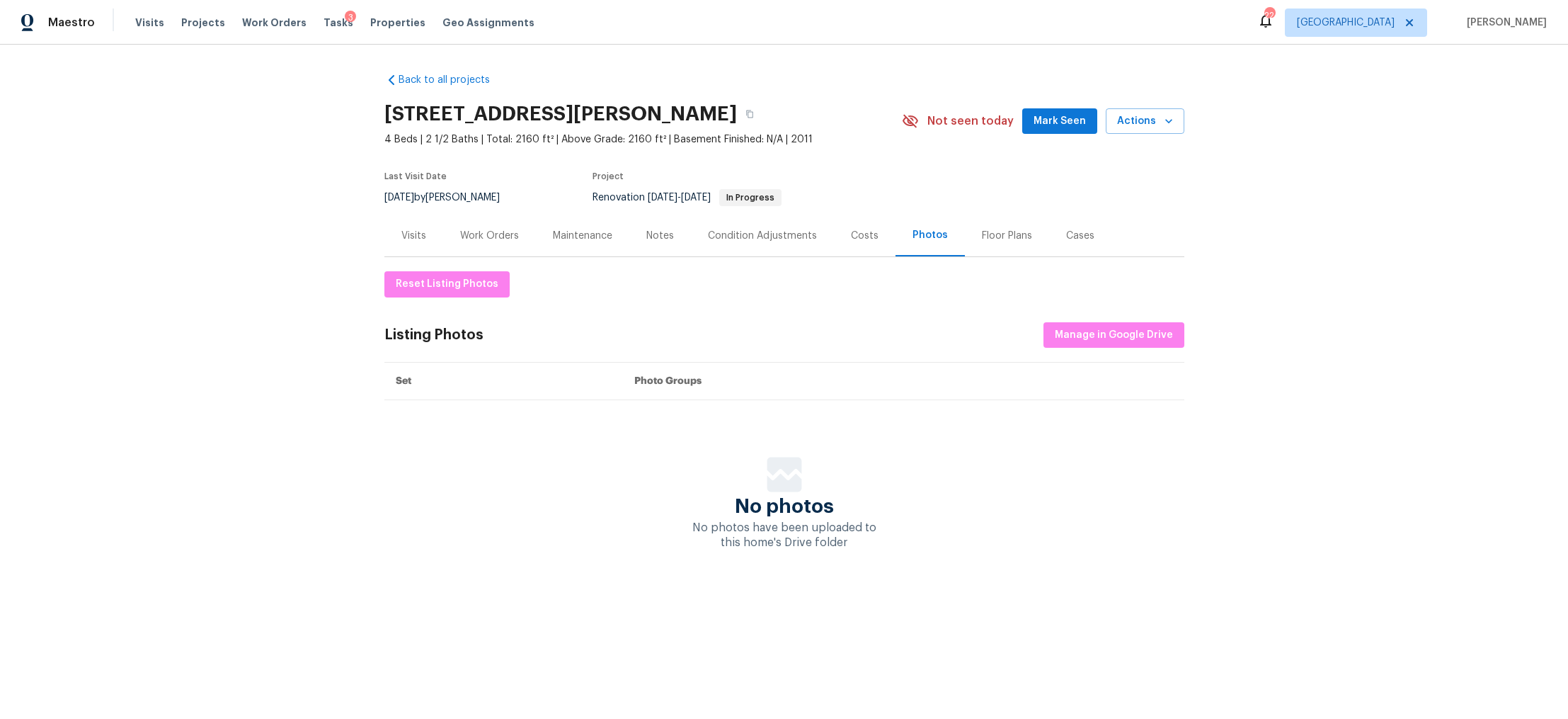
click at [388, 235] on div "Visits" at bounding box center [414, 235] width 59 height 42
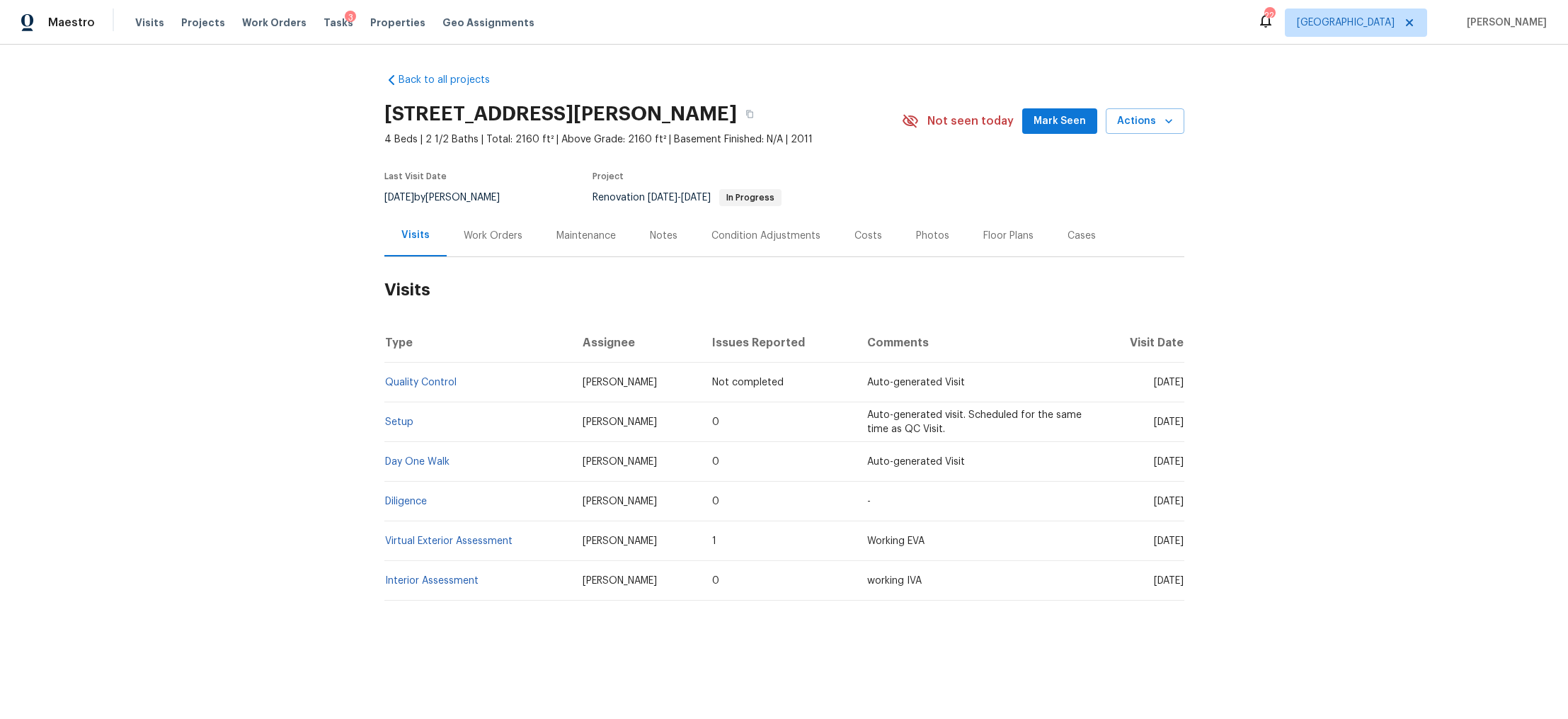
click at [650, 236] on div "Notes" at bounding box center [664, 236] width 28 height 14
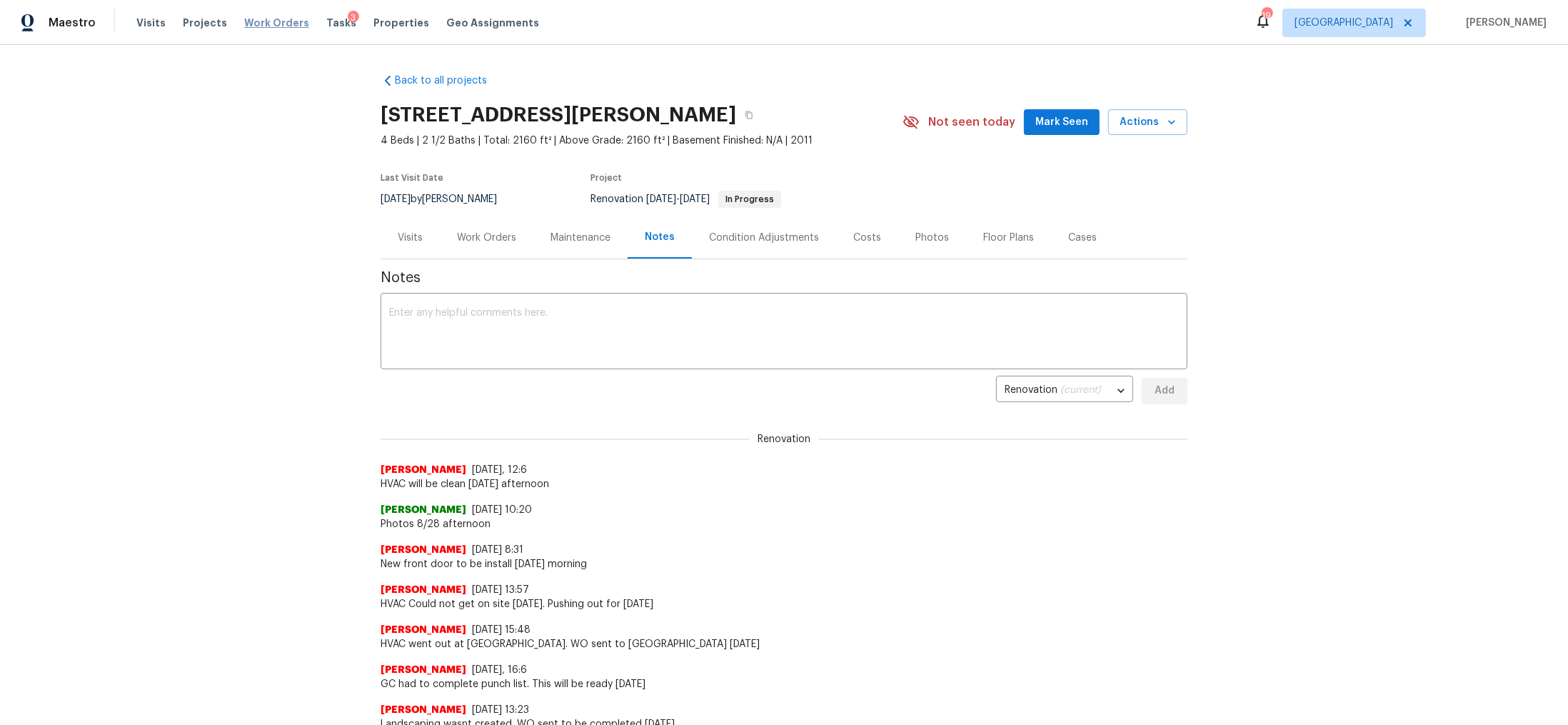
click at [268, 16] on span "Work Orders" at bounding box center [276, 22] width 65 height 14
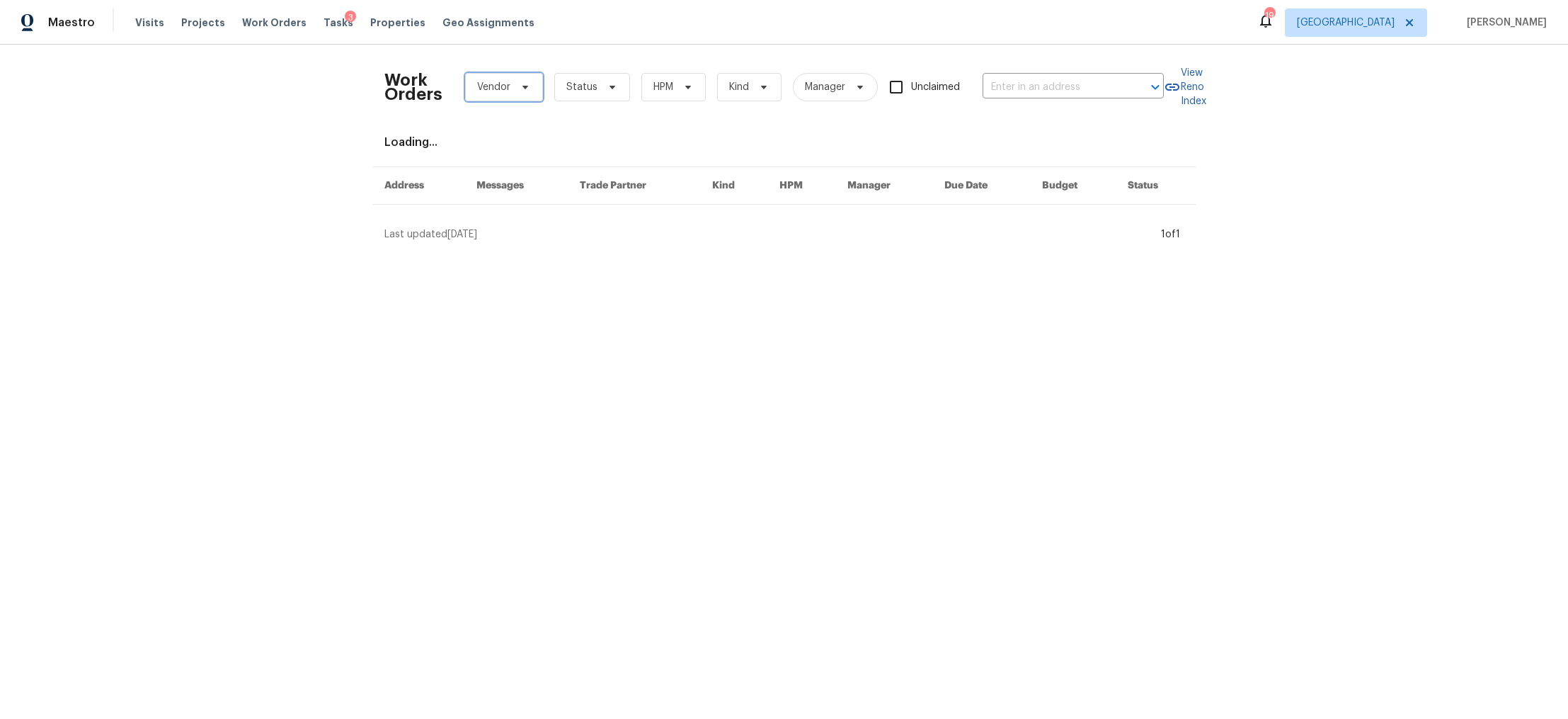
click at [519, 93] on span "Vendor" at bounding box center [504, 87] width 78 height 29
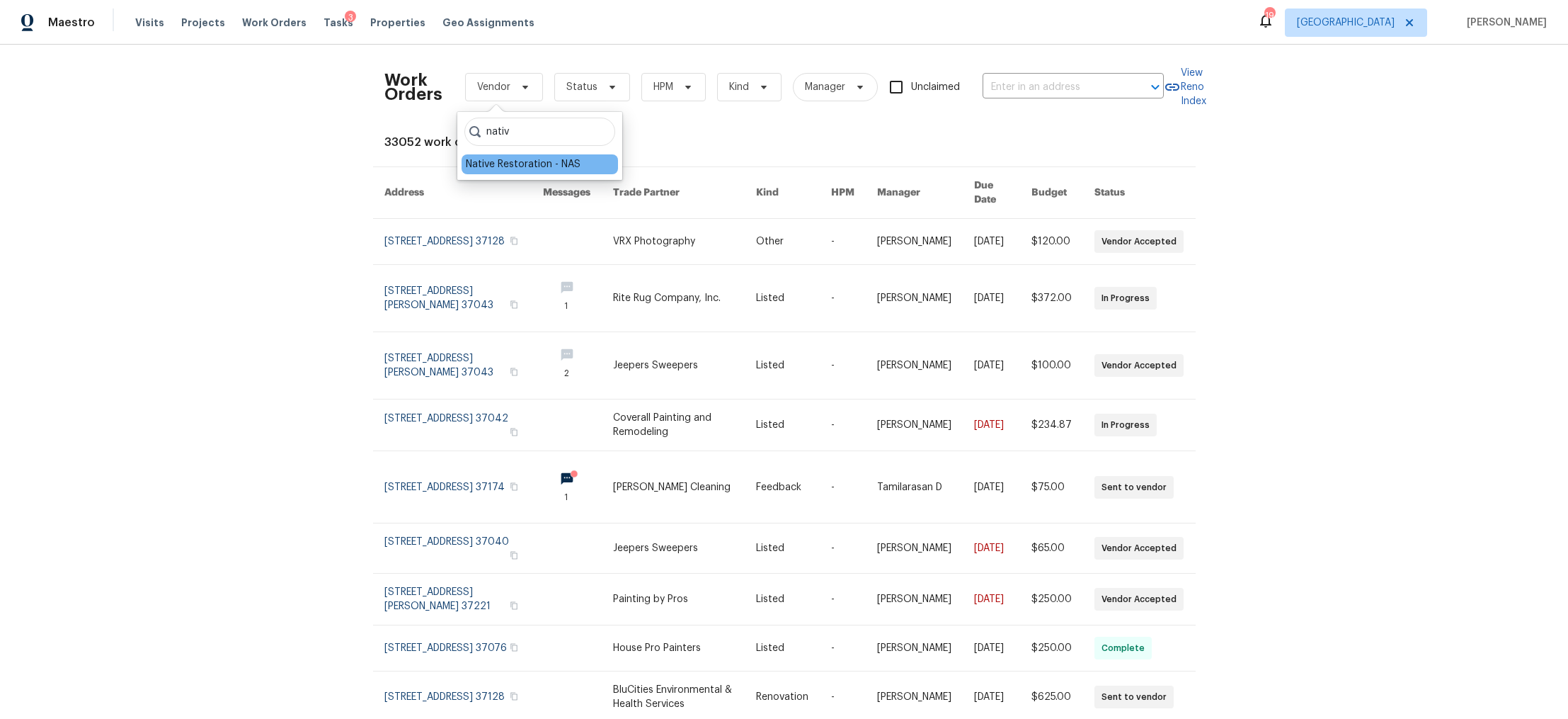
type input "nativ"
click at [510, 169] on div "Native Restoration - NAS" at bounding box center [523, 164] width 114 height 14
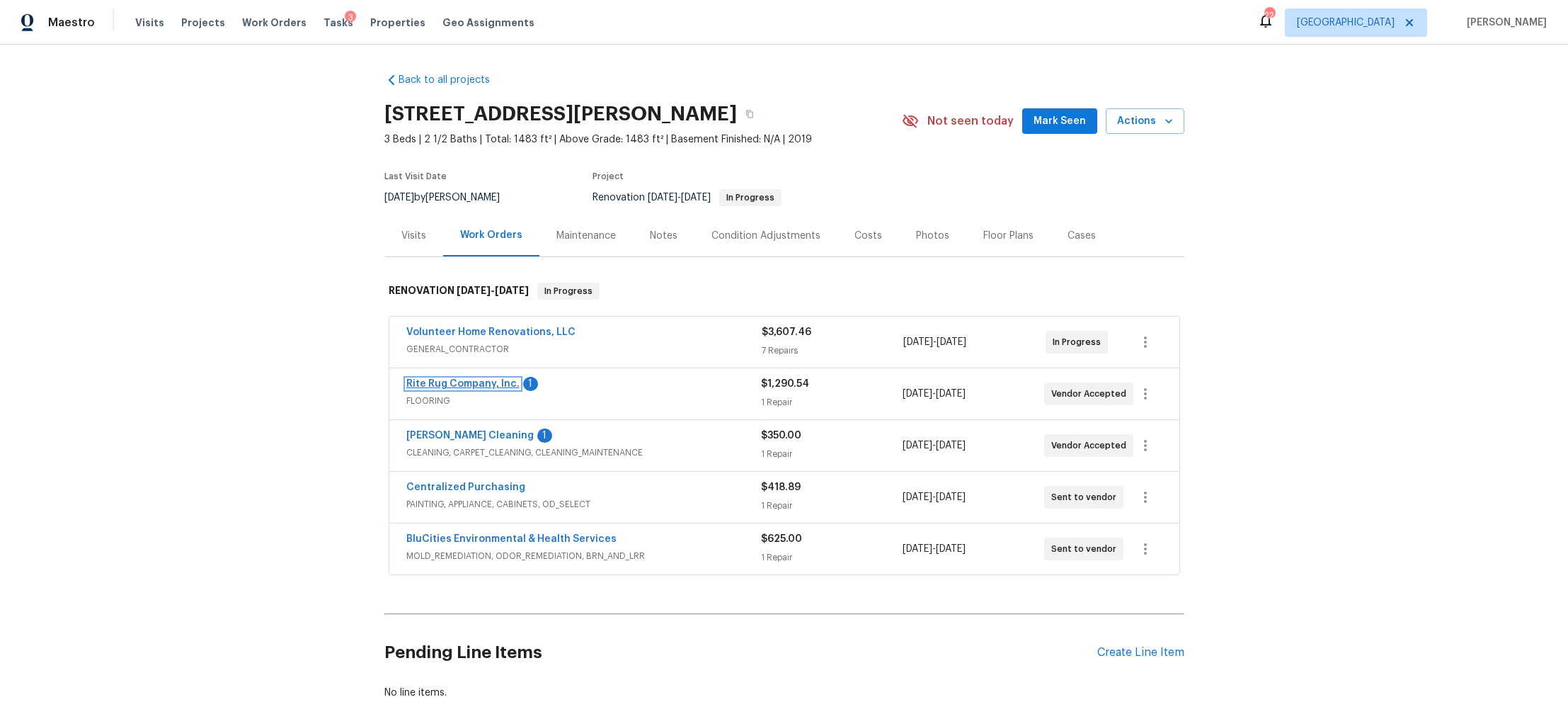
click at [466, 381] on link "Rite Rug Company, Inc." at bounding box center [463, 384] width 114 height 10
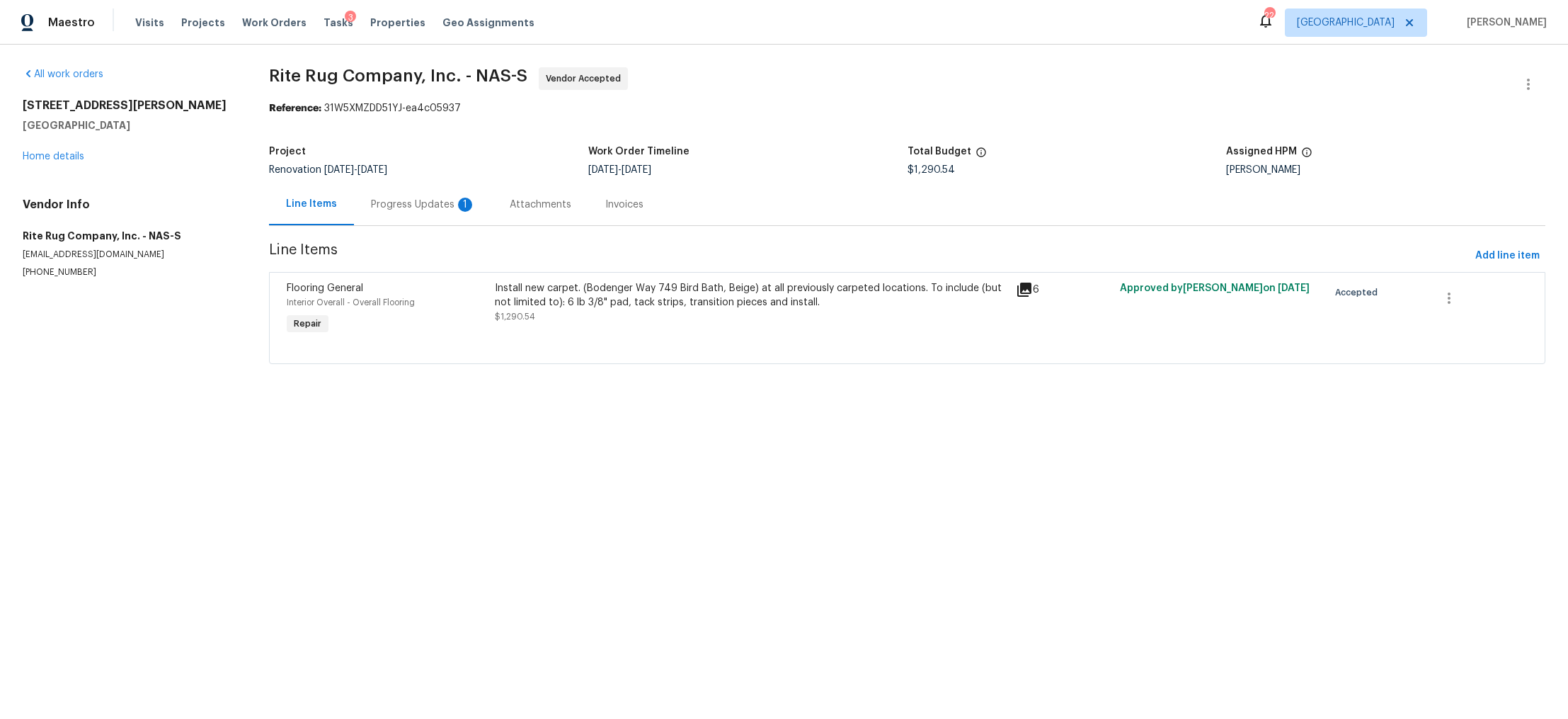
click at [394, 206] on div "Progress Updates 1" at bounding box center [423, 204] width 105 height 14
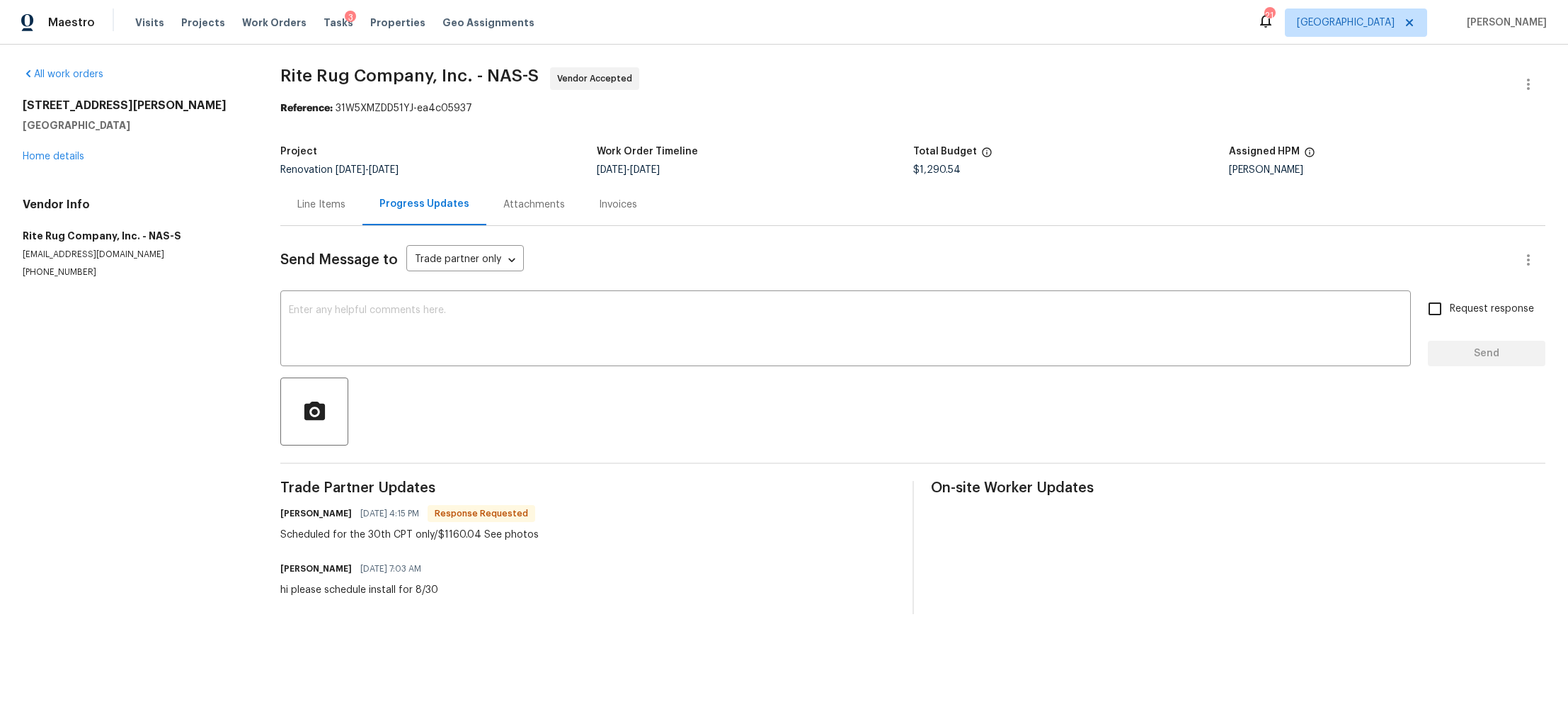
click at [325, 204] on div "Line Items" at bounding box center [321, 204] width 48 height 14
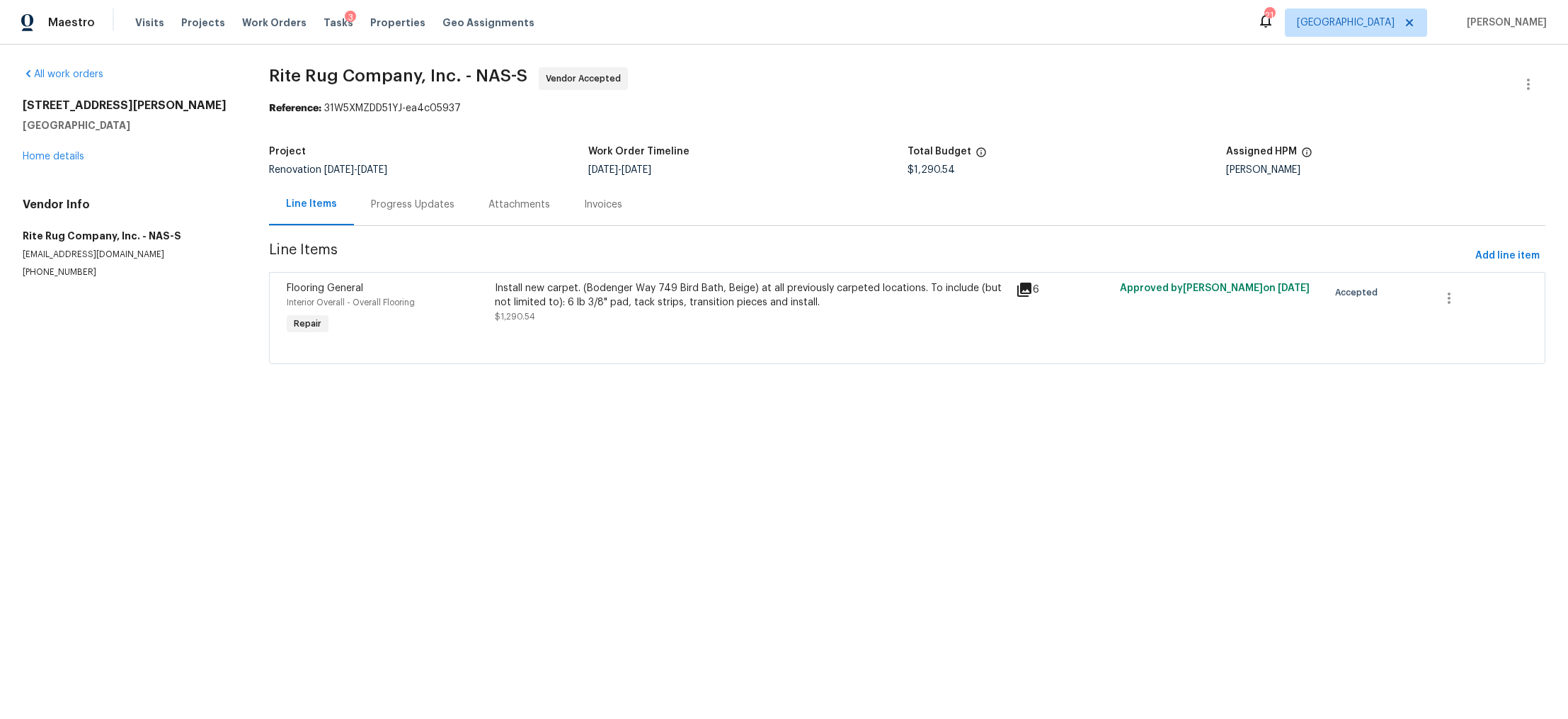
click at [604, 304] on div "Install new carpet. (Bodenger Way 749 Bird Bath, Beige) at all previously carpe…" at bounding box center [750, 295] width 512 height 29
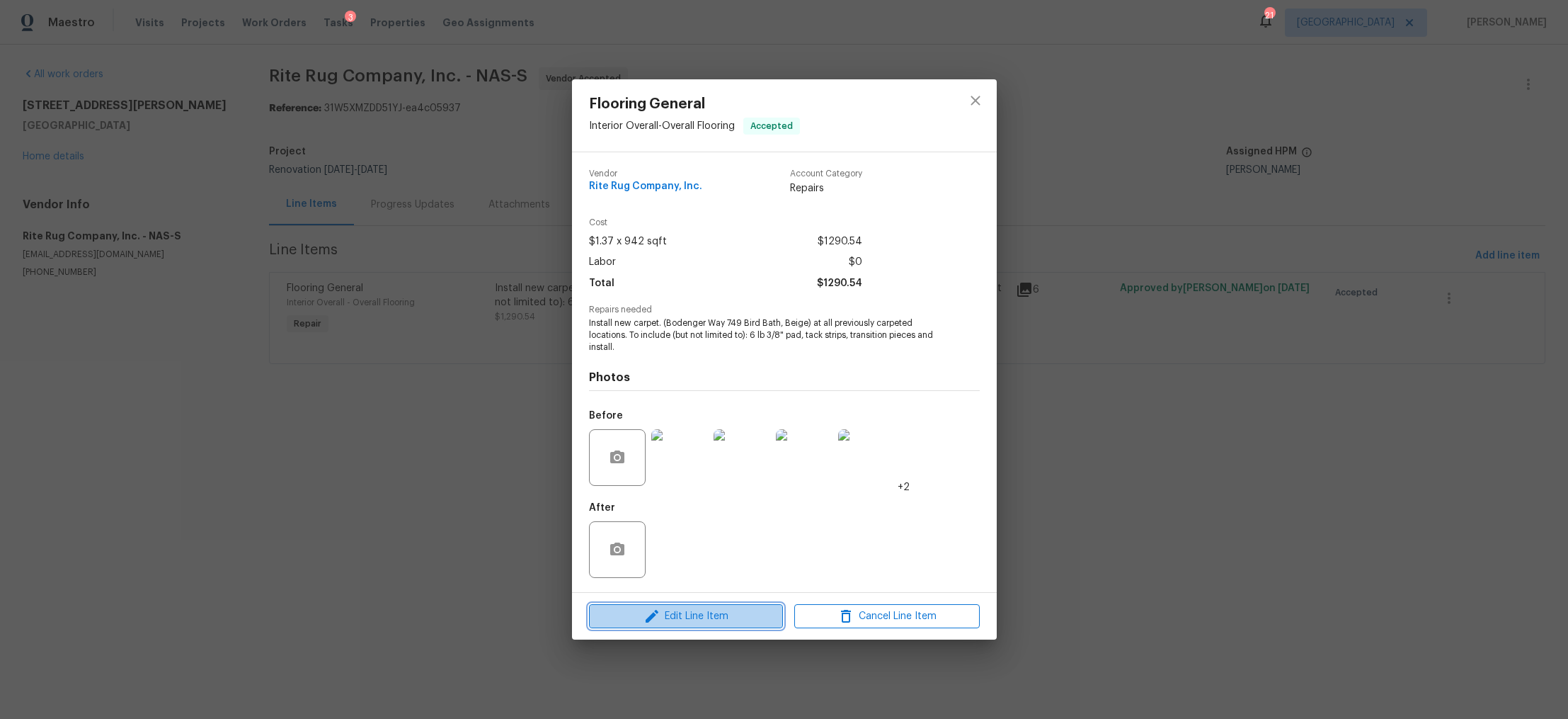
click at [727, 618] on span "Edit Line Item" at bounding box center [686, 617] width 186 height 18
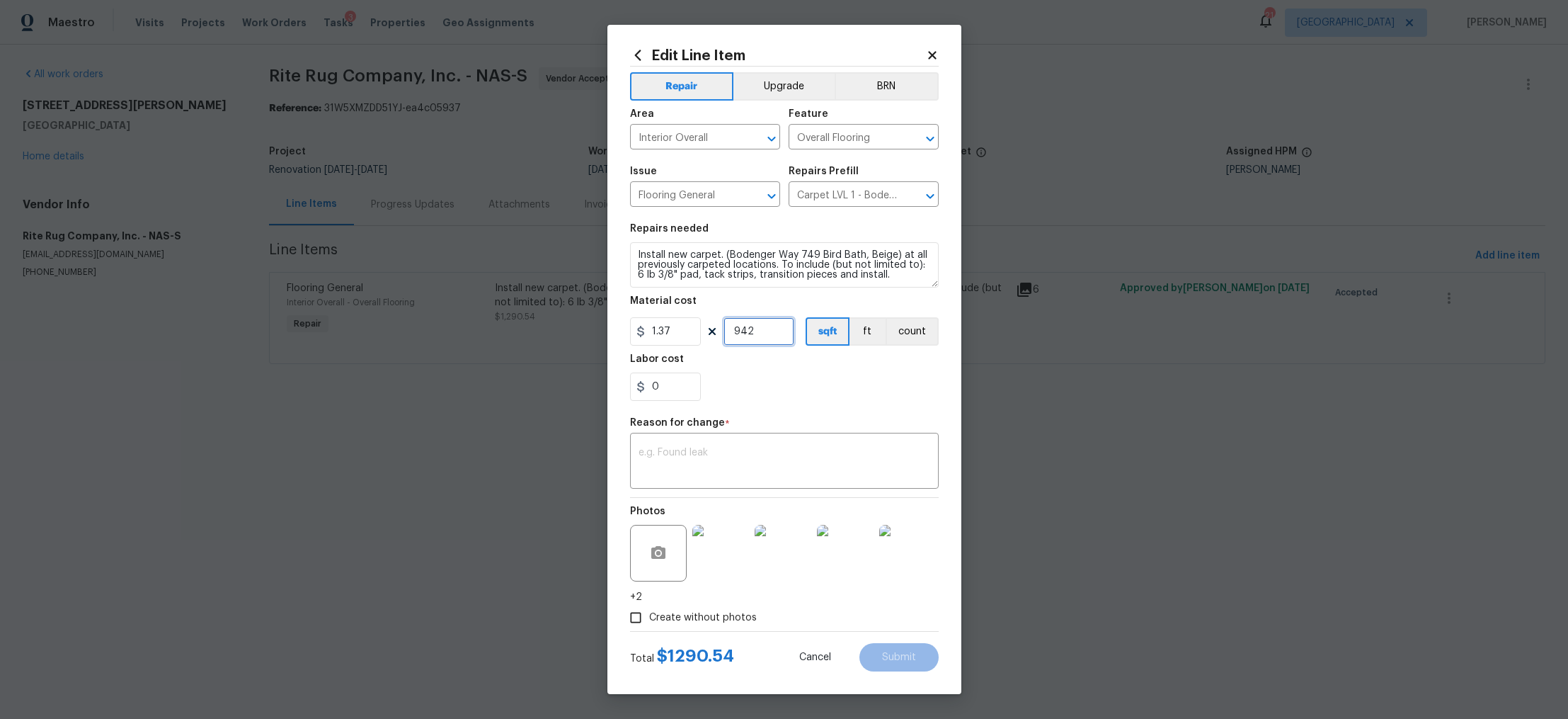
click at [759, 333] on input "942" at bounding box center [759, 331] width 71 height 29
type input "846"
click at [735, 461] on textarea at bounding box center [784, 462] width 292 height 29
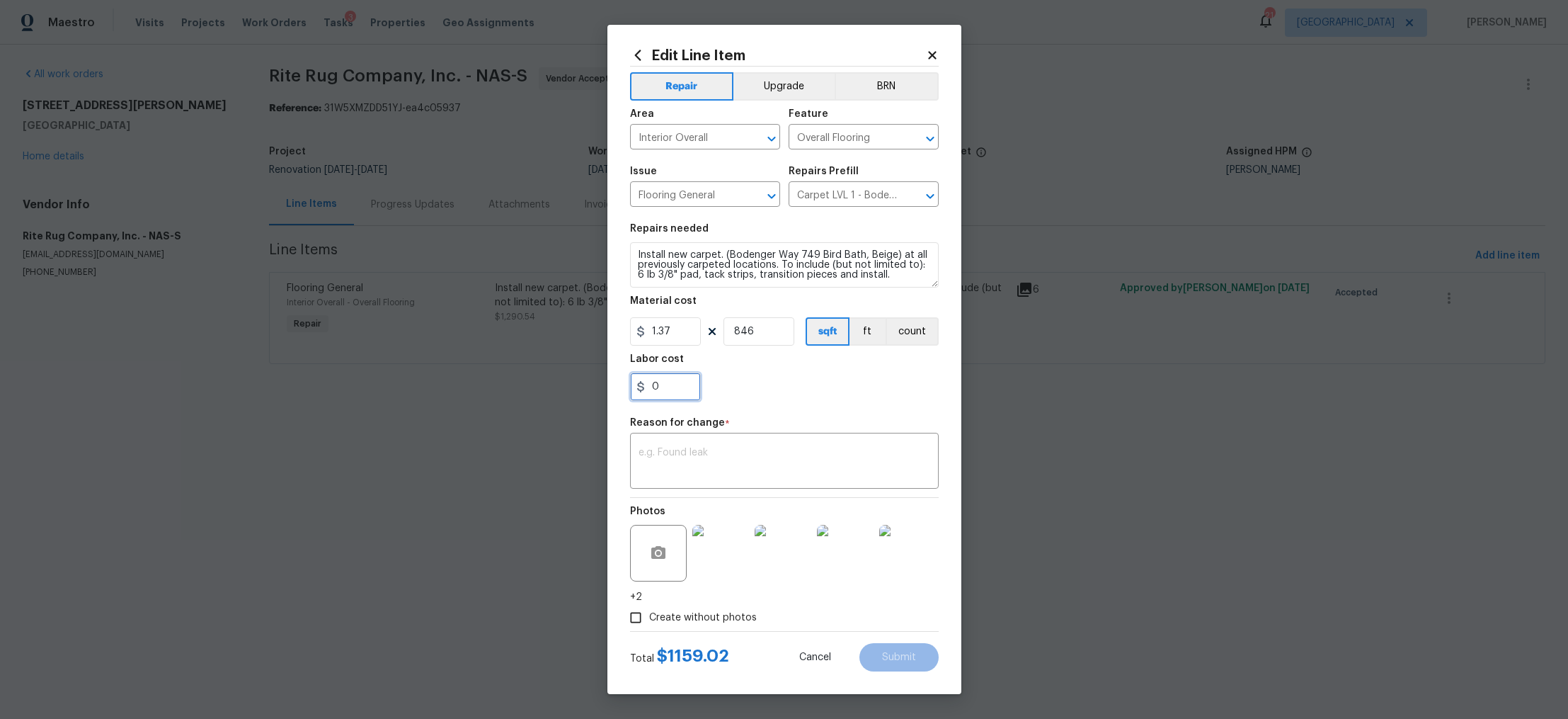
click at [671, 396] on input "0" at bounding box center [665, 387] width 71 height 29
type input "1.02"
click at [761, 476] on textarea at bounding box center [784, 462] width 292 height 29
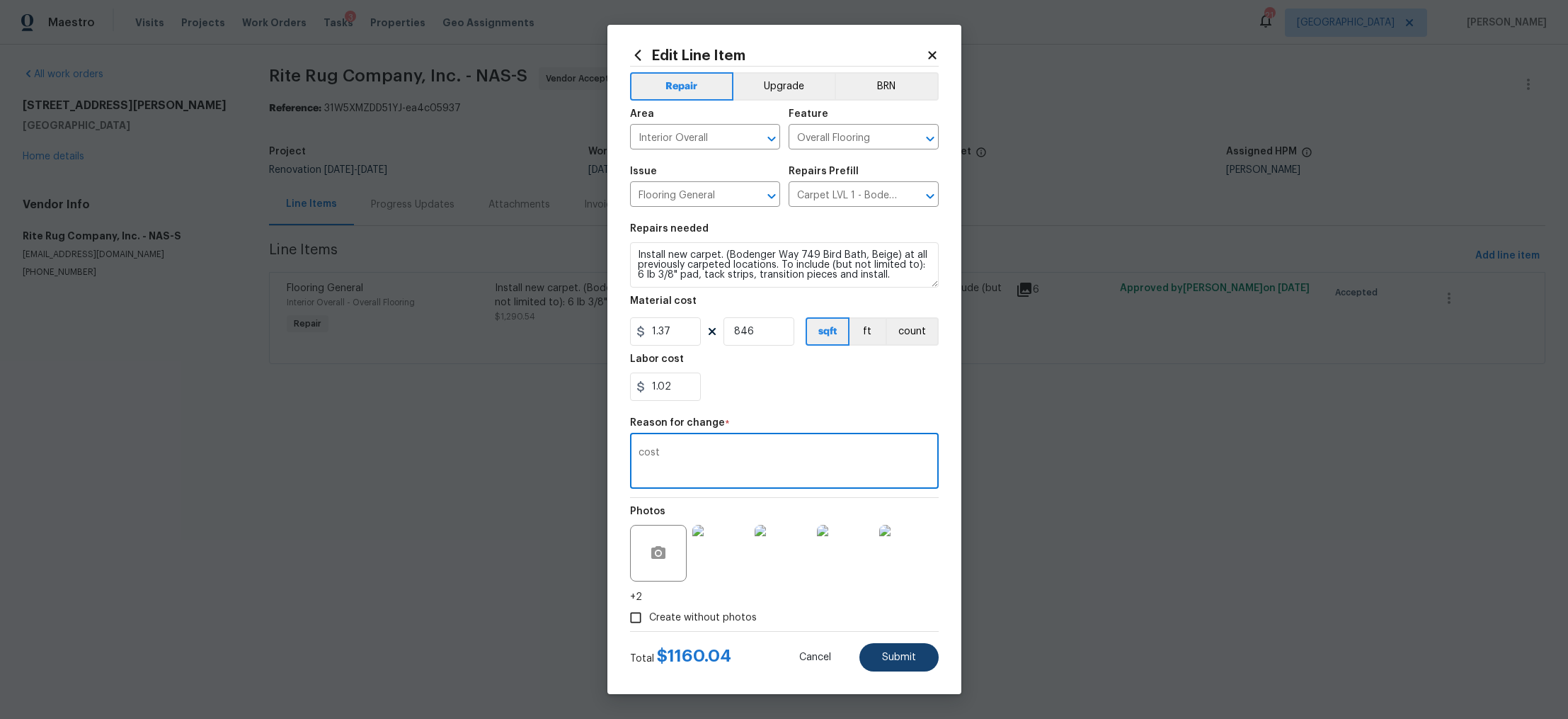
type textarea "cost"
click at [909, 650] on button "Submit" at bounding box center [898, 657] width 79 height 29
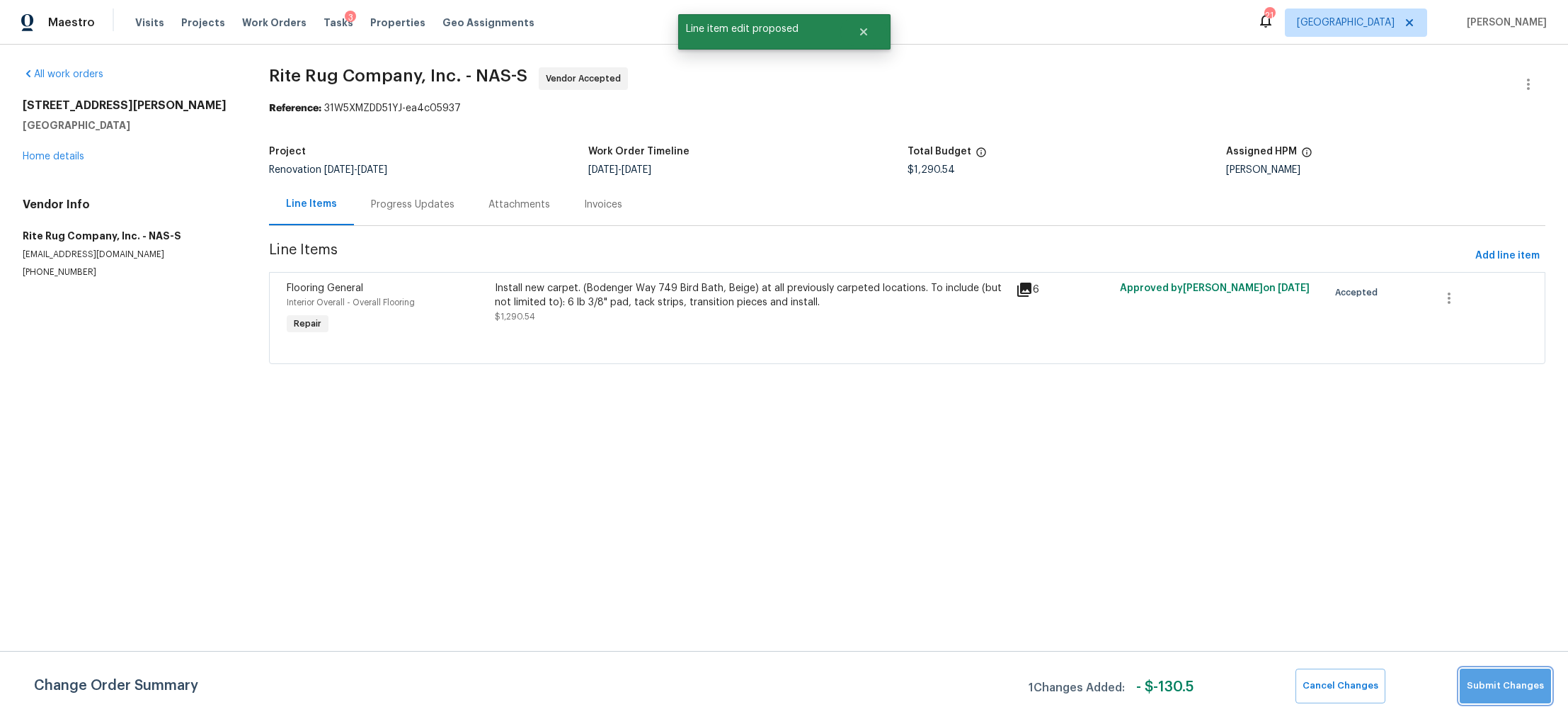
click at [1521, 696] on button "Submit Changes" at bounding box center [1506, 686] width 92 height 34
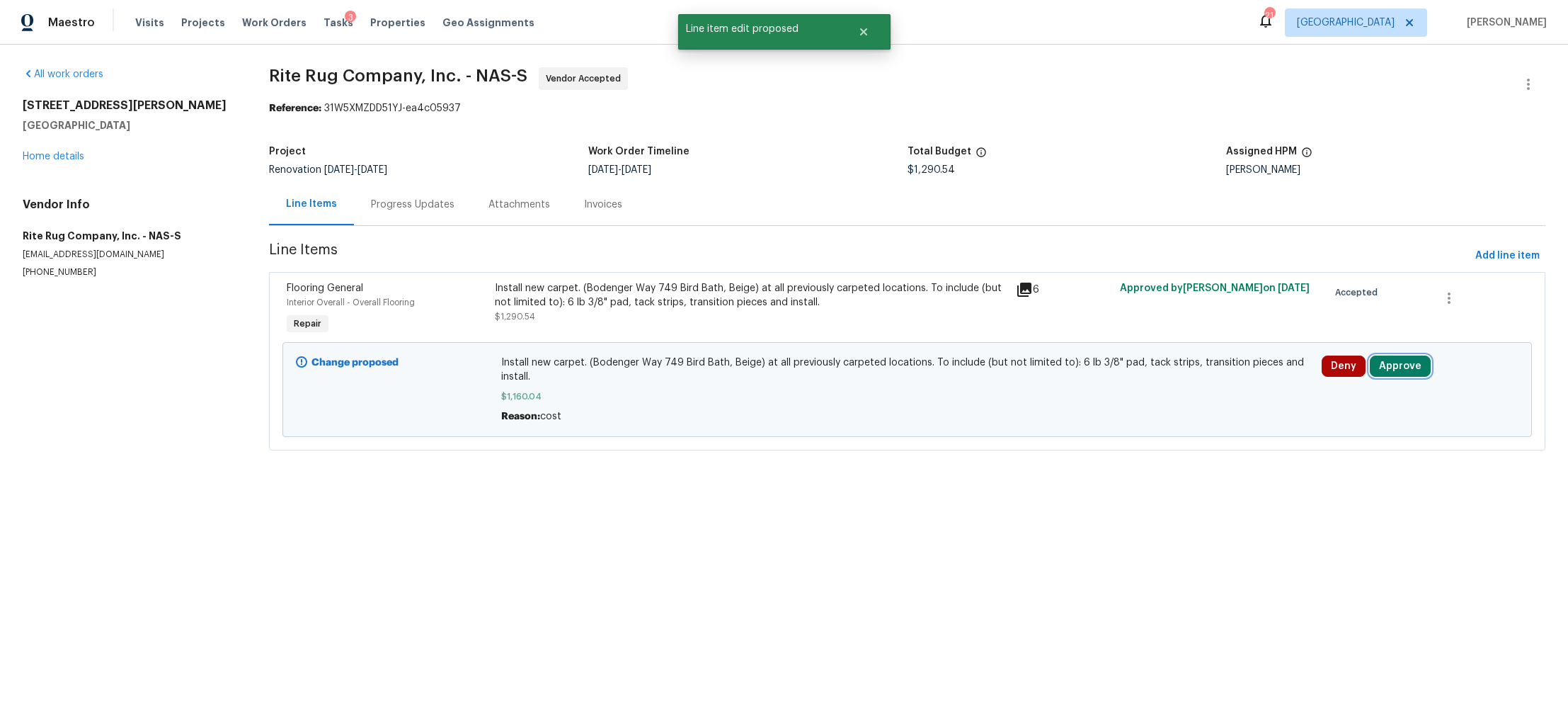
click at [1387, 363] on button "Approve" at bounding box center [1400, 366] width 60 height 21
click at [1187, 380] on span "Approve" at bounding box center [1185, 380] width 39 height 11
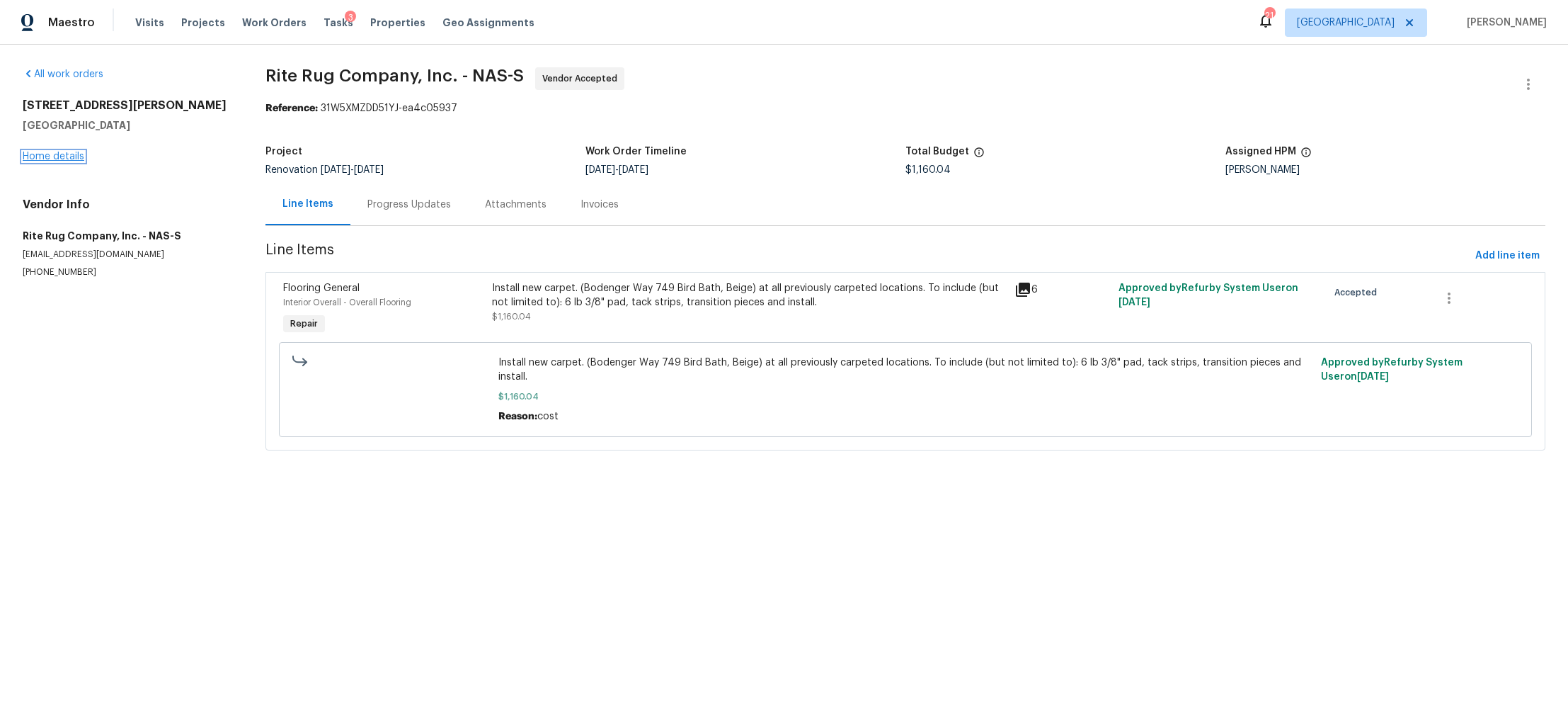
click at [60, 154] on link "Home details" at bounding box center [53, 156] width 61 height 10
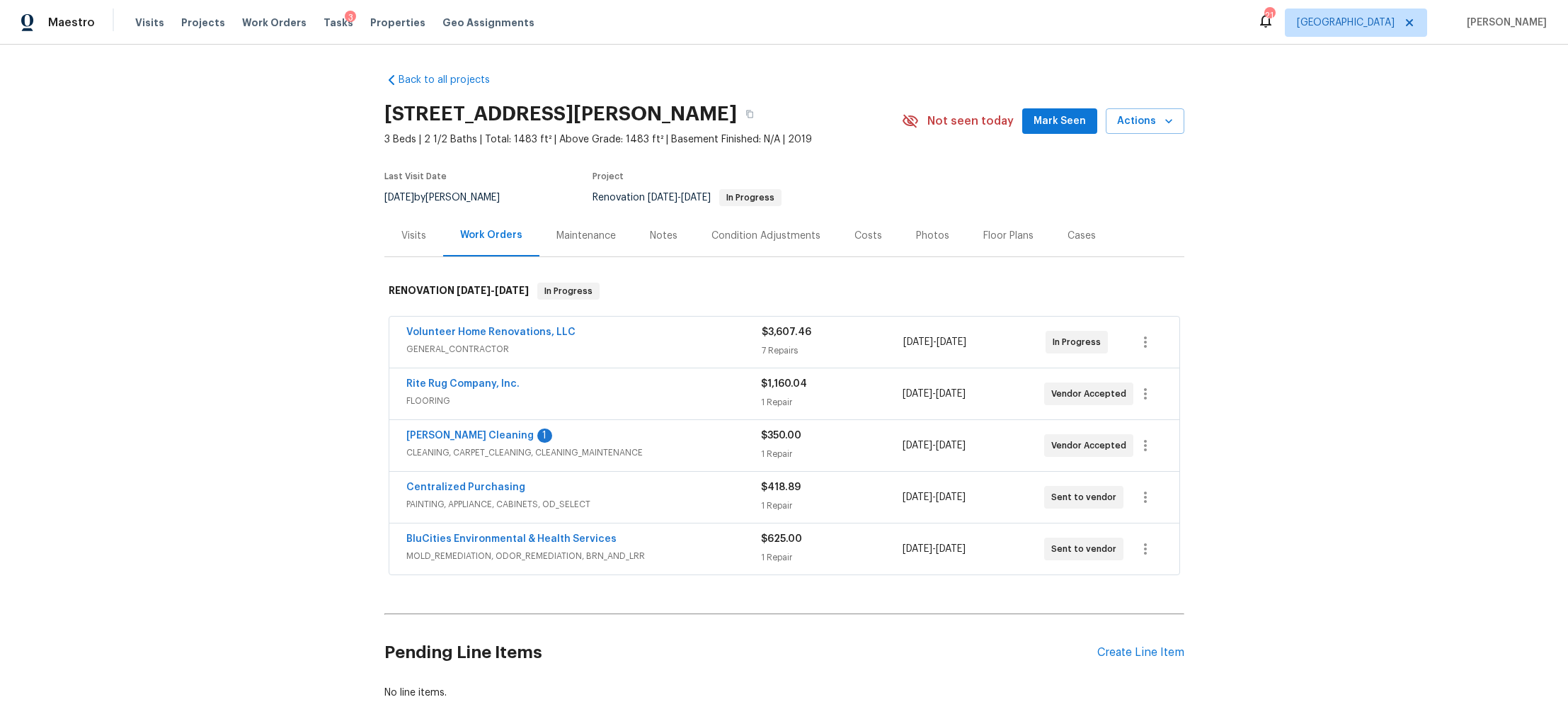
click at [436, 429] on span "Soledad Cleaning" at bounding box center [470, 435] width 128 height 14
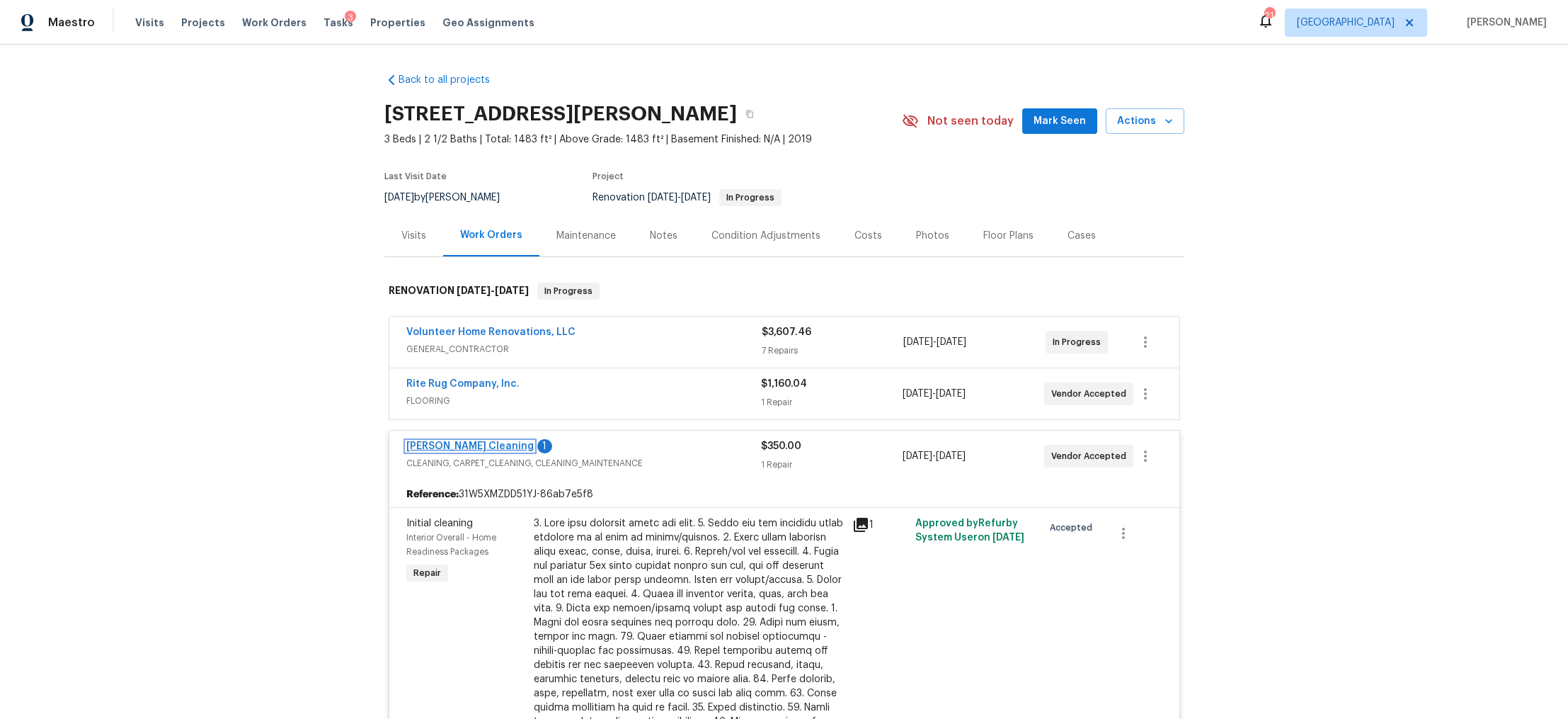
click at [446, 446] on link "Soledad Cleaning" at bounding box center [470, 447] width 128 height 10
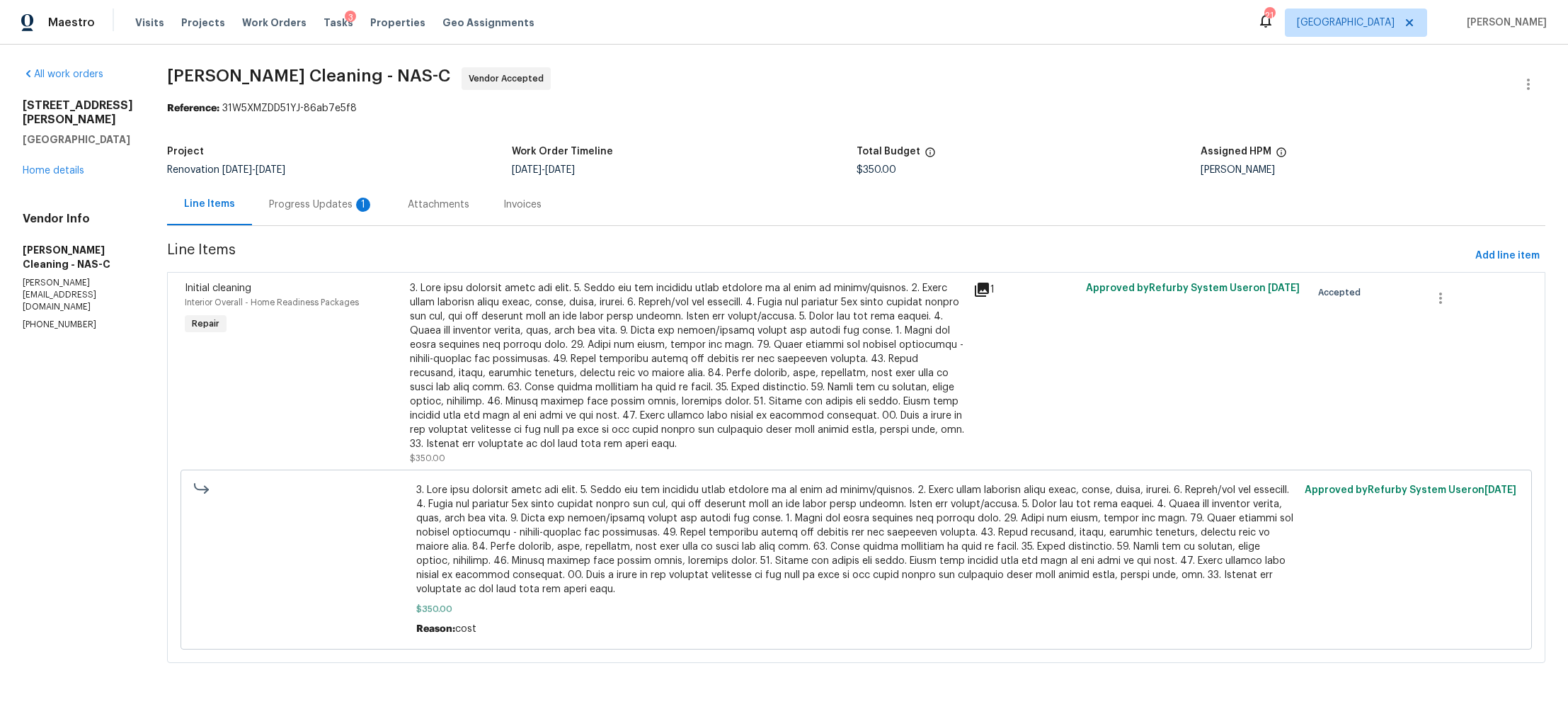
click at [311, 209] on div "Progress Updates 1" at bounding box center [321, 204] width 105 height 14
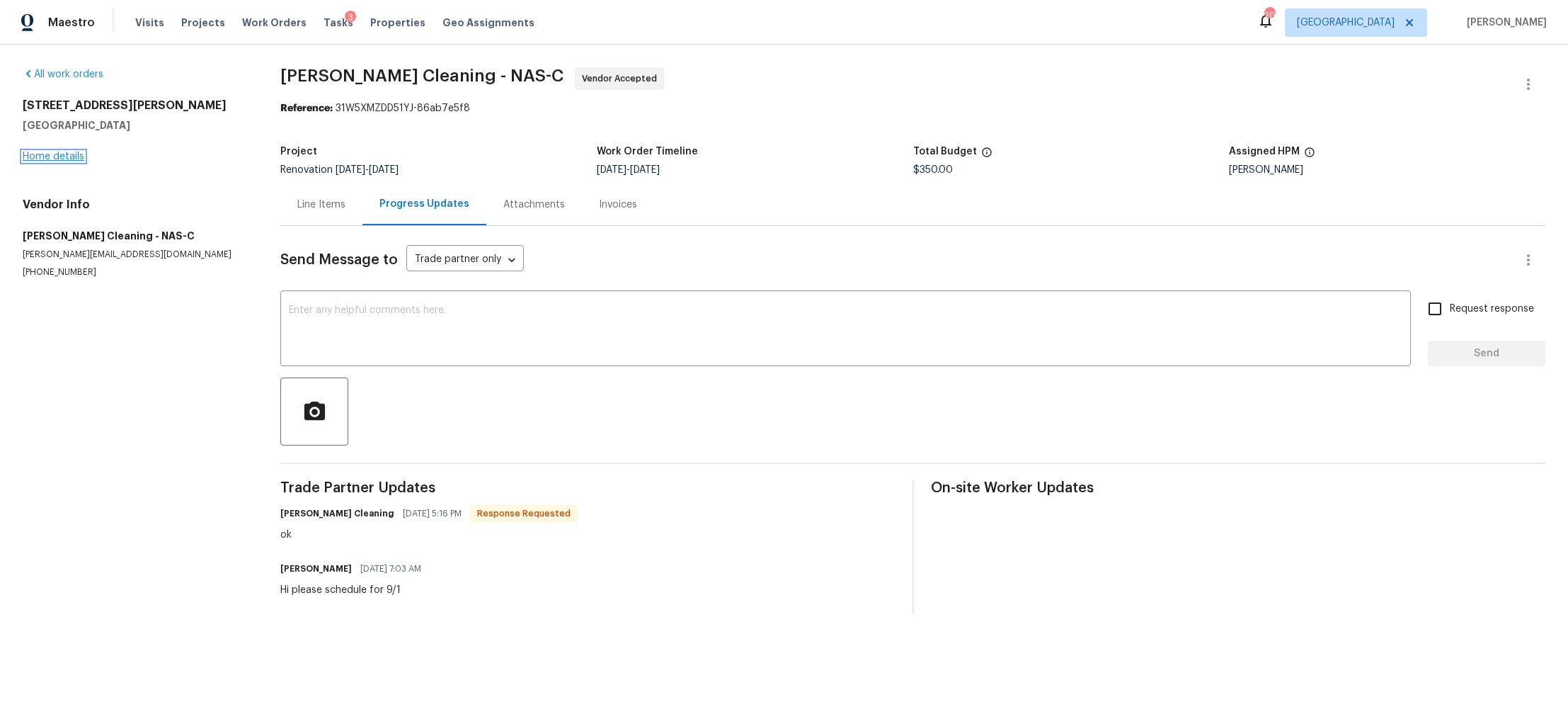
click at [60, 156] on link "Home details" at bounding box center [53, 156] width 61 height 10
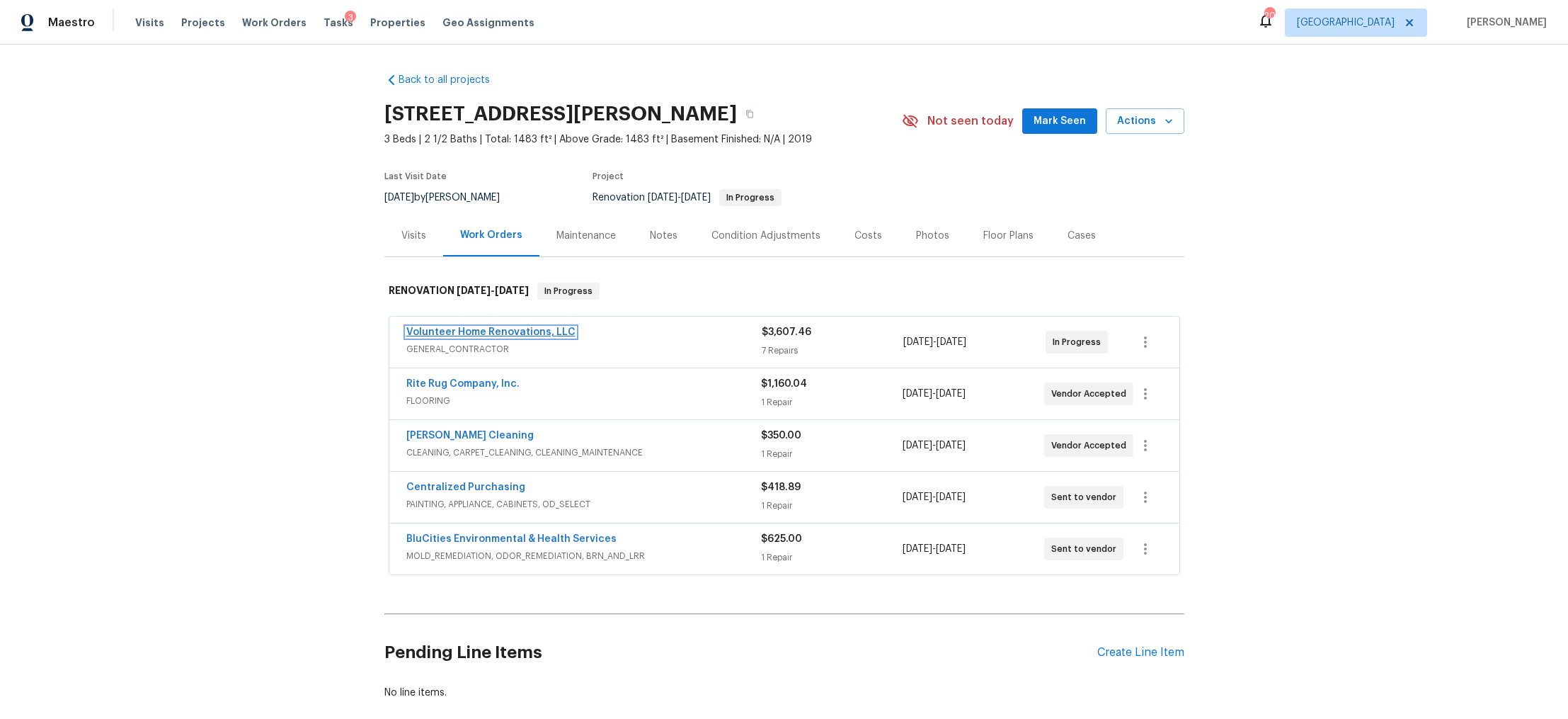
click at [464, 330] on link "Volunteer Home Renovations, LLC" at bounding box center [491, 332] width 169 height 10
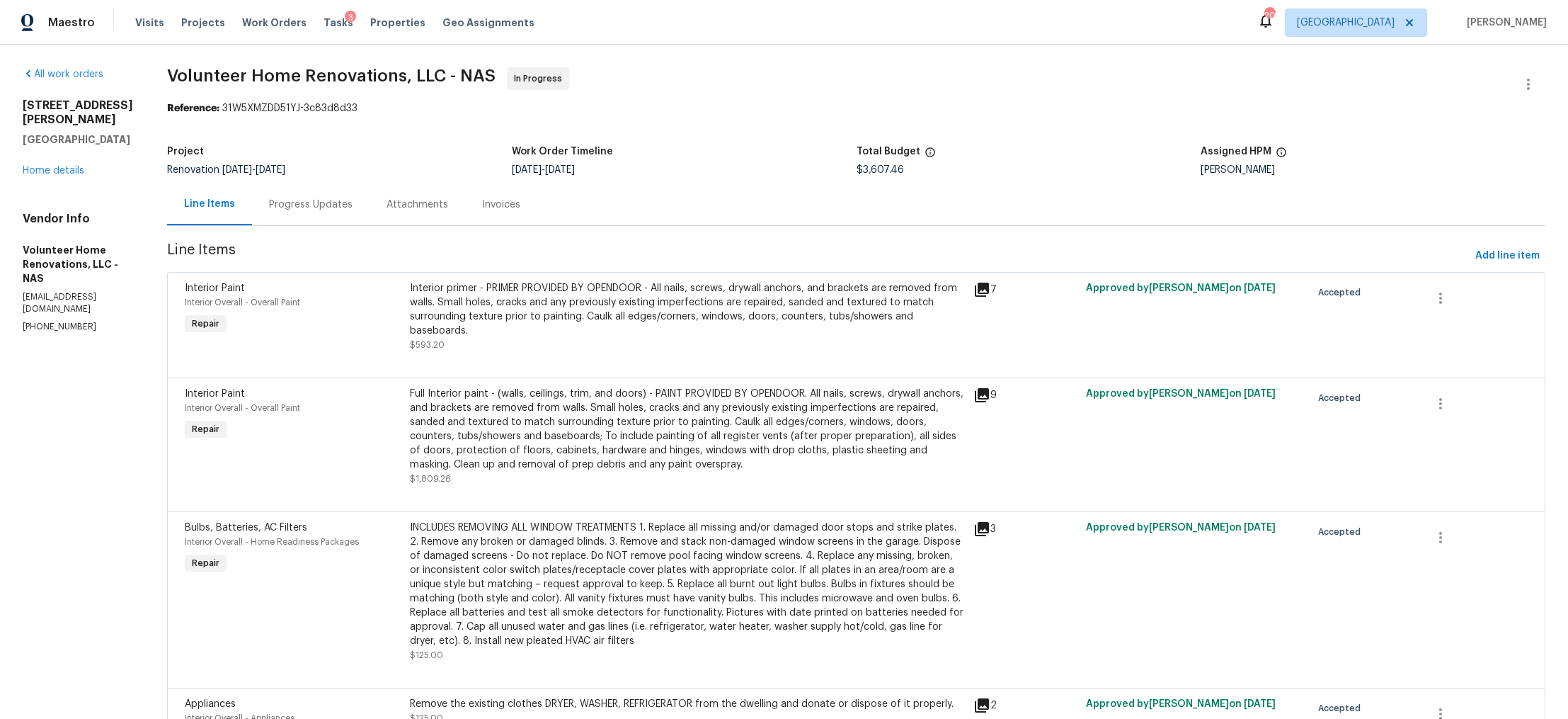
click at [352, 207] on div "Progress Updates" at bounding box center [311, 204] width 83 height 14
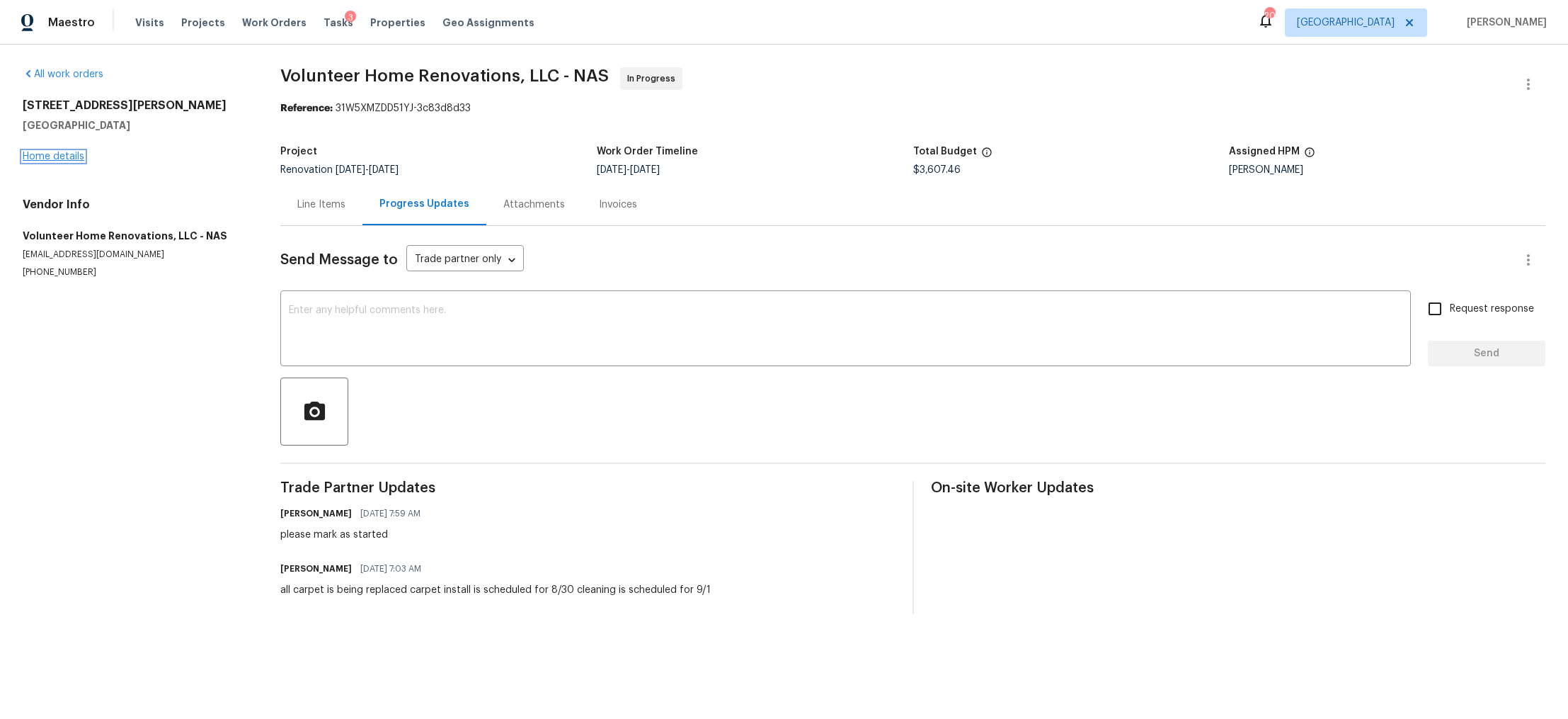
click at [63, 155] on link "Home details" at bounding box center [53, 156] width 61 height 10
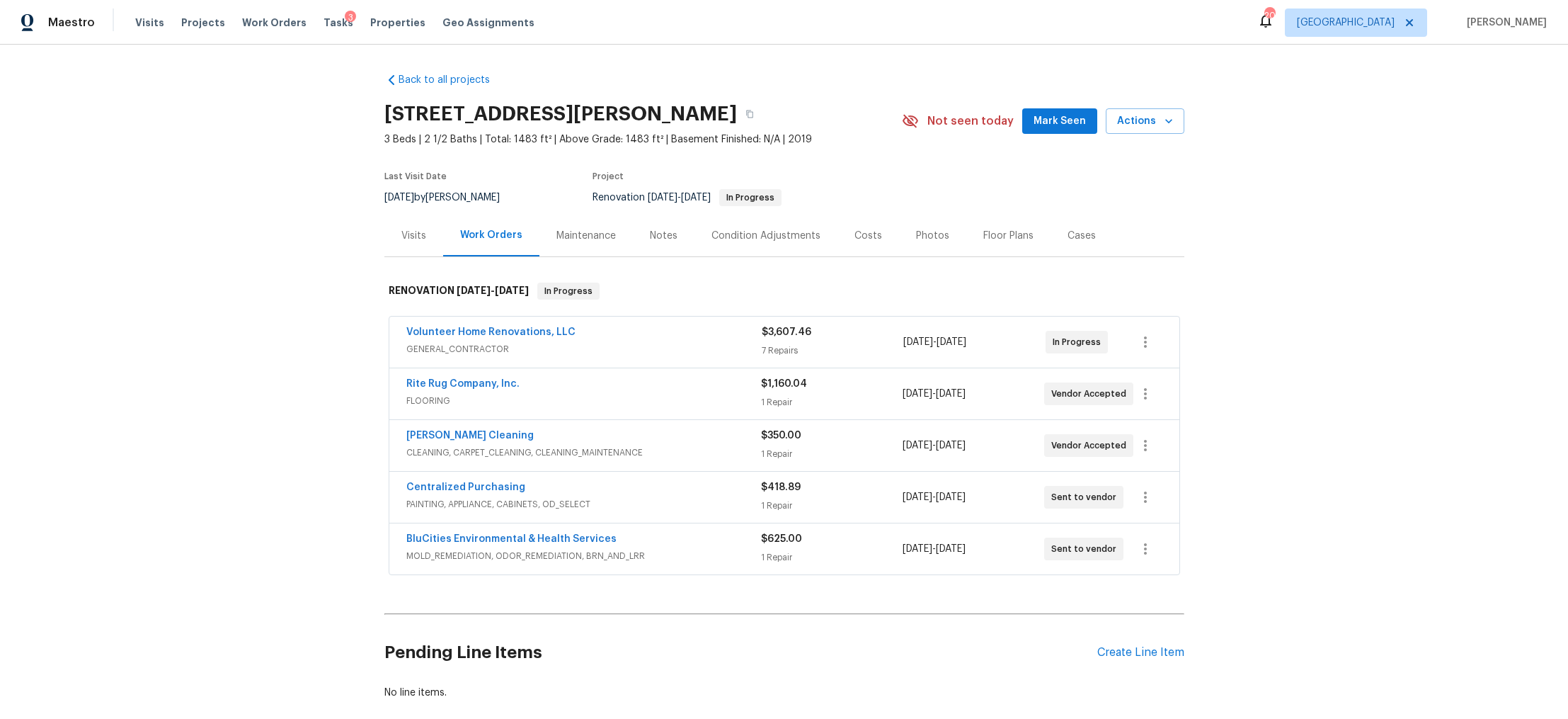
click at [672, 243] on div "Notes" at bounding box center [663, 235] width 61 height 42
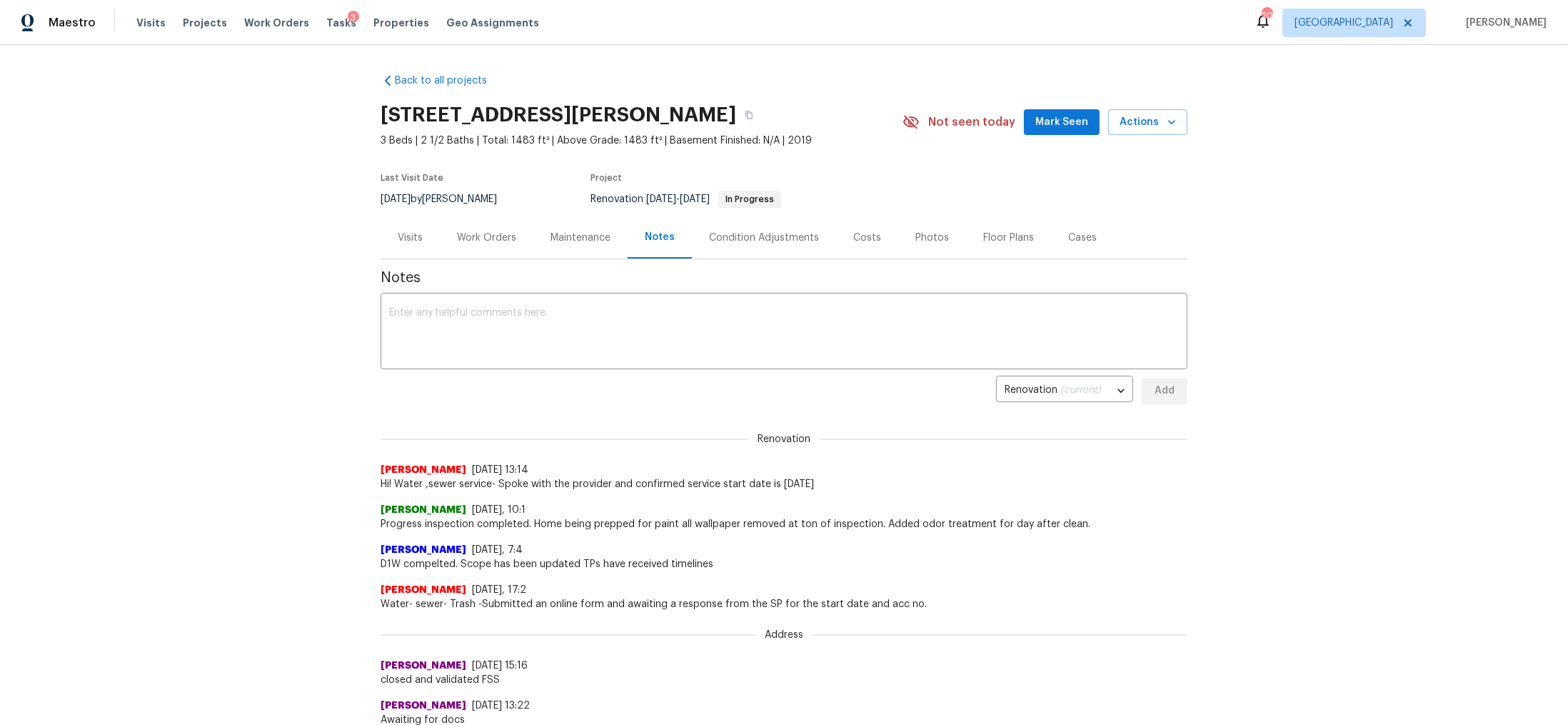
click at [479, 242] on div "Work Orders" at bounding box center [486, 238] width 59 height 14
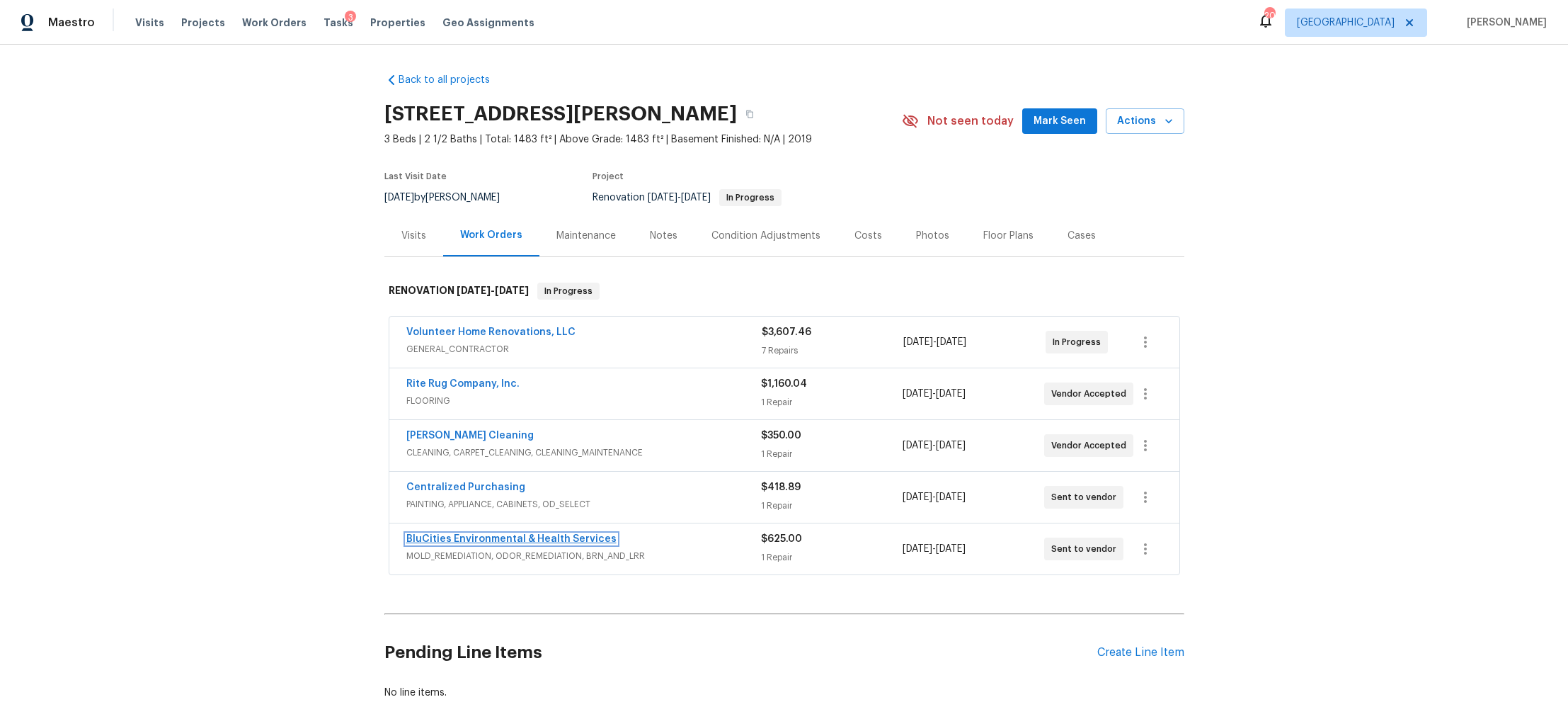
click at [526, 537] on link "BluCities Environmental & Health Services" at bounding box center [511, 539] width 210 height 10
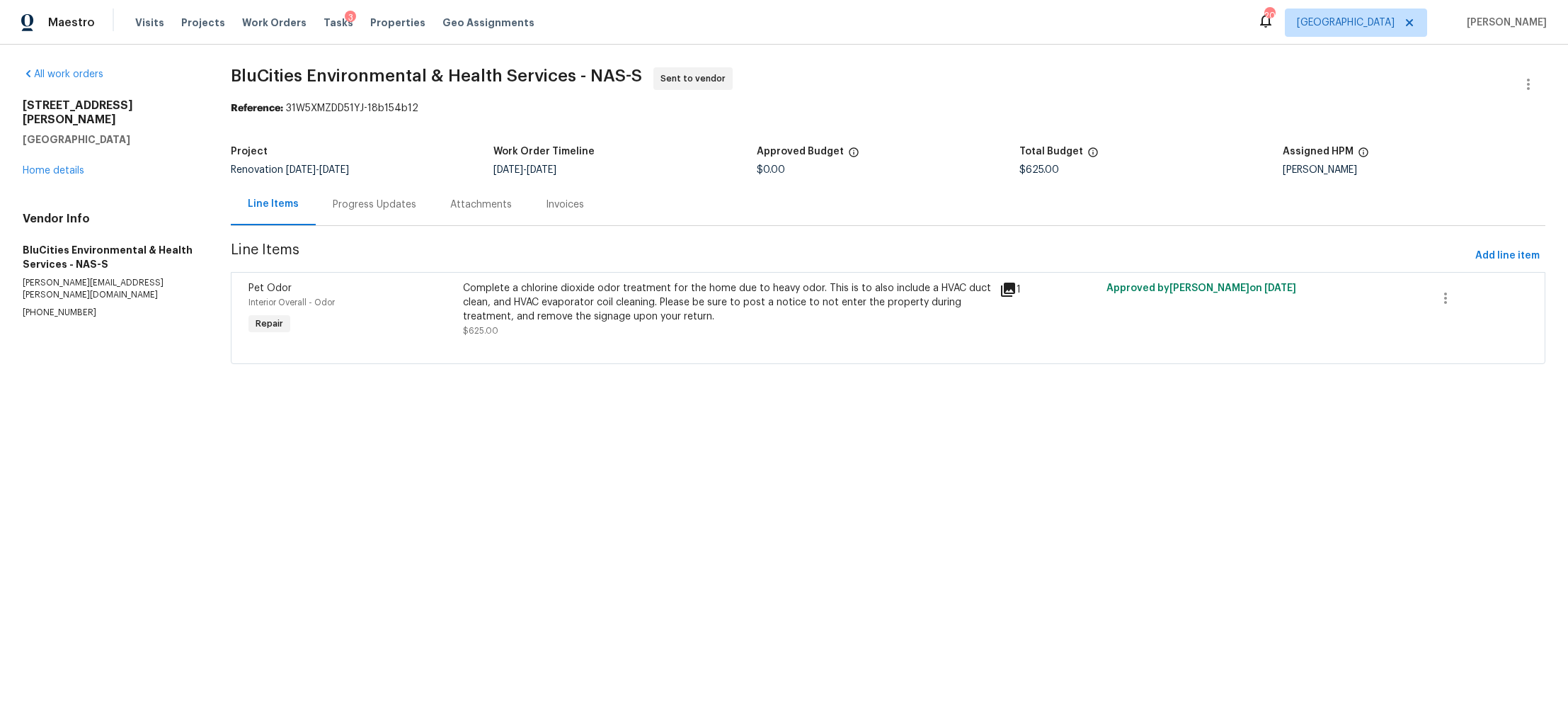
click at [372, 204] on div "Progress Updates" at bounding box center [374, 204] width 83 height 14
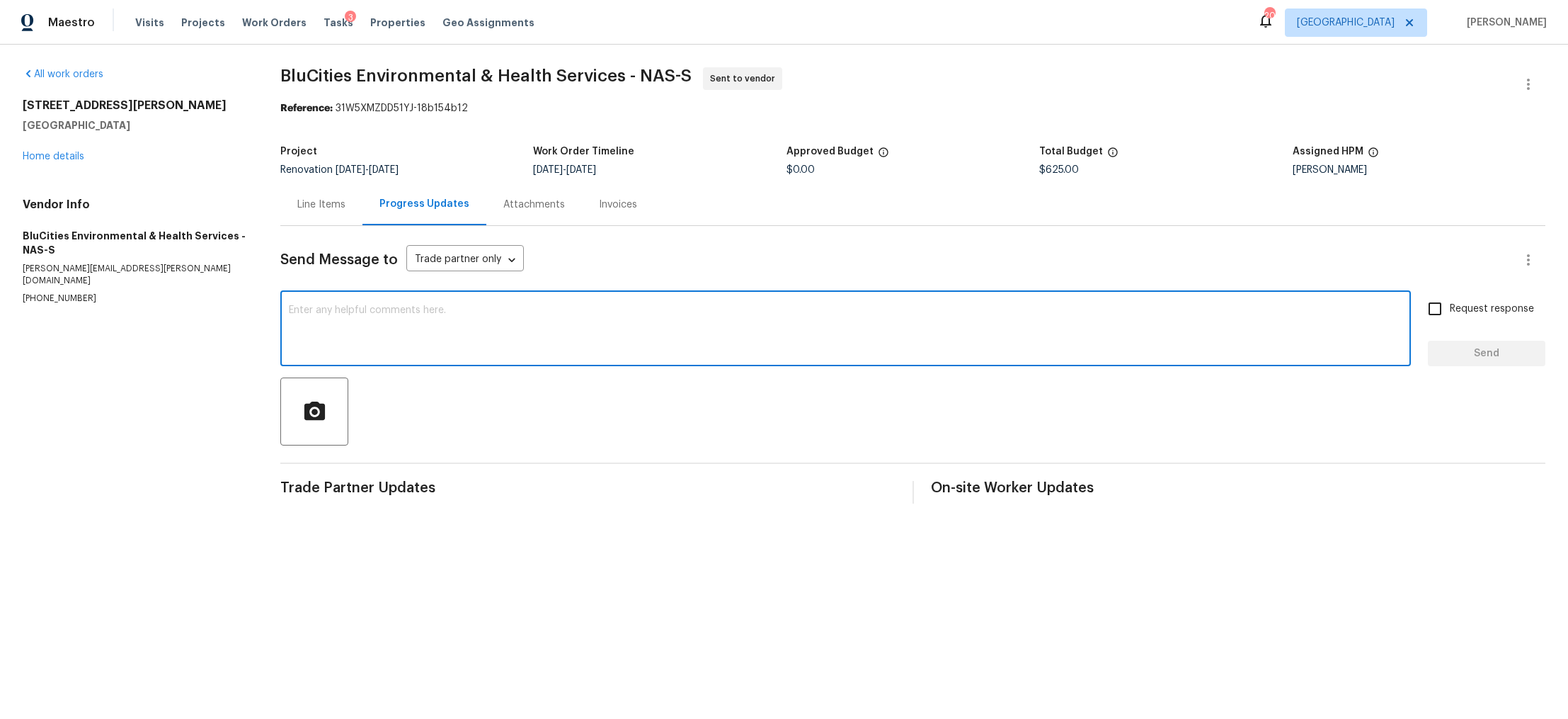
click at [453, 332] on textarea at bounding box center [845, 330] width 1113 height 50
type textarea "Hello do you have this on your schedule?"
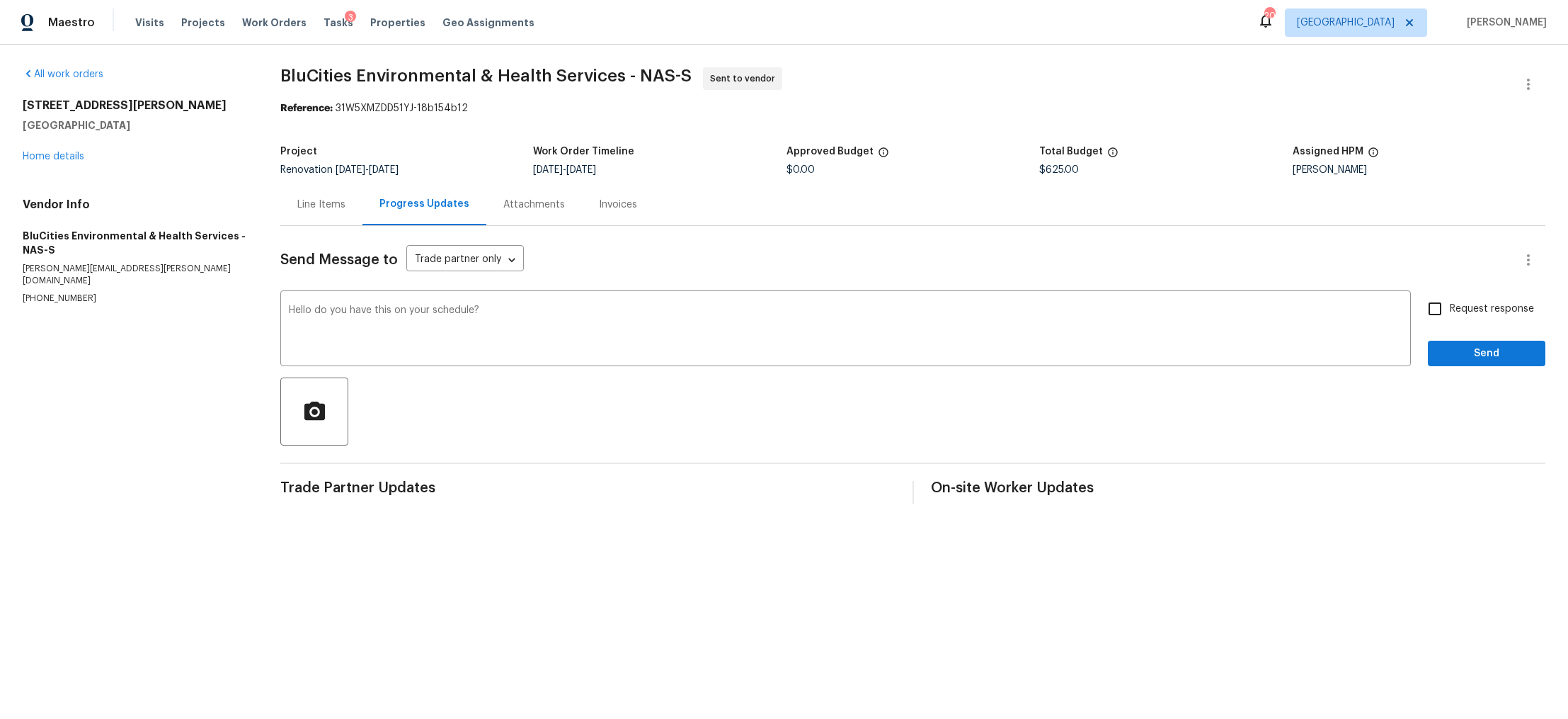
click at [1450, 309] on span "Request response" at bounding box center [1492, 309] width 84 height 15
click at [1447, 309] on input "Request response" at bounding box center [1435, 308] width 29 height 29
checkbox input "true"
click at [1447, 350] on span "Send" at bounding box center [1487, 354] width 95 height 18
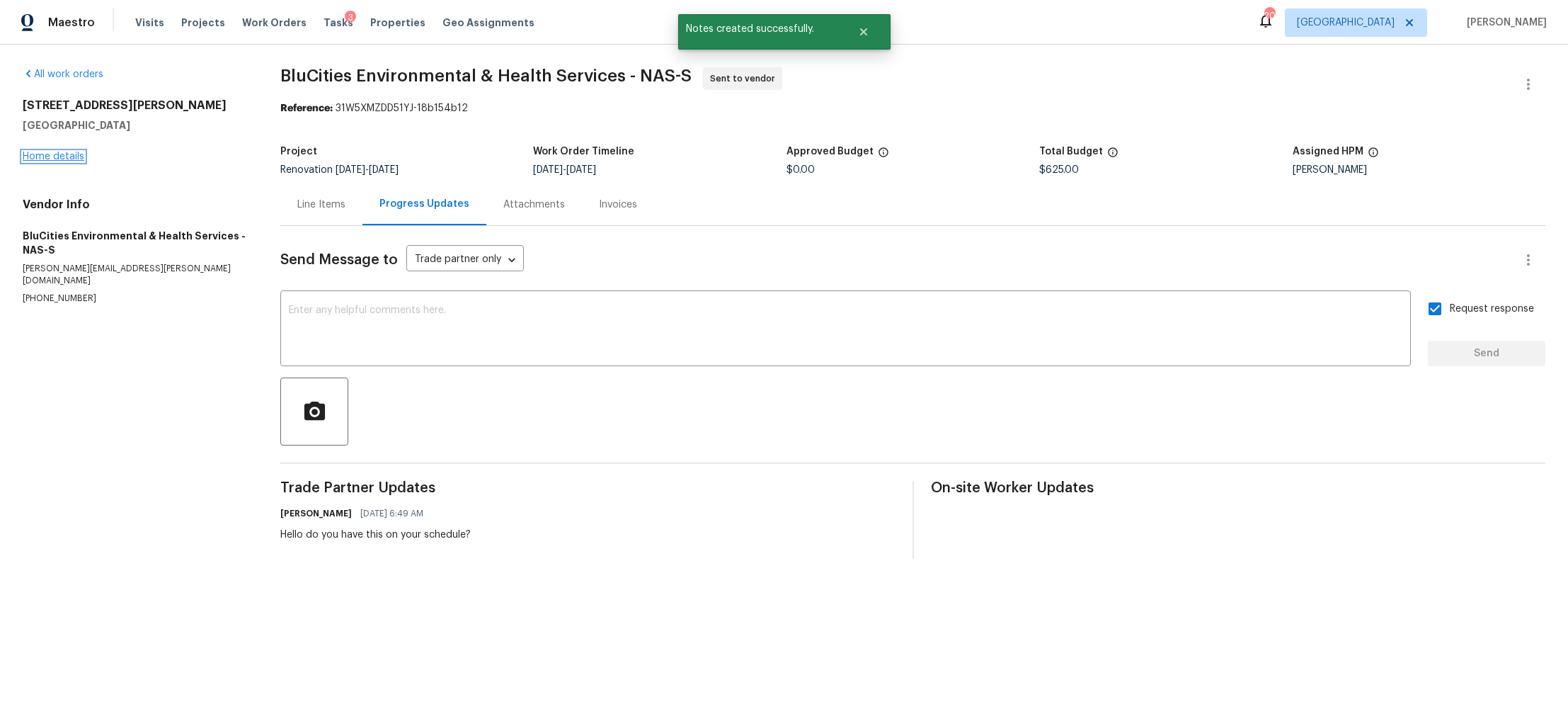
click at [52, 152] on link "Home details" at bounding box center [53, 156] width 61 height 10
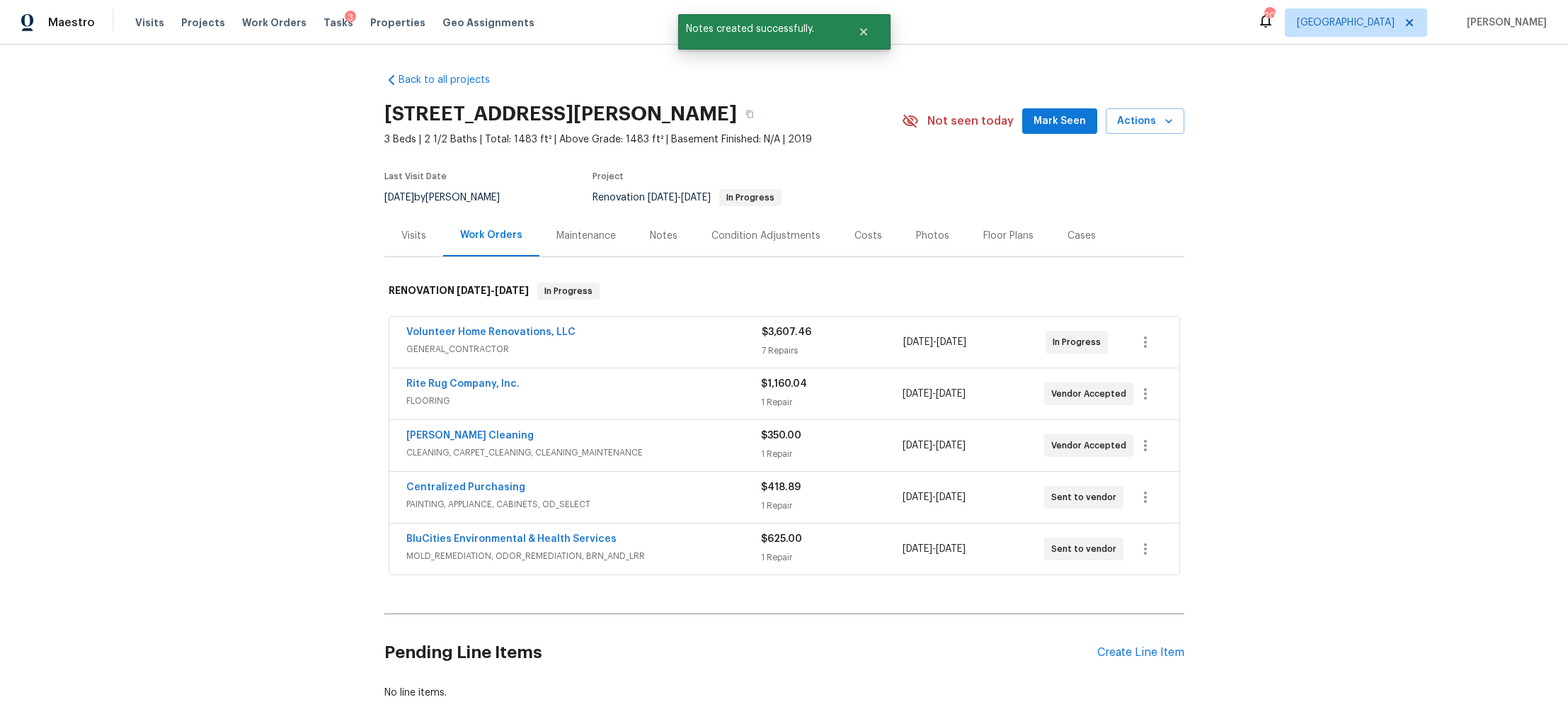
click at [650, 230] on div "Notes" at bounding box center [664, 236] width 28 height 14
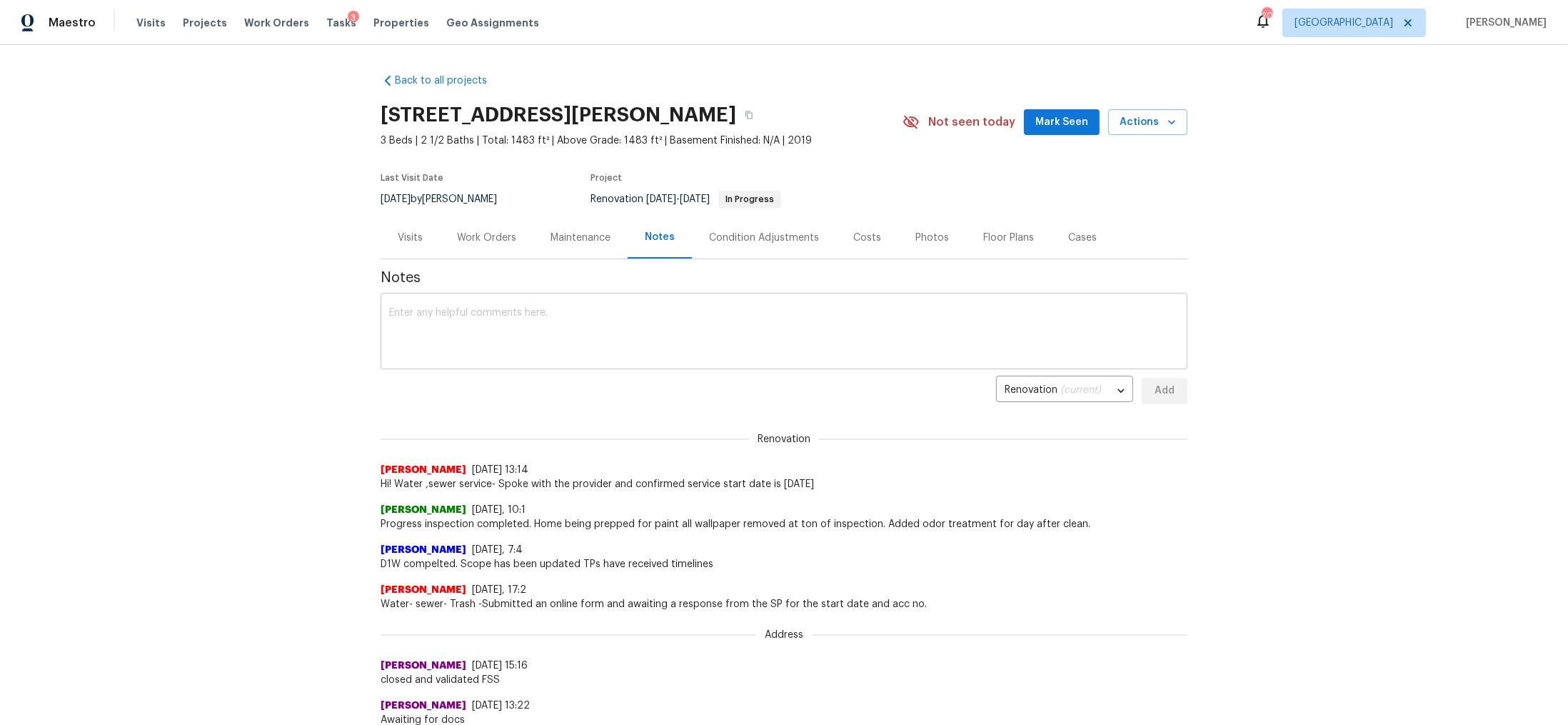
click at [528, 346] on textarea at bounding box center [784, 332] width 790 height 50
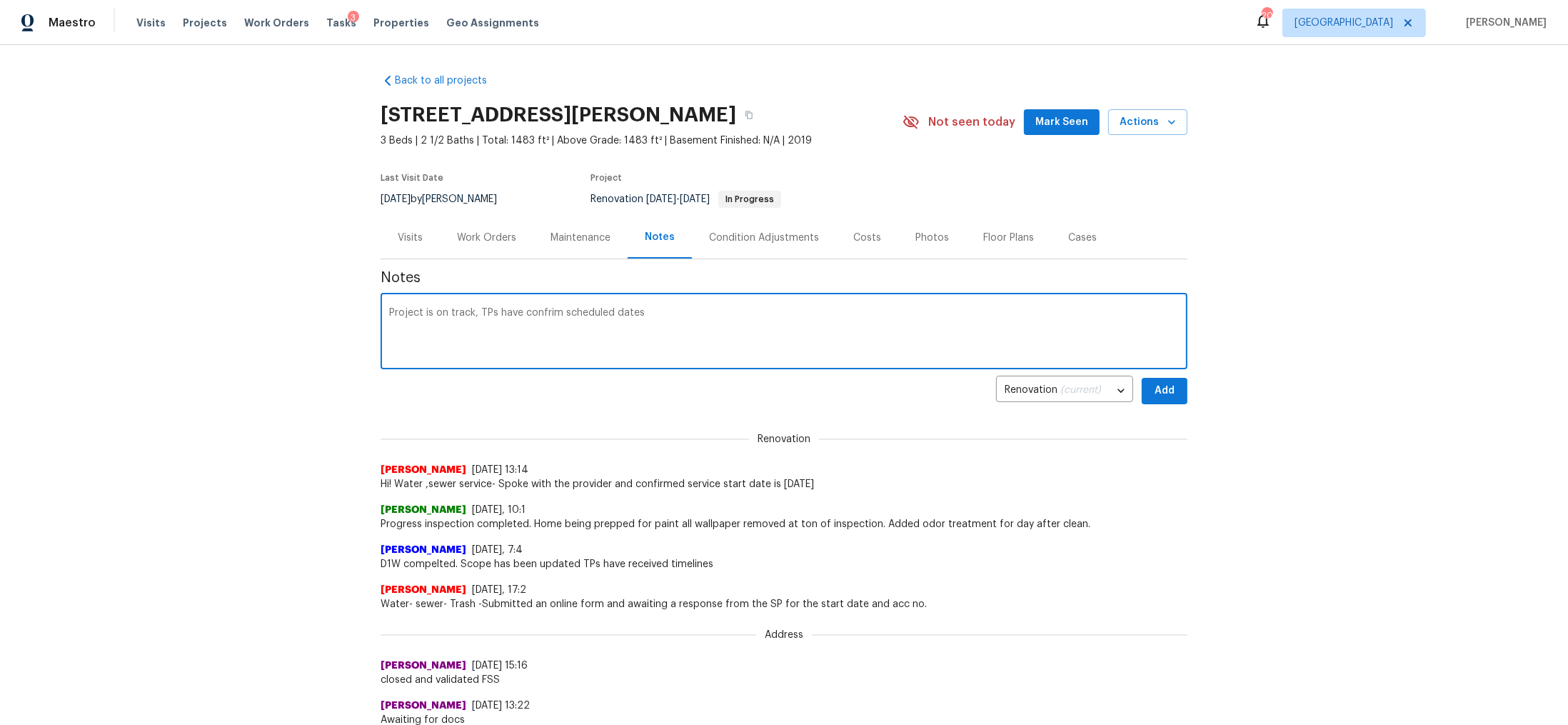
click at [552, 313] on textarea "Project is on track, TPs have confrim scheduled dates" at bounding box center [784, 332] width 790 height 50
click at [696, 313] on textarea "Project is on track, TPs have confirmed scheduled dates" at bounding box center [784, 332] width 790 height 50
click at [839, 318] on textarea "Project is on track, TPs have confirmed scheduled dates for install and cleanin…" at bounding box center [784, 332] width 790 height 50
type textarea "Project is on track, TPs have confirmed scheduled dates for install and cleanin…"
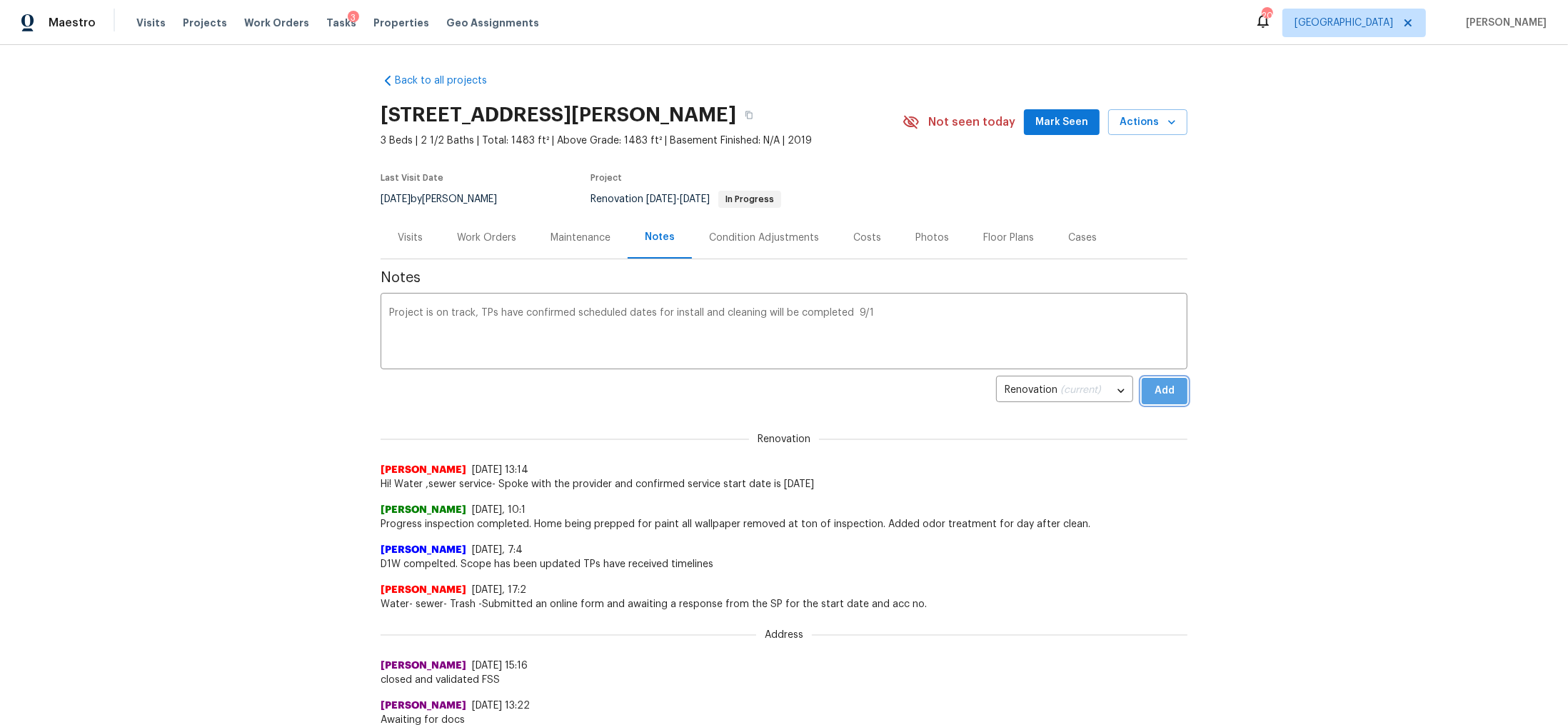
click at [1156, 394] on span "Add" at bounding box center [1165, 391] width 23 height 18
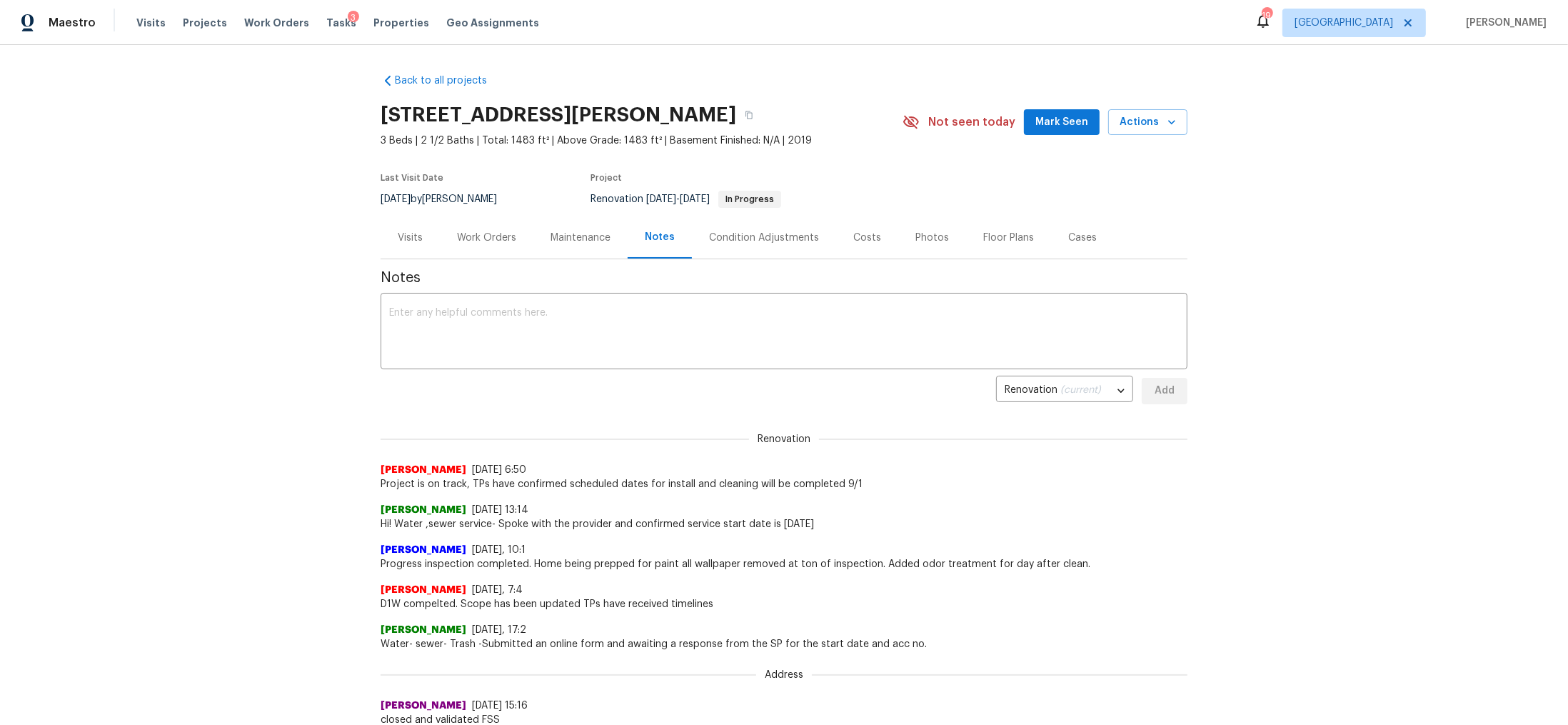
click at [481, 232] on div "Work Orders" at bounding box center [486, 238] width 59 height 14
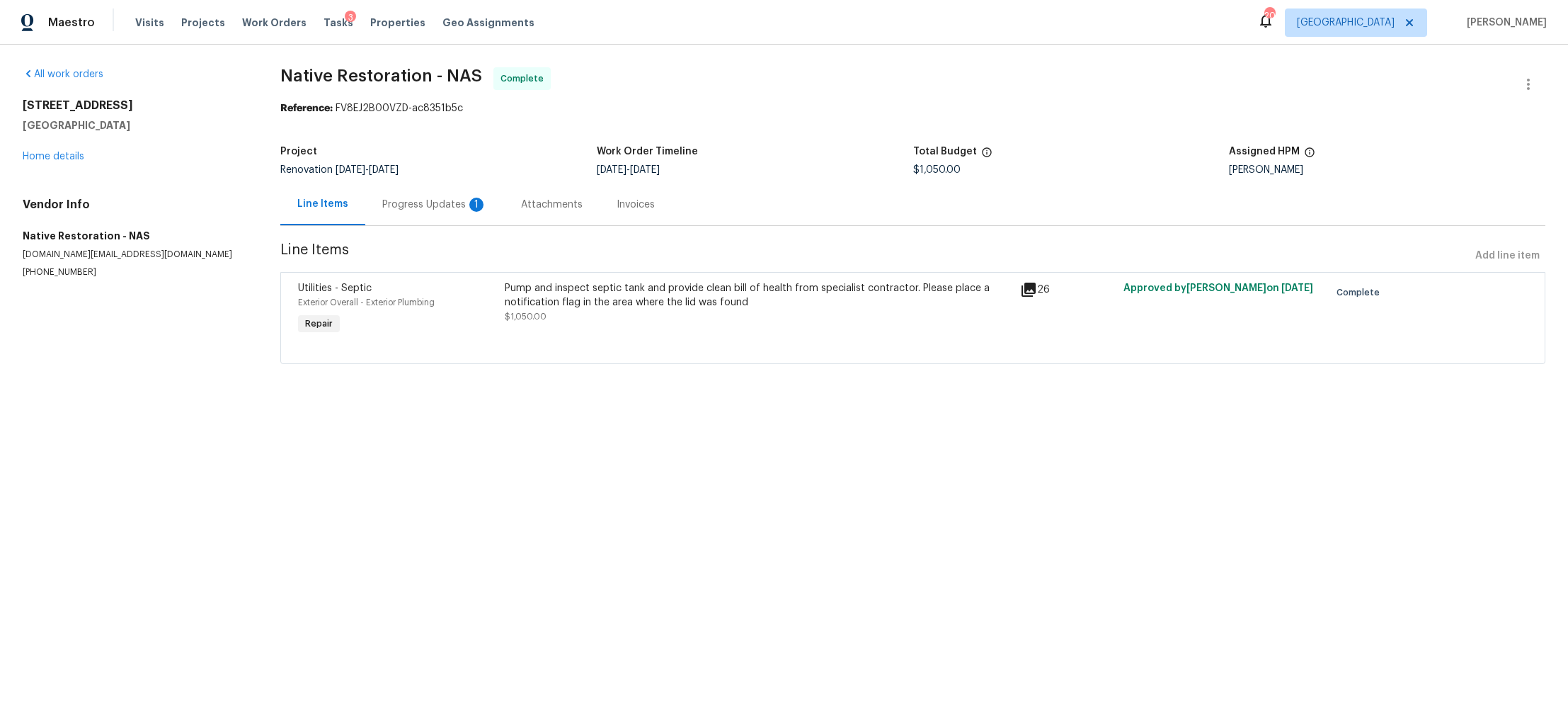
click at [398, 209] on div "Progress Updates 1" at bounding box center [435, 204] width 105 height 14
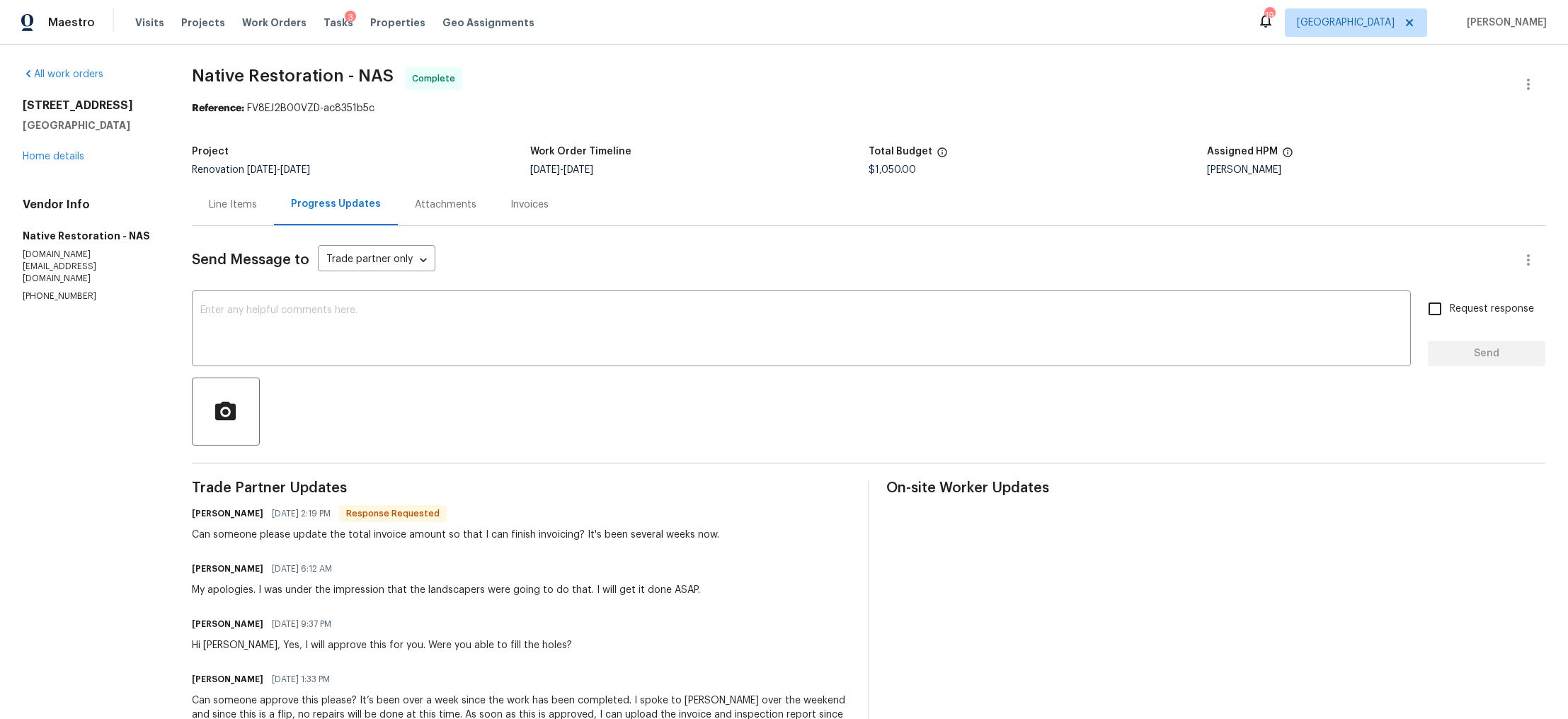
click at [246, 204] on div "Line Items" at bounding box center [232, 204] width 48 height 14
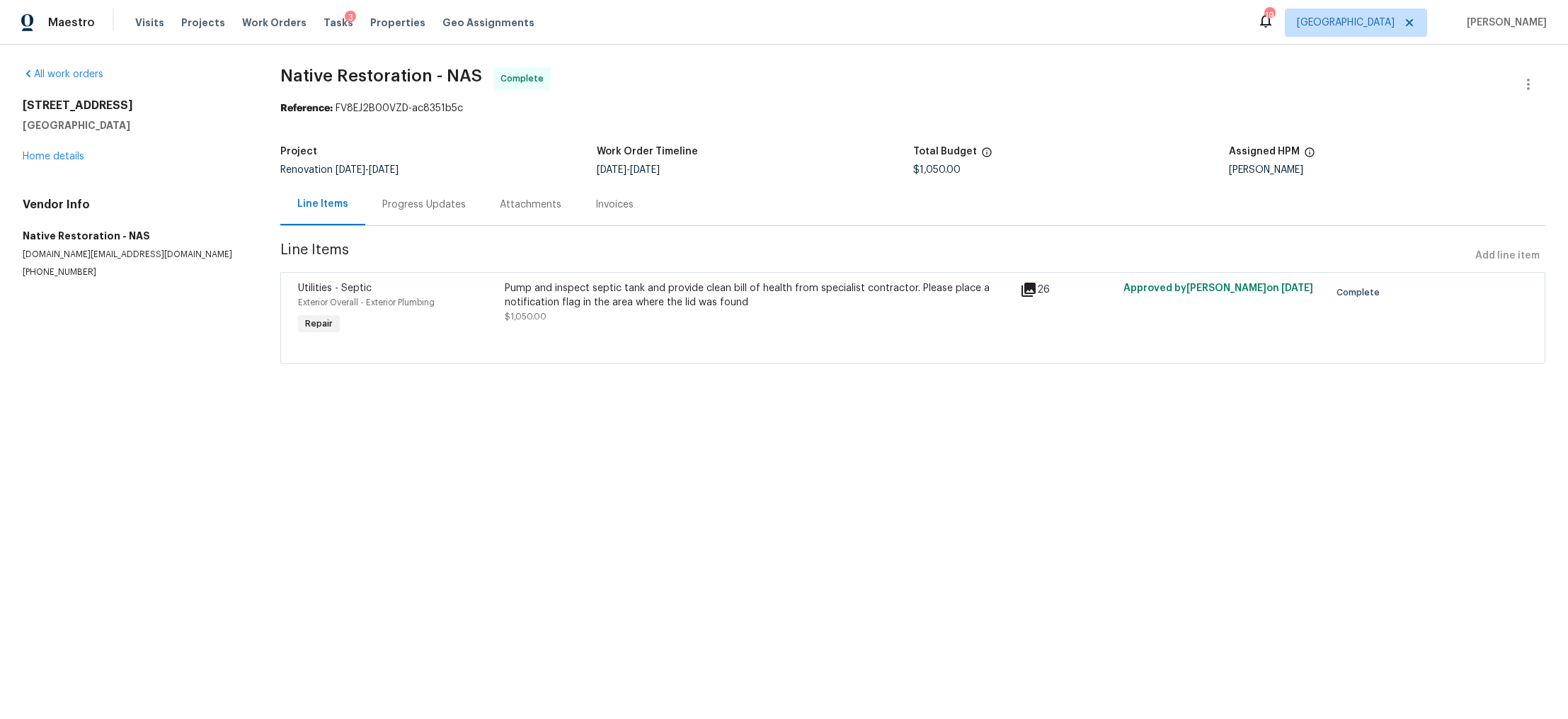
click at [579, 317] on div "Pump and inspect septic tank and provide clean bill of health from specialist c…" at bounding box center [759, 303] width 508 height 43
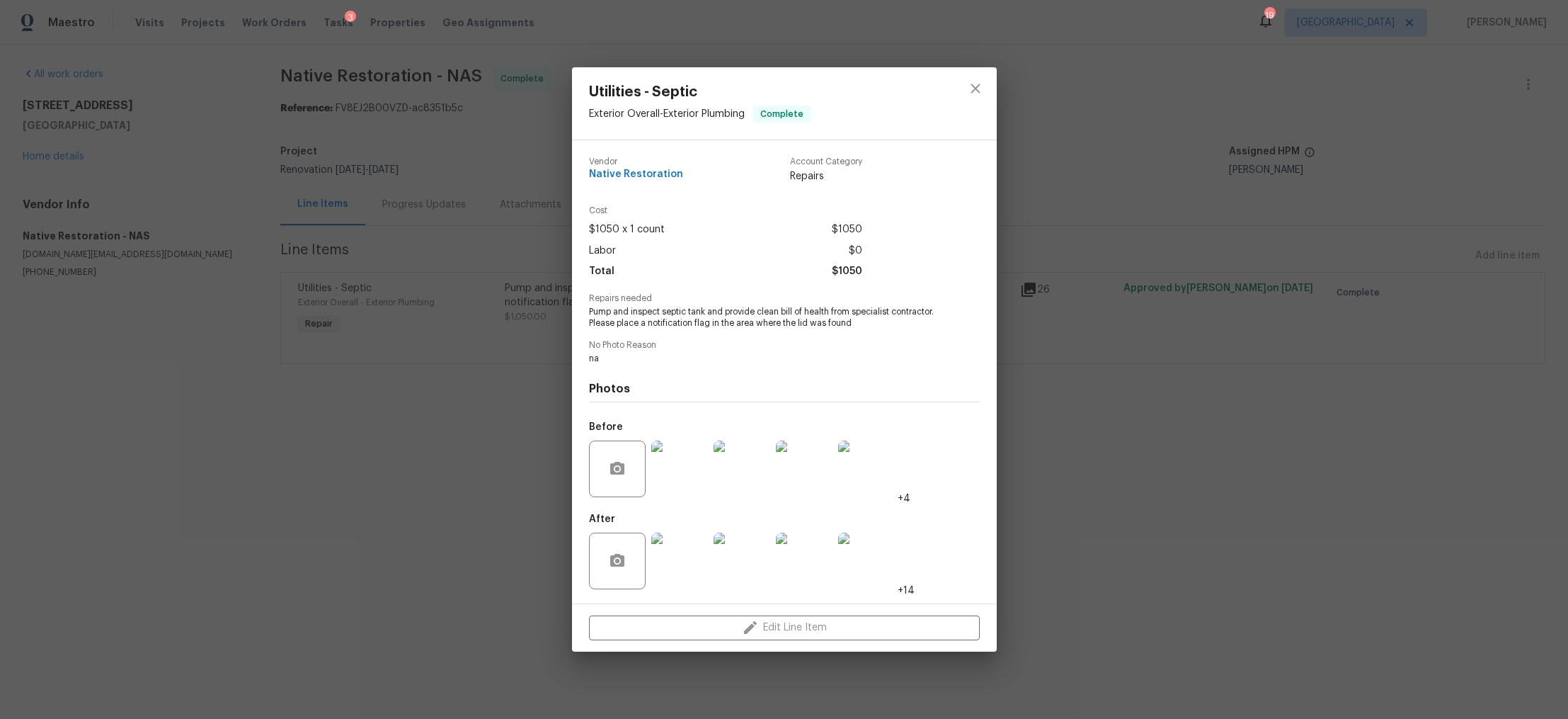
click at [1256, 442] on div "Utilities - Septic Exterior Overall - Exterior Plumbing Complete Vendor Native …" at bounding box center [784, 359] width 1568 height 719
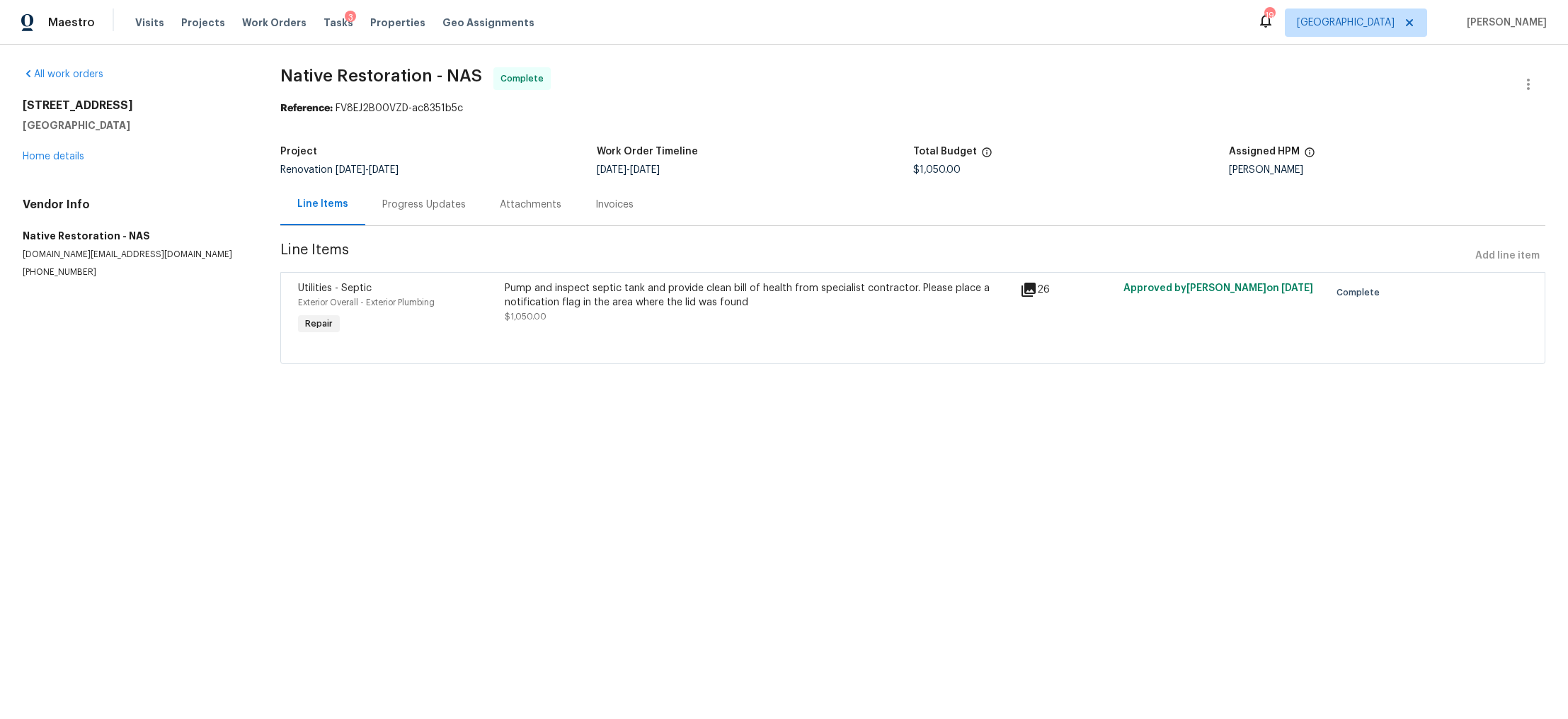
click at [436, 204] on div "Progress Updates" at bounding box center [424, 204] width 83 height 14
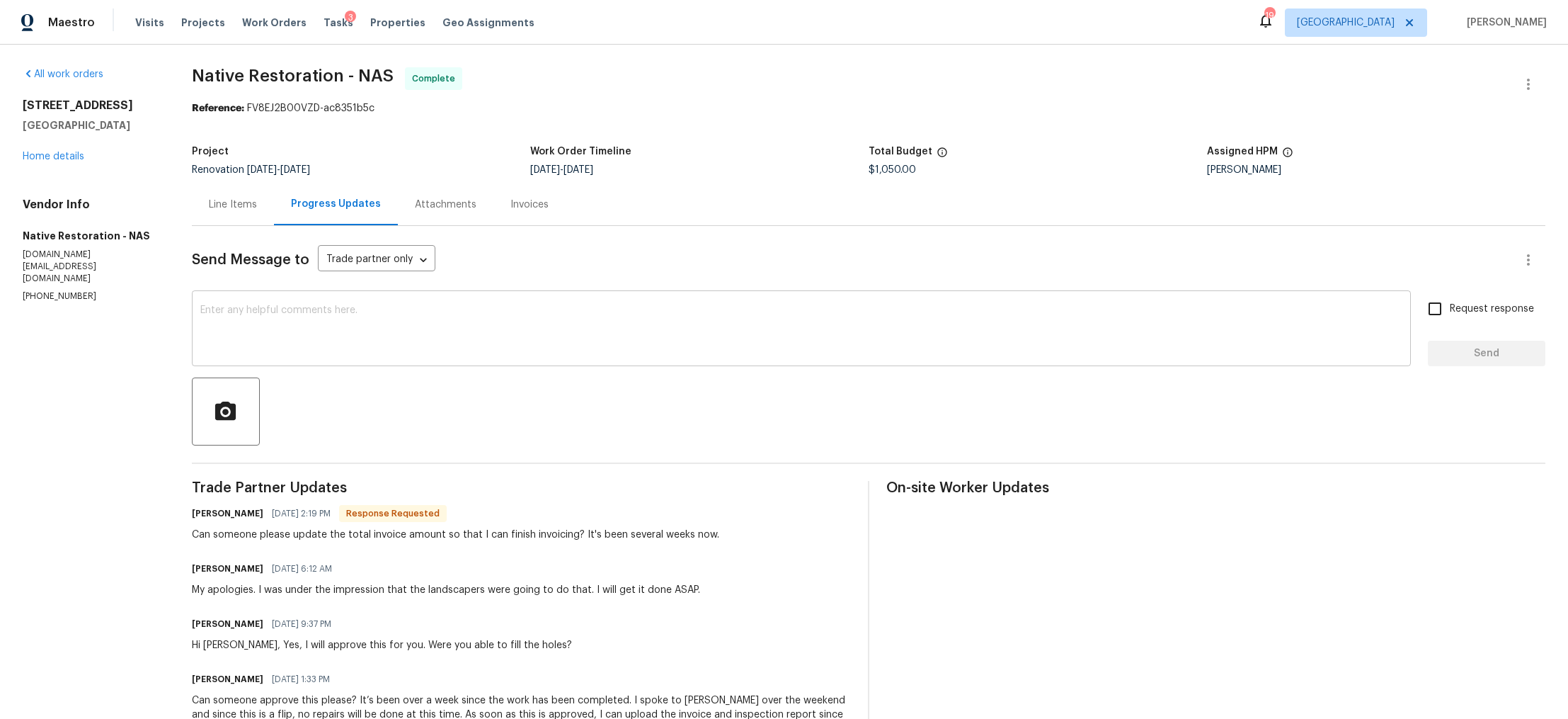
click at [336, 336] on textarea at bounding box center [801, 330] width 1203 height 50
click at [59, 157] on link "Home details" at bounding box center [53, 156] width 61 height 10
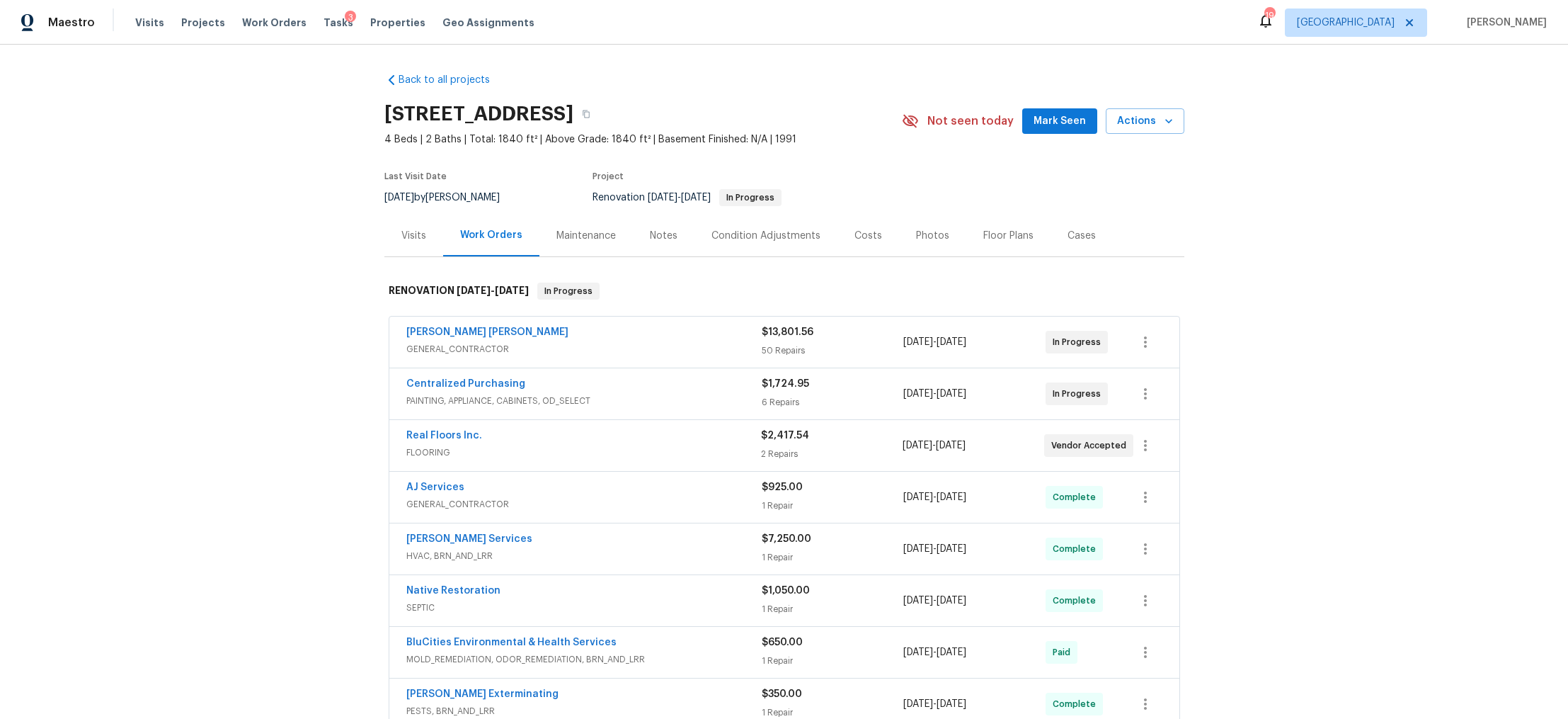
scroll to position [299, 0]
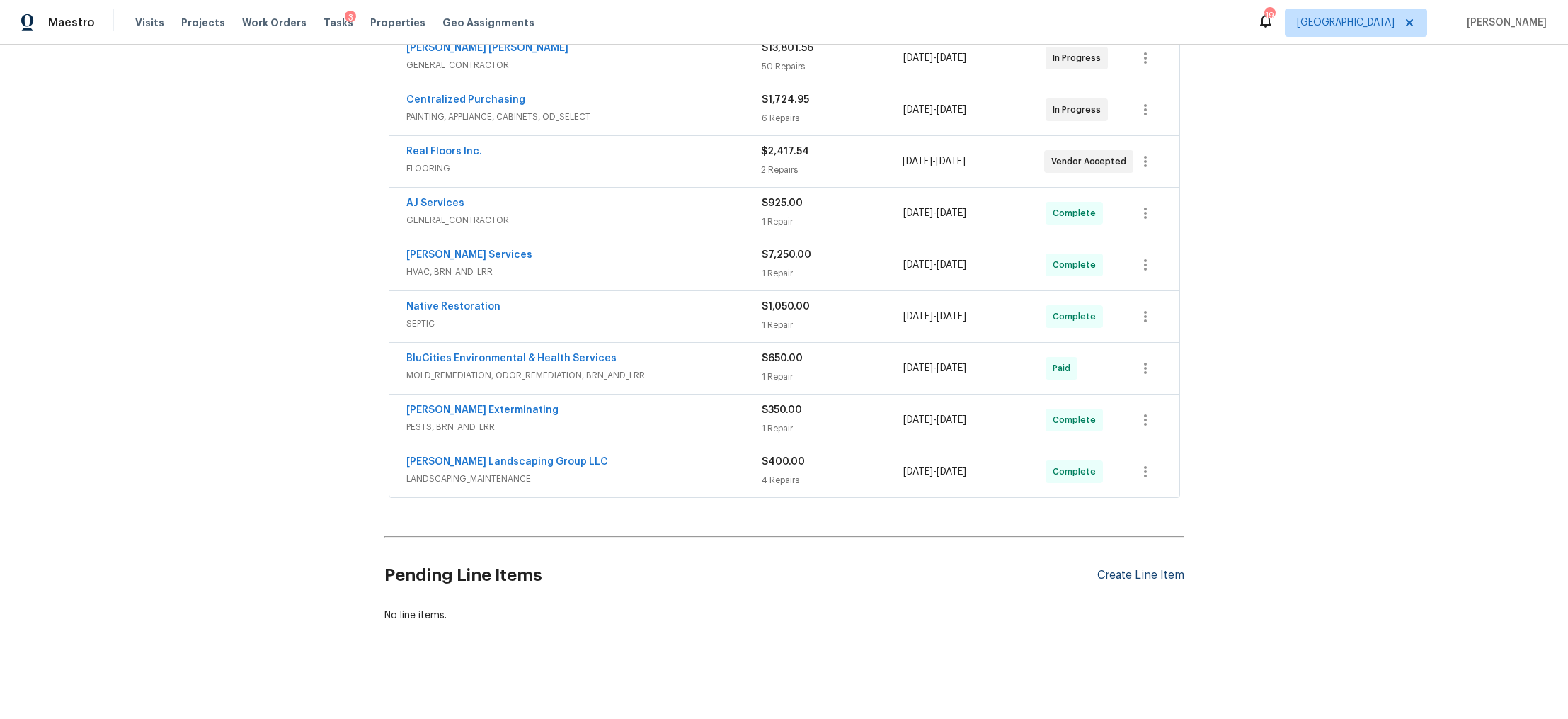
click at [1130, 568] on div "Create Line Item" at bounding box center [1140, 575] width 87 height 13
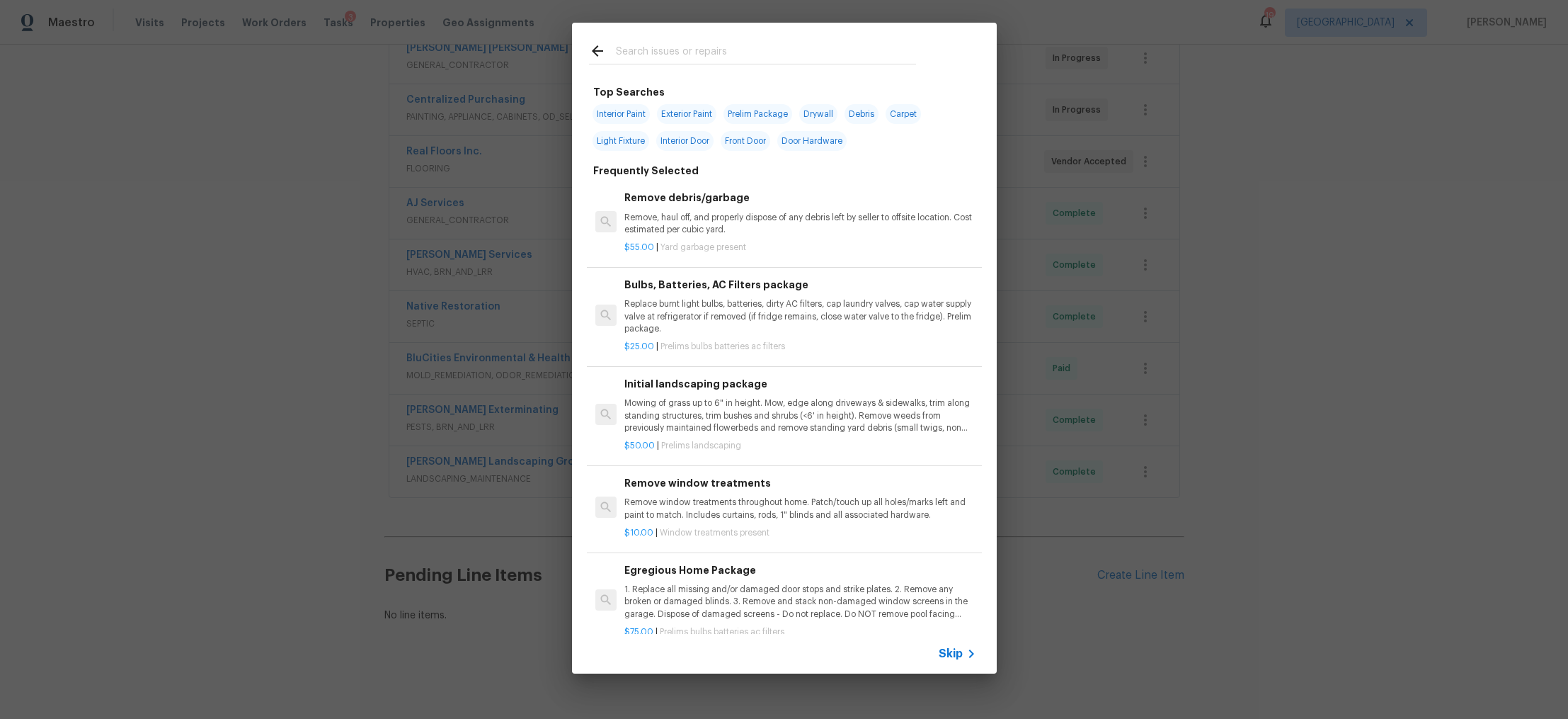
click at [952, 655] on span "Skip" at bounding box center [950, 654] width 24 height 14
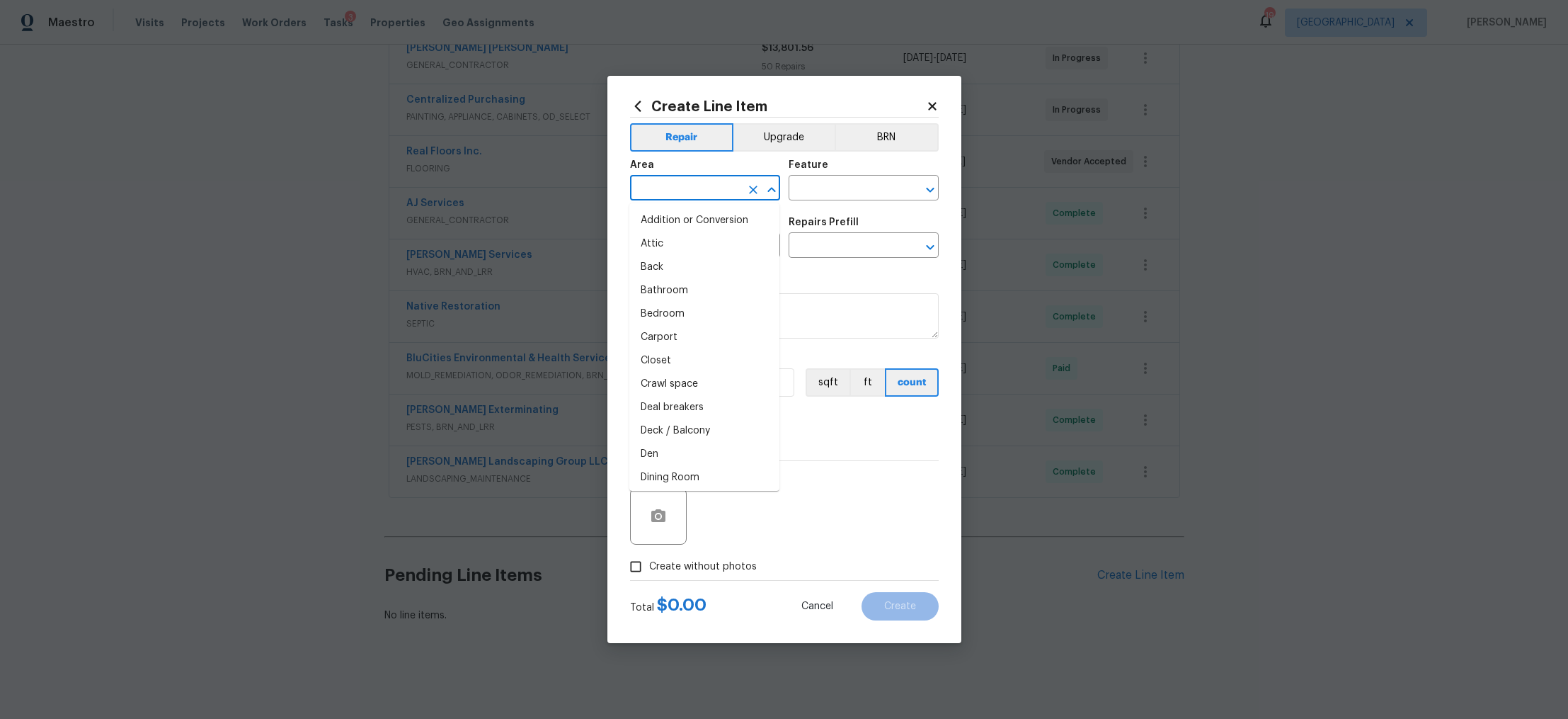
click at [688, 183] on input "text" at bounding box center [685, 189] width 110 height 22
click at [705, 244] on li "Exterior Overall" at bounding box center [705, 244] width 150 height 24
type input "Exterior Overall"
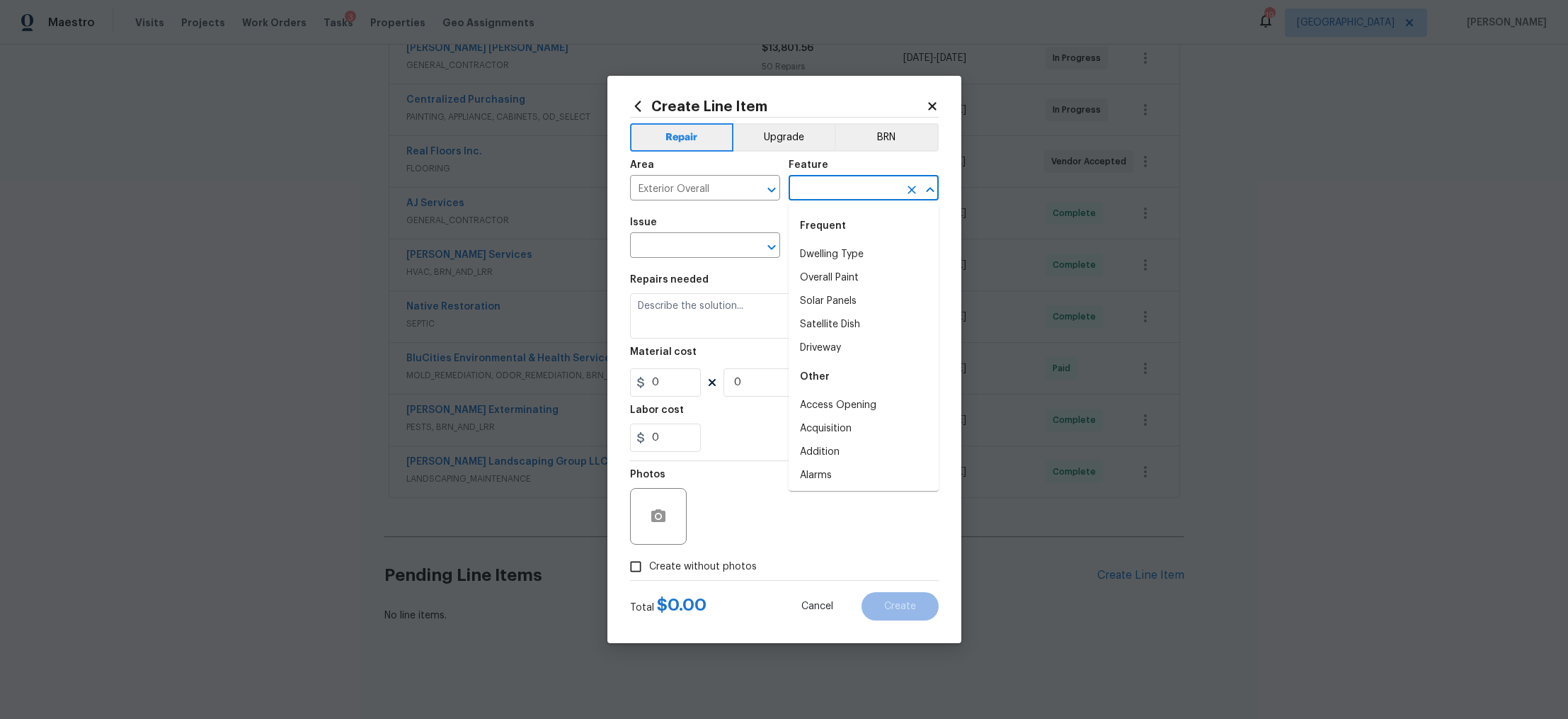
click at [843, 192] on input "text" at bounding box center [844, 189] width 110 height 22
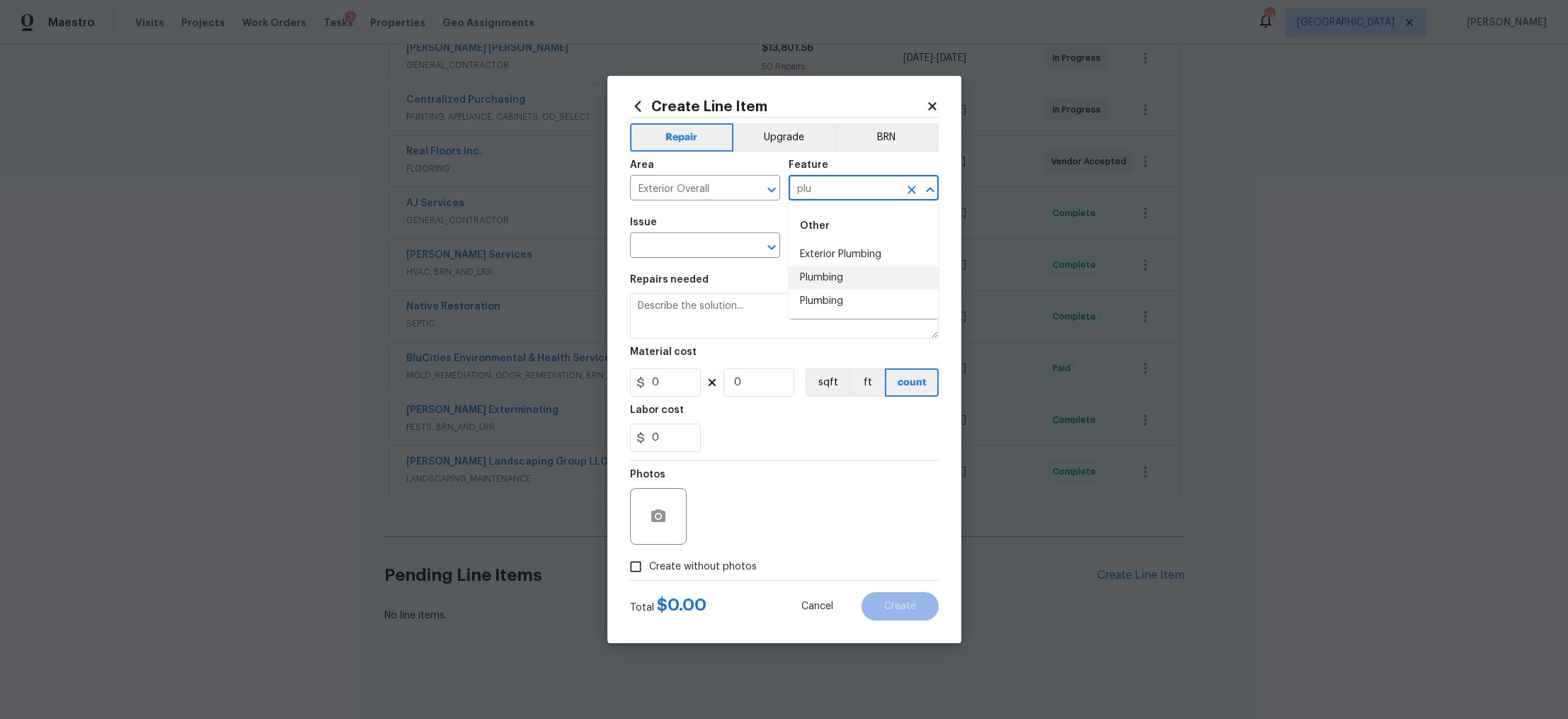
click at [827, 270] on li "Plumbing" at bounding box center [864, 278] width 150 height 24
type input "Plumbing"
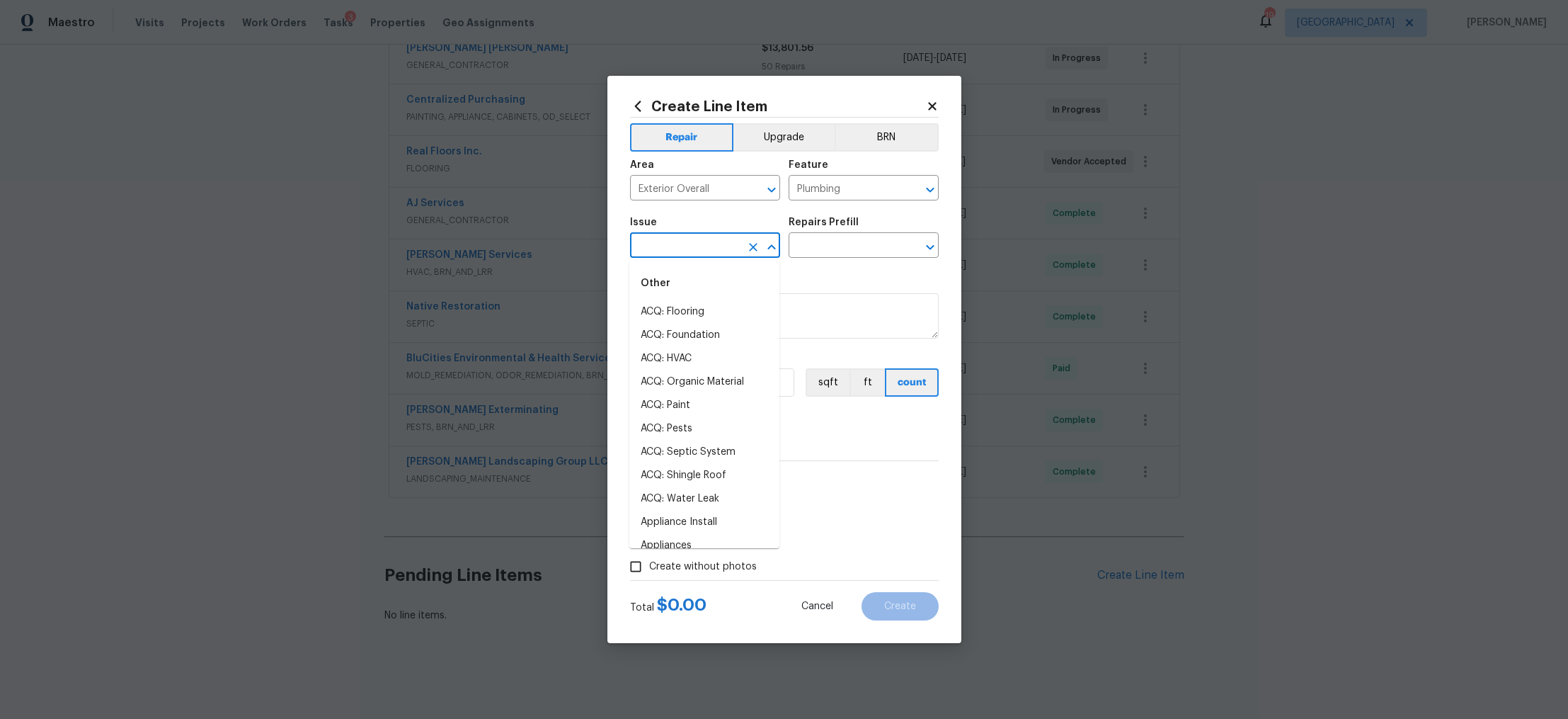
click at [707, 243] on input "text" at bounding box center [685, 246] width 110 height 22
type input "p"
click at [701, 330] on li "Utilities - Septic" at bounding box center [705, 335] width 150 height 24
type input "Utilities - Septic"
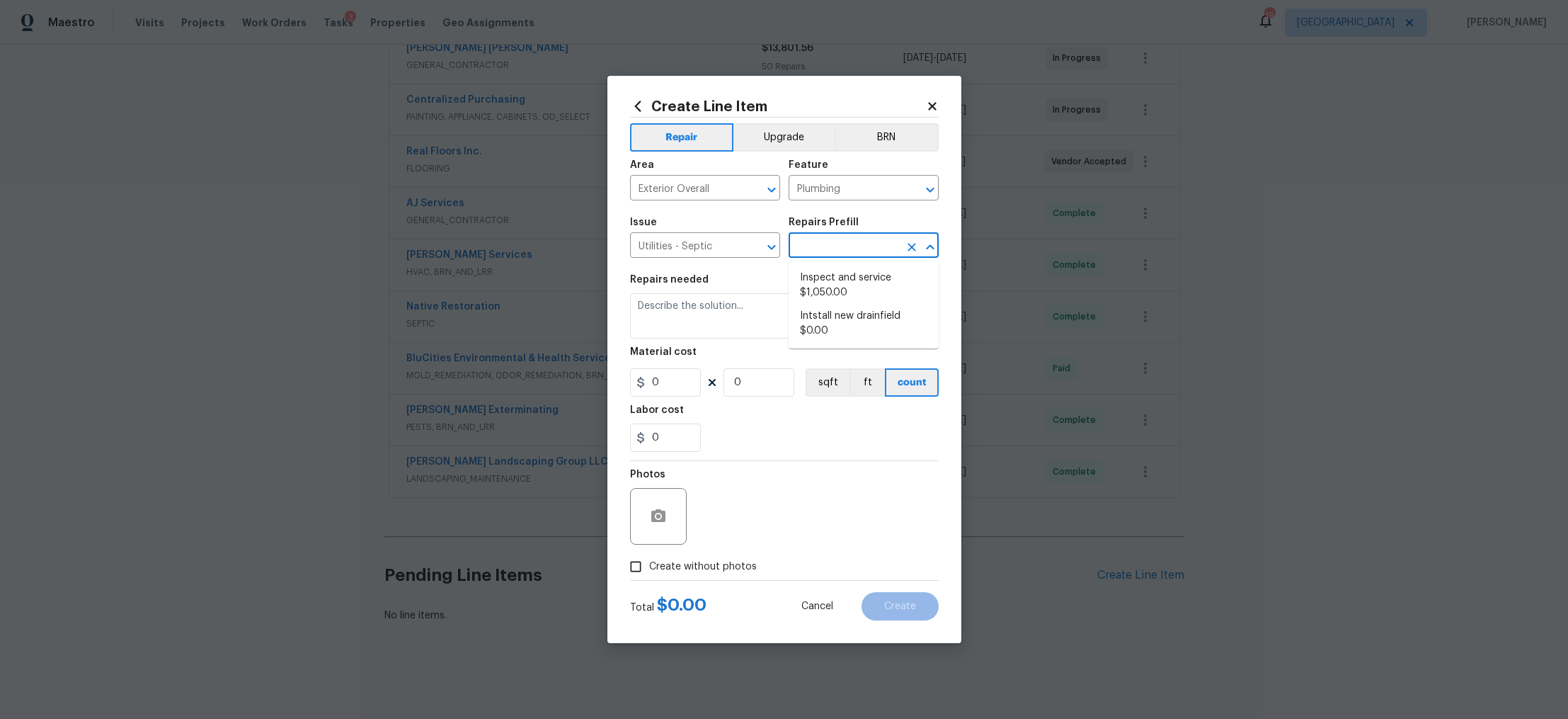
click at [824, 240] on input "text" at bounding box center [844, 246] width 110 height 22
click at [825, 287] on li "Inspect and service $1,050.00" at bounding box center [864, 285] width 150 height 38
type input "Inspect and service $1,050.00"
type textarea "Pump and inspect septic tank and provide clean bill of health from specialist c…"
type input "1"
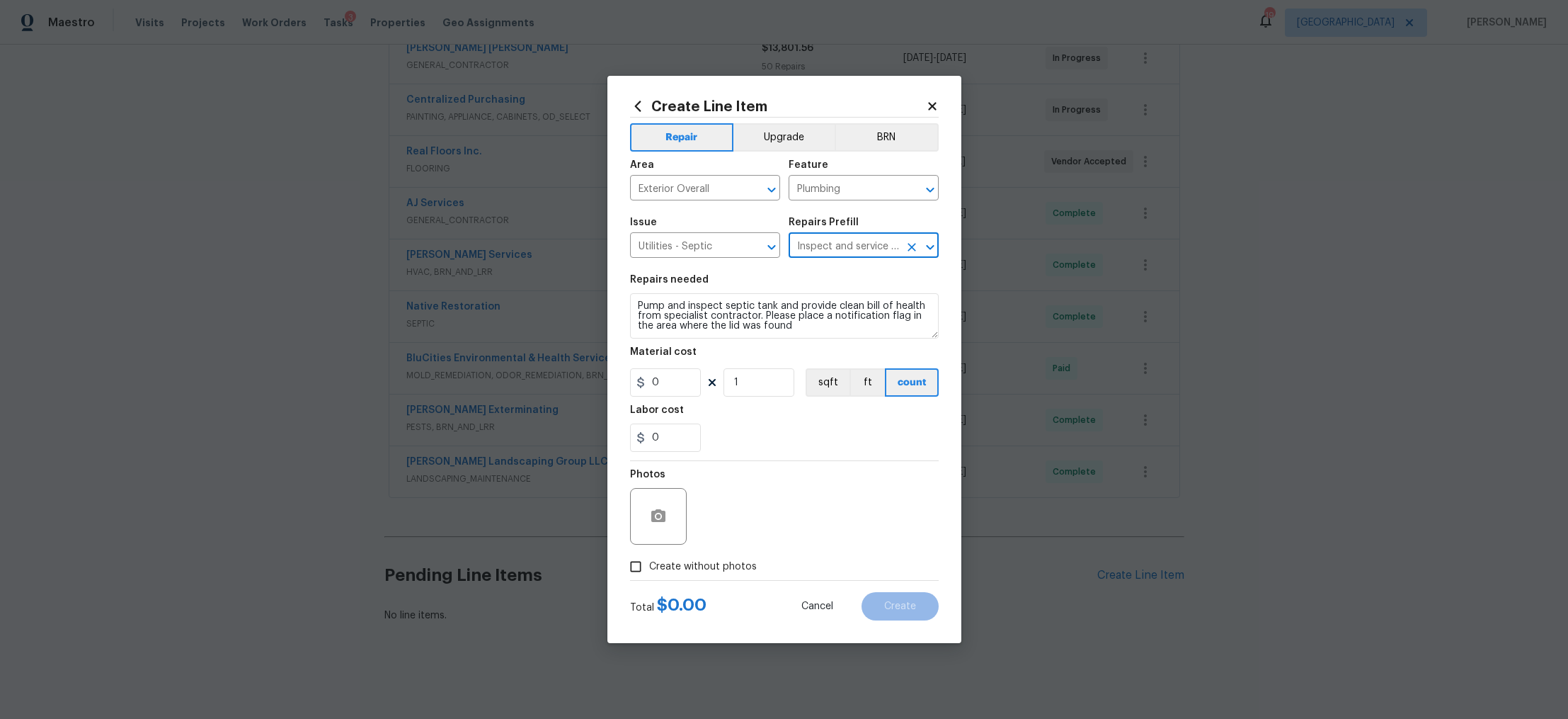
type input "1050"
click at [728, 312] on textarea "Pump and inspect septic tank and provide clean bill of health from specialist c…" at bounding box center [785, 316] width 309 height 45
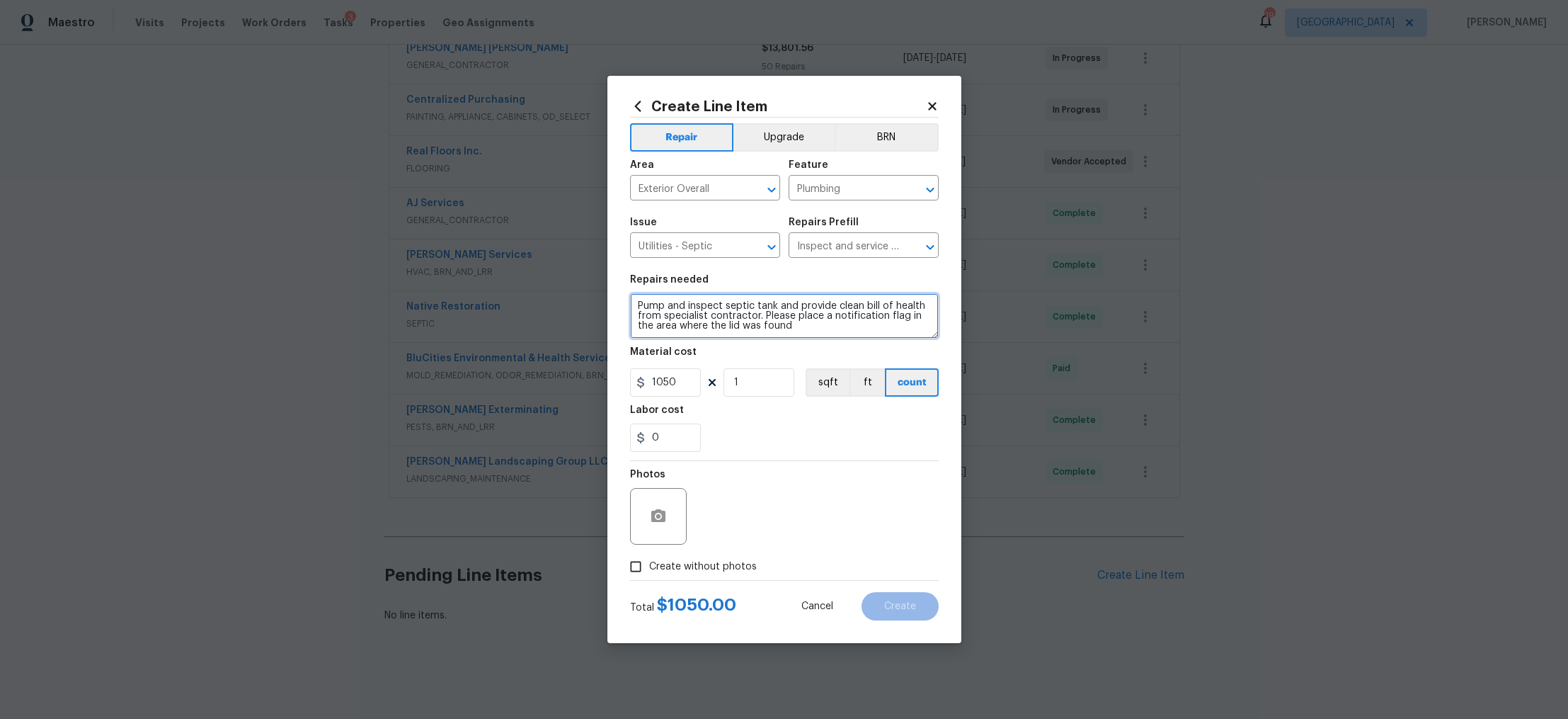
click at [728, 312] on textarea "Pump and inspect septic tank and provide clean bill of health from specialist c…" at bounding box center [785, 316] width 309 height 45
click at [840, 330] on textarea "Pump and inspect septic tank and provide clean bill of health from specialist c…" at bounding box center [785, 316] width 309 height 45
type textarea "Pump and inspect septic tank and provide clean bill of health from specialist c…"
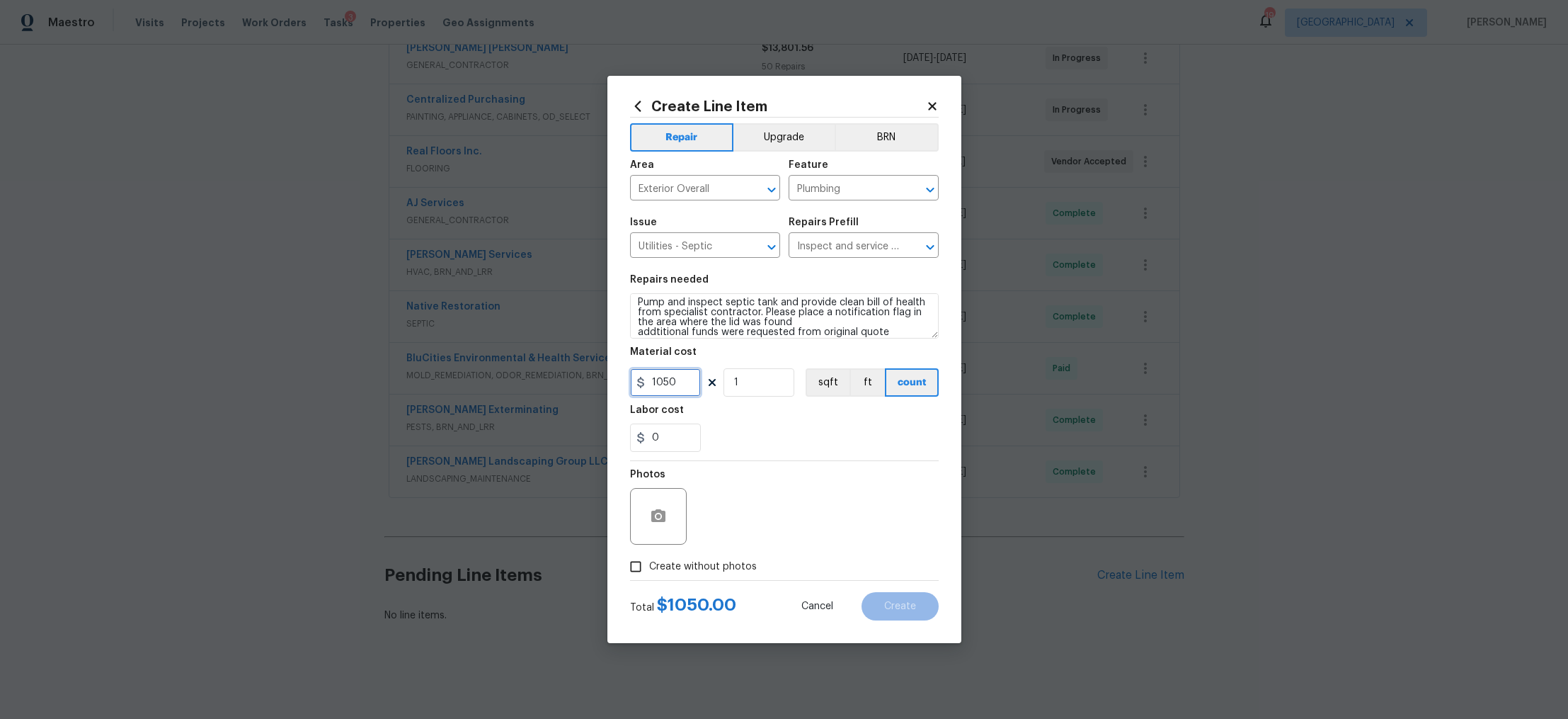
click at [659, 384] on input "1050" at bounding box center [665, 382] width 71 height 29
type input "65"
click at [730, 558] on label "Create without photos" at bounding box center [689, 566] width 135 height 27
click at [649, 558] on input "Create without photos" at bounding box center [635, 566] width 27 height 27
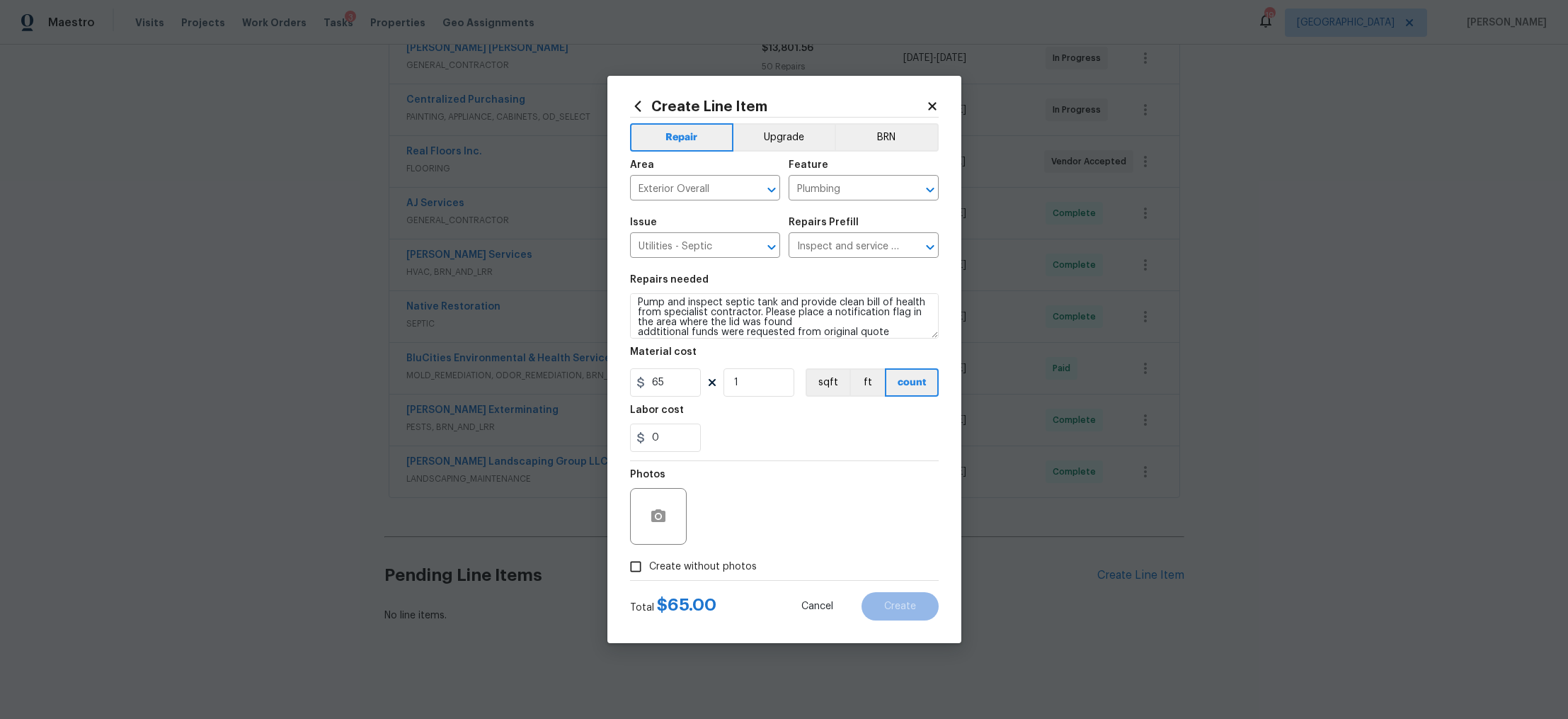
checkbox input "true"
click at [764, 522] on textarea at bounding box center [818, 516] width 240 height 56
type textarea "na"
click at [915, 606] on span "Create" at bounding box center [900, 606] width 32 height 11
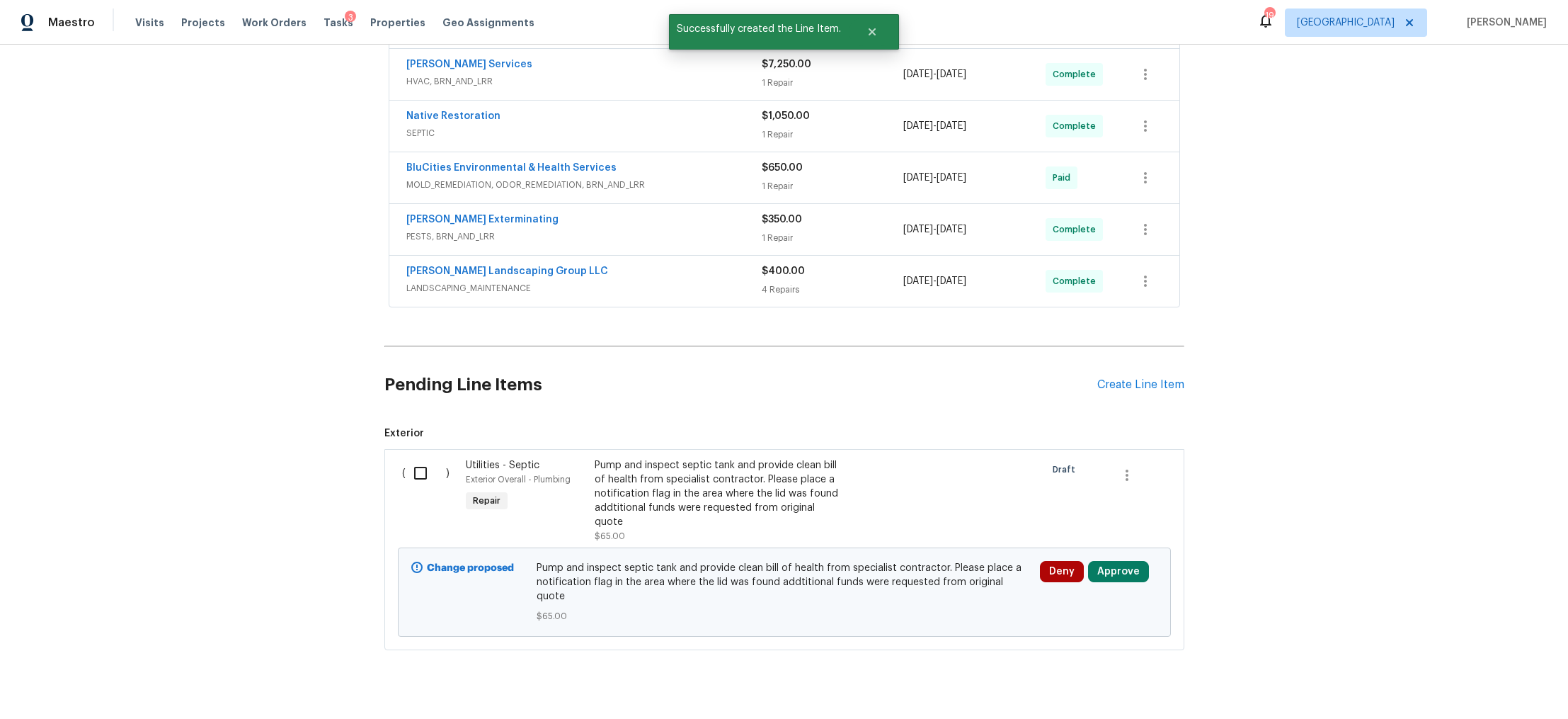
scroll to position [491, 0]
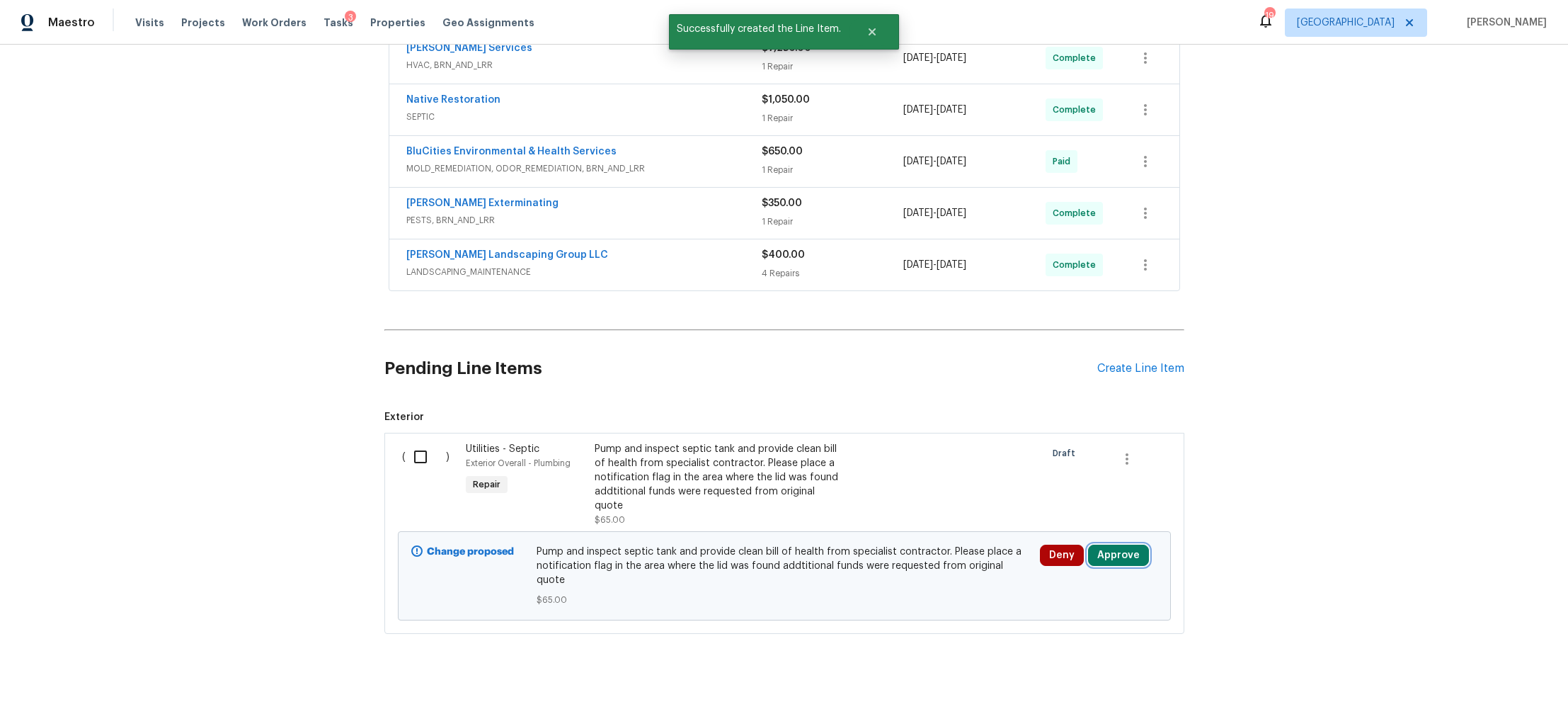
click at [1111, 545] on button "Approve" at bounding box center [1118, 555] width 60 height 21
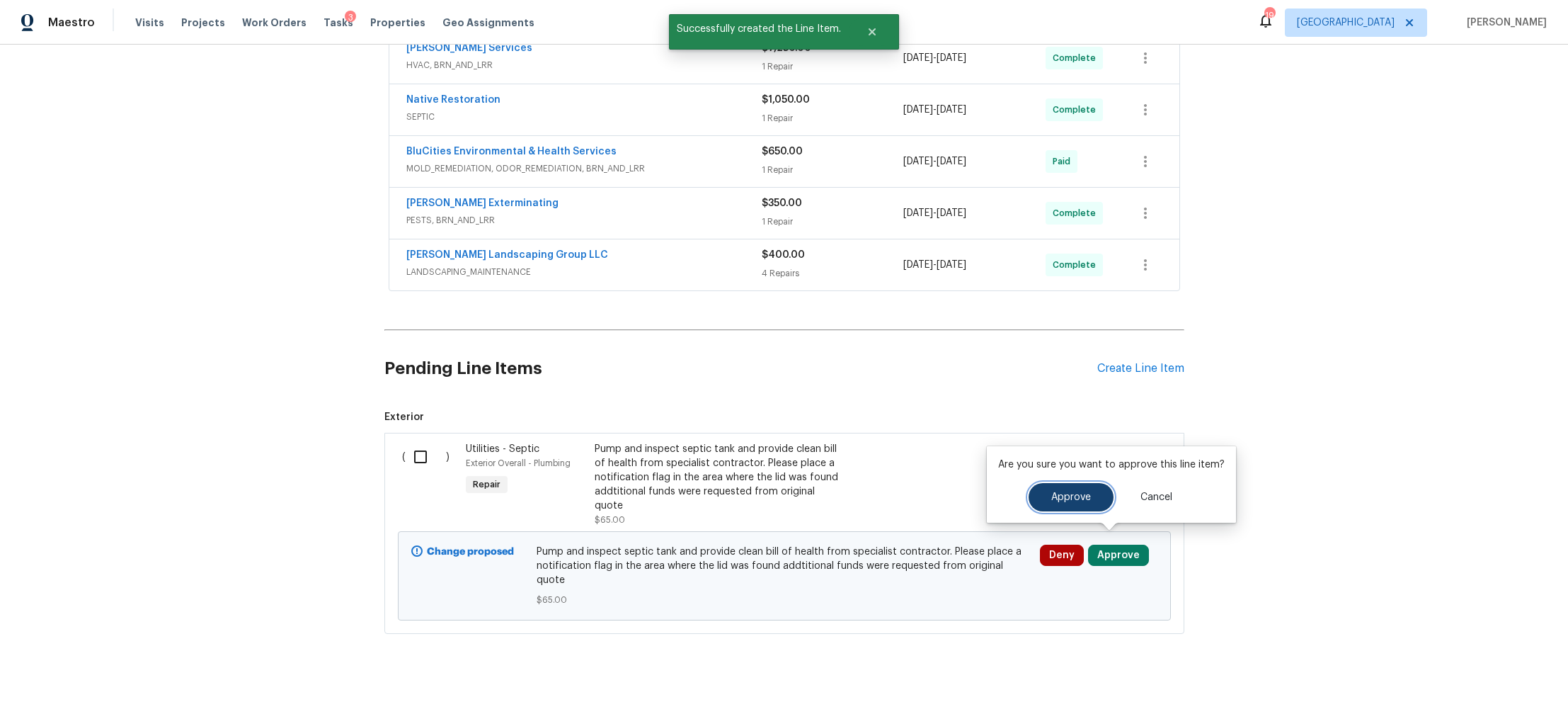
click at [1058, 495] on span "Approve" at bounding box center [1071, 497] width 39 height 11
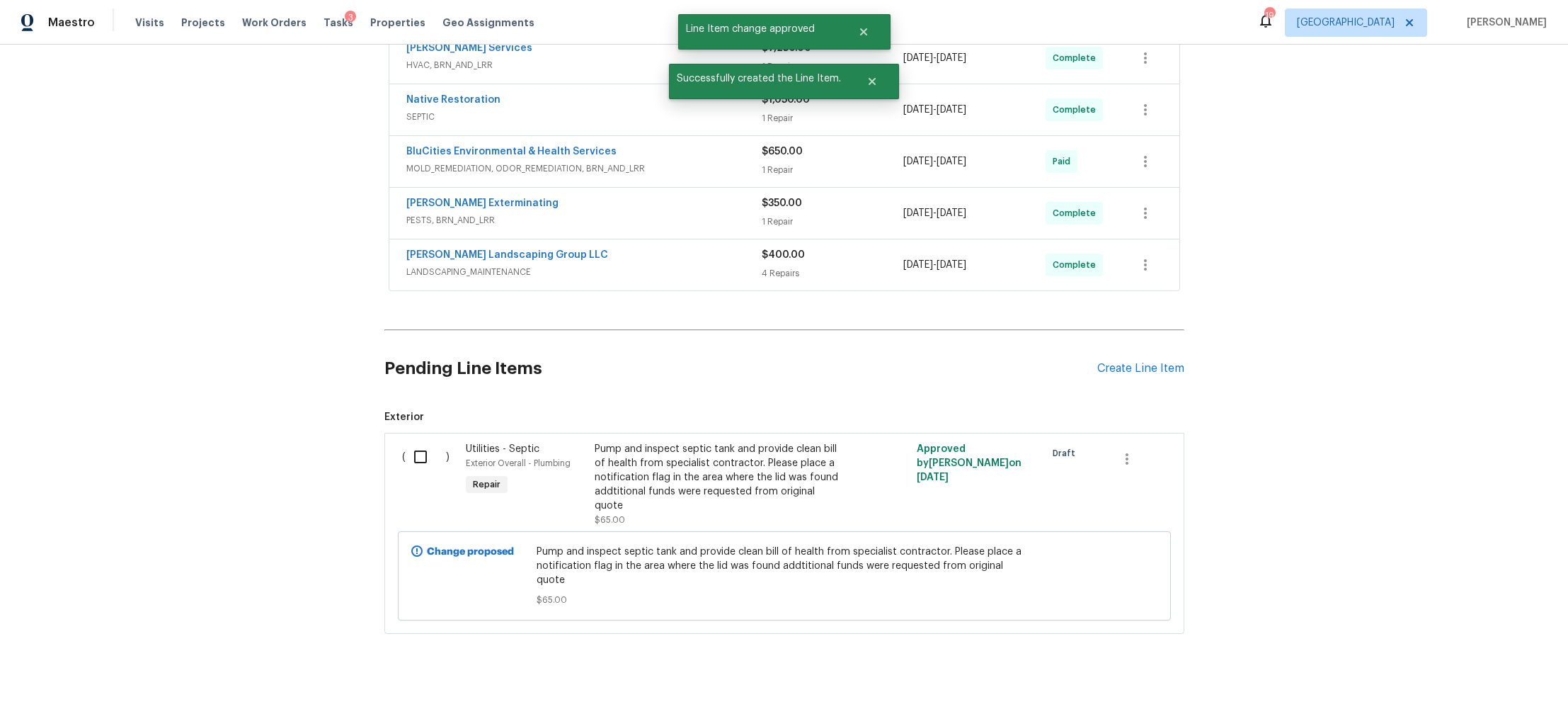
click at [422, 459] on input "checkbox" at bounding box center [425, 456] width 40 height 29
checkbox input "true"
click at [1478, 685] on span "Create Work Order" at bounding box center [1487, 684] width 94 height 18
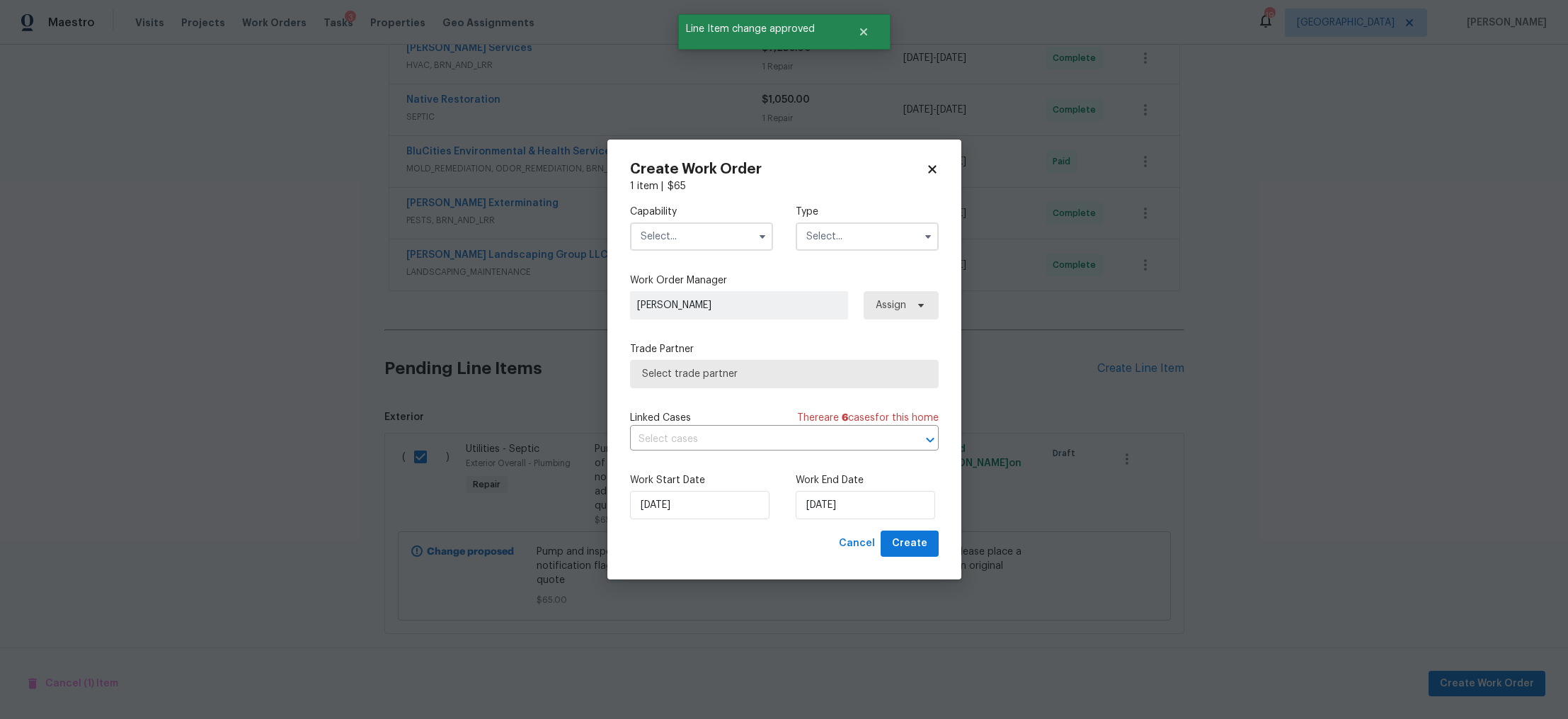
click at [701, 239] on input "text" at bounding box center [701, 236] width 143 height 29
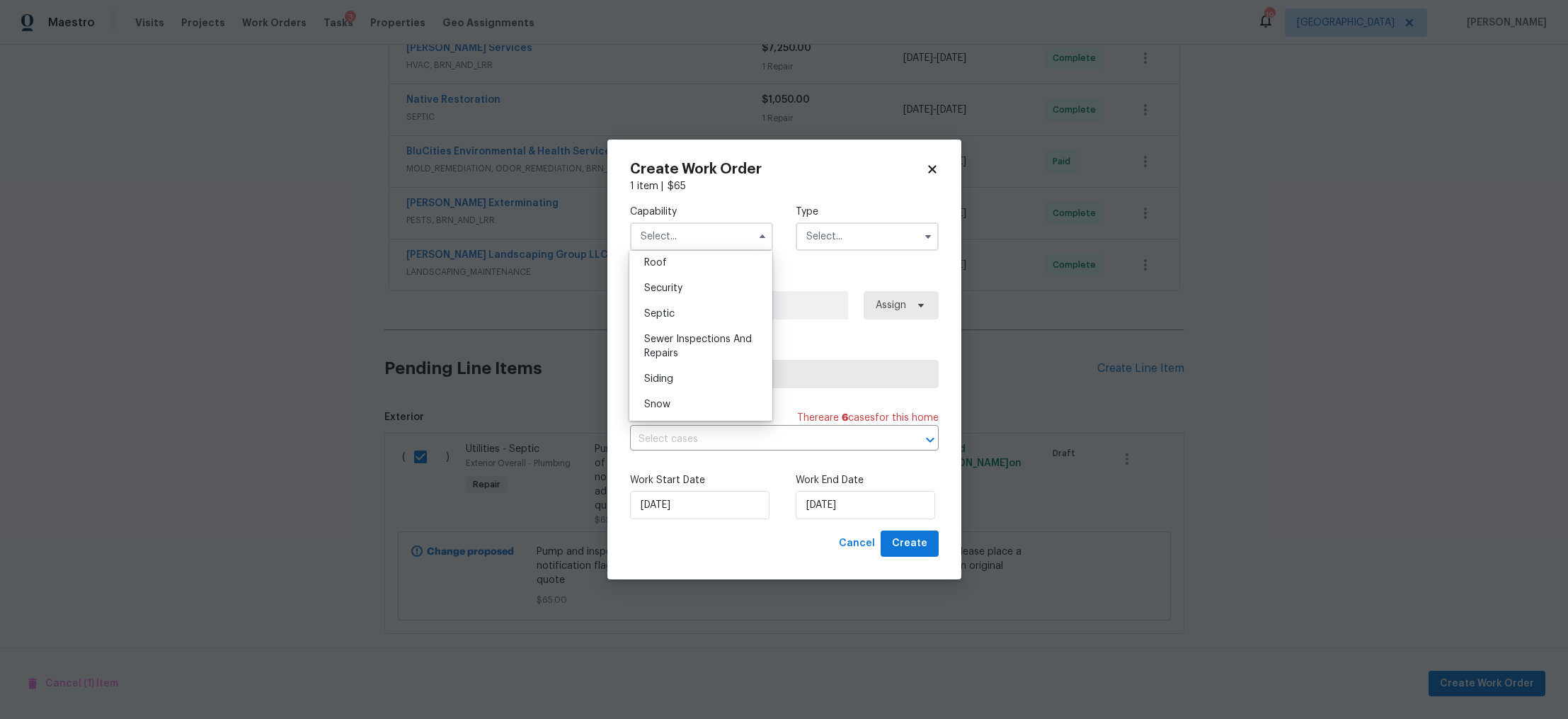
scroll to position [1450, 0]
click at [719, 326] on div "Septic" at bounding box center [701, 312] width 136 height 25
type input "Septic"
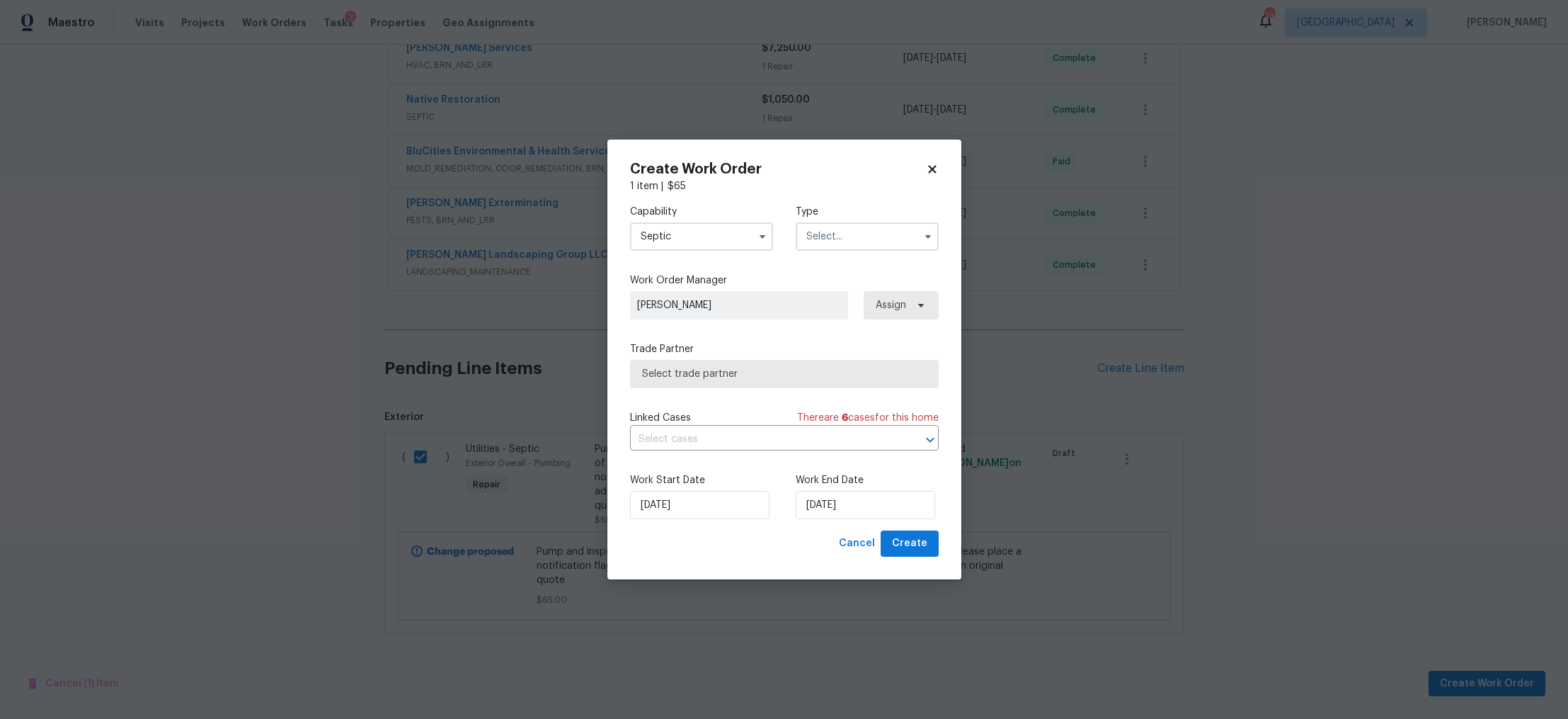
click at [853, 238] on input "text" at bounding box center [867, 236] width 143 height 29
click at [850, 363] on div "Renovation" at bounding box center [867, 371] width 136 height 25
type input "Renovation"
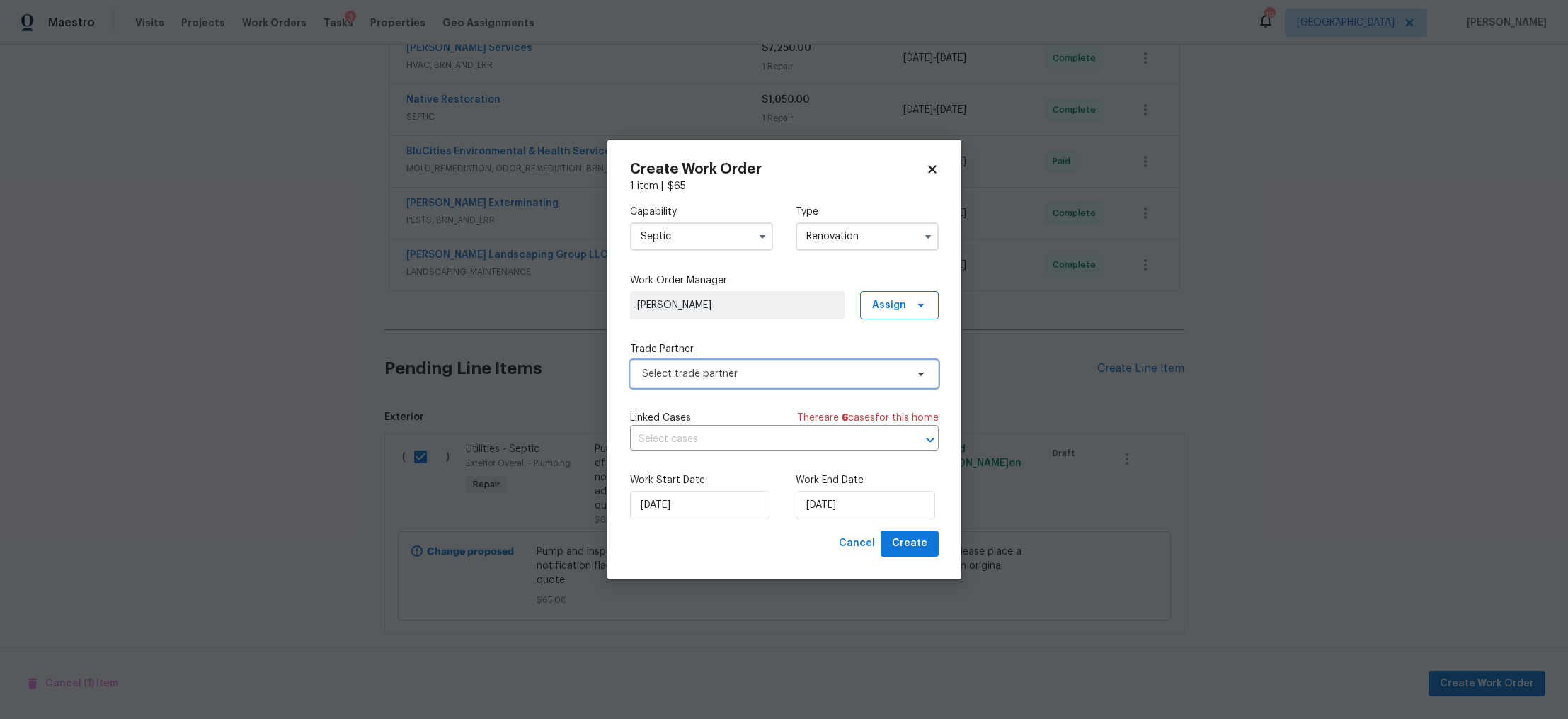
click at [791, 368] on span "Select trade partner" at bounding box center [774, 374] width 264 height 14
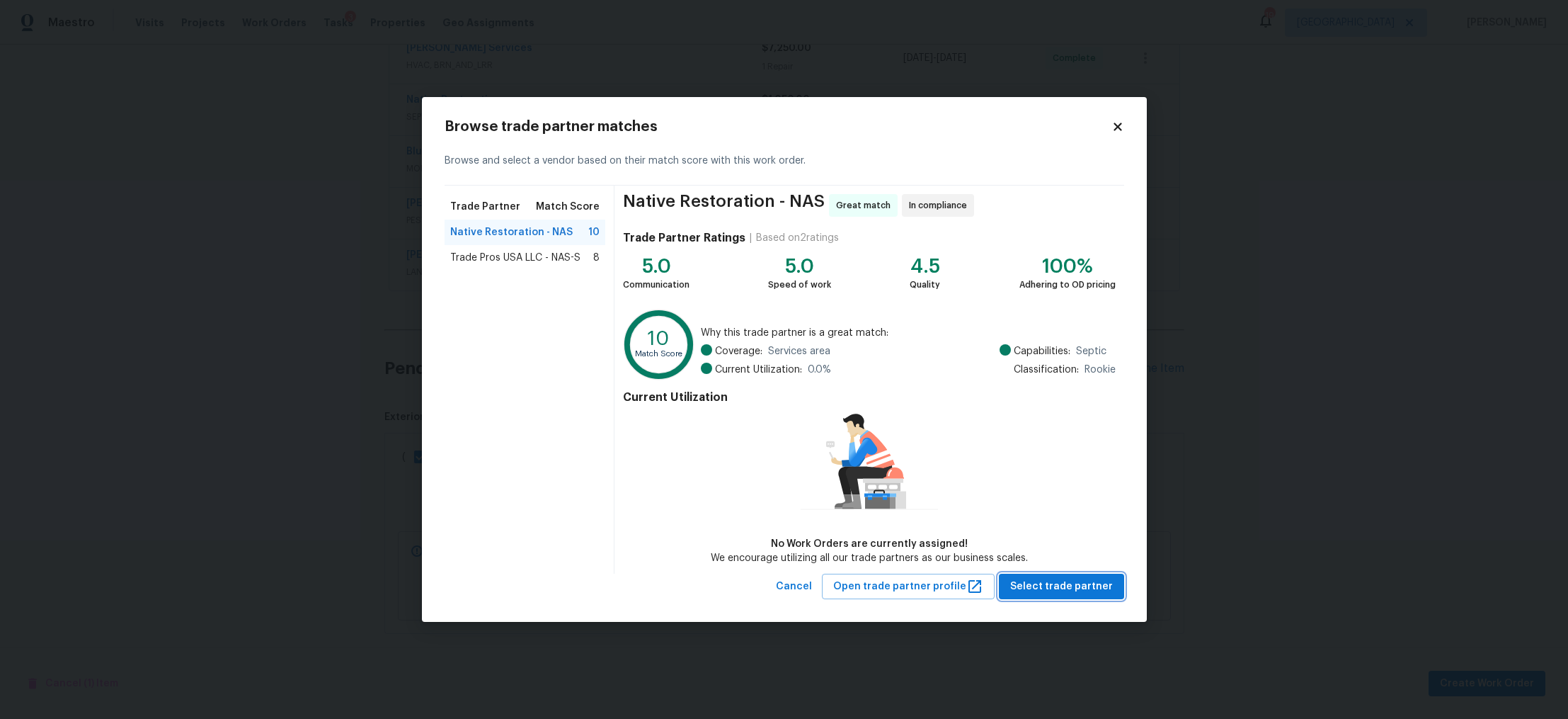
click at [1058, 585] on span "Select trade partner" at bounding box center [1062, 587] width 103 height 18
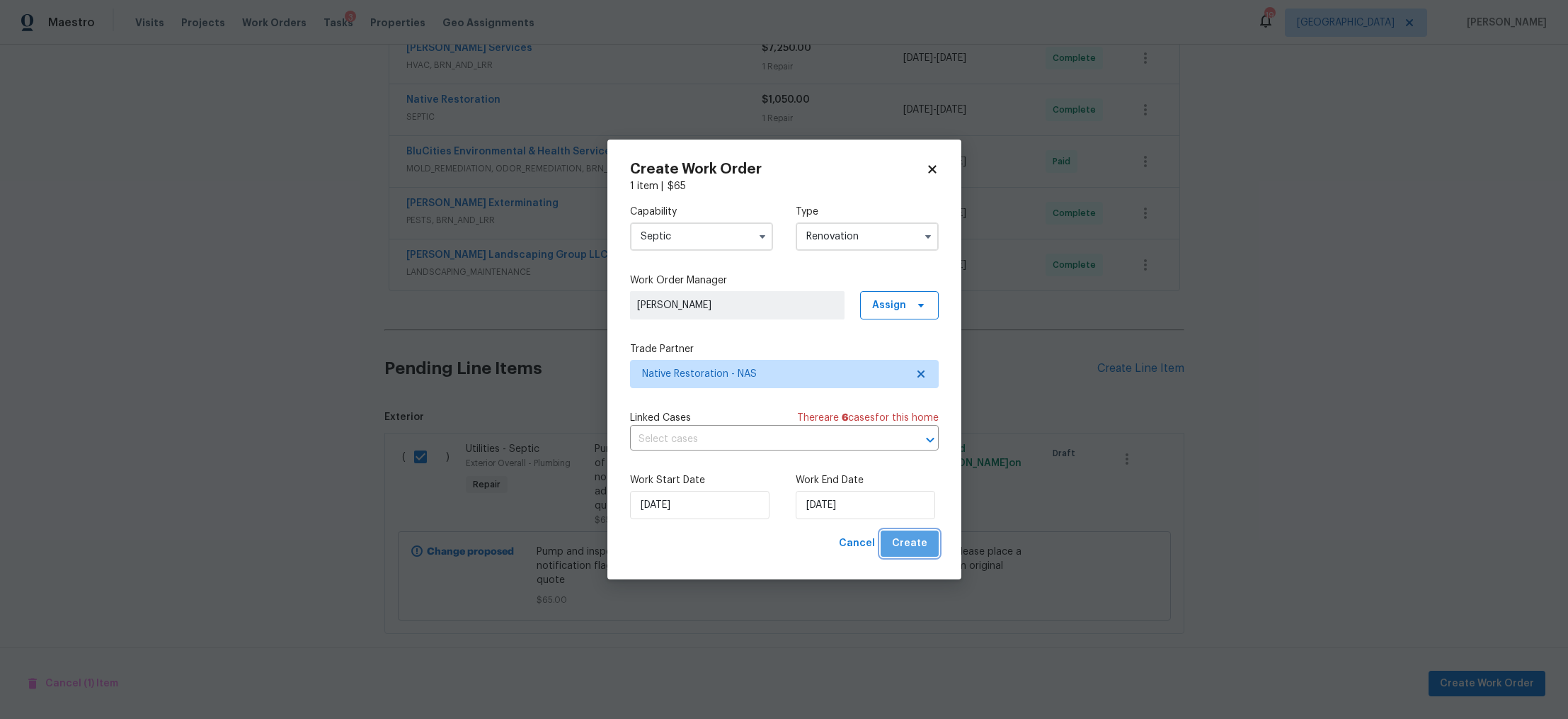
click at [926, 550] on span "Create" at bounding box center [909, 544] width 35 height 18
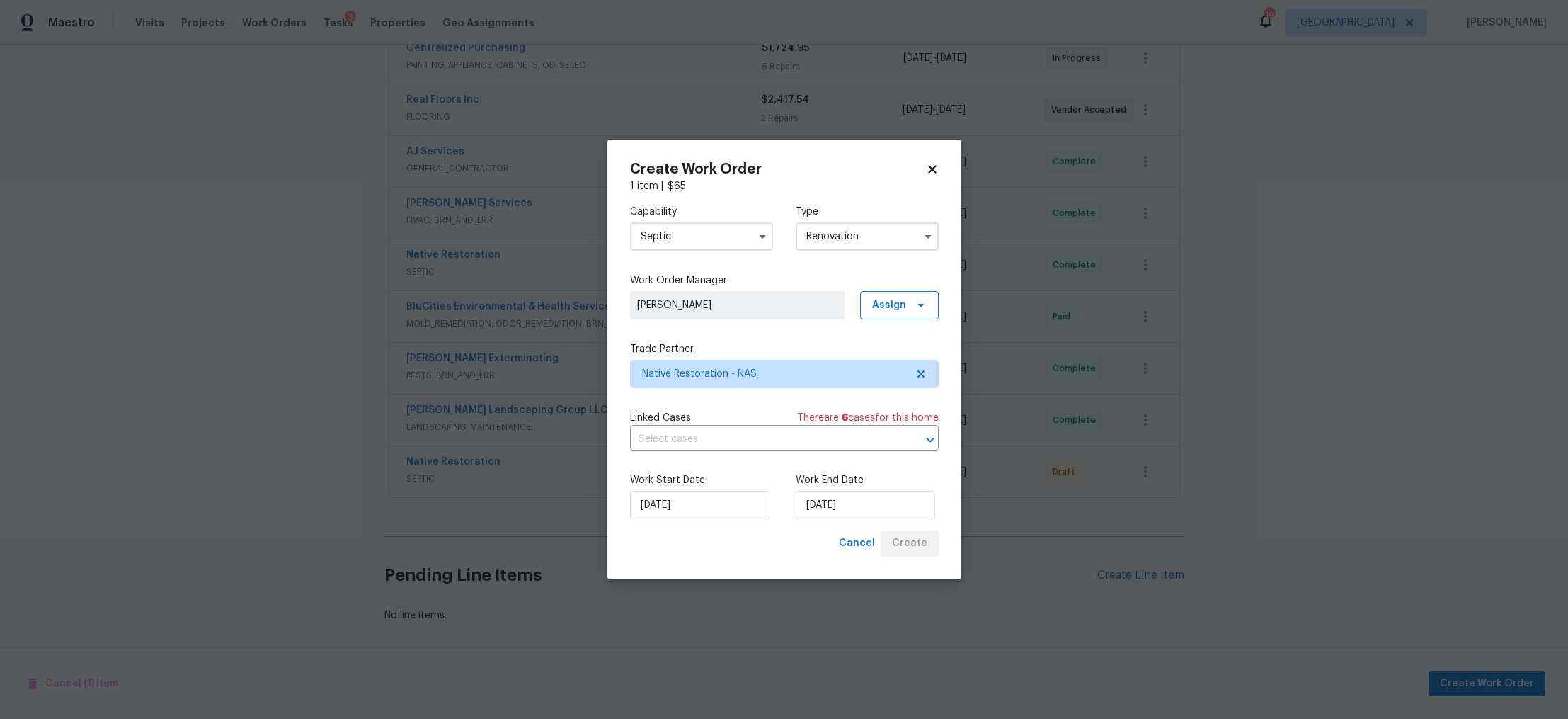
scroll to position [353, 0]
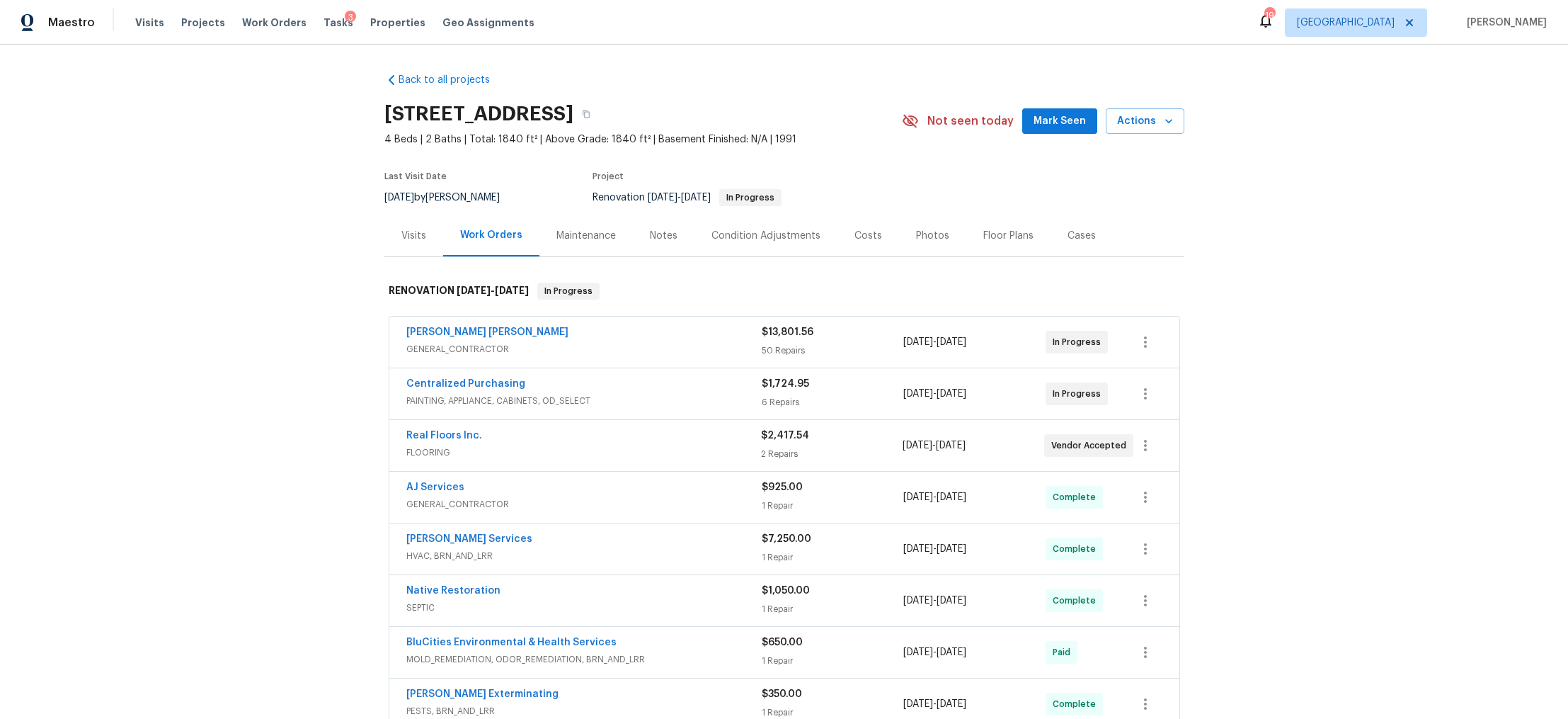
scroll to position [352, 0]
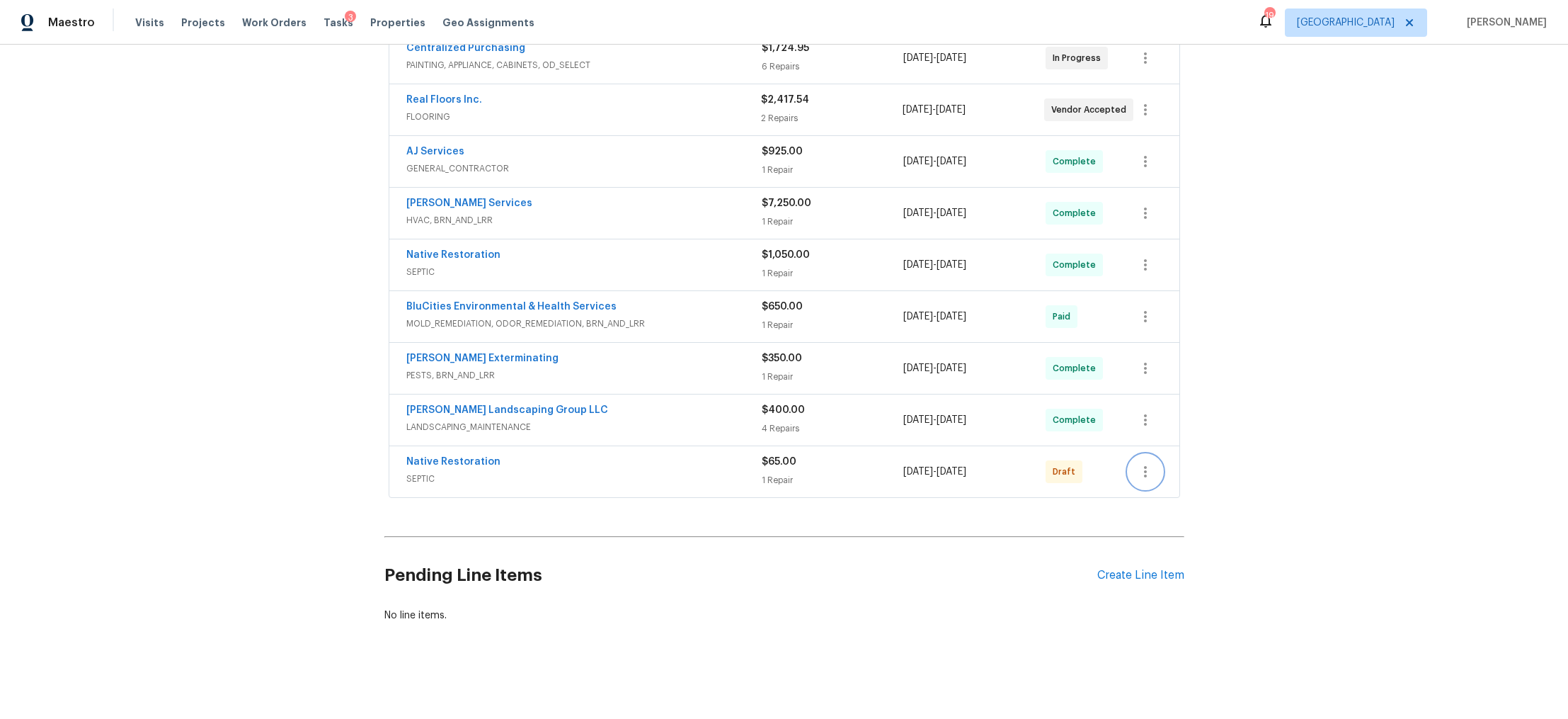
click at [1137, 463] on icon "button" at bounding box center [1145, 471] width 17 height 17
click at [1171, 479] on li "Confirm and Send to Vendor" at bounding box center [1200, 481] width 158 height 24
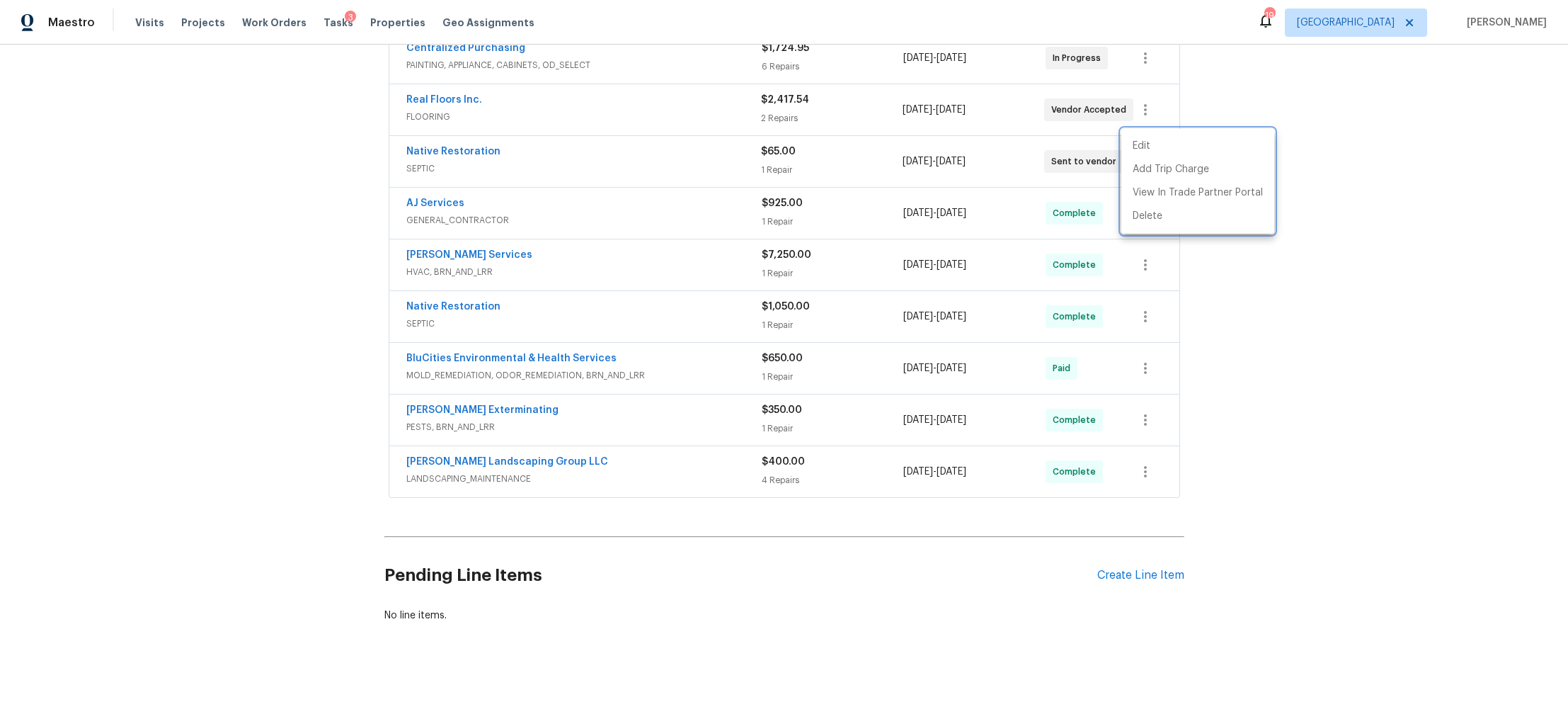
click at [311, 275] on div at bounding box center [784, 359] width 1568 height 719
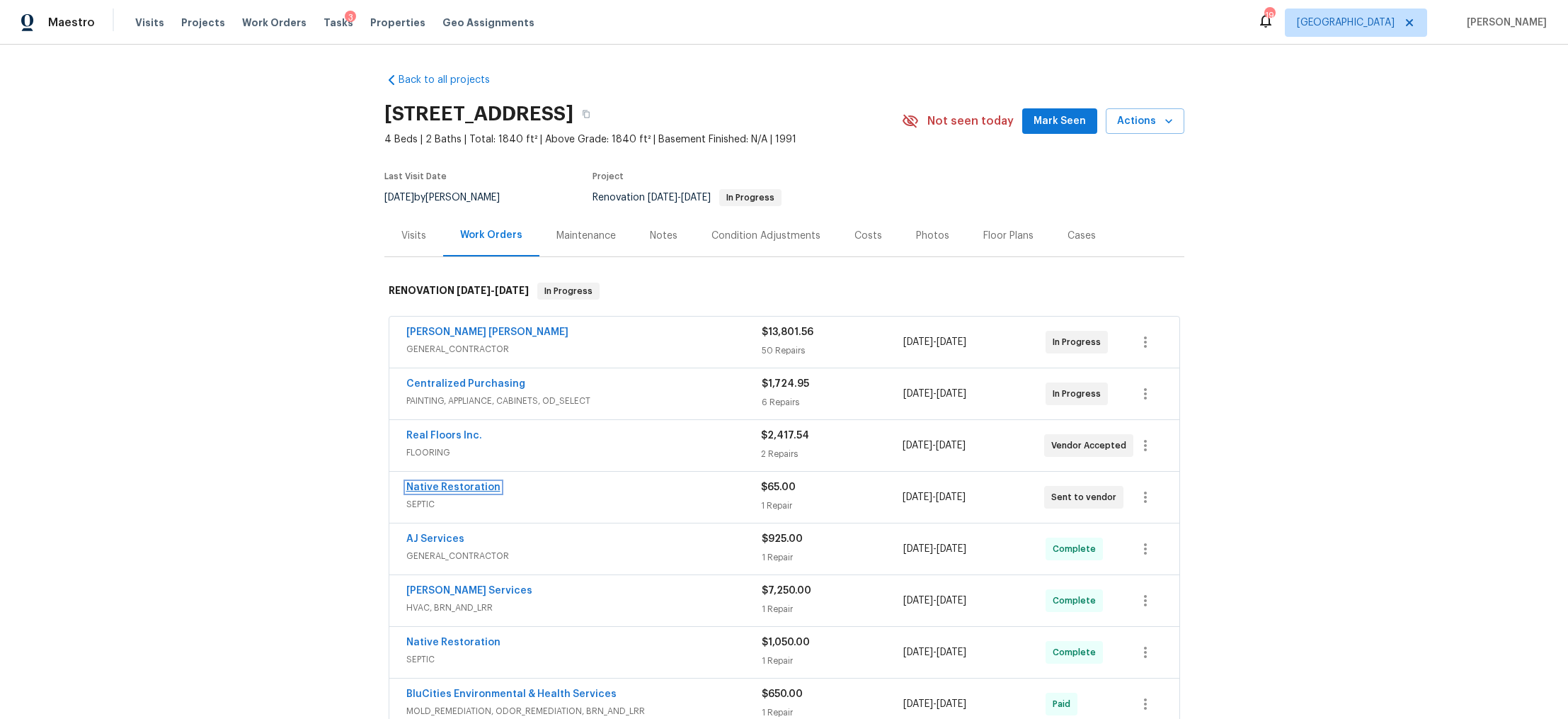
click at [450, 489] on link "Native Restoration" at bounding box center [453, 488] width 94 height 10
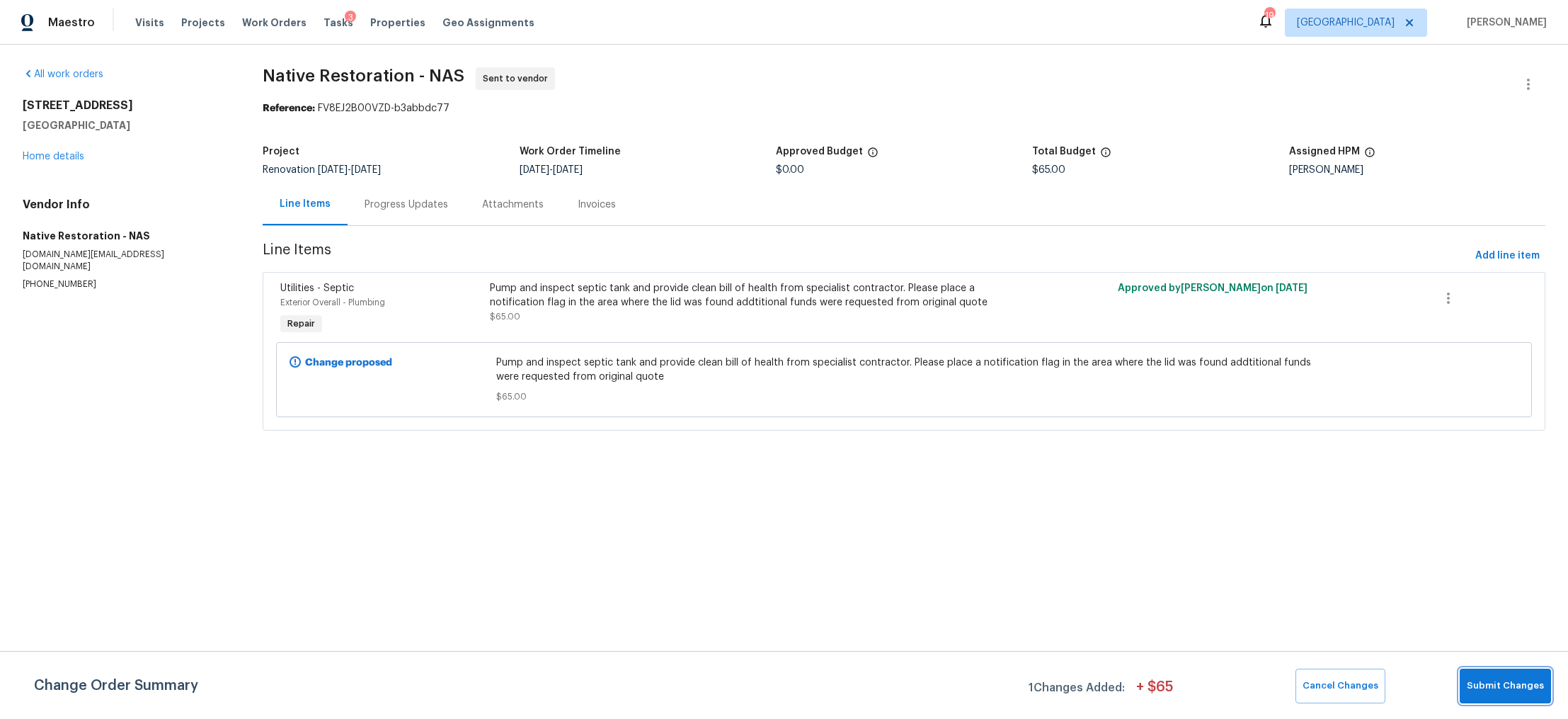
click at [1480, 681] on span "Submit Changes" at bounding box center [1505, 686] width 77 height 16
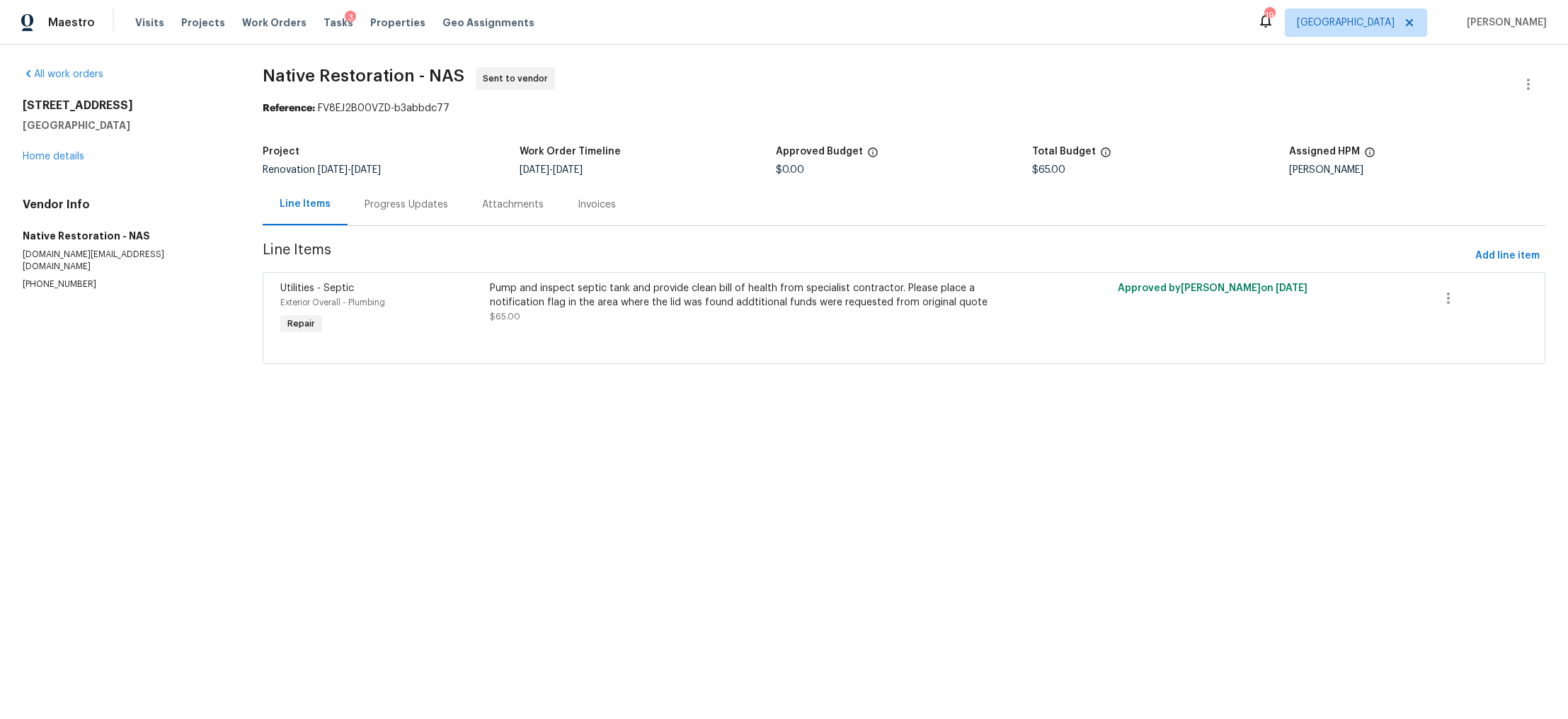
click at [419, 201] on div "Progress Updates" at bounding box center [406, 204] width 83 height 14
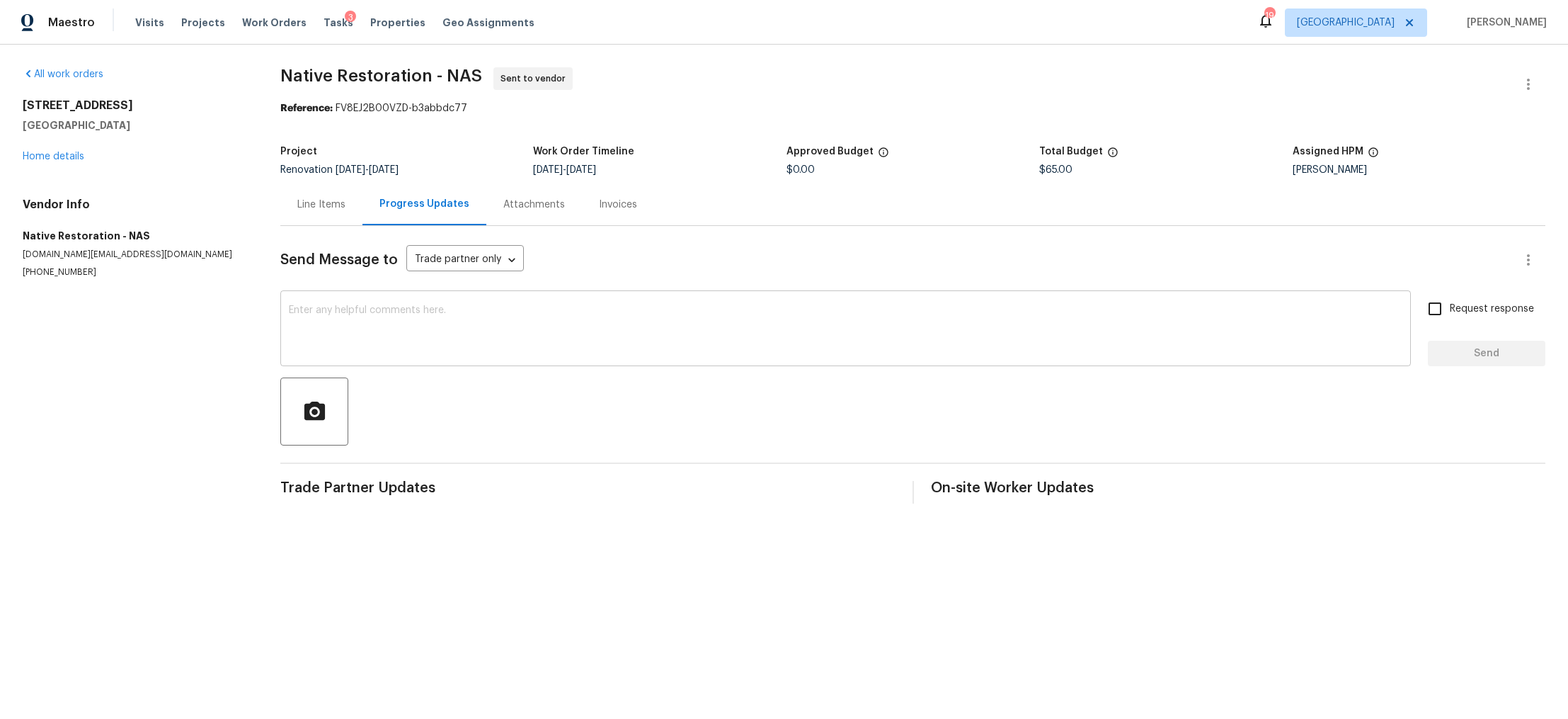
click at [510, 321] on textarea at bounding box center [845, 330] width 1113 height 50
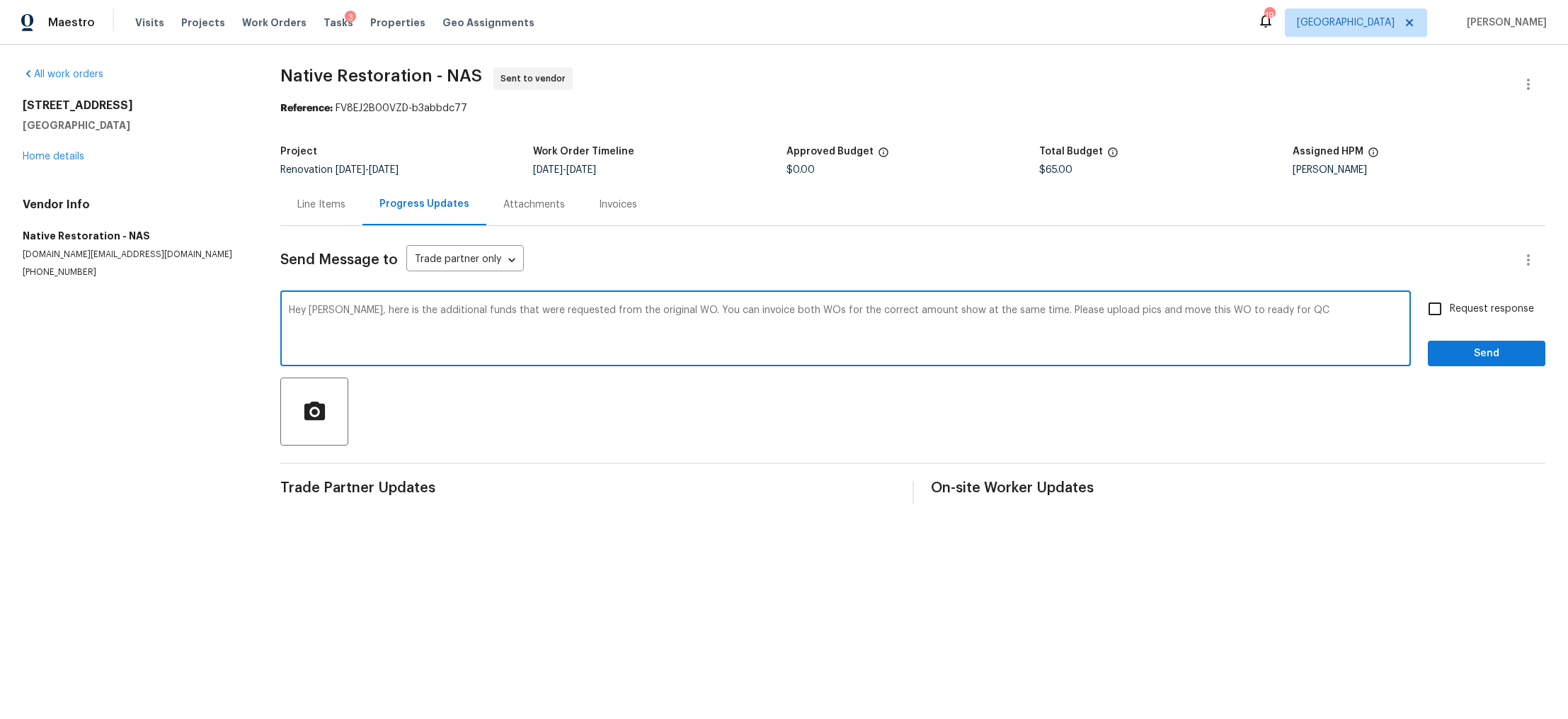
type textarea "Hey Matt, here is the additional funds that were requested from the original WO…"
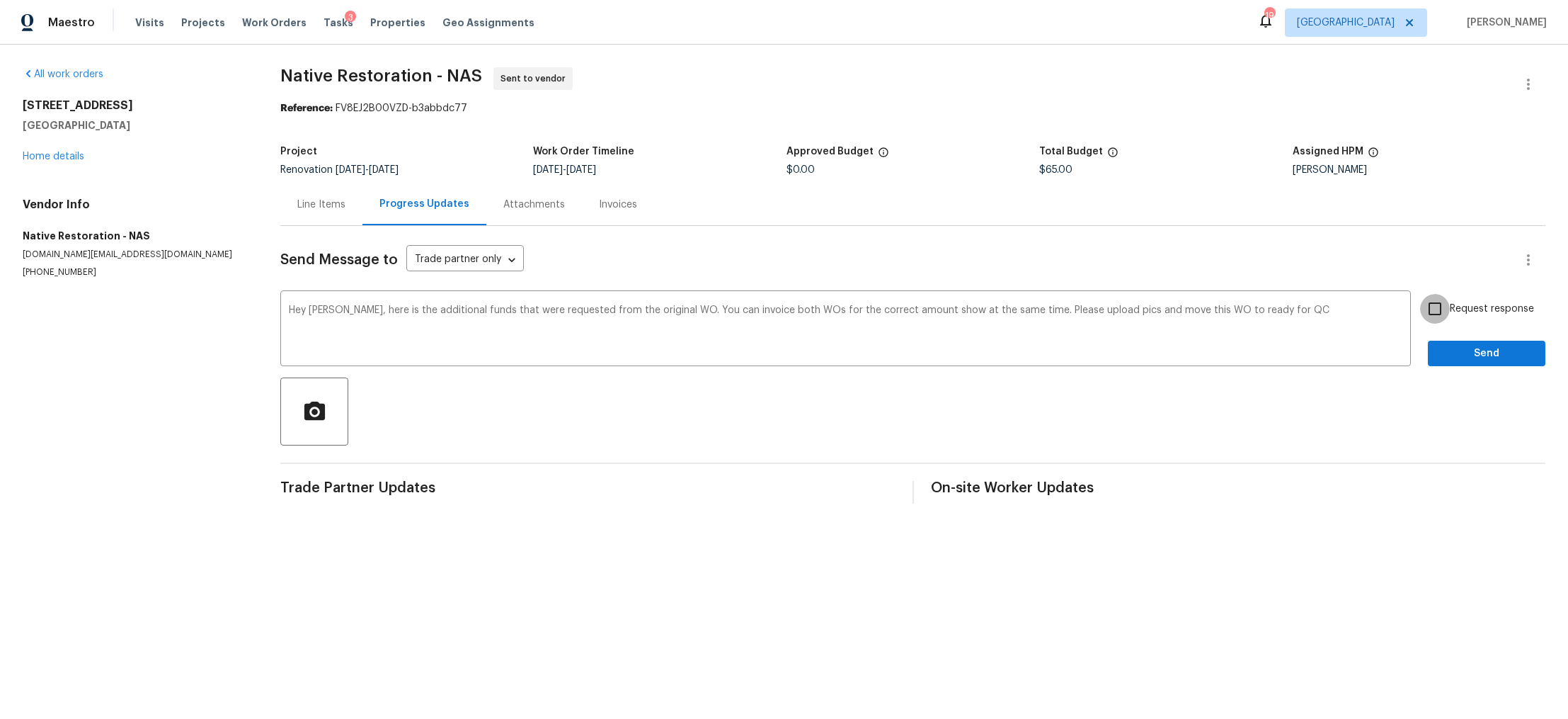
click at [1434, 313] on input "Request response" at bounding box center [1435, 308] width 29 height 29
checkbox input "true"
click at [1463, 362] on span "Send" at bounding box center [1487, 354] width 95 height 18
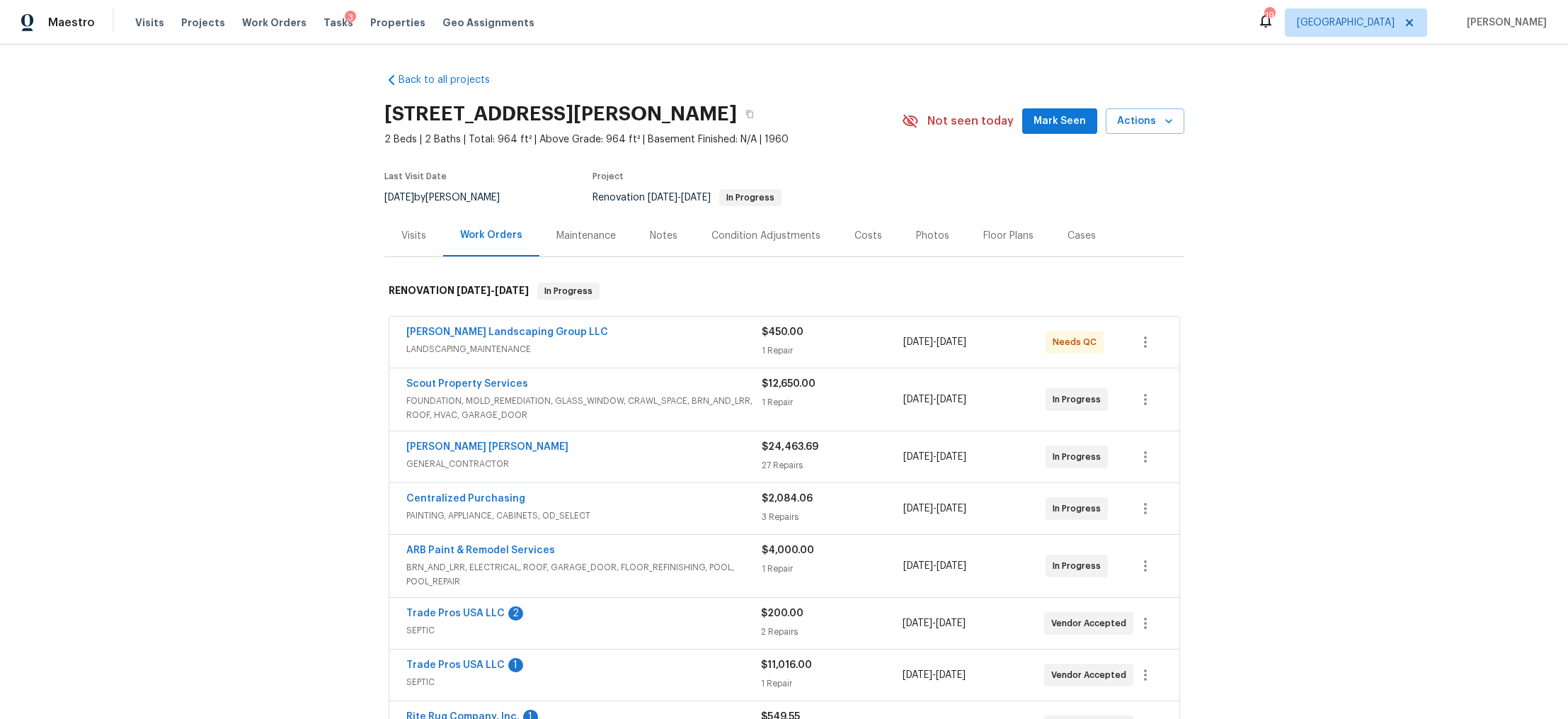
click at [665, 344] on span "LANDSCAPING_MAINTENANCE" at bounding box center [584, 348] width 356 height 14
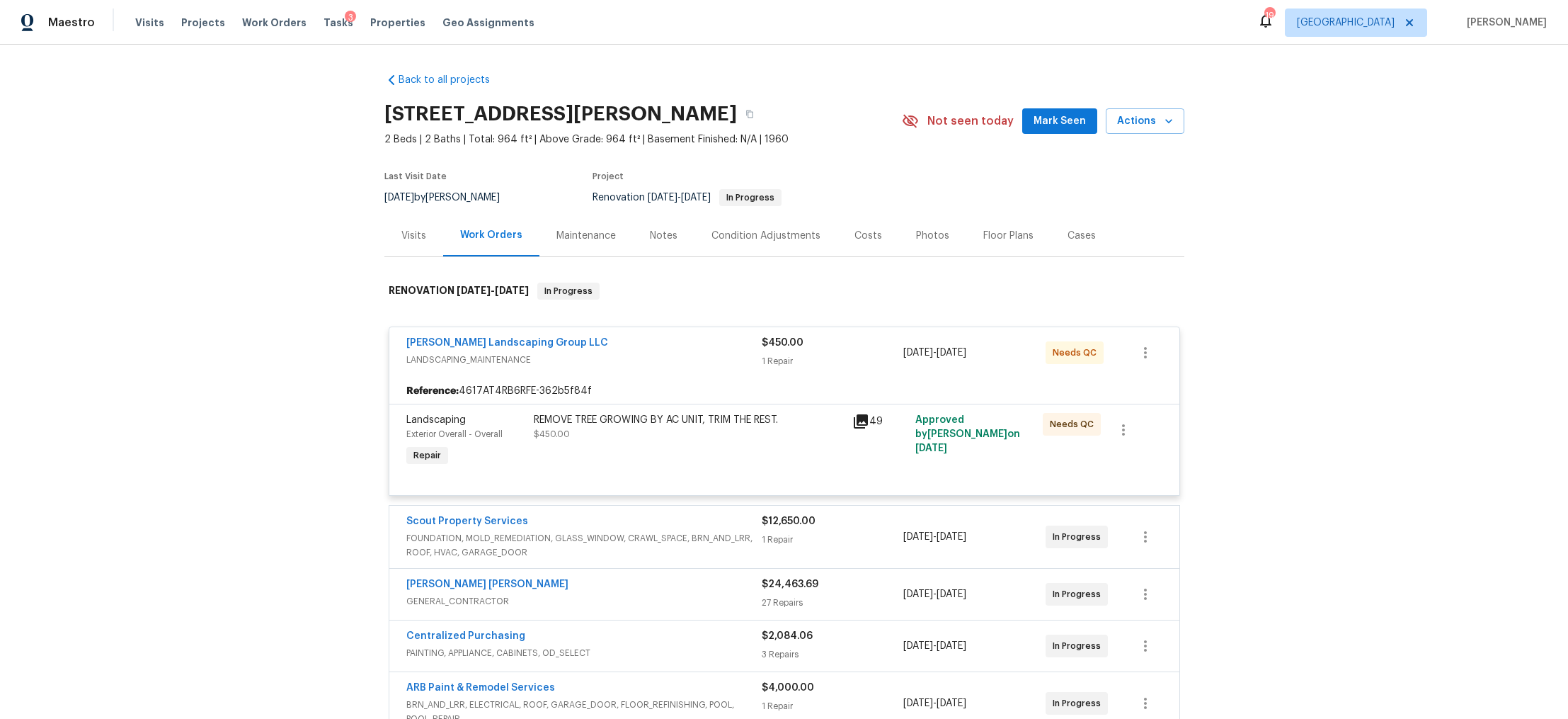
click at [652, 447] on div "REMOVE TREE GROWING BY AC UNIT, TRIM THE REST. $450.00" at bounding box center [689, 442] width 319 height 65
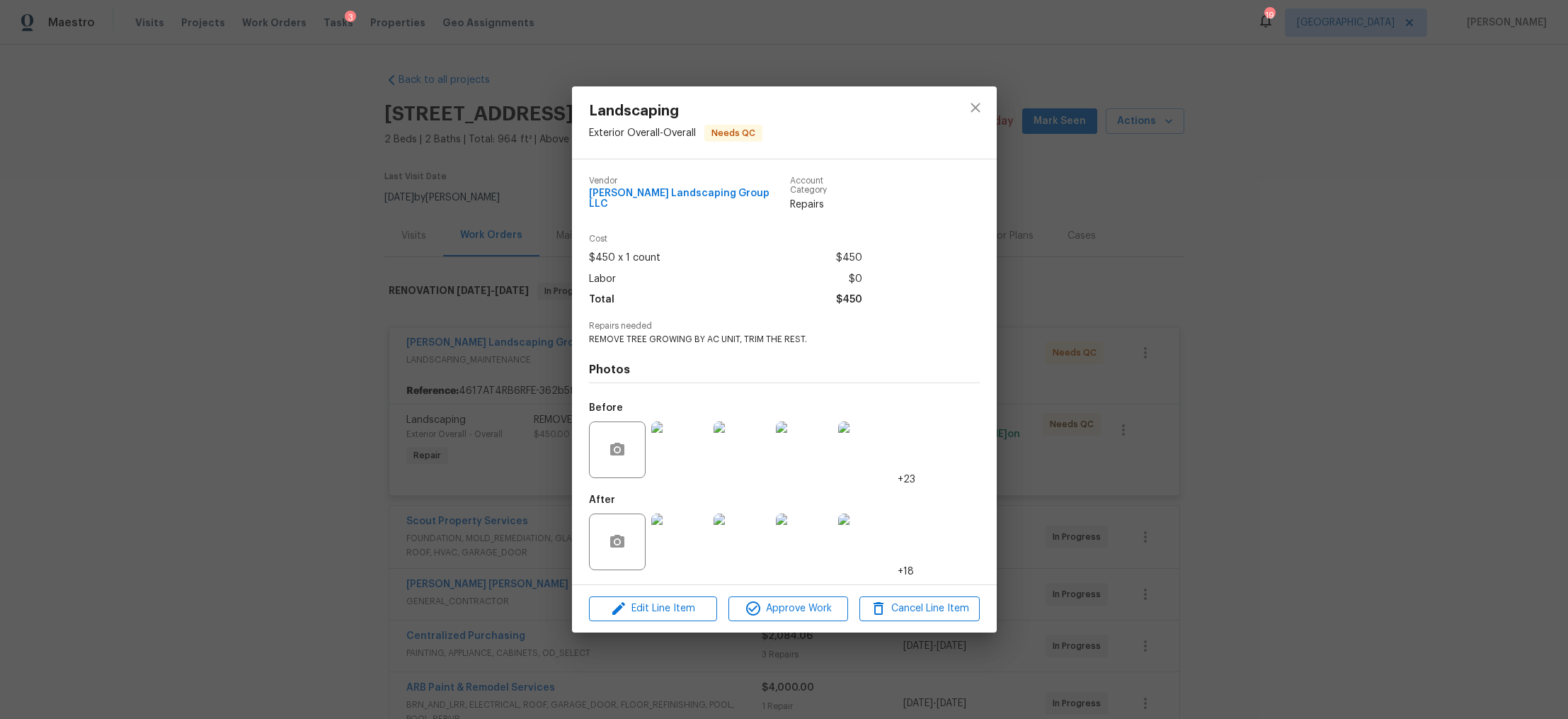
click at [684, 541] on img at bounding box center [679, 541] width 56 height 56
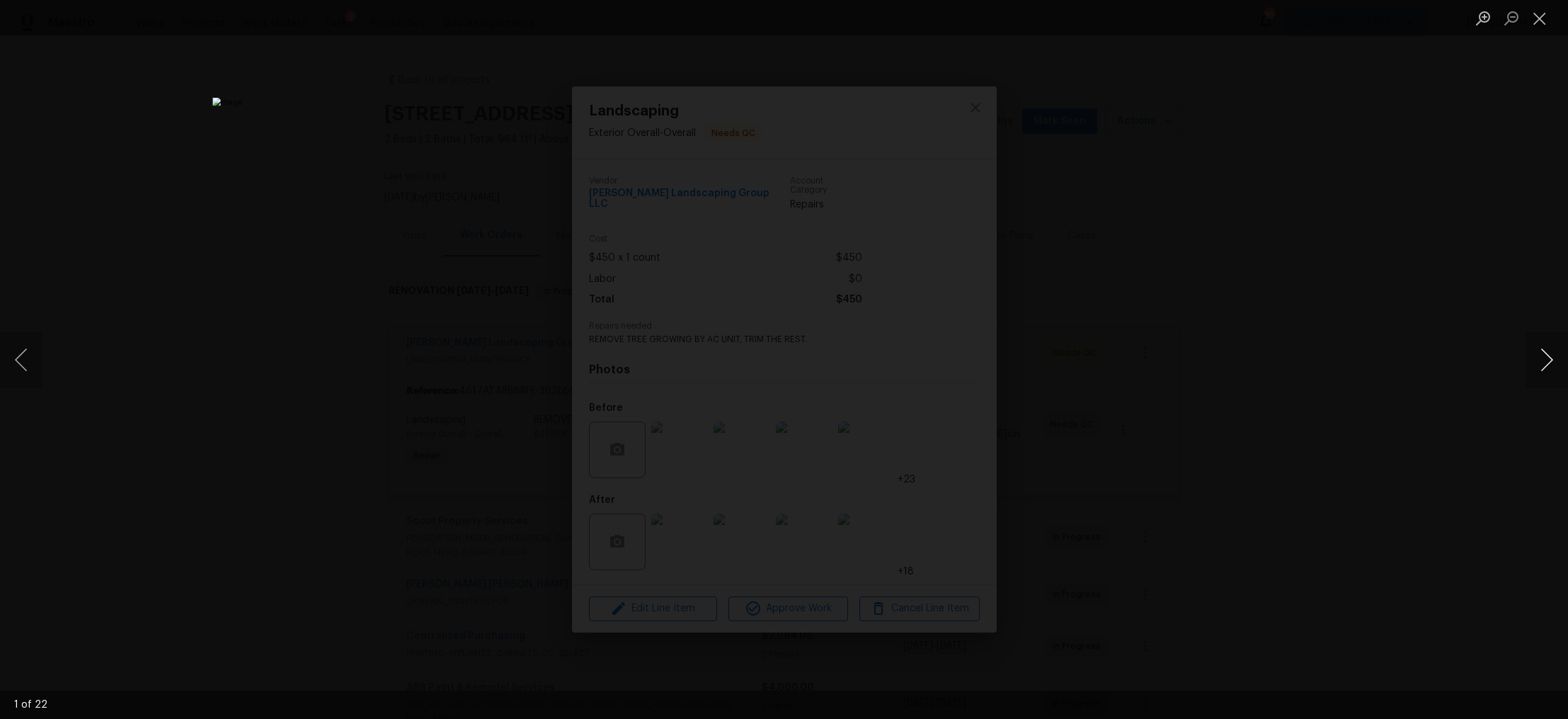
click at [1552, 357] on button "Next image" at bounding box center [1547, 359] width 43 height 56
click at [1546, 358] on button "Next image" at bounding box center [1547, 359] width 43 height 56
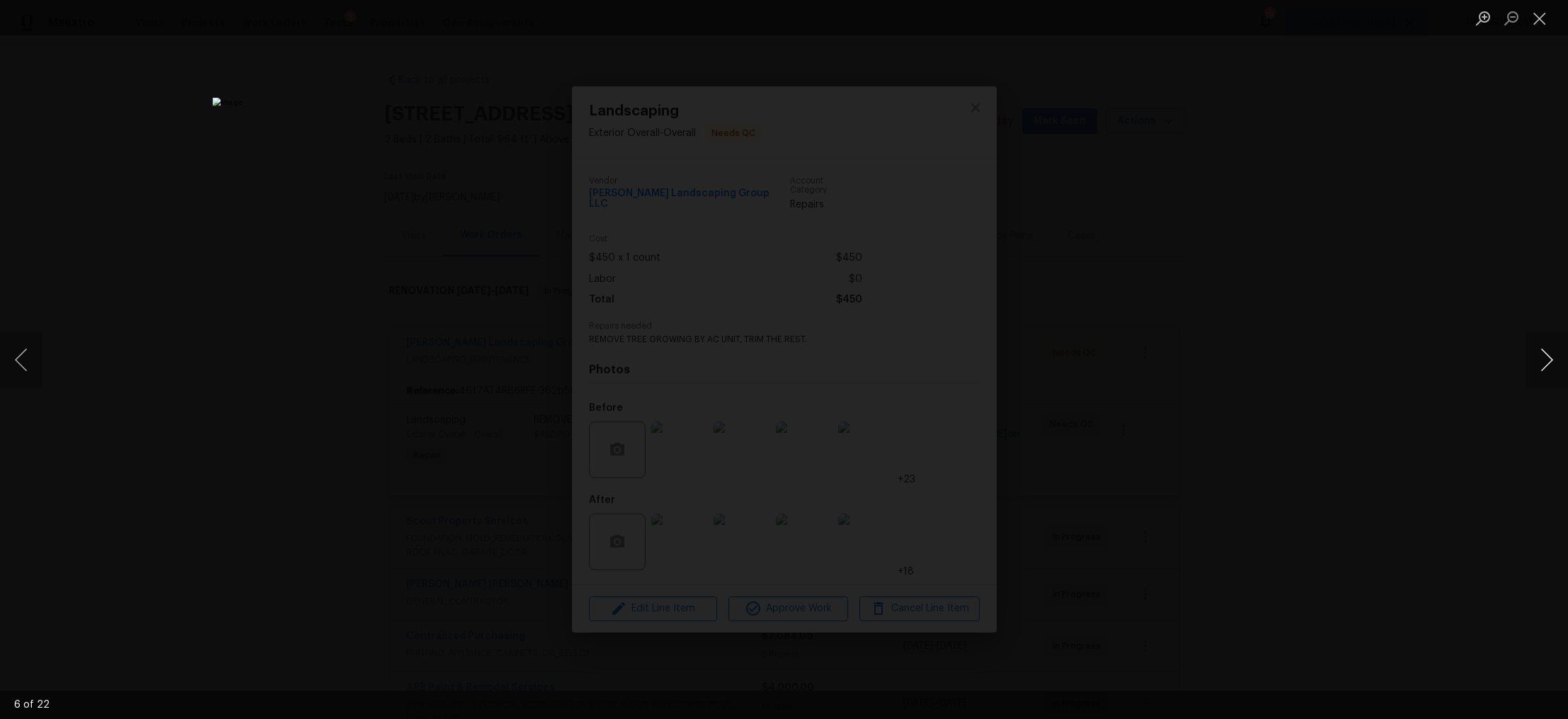
click at [1546, 358] on button "Next image" at bounding box center [1547, 359] width 43 height 56
click at [1269, 317] on div "Lightbox" at bounding box center [784, 359] width 1568 height 719
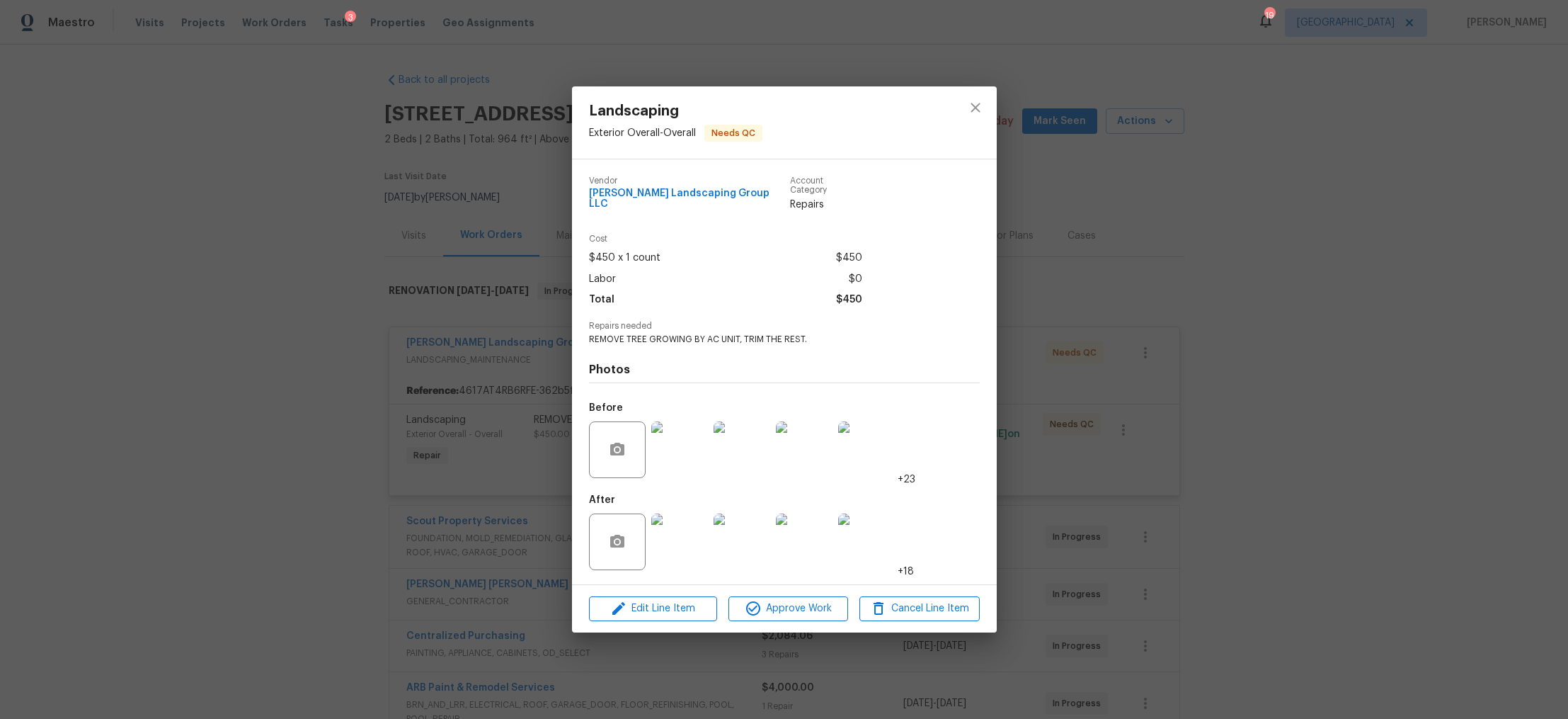
click at [1269, 317] on div "Landscaping Exterior Overall - Overall Needs QC Vendor [PERSON_NAME] Landscapin…" at bounding box center [784, 359] width 1568 height 719
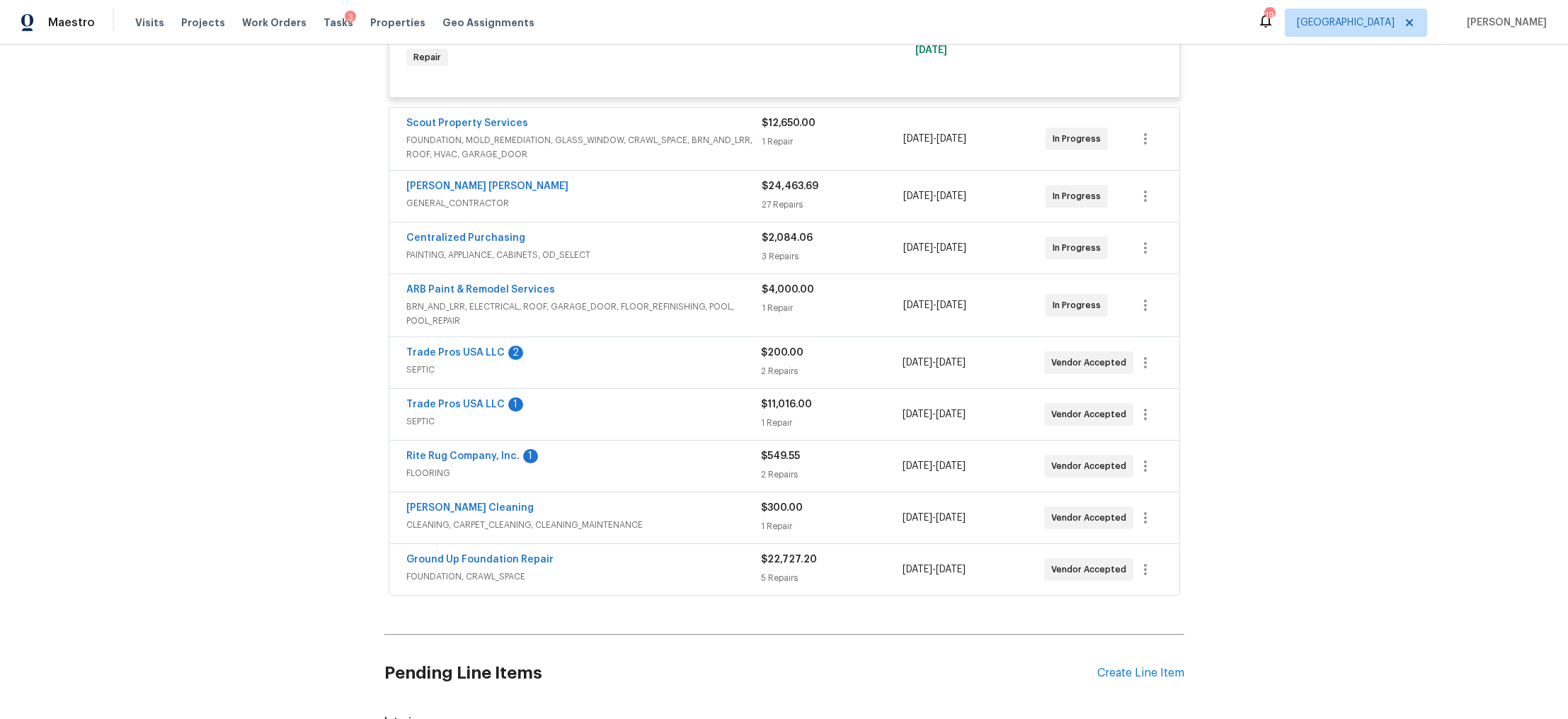
scroll to position [407, 0]
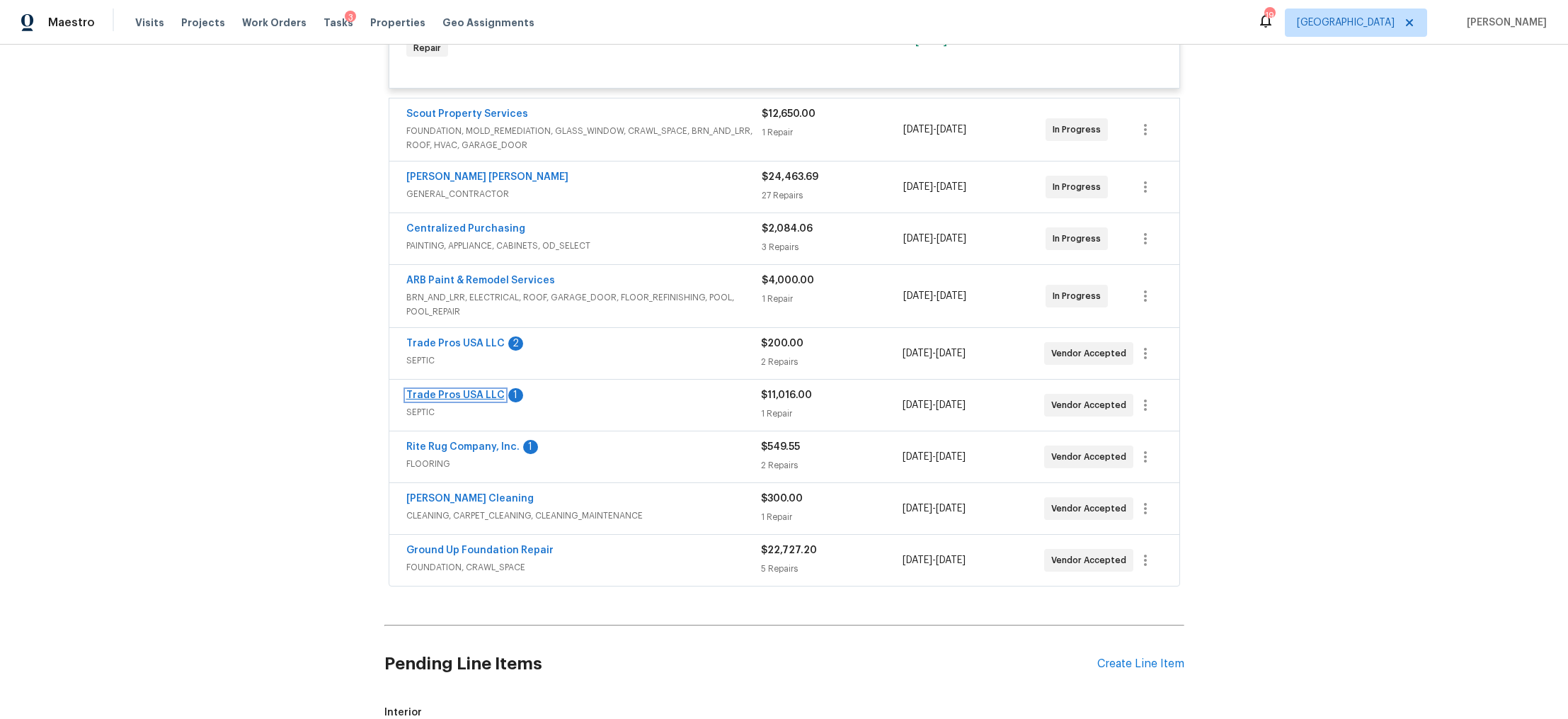
click at [450, 396] on link "Trade Pros USA LLC" at bounding box center [455, 395] width 98 height 10
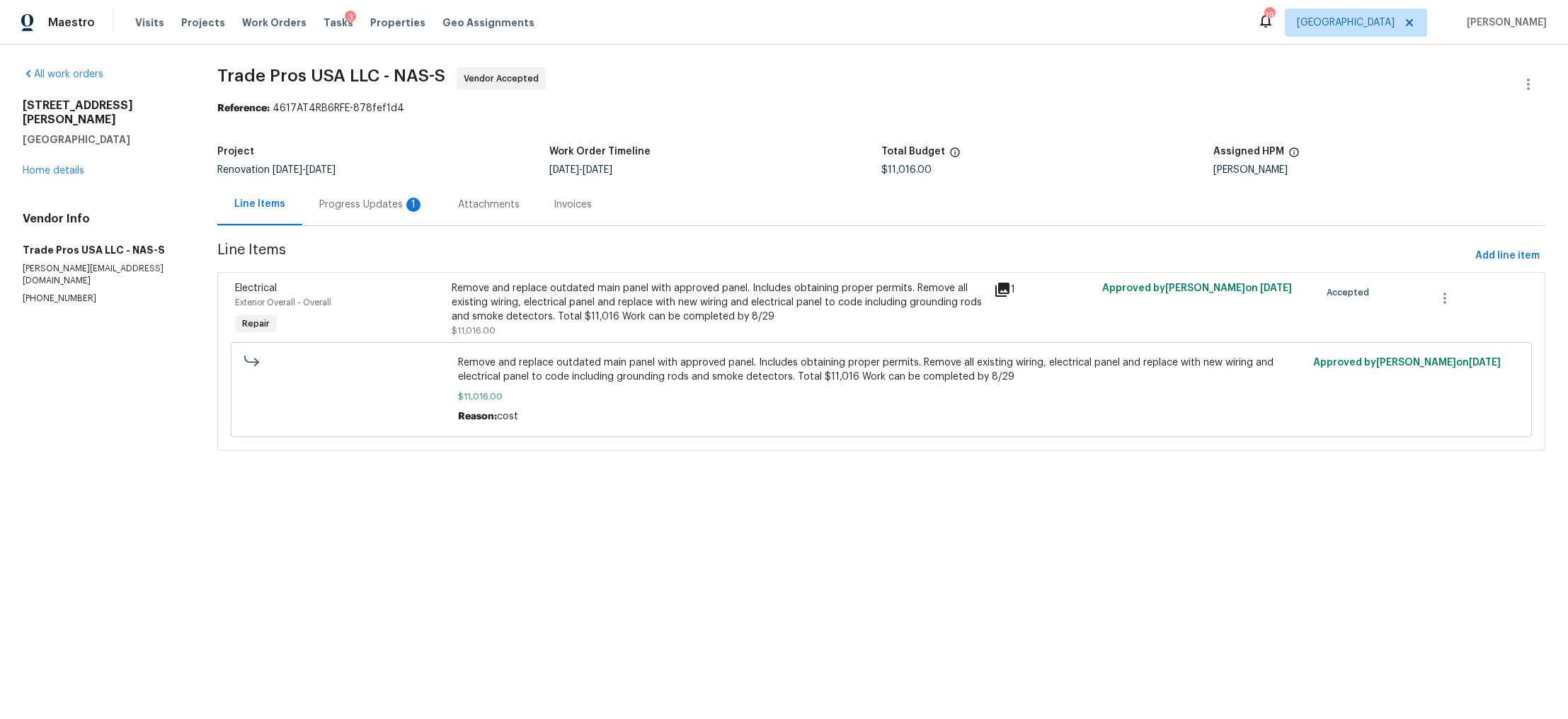
click at [365, 204] on div "Progress Updates 1" at bounding box center [372, 204] width 105 height 14
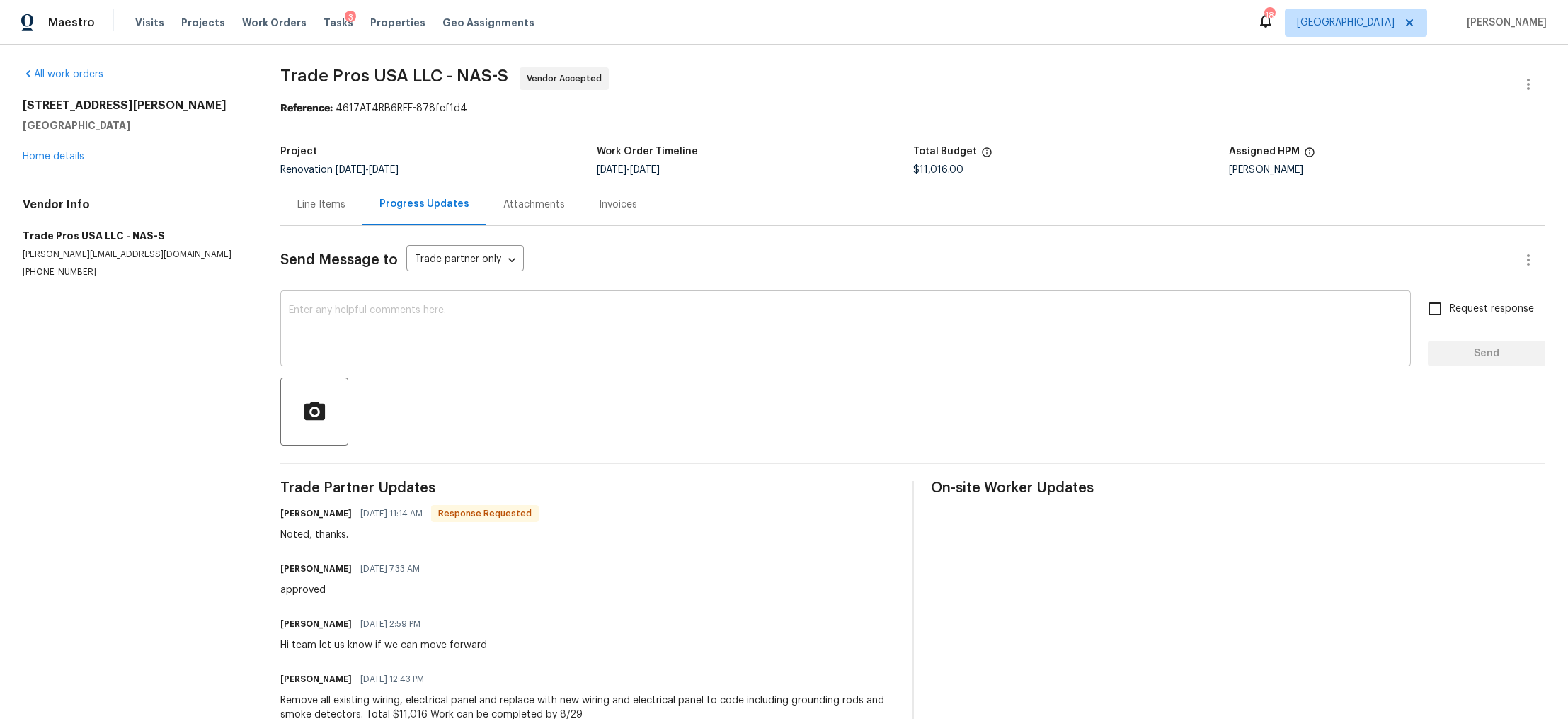
click at [440, 335] on textarea at bounding box center [845, 330] width 1113 height 50
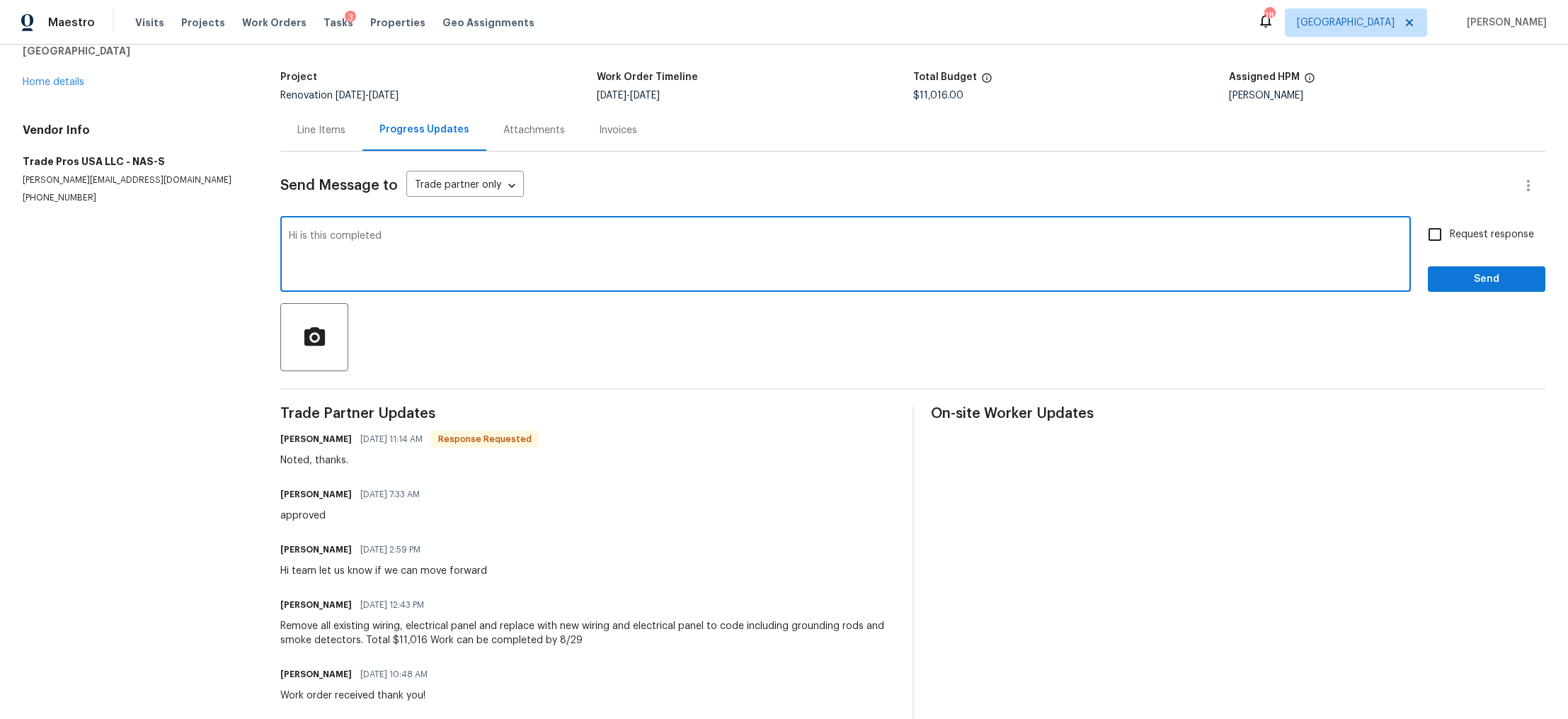
scroll to position [101, 0]
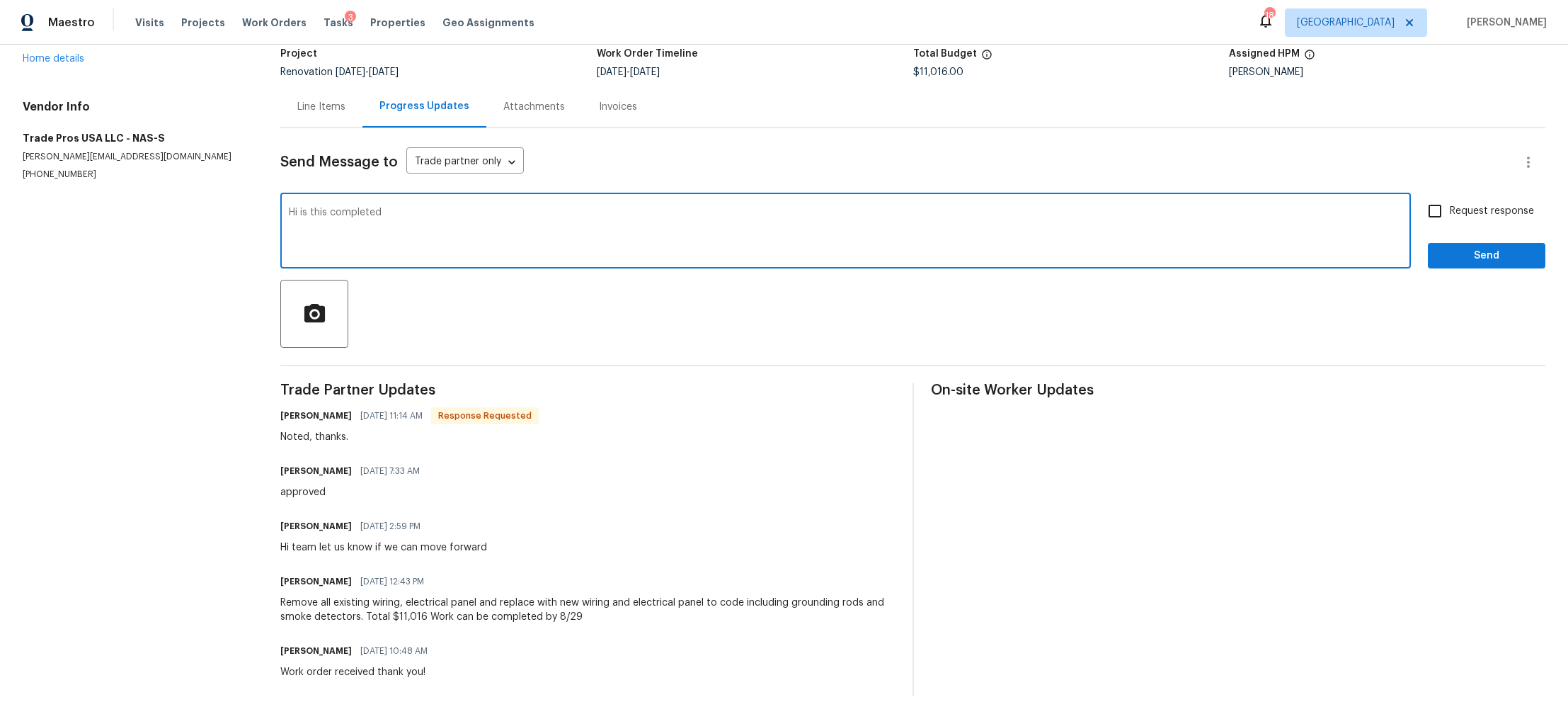
click at [607, 199] on div "Hi is this completed x ​" at bounding box center [845, 232] width 1131 height 72
drag, startPoint x: 390, startPoint y: 209, endPoint x: 302, endPoint y: 208, distance: 88.0
click at [302, 208] on textarea "Hi is this completed" at bounding box center [845, 232] width 1113 height 50
type textarea "Hi please ensure to upload complete pics of the work, including pics of all out…"
click at [1427, 201] on input "Request response" at bounding box center [1435, 211] width 29 height 29
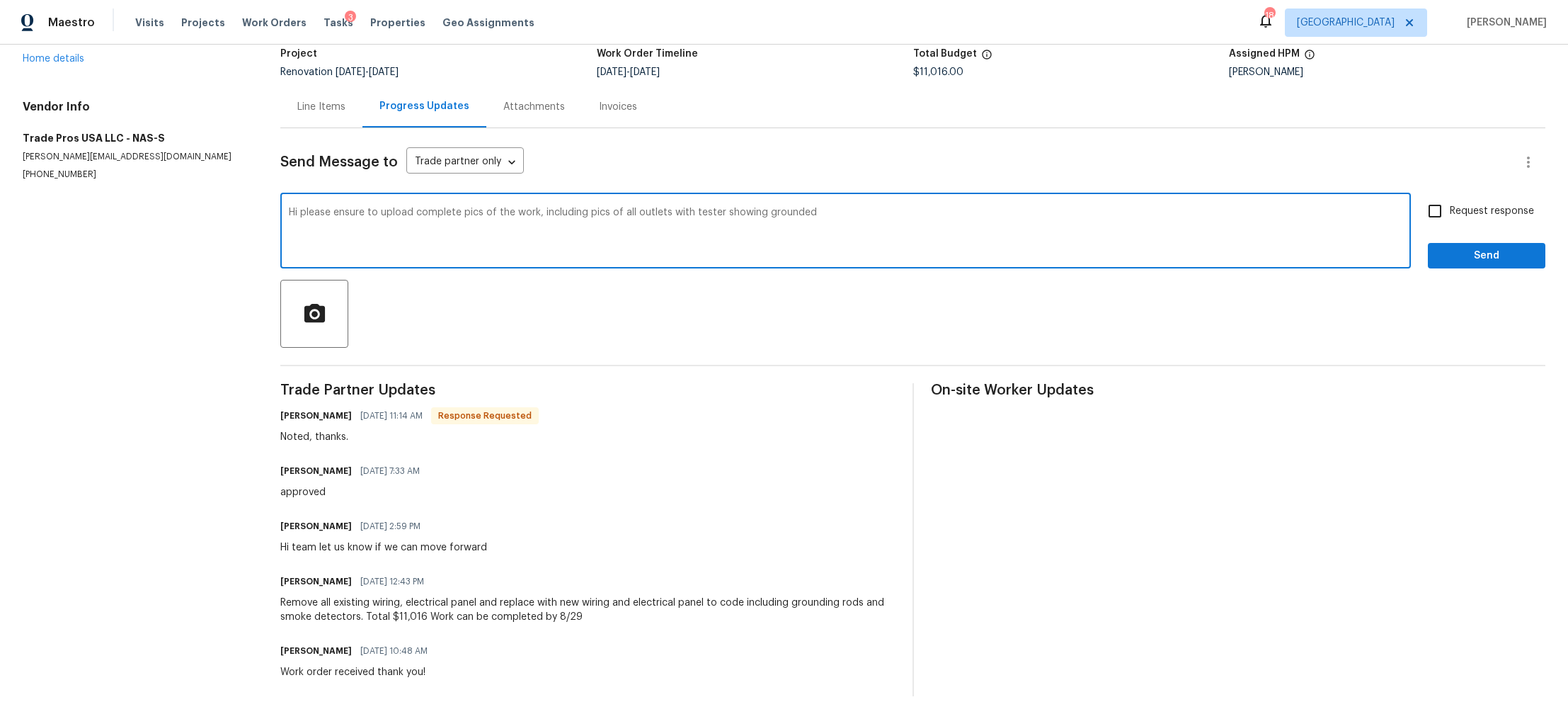
checkbox input "true"
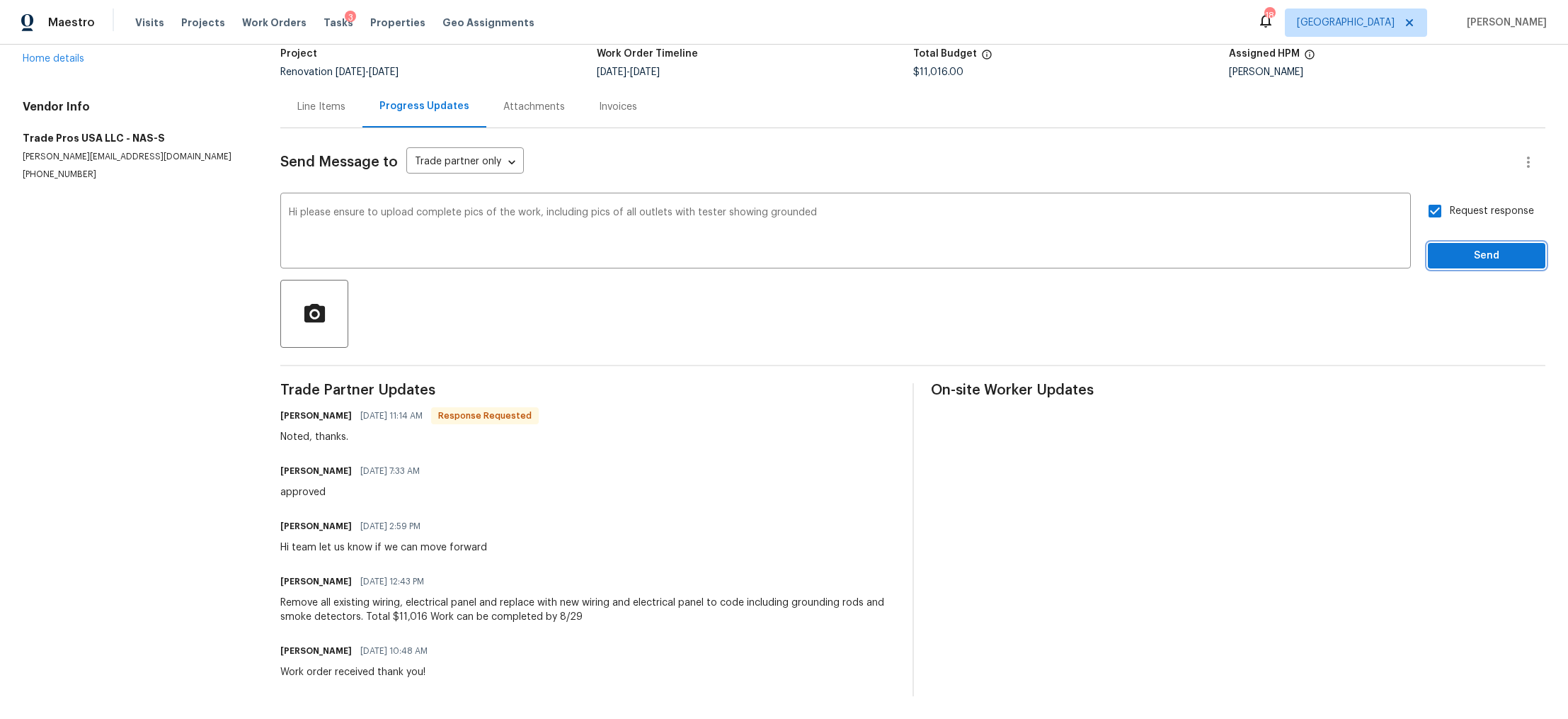
click at [1440, 247] on span "Send" at bounding box center [1487, 256] width 95 height 18
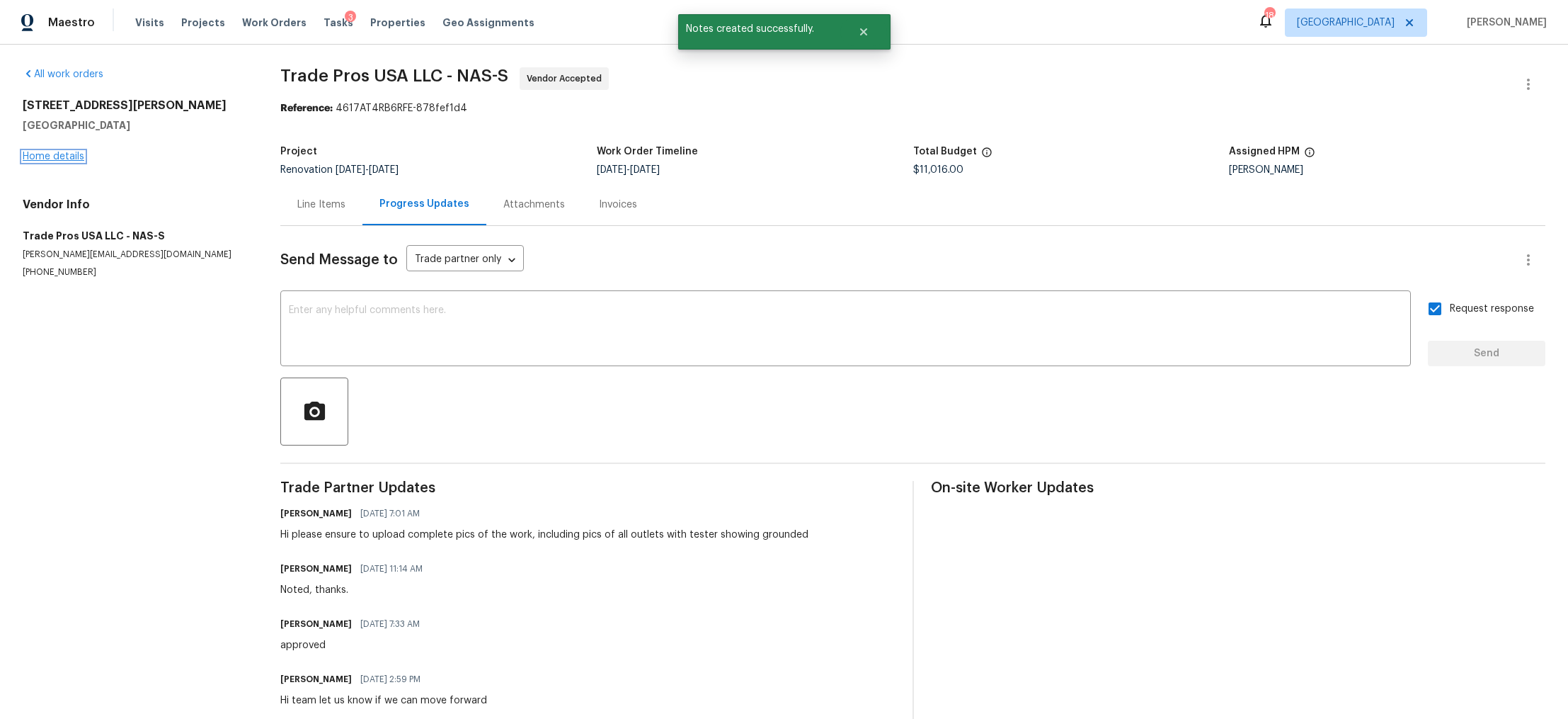
click at [34, 155] on link "Home details" at bounding box center [53, 156] width 61 height 10
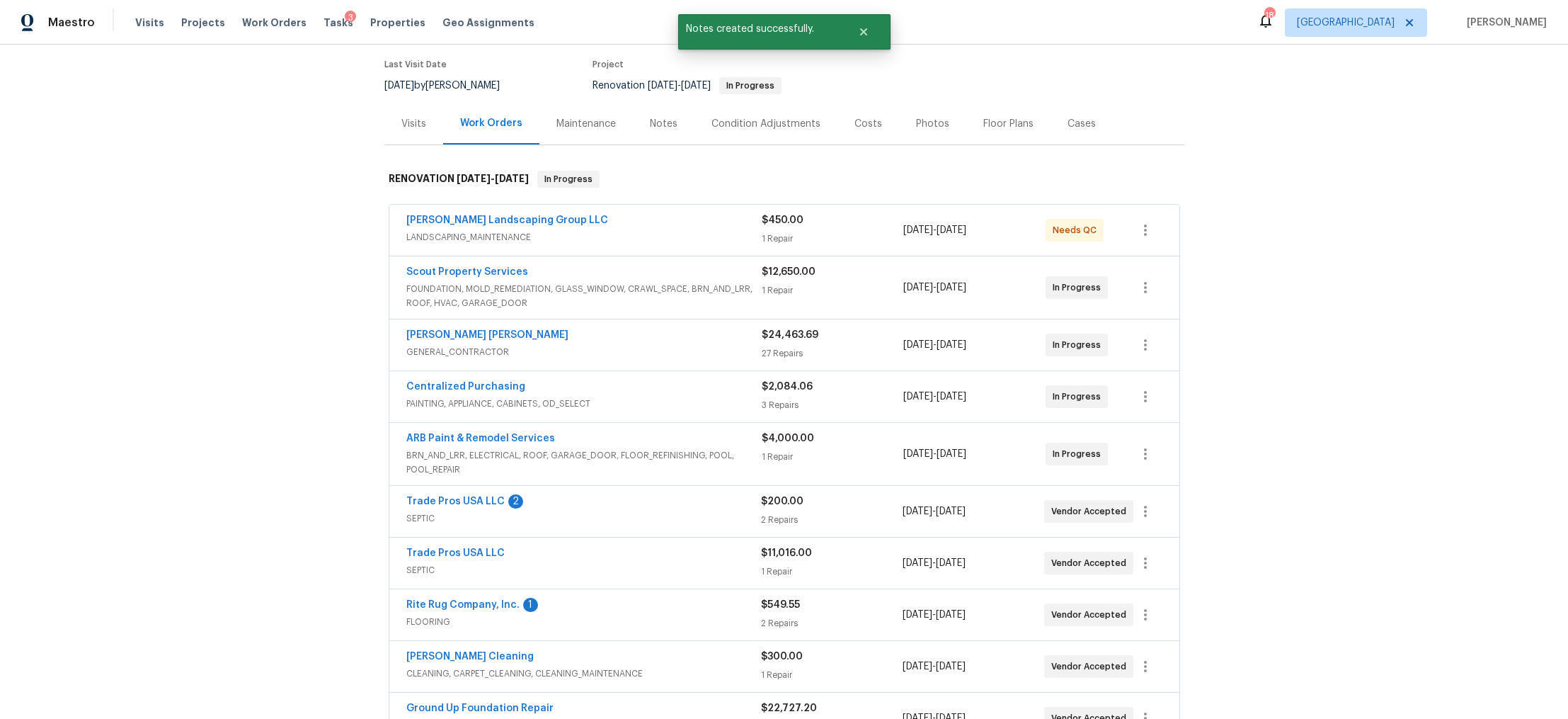
scroll to position [133, 0]
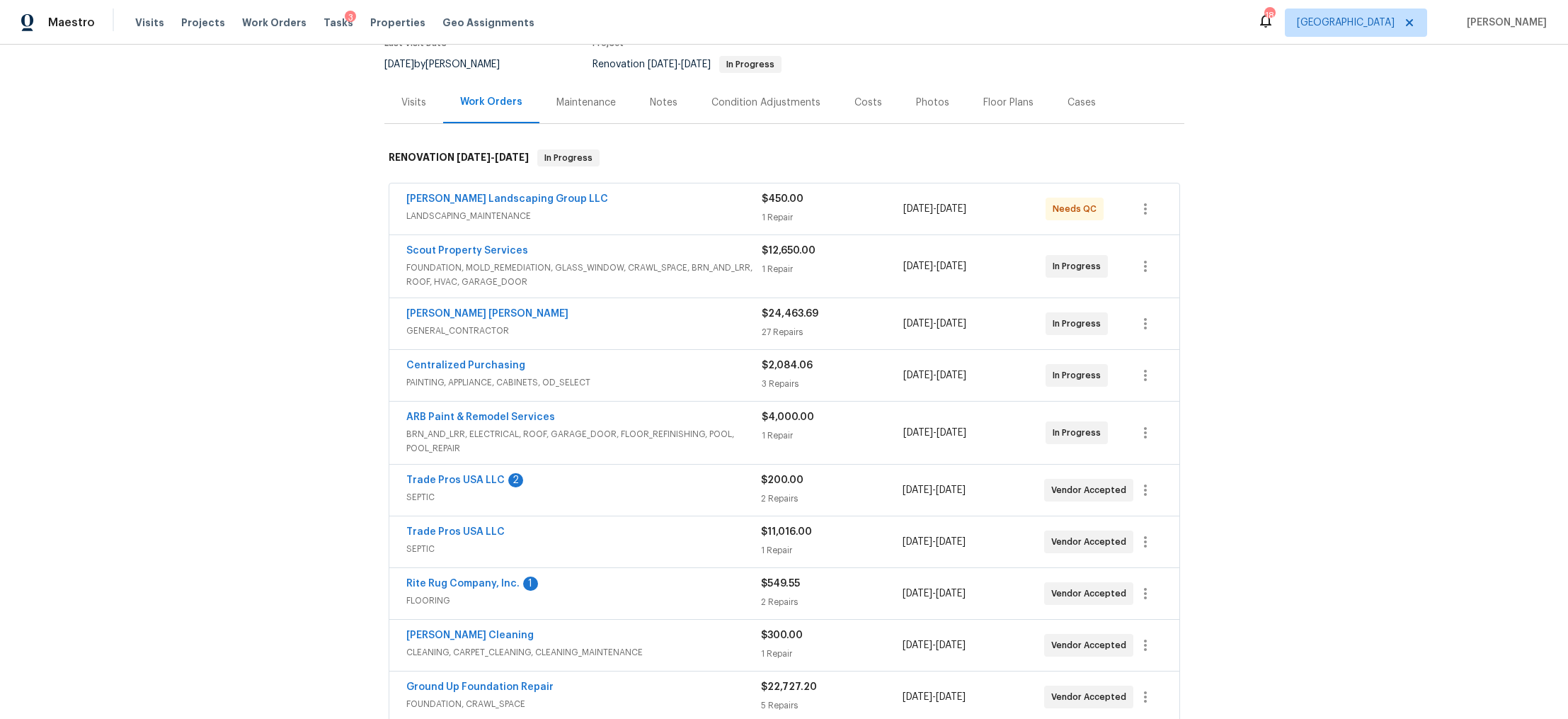
click at [862, 92] on div "Costs" at bounding box center [868, 102] width 61 height 42
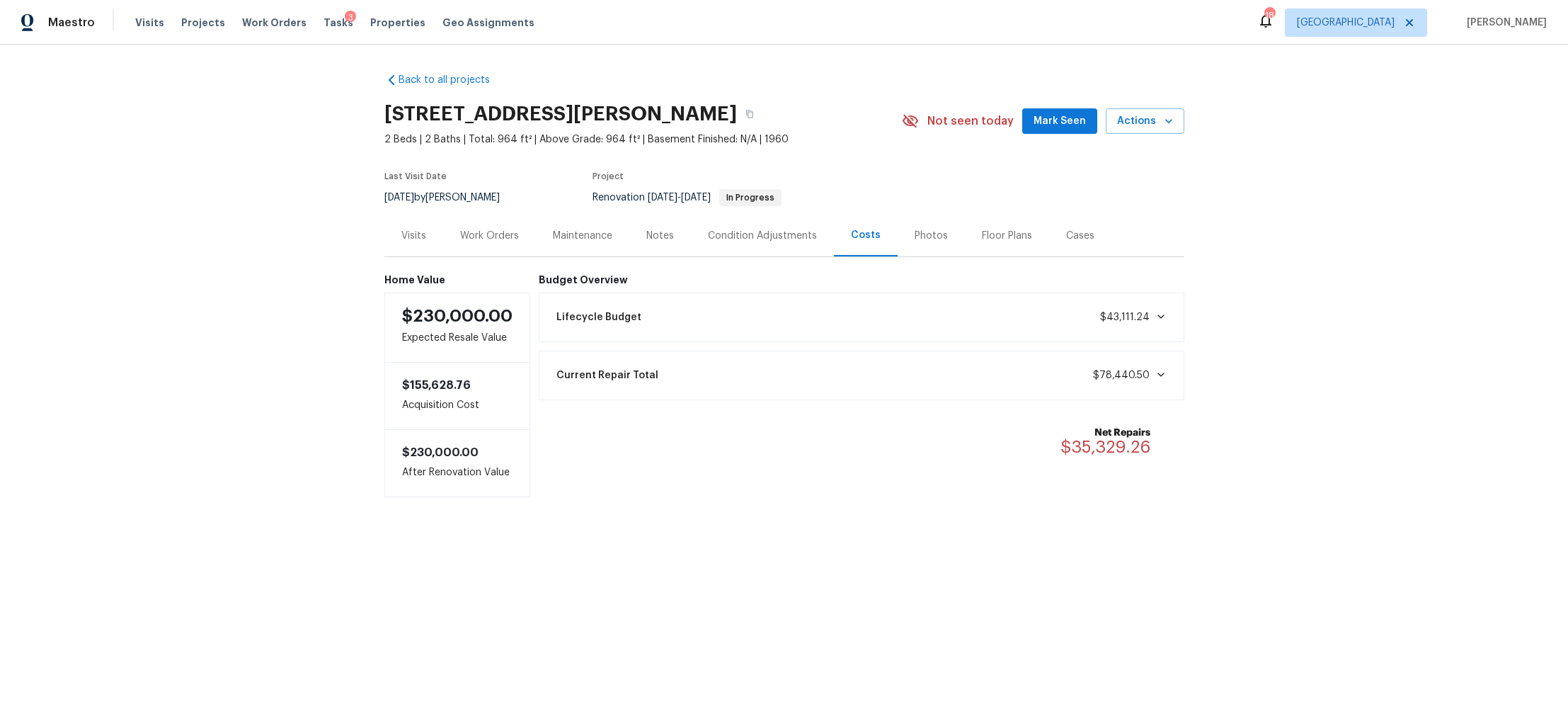
click at [478, 229] on div "Work Orders" at bounding box center [490, 236] width 59 height 14
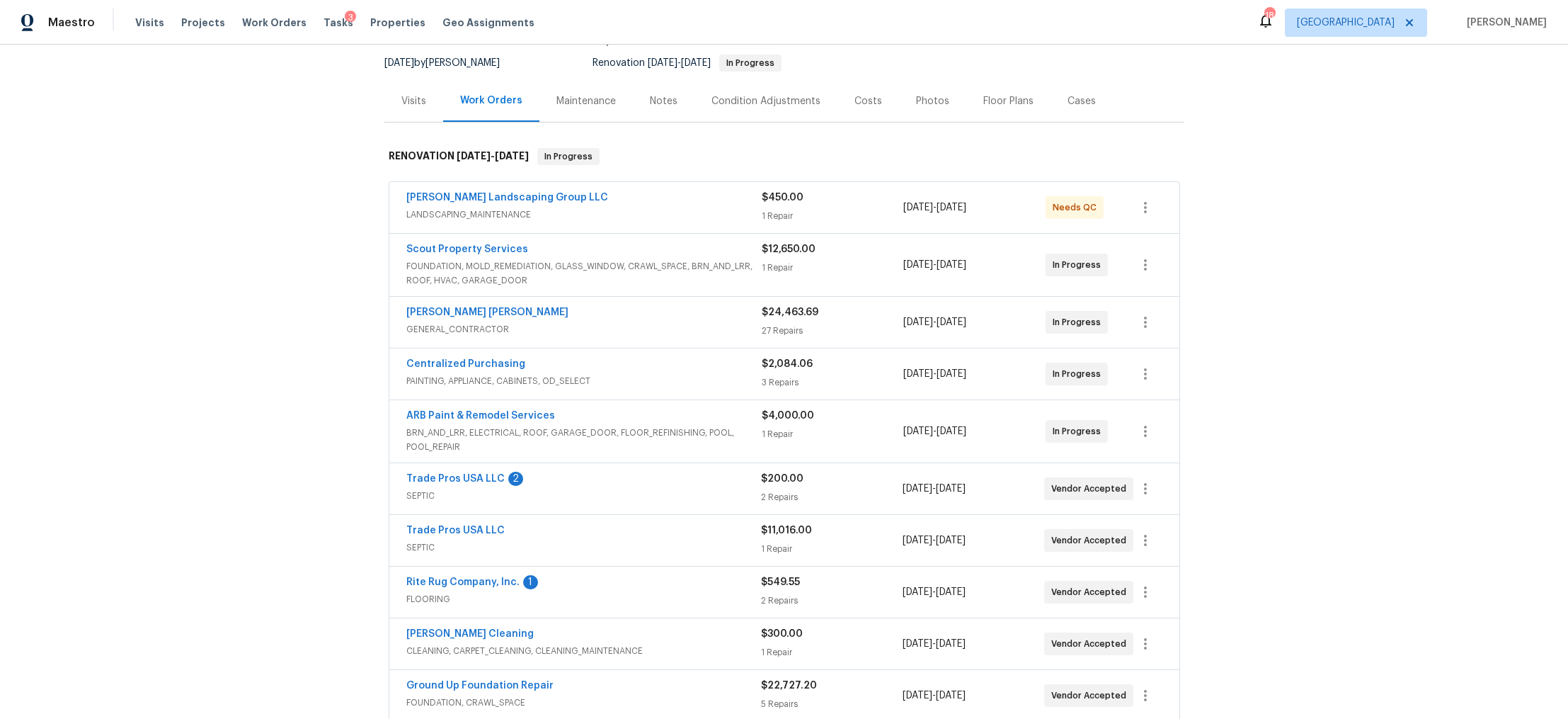
scroll to position [136, 0]
click at [854, 92] on div "Costs" at bounding box center [868, 99] width 28 height 14
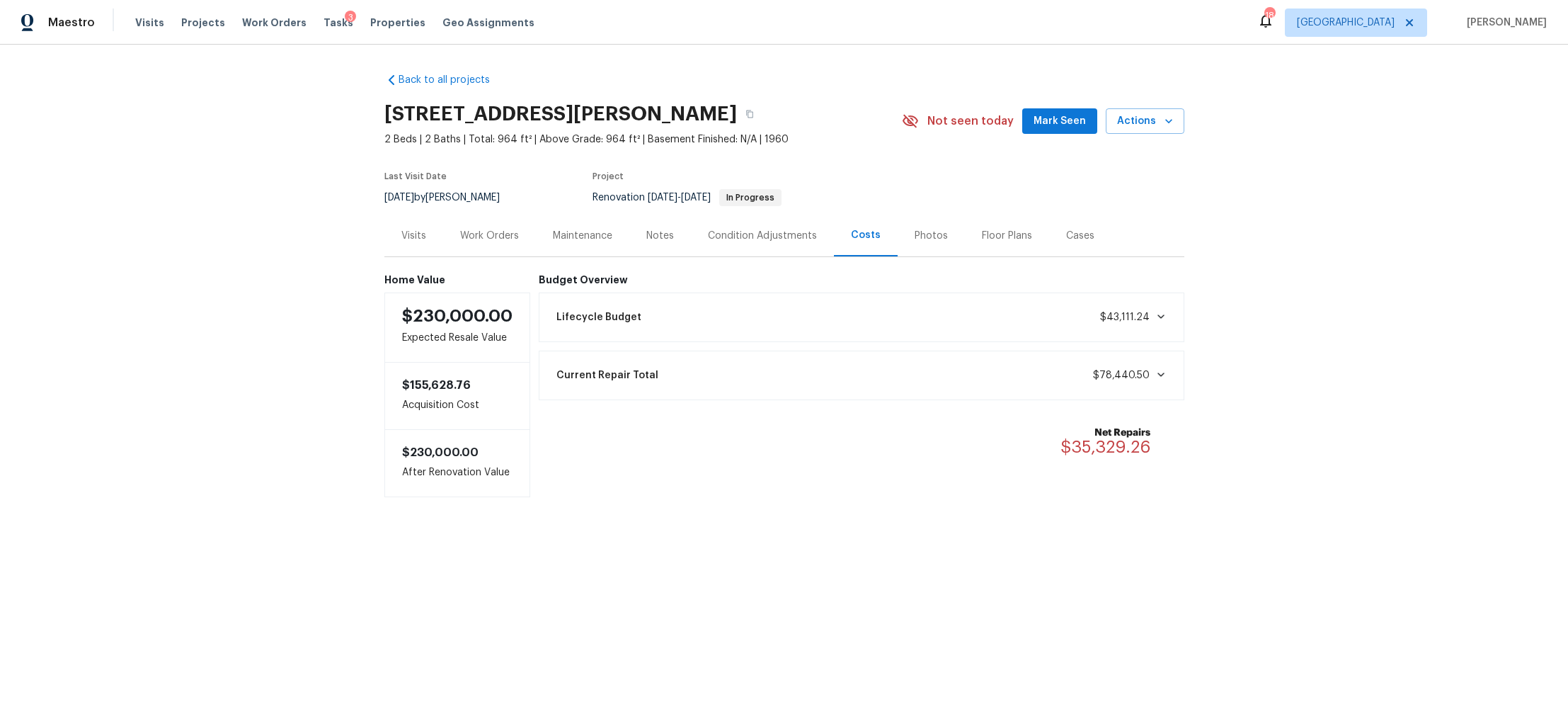
click at [492, 240] on div "Work Orders" at bounding box center [490, 236] width 59 height 14
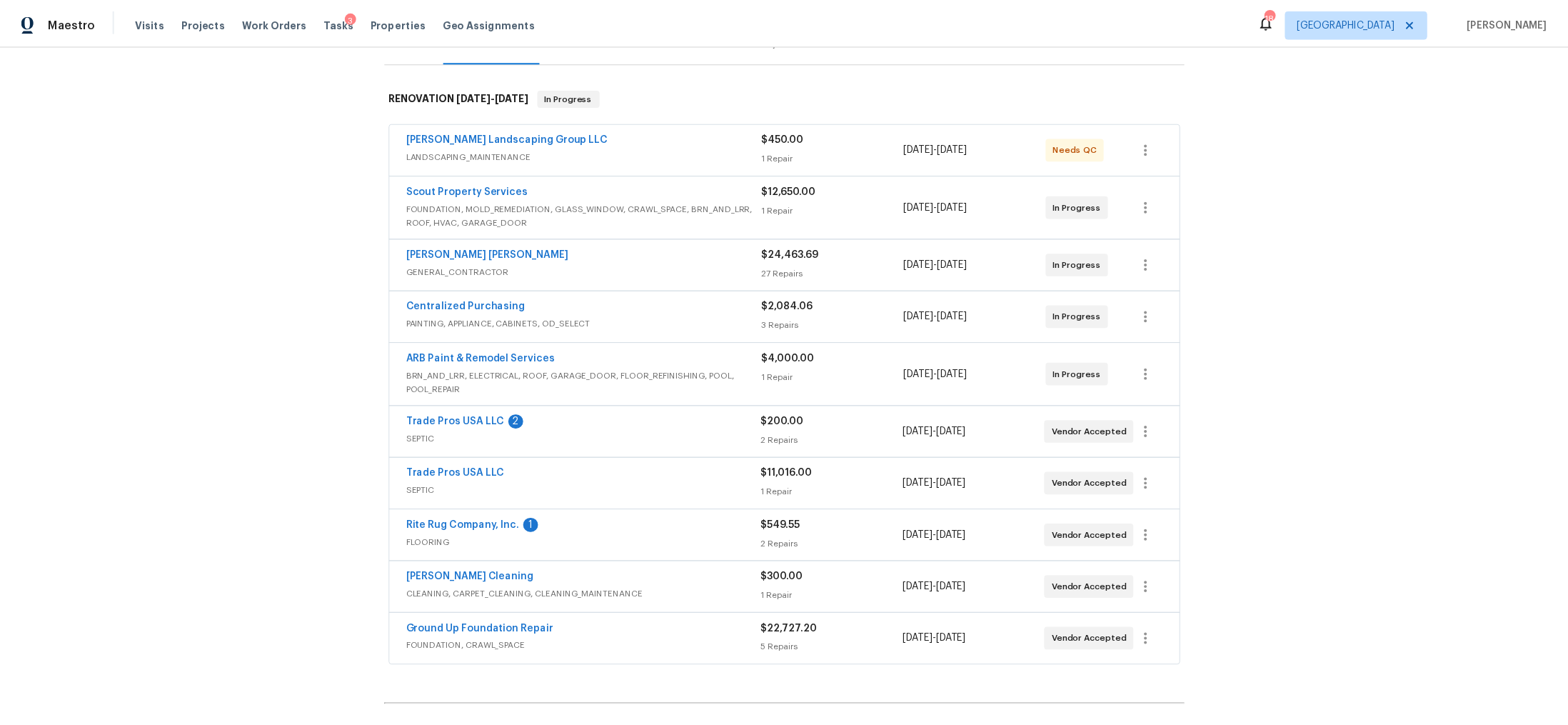
scroll to position [200, 0]
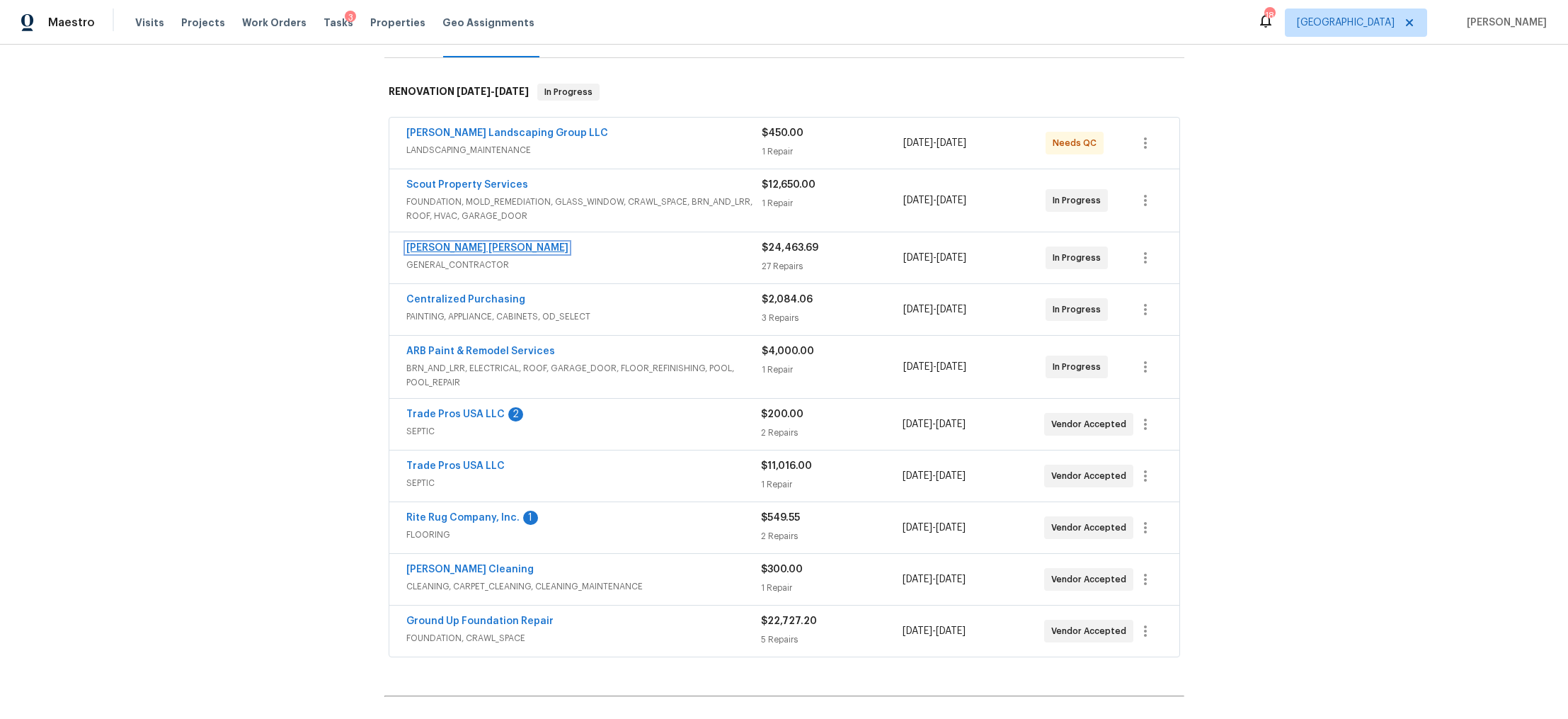
click at [494, 251] on link "[PERSON_NAME] [PERSON_NAME]" at bounding box center [487, 248] width 162 height 10
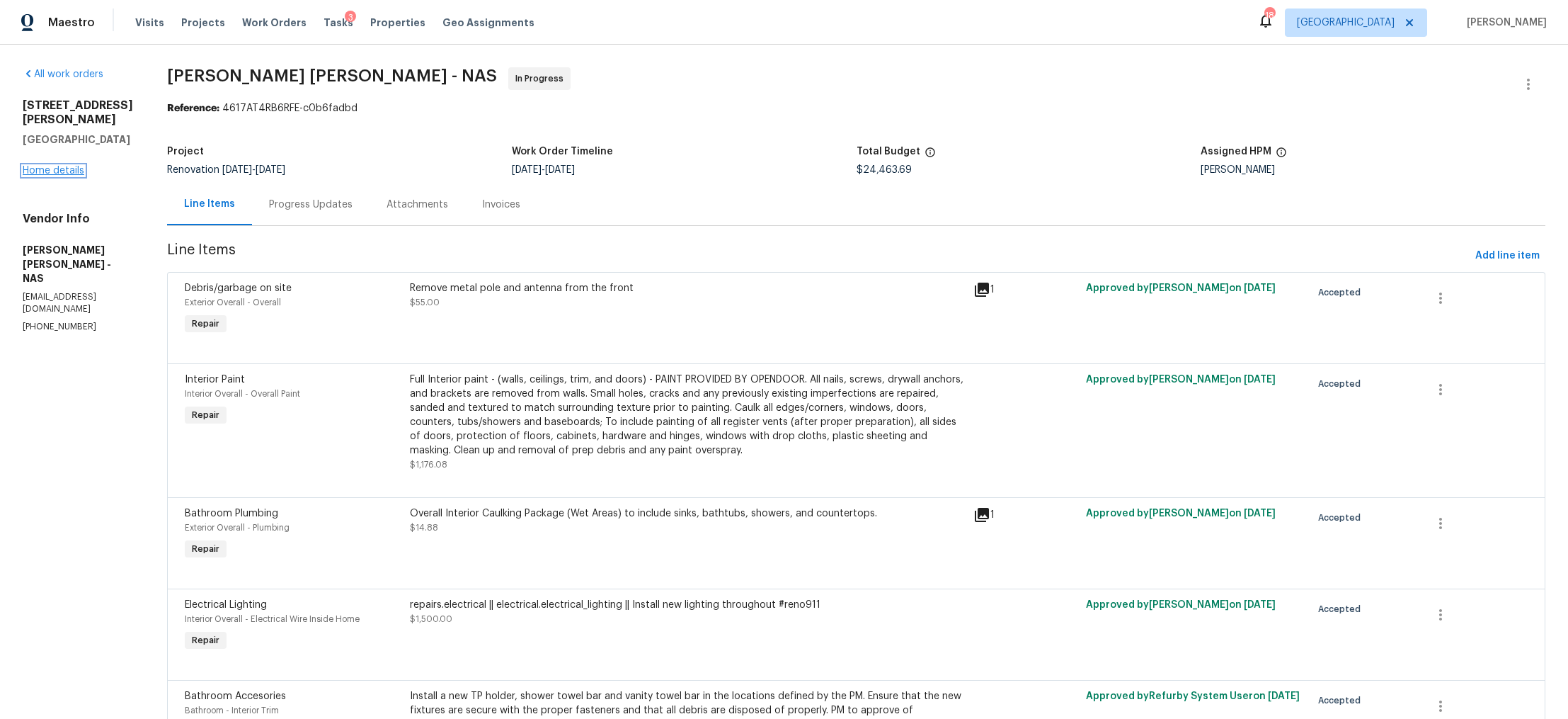
click at [56, 166] on link "Home details" at bounding box center [53, 171] width 61 height 10
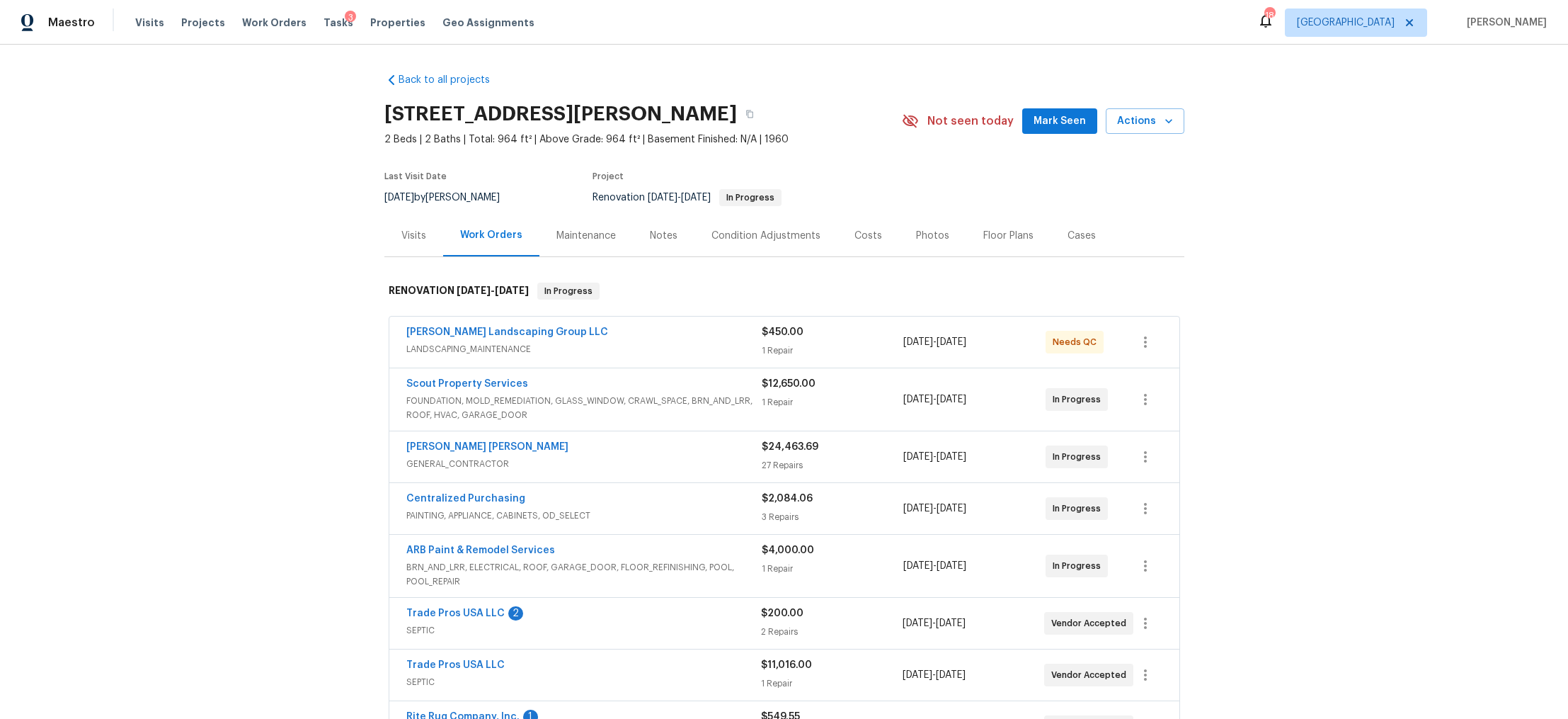
click at [389, 234] on div "Visits" at bounding box center [414, 235] width 59 height 42
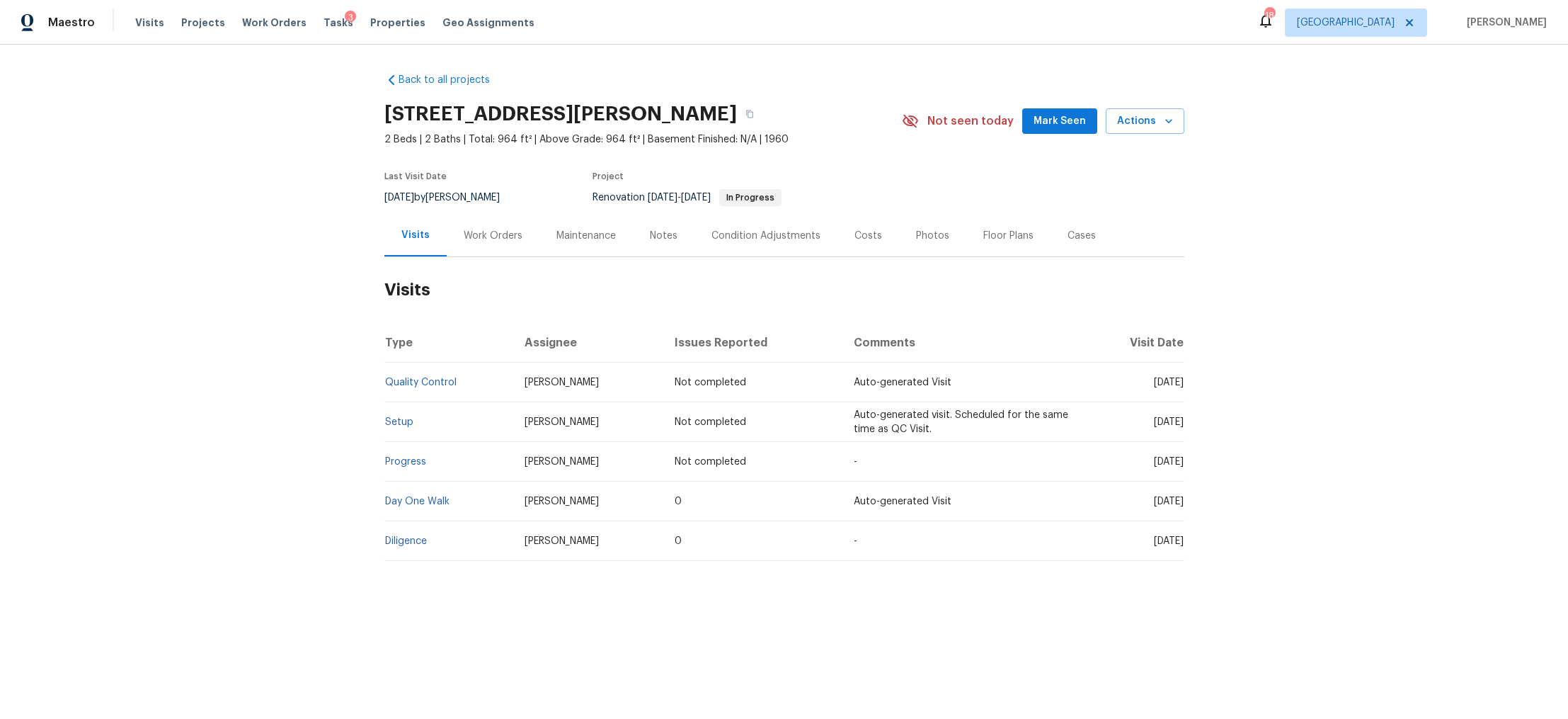
click at [650, 246] on div "Notes" at bounding box center [663, 235] width 61 height 42
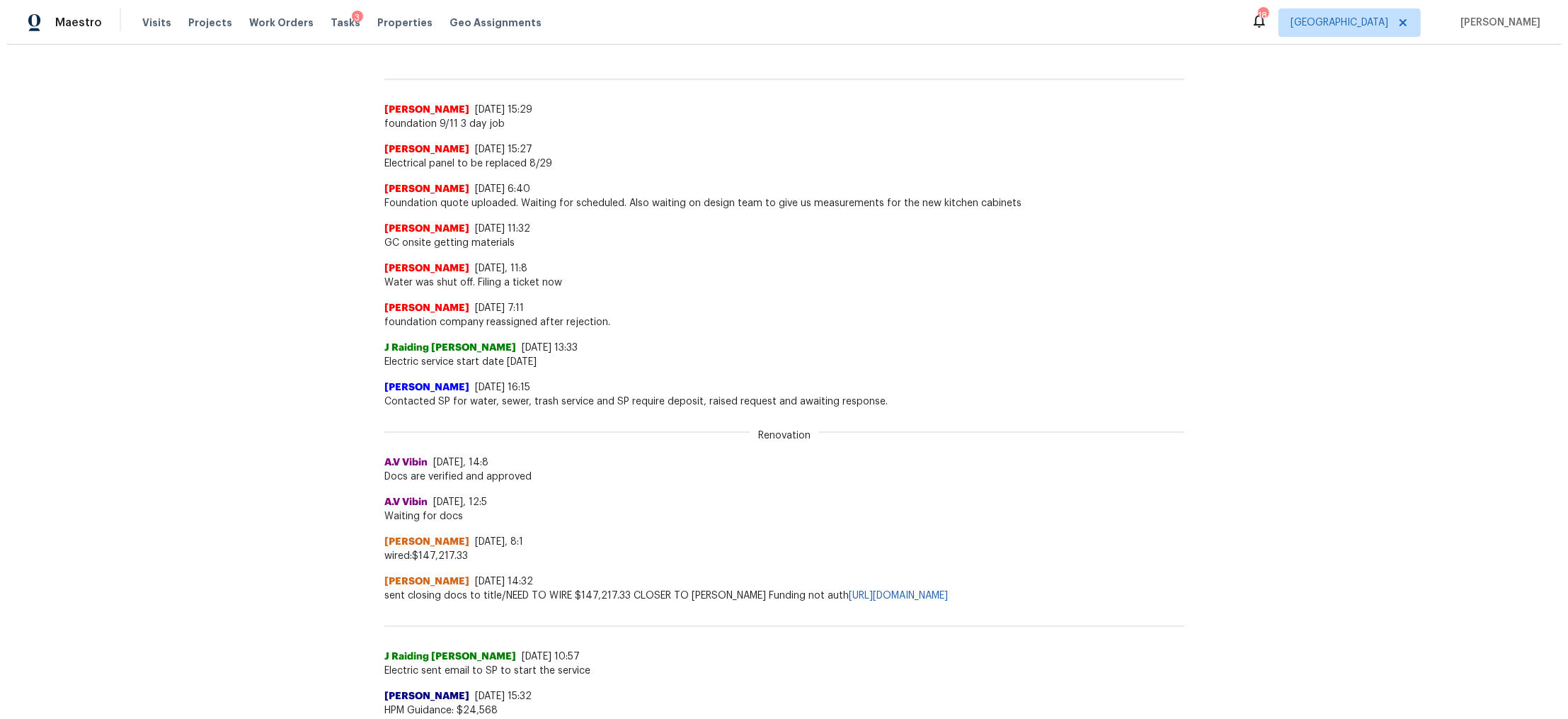
scroll to position [5, 0]
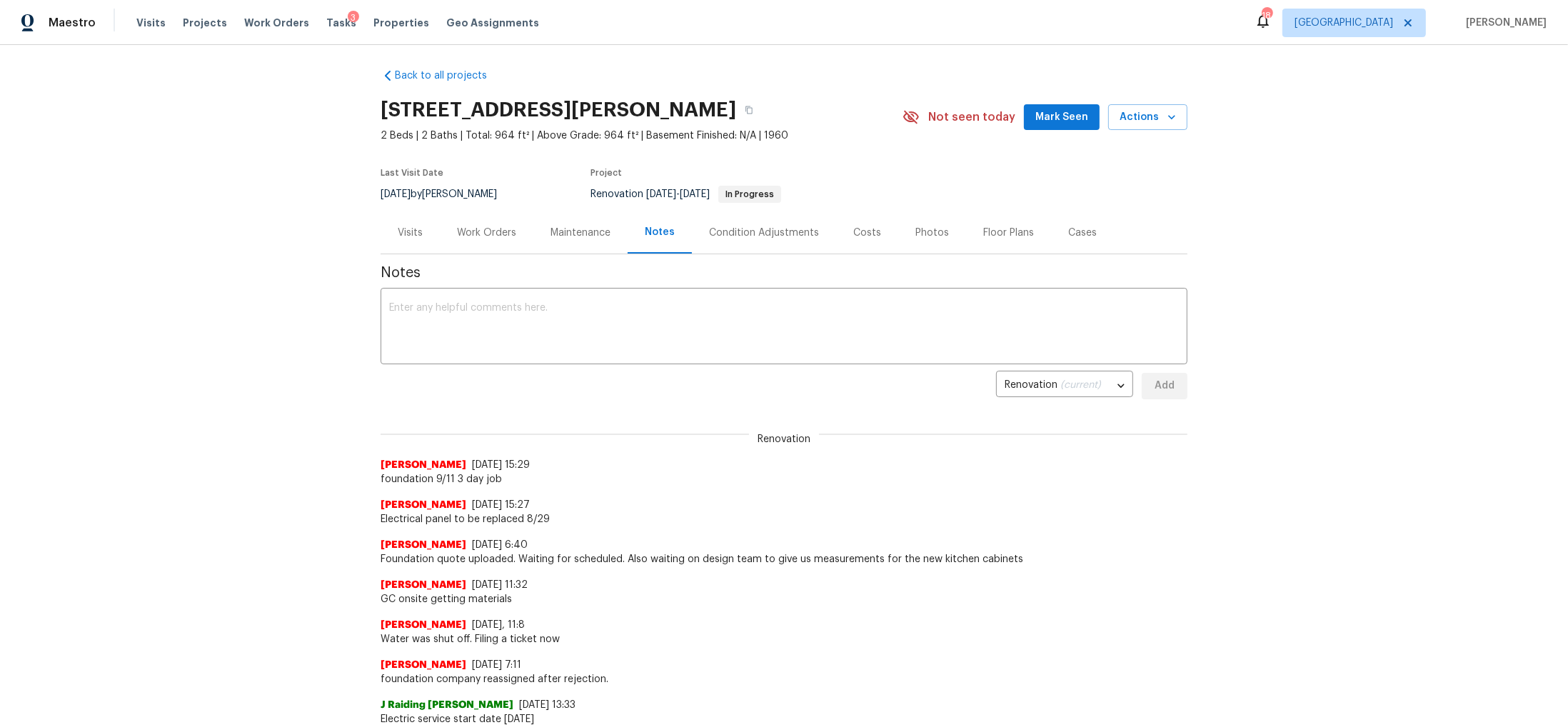
click at [481, 232] on div "Work Orders" at bounding box center [486, 233] width 59 height 14
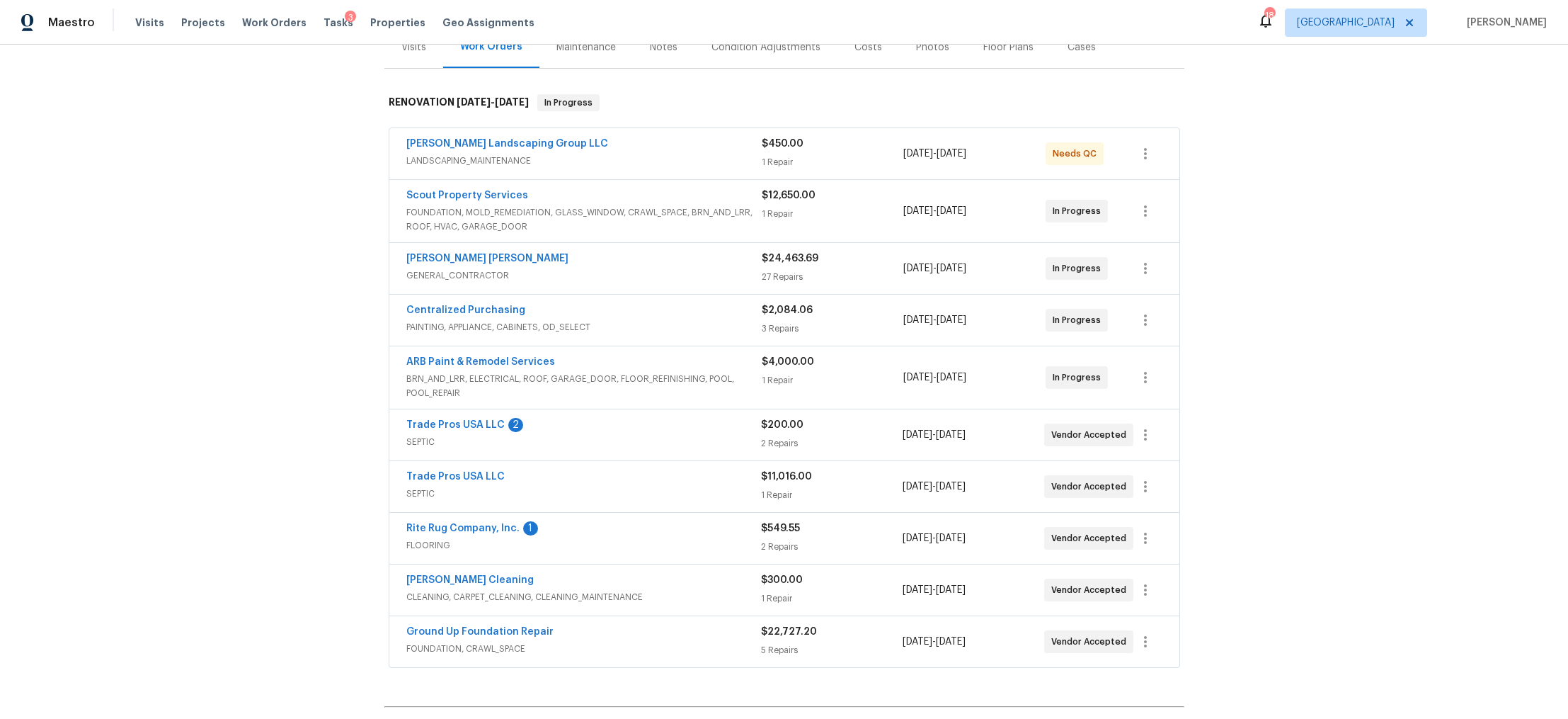
scroll to position [188, 0]
click at [500, 259] on link "[PERSON_NAME] [PERSON_NAME]" at bounding box center [487, 259] width 162 height 10
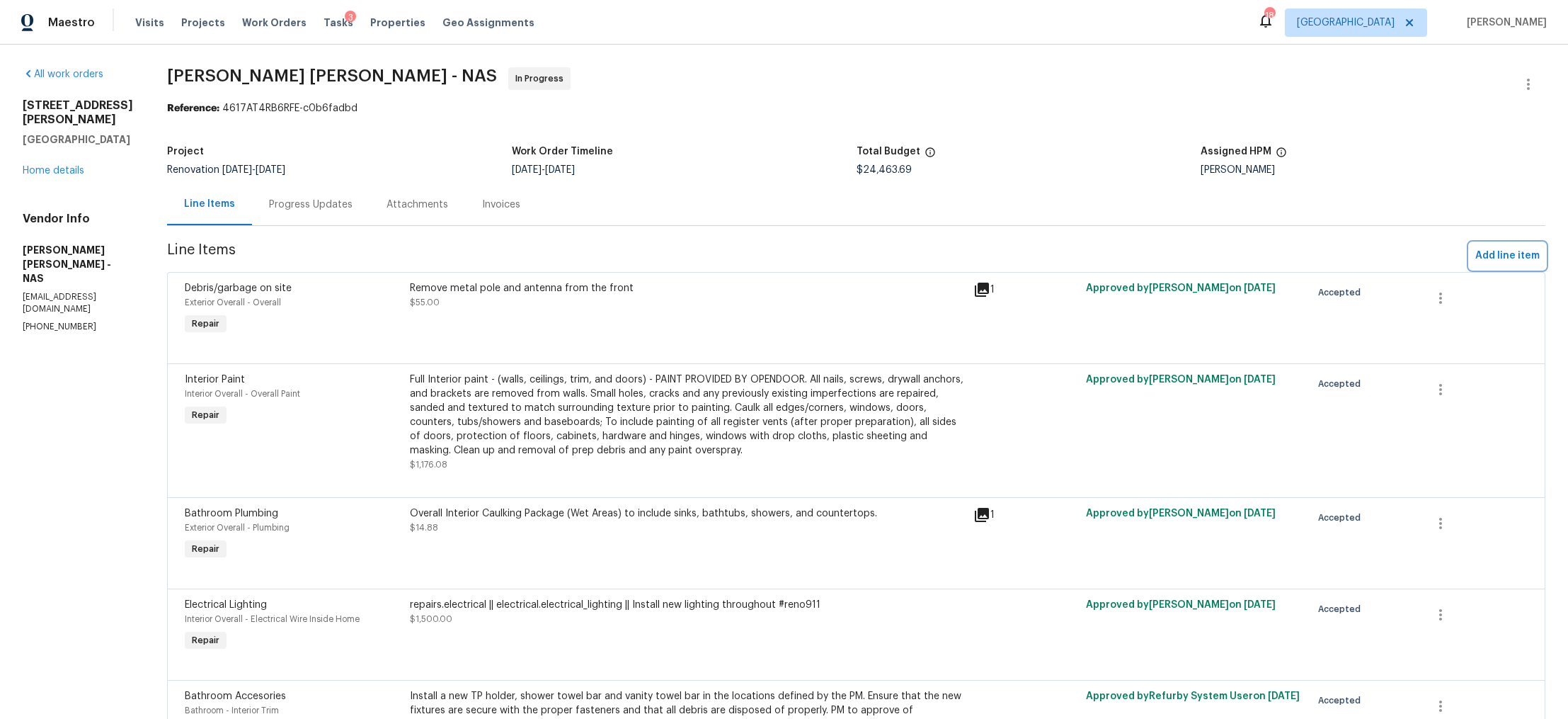
click at [1494, 258] on span "Add line item" at bounding box center [1508, 256] width 65 height 18
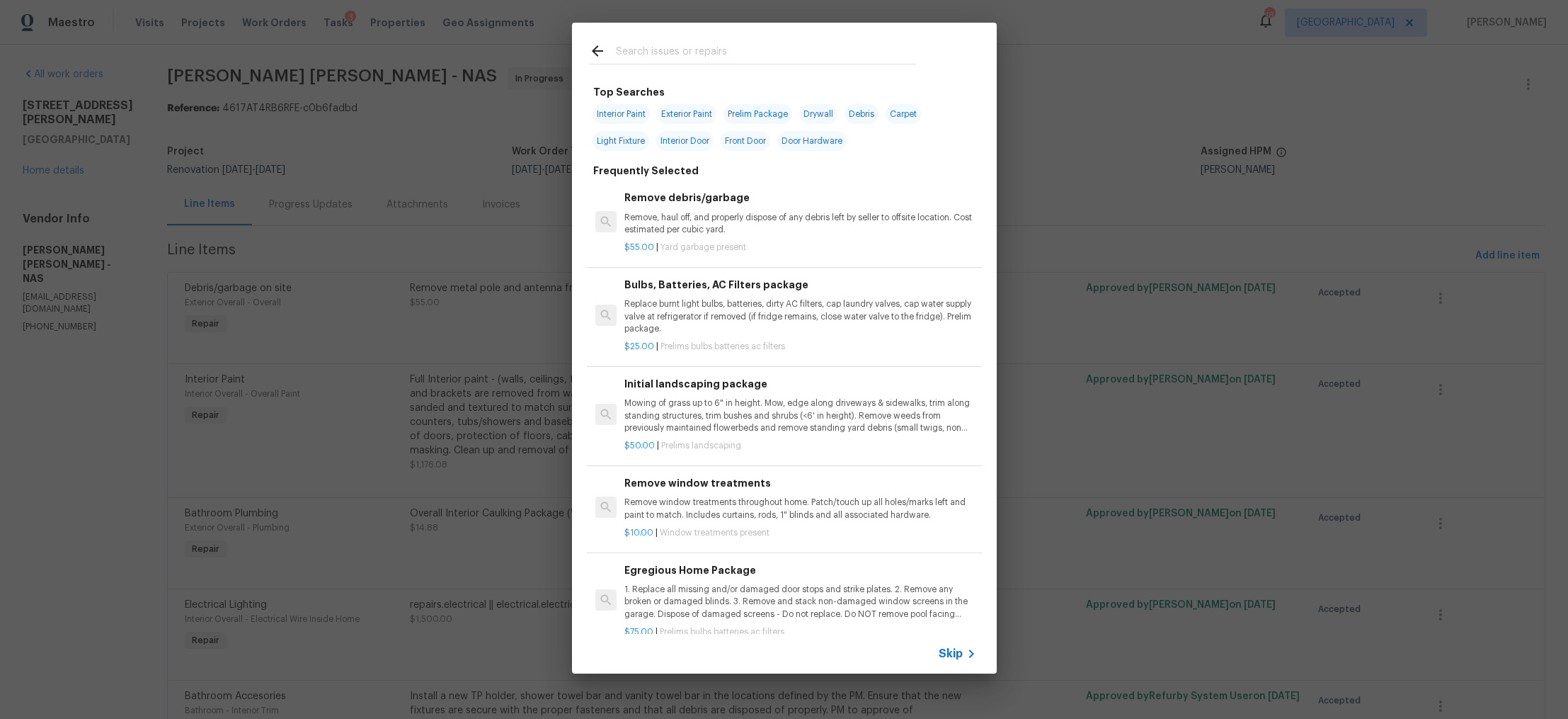
click at [965, 652] on icon at bounding box center [971, 654] width 17 height 17
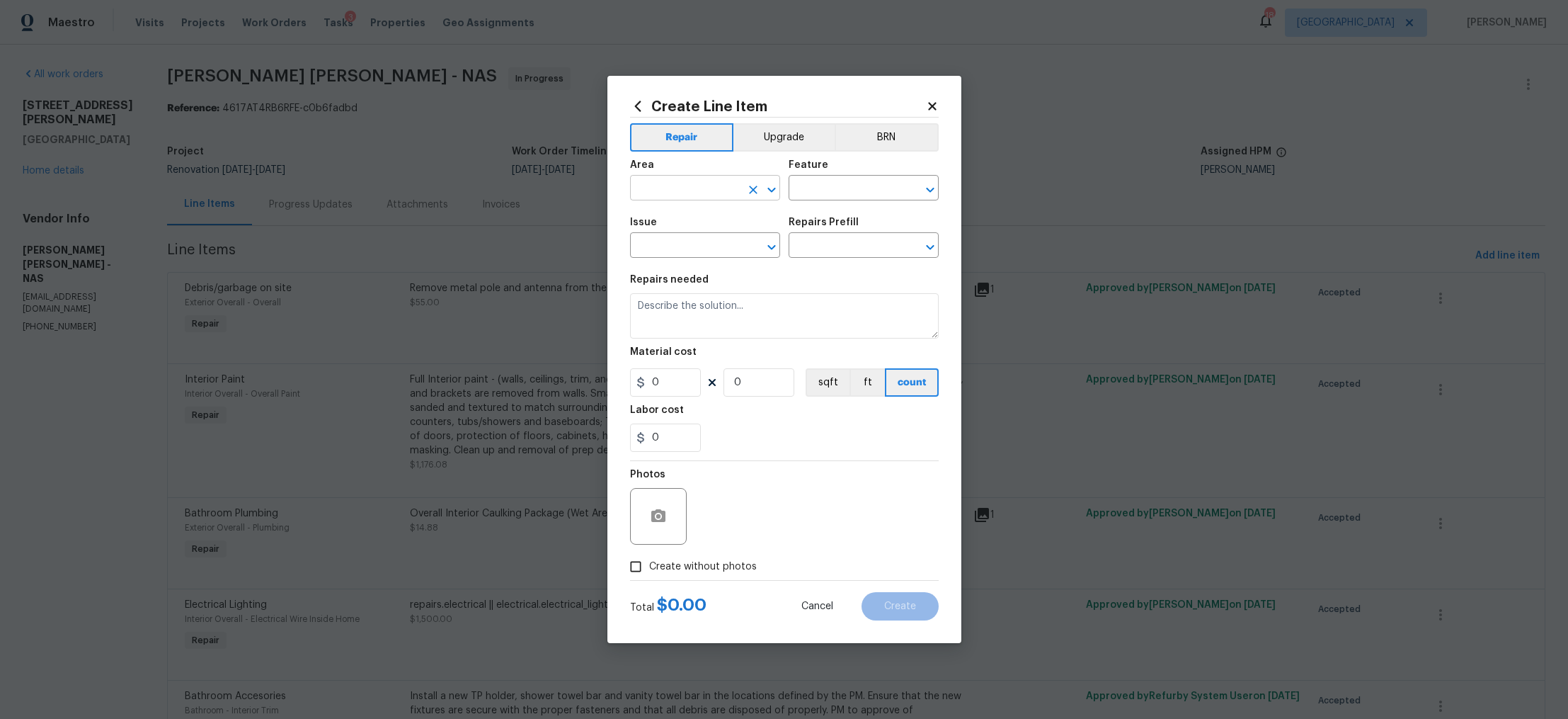
click at [701, 193] on input "text" at bounding box center [685, 189] width 110 height 22
click at [664, 223] on li "Kitchen" at bounding box center [705, 220] width 150 height 24
type input "Kitchen"
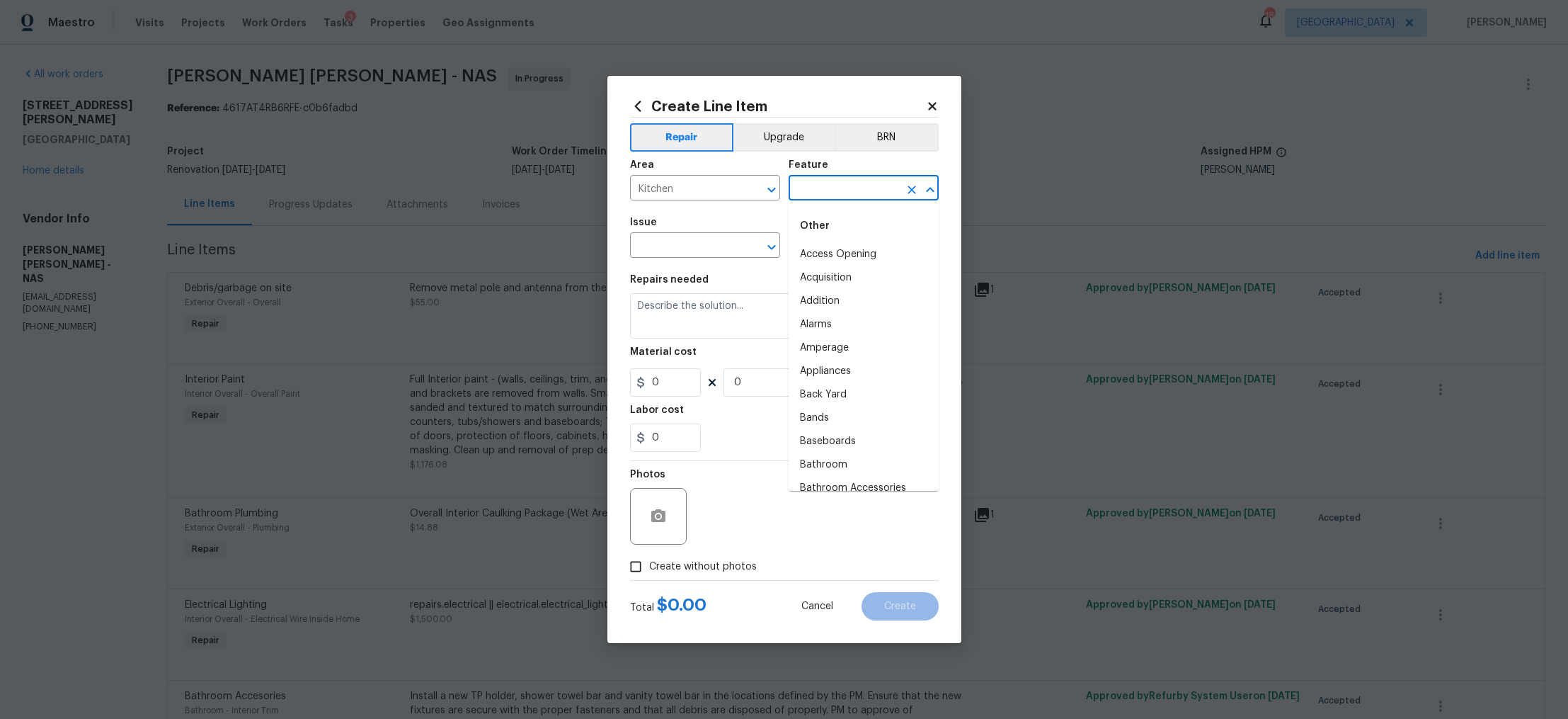
click at [870, 182] on input "text" at bounding box center [844, 189] width 110 height 22
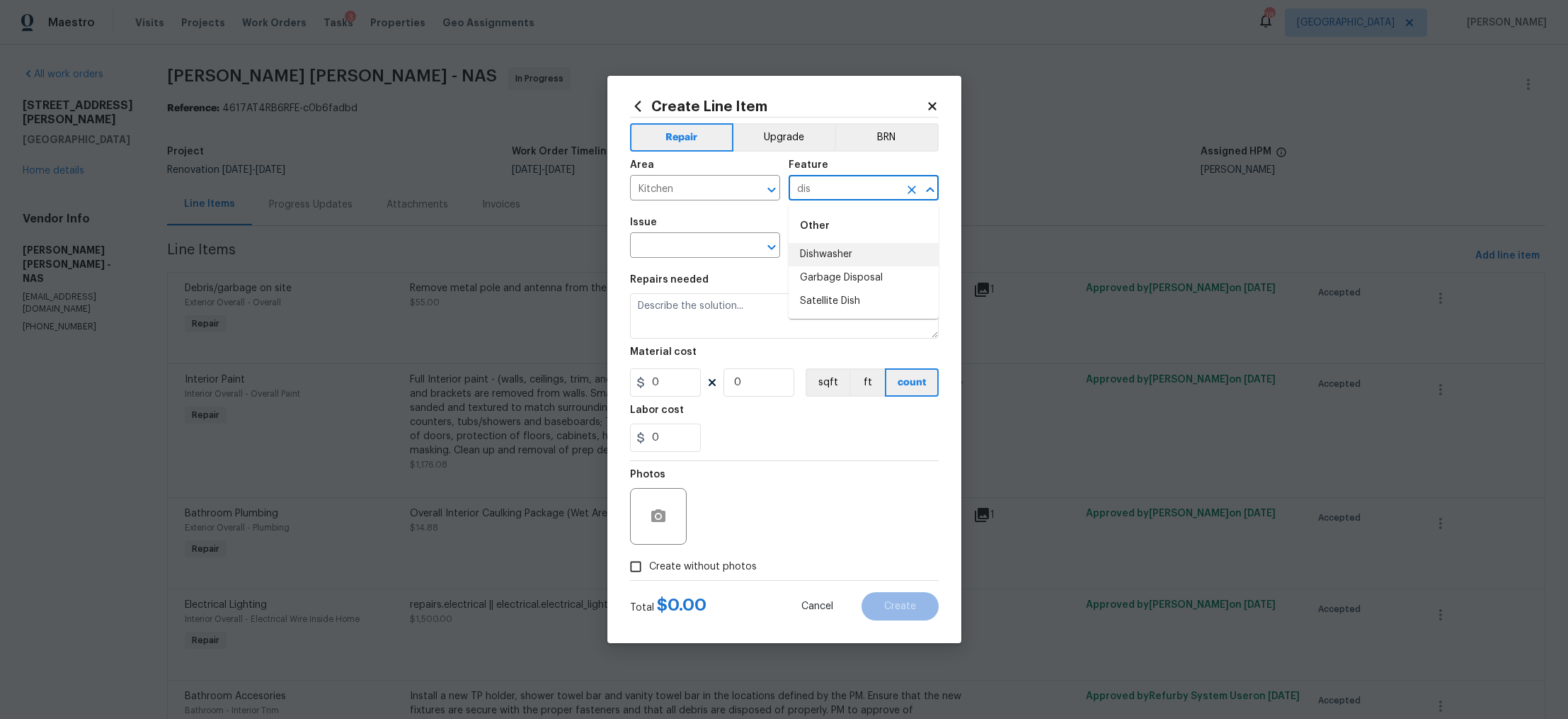
click at [822, 248] on li "Dishwasher" at bounding box center [864, 254] width 150 height 24
type input "Dishwasher"
click at [696, 241] on input "text" at bounding box center [685, 246] width 110 height 22
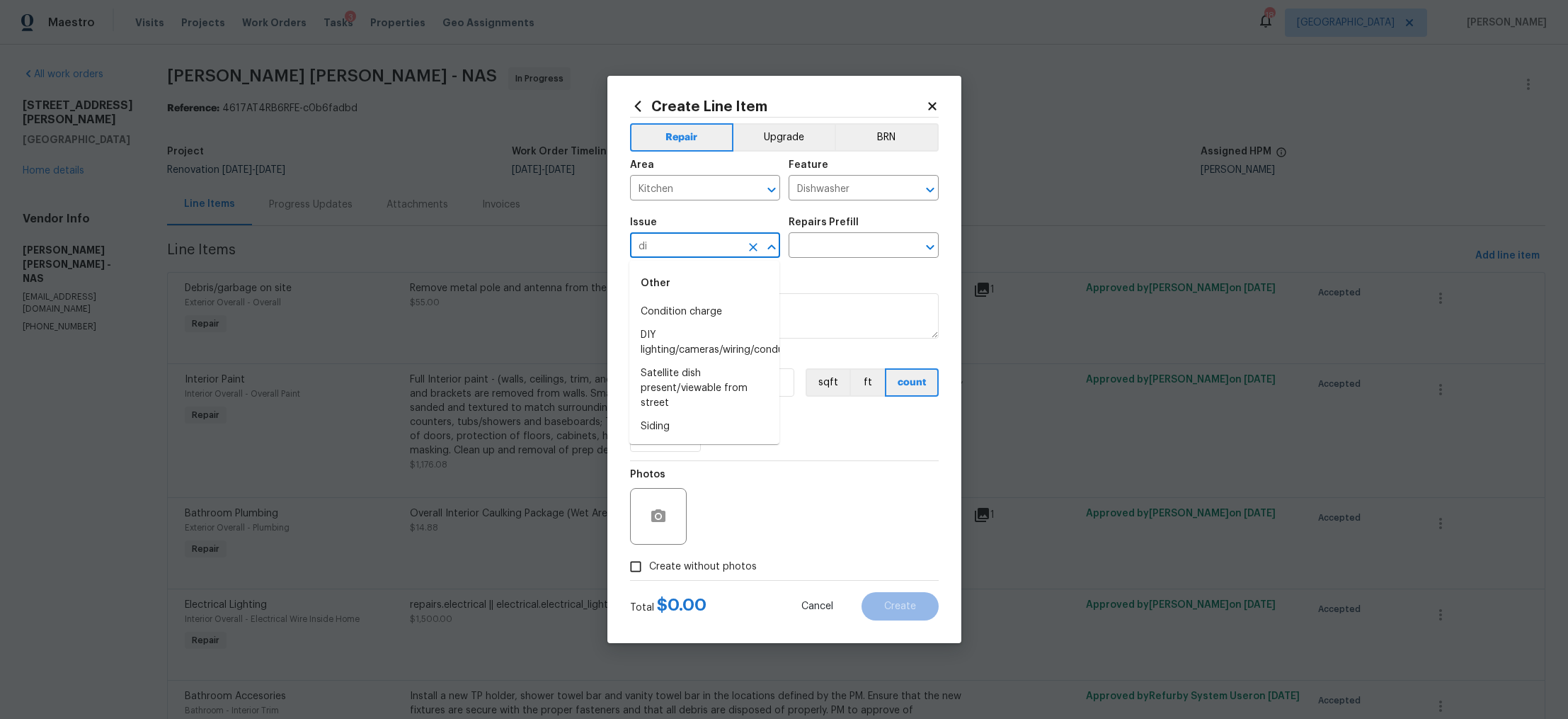
type input "d"
click at [690, 307] on li "Appliance Install" at bounding box center [705, 312] width 150 height 24
type input "Appliance Install"
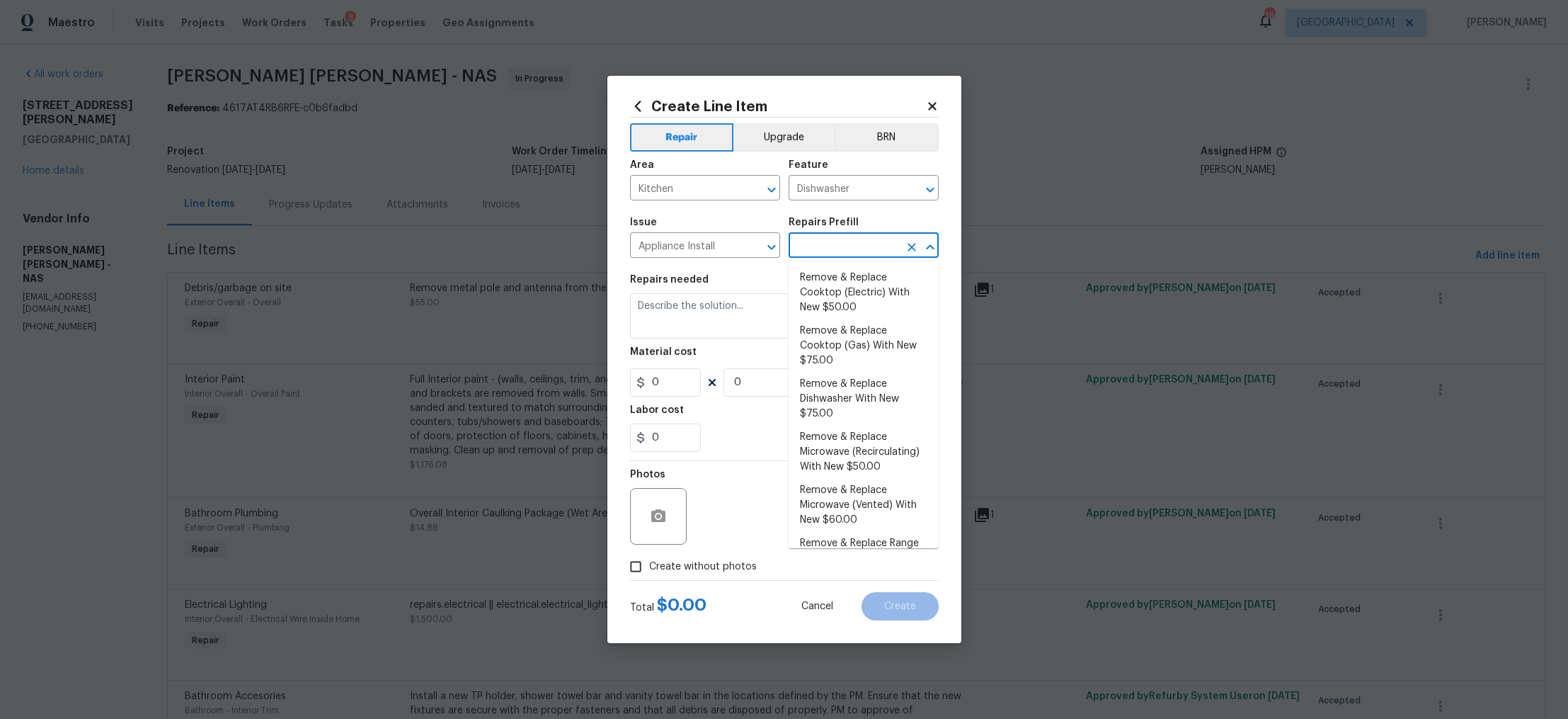
click at [832, 245] on input "text" at bounding box center [844, 246] width 110 height 22
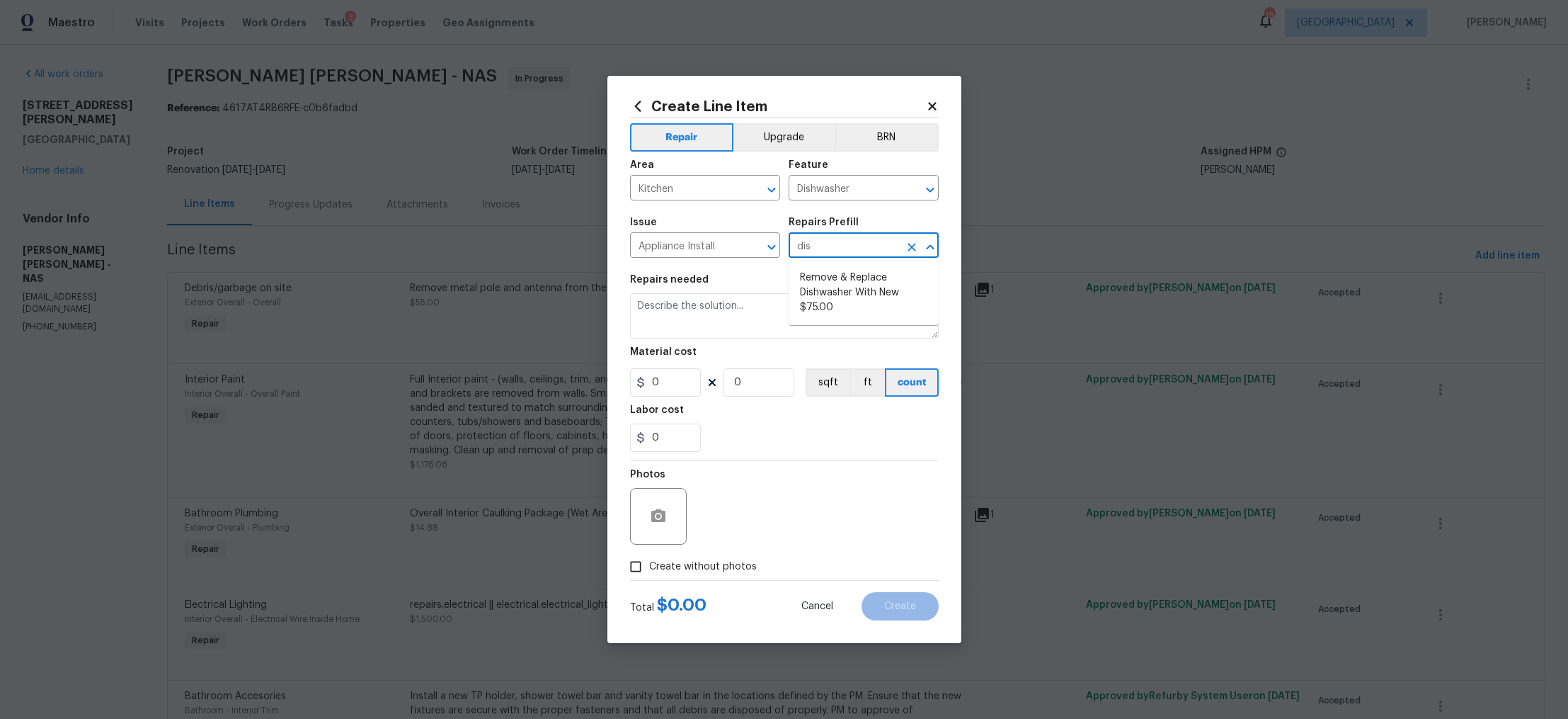
type input "dish"
click at [827, 284] on li "Remove & Replace Dishwasher With New $75.00" at bounding box center [864, 293] width 150 height 53
type input "Appliances"
type input "Remove & Replace Dishwasher With New $75.00"
type textarea "Remove the existing dishwasher and replace it with a new dishwasher provided by…"
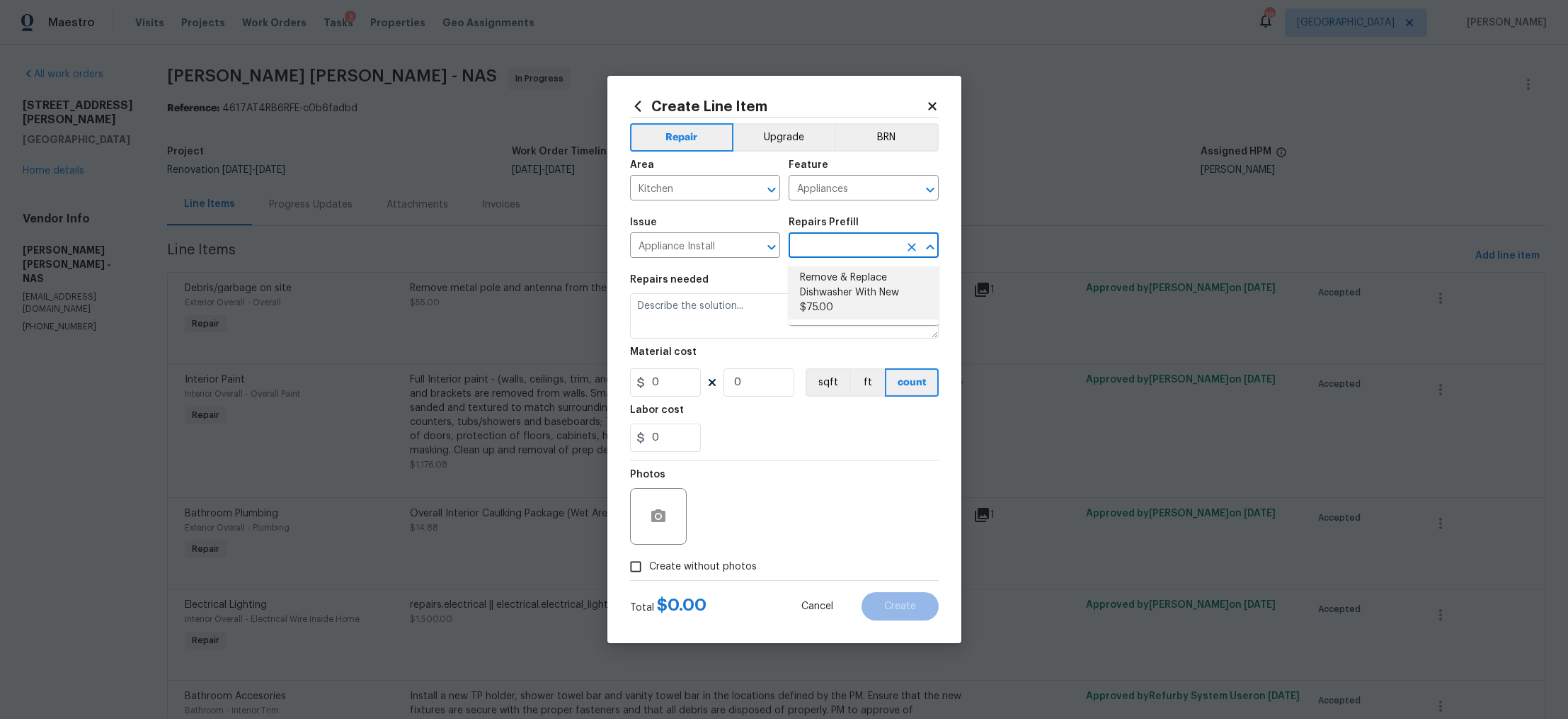
type input "75"
type input "1"
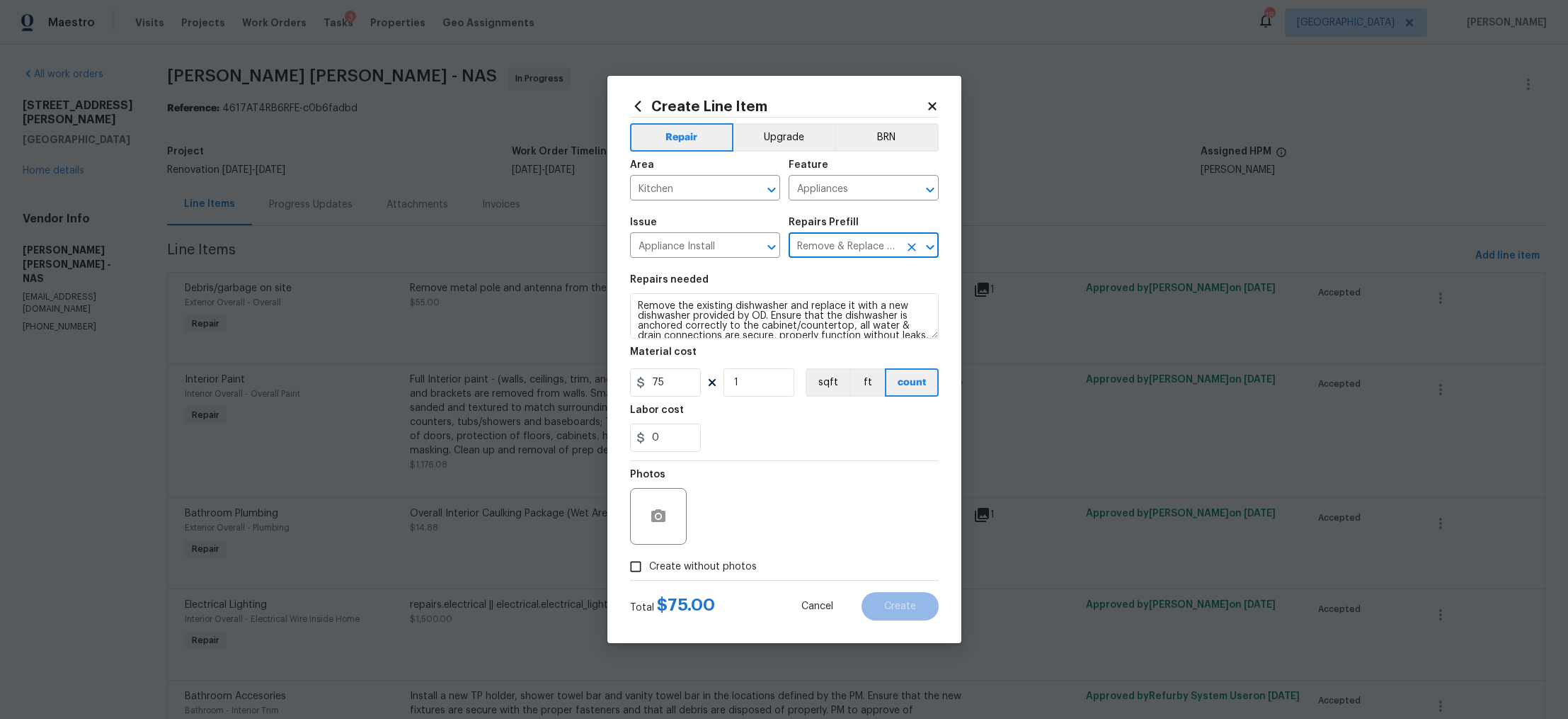
type input "Remove & Replace Dishwasher With New $75.00"
click at [719, 569] on span "Create without photos" at bounding box center [703, 567] width 108 height 15
click at [649, 569] on input "Create without photos" at bounding box center [635, 566] width 27 height 27
checkbox input "true"
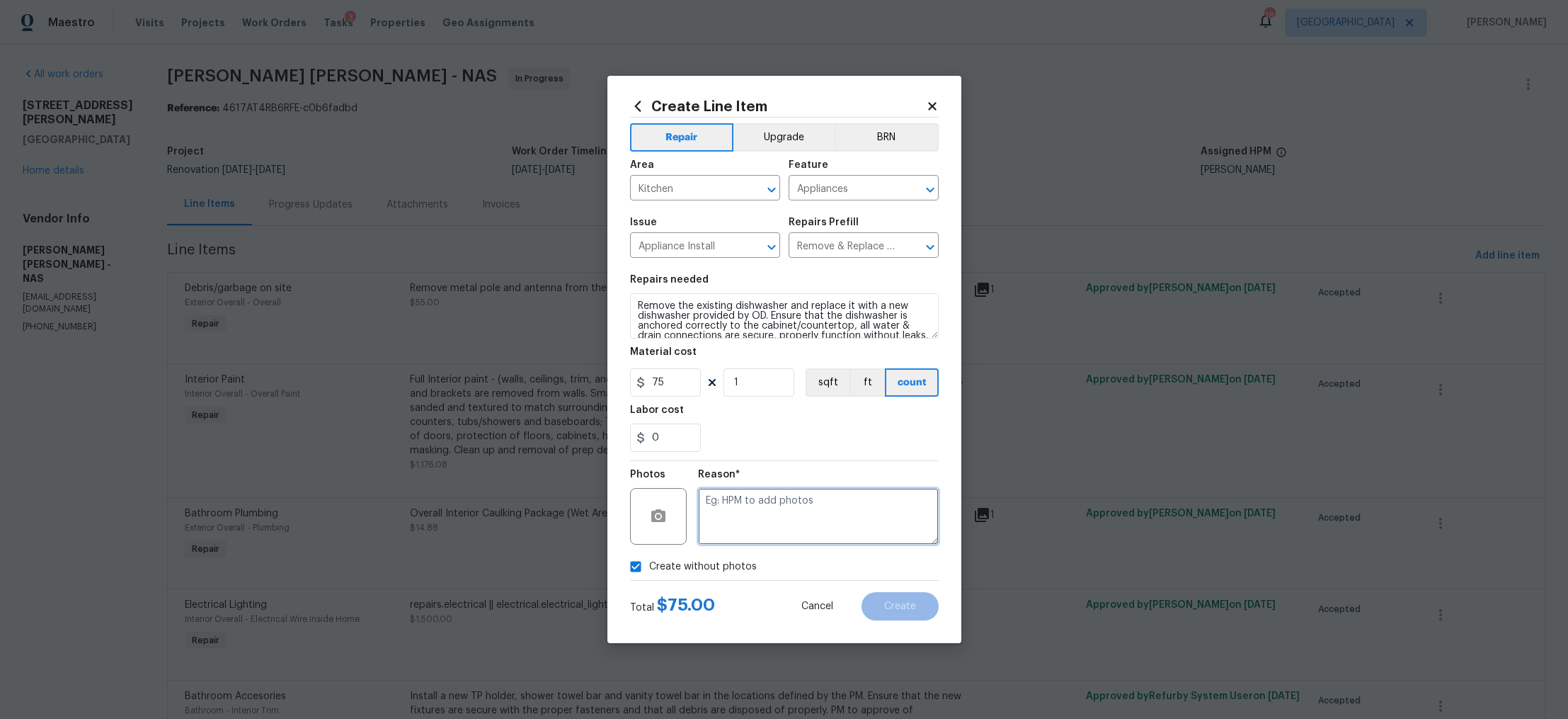
click at [764, 533] on textarea at bounding box center [818, 516] width 240 height 56
type textarea "na"
click at [889, 600] on button "Create" at bounding box center [900, 606] width 77 height 29
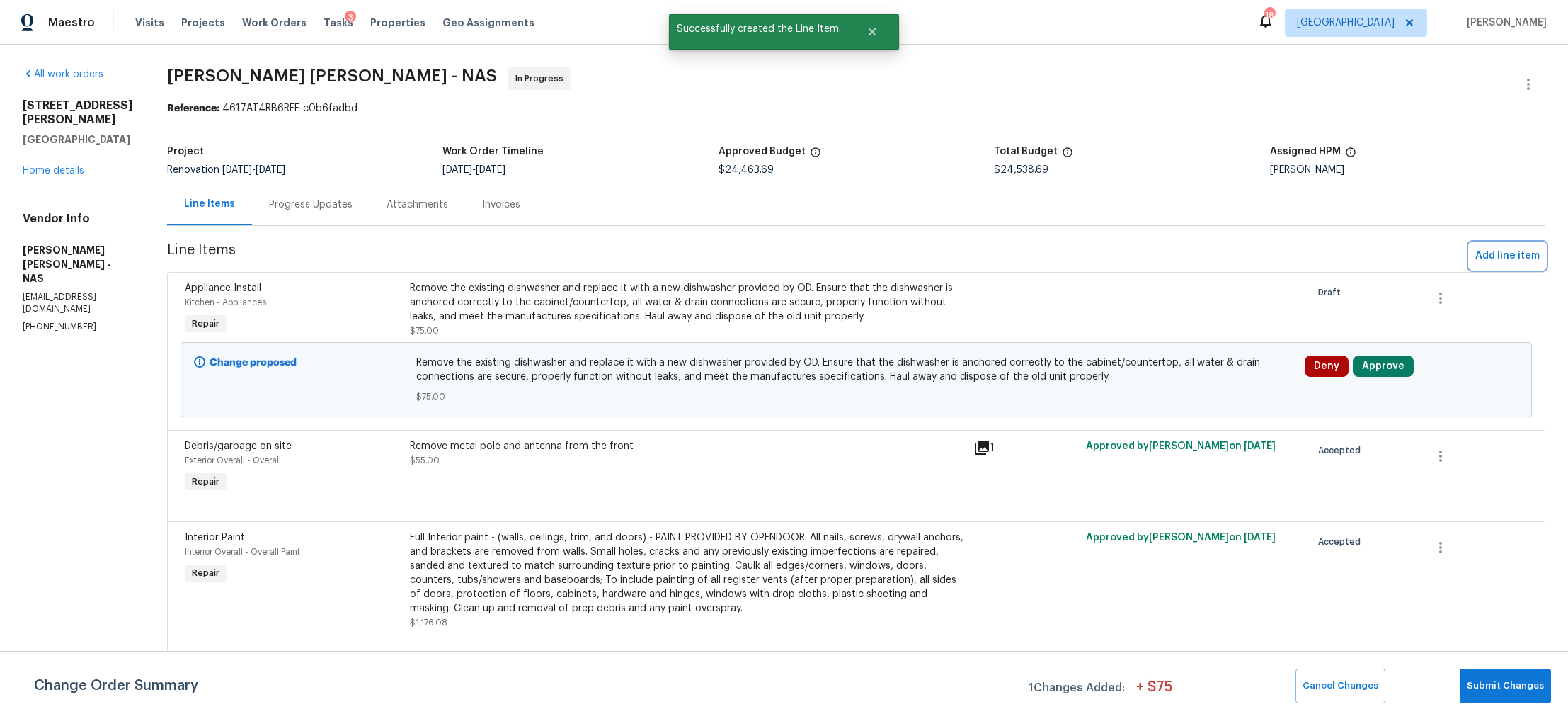
click at [1508, 258] on span "Add line item" at bounding box center [1508, 256] width 65 height 18
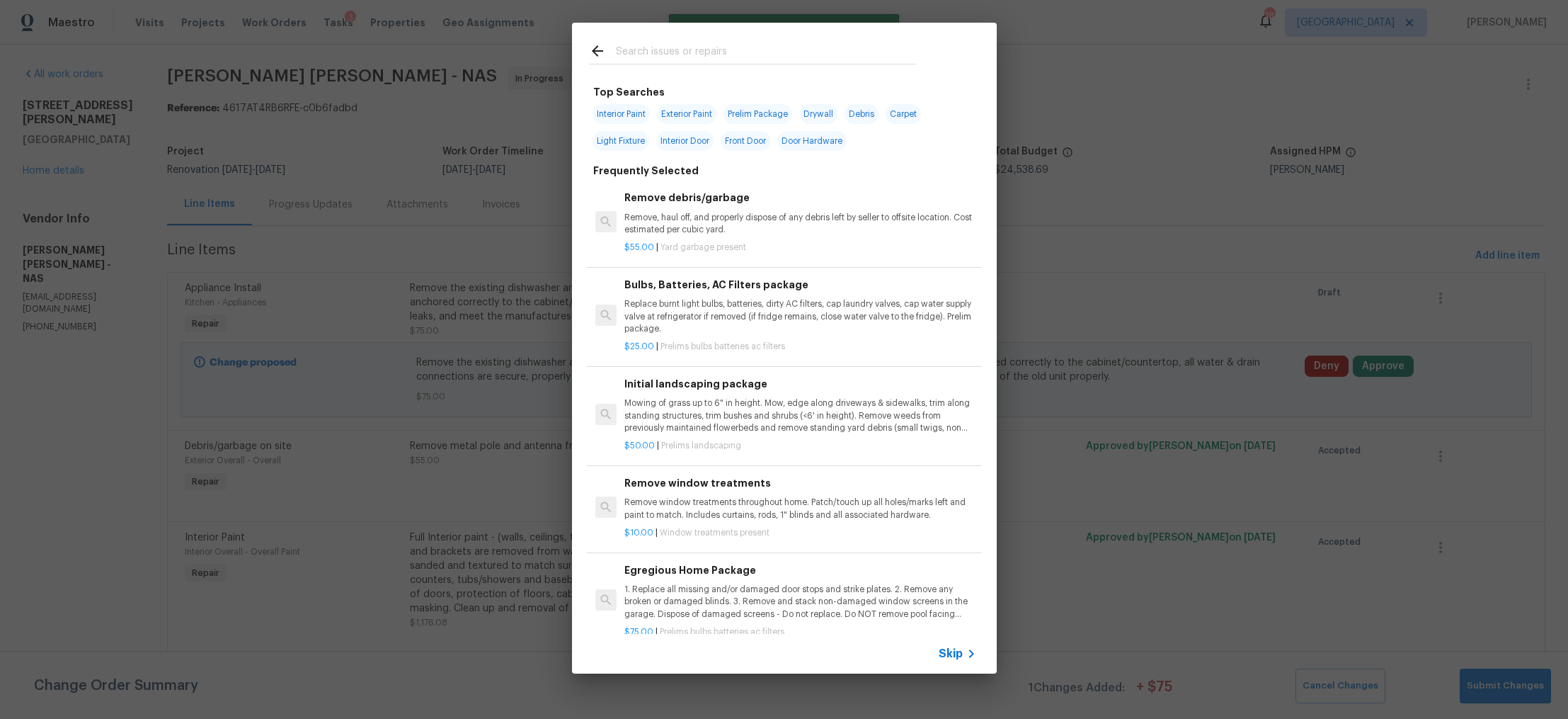
click at [949, 666] on div "Skip" at bounding box center [785, 654] width 425 height 39
click at [955, 647] on span "Skip" at bounding box center [950, 654] width 24 height 14
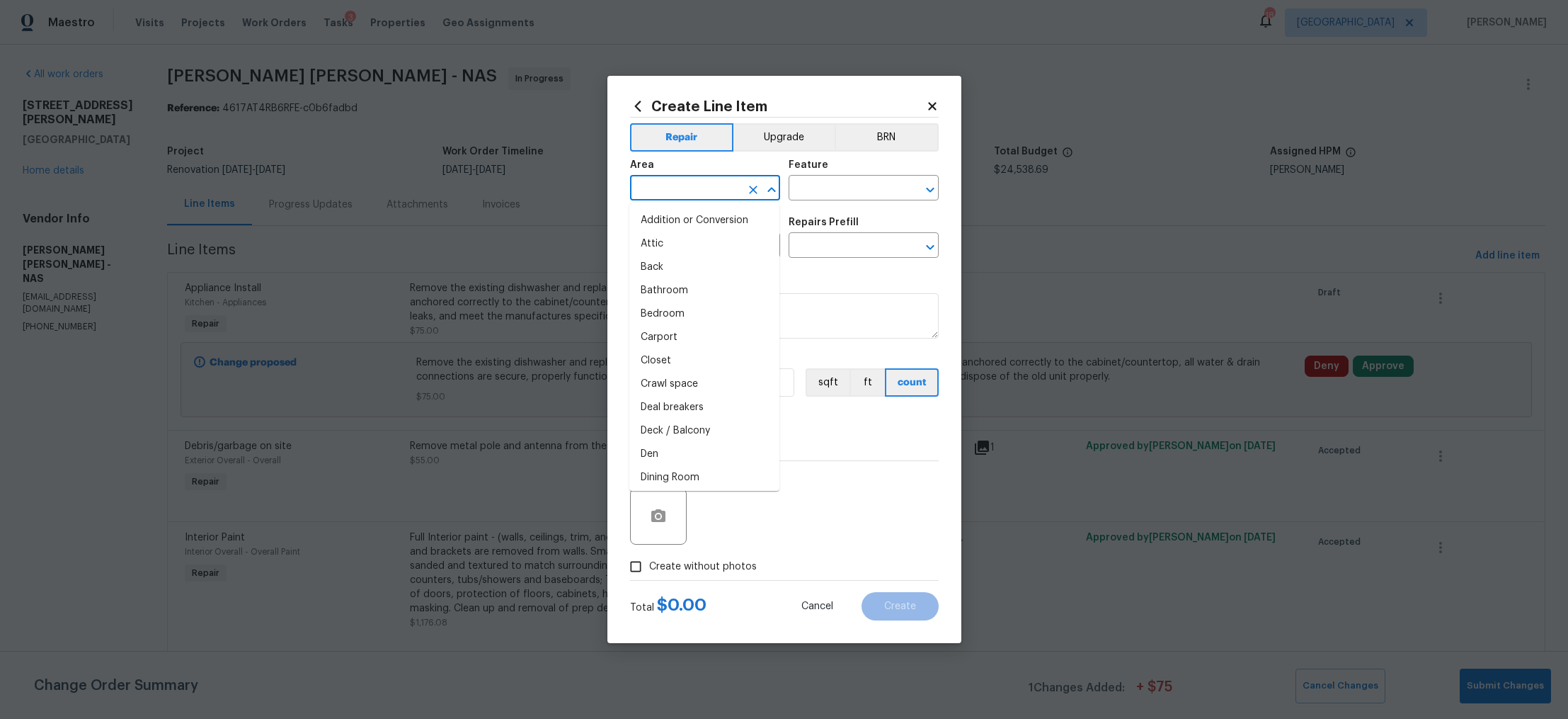
click at [674, 182] on input "text" at bounding box center [685, 189] width 110 height 22
click at [651, 216] on li "Kitchen" at bounding box center [705, 220] width 150 height 24
type input "Kitchen"
click at [838, 193] on input "text" at bounding box center [844, 189] width 110 height 22
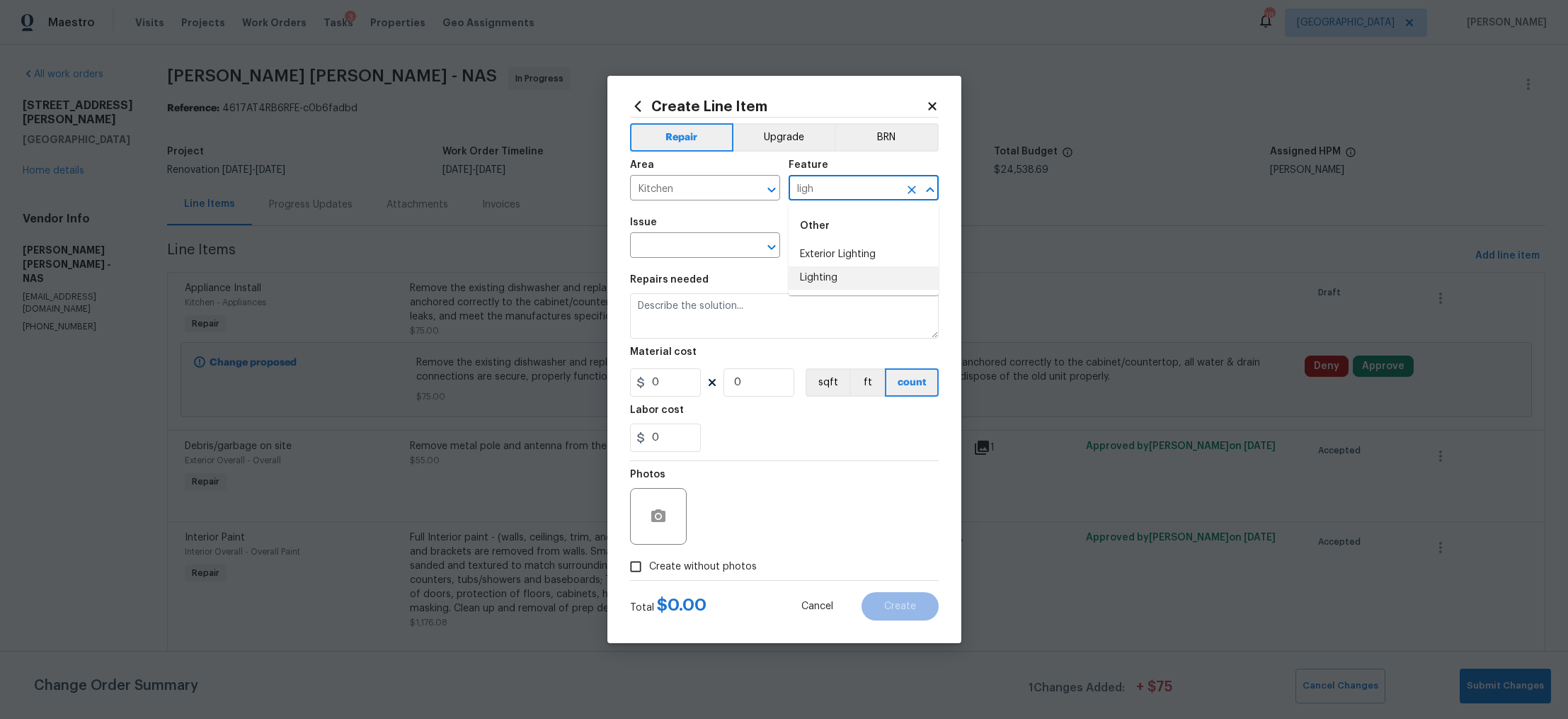
click at [809, 272] on li "Lighting" at bounding box center [864, 278] width 150 height 24
type input "Lighting"
click at [682, 236] on input "text" at bounding box center [685, 246] width 110 height 22
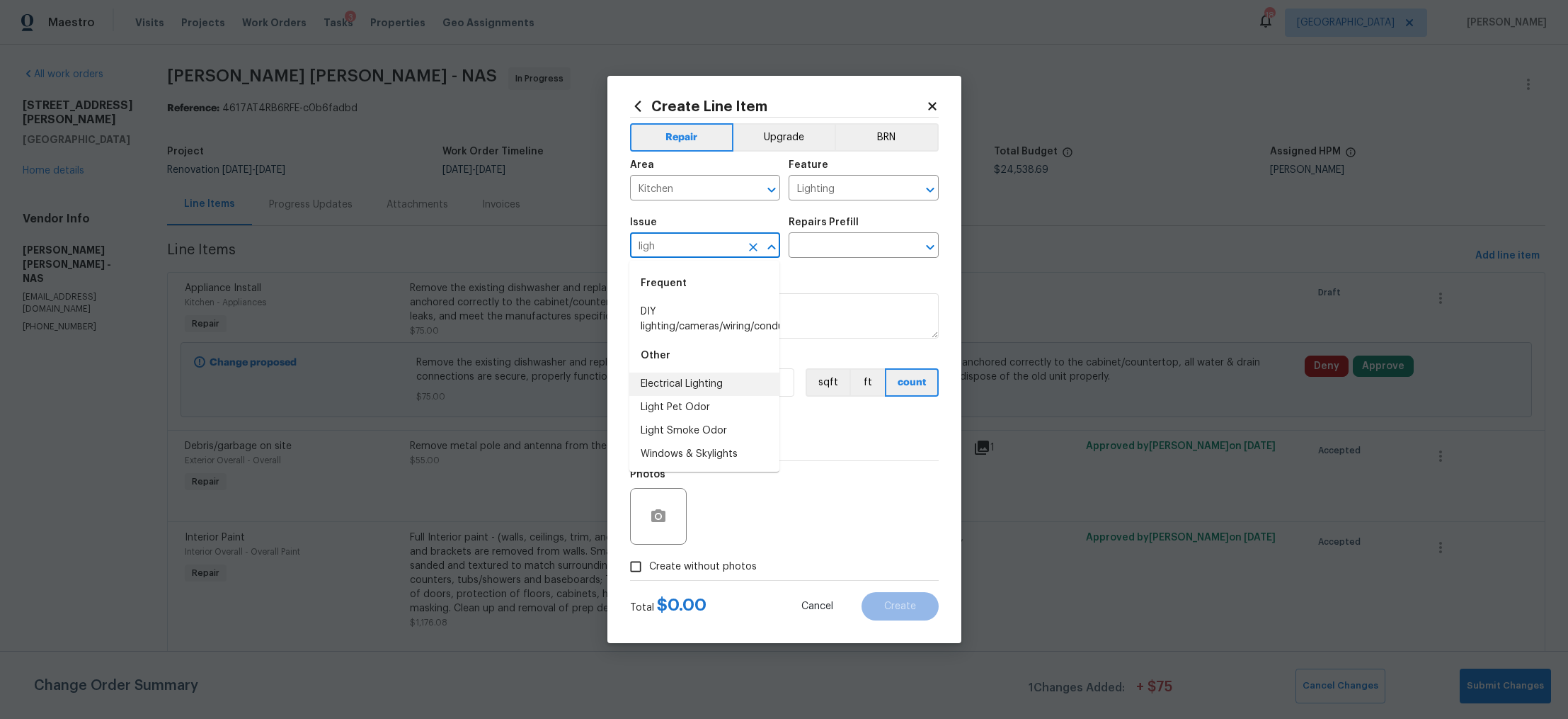
click at [670, 381] on li "Electrical Lighting" at bounding box center [705, 384] width 150 height 24
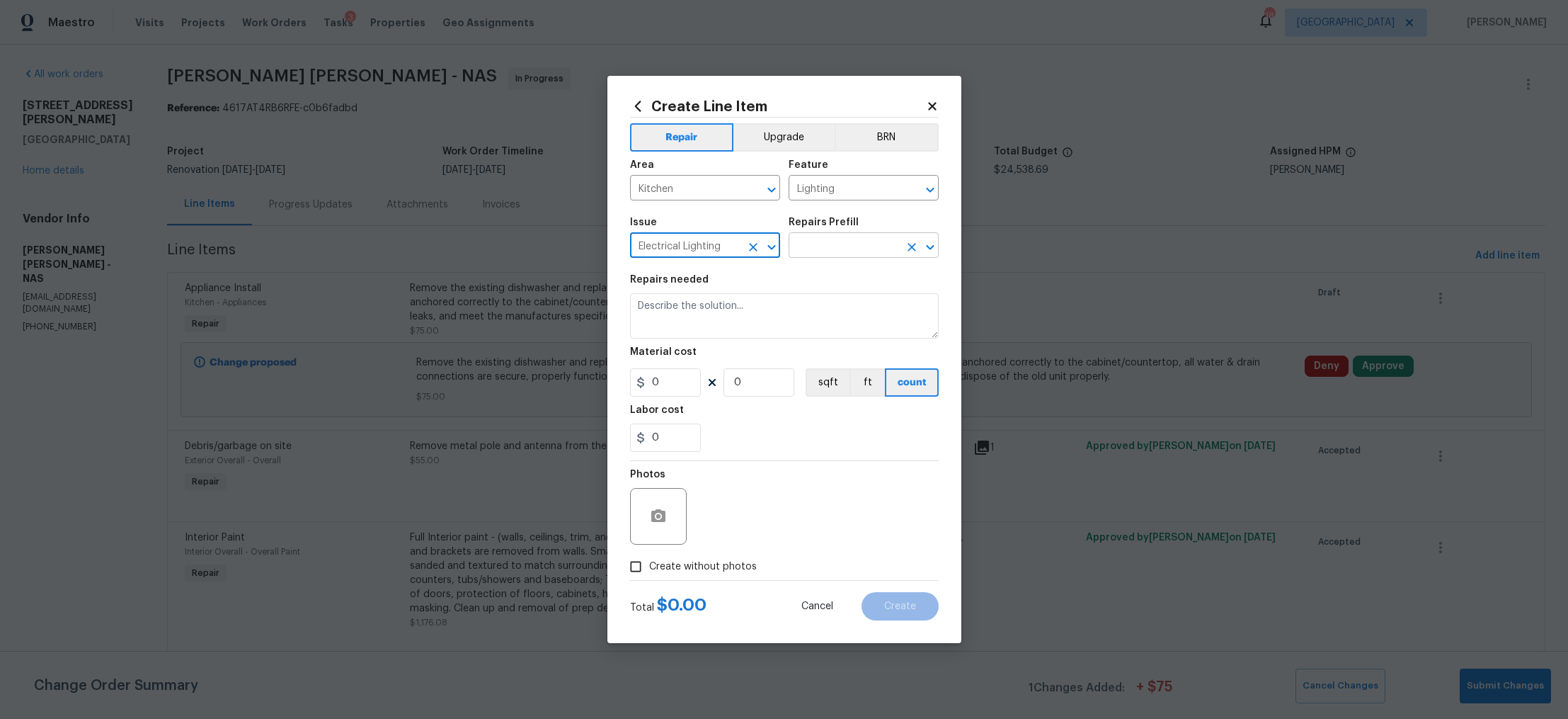
type input "Electrical Lighting"
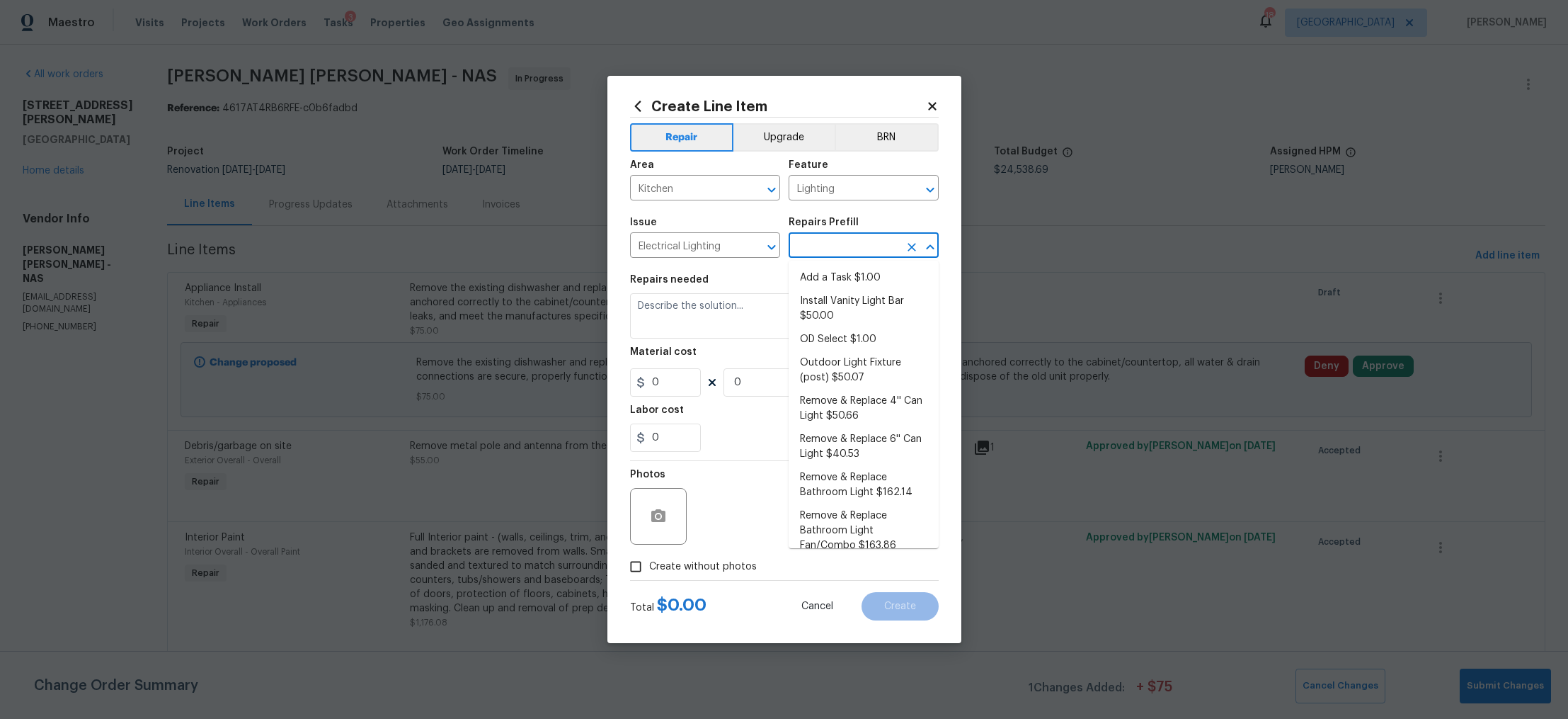
click at [837, 254] on input "text" at bounding box center [844, 246] width 110 height 22
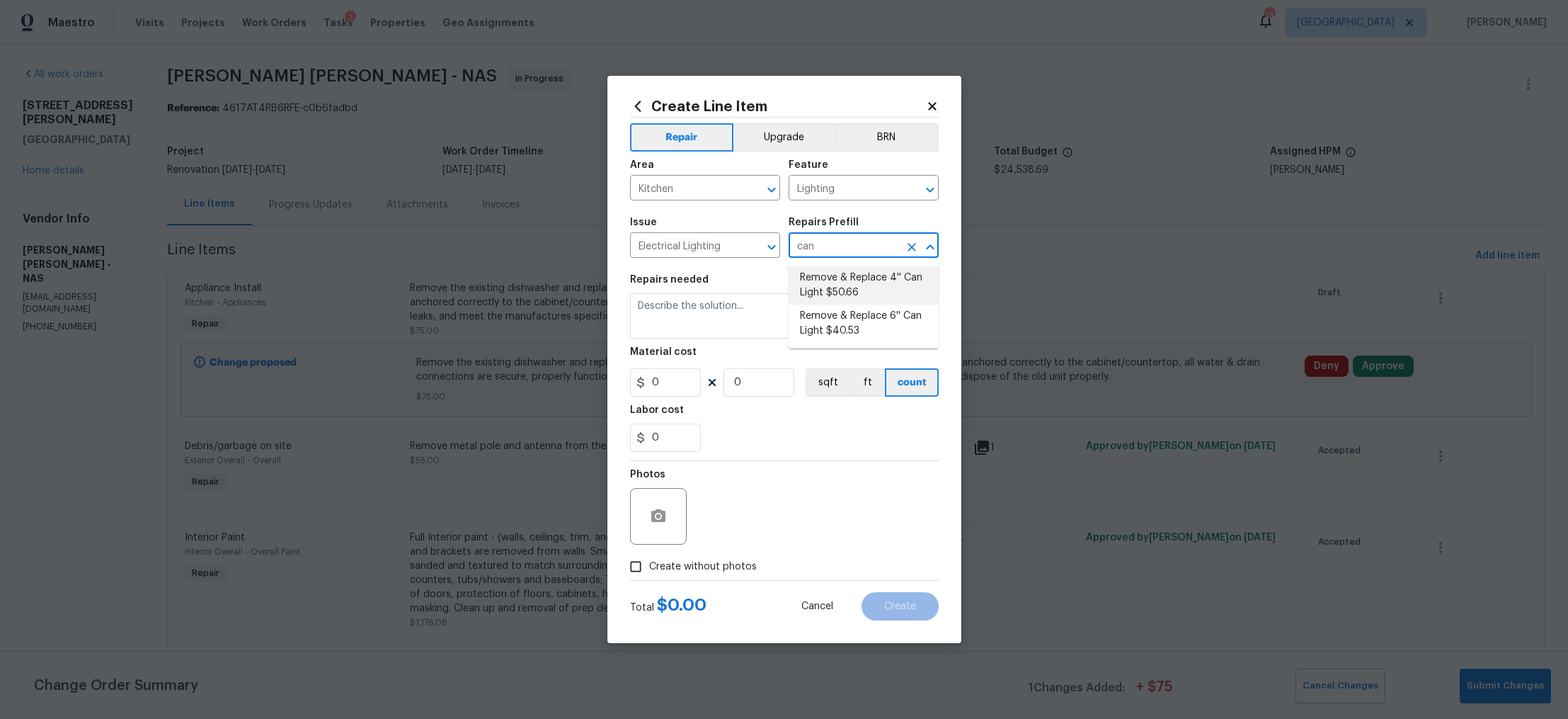
click at [861, 288] on li "Remove & Replace 4'' Can Light $50.66" at bounding box center [864, 285] width 150 height 38
type input "Remove & Replace 4'' Can Light $50.66"
type textarea "Remove and replace the 4'' can lights with new (LED). Ensure that the new 4'' c…"
type input "50.66"
type input "1"
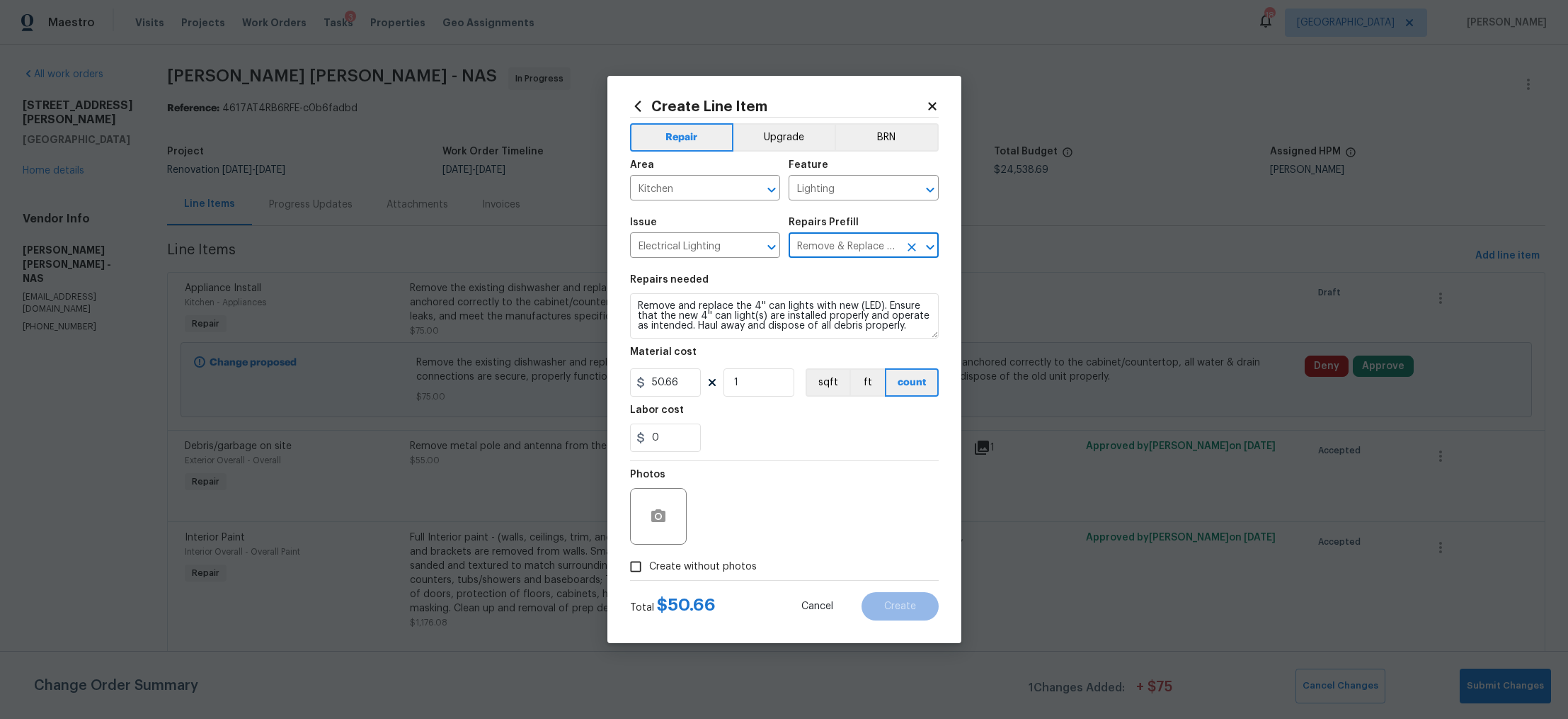
type input "Remove & Replace 4'' Can Light $50.66"
click at [742, 376] on input "1" at bounding box center [759, 382] width 71 height 29
type input "4"
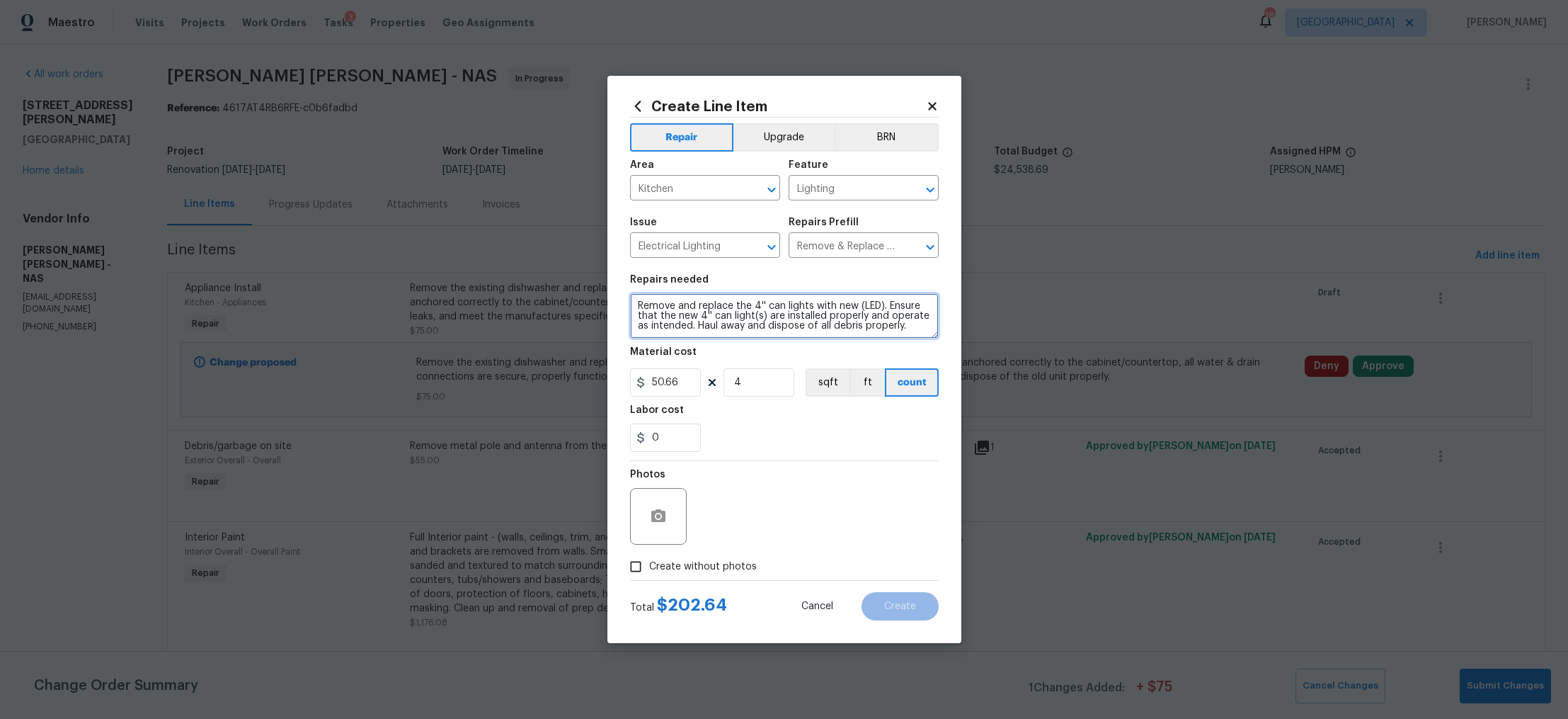
click at [912, 328] on textarea "Remove and replace the 4'' can lights with new (LED). Ensure that the new 4'' c…" at bounding box center [785, 316] width 309 height 45
type textarea "Remove and replace the 4'' can lights with new (LED). Ensure that the new 4'' c…"
click at [698, 558] on label "Create without photos" at bounding box center [689, 566] width 135 height 27
click at [649, 558] on input "Create without photos" at bounding box center [635, 566] width 27 height 27
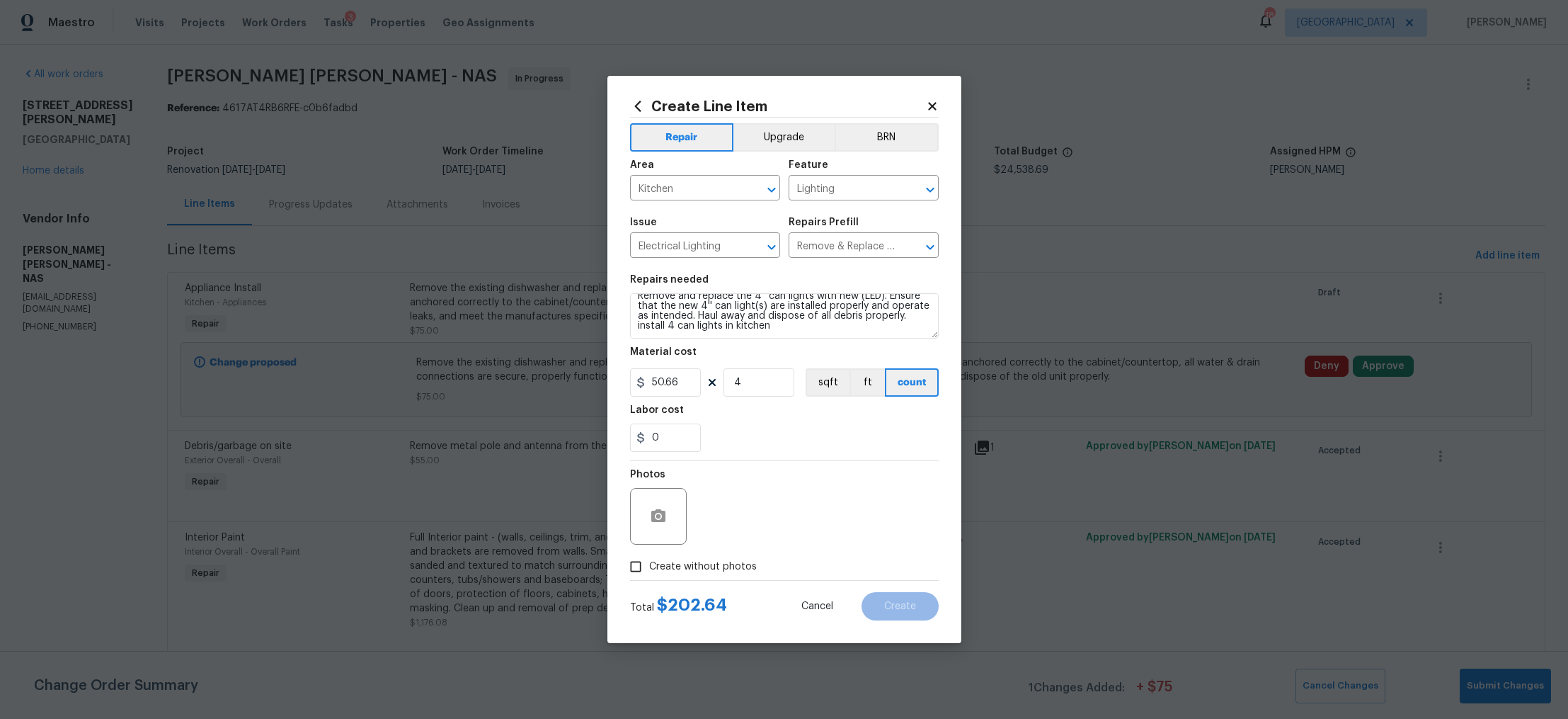
checkbox input "true"
click at [800, 515] on textarea at bounding box center [818, 516] width 240 height 56
type textarea "na"
click at [904, 616] on button "Create" at bounding box center [900, 606] width 77 height 29
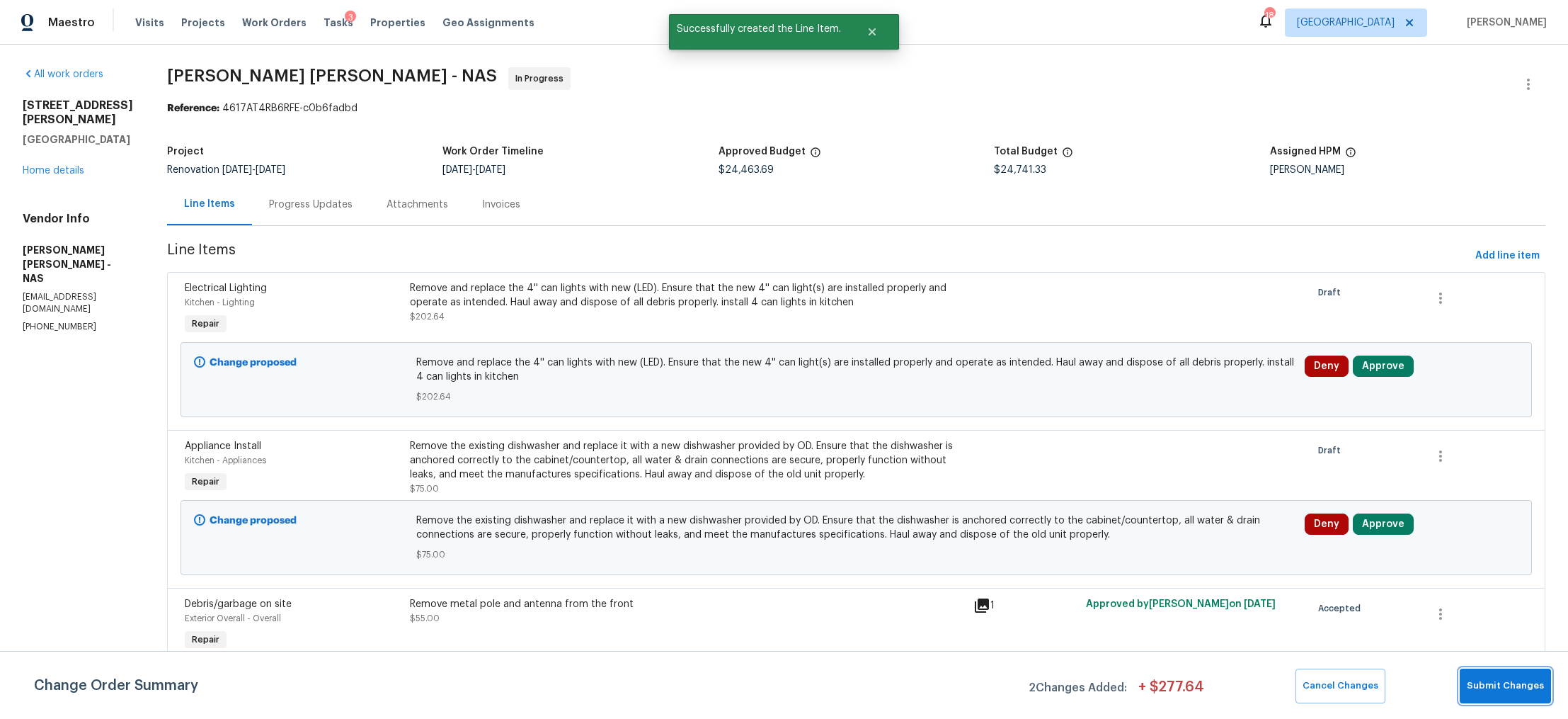
click at [1504, 684] on span "Submit Changes" at bounding box center [1505, 686] width 77 height 16
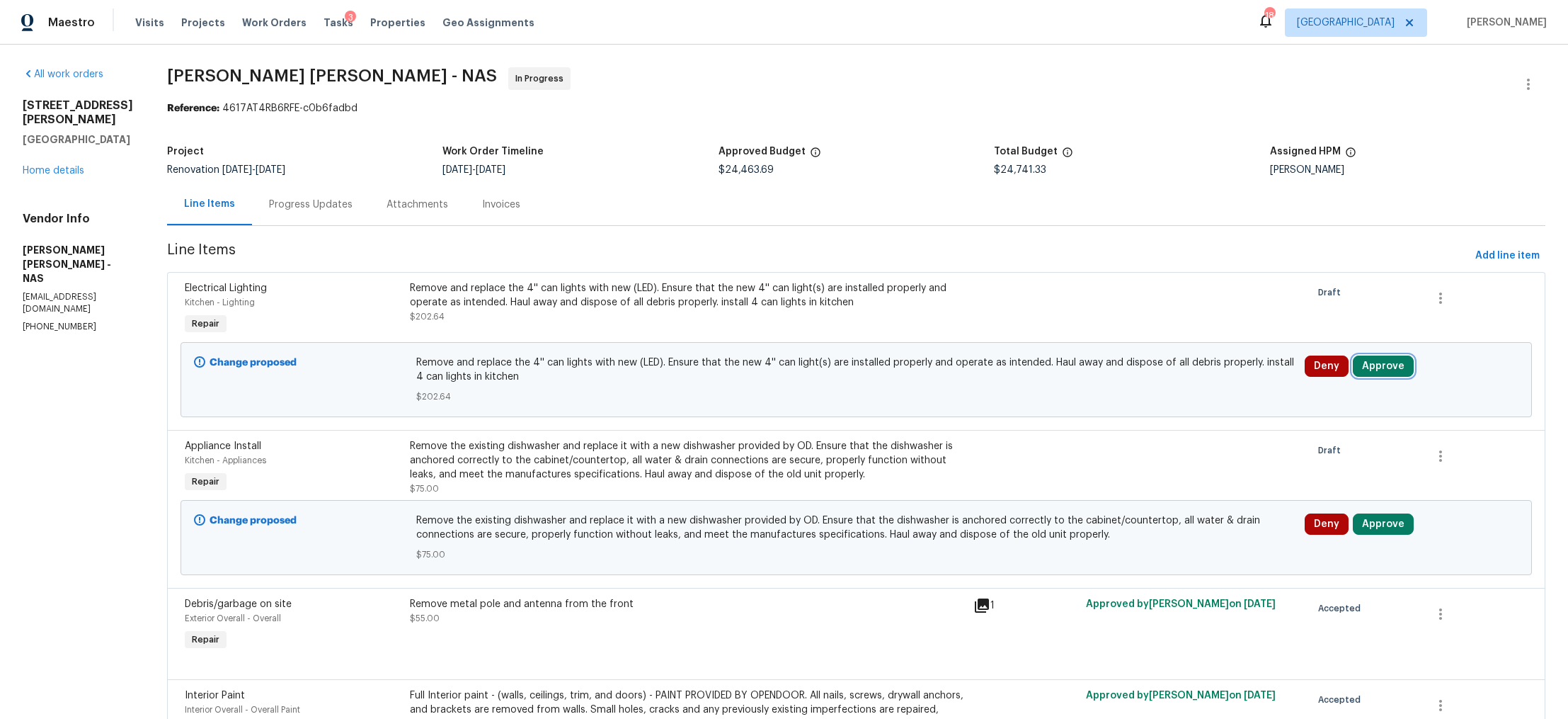
click at [1377, 367] on button "Approve" at bounding box center [1383, 366] width 60 height 21
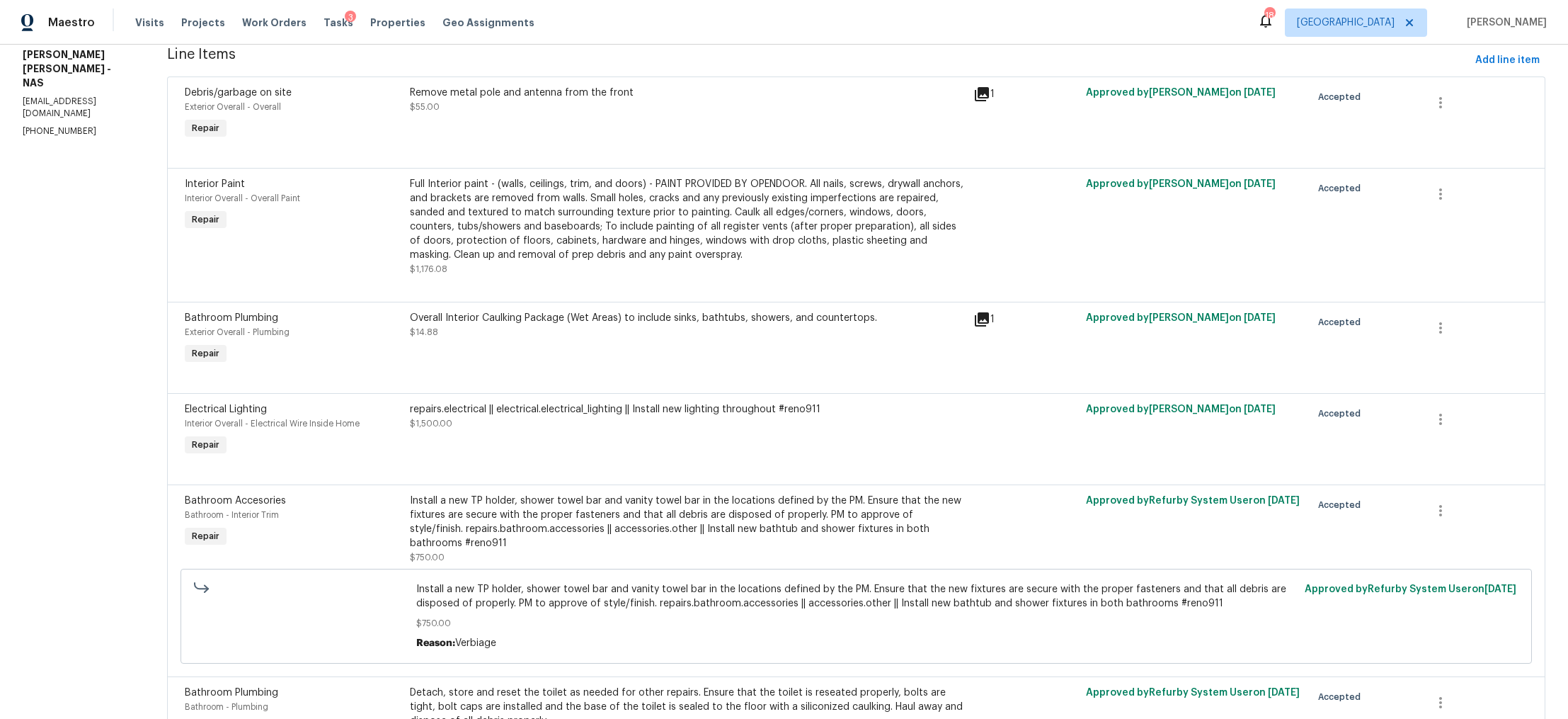
scroll to position [0, 0]
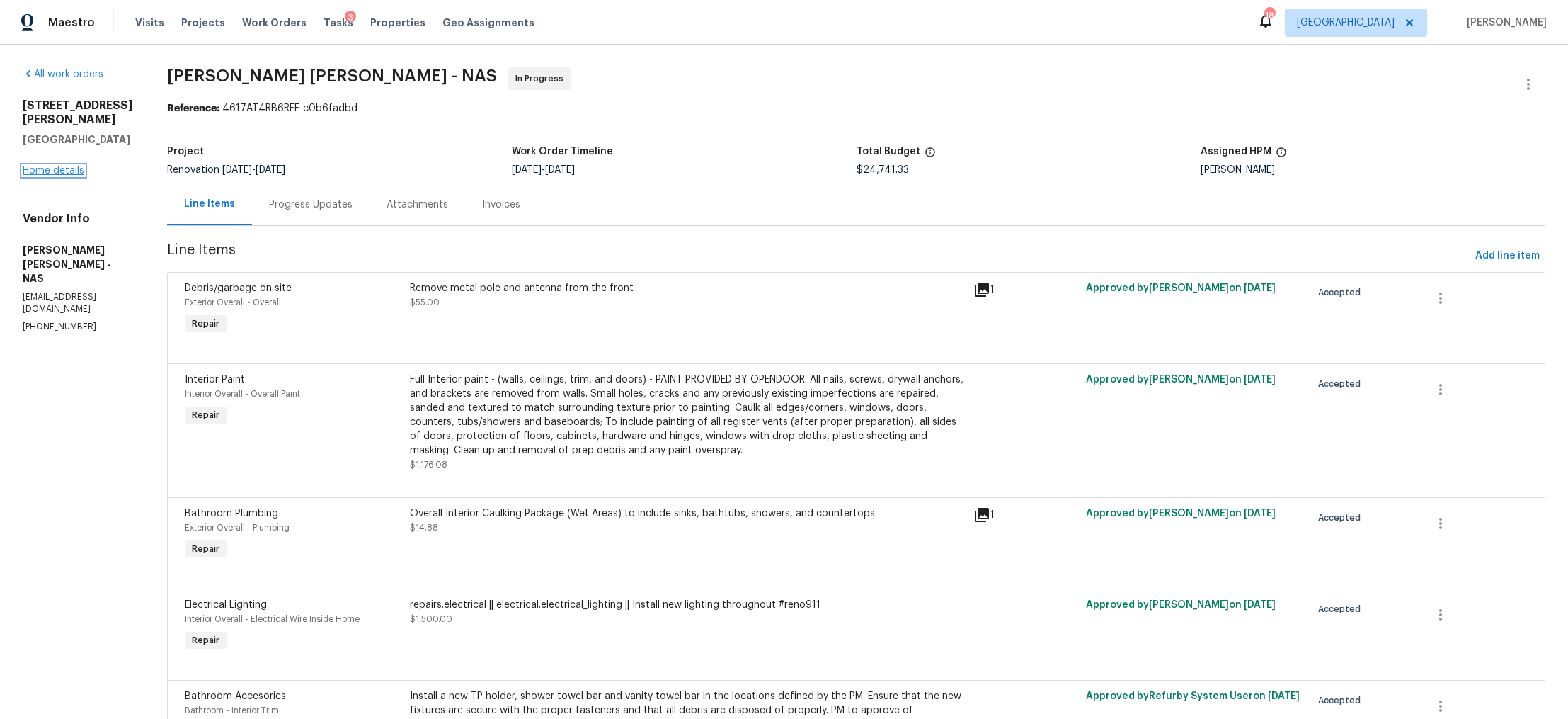
click at [50, 166] on link "Home details" at bounding box center [53, 171] width 61 height 10
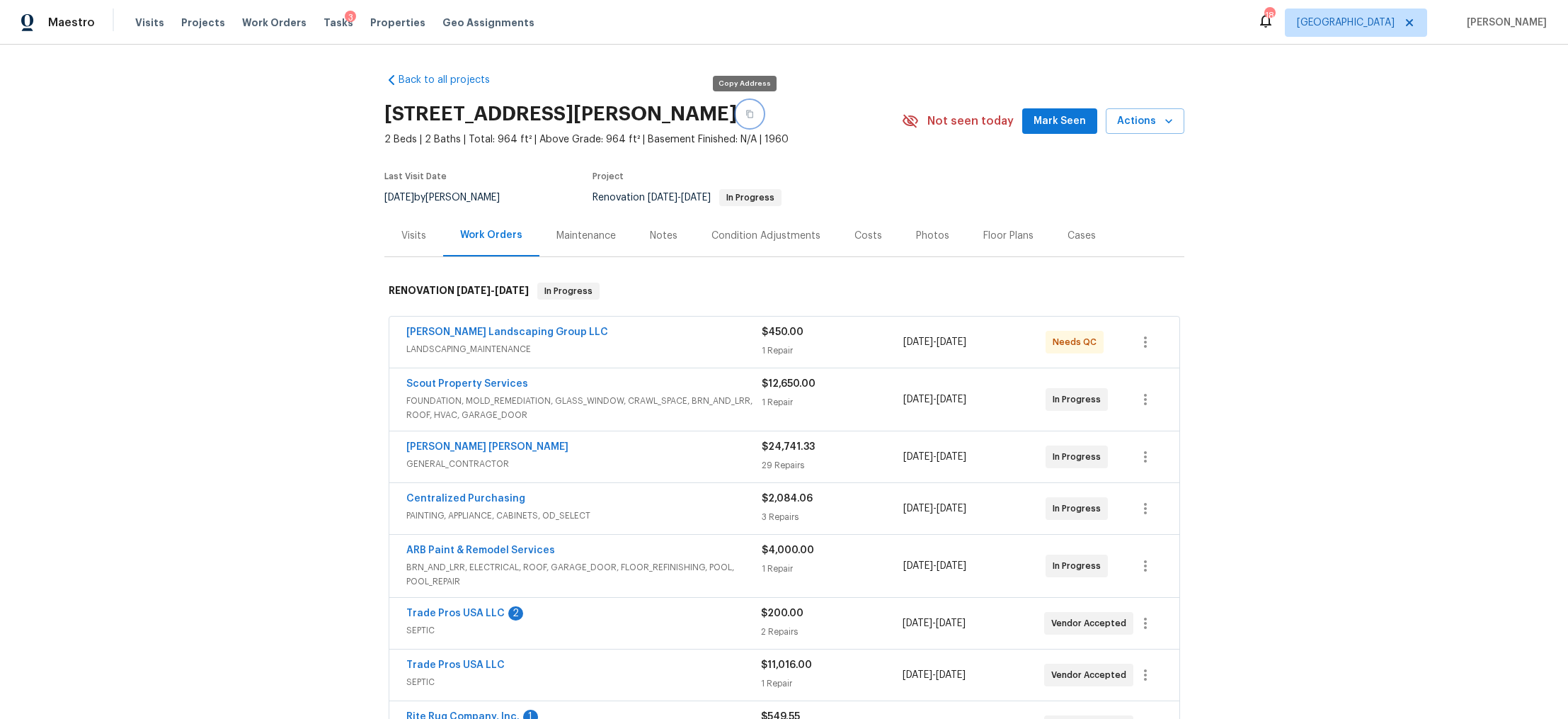
click at [739, 106] on button "button" at bounding box center [750, 114] width 25 height 25
click at [463, 613] on link "Trade Pros USA LLC" at bounding box center [455, 613] width 98 height 10
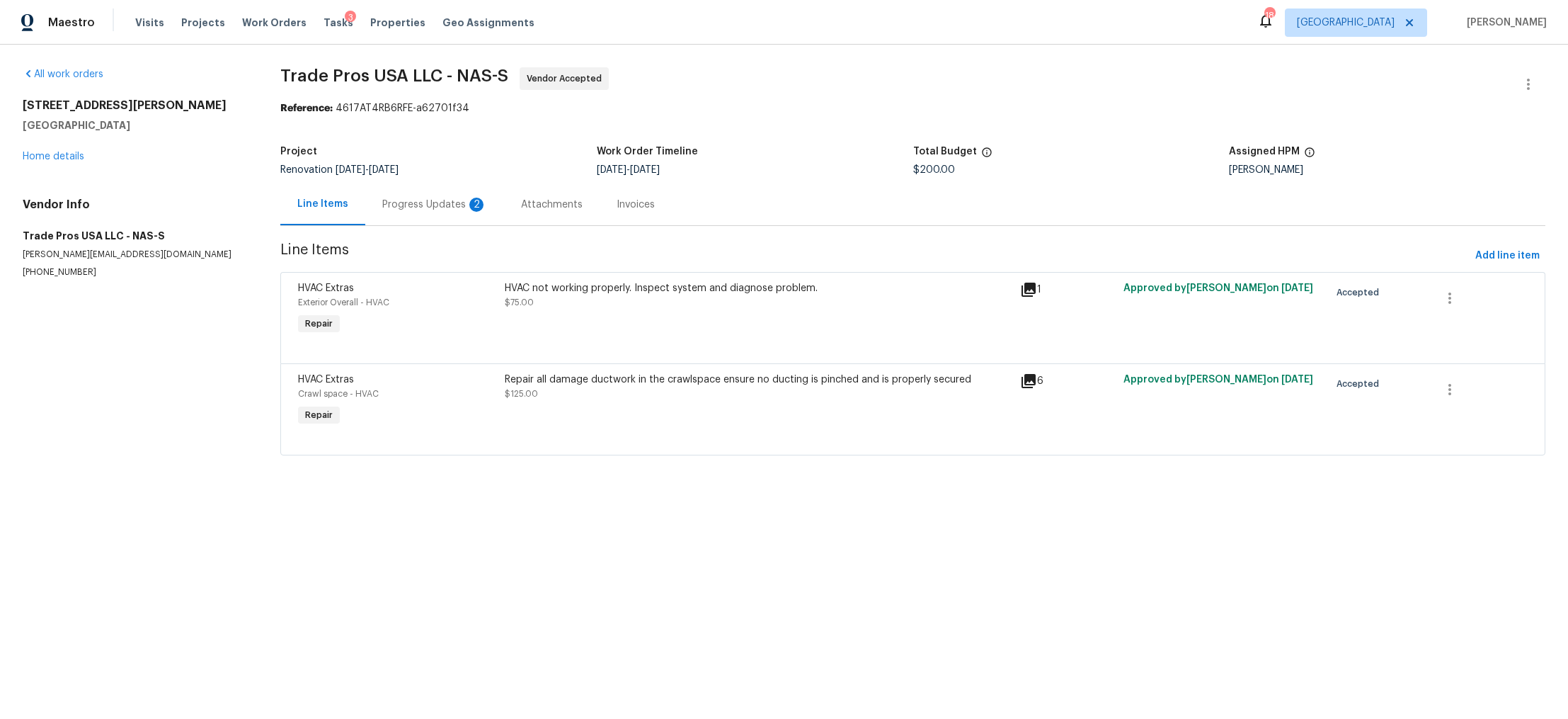
click at [401, 220] on div "Progress Updates 2" at bounding box center [435, 204] width 139 height 42
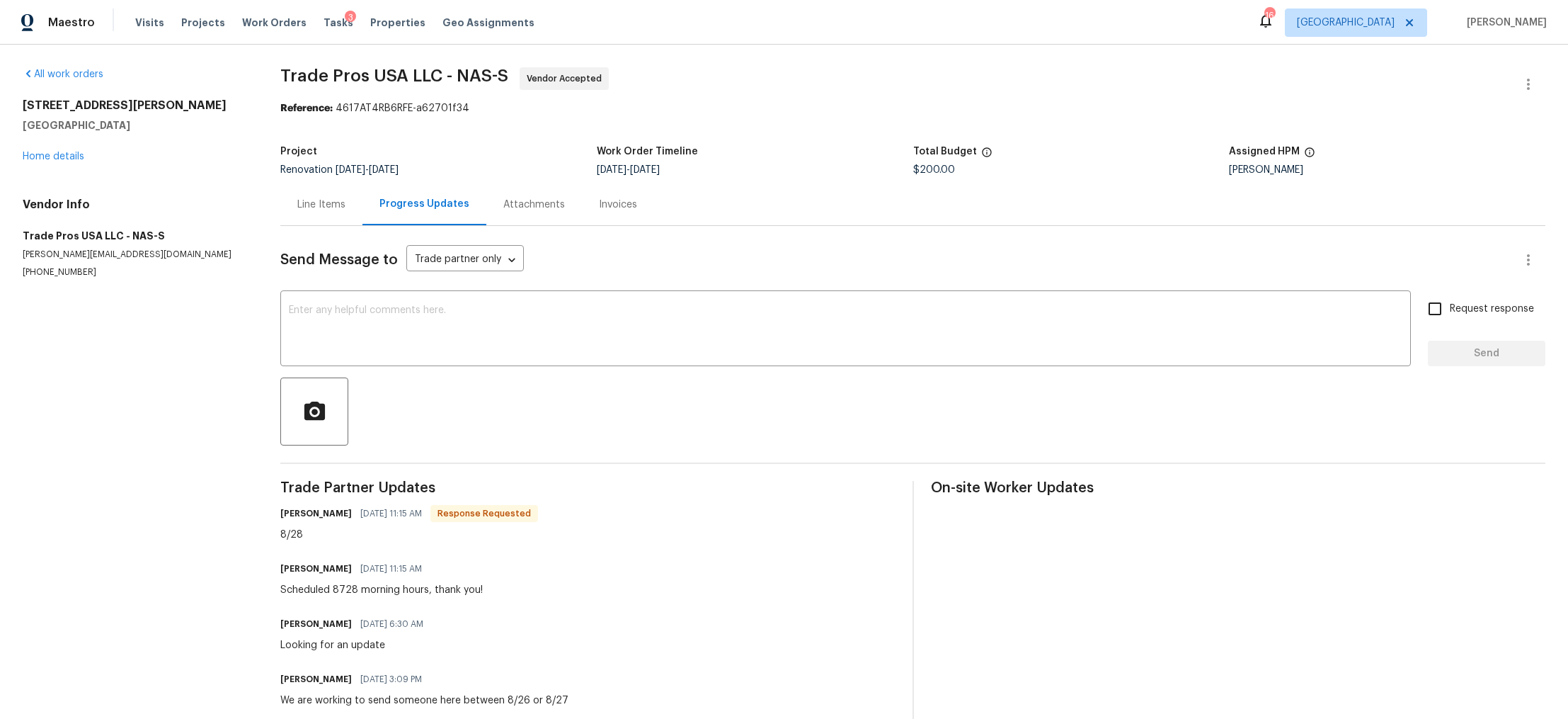
scroll to position [4, 0]
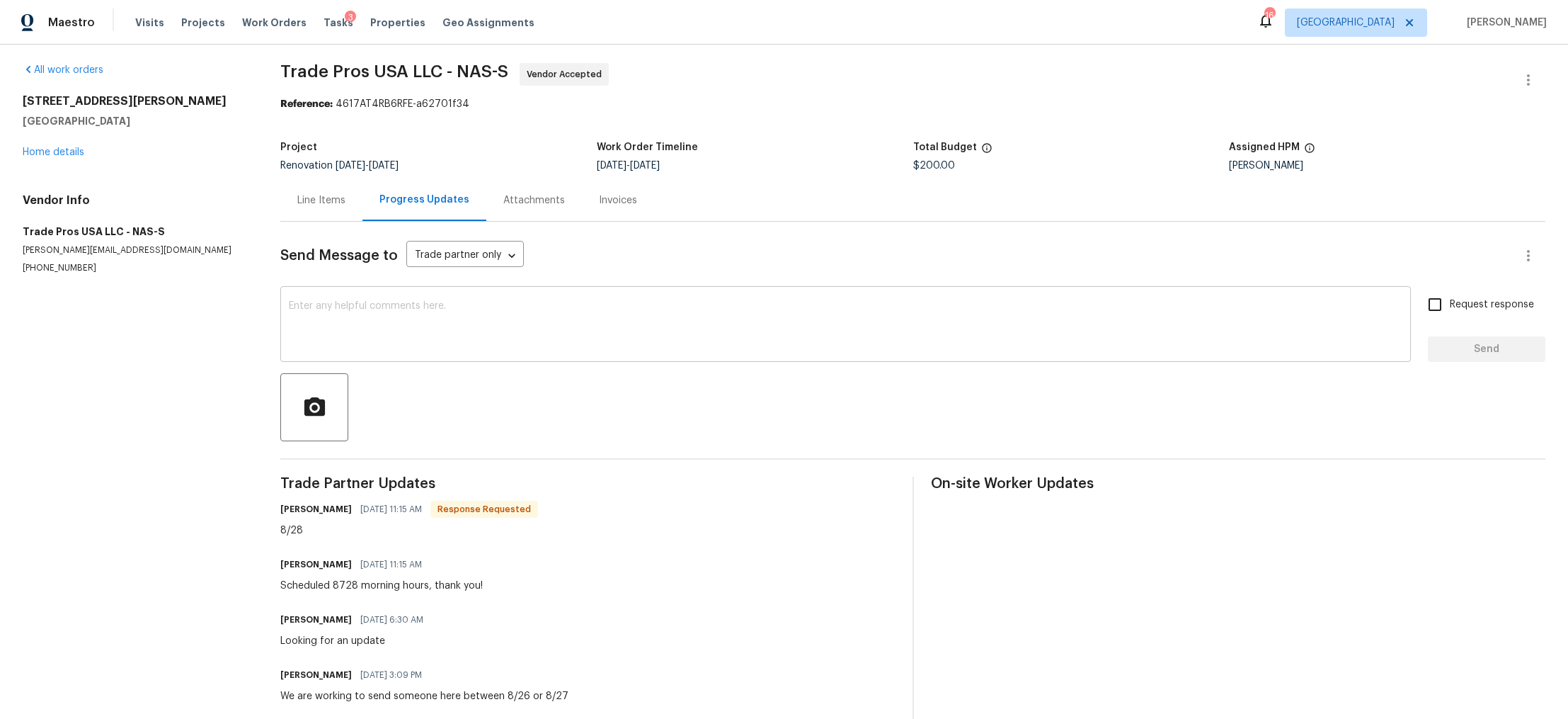
click at [405, 357] on div "x ​" at bounding box center [845, 326] width 1131 height 72
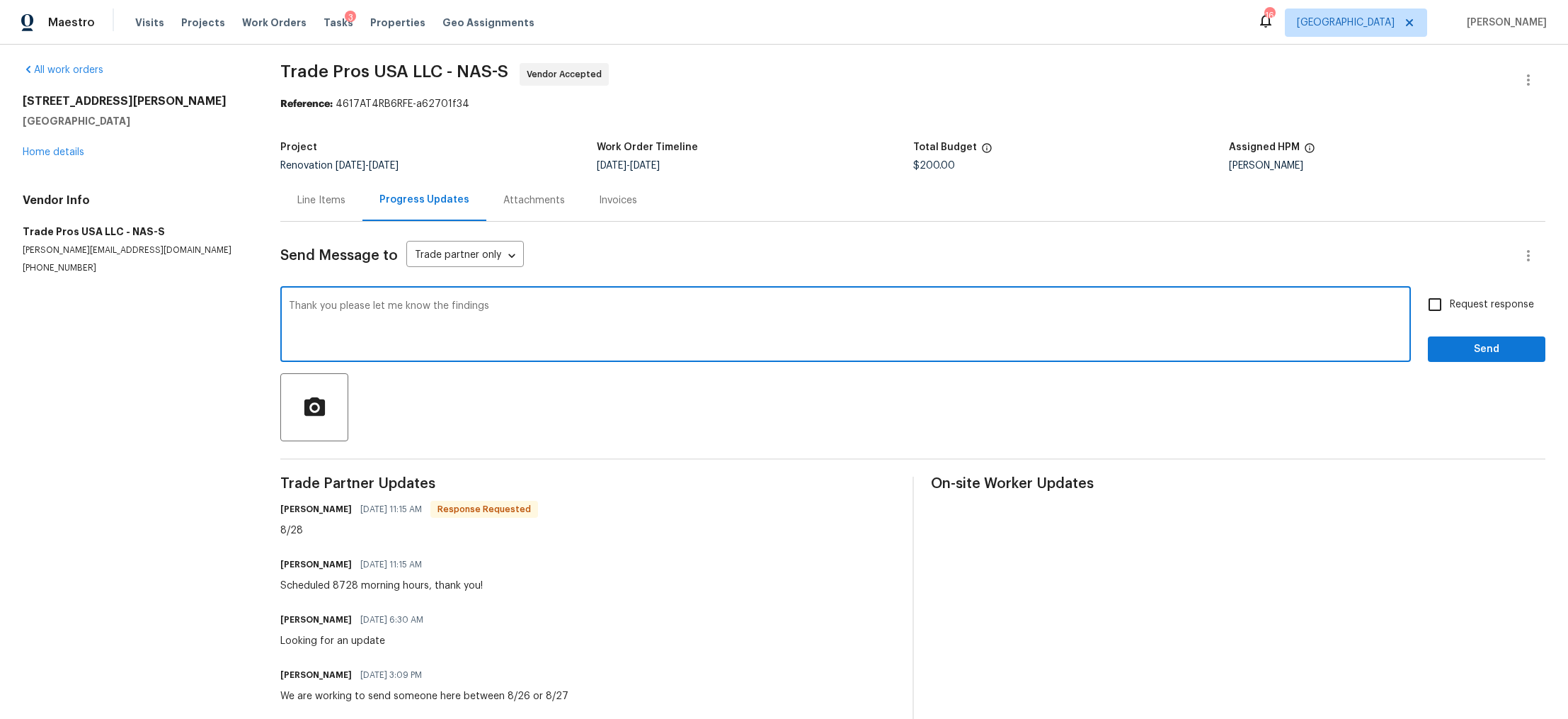
type textarea "Thank you please let me know the findings"
click at [1425, 303] on input "Request response" at bounding box center [1435, 304] width 29 height 29
checkbox input "true"
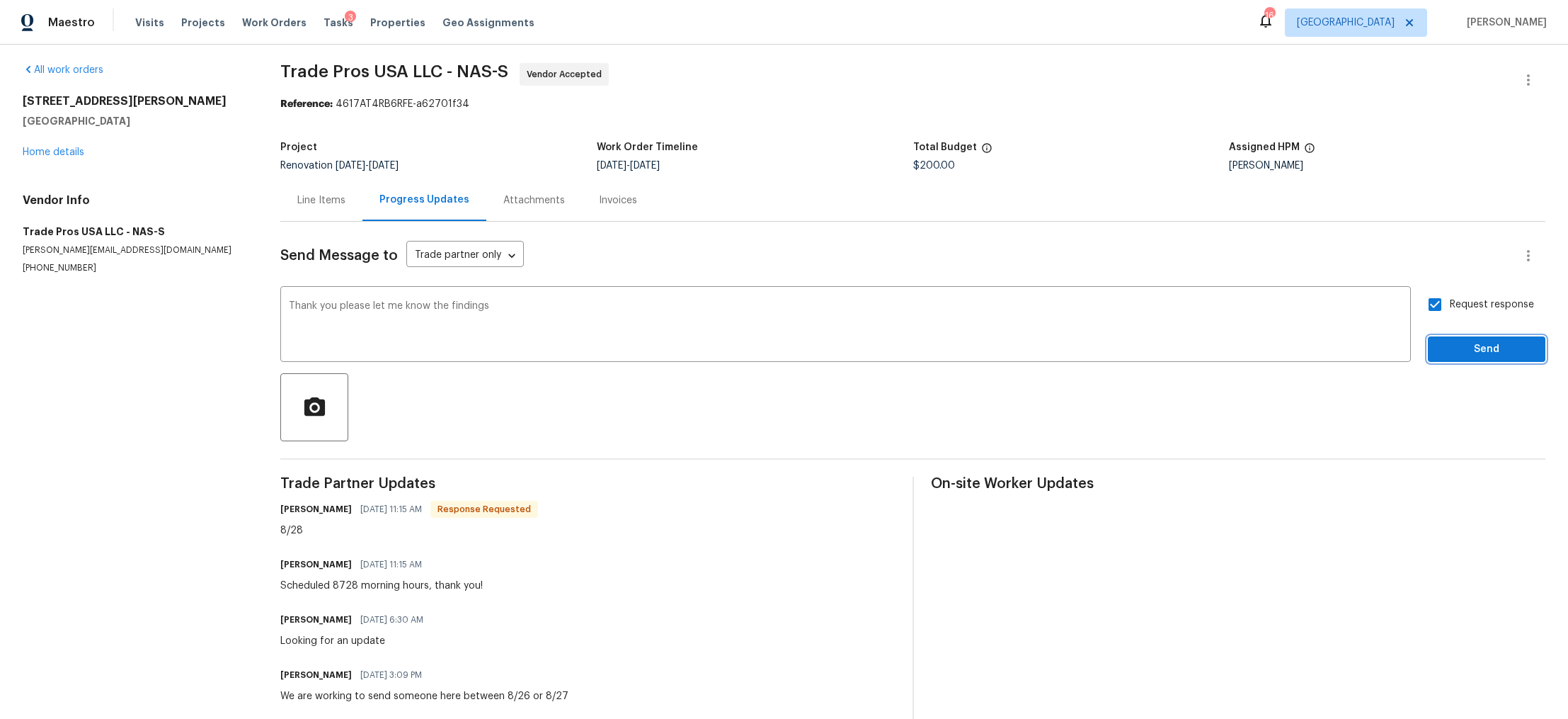
click at [1440, 341] on span "Send" at bounding box center [1487, 350] width 95 height 18
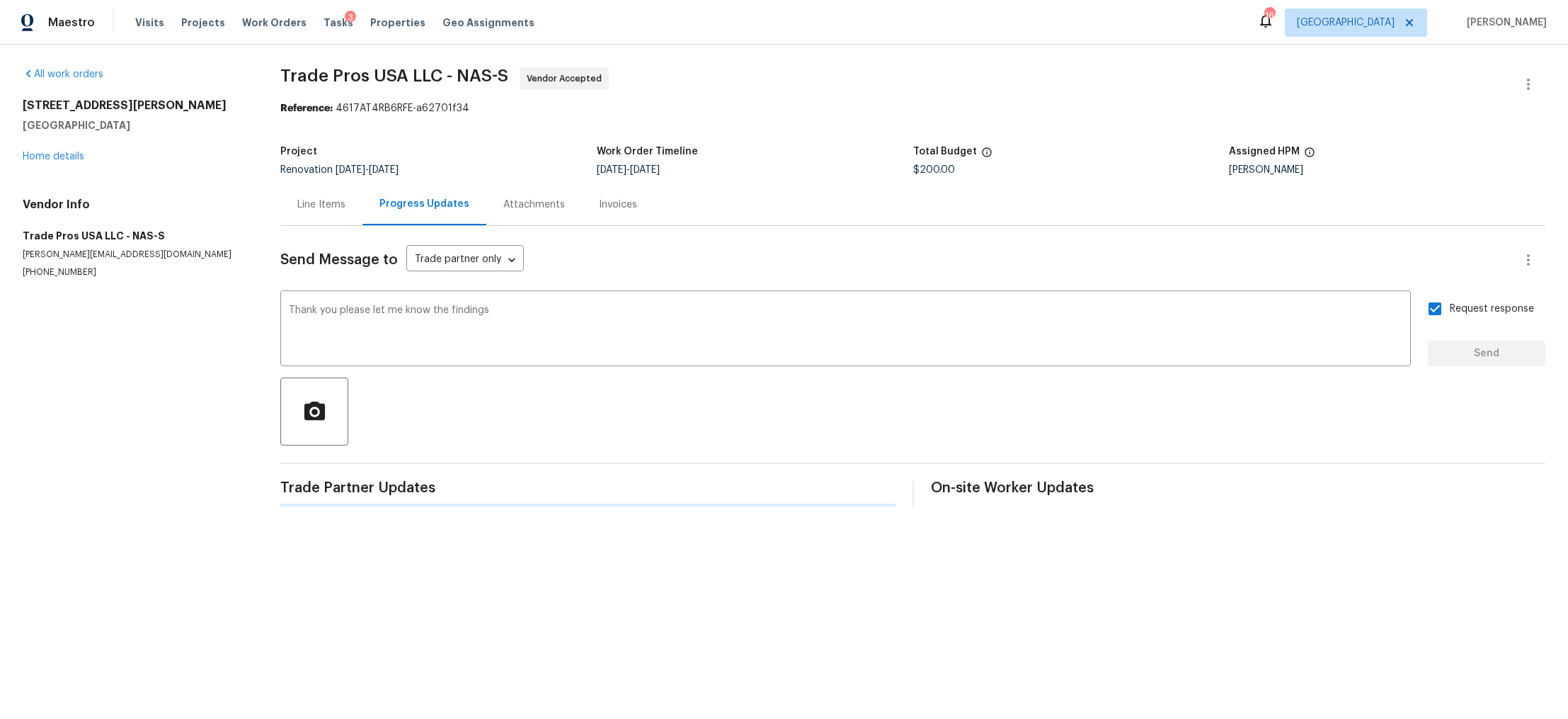
scroll to position [0, 0]
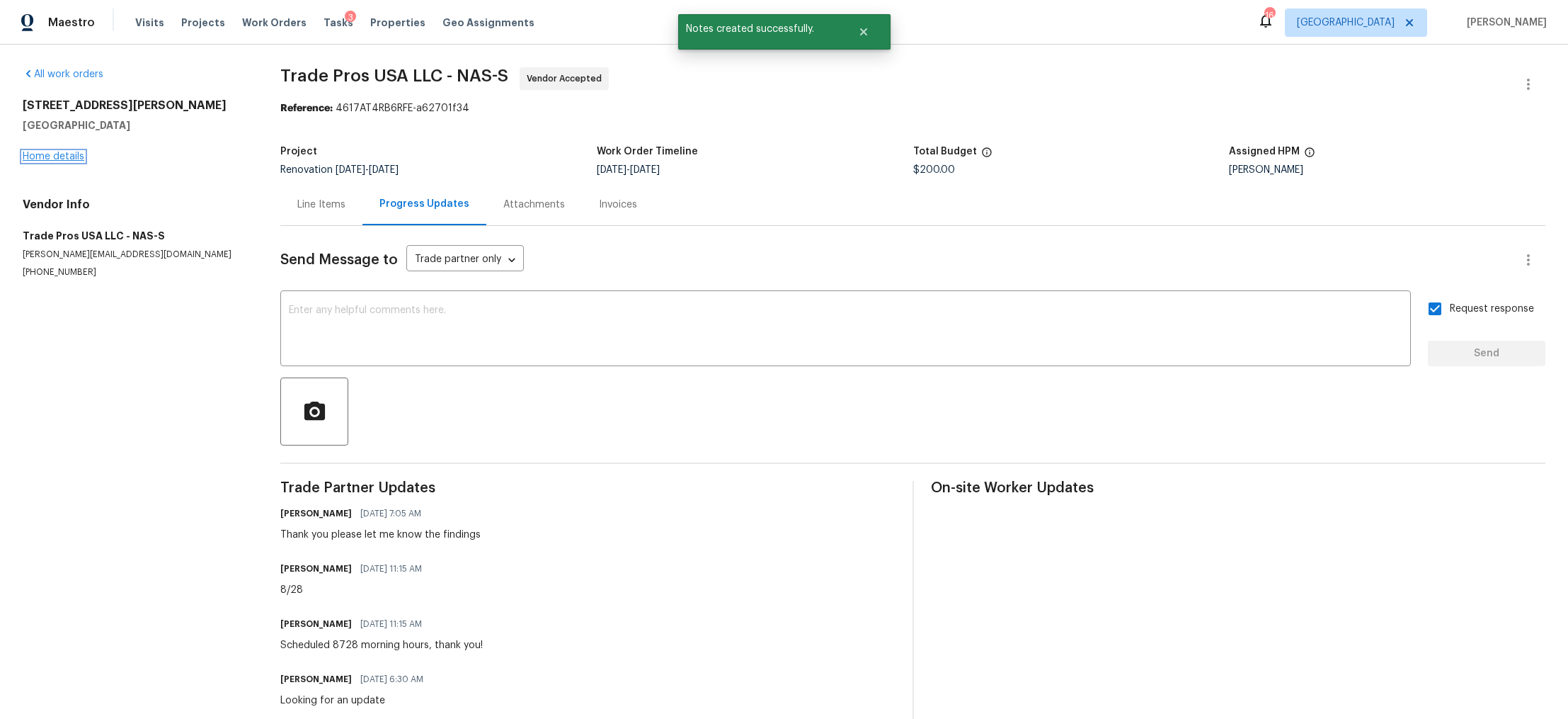
click at [60, 155] on link "Home details" at bounding box center [53, 156] width 61 height 10
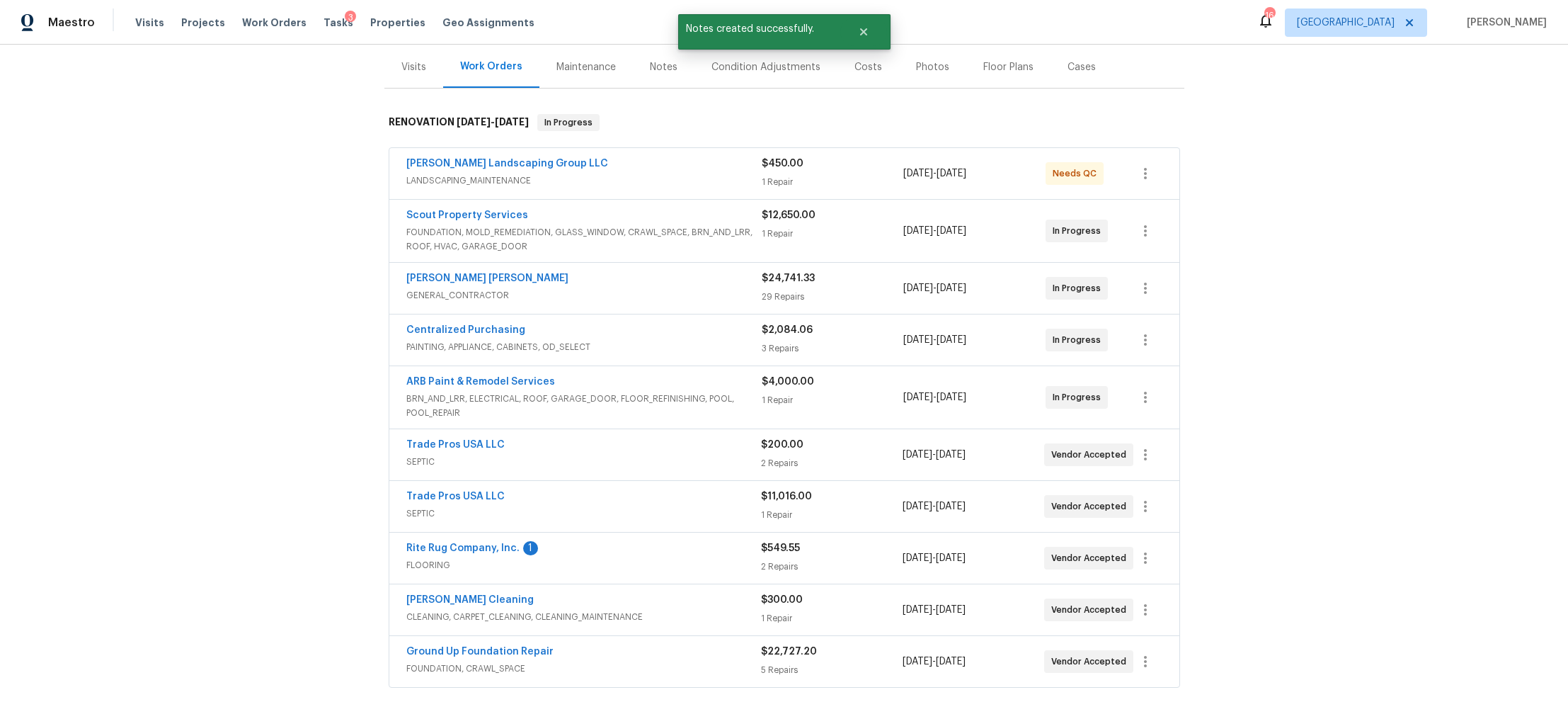
scroll to position [172, 0]
click at [455, 209] on link "Scout Property Services" at bounding box center [467, 213] width 122 height 10
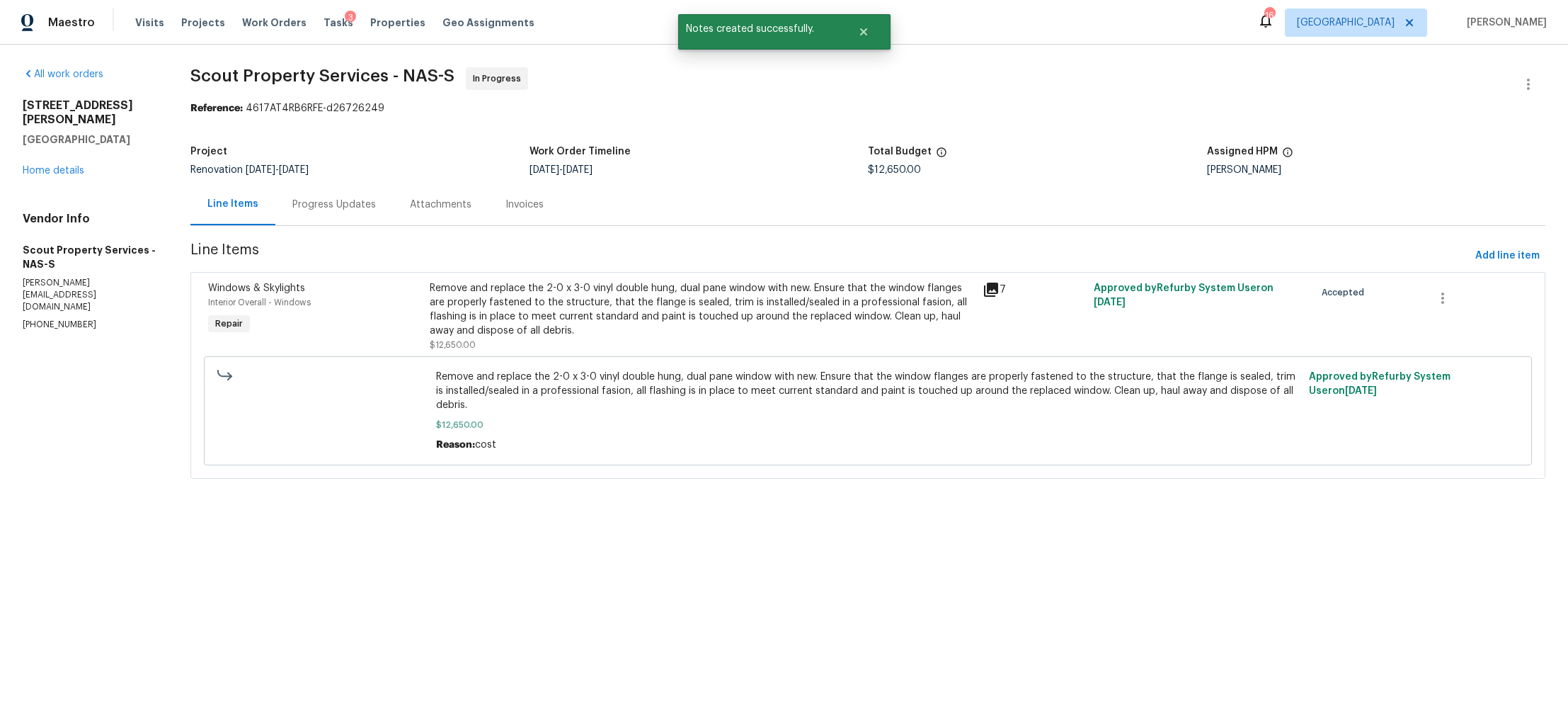
click at [345, 210] on div "Progress Updates" at bounding box center [334, 204] width 83 height 14
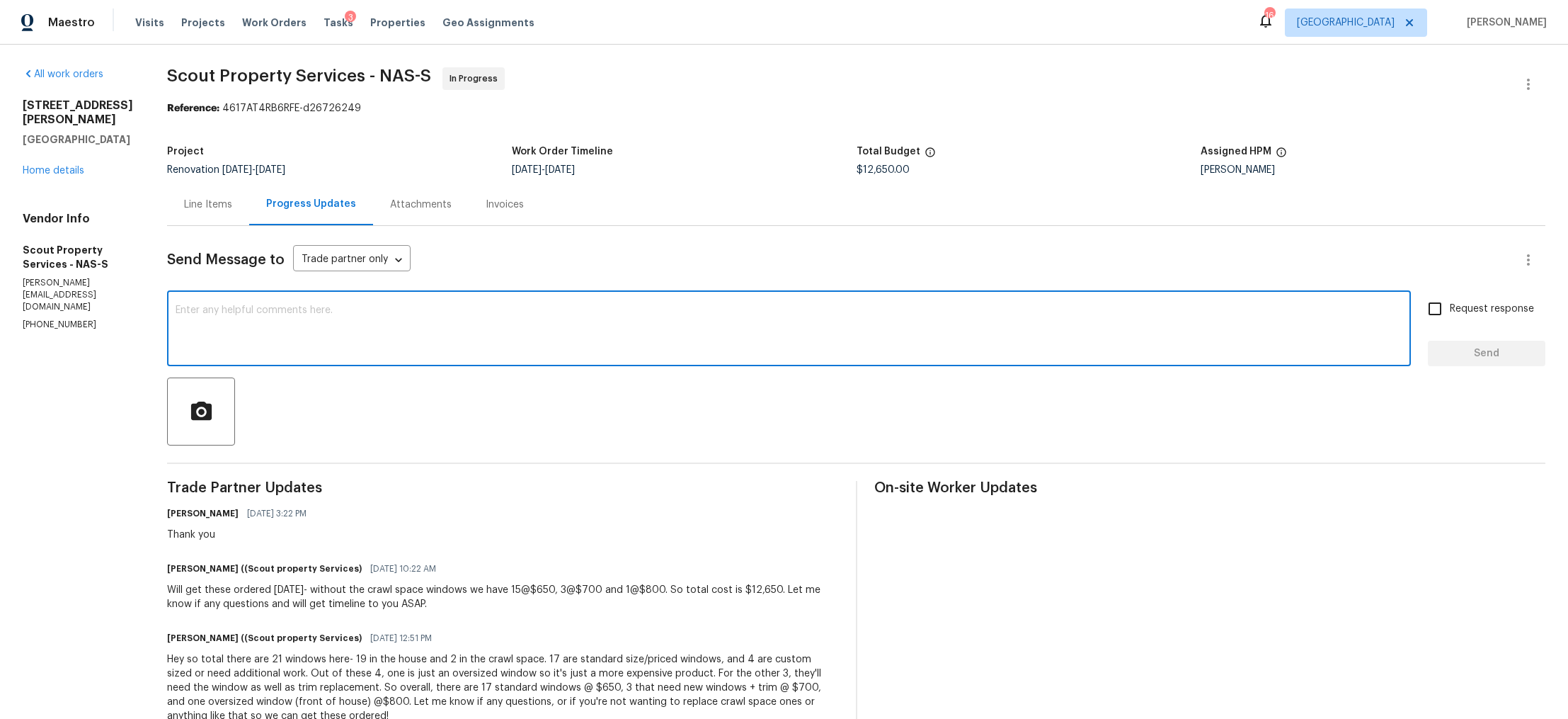
click at [329, 339] on textarea at bounding box center [789, 330] width 1227 height 50
type textarea "Hi, did you get install timeline?"
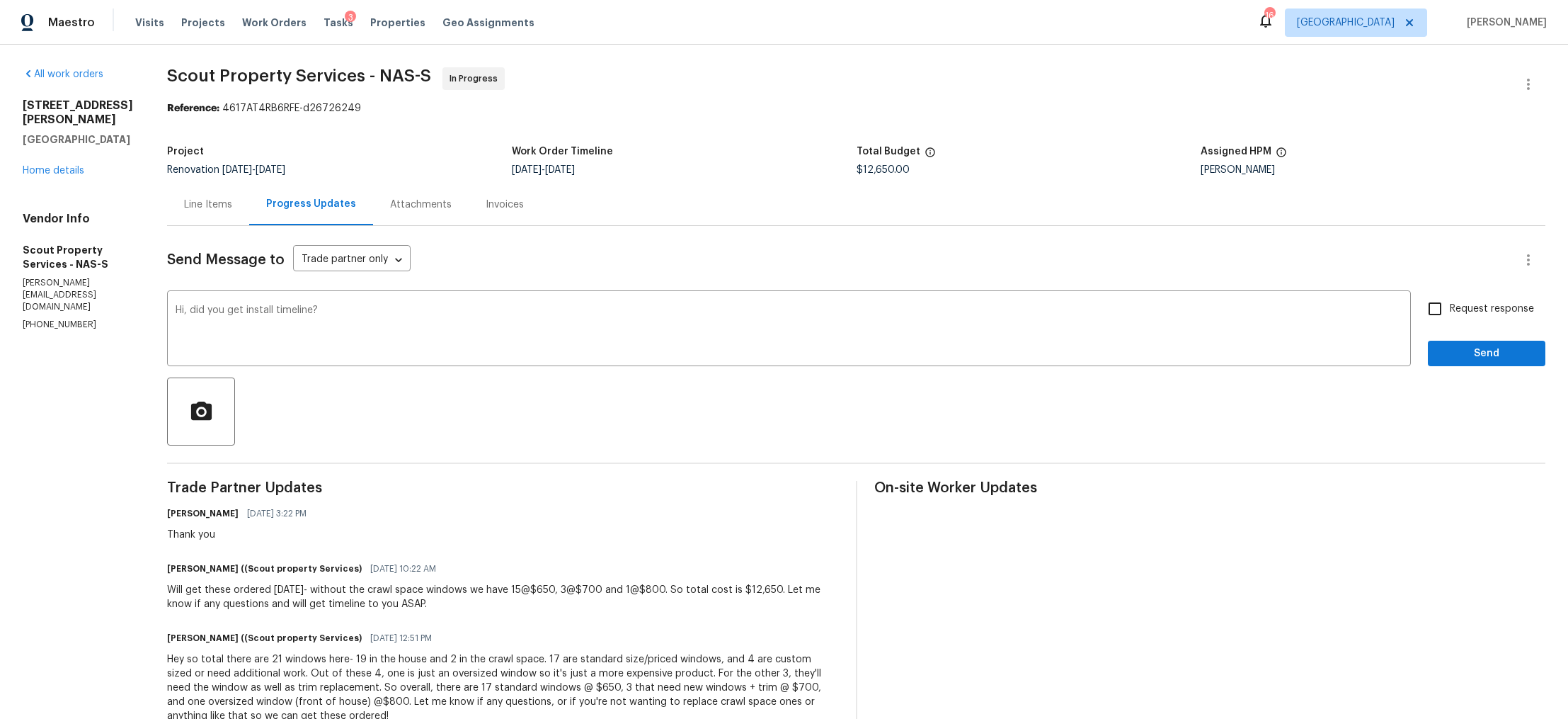
click at [1458, 304] on span "Request response" at bounding box center [1492, 309] width 84 height 15
click at [1450, 304] on input "Request response" at bounding box center [1435, 308] width 29 height 29
checkbox input "true"
click at [1445, 340] on div "Request response Send" at bounding box center [1487, 330] width 118 height 72
click at [1442, 342] on button "Send" at bounding box center [1487, 354] width 118 height 26
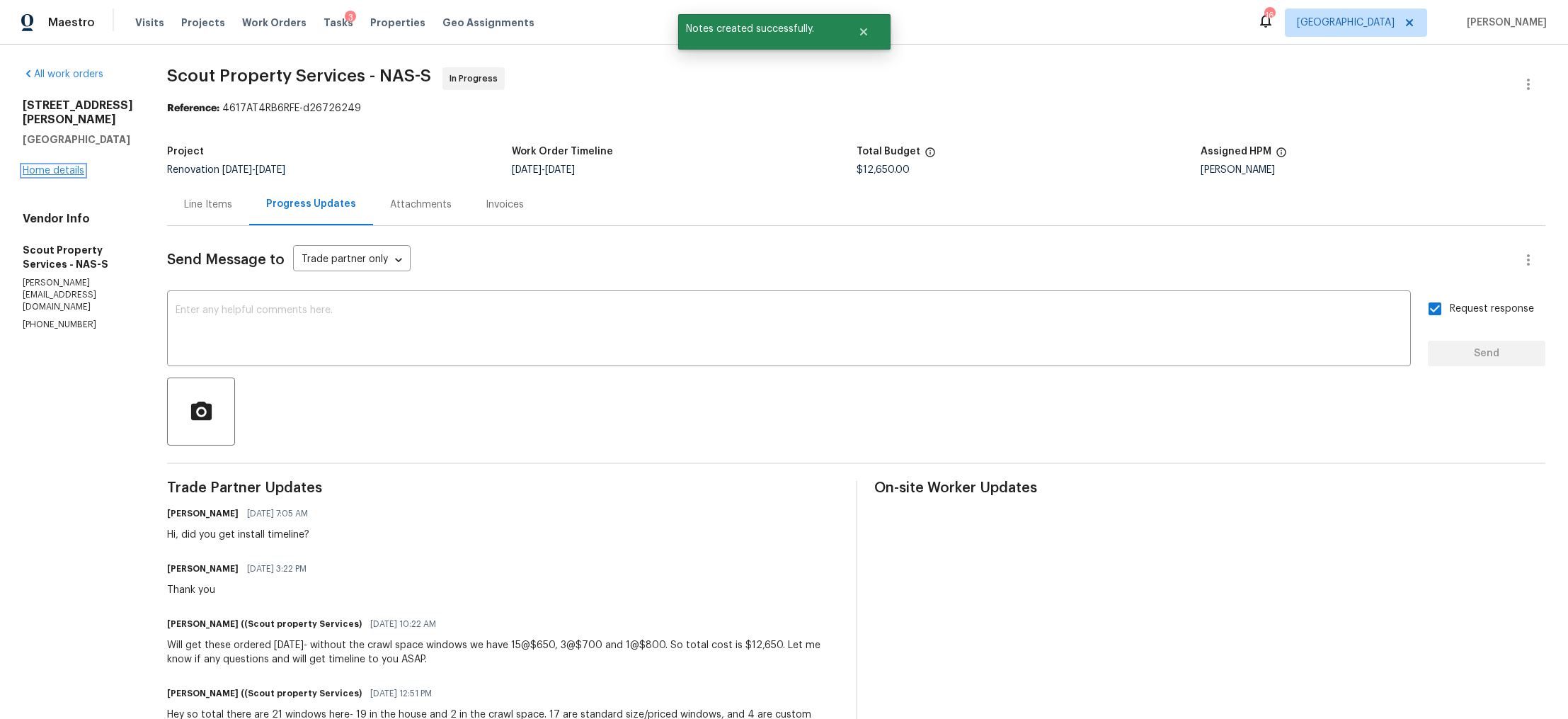
click at [62, 166] on link "Home details" at bounding box center [53, 171] width 61 height 10
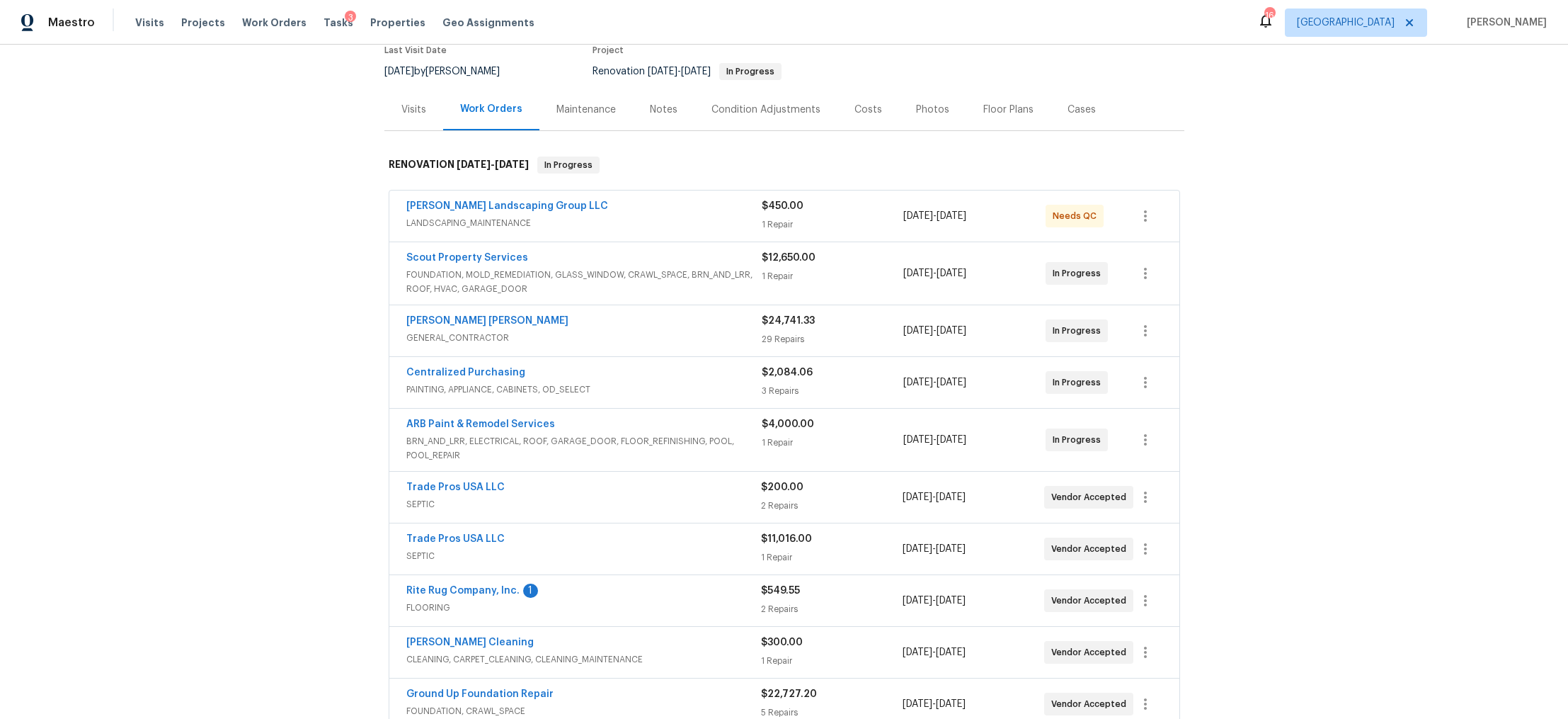
scroll to position [128, 0]
click at [435, 589] on link "Rite Rug Company, Inc." at bounding box center [463, 590] width 114 height 10
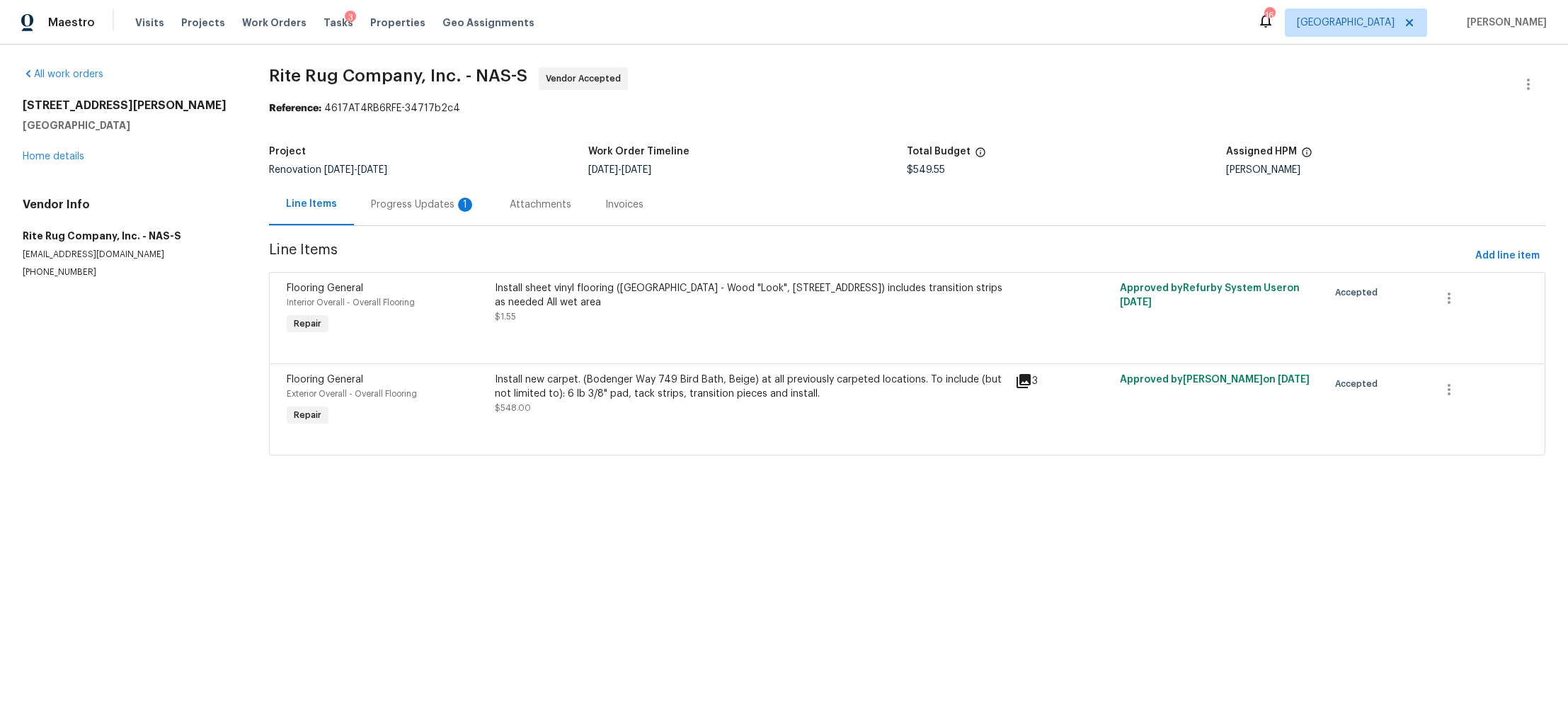
click at [398, 210] on div "Progress Updates 1" at bounding box center [423, 204] width 105 height 14
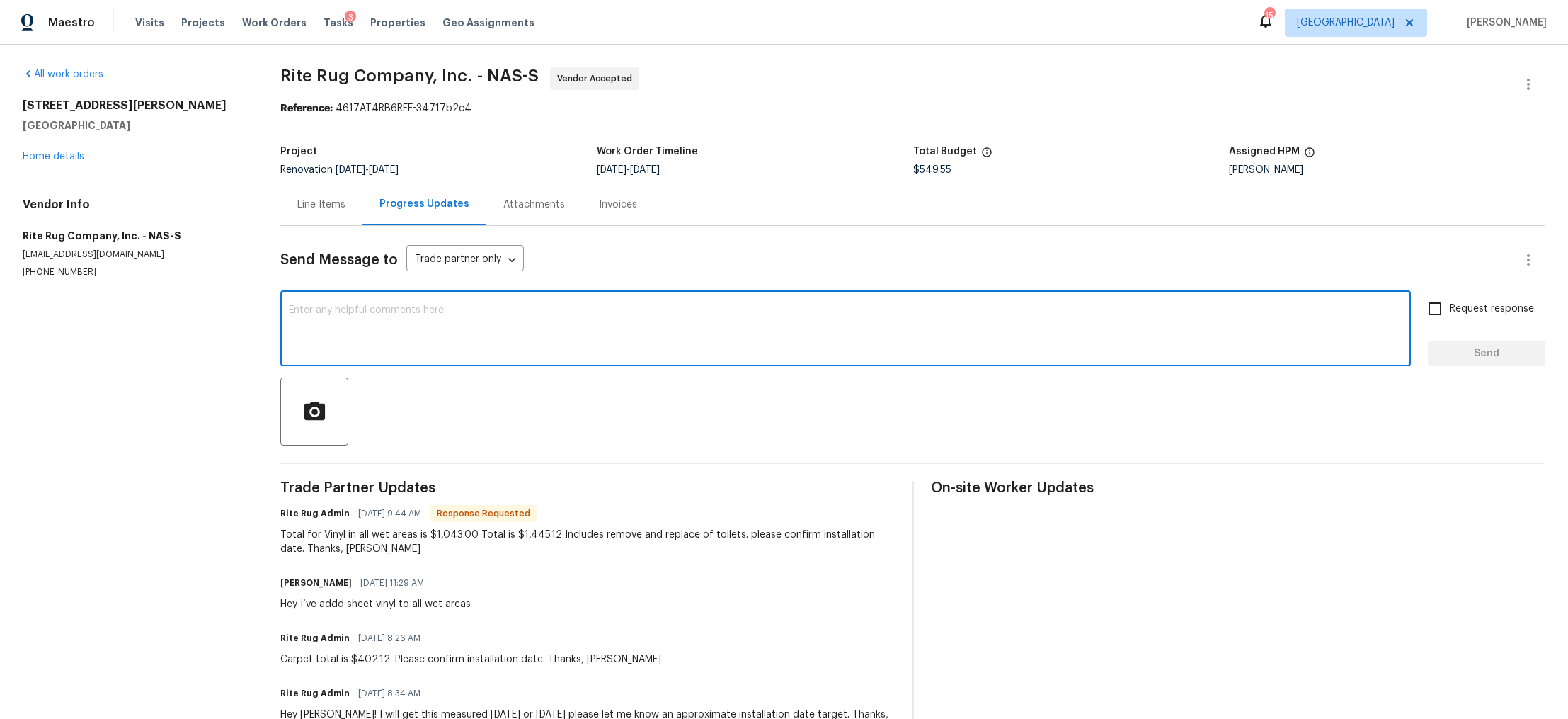
click at [413, 306] on textarea at bounding box center [845, 330] width 1113 height 50
click at [777, 320] on textarea "Thank you, we are doing a lot of demo here so Ill circle back in about a week o…" at bounding box center [845, 330] width 1113 height 50
type textarea "Thank you, we are doing a lot of demo here so Ill circle back in about a week o…"
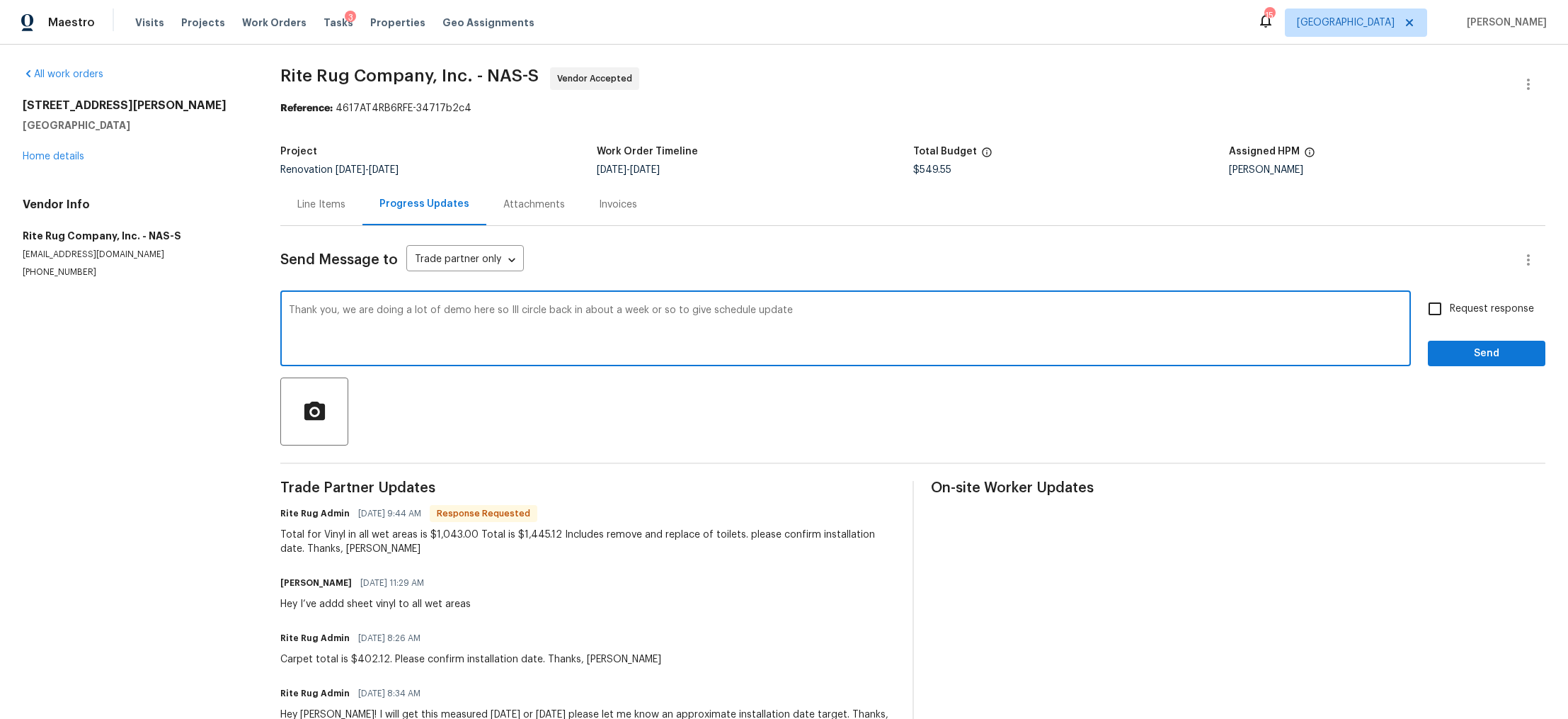
click at [1433, 309] on input "Request response" at bounding box center [1435, 308] width 29 height 29
checkbox input "true"
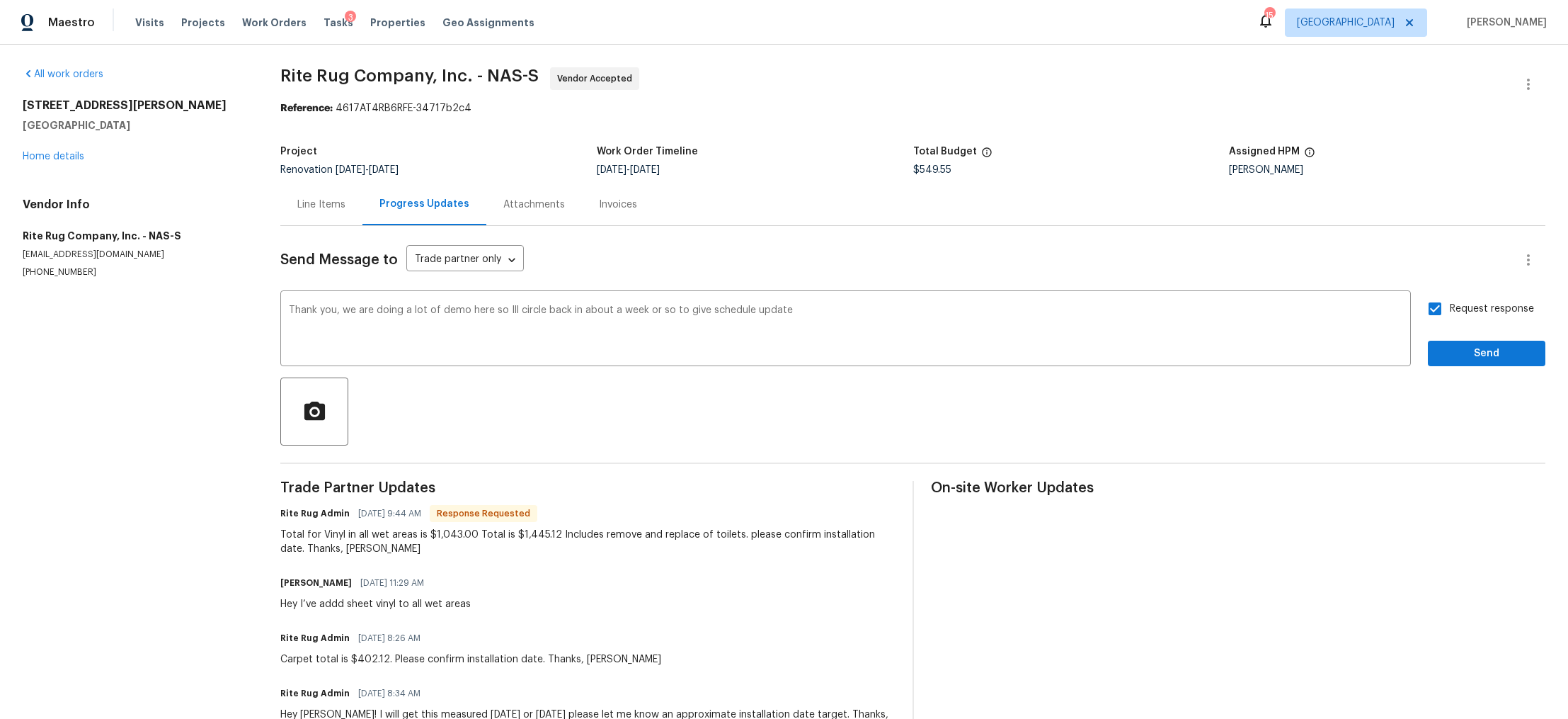
click at [1433, 336] on div "Request response Send" at bounding box center [1487, 330] width 118 height 72
click at [1440, 352] on span "Send" at bounding box center [1487, 354] width 95 height 18
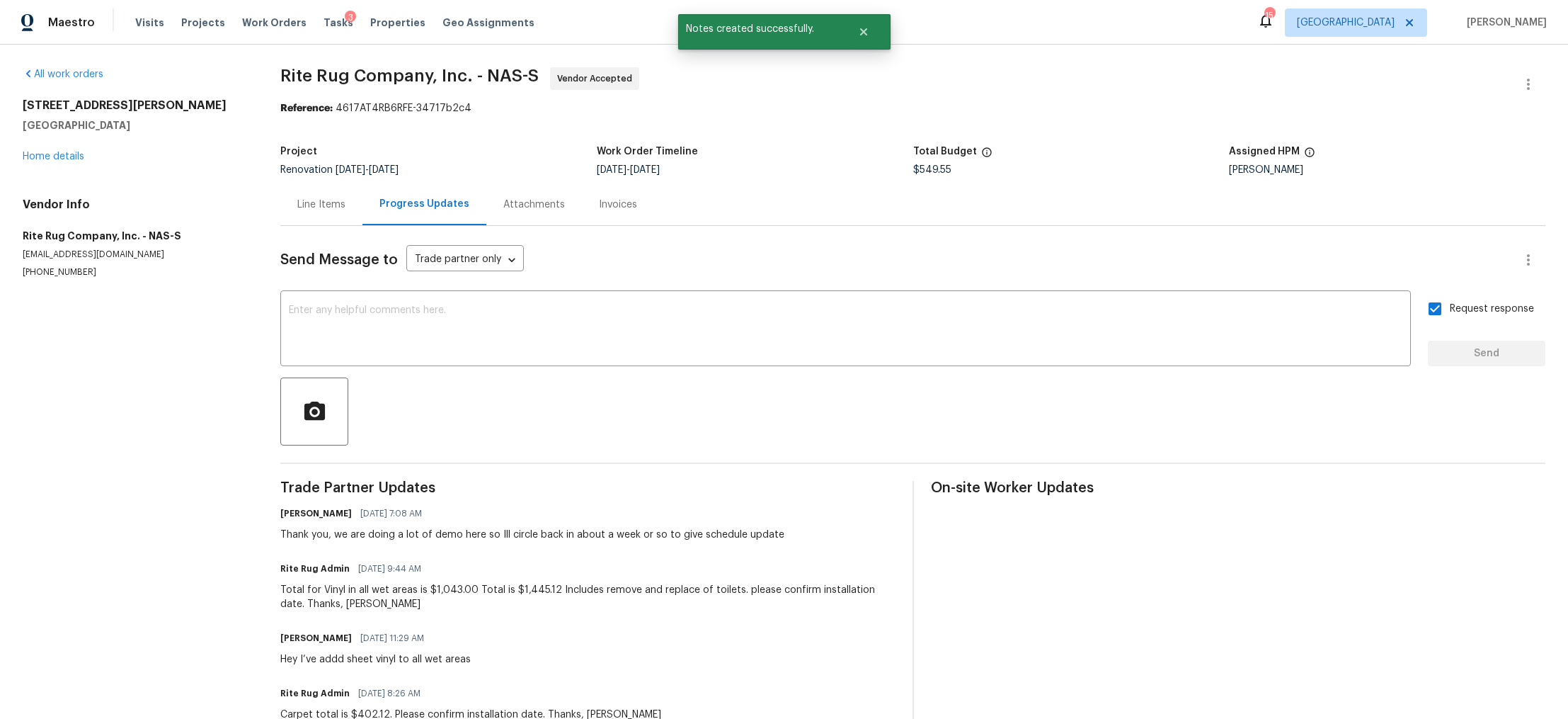
click at [50, 148] on div "501 Colburn Dr Lewisburg, TN 37091 Home details" at bounding box center [135, 131] width 224 height 65
click at [49, 154] on link "Home details" at bounding box center [53, 156] width 61 height 10
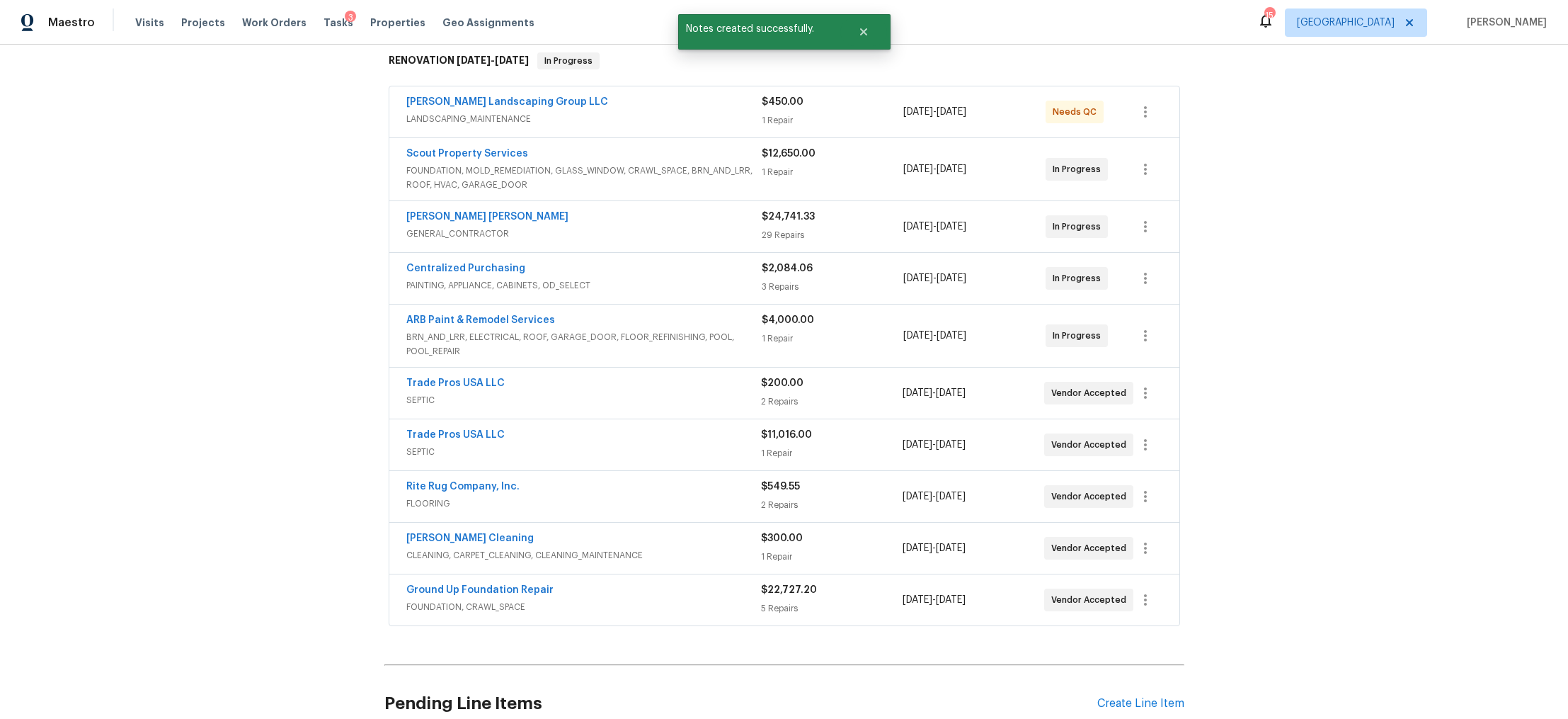
scroll to position [255, 0]
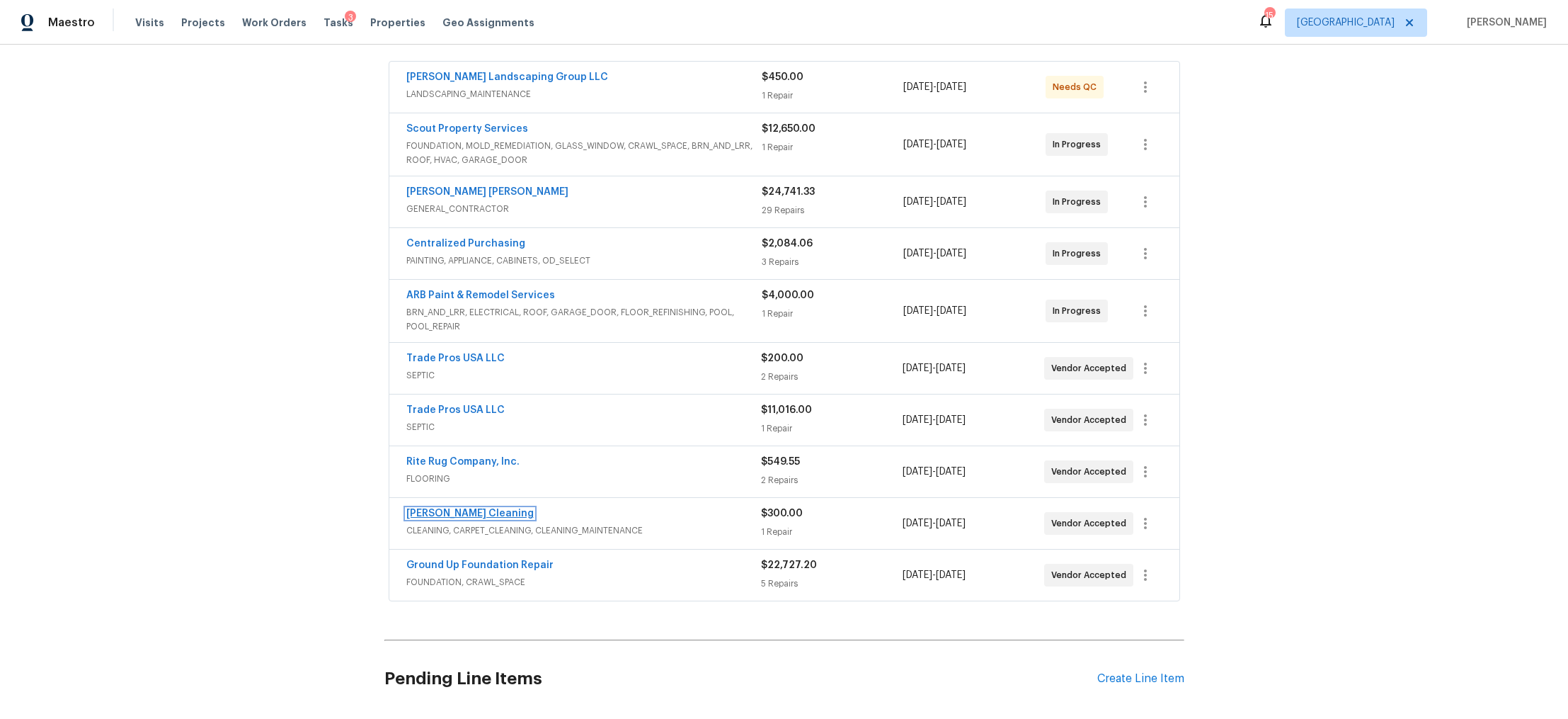
click at [461, 515] on link "[PERSON_NAME] Cleaning" at bounding box center [470, 514] width 128 height 10
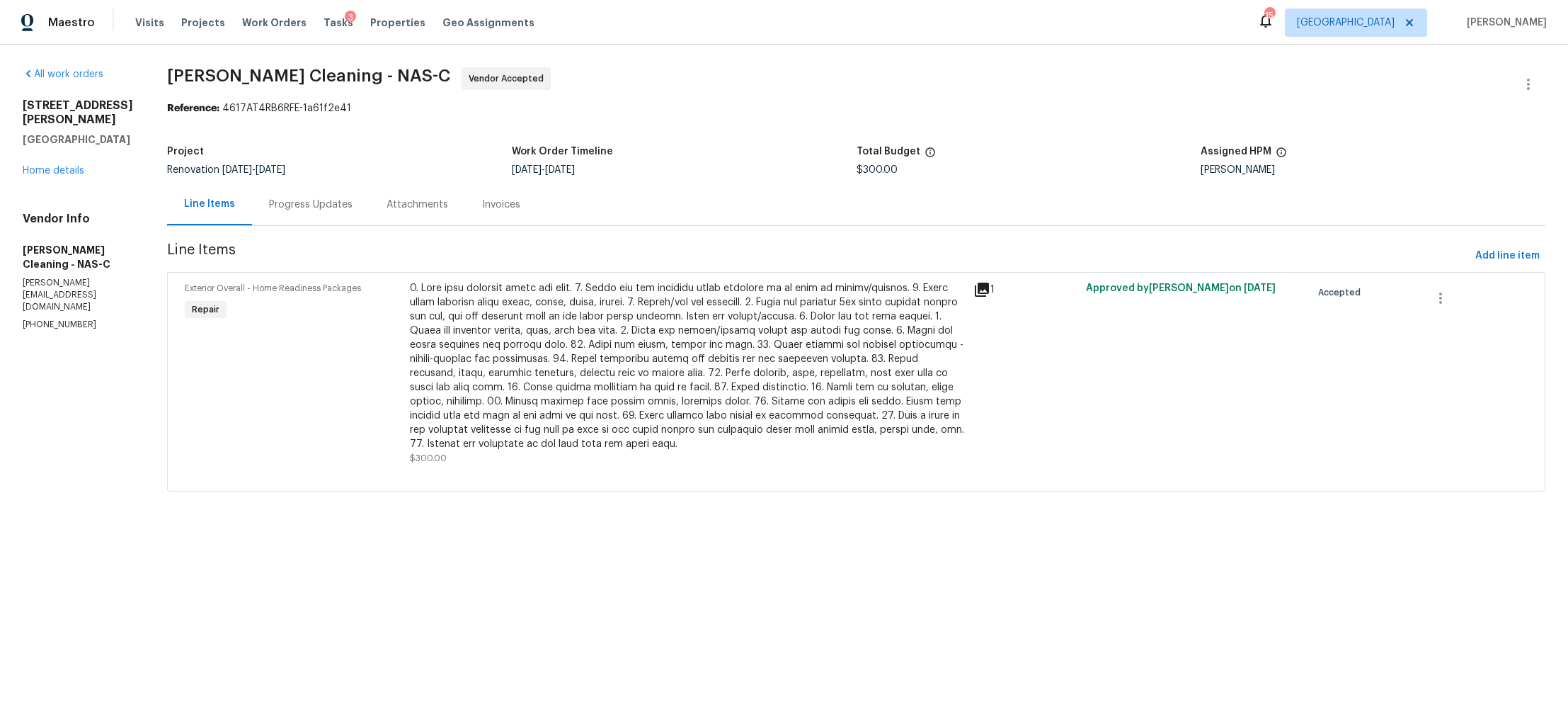
click at [329, 204] on div "Progress Updates" at bounding box center [311, 204] width 83 height 14
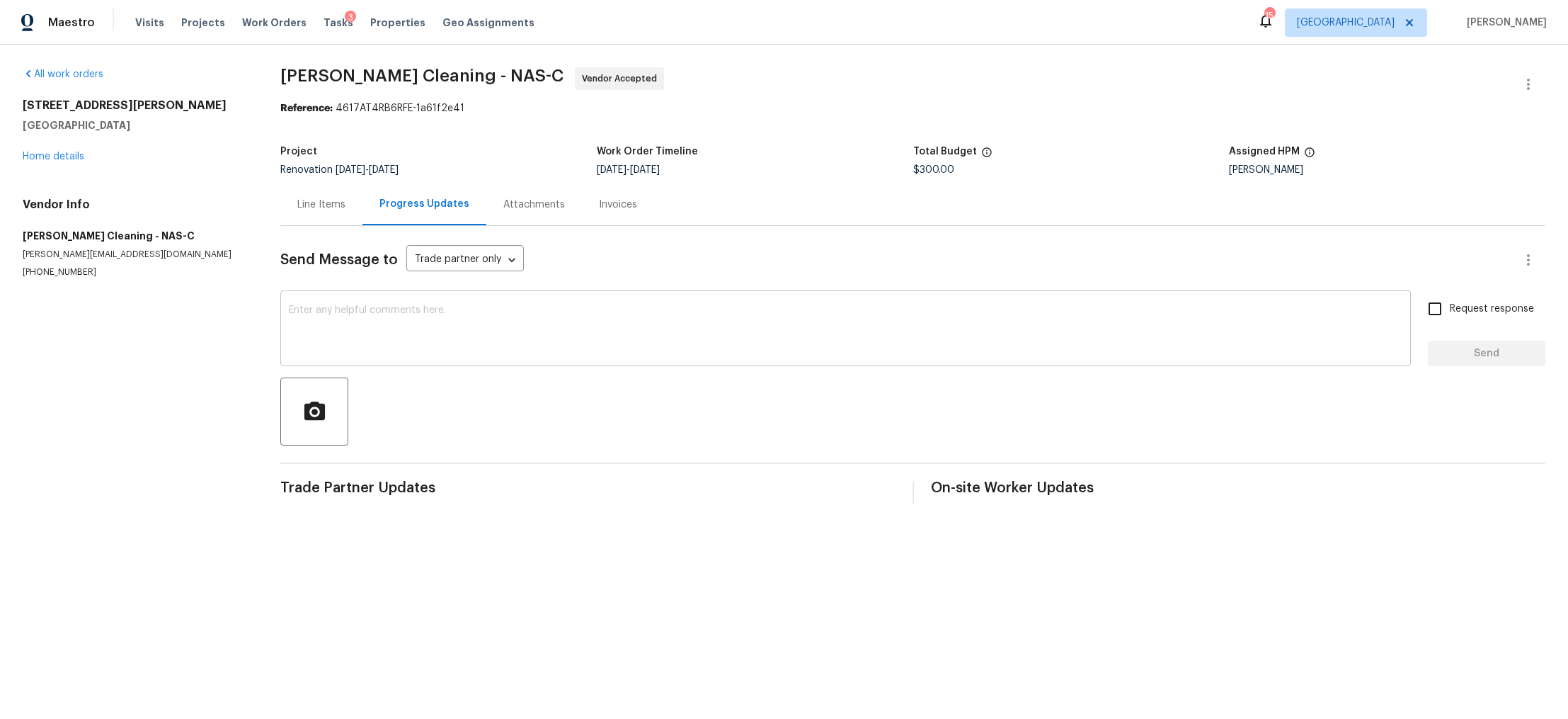
click at [384, 320] on textarea at bounding box center [845, 330] width 1113 height 50
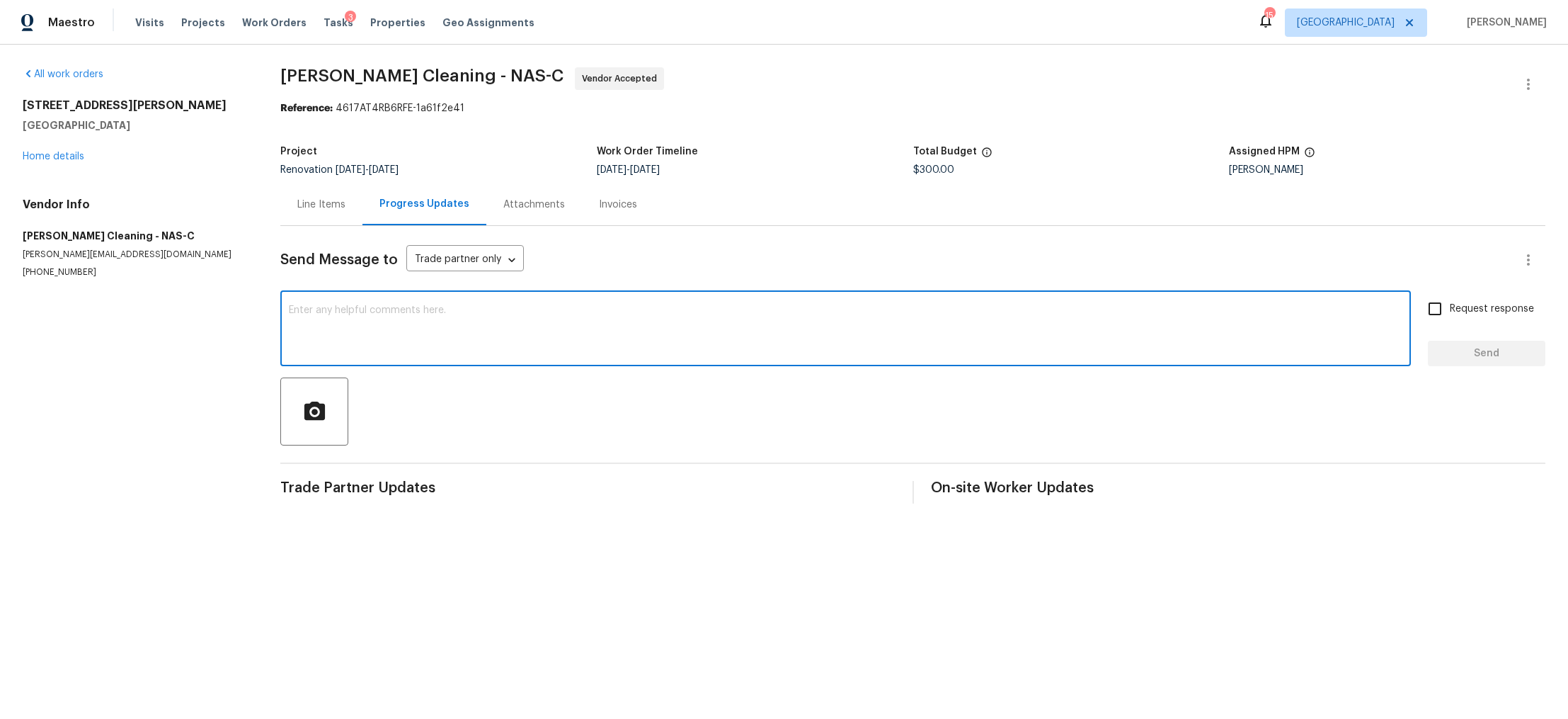
paste textarea "Thank you, we are doing a lot of demo here so Ill circle back in about a week o…"
type textarea "Thank you, we are doing a lot of demo here so Ill circle back in about a week o…"
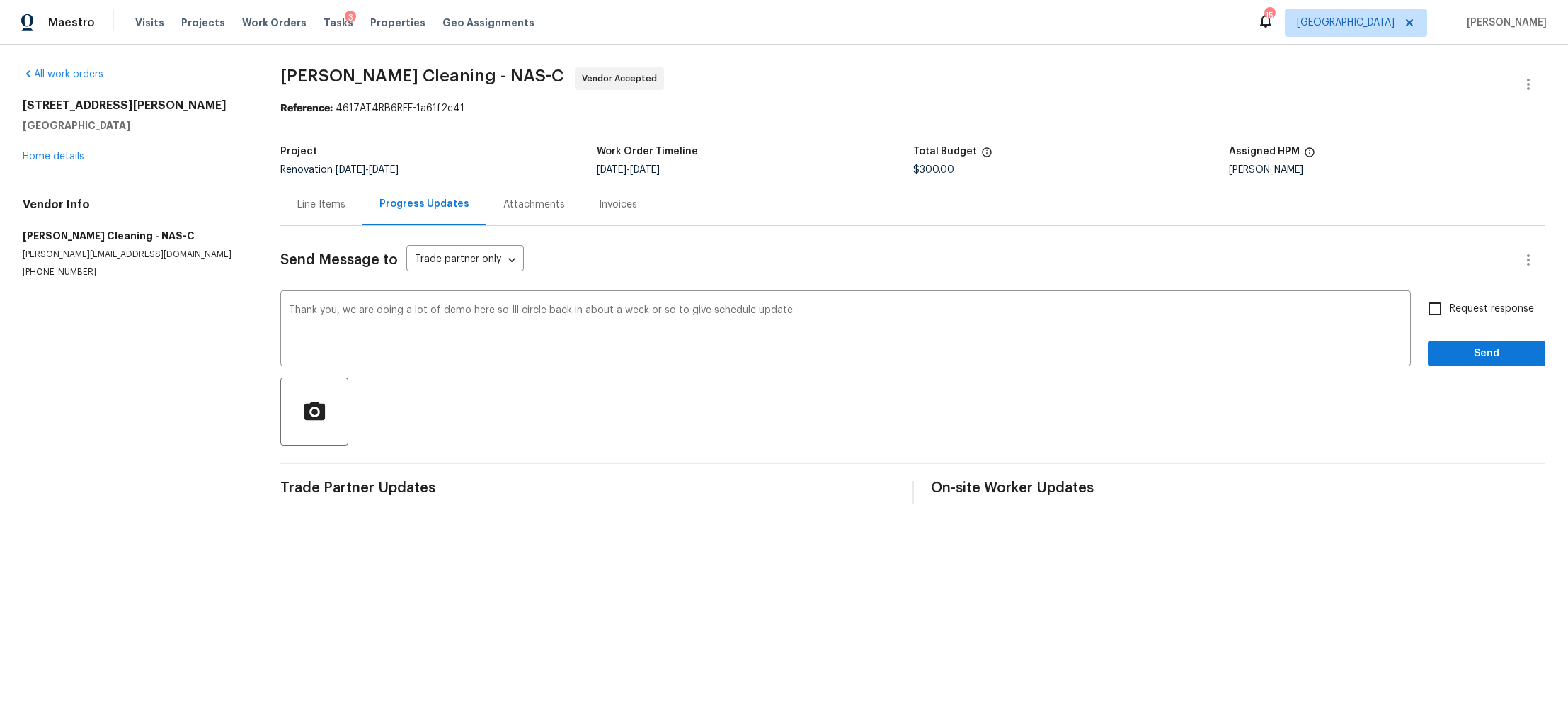
click at [1472, 299] on label "Request response" at bounding box center [1476, 308] width 114 height 29
click at [1450, 299] on input "Request response" at bounding box center [1435, 308] width 29 height 29
checkbox input "true"
click at [1448, 355] on span "Send" at bounding box center [1487, 354] width 95 height 18
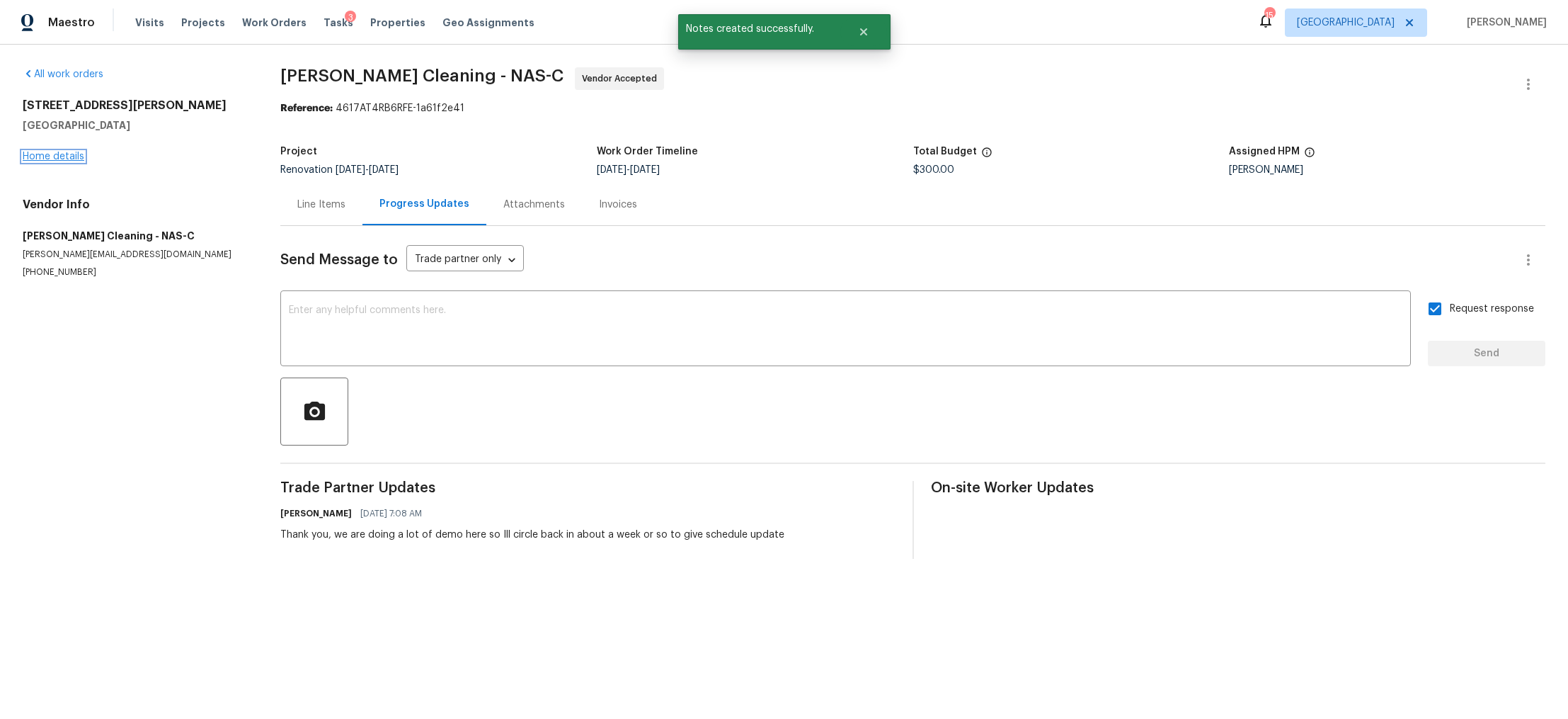
click at [60, 151] on link "Home details" at bounding box center [53, 156] width 61 height 10
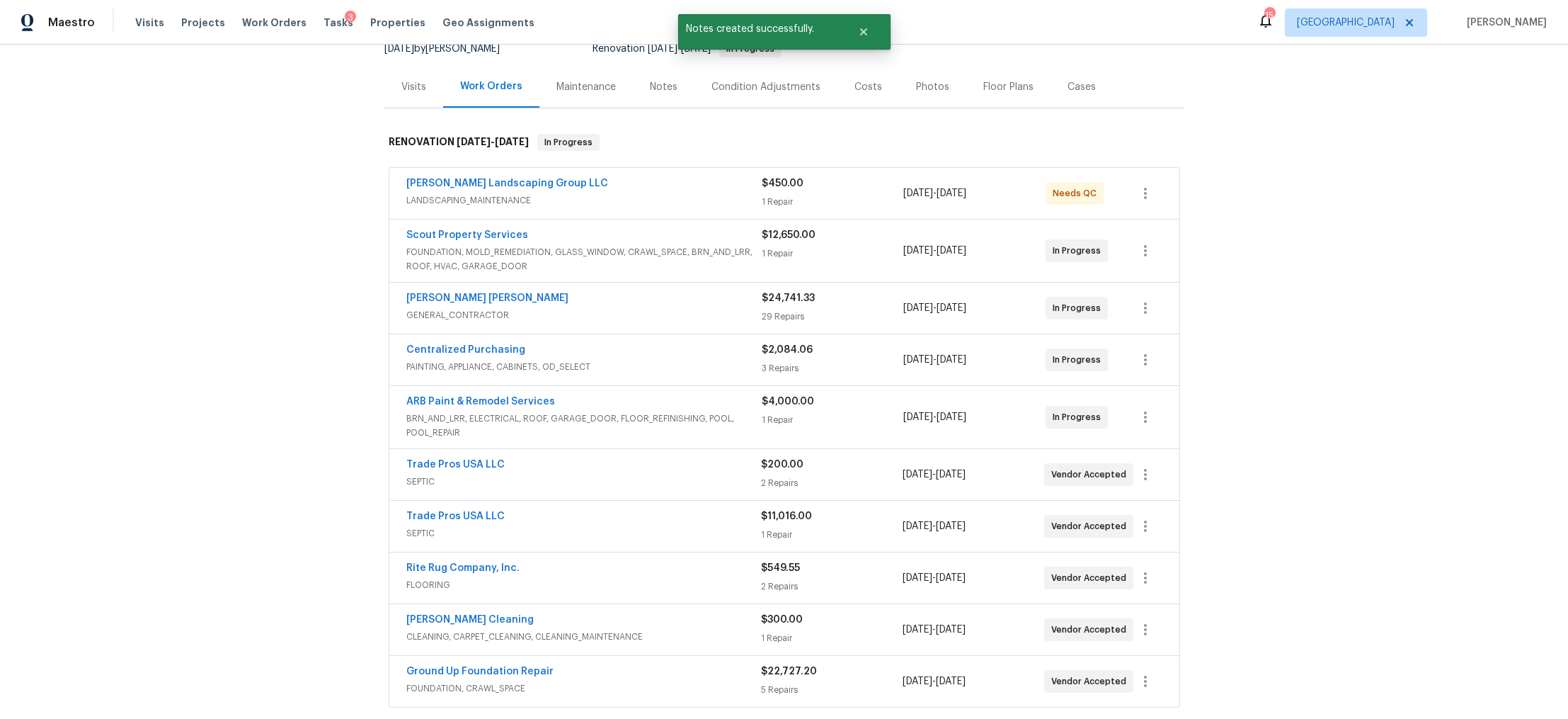
scroll to position [156, 0]
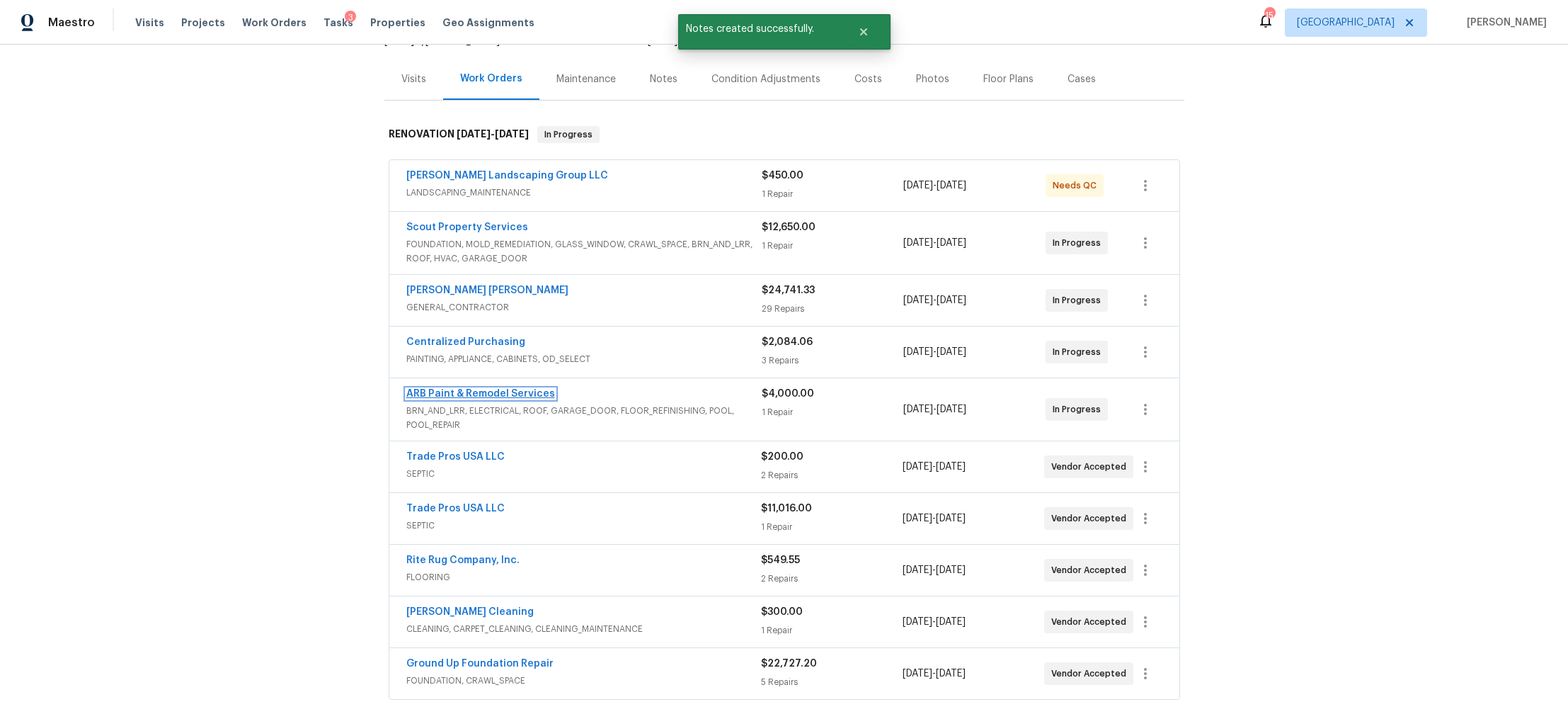
click at [424, 389] on link "ARB Paint & Remodel Services" at bounding box center [481, 393] width 149 height 10
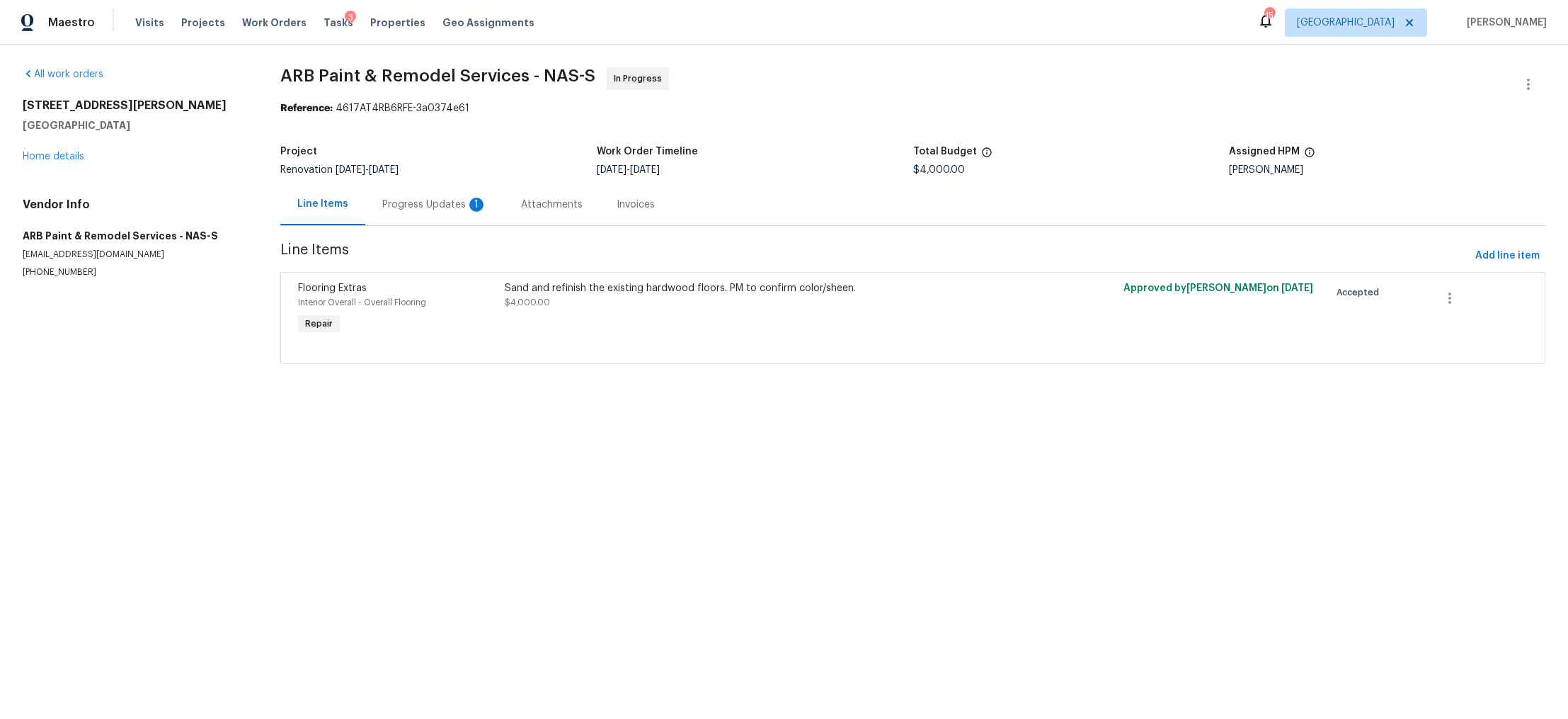
click at [410, 205] on div "Progress Updates 1" at bounding box center [435, 204] width 105 height 14
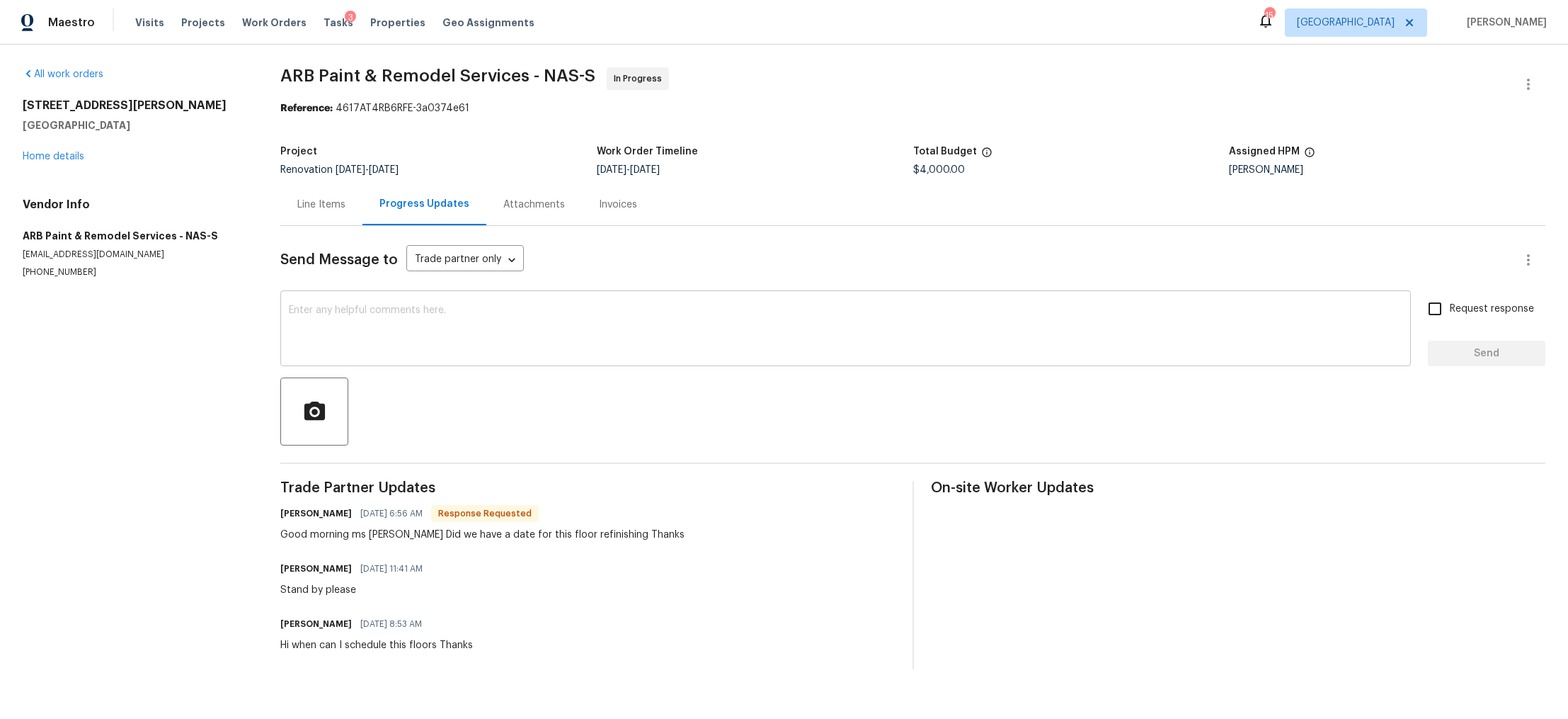
click at [423, 329] on textarea at bounding box center [845, 330] width 1113 height 50
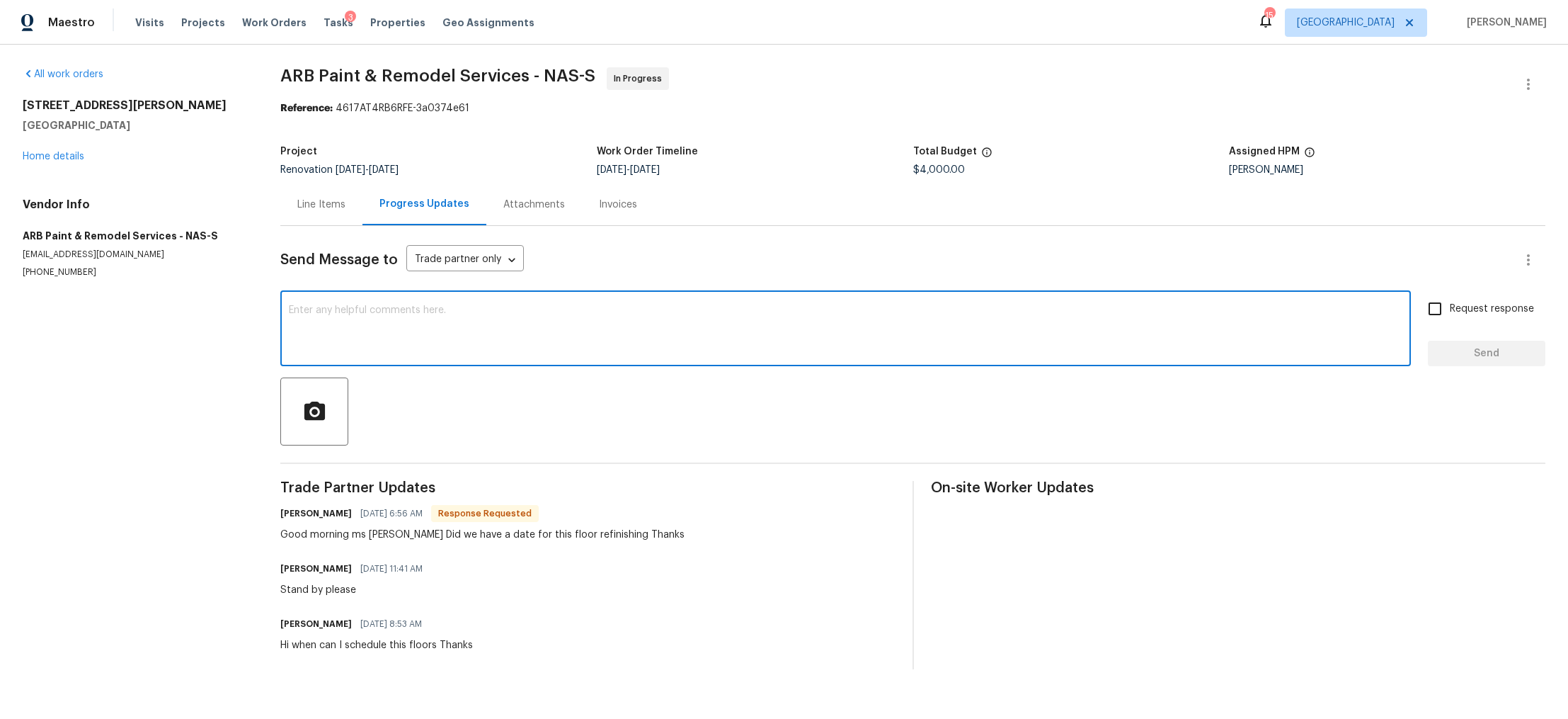
paste textarea "Thank you, we are doing a lot of demo here so Ill circle back in about a week o…"
type textarea "Thank you, we are doing a lot of demo here so Ill circle back in about a week o…"
drag, startPoint x: 1454, startPoint y: 309, endPoint x: 1454, endPoint y: 319, distance: 10.0
click at [1454, 309] on span "Request response" at bounding box center [1492, 309] width 84 height 15
click at [1450, 309] on input "Request response" at bounding box center [1435, 308] width 29 height 29
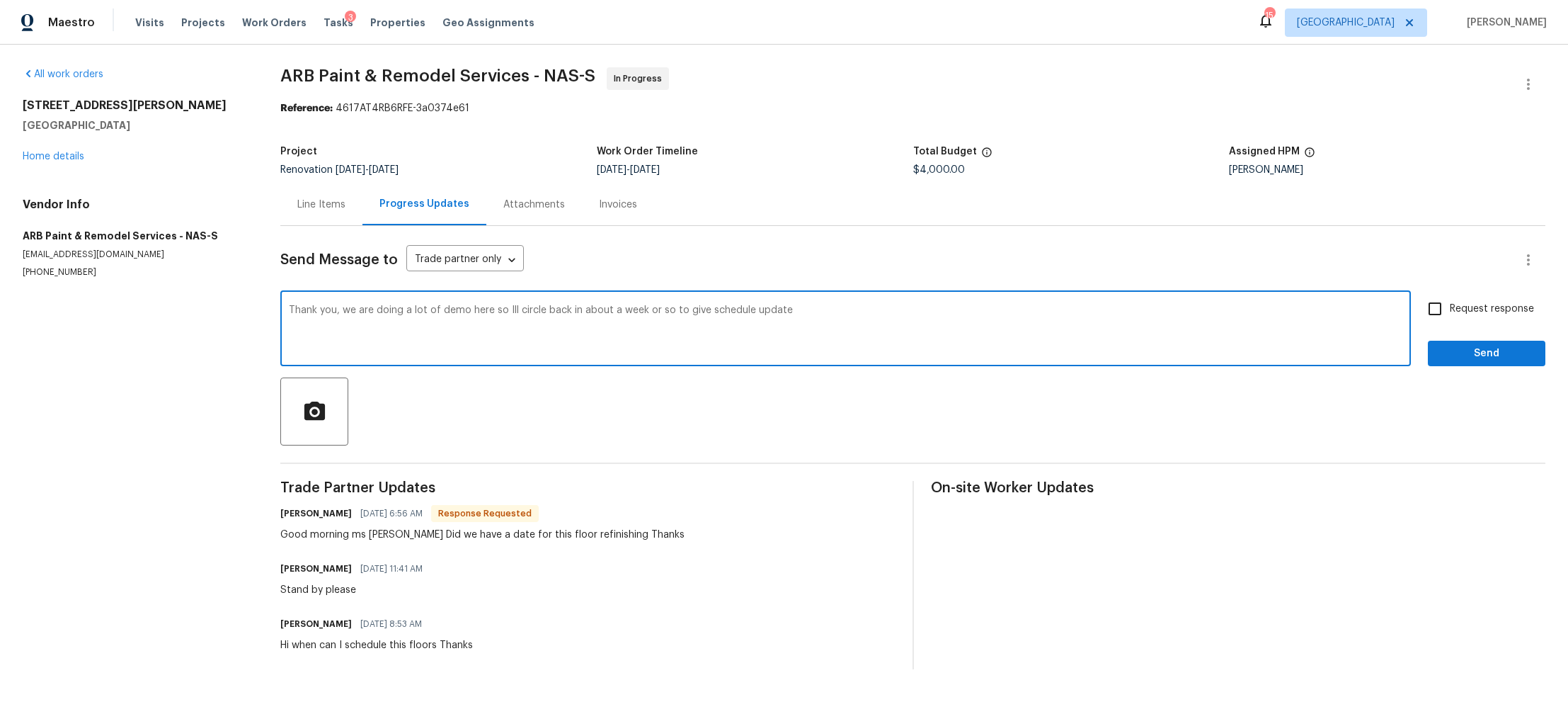
checkbox input "true"
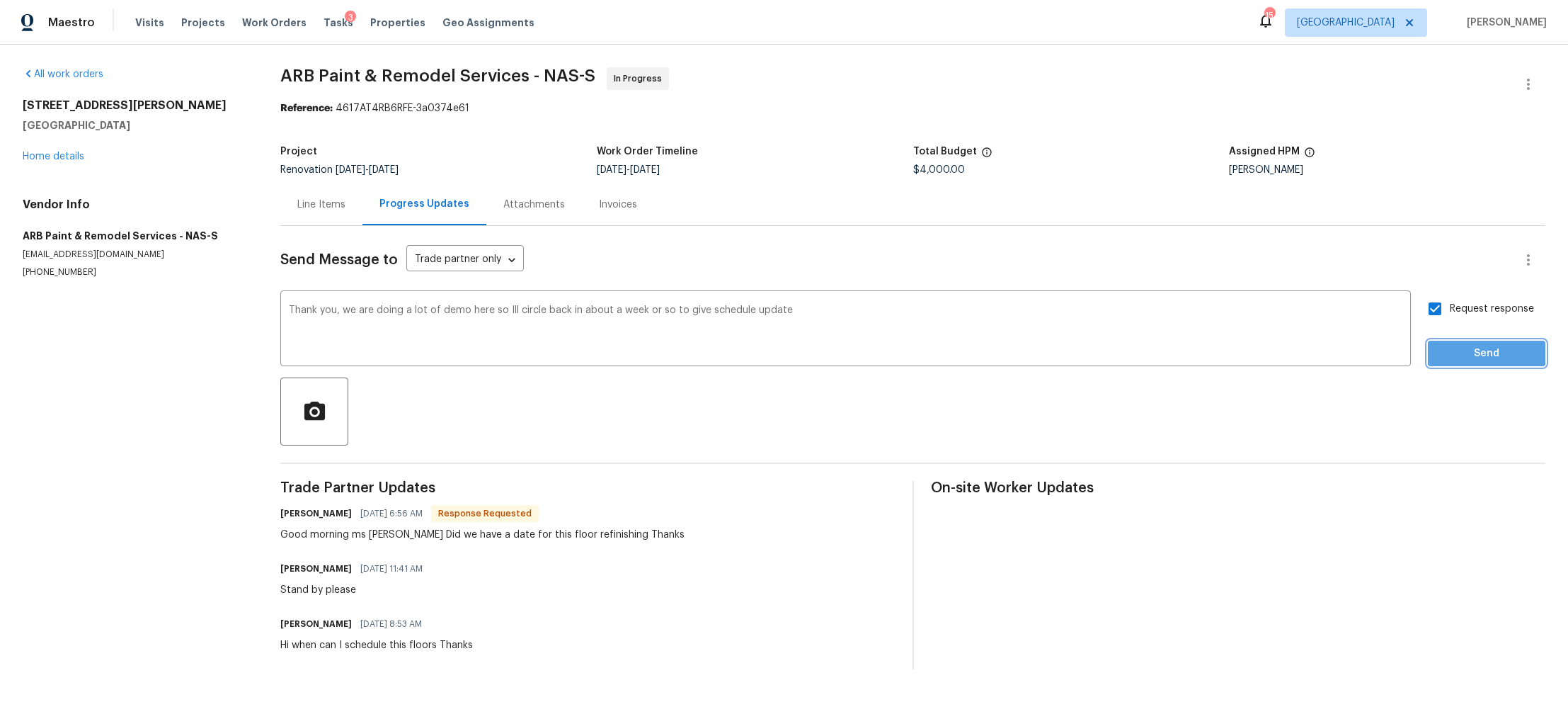
click at [1445, 351] on span "Send" at bounding box center [1487, 354] width 95 height 18
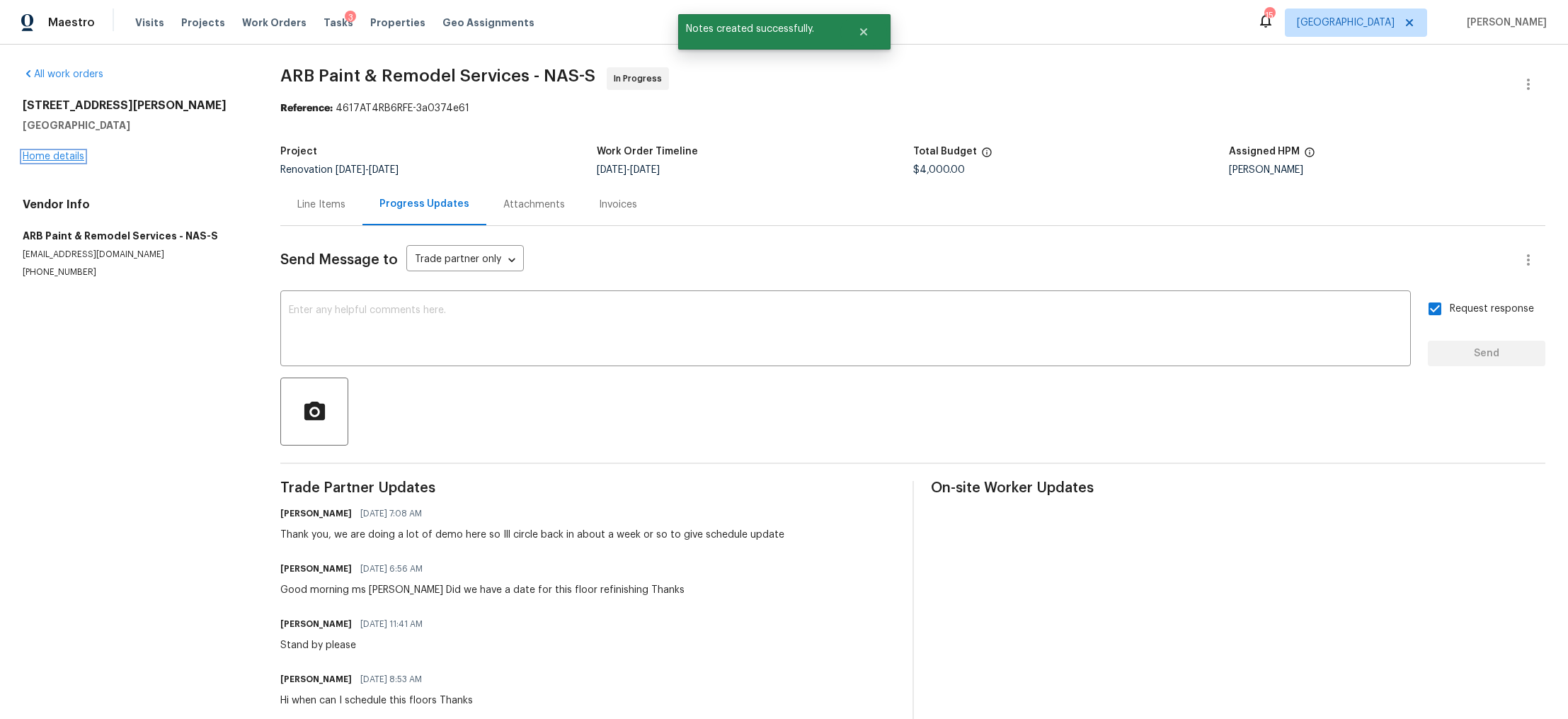
click at [51, 155] on link "Home details" at bounding box center [53, 156] width 61 height 10
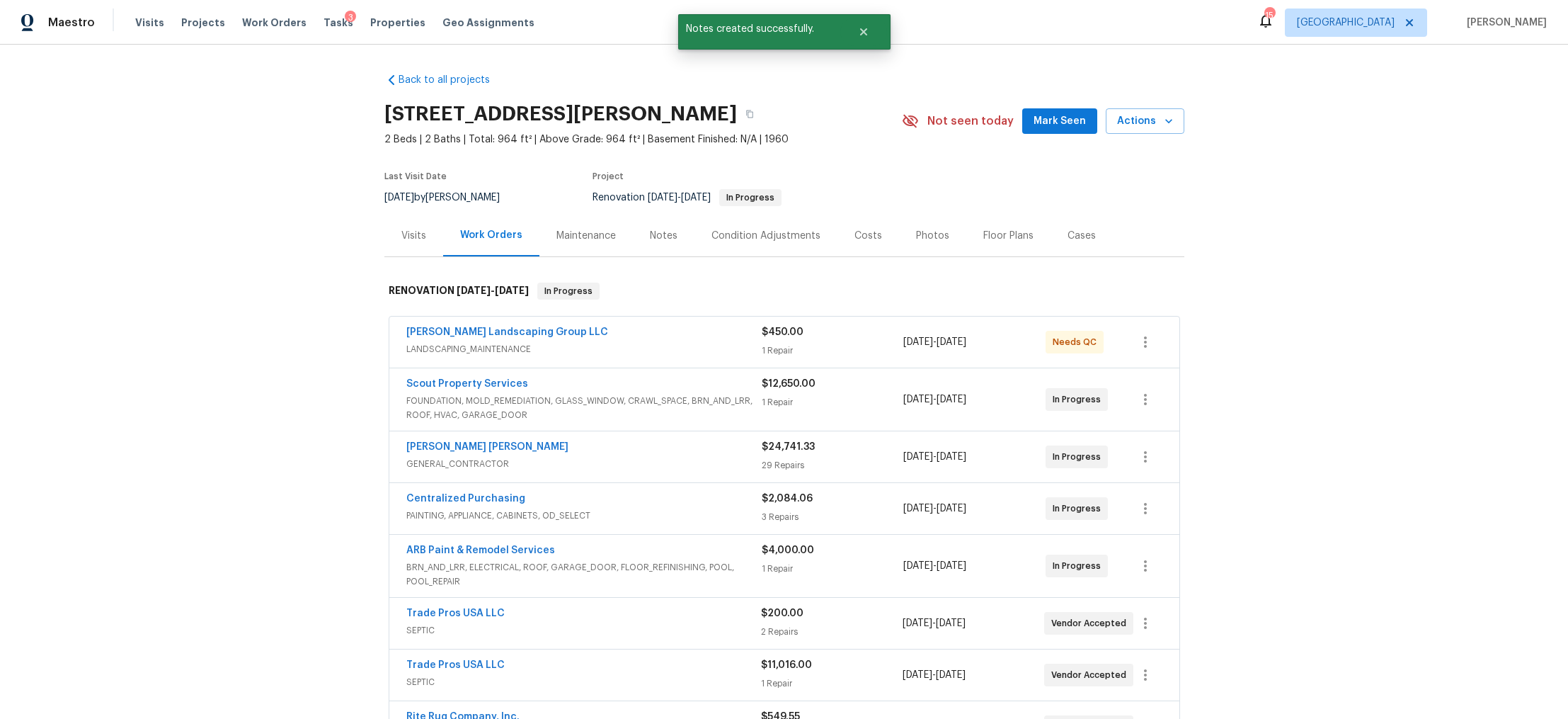
click at [659, 240] on div "Notes" at bounding box center [664, 236] width 28 height 14
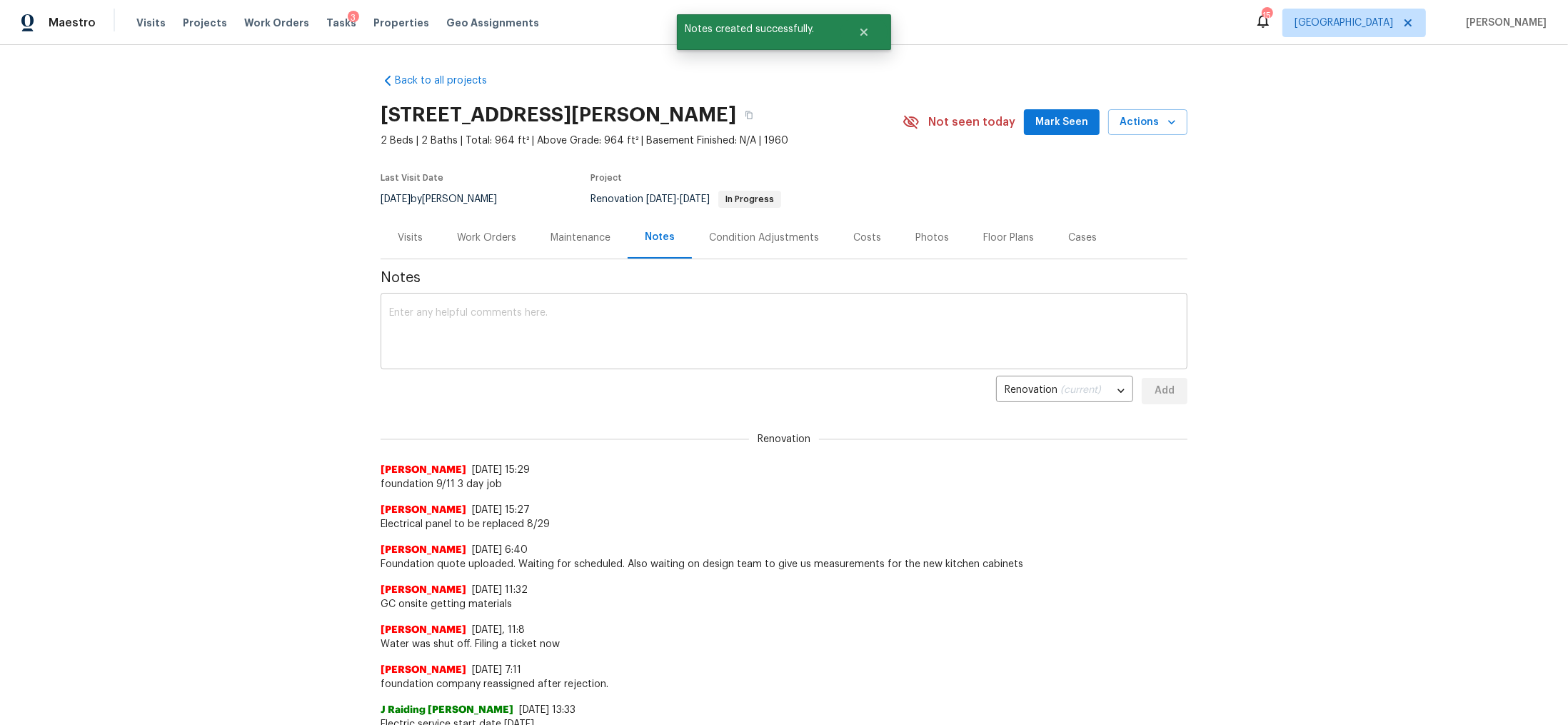
click at [614, 337] on textarea at bounding box center [784, 332] width 790 height 50
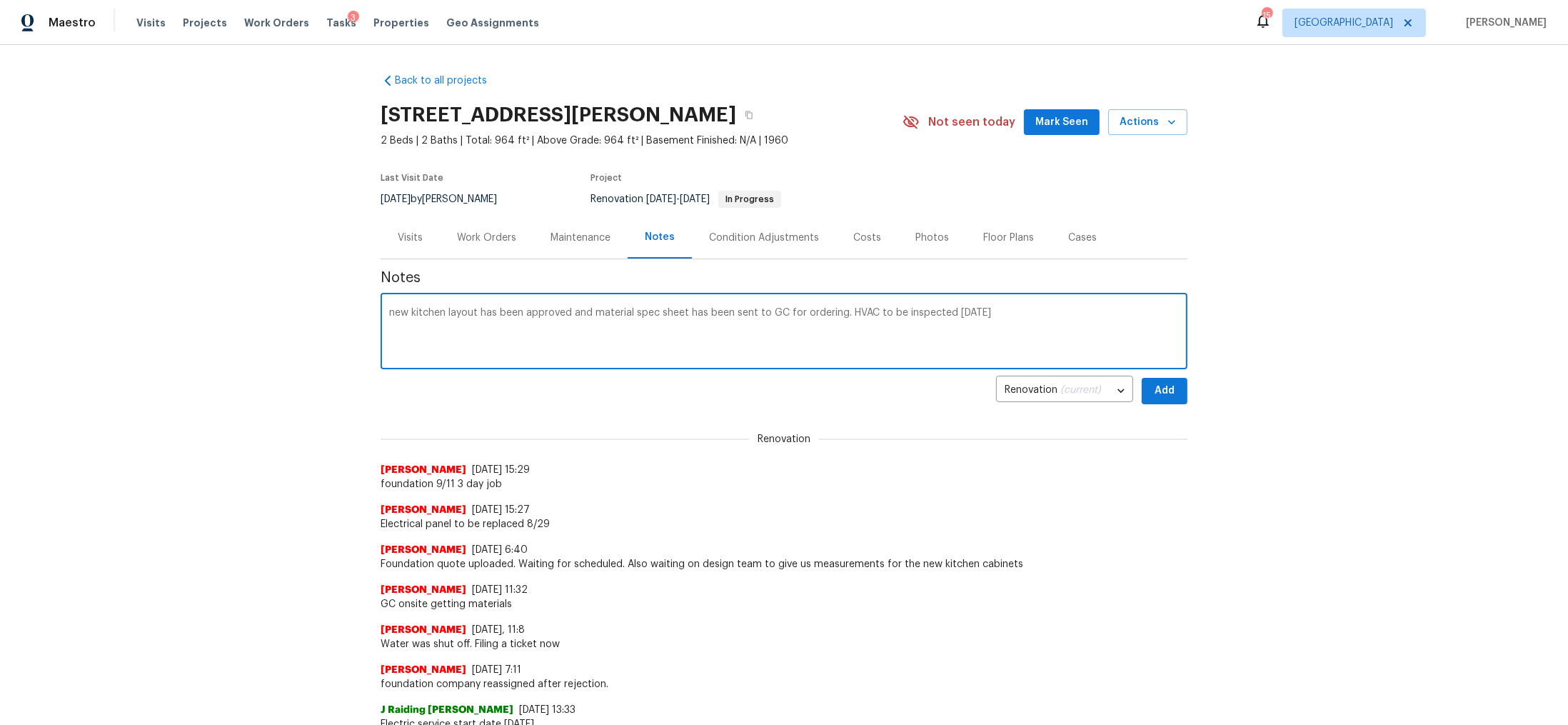
type textarea "new kitchen layout has been approved and material spec sheet has been sent to G…"
click at [1155, 392] on span "Add" at bounding box center [1165, 391] width 23 height 18
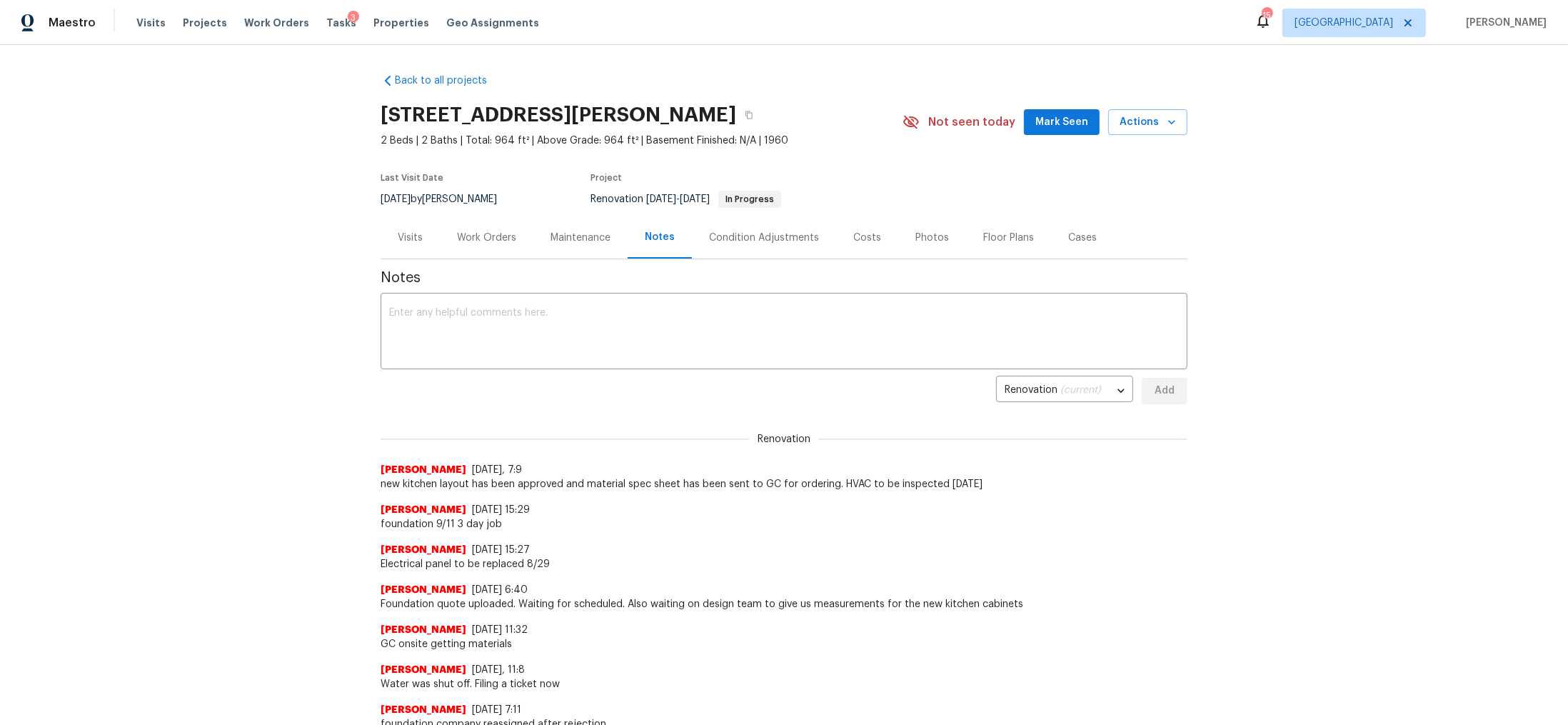
click at [465, 231] on div "Work Orders" at bounding box center [486, 238] width 59 height 14
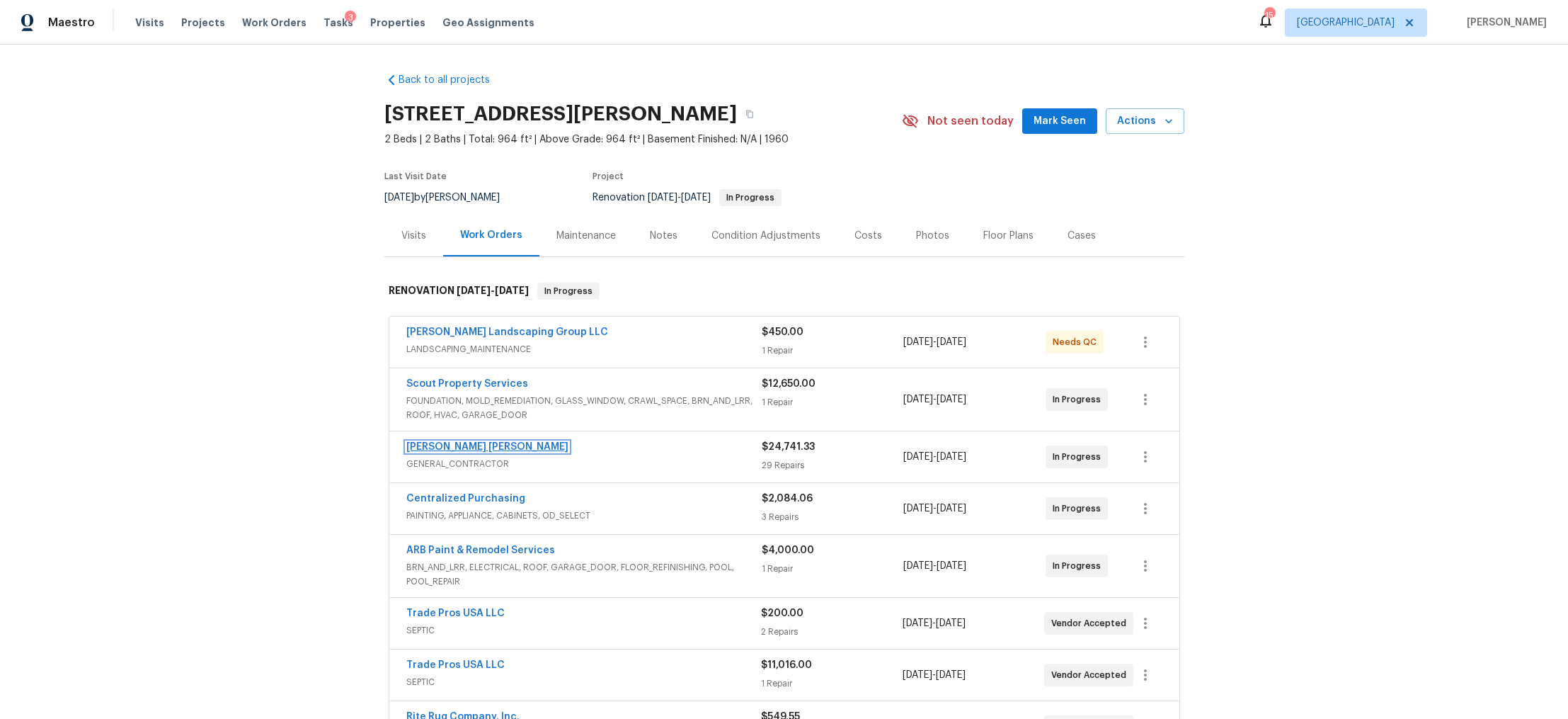
click at [452, 445] on link "Fernando Ruiz Hernandez" at bounding box center [487, 447] width 162 height 10
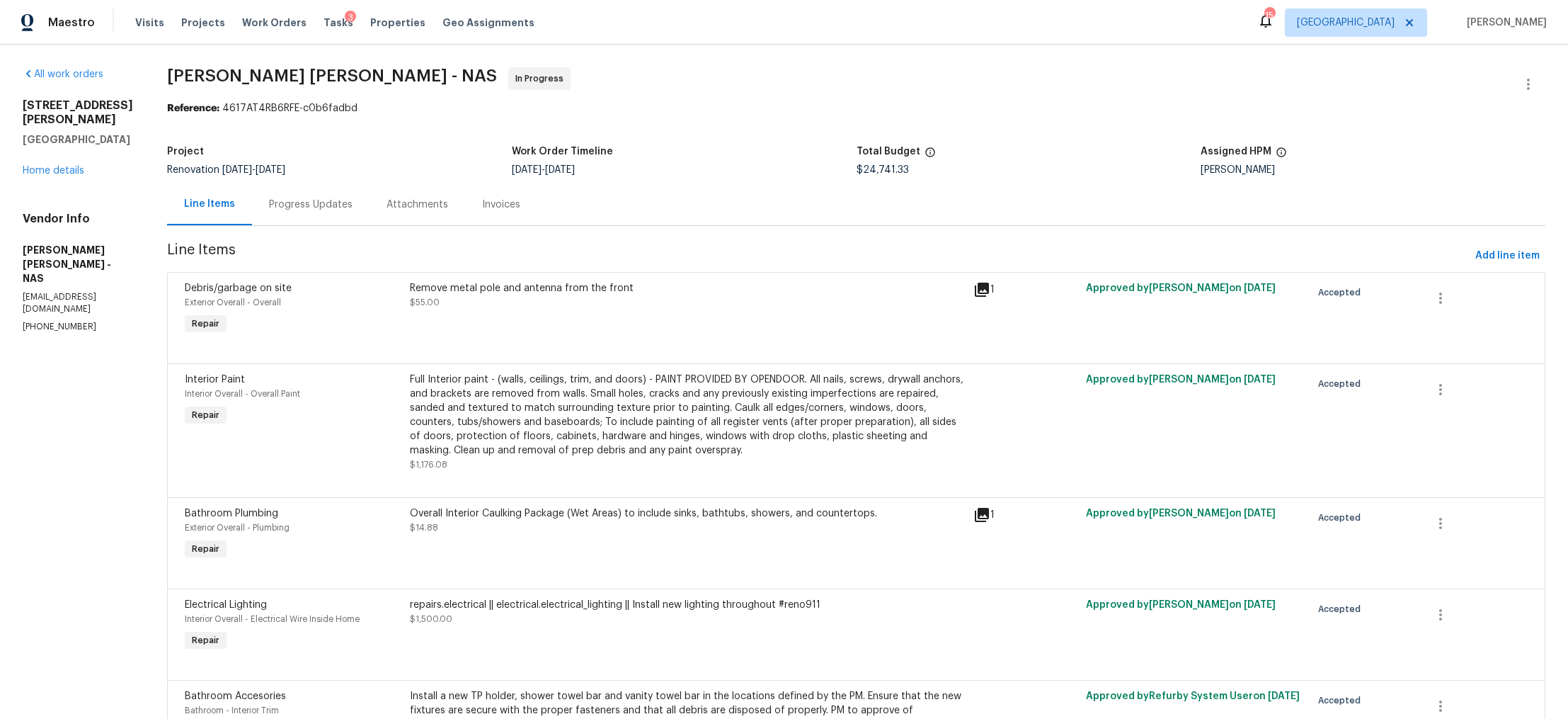
click at [291, 200] on div "Progress Updates" at bounding box center [311, 204] width 83 height 14
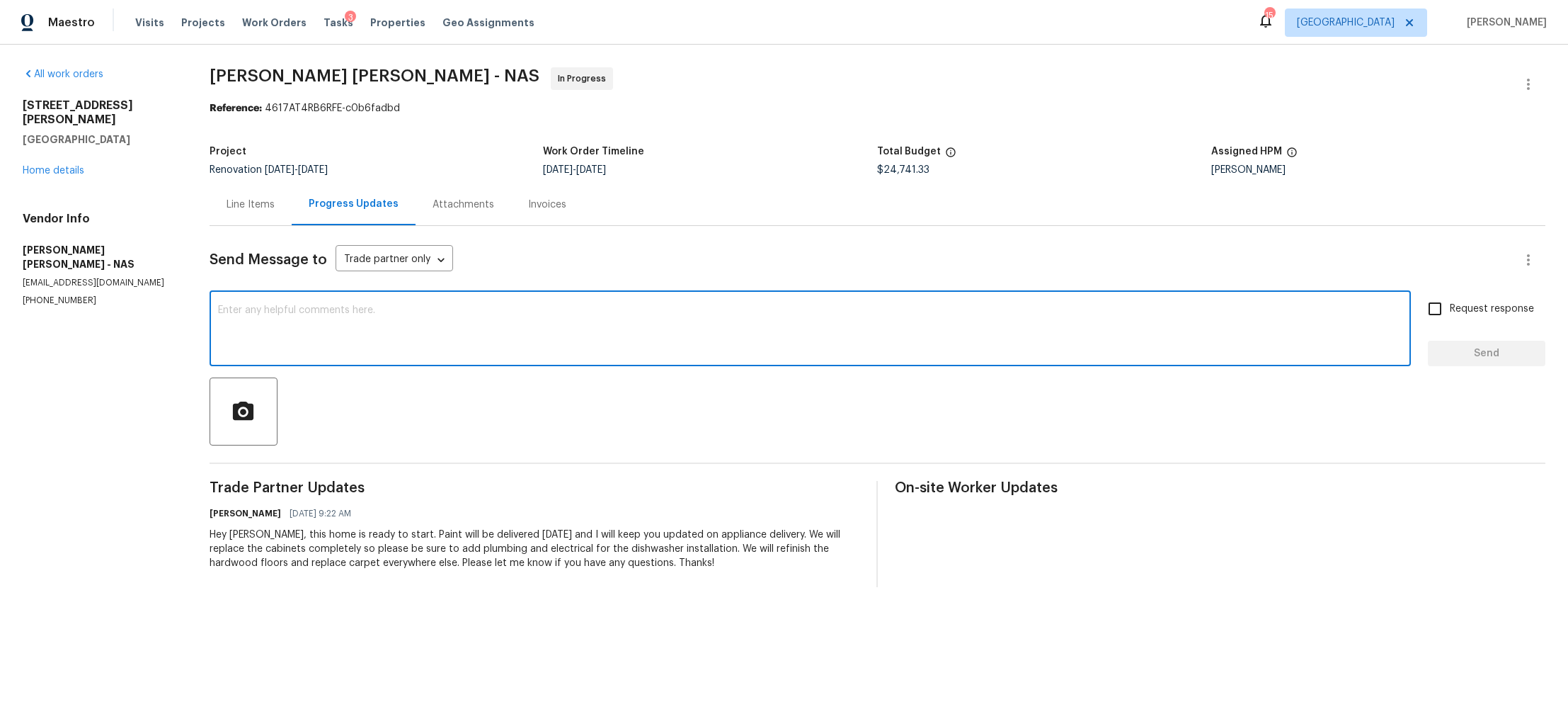
click at [387, 327] on textarea at bounding box center [810, 330] width 1185 height 50
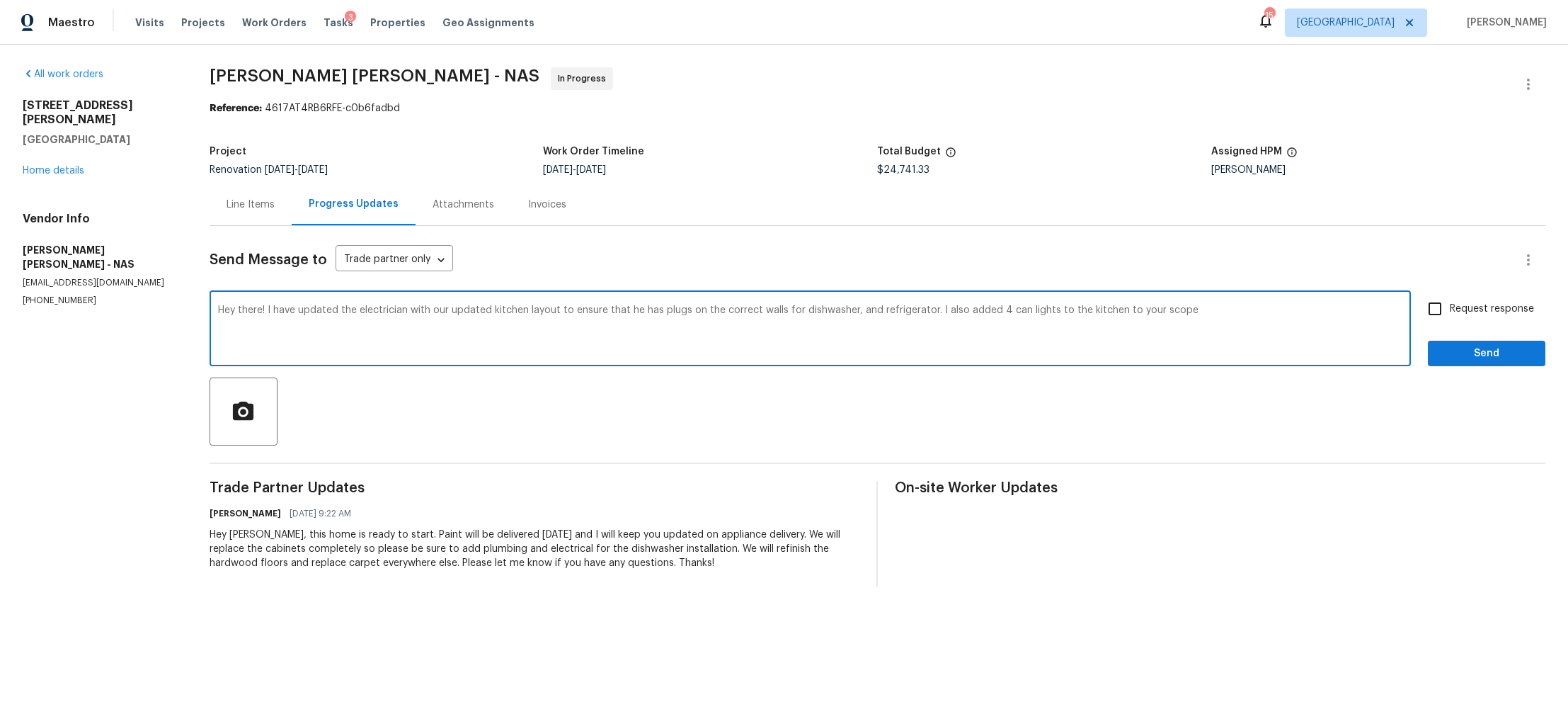
type textarea "Hey there! I have updated the electrician with our updated kitchen layout to en…"
click at [1436, 302] on input "Request response" at bounding box center [1435, 308] width 29 height 29
checkbox input "true"
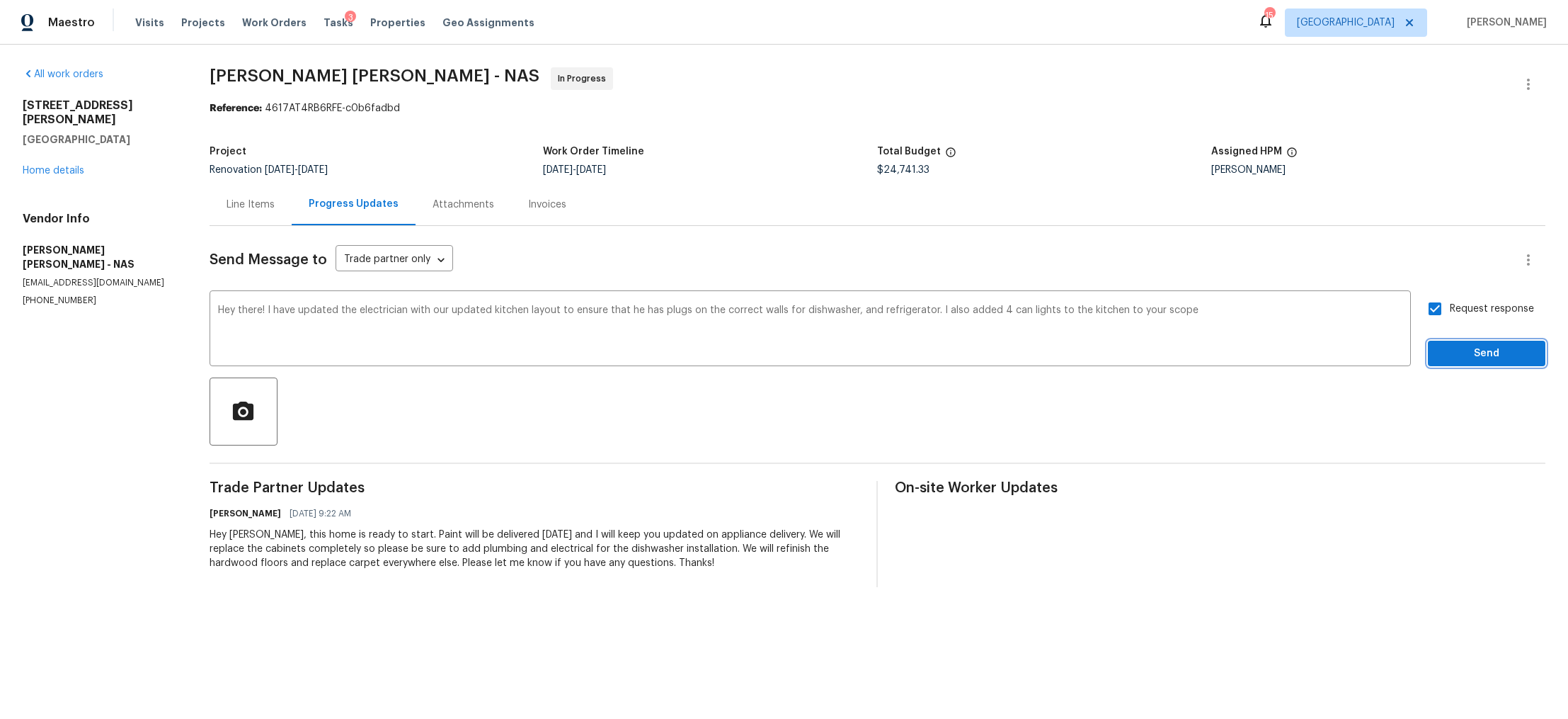
click at [1440, 347] on span "Send" at bounding box center [1487, 354] width 95 height 18
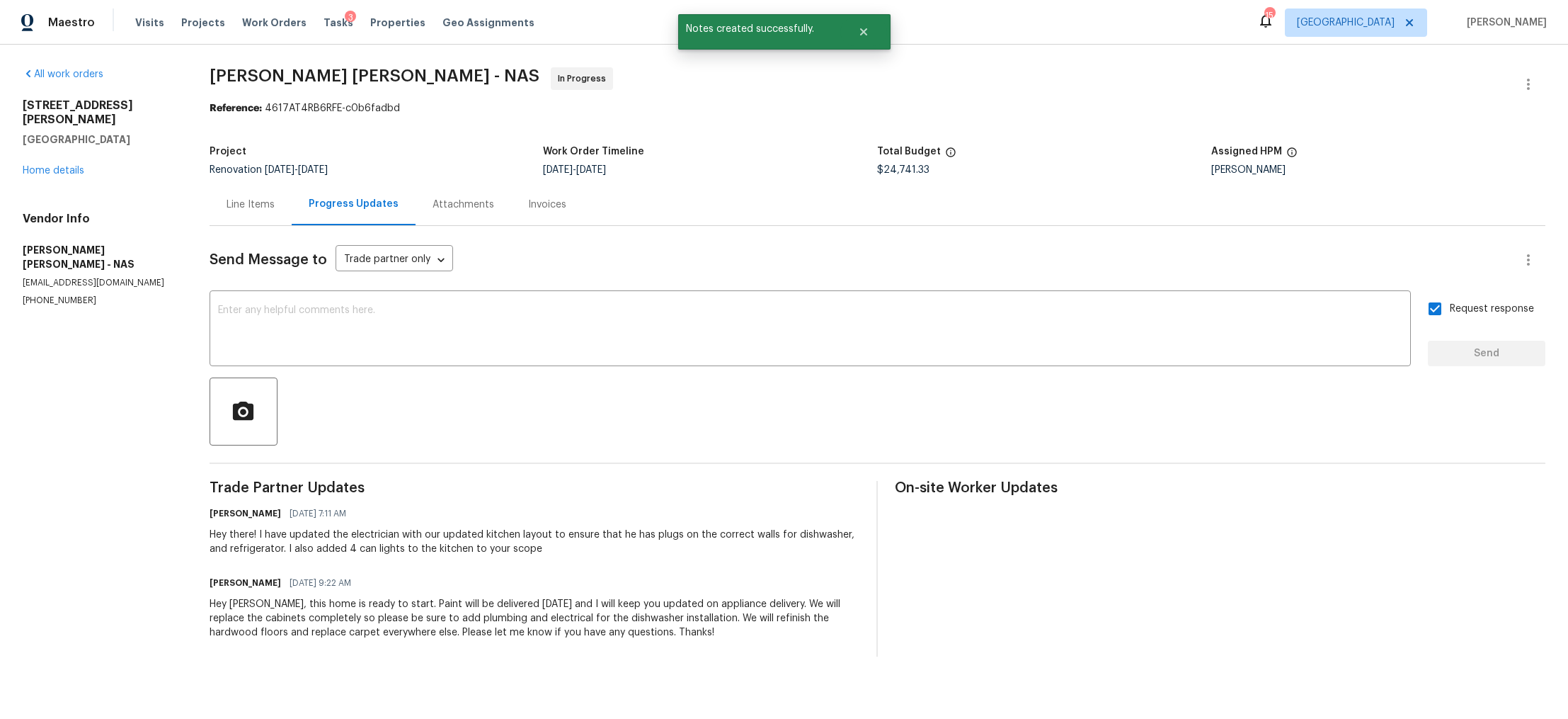
click at [52, 149] on div "501 Colburn Dr Lewisburg, TN 37091 Home details" at bounding box center [99, 137] width 153 height 79
click at [46, 166] on link "Home details" at bounding box center [53, 171] width 61 height 10
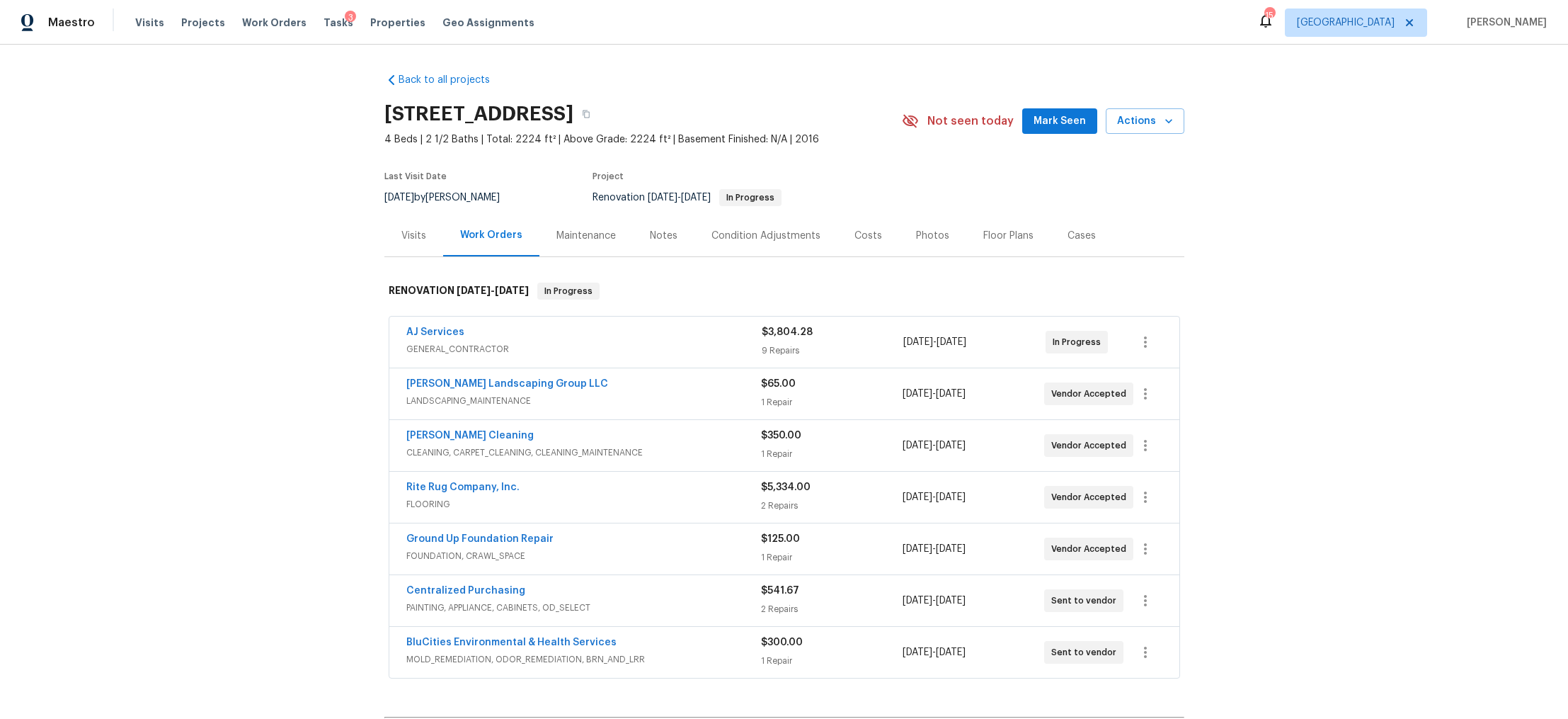
click at [650, 236] on div "Notes" at bounding box center [664, 236] width 28 height 14
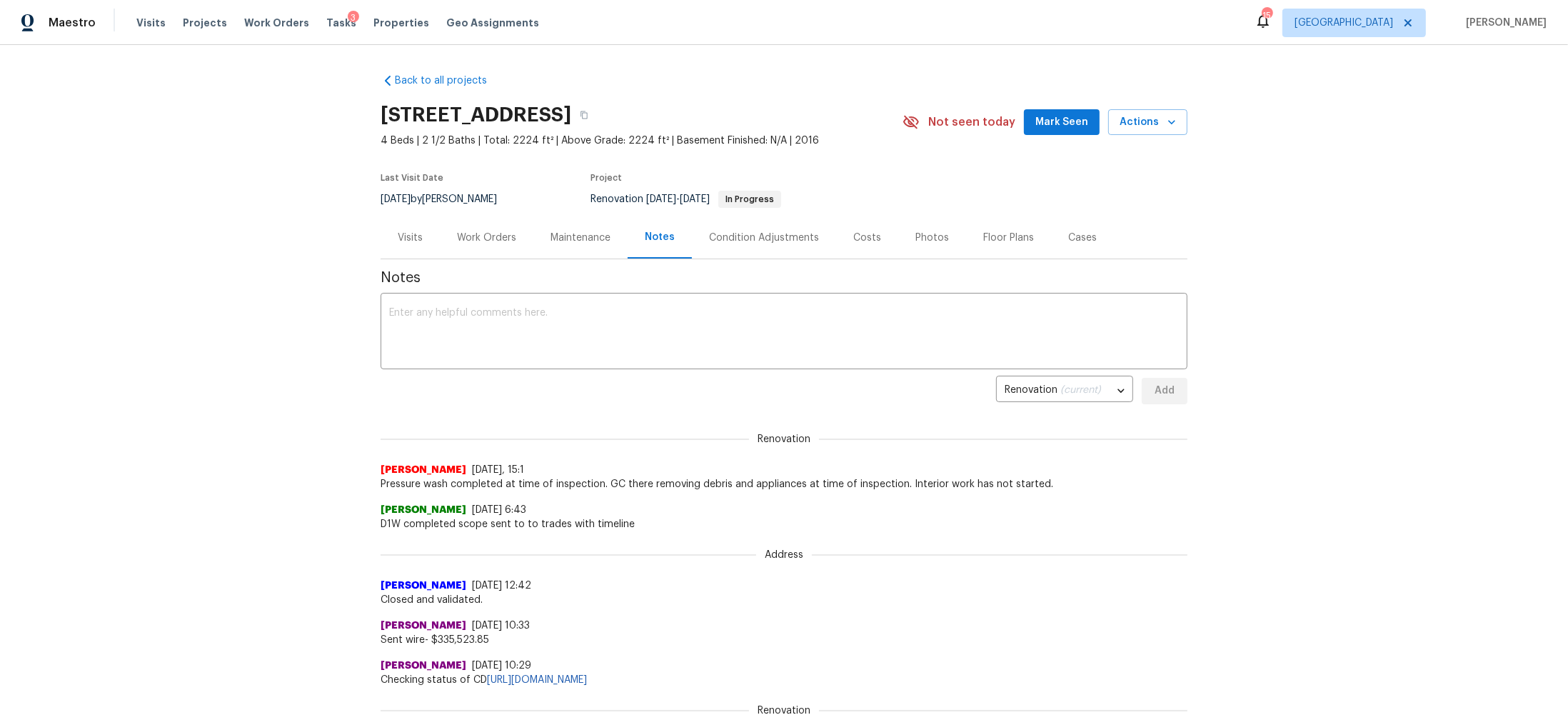
click at [499, 236] on div "Work Orders" at bounding box center [486, 238] width 59 height 14
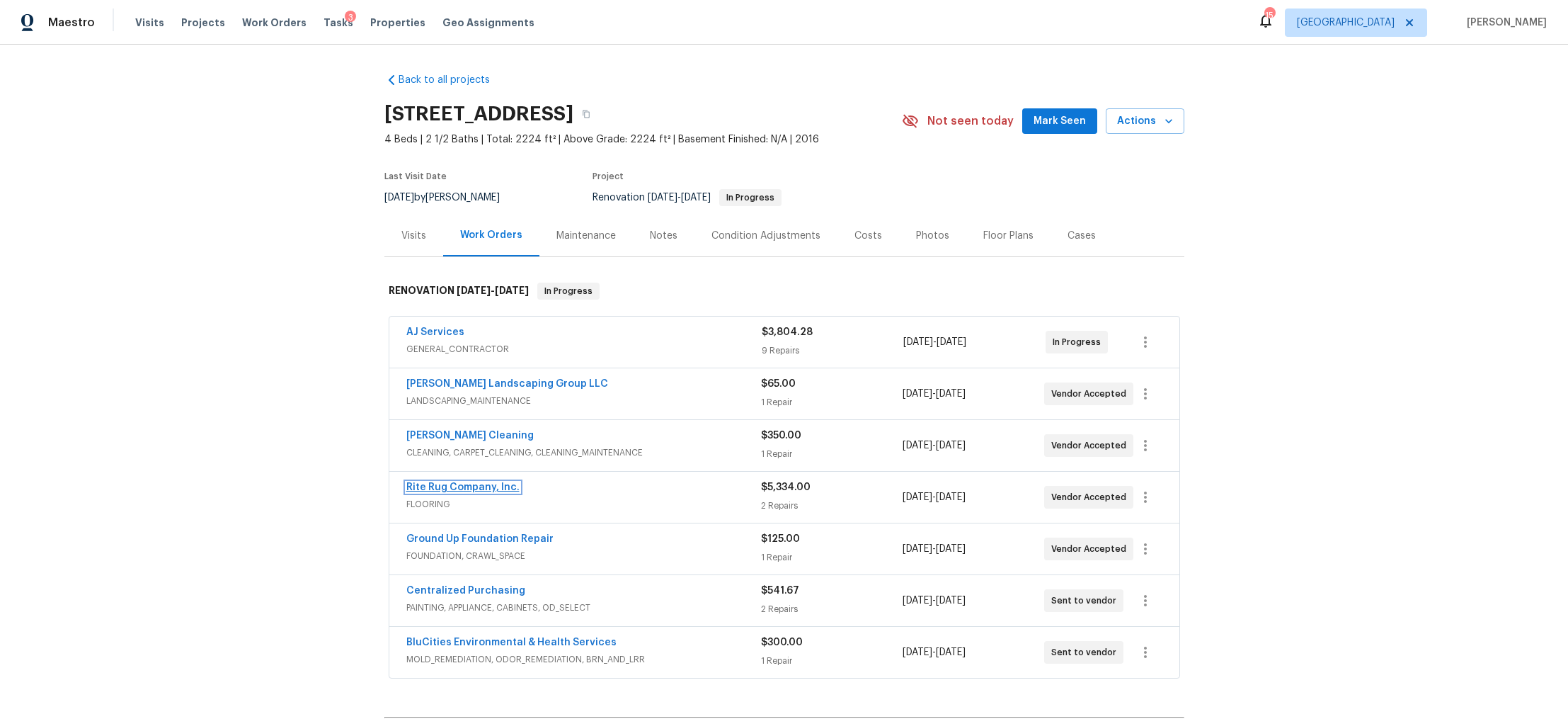
click at [432, 487] on link "Rite Rug Company, Inc." at bounding box center [463, 488] width 114 height 10
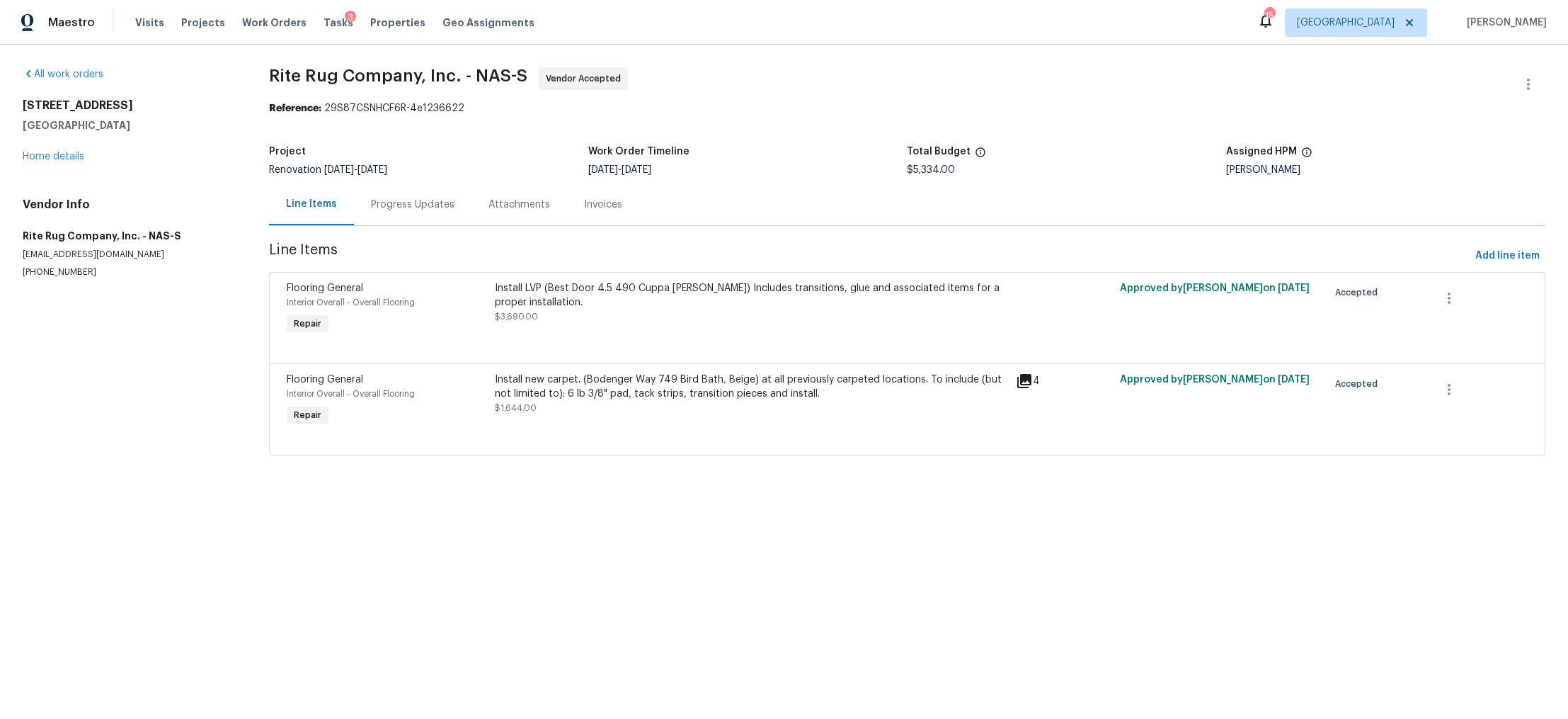
click at [395, 198] on div "Progress Updates" at bounding box center [413, 204] width 83 height 14
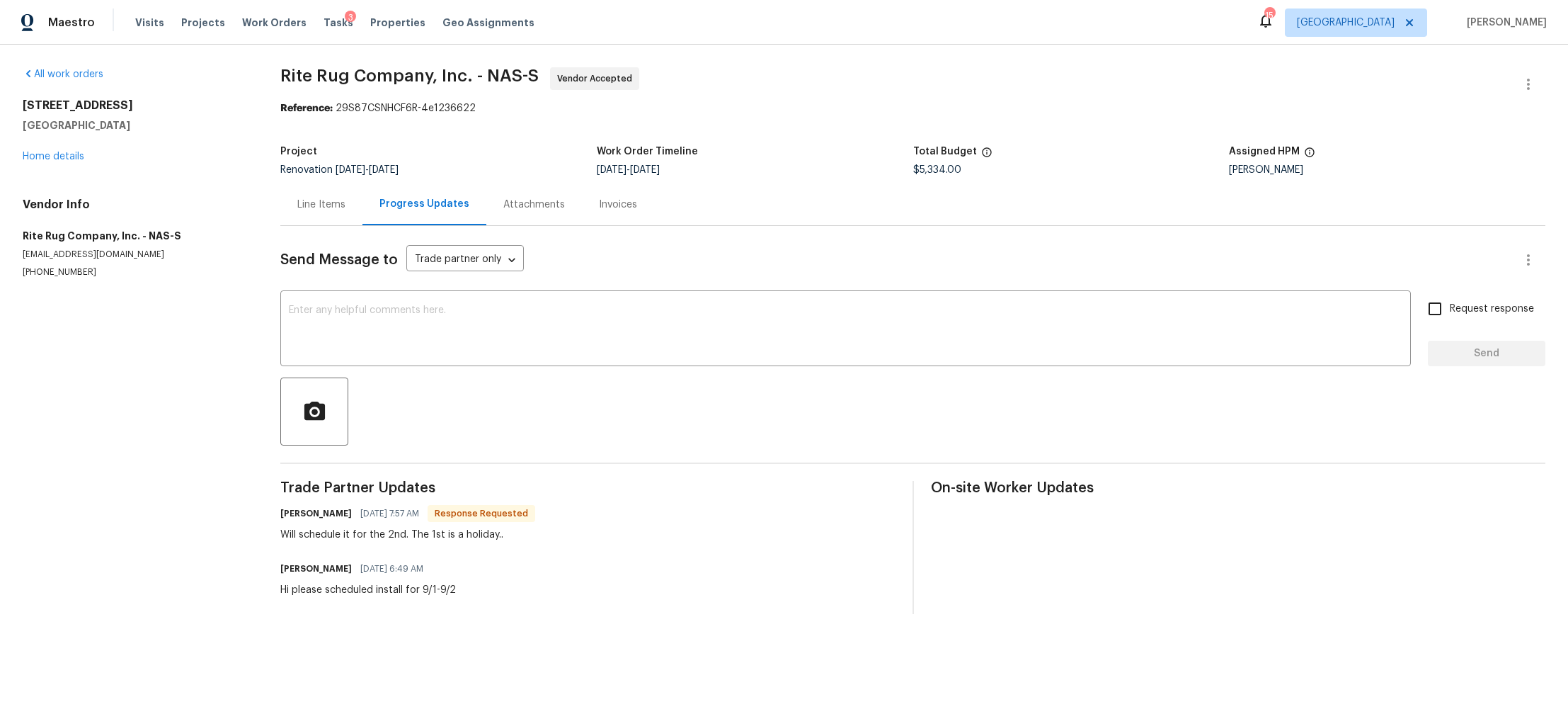
click at [323, 209] on div "Line Items" at bounding box center [321, 204] width 48 height 14
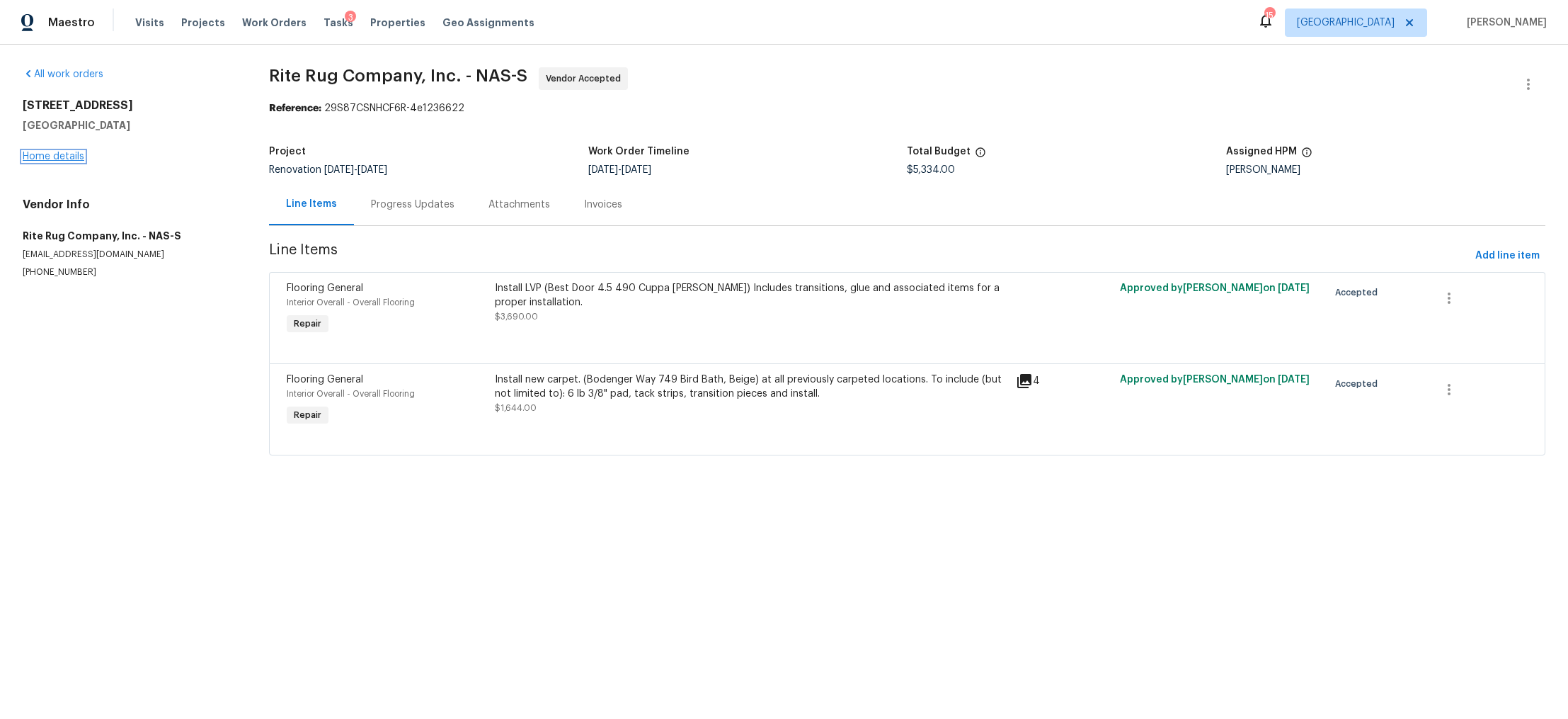
click at [39, 155] on link "Home details" at bounding box center [53, 156] width 61 height 10
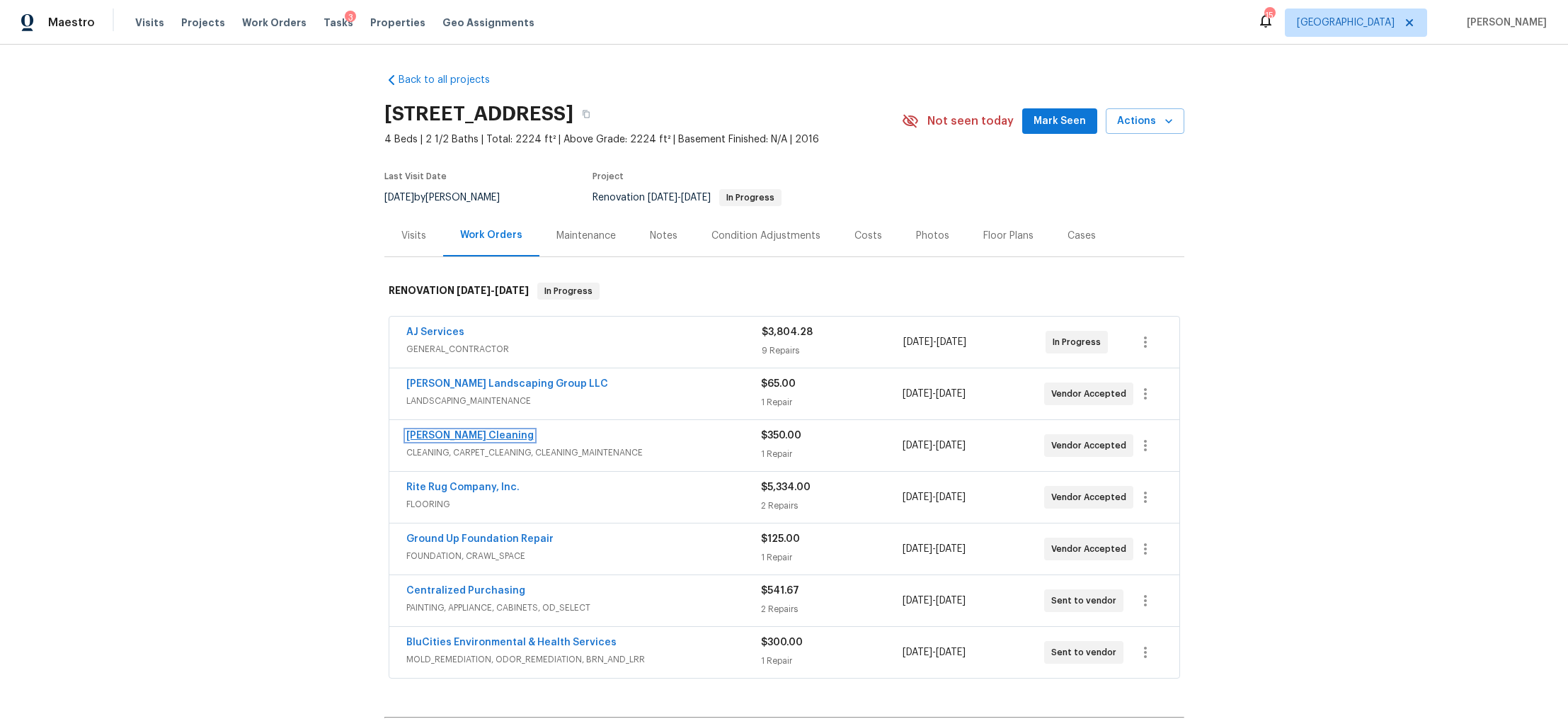
click at [465, 432] on link "[PERSON_NAME] Cleaning" at bounding box center [470, 436] width 128 height 10
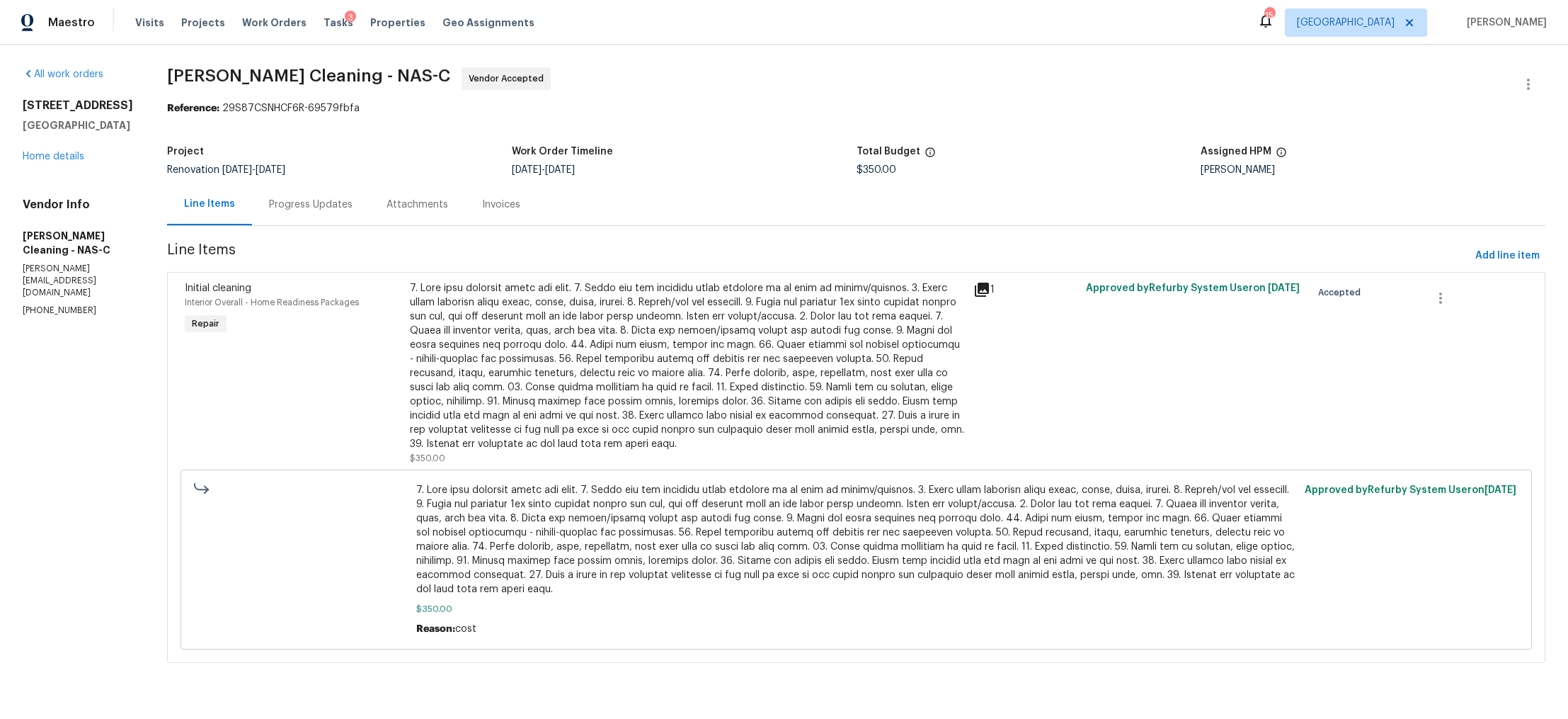
click at [344, 207] on div "Progress Updates" at bounding box center [311, 204] width 83 height 14
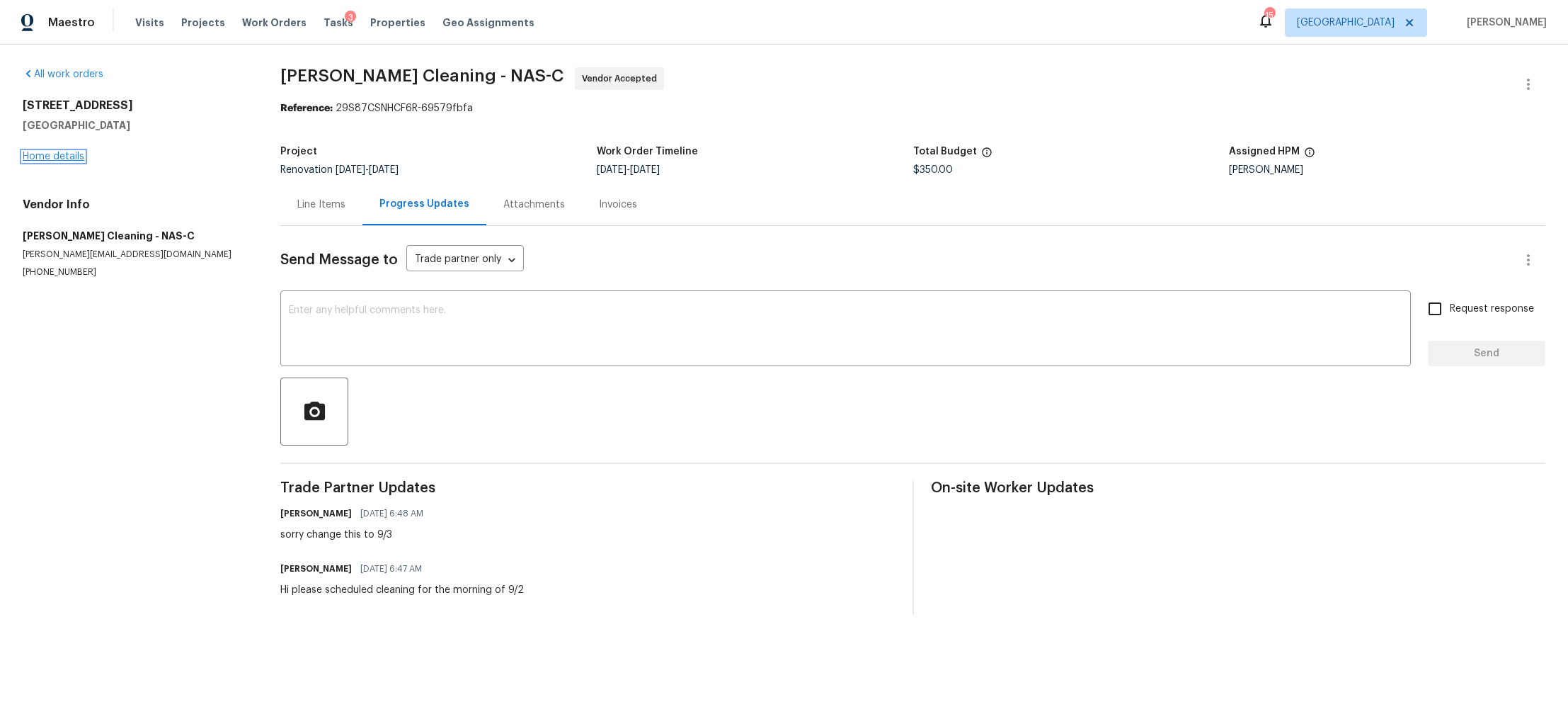
click at [54, 153] on link "Home details" at bounding box center [53, 156] width 61 height 10
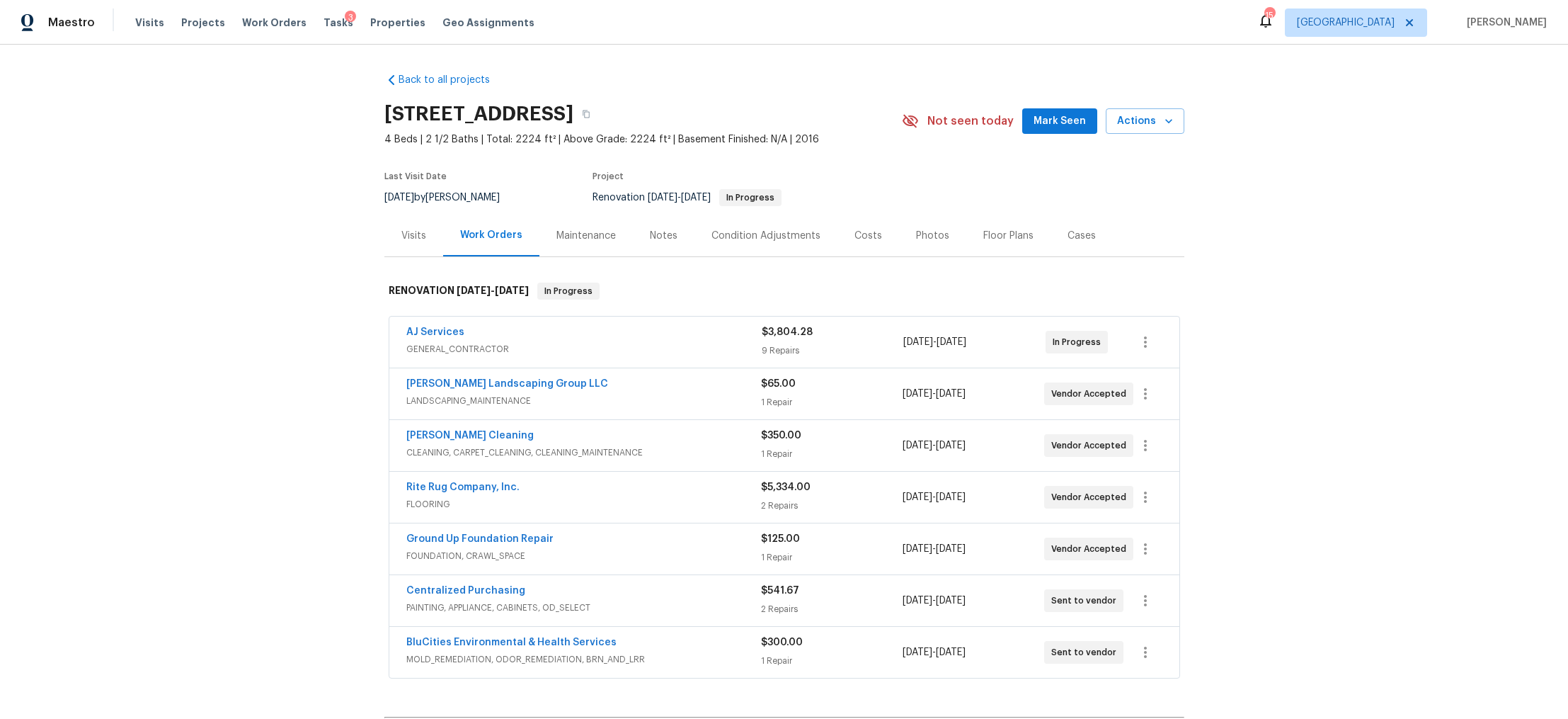
click at [660, 232] on div "Notes" at bounding box center [664, 236] width 28 height 14
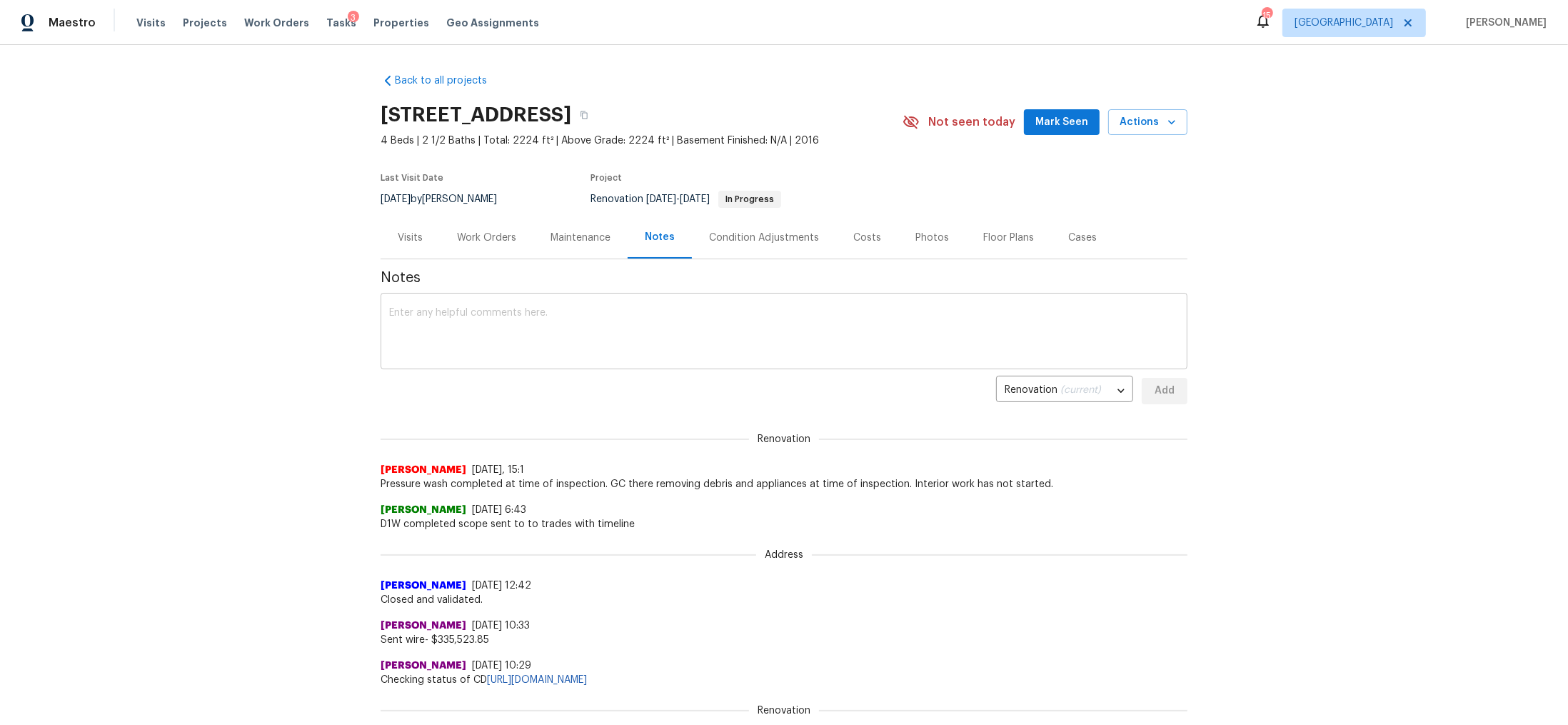
click at [586, 318] on textarea at bounding box center [784, 332] width 790 height 50
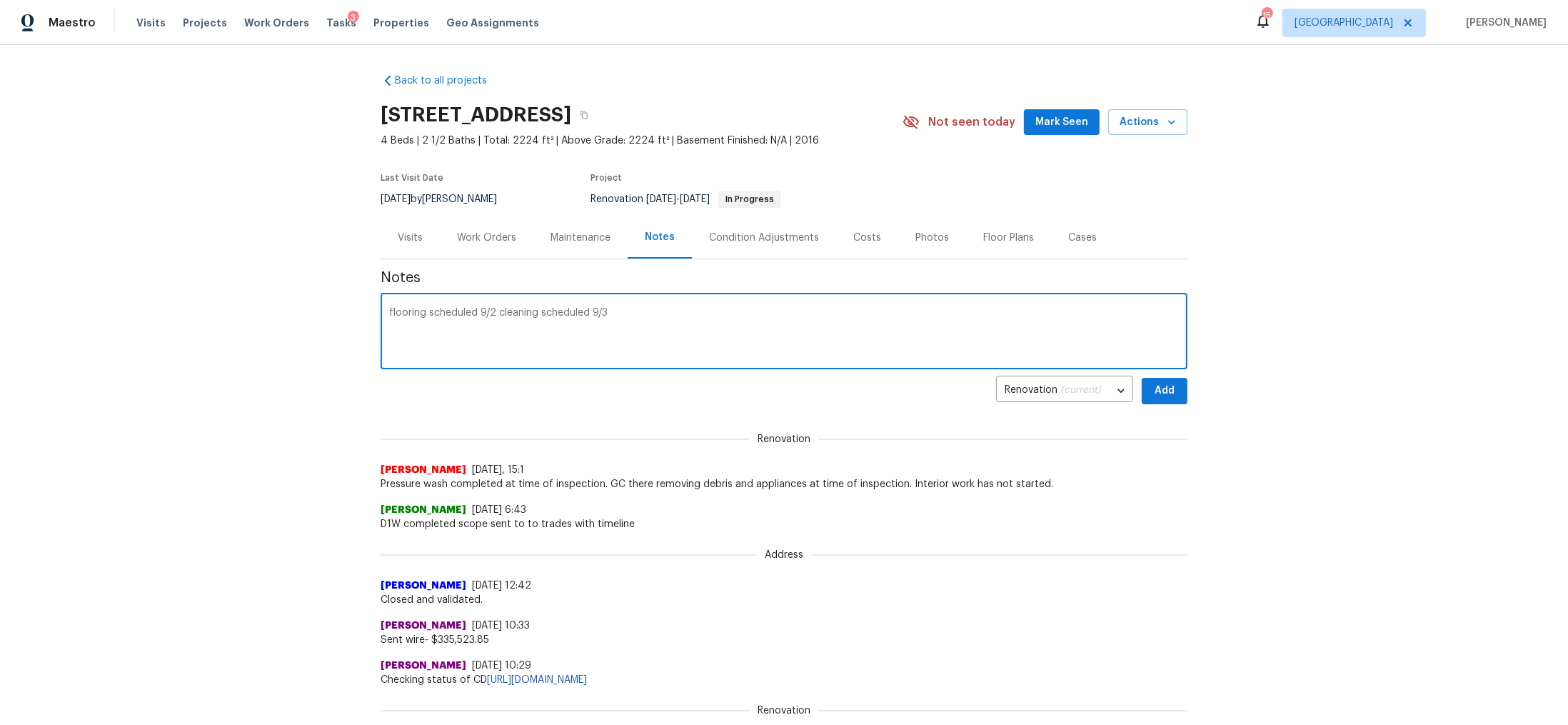
type textarea "flooring scheduled 9/2 cleaning scheduled 9/3"
click at [1166, 389] on span "Add" at bounding box center [1165, 391] width 23 height 18
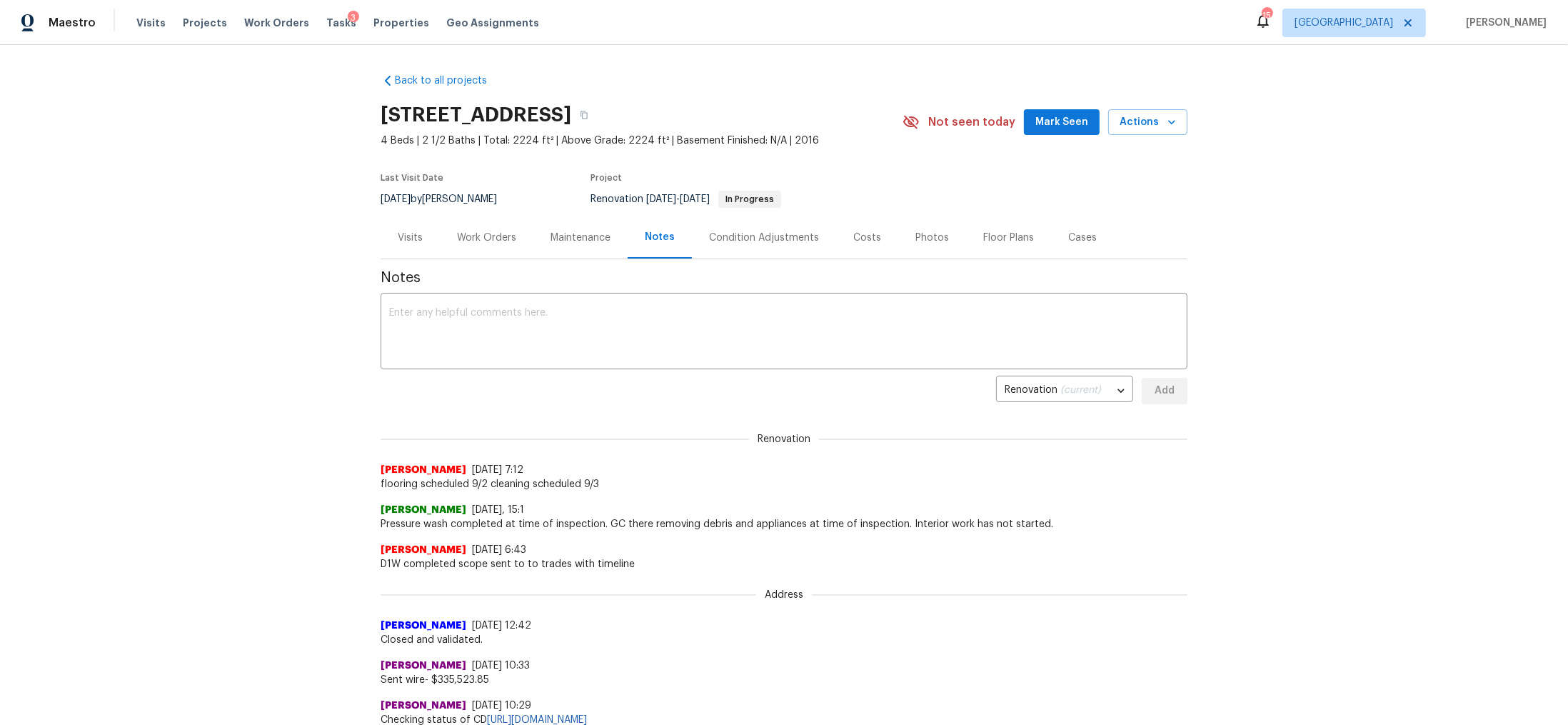
click at [480, 235] on div "Work Orders" at bounding box center [486, 238] width 59 height 14
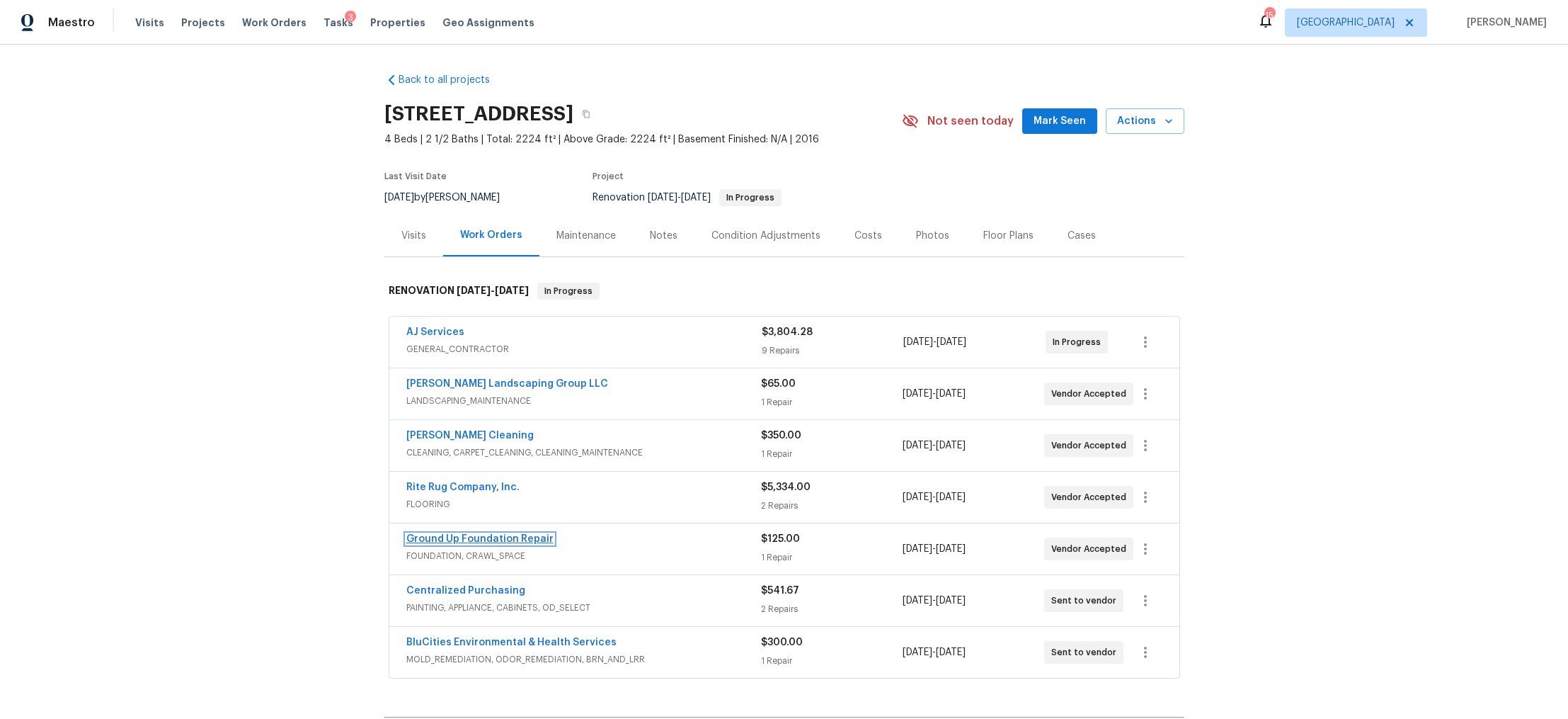
click at [424, 537] on link "Ground Up Foundation Repair" at bounding box center [480, 539] width 147 height 10
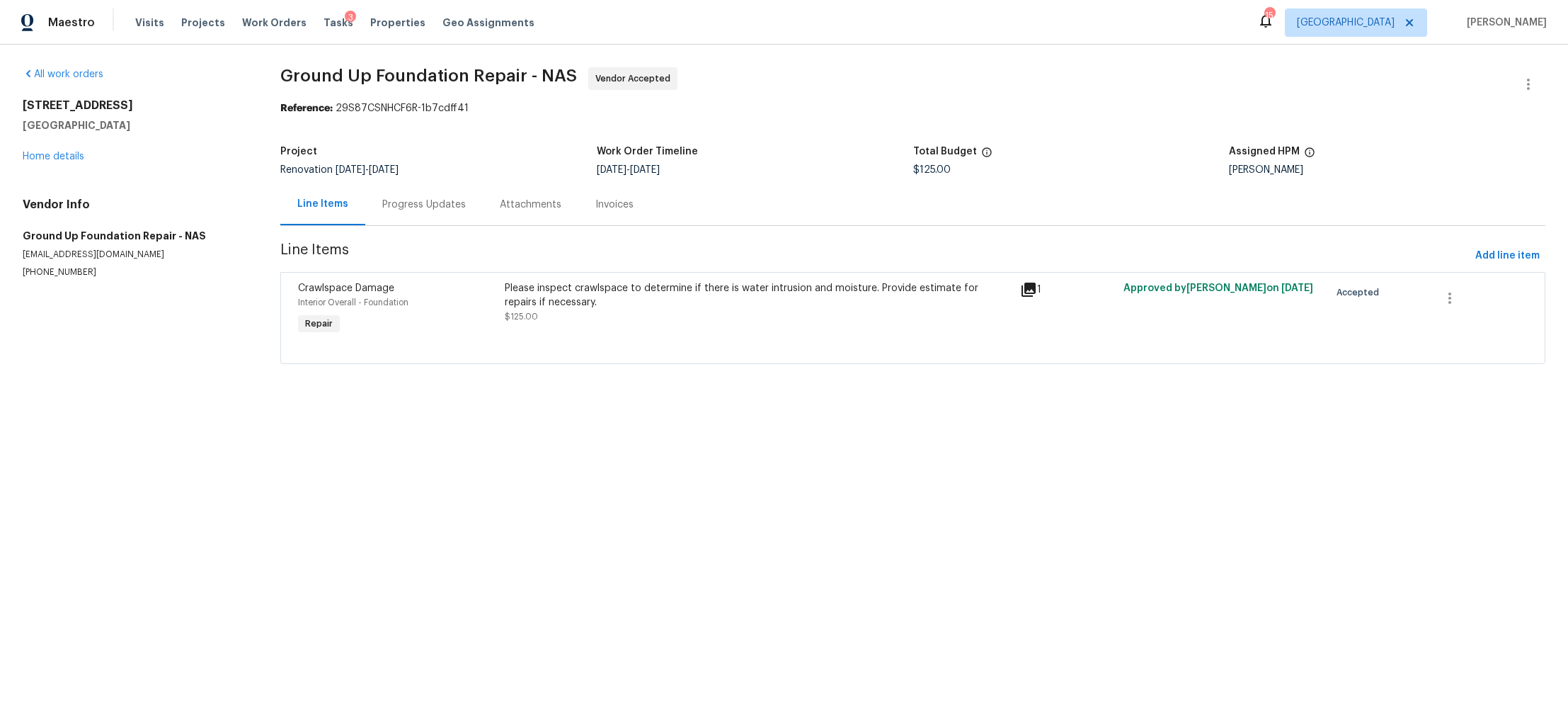
click at [397, 198] on div "Progress Updates" at bounding box center [424, 204] width 83 height 14
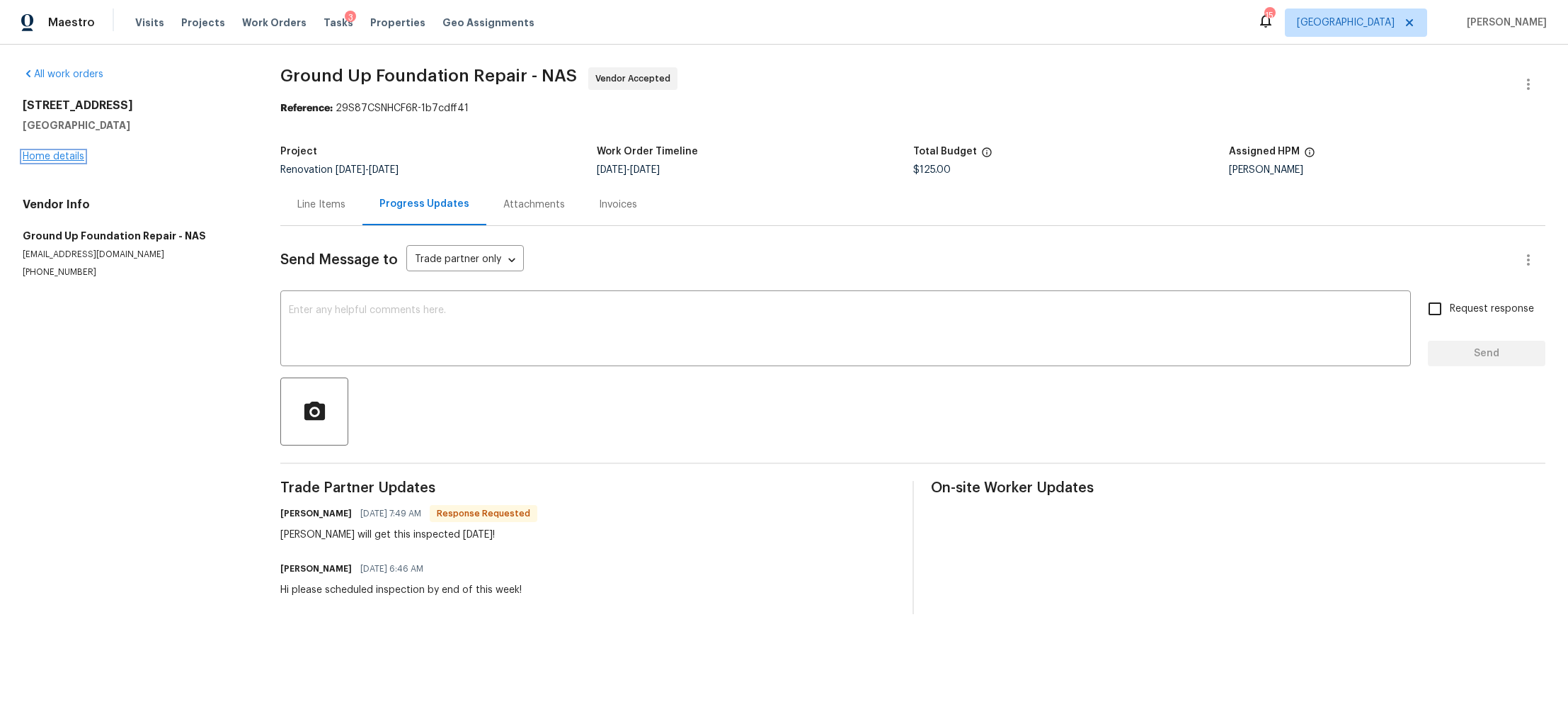
click at [60, 156] on link "Home details" at bounding box center [53, 156] width 61 height 10
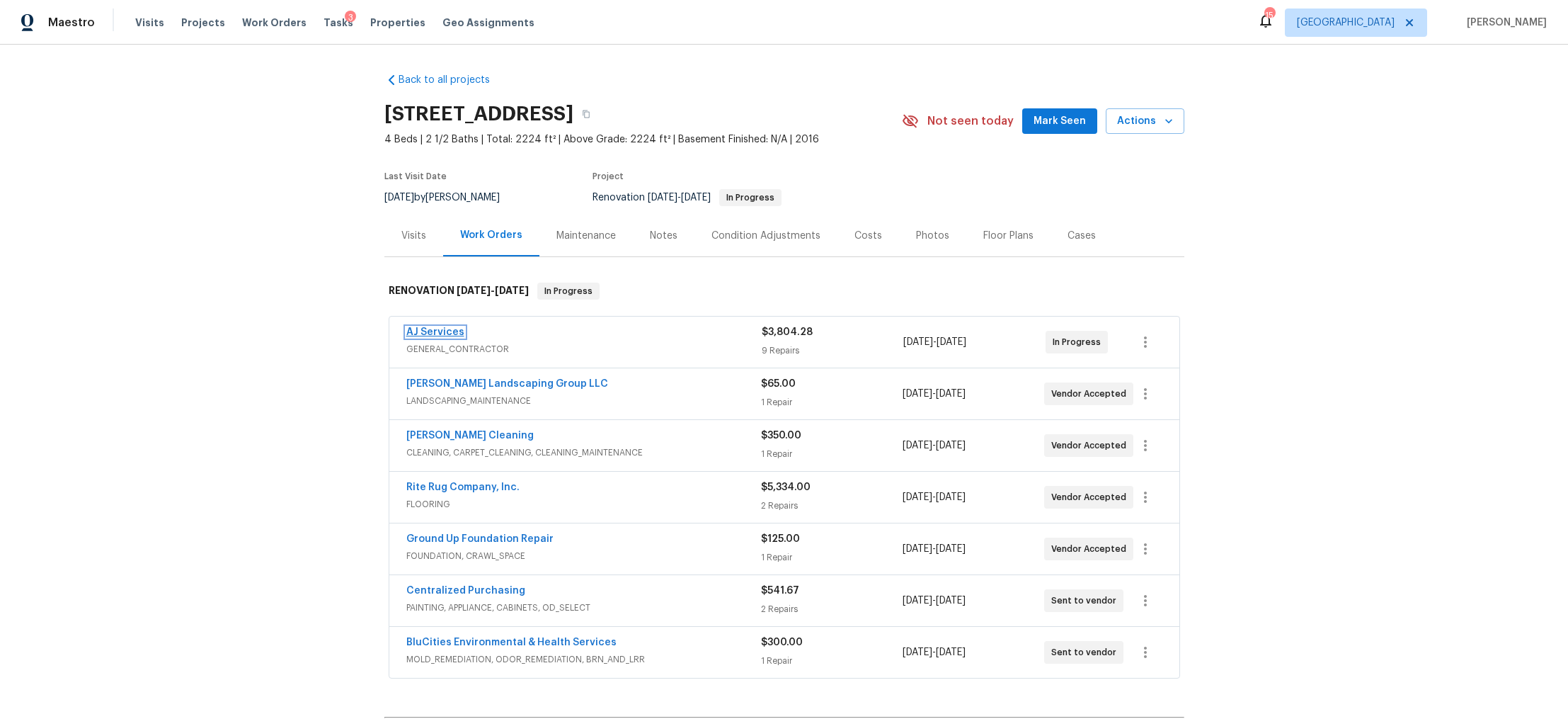
click at [428, 328] on link "AJ Services" at bounding box center [435, 332] width 58 height 10
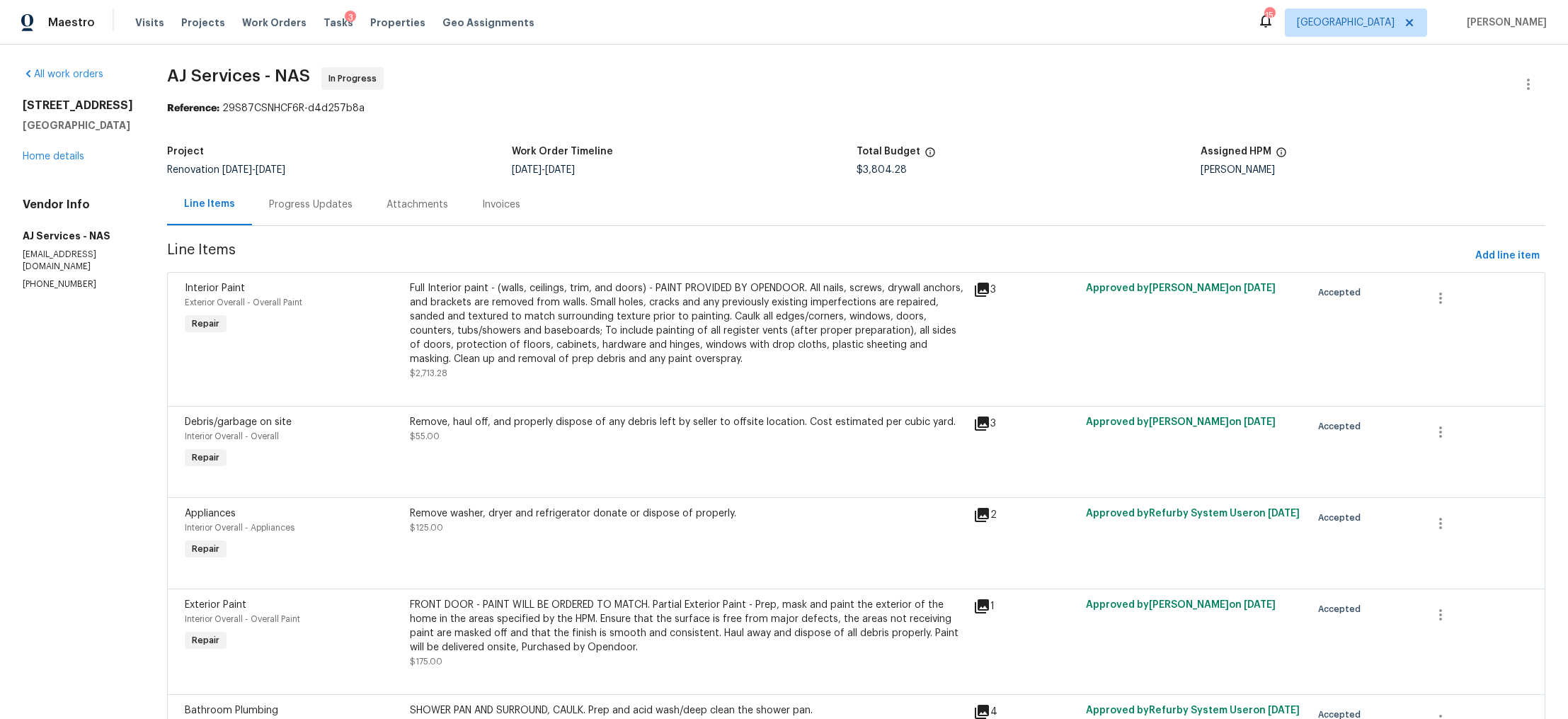
click at [330, 204] on div "Progress Updates" at bounding box center [311, 204] width 83 height 14
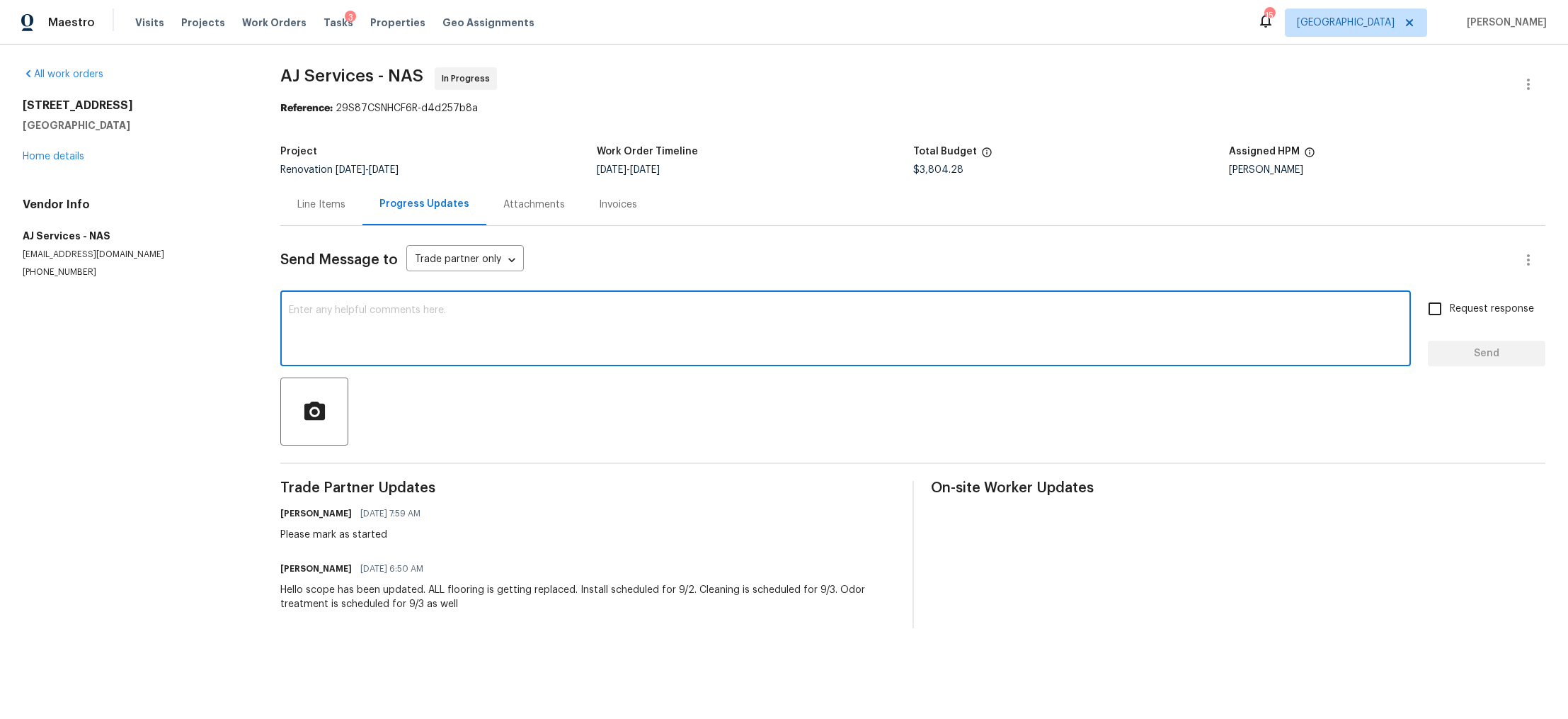
click at [362, 325] on textarea at bounding box center [845, 330] width 1113 height 50
click at [43, 155] on link "Home details" at bounding box center [53, 156] width 61 height 10
